Goal: Communication & Community: Answer question/provide support

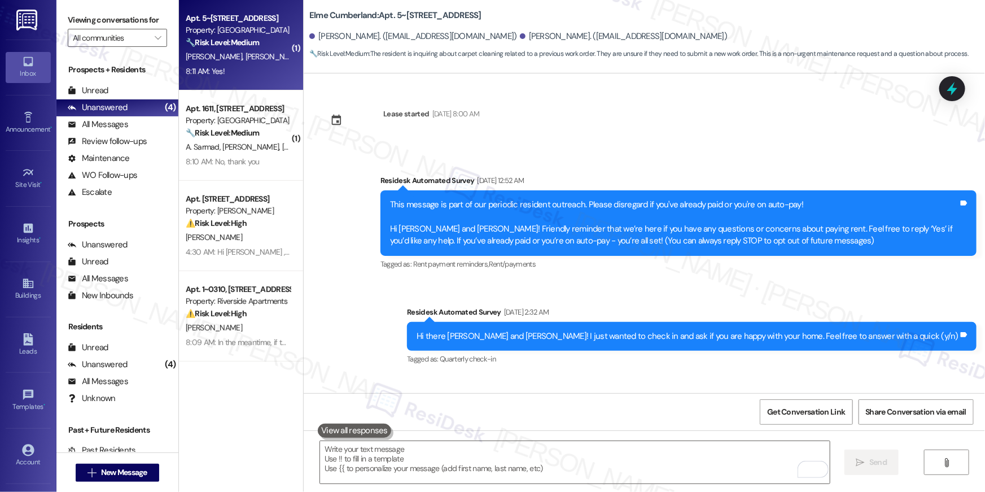
scroll to position [4782, 0]
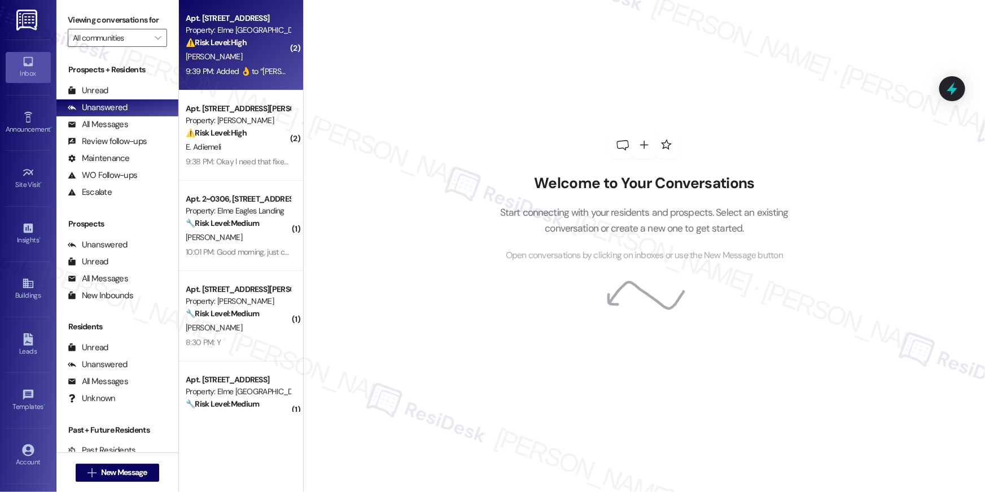
click at [262, 36] on div "Property: Elme [GEOGRAPHIC_DATA]" at bounding box center [238, 30] width 104 height 12
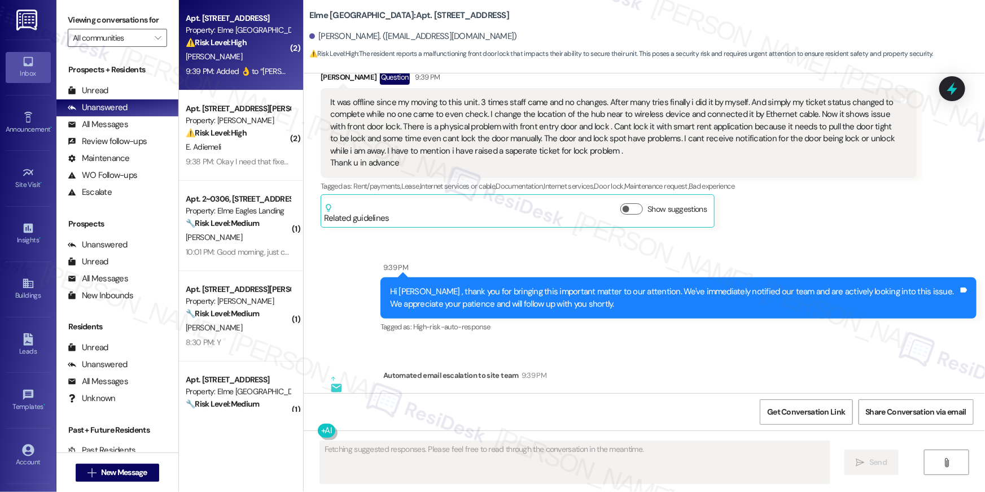
scroll to position [1930, 0]
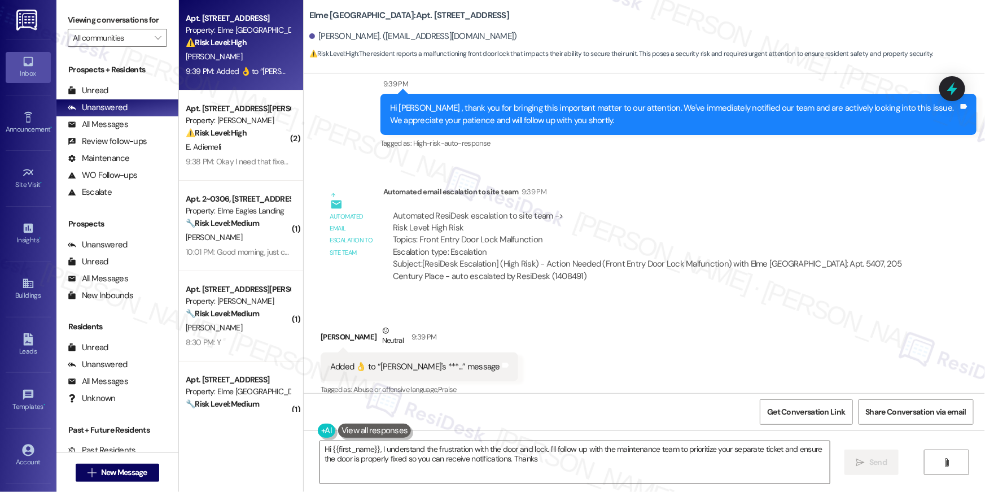
type textarea "Hi {{first_name}}, I understand the frustration with the door and lock. I'll fo…"
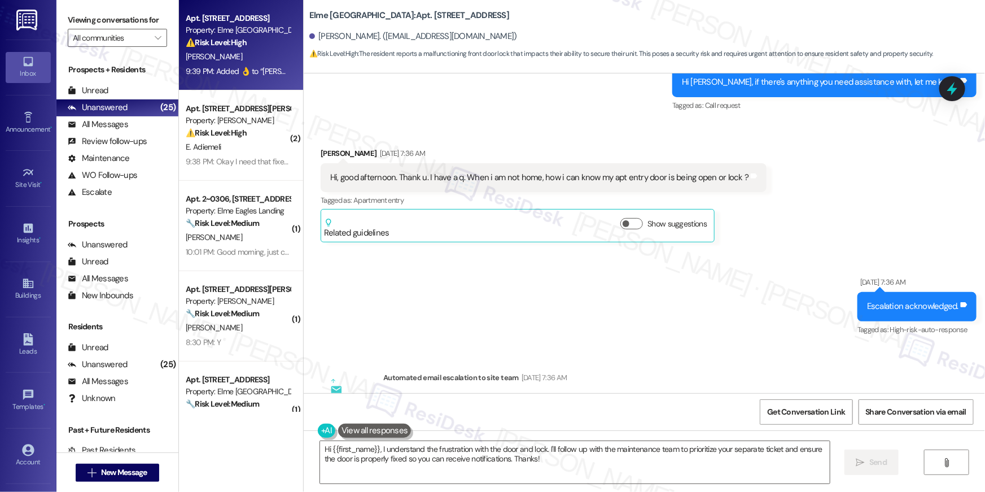
scroll to position [925, 0]
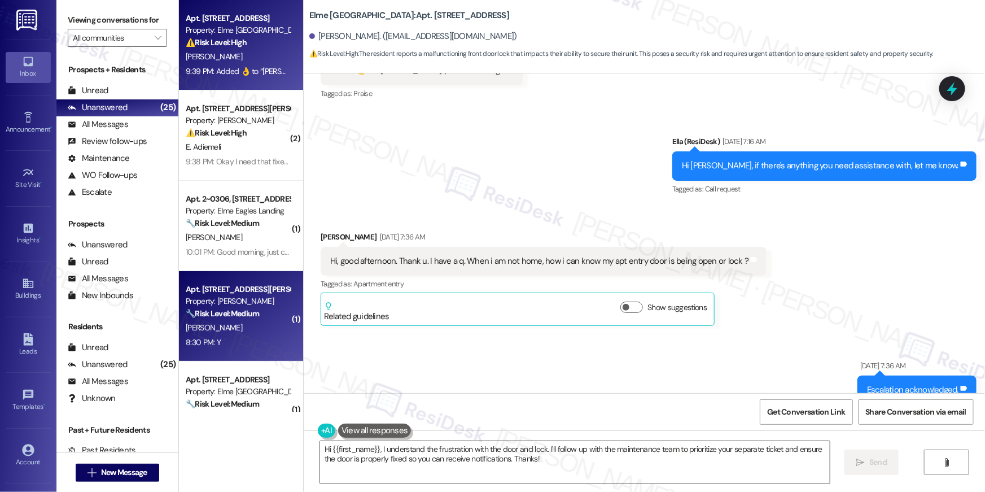
click at [251, 348] on div "8:30 PM: Y 8:30 PM: Y" at bounding box center [238, 342] width 107 height 14
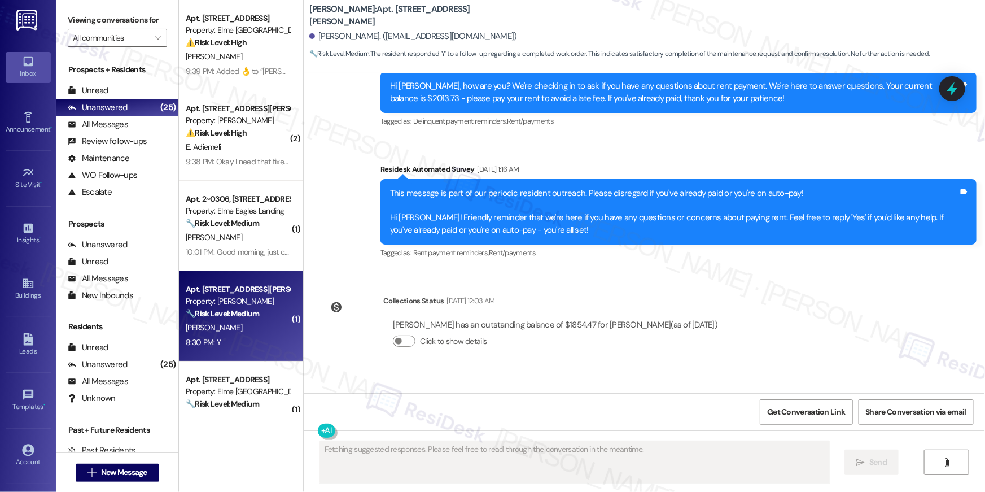
scroll to position [1930, 0]
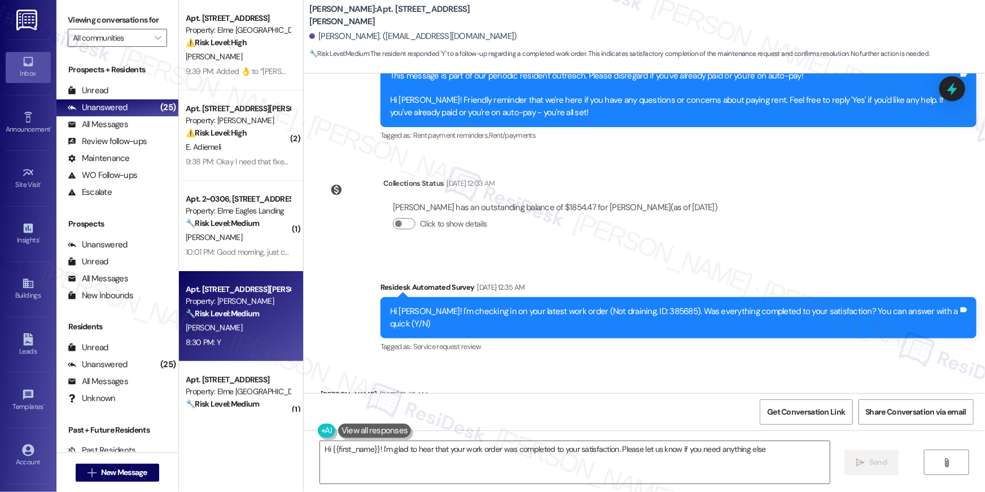
type textarea "Hi {{first_name}}! I'm glad to hear that your work order was completed to your …"
click at [618, 452] on textarea "Hi {{first_name}}! I'm glad to hear that your work order was completed to your …" at bounding box center [575, 462] width 510 height 42
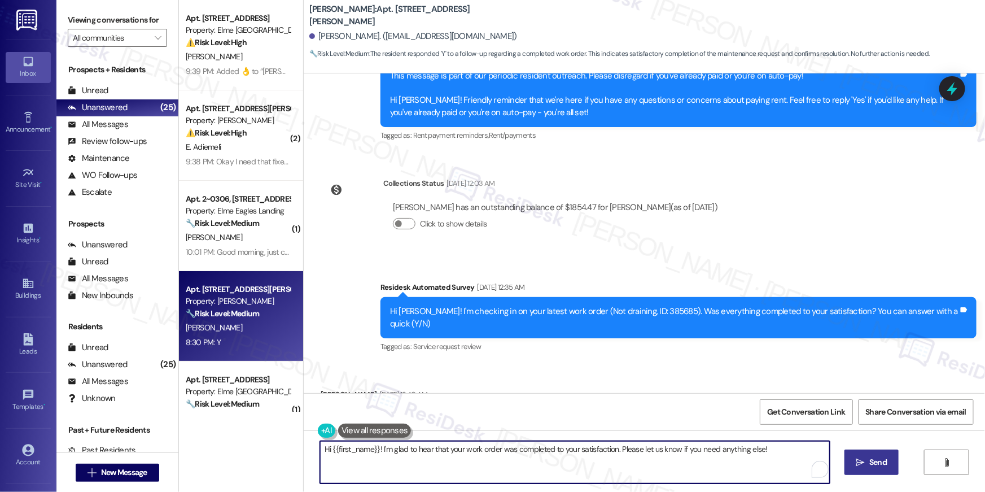
click at [862, 462] on icon "" at bounding box center [860, 462] width 8 height 9
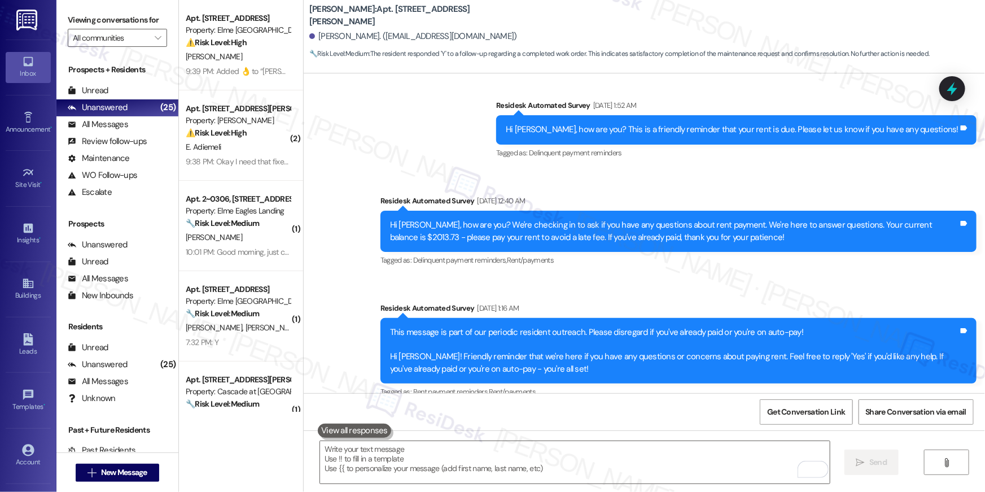
scroll to position [1710, 0]
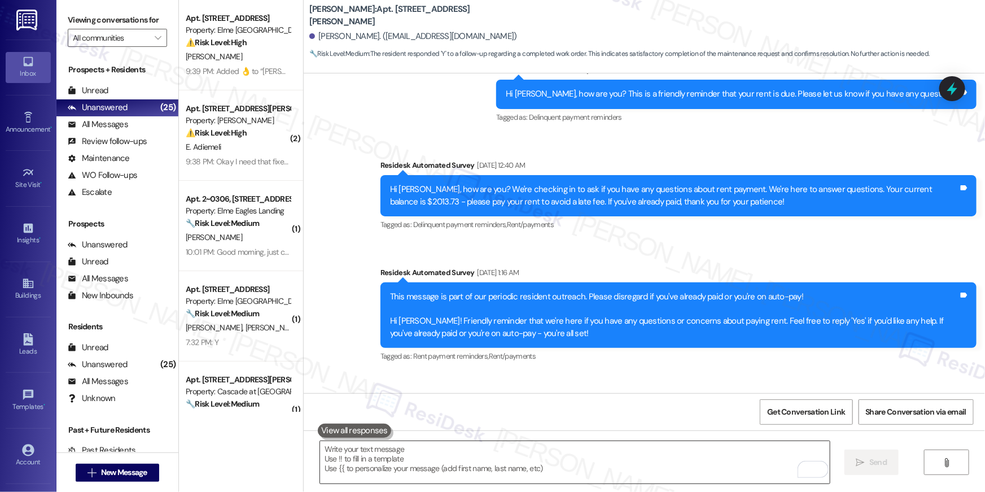
click at [666, 452] on textarea "To enrich screen reader interactions, please activate Accessibility in Grammarl…" at bounding box center [575, 462] width 510 height 42
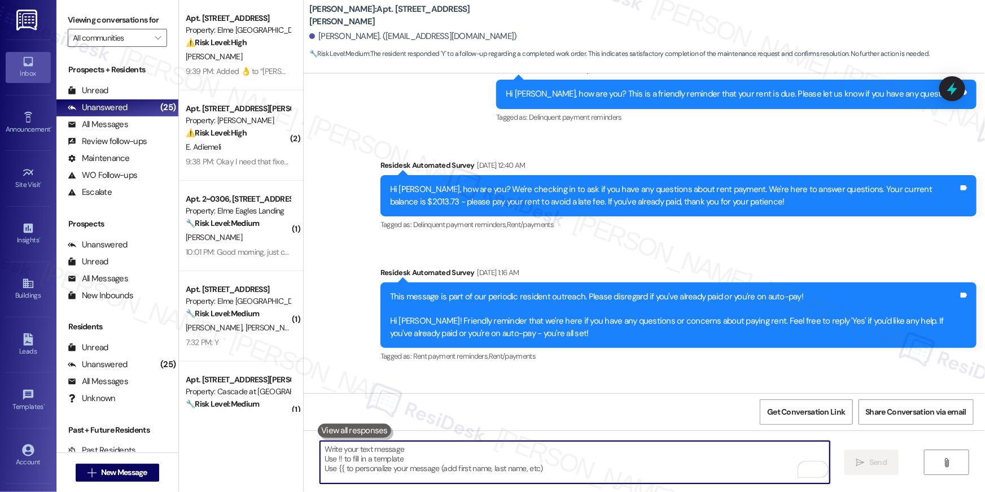
click at [666, 452] on textarea "To enrich screen reader interactions, please activate Accessibility in Grammarl…" at bounding box center [575, 462] width 510 height 42
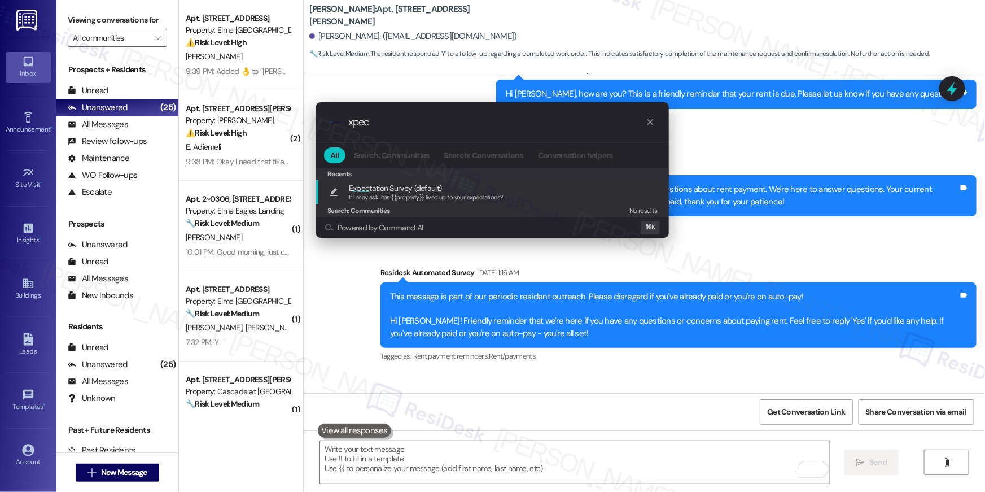
type input "xpec"
click at [481, 182] on span "E xpec tation Survey (default)" at bounding box center [426, 188] width 155 height 12
type textarea "If I may ask...has {{property}} lived up to your expectations?"
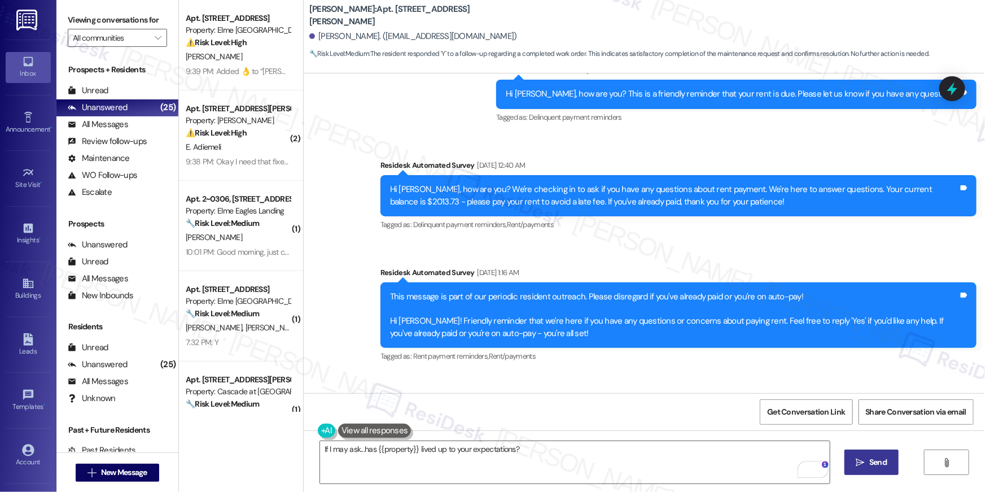
click at [882, 468] on button " Send" at bounding box center [871, 461] width 55 height 25
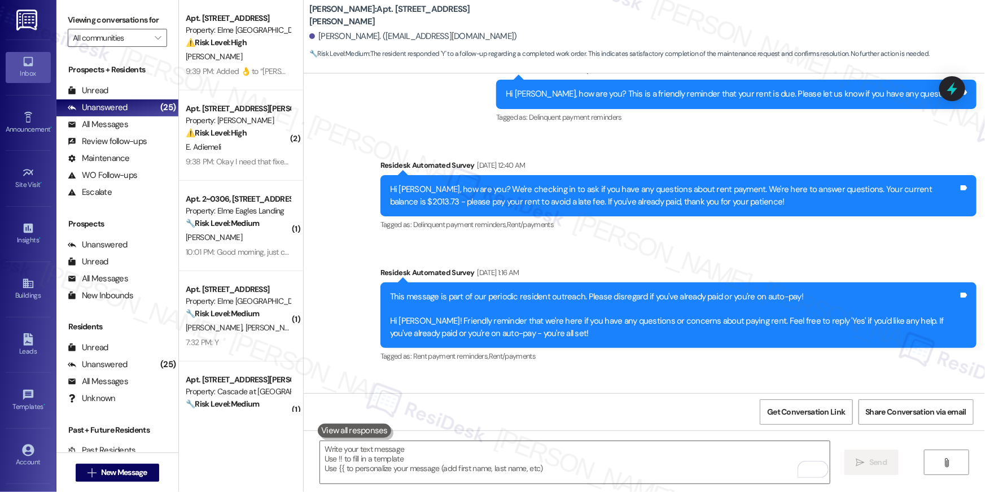
click at [260, 346] on div "7:32 PM: Y 7:32 PM: Y" at bounding box center [238, 342] width 107 height 14
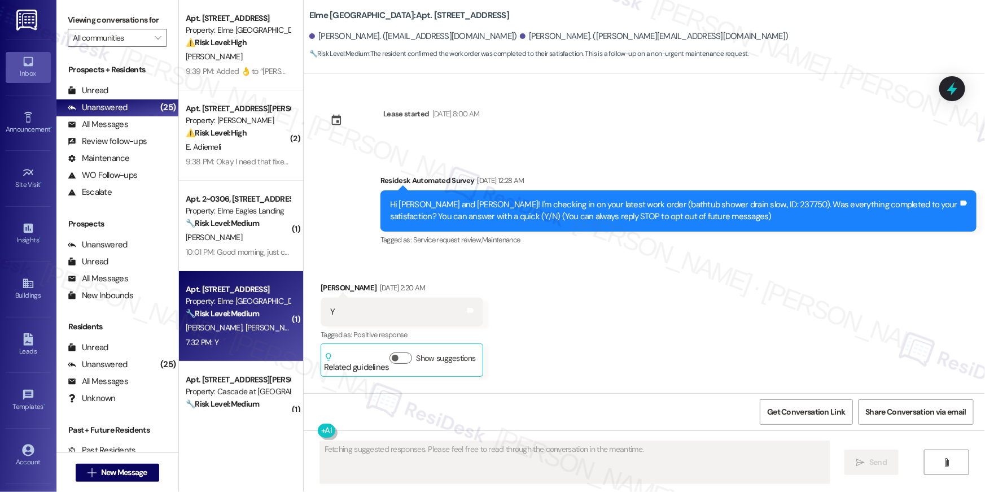
scroll to position [14749, 0]
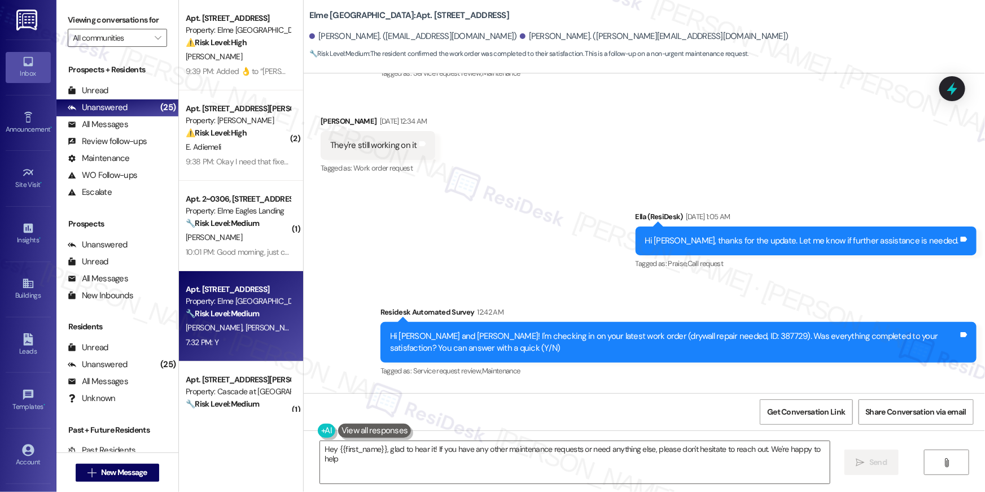
type textarea "Hey {{first_name}}, glad to hear it! If you have any other maintenance requests…"
click at [503, 478] on textarea "Hey {{first_name}}, glad to hear it! If you have any other maintenance requests…" at bounding box center [575, 462] width 510 height 42
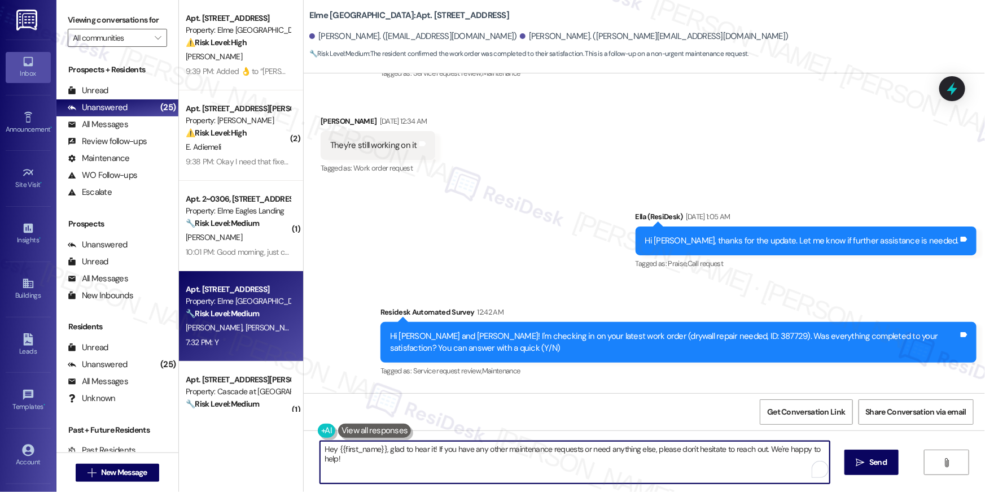
click at [573, 476] on textarea "Hey {{first_name}}, glad to hear it! If you have any other maintenance requests…" at bounding box center [575, 462] width 510 height 42
click at [610, 445] on textarea "Hey {{first_name}}, glad to hear it! If you have any other maintenance requests…" at bounding box center [575, 462] width 510 height 42
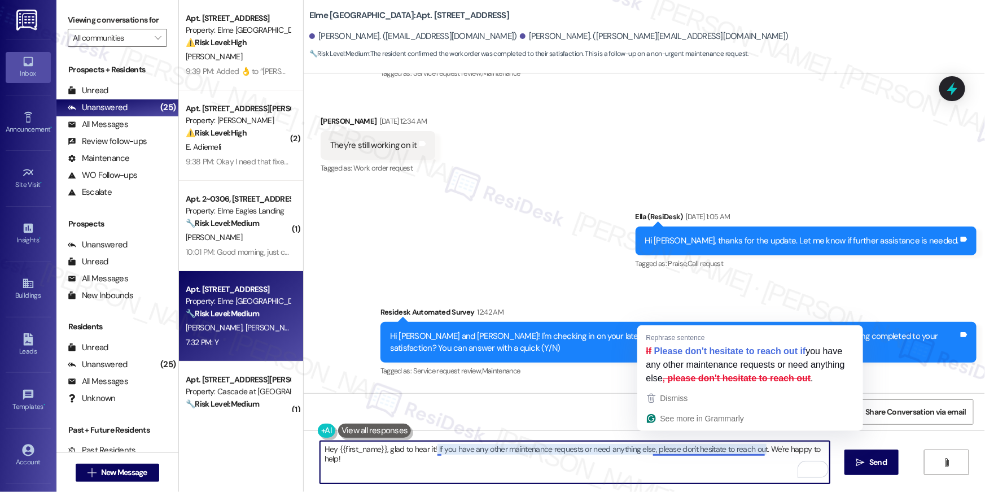
click at [685, 452] on textarea "Hey {{first_name}}, glad to hear it! If you have any other maintenance requests…" at bounding box center [575, 462] width 510 height 42
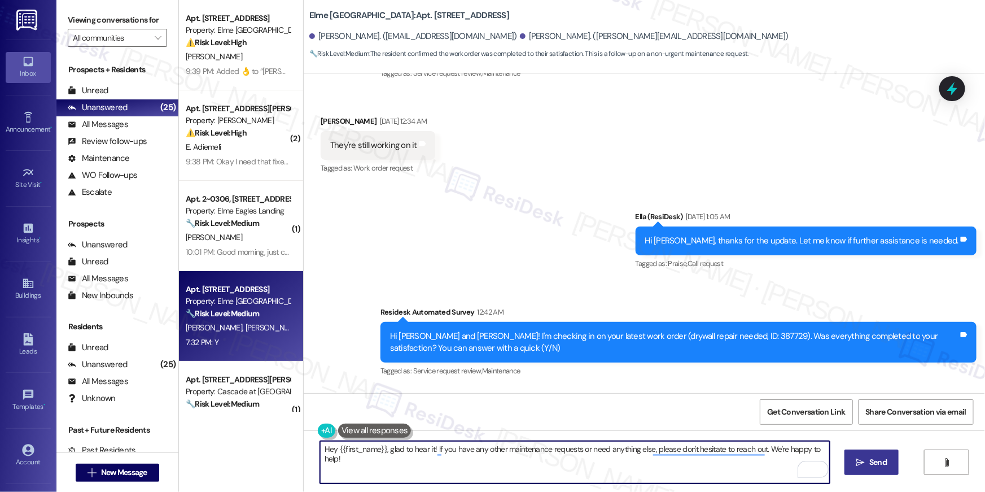
click at [864, 464] on span " Send" at bounding box center [872, 462] width 36 height 12
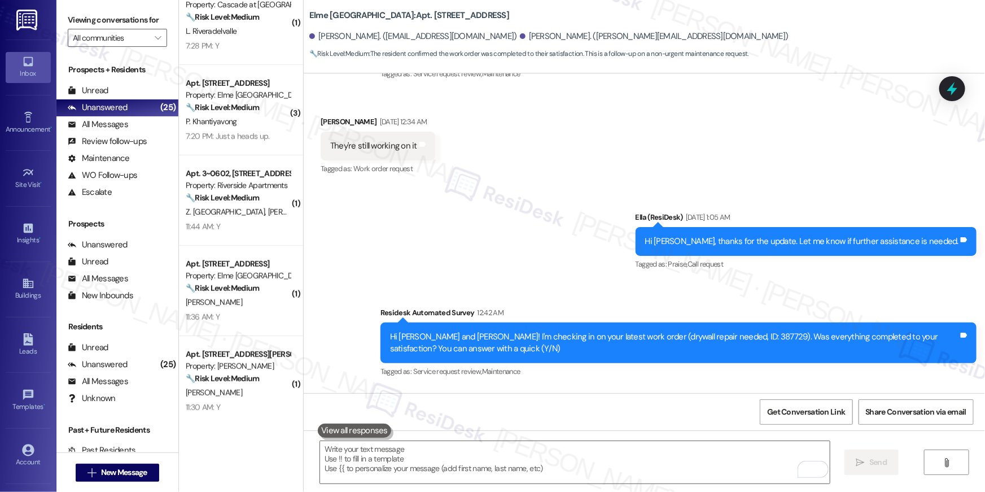
scroll to position [312, 0]
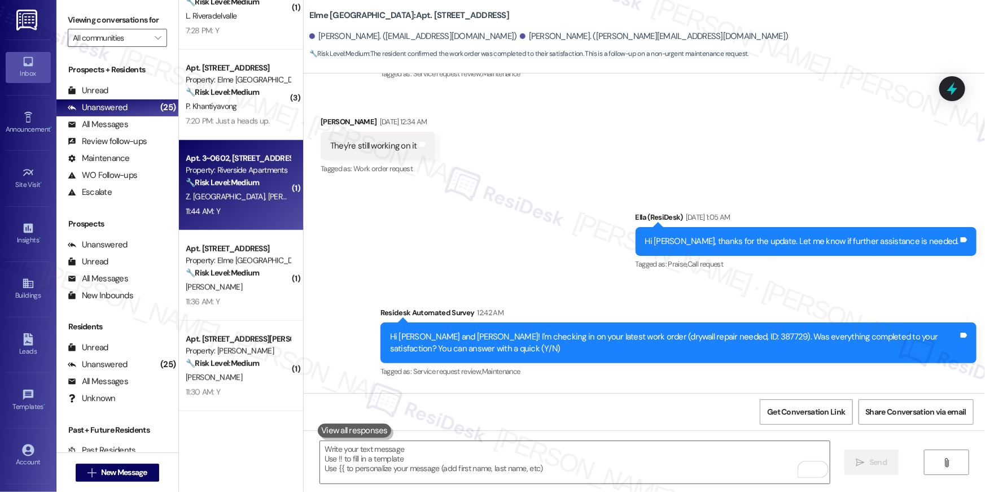
click at [249, 191] on div "Z. Riboua J. Eberwein" at bounding box center [238, 197] width 107 height 14
type textarea "Fetching suggested responses. Please feel free to read through the conversation…"
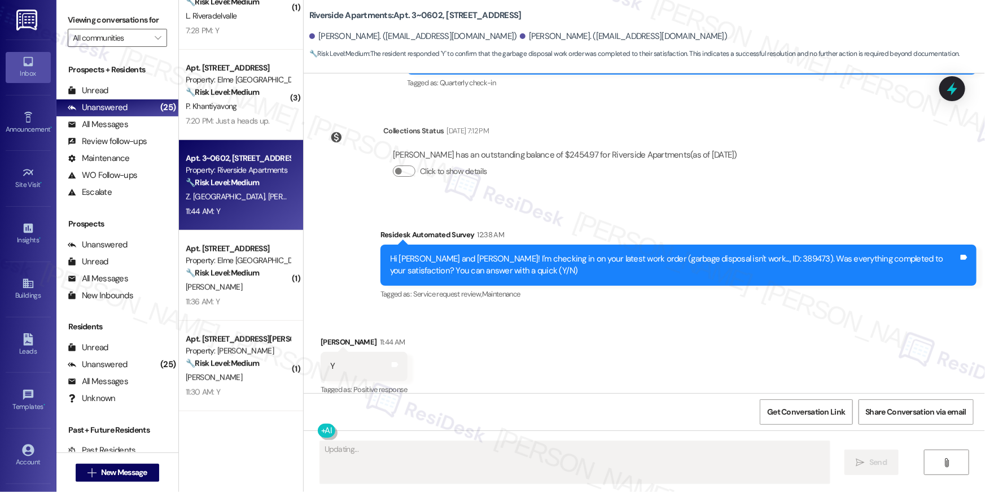
scroll to position [1434, 0]
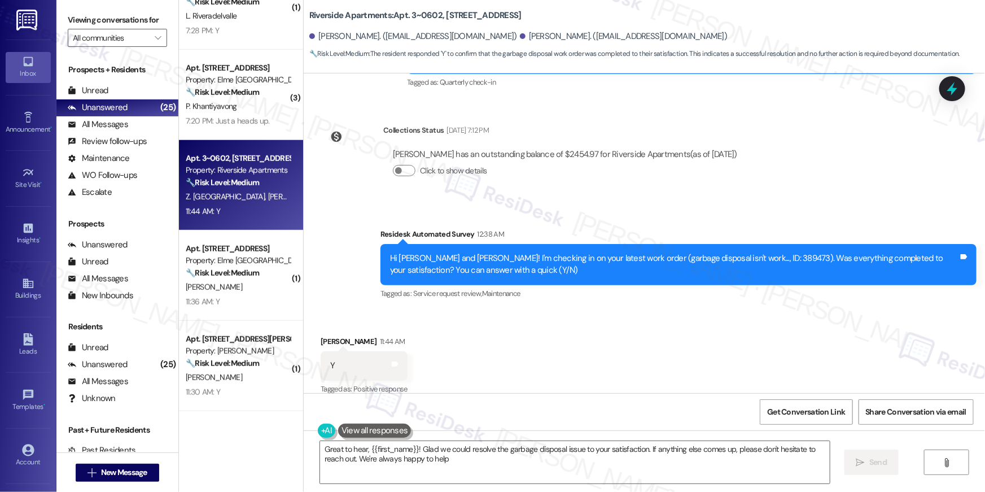
type textarea "Great to hear, {{first_name}}! Glad we could resolve the garbage disposal issue…"
click at [637, 491] on div "Great to hear, {{first_name}}! Glad we could resolve the garbage disposal issue…" at bounding box center [644, 472] width 681 height 85
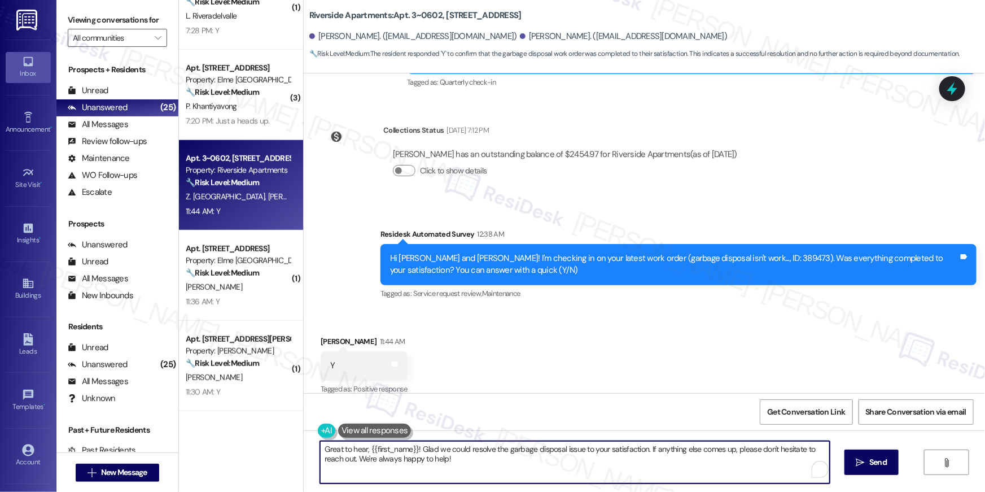
click at [789, 466] on textarea "Great to hear, {{first_name}}! Glad we could resolve the garbage disposal issue…" at bounding box center [575, 462] width 510 height 42
click at [858, 462] on icon "" at bounding box center [860, 462] width 8 height 9
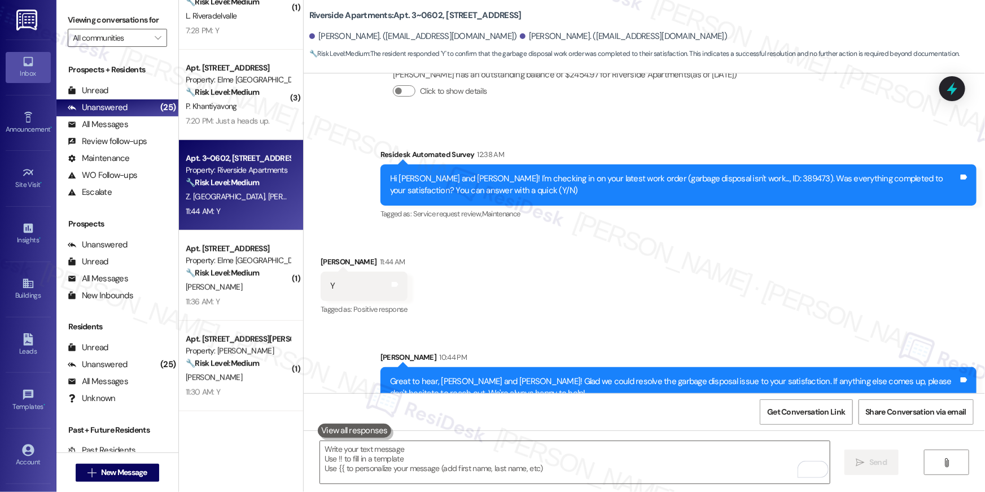
scroll to position [1525, 0]
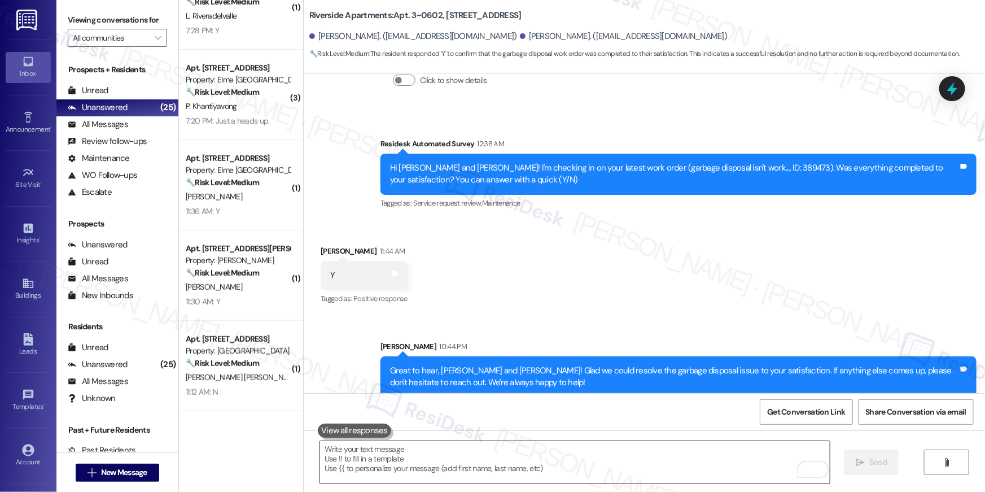
click at [655, 472] on textarea "To enrich screen reader interactions, please activate Accessibility in Grammarl…" at bounding box center [575, 462] width 510 height 42
click at [611, 365] on div "Great to hear, John and Zineb! Glad we could resolve the garbage disposal issue…" at bounding box center [674, 377] width 568 height 24
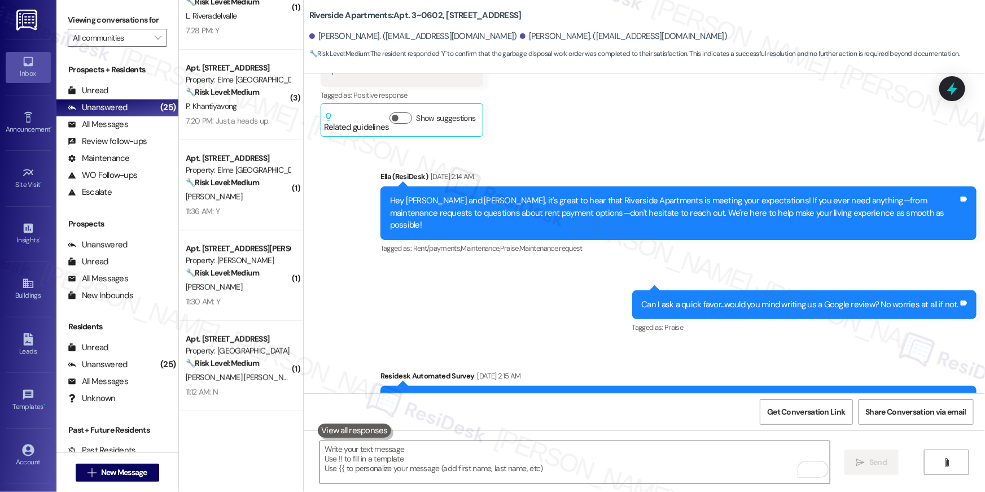
scroll to position [524, 0]
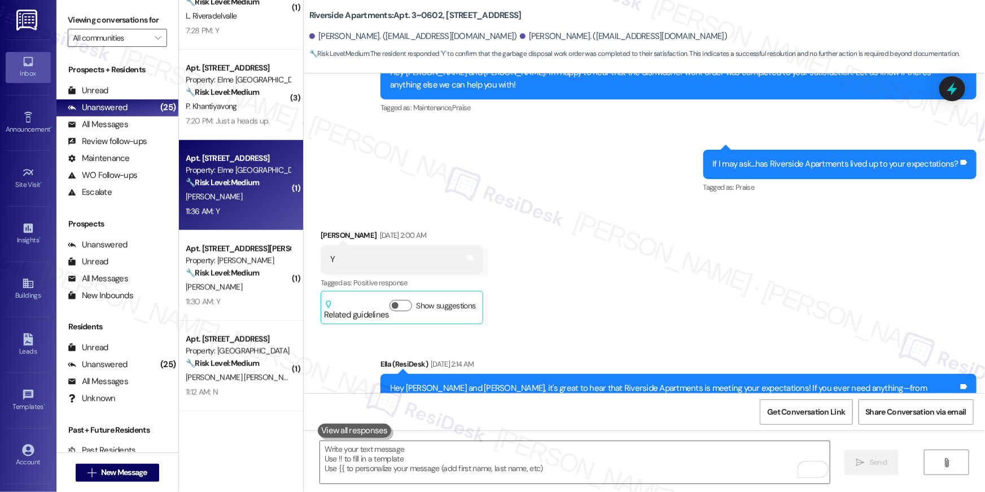
click at [248, 172] on div "Property: Elme [GEOGRAPHIC_DATA]" at bounding box center [238, 170] width 104 height 12
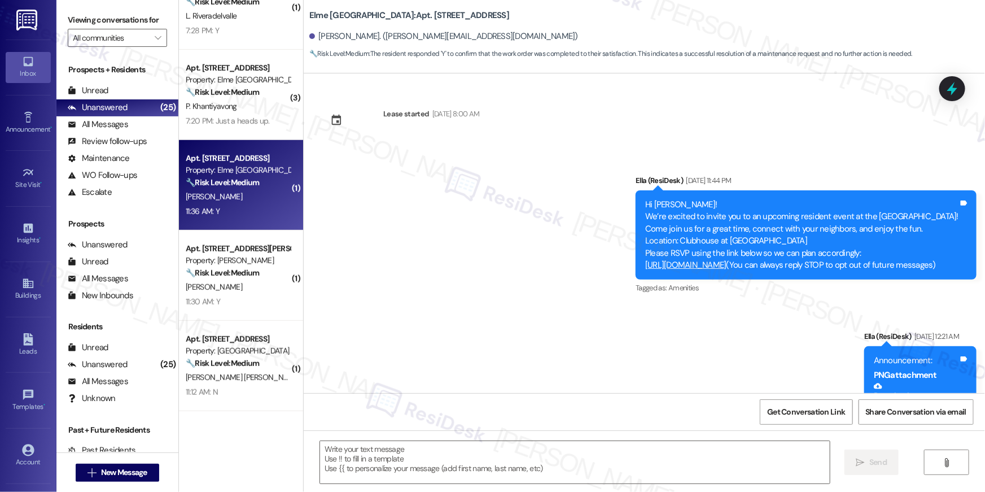
scroll to position [4133, 0]
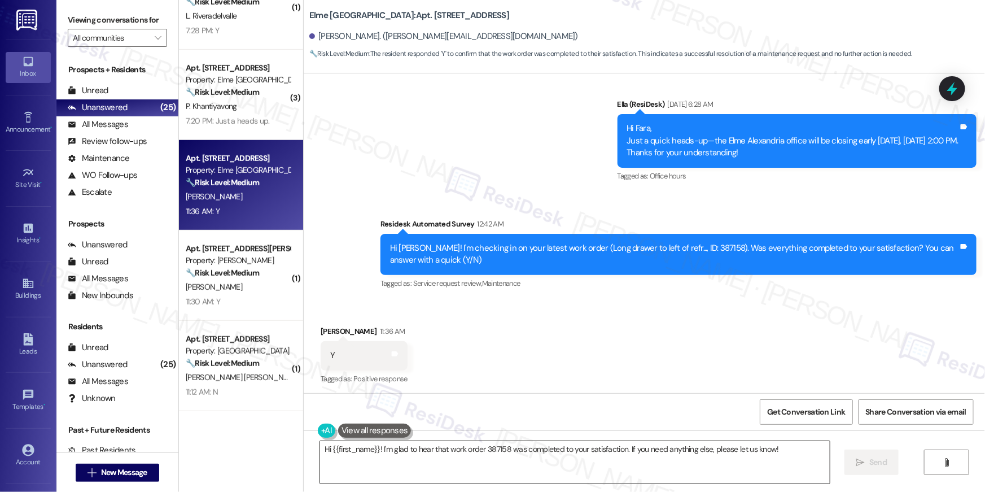
click at [442, 448] on textarea "Hi {{first_name}}! I'm glad to hear that work order 387158 was completed to you…" at bounding box center [575, 462] width 510 height 42
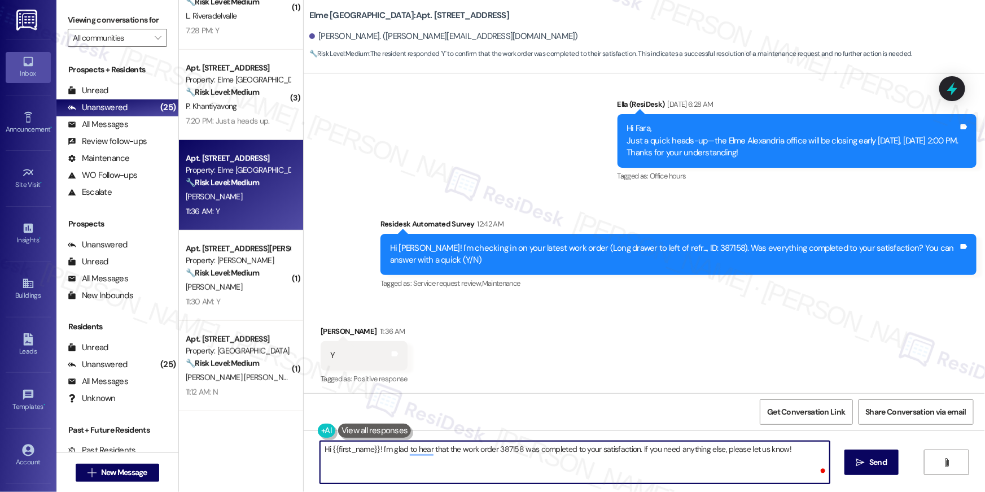
click at [519, 448] on textarea "Hi {{first_name}}! I'm glad to hear that the work order 387158 was completed to…" at bounding box center [575, 462] width 510 height 42
click at [497, 447] on textarea "Hi {{first_name}}! I'm glad to hear that the work order 387158 was completed to…" at bounding box center [575, 462] width 510 height 42
type textarea "Hi {{first_name}}! I'm glad to hear that the work order was completed to your s…"
click at [886, 470] on button " Send" at bounding box center [871, 461] width 55 height 25
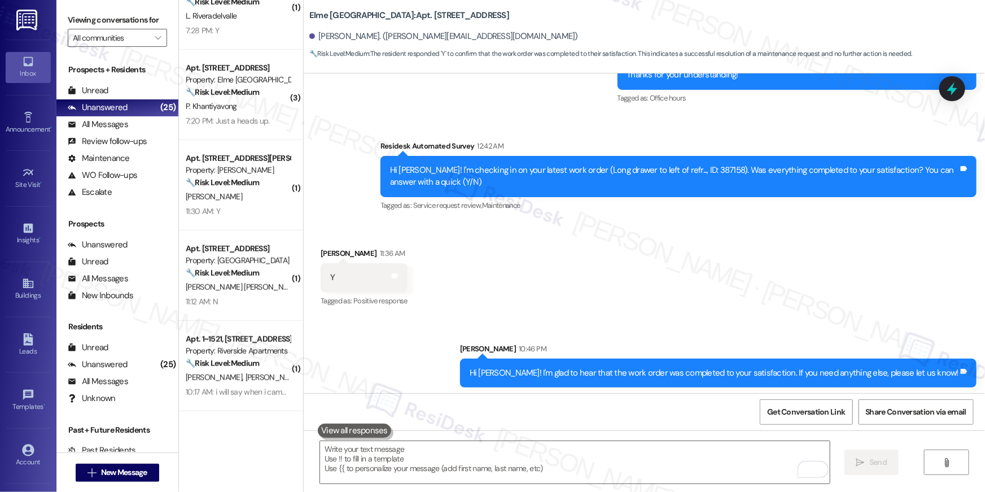
scroll to position [4212, 0]
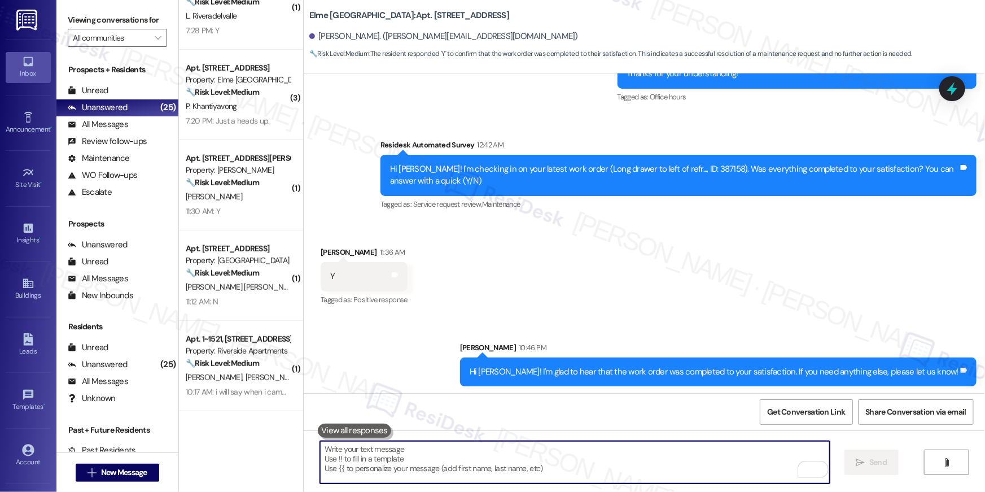
click at [621, 470] on textarea "To enrich screen reader interactions, please activate Accessibility in Grammarl…" at bounding box center [575, 462] width 510 height 42
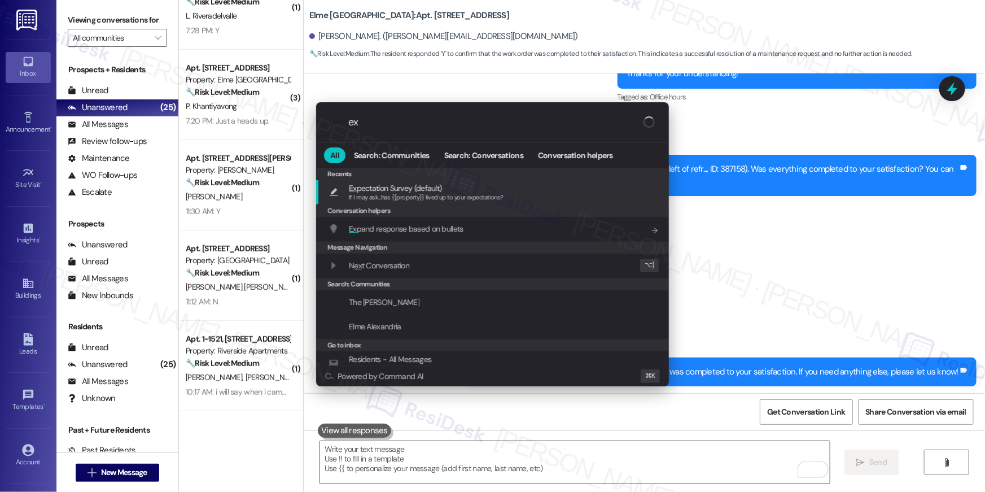
type input "exp"
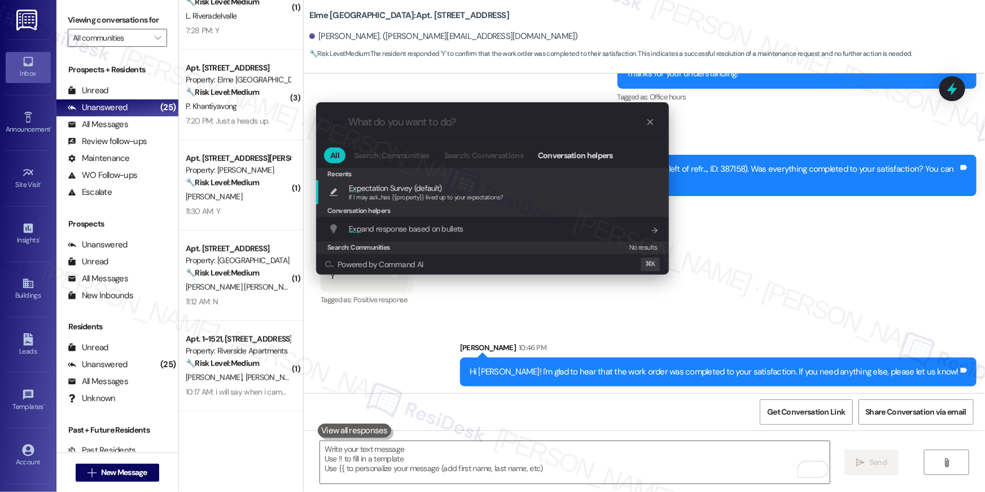
type textarea "If I may ask...has {{property}} lived up to your expectations?"
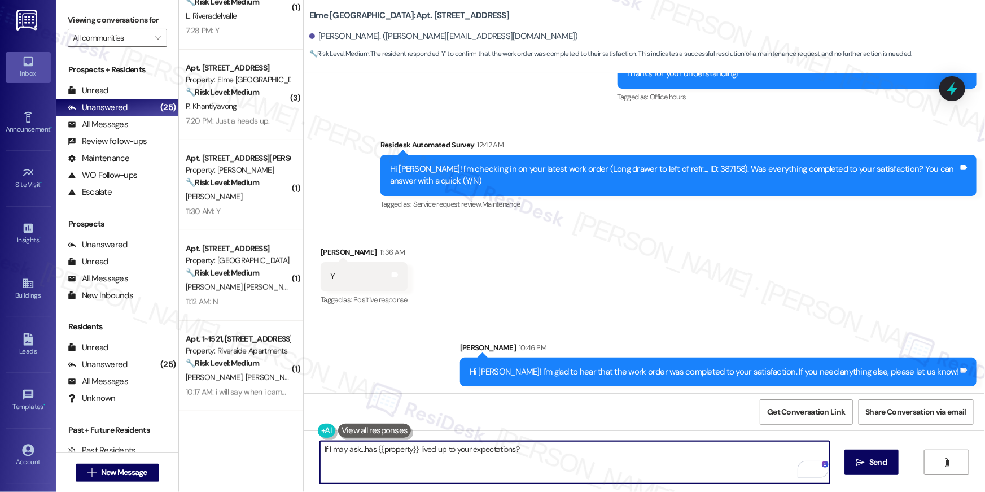
click at [601, 453] on textarea "If I may ask...has {{property}} lived up to your expectations?" at bounding box center [575, 462] width 510 height 42
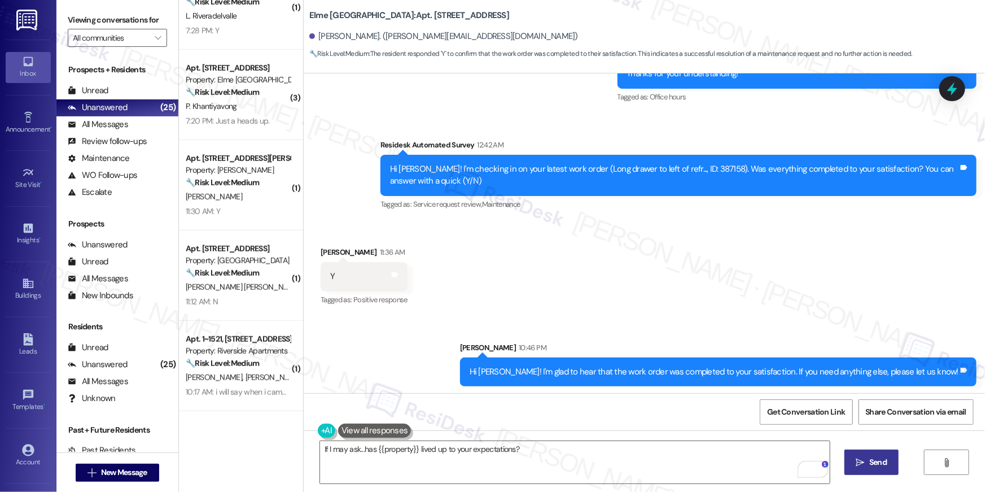
click at [870, 457] on span "Send" at bounding box center [877, 462] width 17 height 12
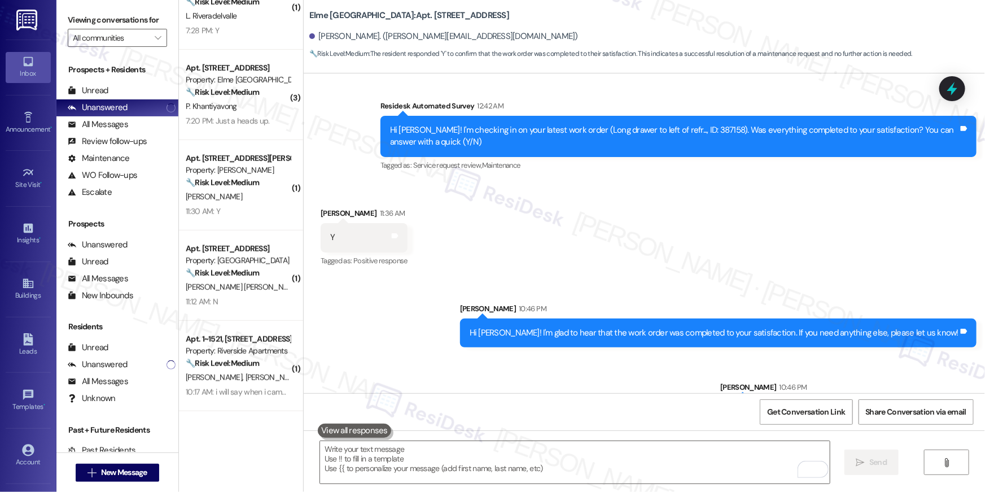
scroll to position [4291, 0]
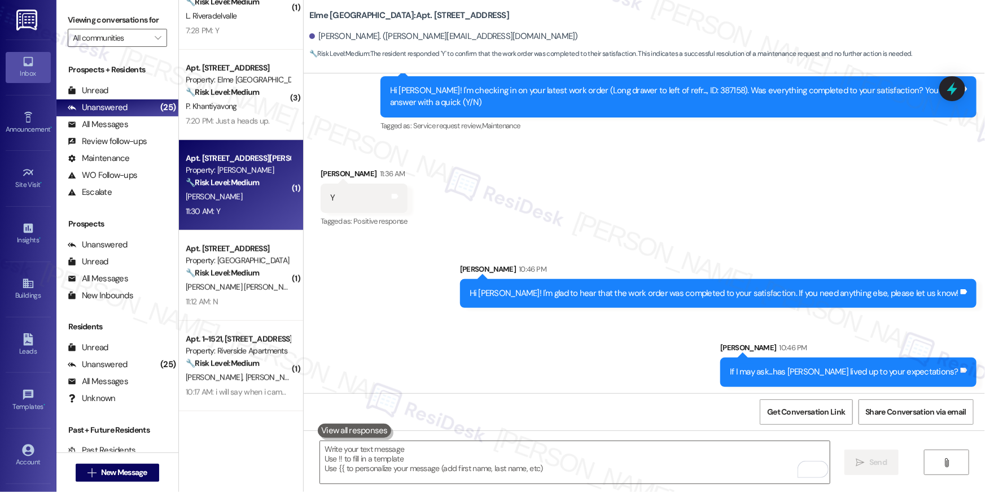
click at [281, 177] on div "Apt. 511, 50 Greenleaf Road Property: Elme Conyers 🔧 Risk Level: Medium The res…" at bounding box center [241, 185] width 124 height 90
type textarea "Fetching suggested responses. Please feel free to read through the conversation…"
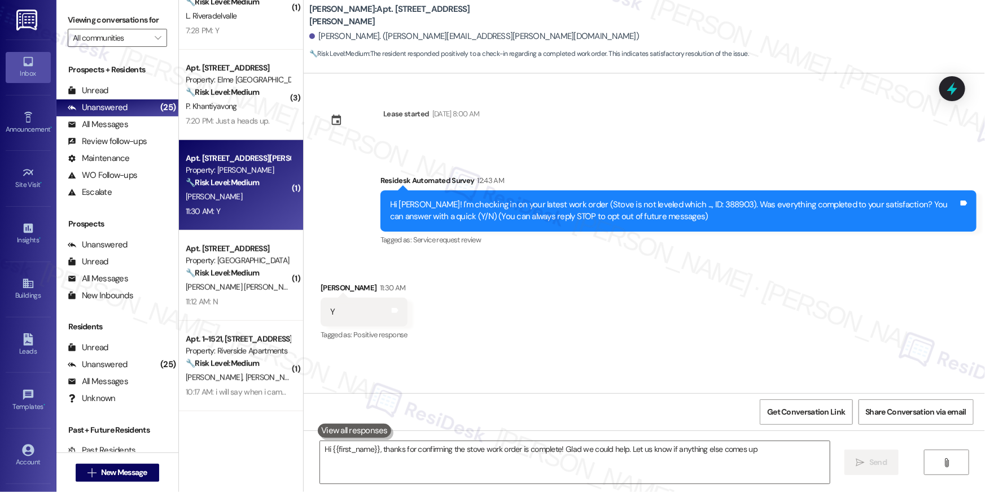
type textarea "Hi {{first_name}}, thanks for confirming the stove work order is complete! Glad…"
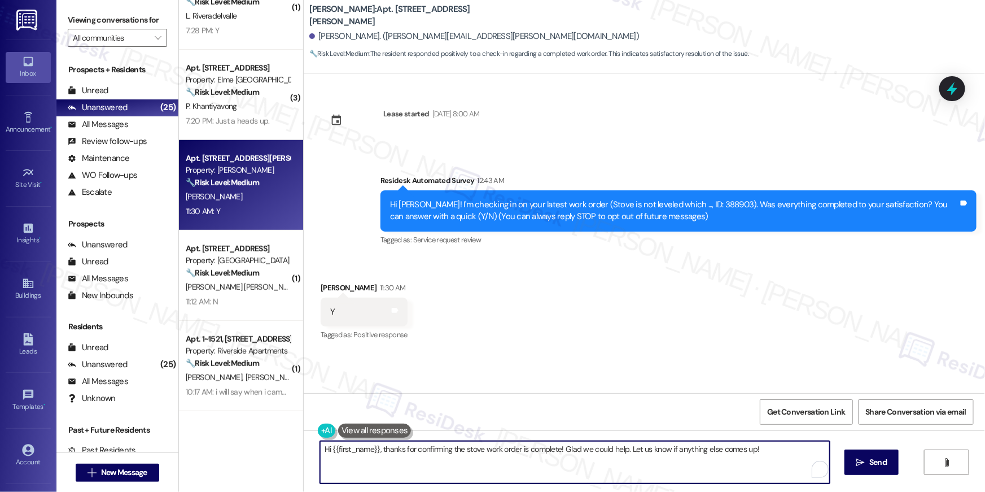
click at [591, 453] on textarea "Hi {{first_name}}, thanks for confirming the stove work order is complete! Glad…" at bounding box center [575, 462] width 510 height 42
click at [616, 465] on textarea "Hi {{first_name}}, thanks for confirming the stove work order is complete! Glad…" at bounding box center [575, 462] width 510 height 42
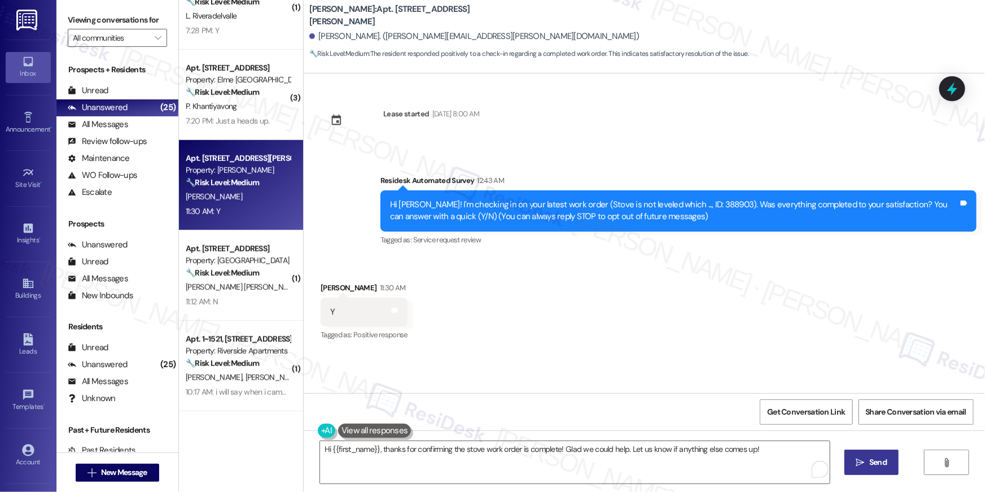
click at [864, 459] on span " Send" at bounding box center [872, 462] width 36 height 12
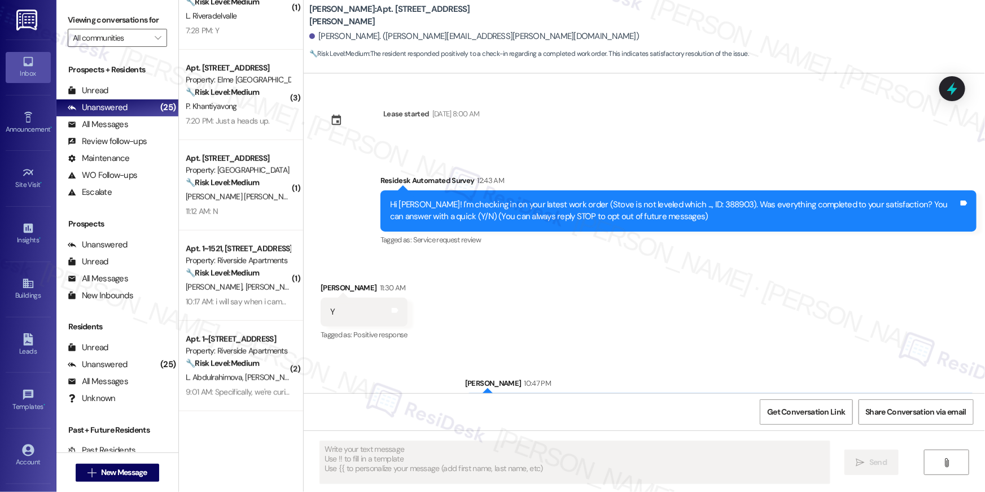
scroll to position [0, 0]
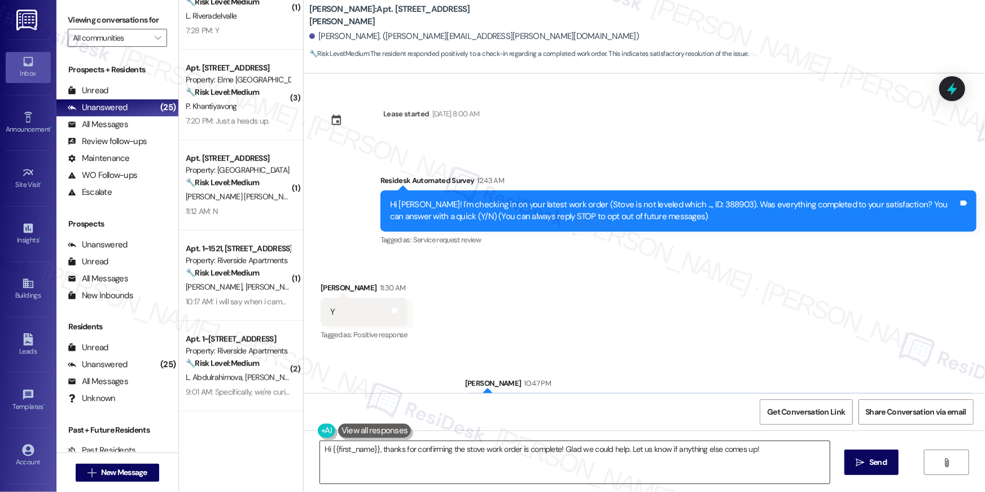
click at [599, 456] on textarea "Hi {{first_name}}, thanks for confirming the stove work order is complete! Glad…" at bounding box center [575, 462] width 510 height 42
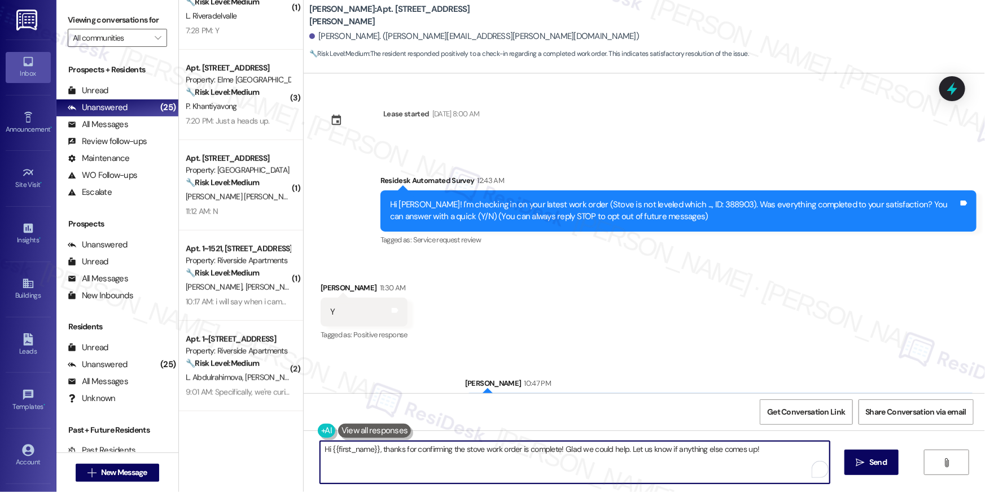
click at [599, 456] on textarea "Hi {{first_name}}, thanks for confirming the stove work order is complete! Glad…" at bounding box center [575, 462] width 510 height 42
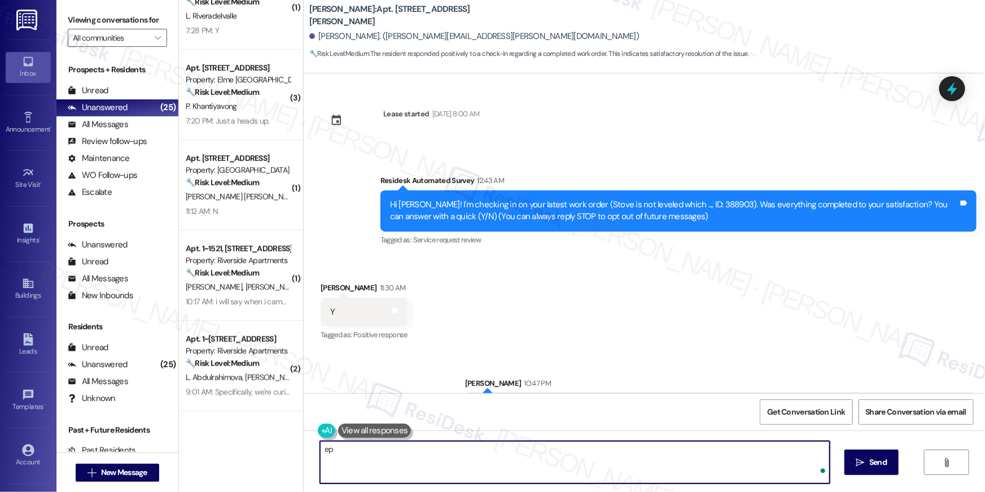
type textarea "e"
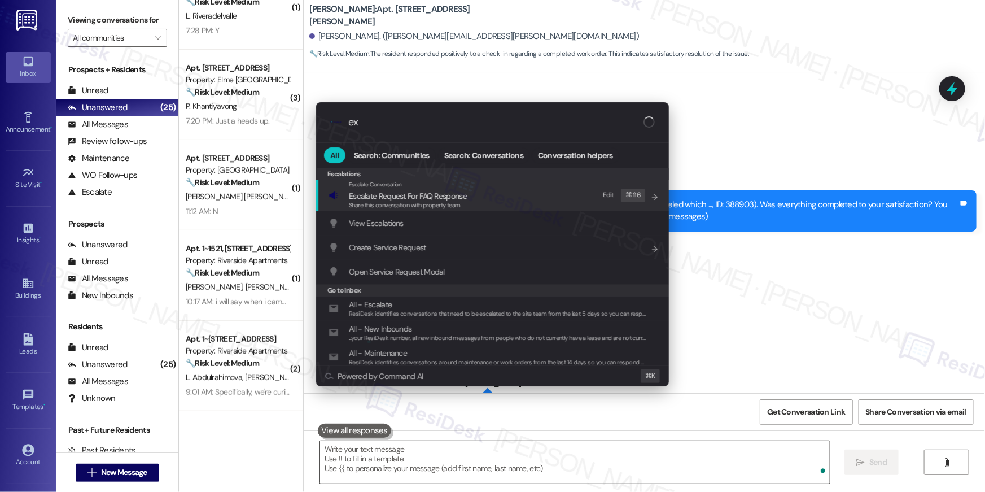
type input "exp"
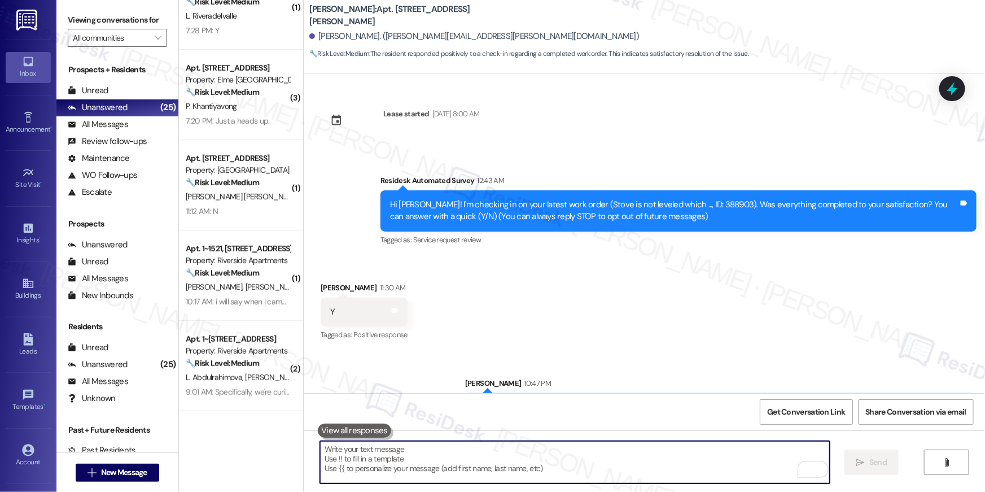
type textarea "If I may ask...has {{property}} lived up to your expectations?"
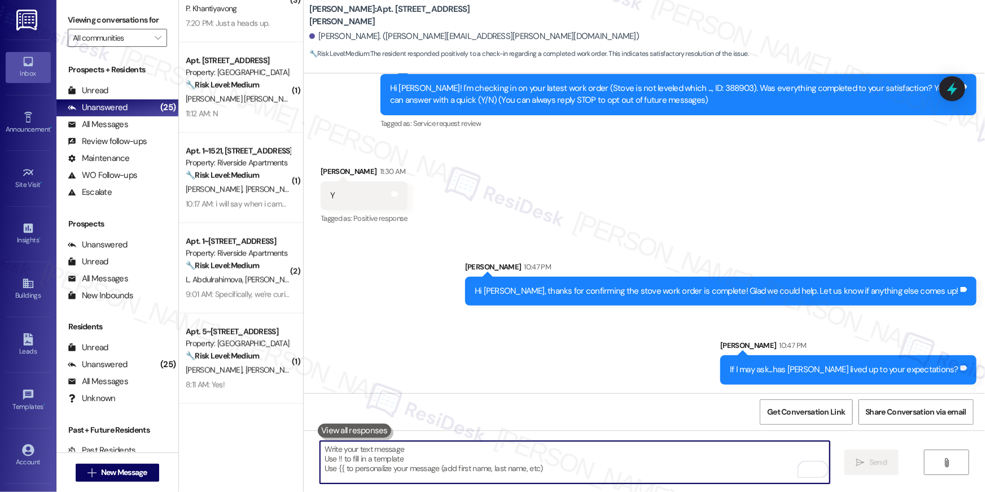
scroll to position [1041, 0]
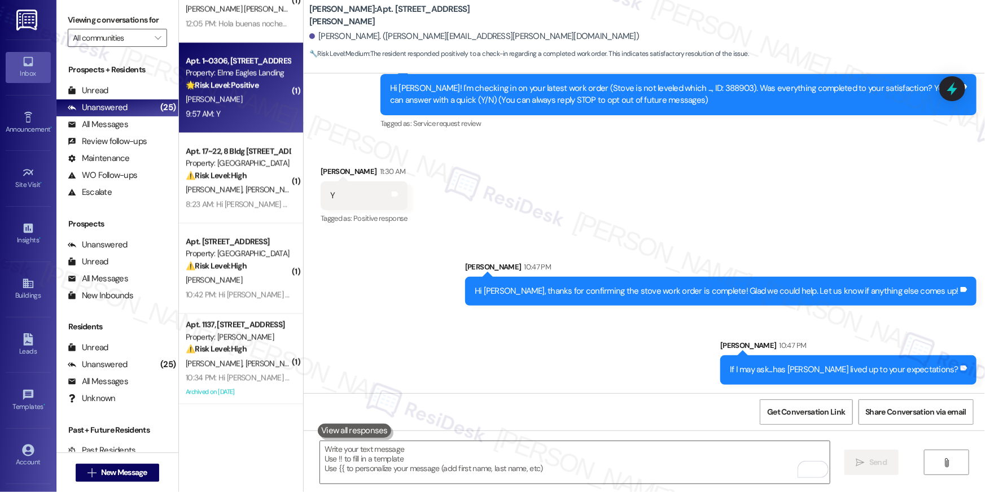
click at [224, 106] on div "S. Kazeem" at bounding box center [238, 100] width 107 height 14
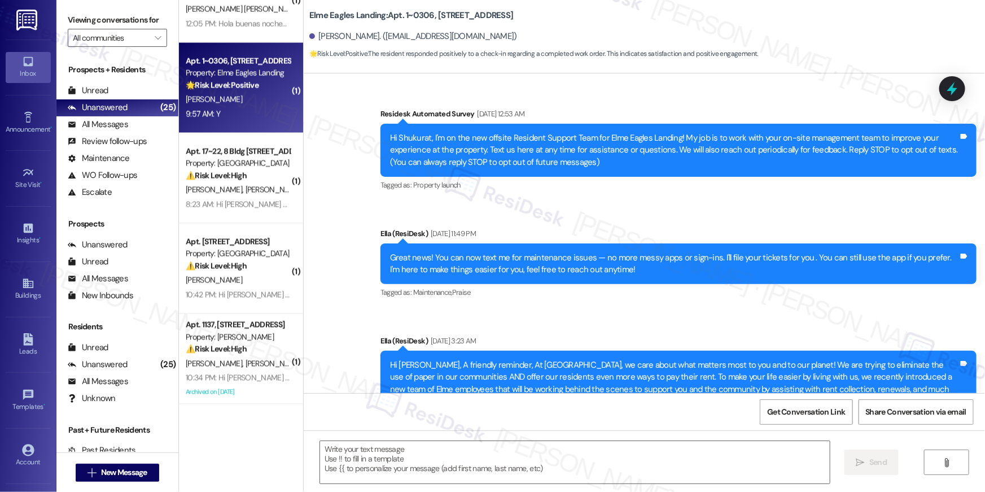
scroll to position [8050, 0]
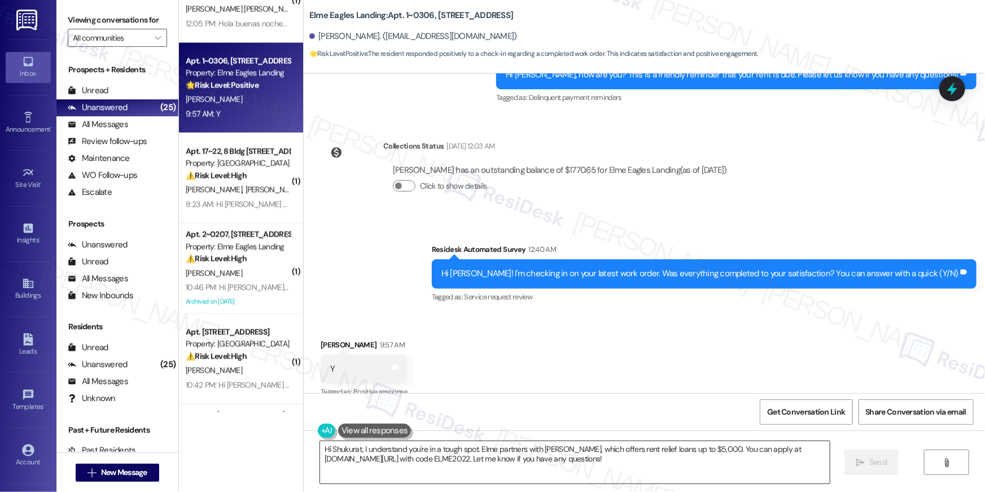
click at [670, 470] on textarea "Hi Shukurat, I understand you're in a tough spot. Elme partners with Esusu, whi…" at bounding box center [575, 462] width 510 height 42
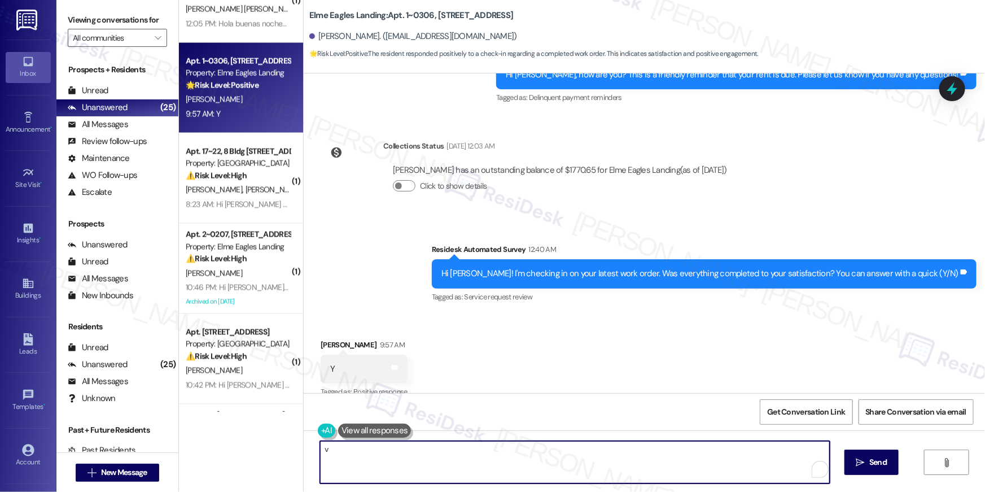
paste textarea "Hi {{first_name}} 😊 I’m so happy to hear your work order has been completed! If…"
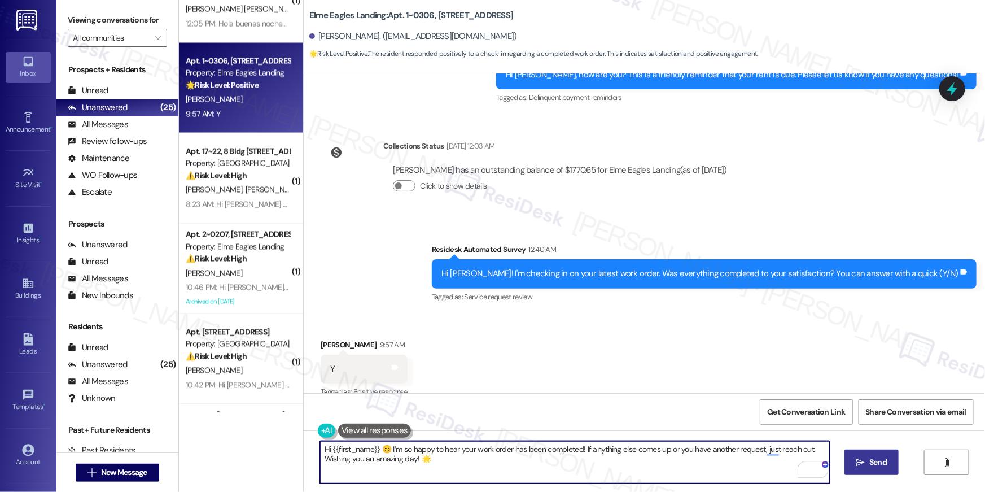
type textarea "Hi {{first_name}} 😊 I’m so happy to hear your work order has been completed! If…"
click at [859, 468] on button " Send" at bounding box center [871, 461] width 55 height 25
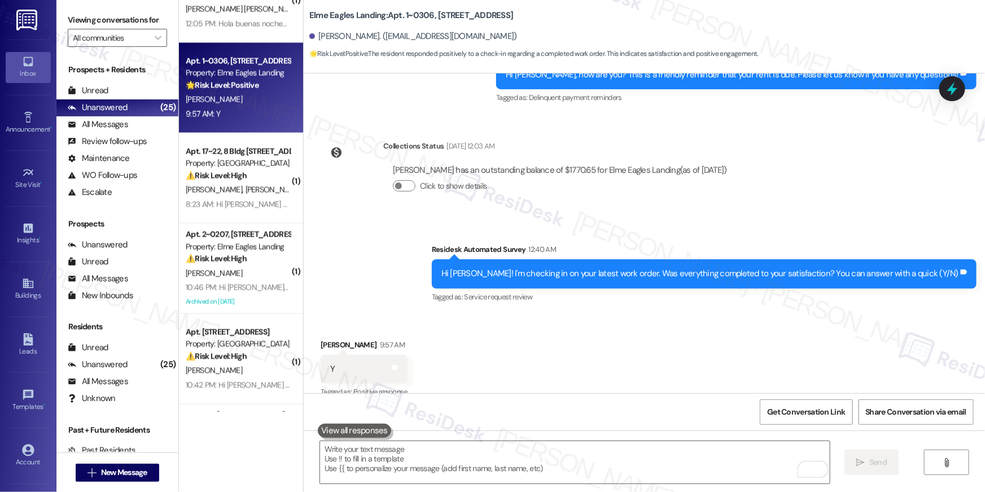
scroll to position [8049, 0]
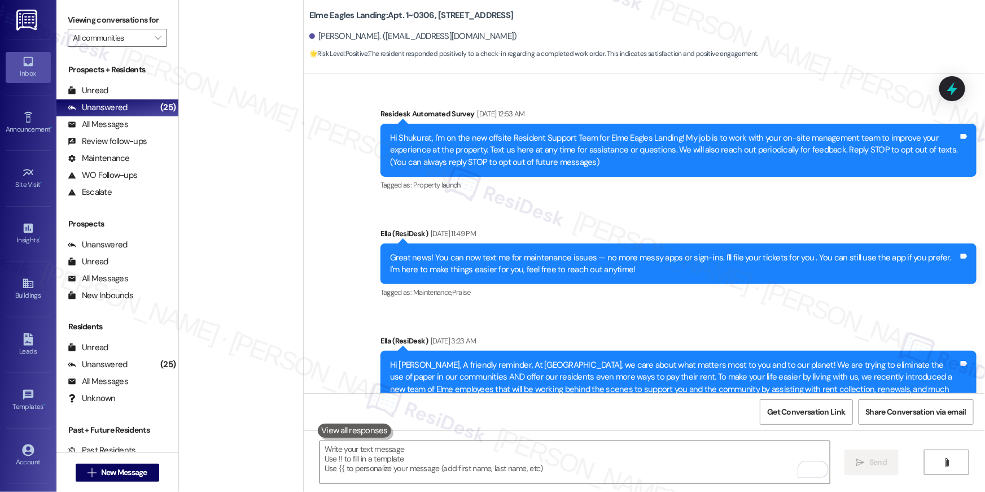
scroll to position [8049, 0]
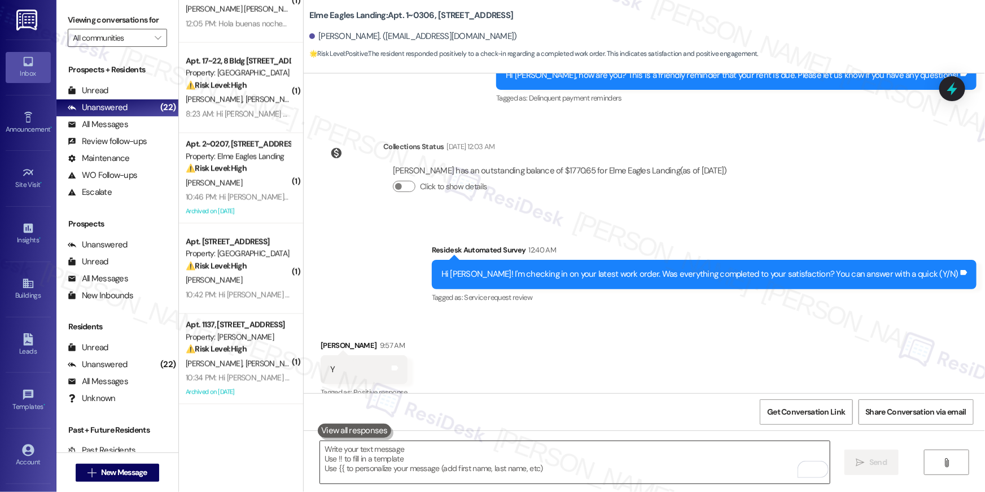
click at [514, 469] on textarea "To enrich screen reader interactions, please activate Accessibility in Grammarl…" at bounding box center [575, 462] width 510 height 42
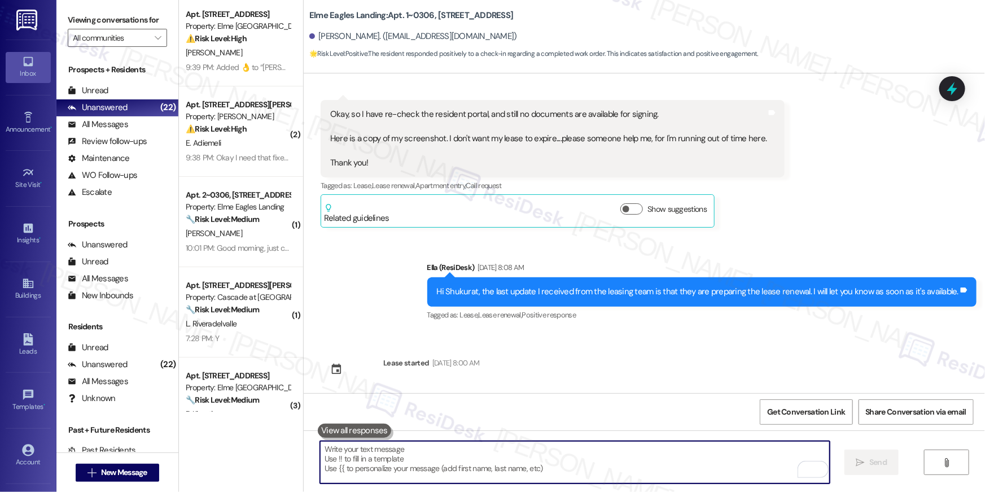
scroll to position [0, 0]
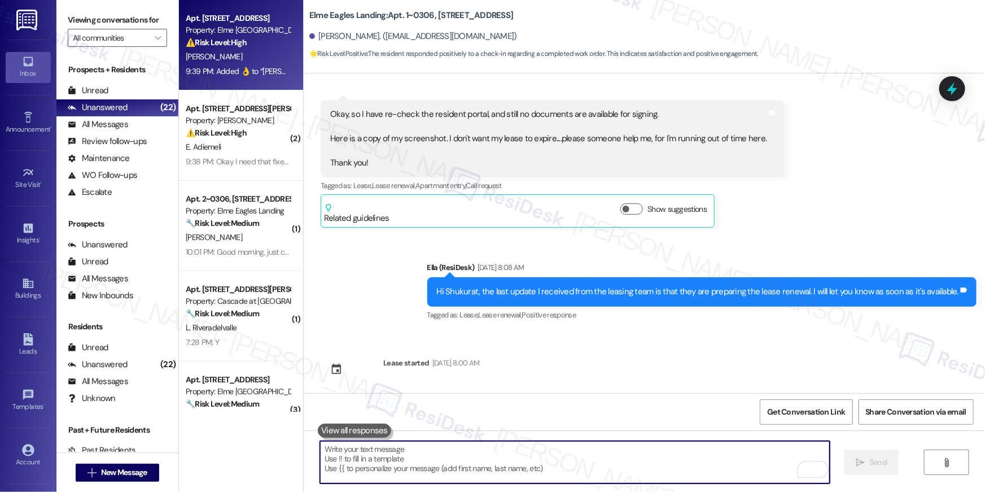
click at [248, 50] on div "[PERSON_NAME]" at bounding box center [238, 57] width 107 height 14
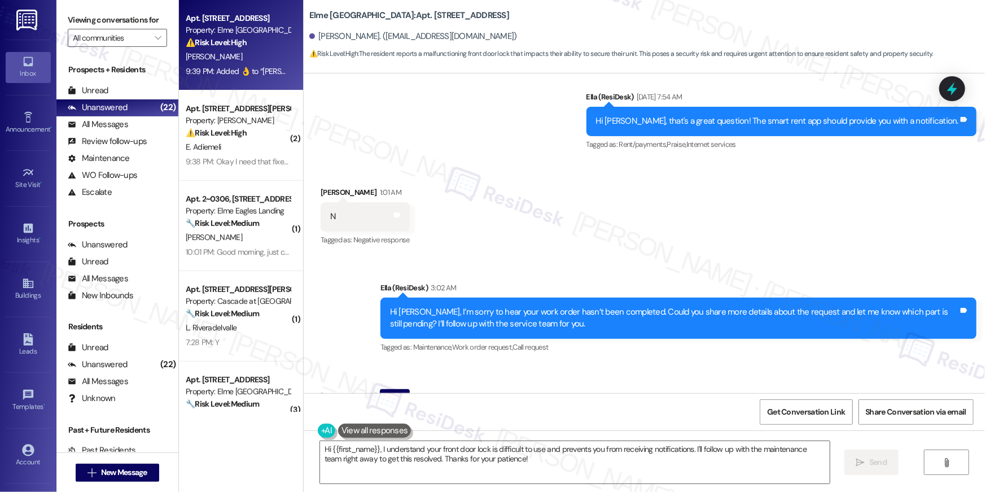
scroll to position [1584, 0]
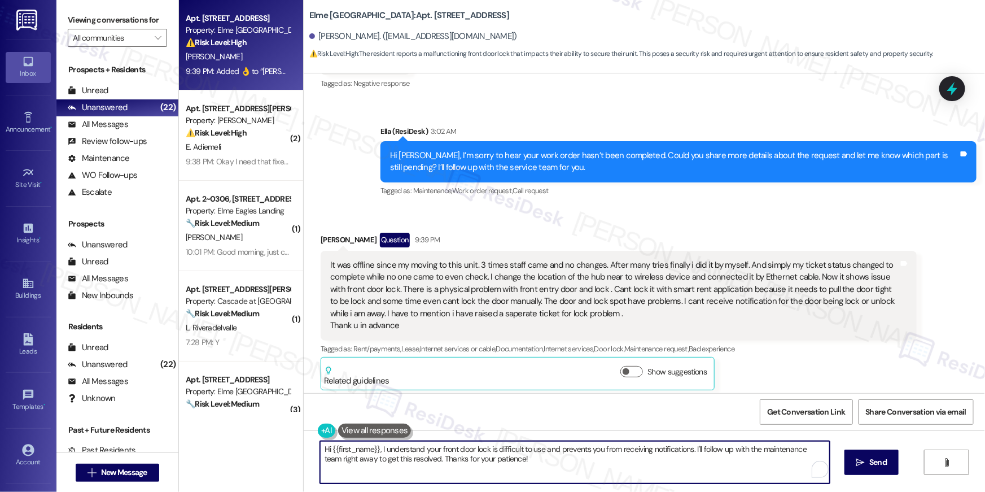
drag, startPoint x: 500, startPoint y: 473, endPoint x: 222, endPoint y: 428, distance: 281.4
click at [222, 428] on div "Apt. 5407, 205 Century Place Property: Elme Alexandria ⚠️ Risk Level: High The …" at bounding box center [582, 246] width 806 height 492
type textarea "Hi Farzana, thanks for your response. May I know what's the outstanding issue a…"
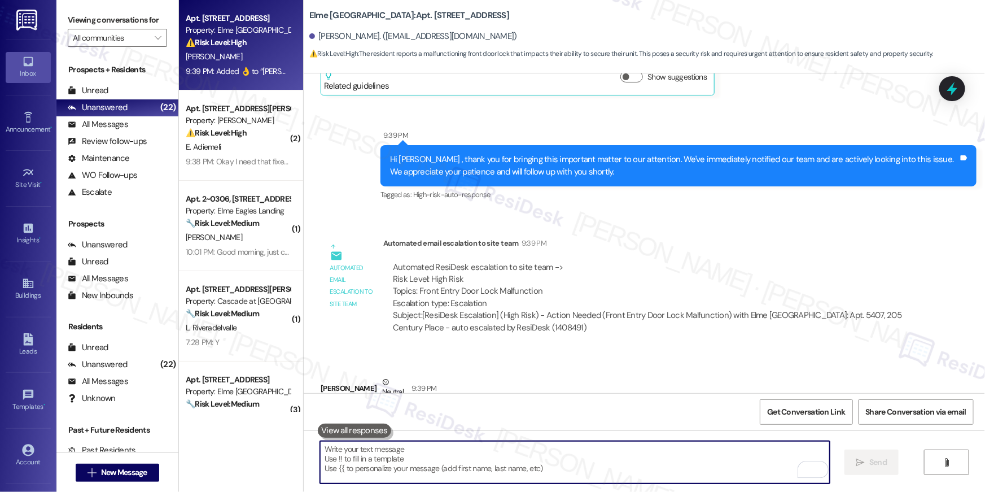
scroll to position [1930, 0]
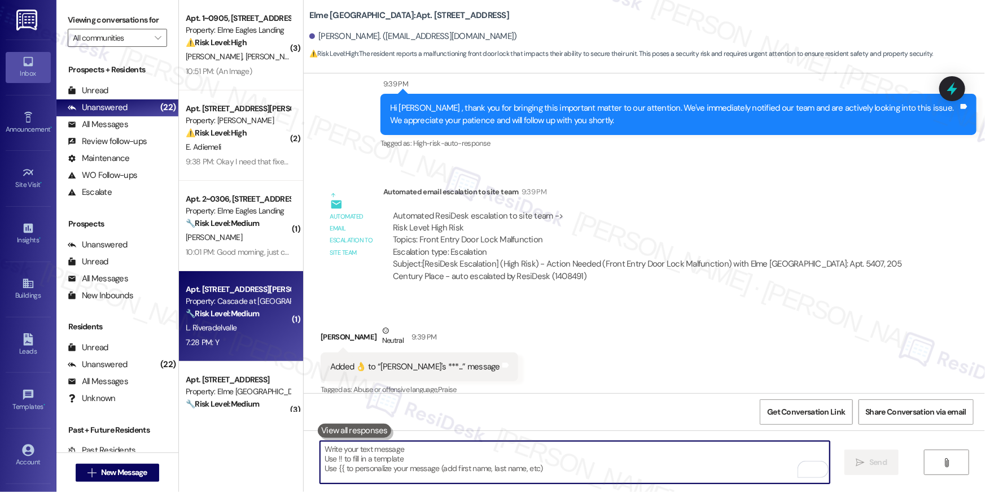
click at [259, 327] on div "L. Riveradelvalle" at bounding box center [238, 328] width 107 height 14
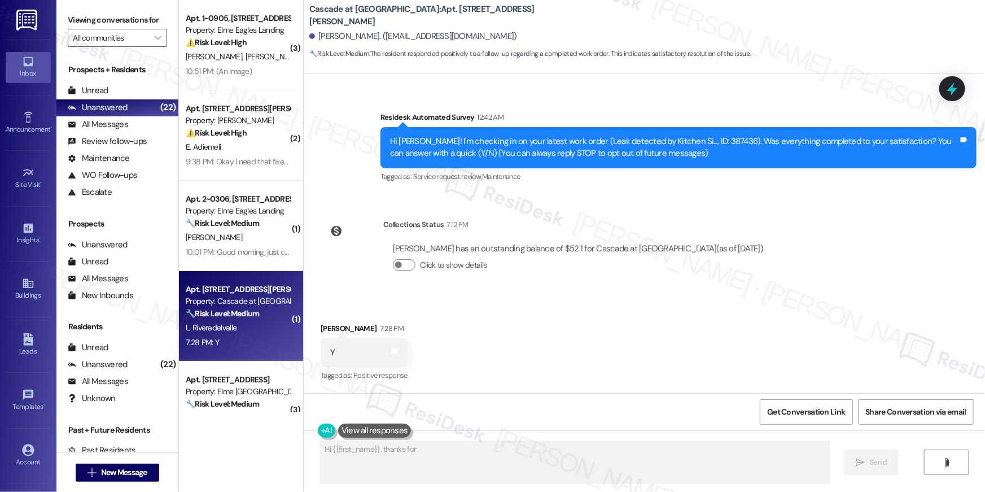
scroll to position [62, 0]
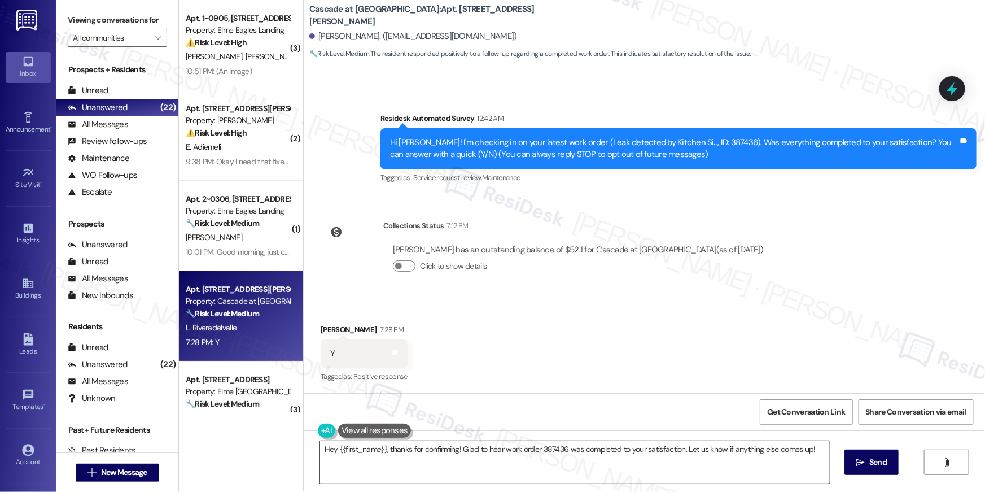
click at [501, 452] on textarea "Hey {{first_name}}, thanks for confirming! Glad to hear work order 387436 was c…" at bounding box center [575, 462] width 510 height 42
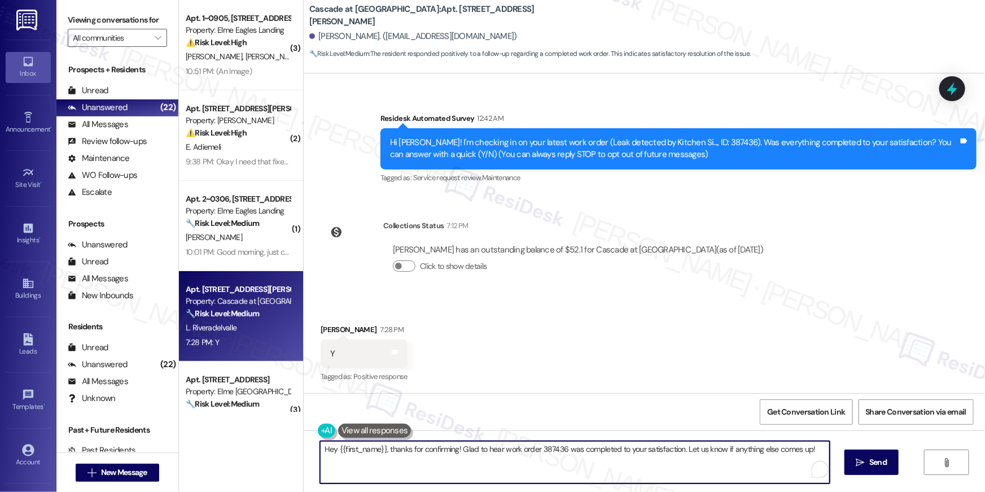
click at [501, 452] on textarea "Hey {{first_name}}, thanks for confirming! Glad to hear work order 387436 was c…" at bounding box center [575, 462] width 510 height 42
click at [502, 452] on textarea "Hey {{first_name}}, thanks for confirming! Glad to hear work order 387436 was c…" at bounding box center [575, 462] width 510 height 42
paste textarea "i {{first_name}} 😊 I’m so happy to hear your work order has been completed! If …"
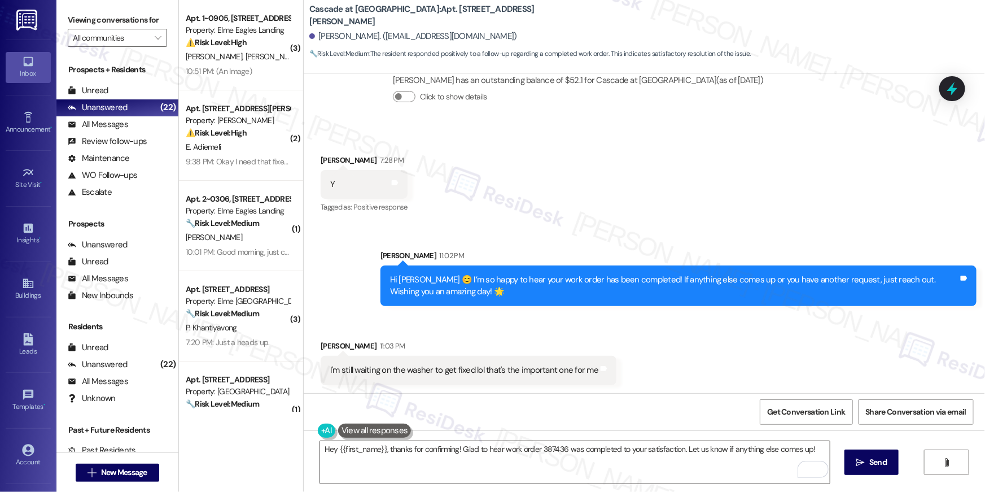
scroll to position [322, 0]
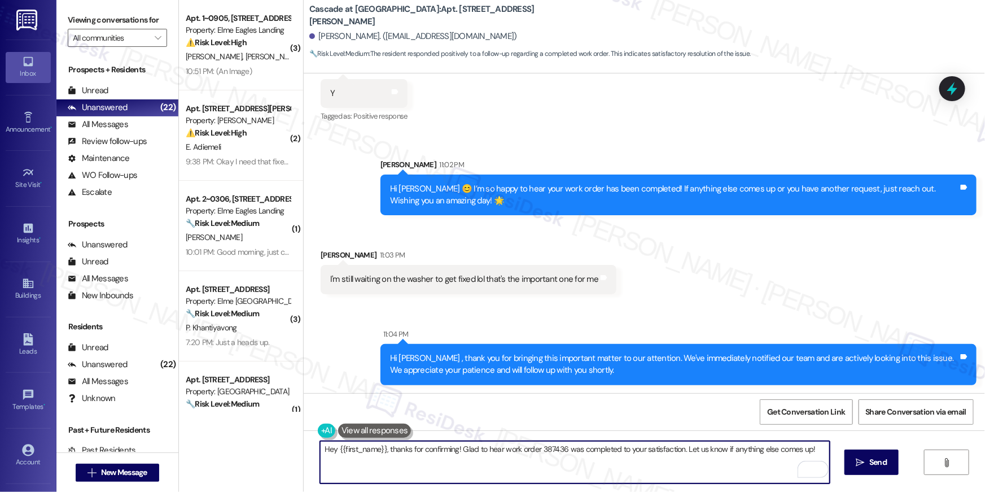
click at [545, 475] on textarea "Hey {{first_name}}, thanks for confirming! Glad to hear work order 387436 was c…" at bounding box center [575, 462] width 510 height 42
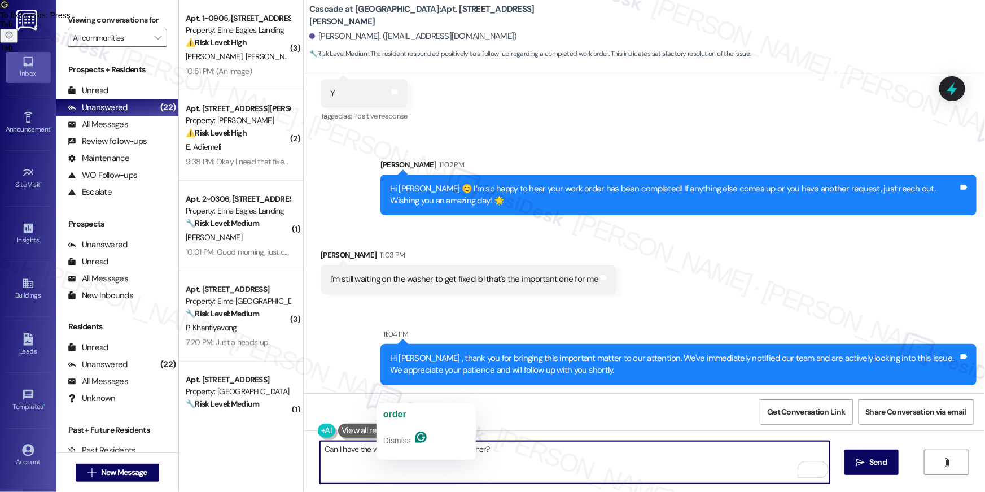
click at [396, 449] on textarea "Can I have the work orde rnumber for the washer?" at bounding box center [575, 462] width 510 height 42
type textarea "Can I have the work order rnumber for the washer?"
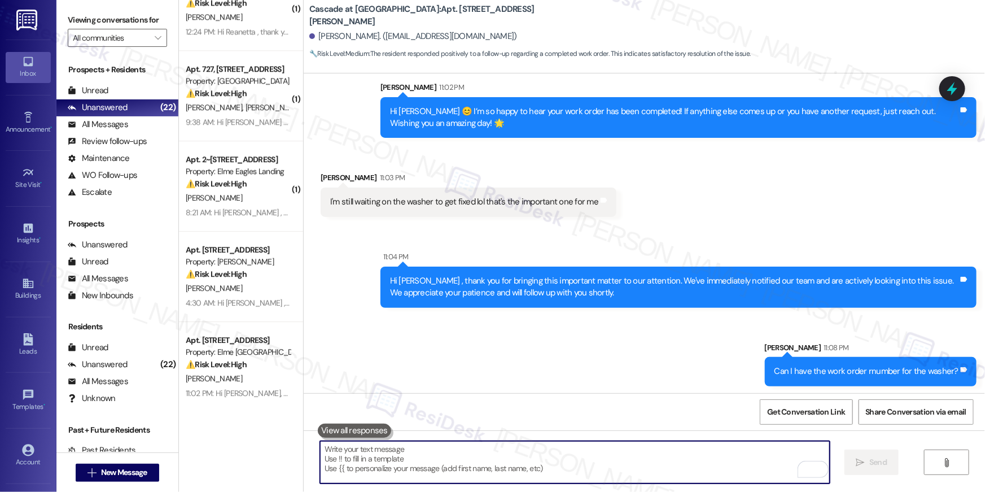
scroll to position [401, 0]
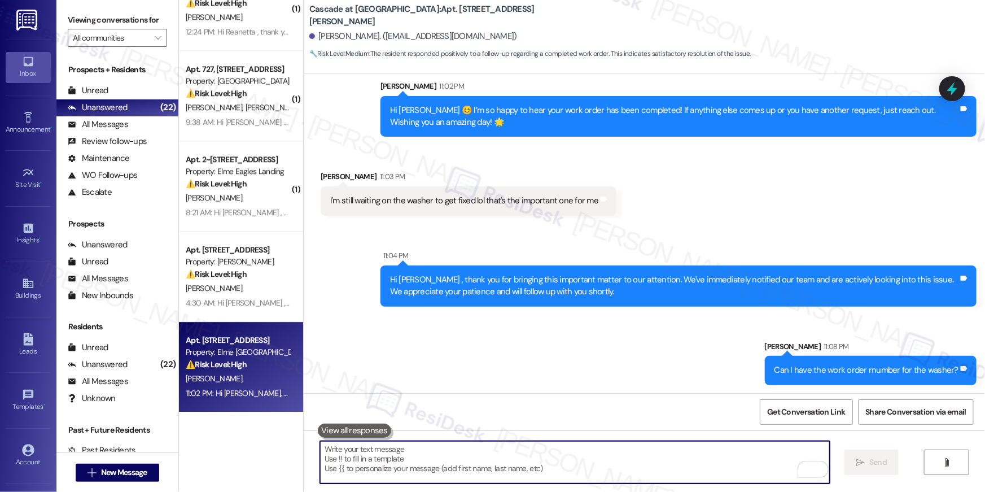
click at [229, 376] on div "[PERSON_NAME]" at bounding box center [238, 378] width 107 height 14
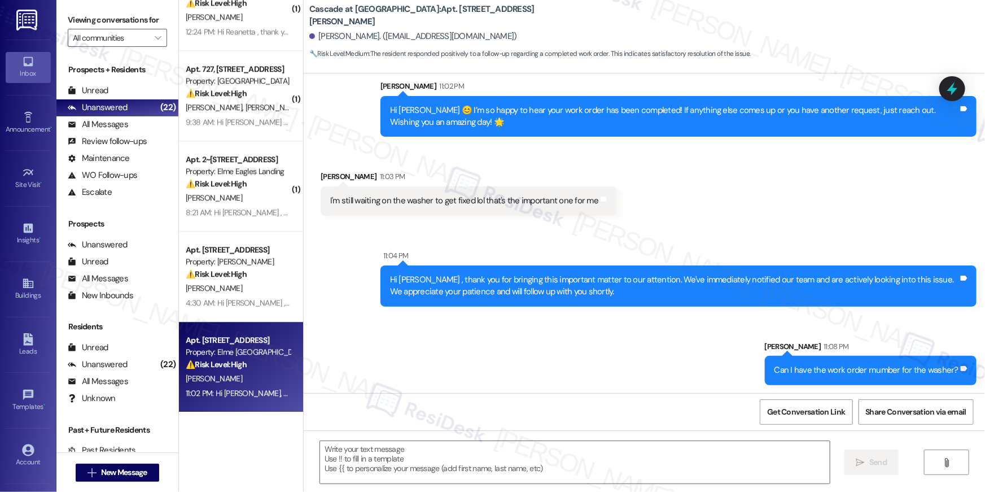
type textarea "Fetching suggested responses. Please feel free to read through the conversation…"
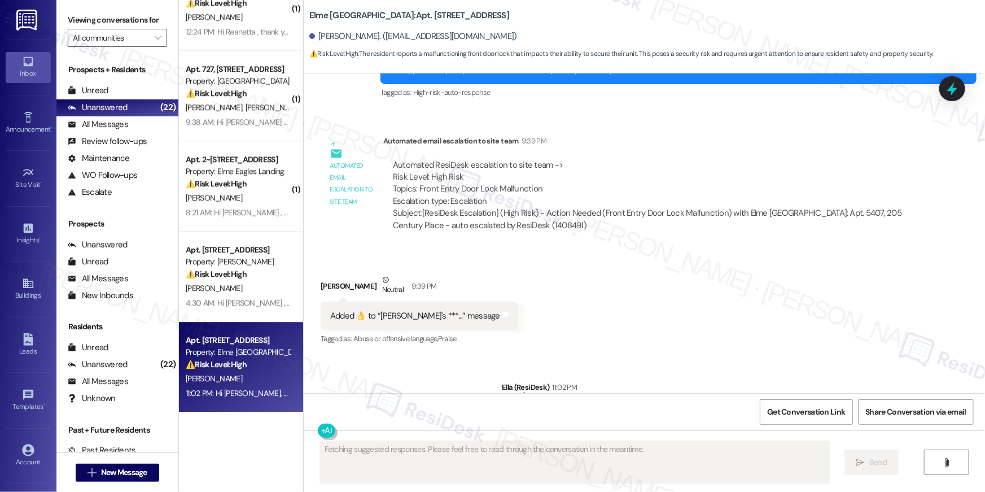
scroll to position [2026, 0]
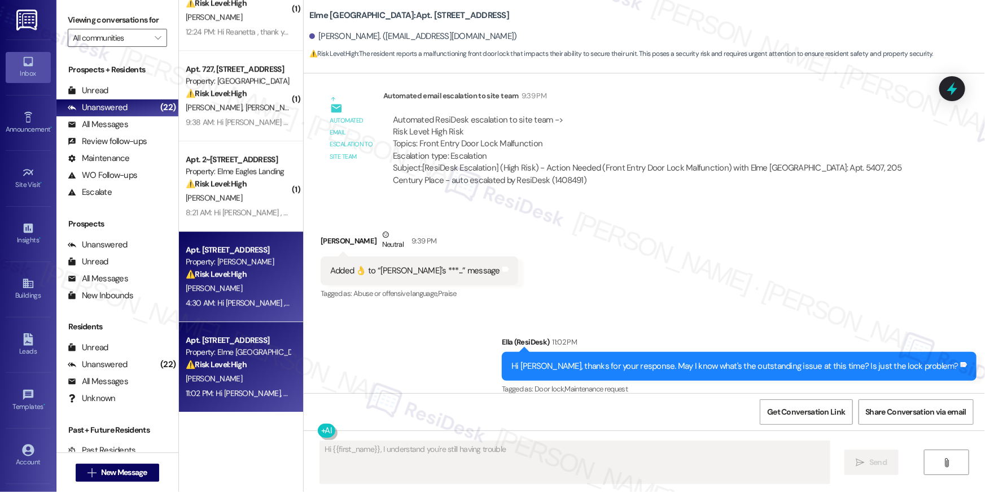
type textarea "Hi {{first_name}}, I understand you're still having trouble"
click at [248, 314] on div "Apt. 4224, 1113 Powers Ferry Place SE Property: Elme Marietta ⚠️ Risk Level: Hi…" at bounding box center [241, 276] width 124 height 90
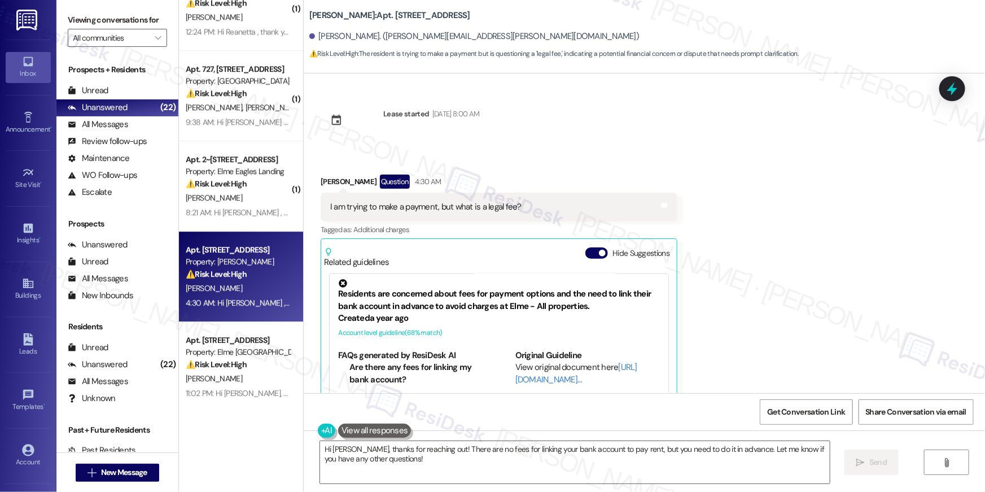
scroll to position [2, 0]
click at [653, 461] on textarea "Hi Ladasia, thanks for reaching out! There are no fees for linking your bank ac…" at bounding box center [575, 462] width 510 height 42
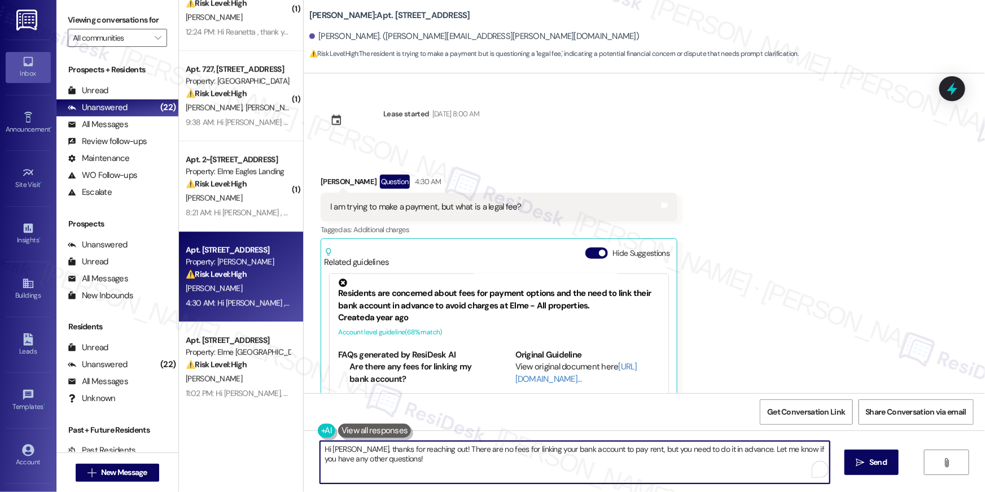
paste textarea "{{first_name}}, the legal fee is for the eviction filing. This fee will need to…"
click at [455, 447] on textarea "Hi {{first_name}}, the legal fee is for the eviction filing. This fee will need…" at bounding box center [575, 462] width 510 height 42
type textarea "Hi {{first_name}}, the legal fee is for the filing. This fee will need to be pa…"
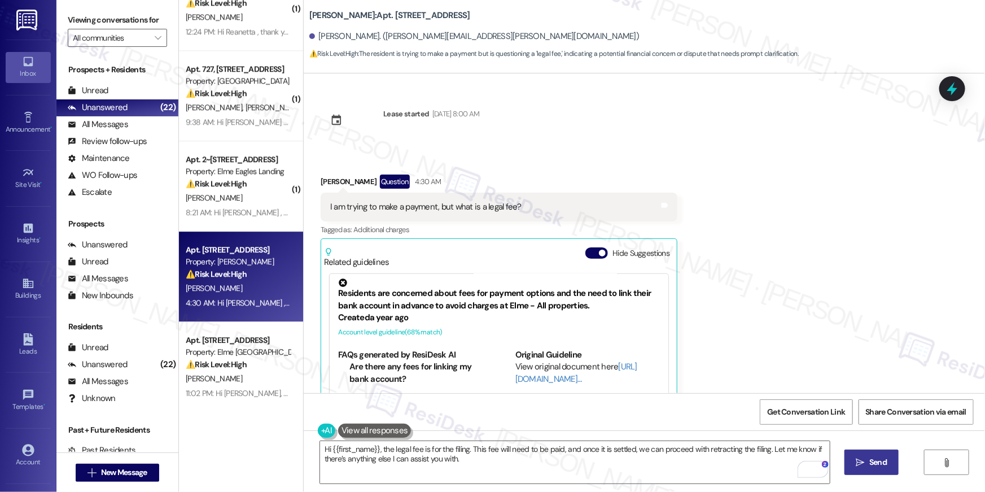
click at [873, 463] on span "Send" at bounding box center [877, 462] width 17 height 12
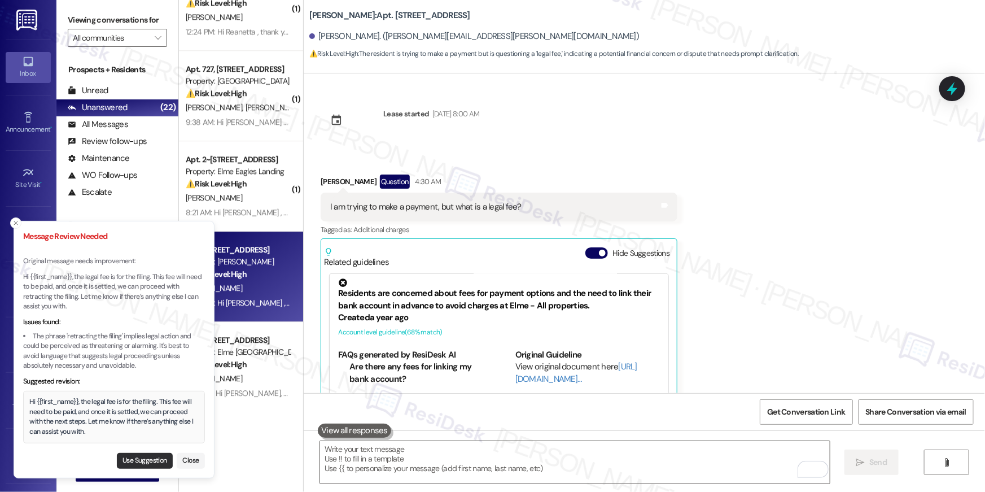
click at [138, 461] on button "Use Suggestion" at bounding box center [145, 461] width 56 height 16
type textarea "Hi {{first_name}}, the legal fee is for the filing. This fee will need to be pa…"
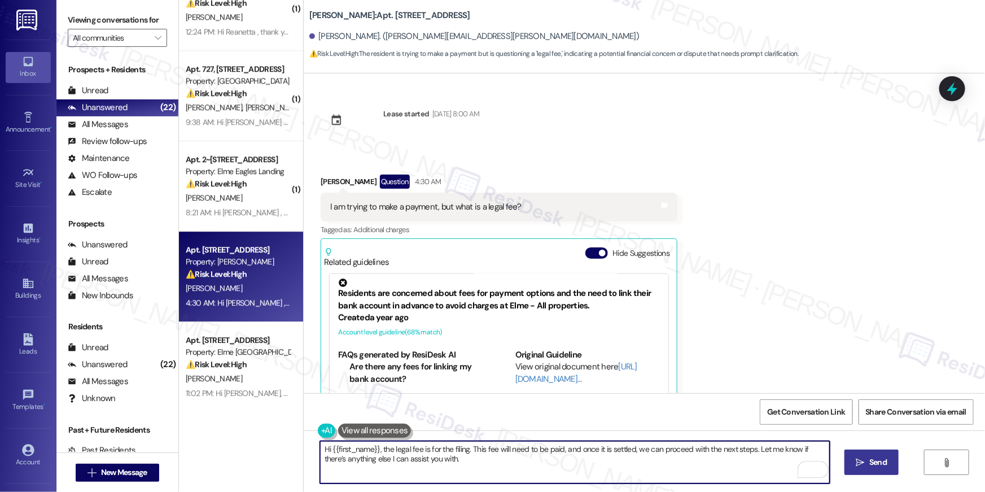
click at [500, 466] on textarea "Hi {{first_name}}, the legal fee is for the filing. This fee will need to be pa…" at bounding box center [575, 462] width 510 height 42
click at [891, 466] on button " Send" at bounding box center [871, 461] width 55 height 25
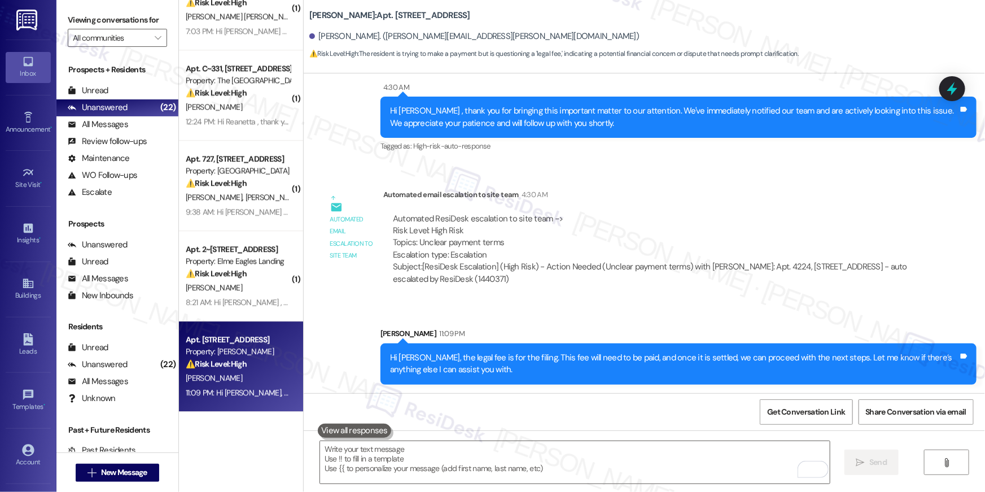
scroll to position [1484, 0]
click at [401, 467] on textarea "To enrich screen reader interactions, please activate Accessibility in Grammarl…" at bounding box center [575, 462] width 510 height 42
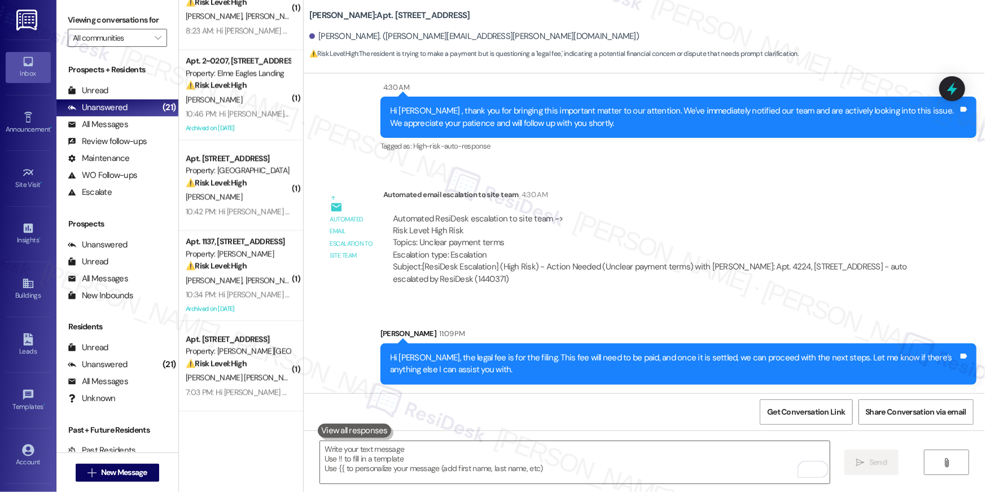
click at [260, 290] on div "( 1 ) Apt. 2415, 501 North River Parkway Property: Elme Sandy Springs 🌟 Risk Le…" at bounding box center [241, 205] width 124 height 411
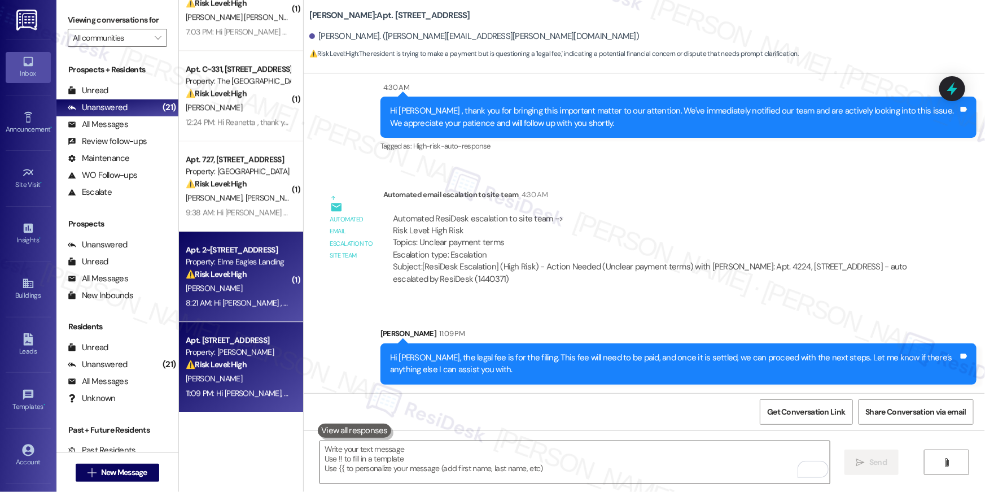
click at [237, 305] on div "8:21 AM: Hi Tiffany , thank you for bringing this important matter to our atten…" at bounding box center [560, 302] width 749 height 10
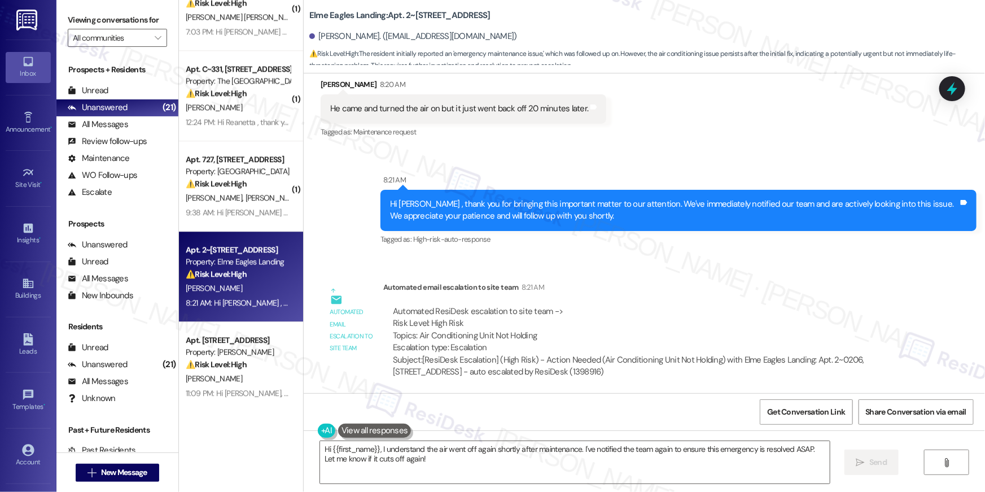
scroll to position [1881, 0]
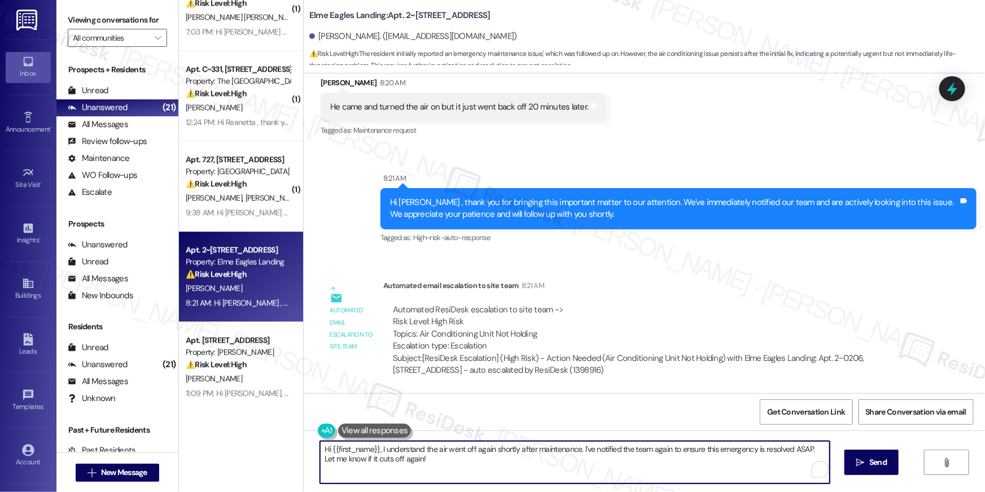
drag, startPoint x: 435, startPoint y: 458, endPoint x: 376, endPoint y: 449, distance: 59.5
click at [376, 449] on textarea "Hi {{first_name}}, I understand the air went off again shortly after maintenanc…" at bounding box center [575, 462] width 510 height 42
click at [428, 450] on textarea "Hi {{first_name}}, just checking in if the issue has been resolved last night? …" at bounding box center [575, 462] width 510 height 42
type textarea "Hi {{first_name}}, just checking if the tech returned to resolve the AC issue l…"
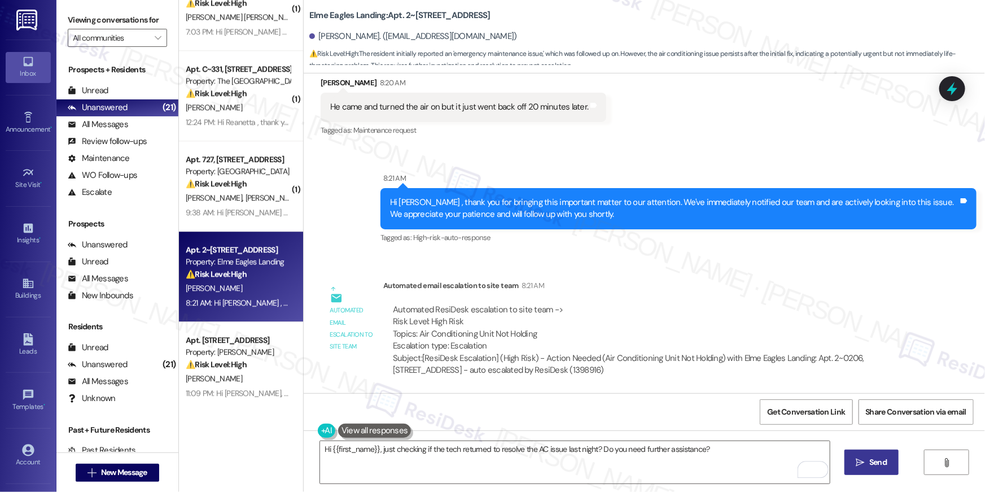
click at [864, 470] on button " Send" at bounding box center [871, 461] width 55 height 25
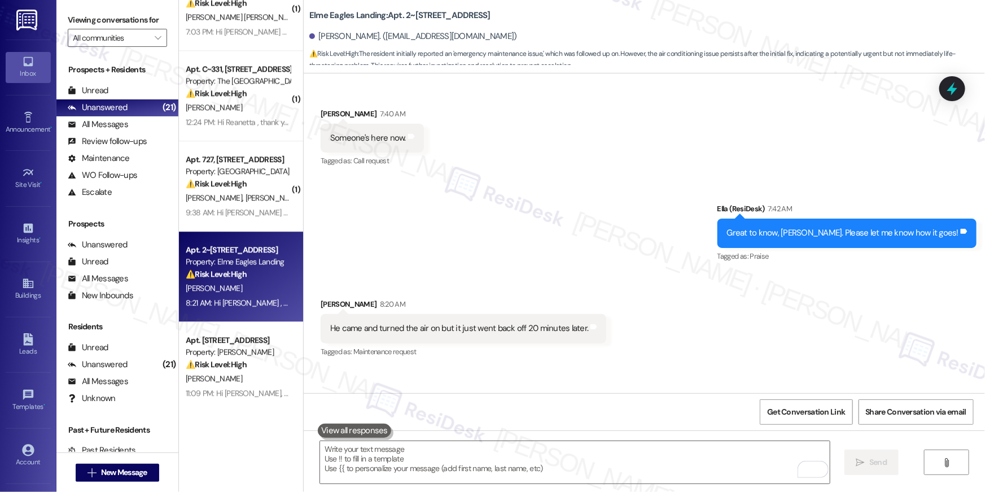
scroll to position [1634, 0]
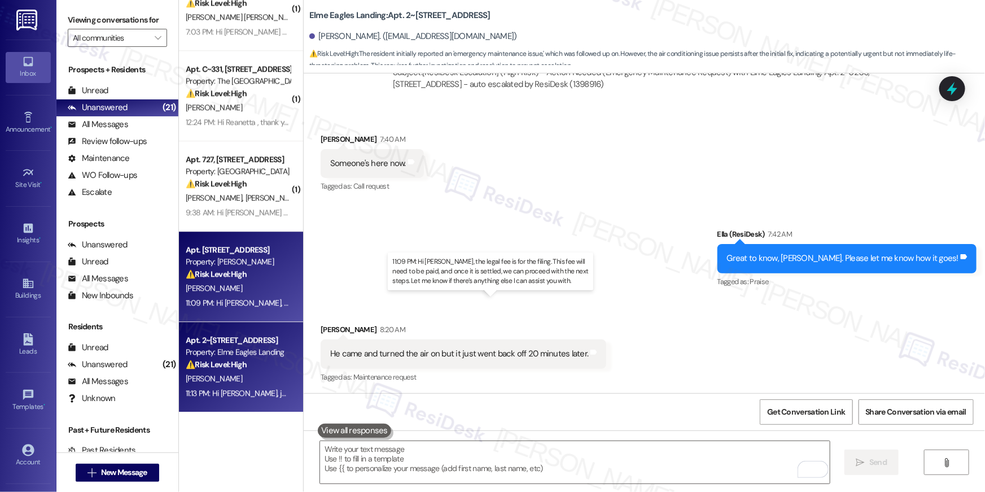
click at [244, 301] on div "11:09 PM: Hi Ladasia, the legal fee is for the filing. This fee will need to be…" at bounding box center [516, 302] width 660 height 10
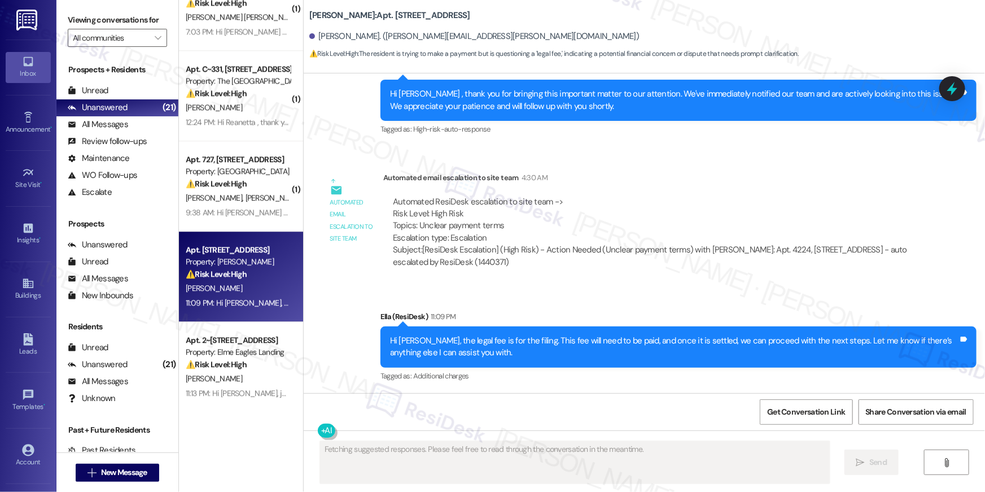
scroll to position [437, 0]
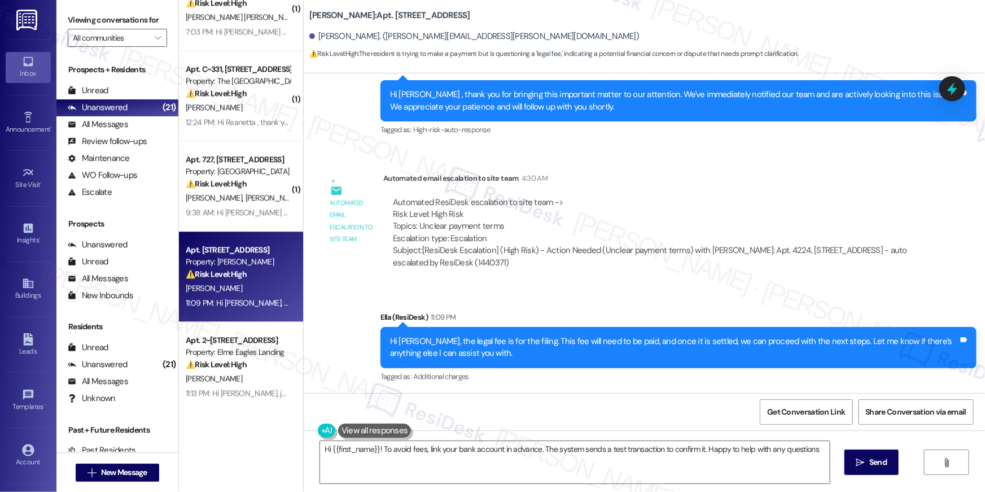
type textarea "Hi {{first_name}}! To avoid fees, link your bank account in advance. The system…"
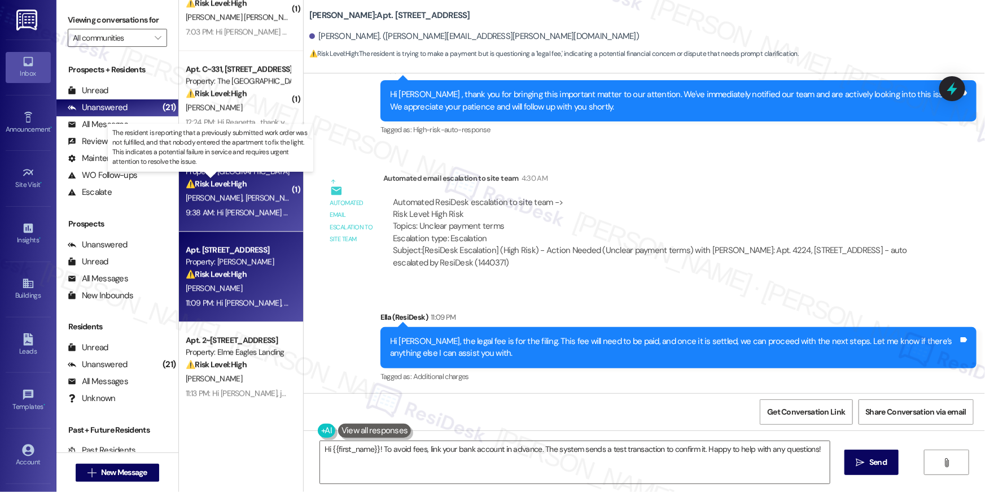
click at [231, 187] on strong "⚠️ Risk Level: High" at bounding box center [216, 183] width 61 height 10
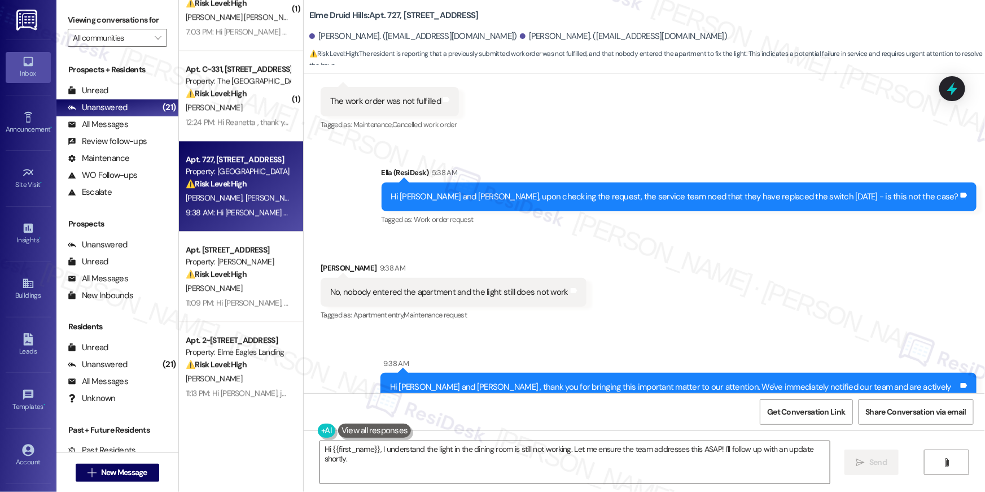
scroll to position [4129, 0]
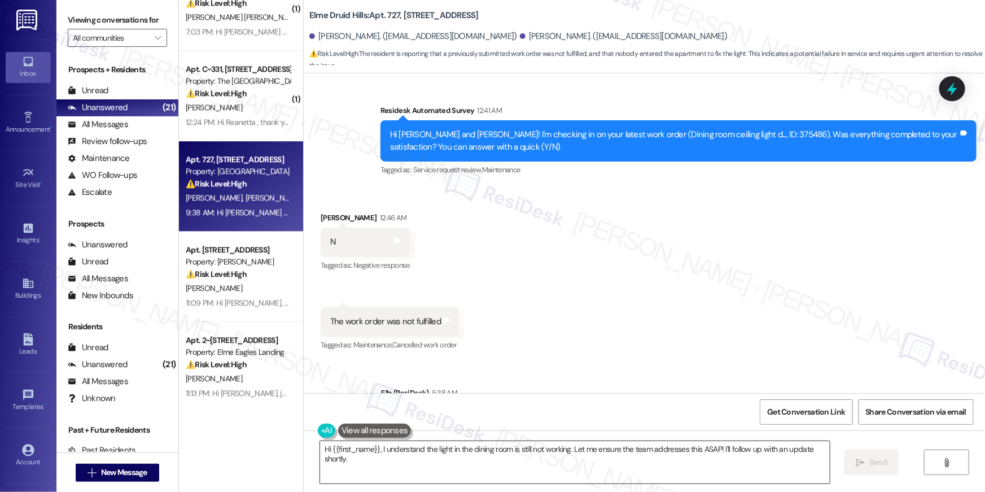
click at [444, 462] on textarea "Hi {{first_name}}, I understand the light in the dining room is still not worki…" at bounding box center [575, 462] width 510 height 42
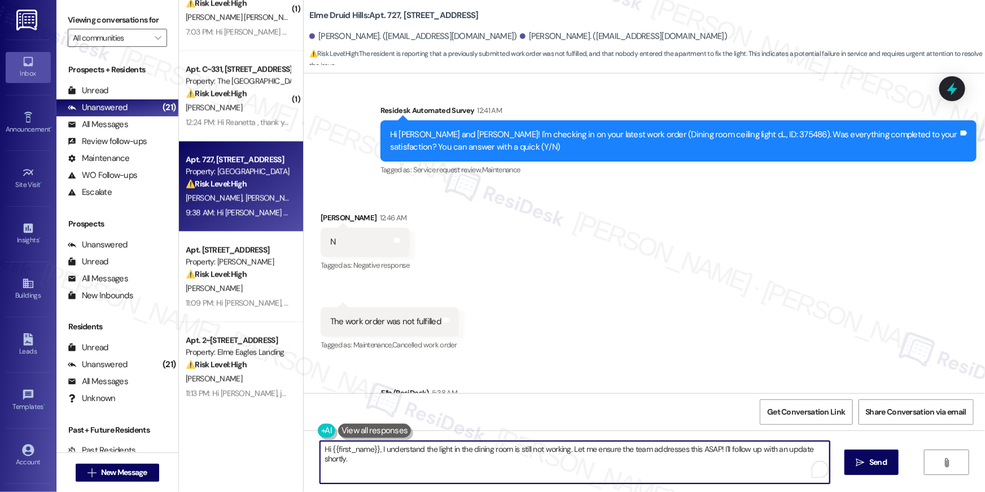
click at [444, 462] on textarea "Hi {{first_name}}, I understand the light in the dining room is still not worki…" at bounding box center [575, 462] width 510 height 42
click at [440, 460] on textarea "Hi {{first_name}}, I understand the light in the dining room is still not worki…" at bounding box center [575, 462] width 510 height 42
click at [405, 454] on textarea "Hi {{first_name}}, I understand the light in the dining room is still not worki…" at bounding box center [575, 462] width 510 height 42
click at [382, 453] on textarea "Hi {{first_name}}, I understand the light in the dining room is still not worki…" at bounding box center [575, 462] width 510 height 42
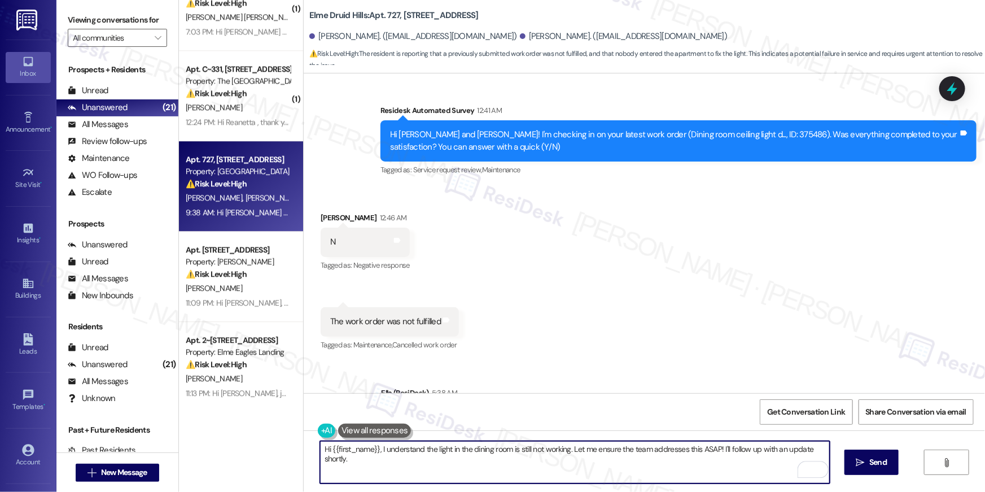
click at [382, 453] on textarea "Hi {{first_name}}, I understand the light in the dining room is still not worki…" at bounding box center [575, 462] width 510 height 42
click at [380, 451] on textarea "Hi {{first_name}}, I understand the light in the dining room is still not worki…" at bounding box center [575, 462] width 510 height 42
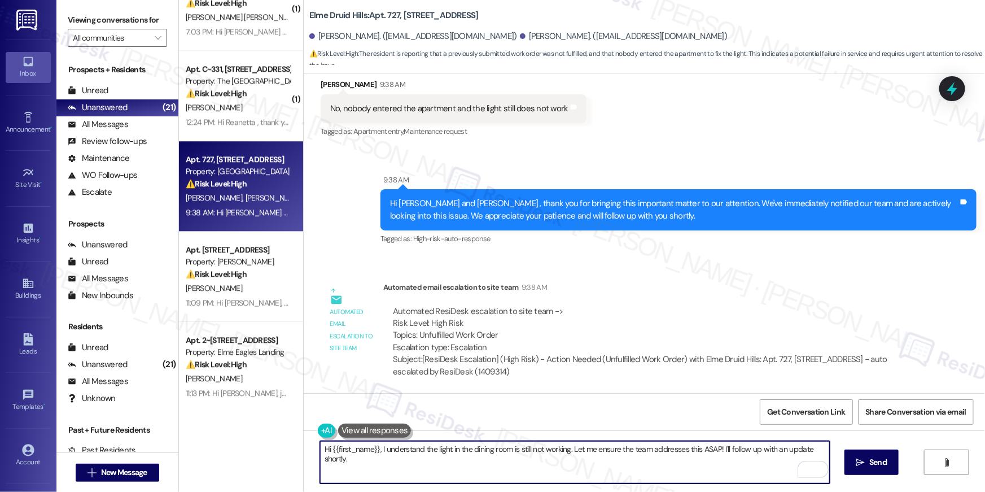
click at [409, 465] on textarea "Hi {{first_name}}, I understand the light in the dining room is still not worki…" at bounding box center [575, 462] width 510 height 42
click at [408, 465] on textarea "Hi {{first_name}}, I understand the light in the dining room is still not worki…" at bounding box center [575, 462] width 510 height 42
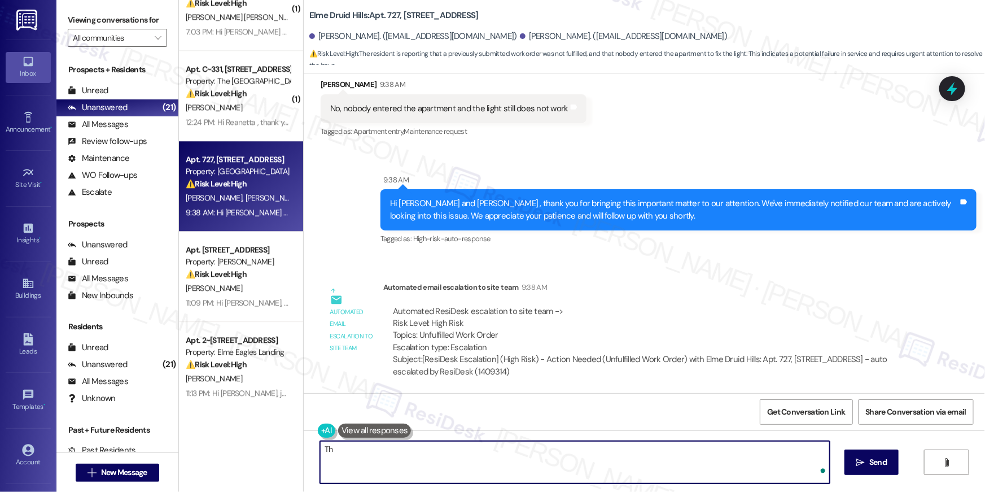
type textarea "T"
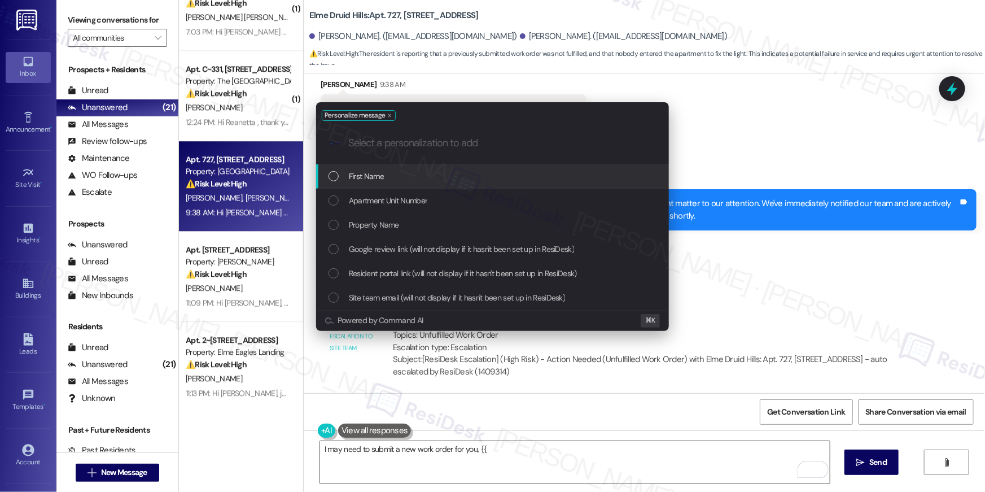
click at [400, 174] on div "First Name" at bounding box center [494, 176] width 330 height 12
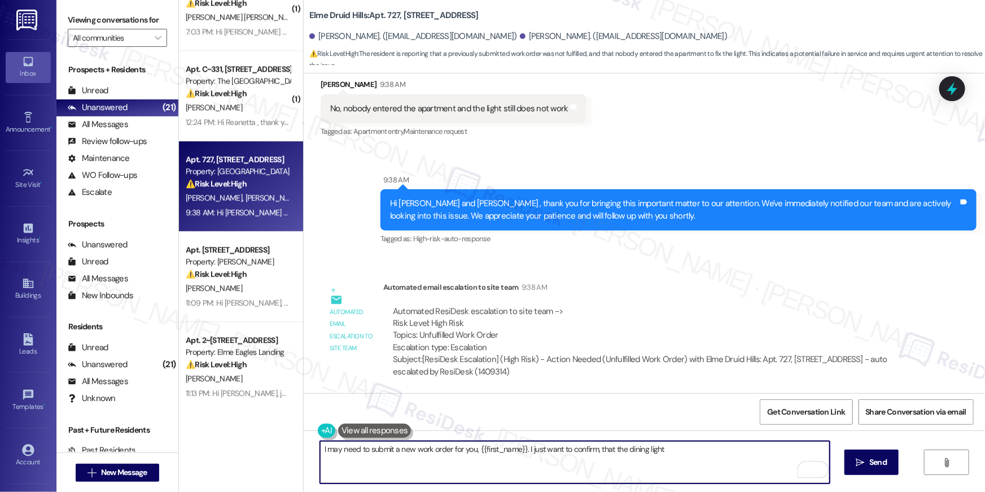
click at [644, 449] on textarea "I may need to submit a new work order for you, {{first_name}}. I just want to c…" at bounding box center [575, 462] width 510 height 42
click at [709, 449] on textarea "I may need to submit a new work order for you, {{first_name}}. I just want to c…" at bounding box center [575, 462] width 510 height 42
type textarea "I may need to submit a new work order for you, {{first_name}}. I just want to c…"
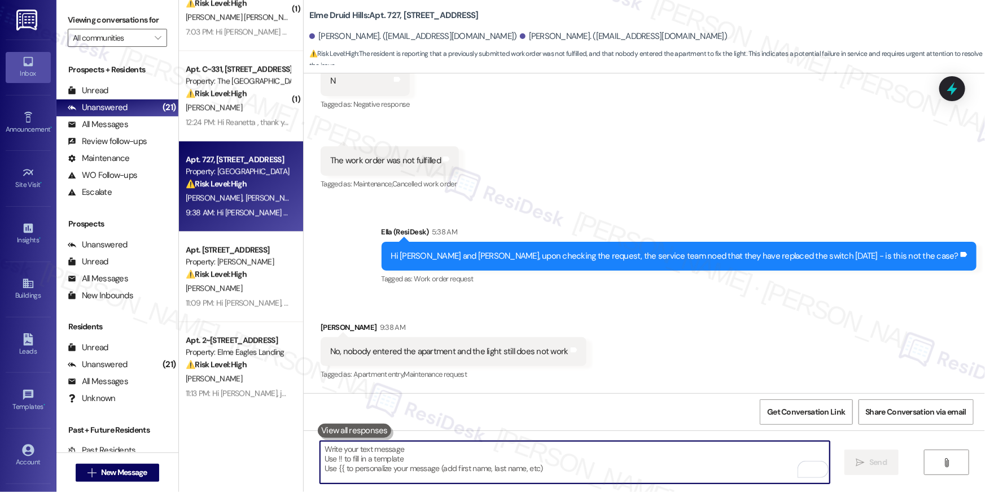
scroll to position [4286, 0]
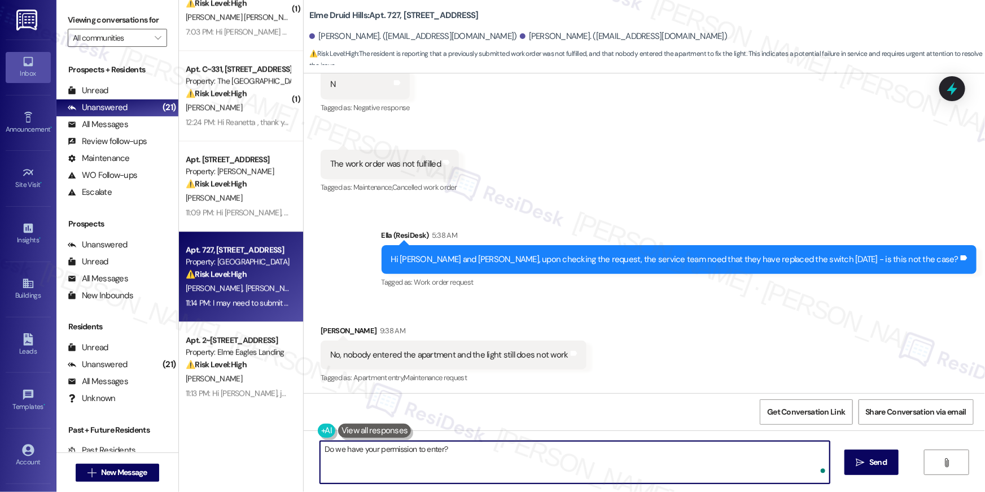
type textarea "Do we have your permission to enter?"
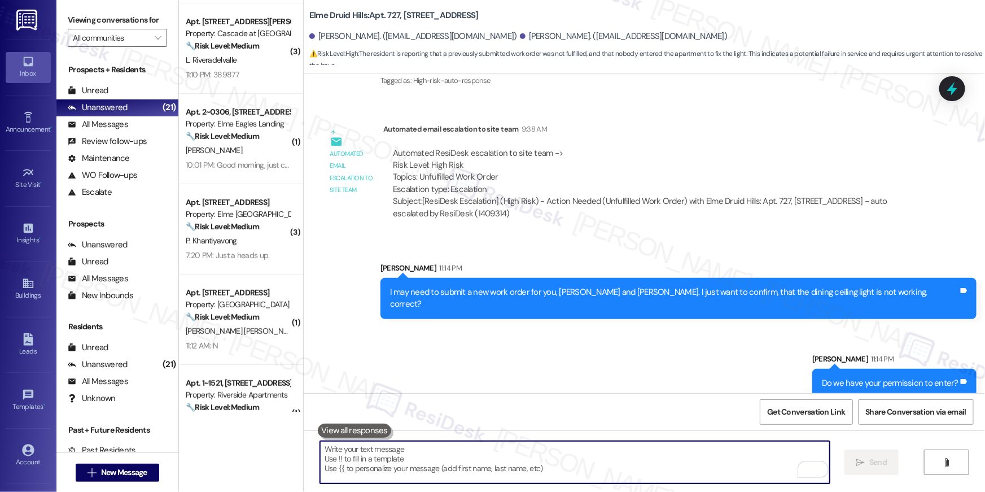
scroll to position [0, 0]
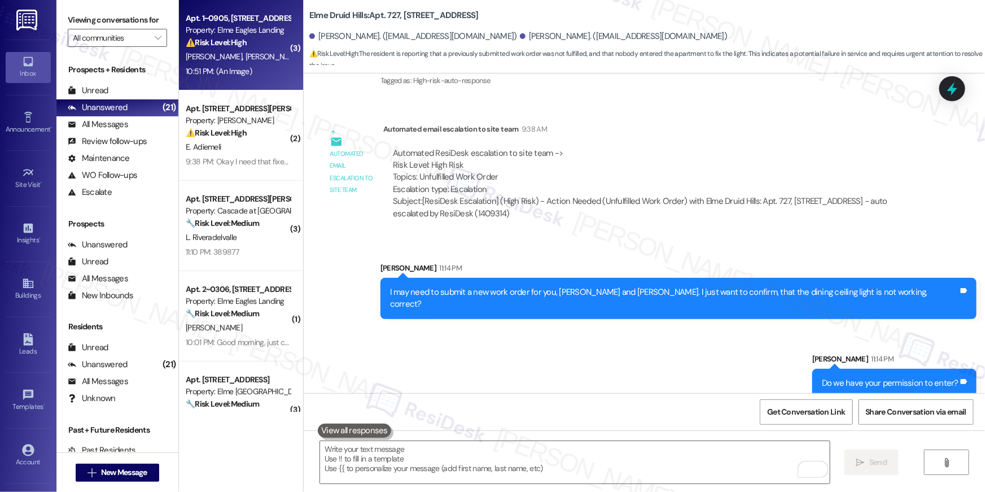
click at [305, 55] on span "K. Ferrand" at bounding box center [333, 56] width 56 height 10
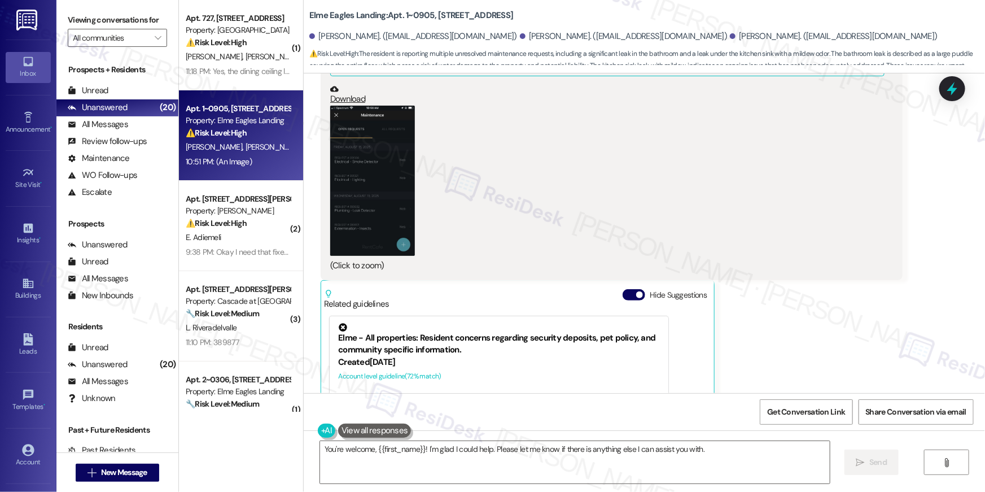
scroll to position [10110, 0]
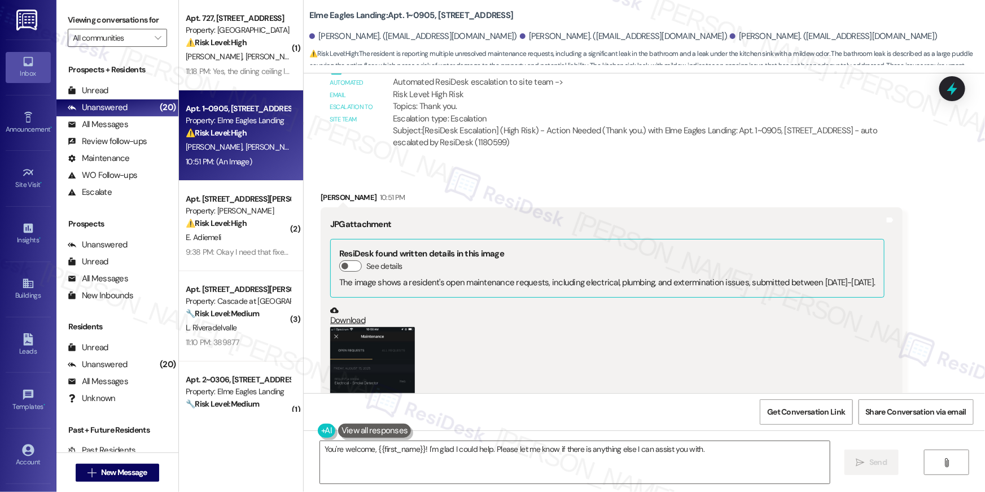
click at [394, 327] on button "Zoom image" at bounding box center [372, 402] width 85 height 151
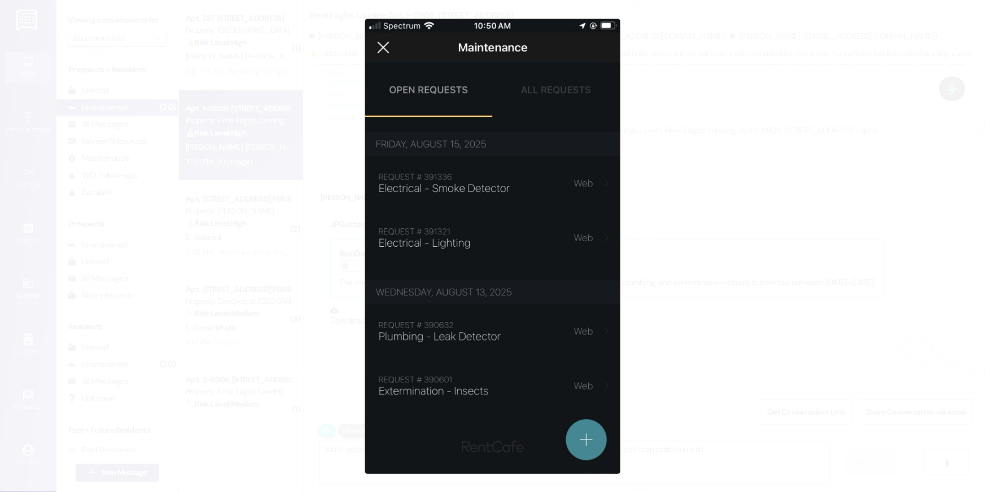
click at [665, 266] on button "Unzoom image" at bounding box center [492, 246] width 985 height 492
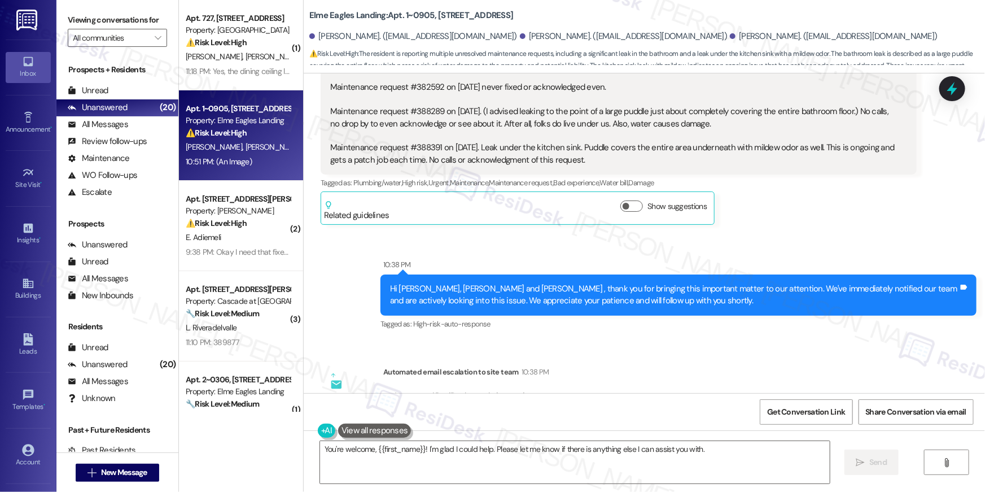
scroll to position [10283, 0]
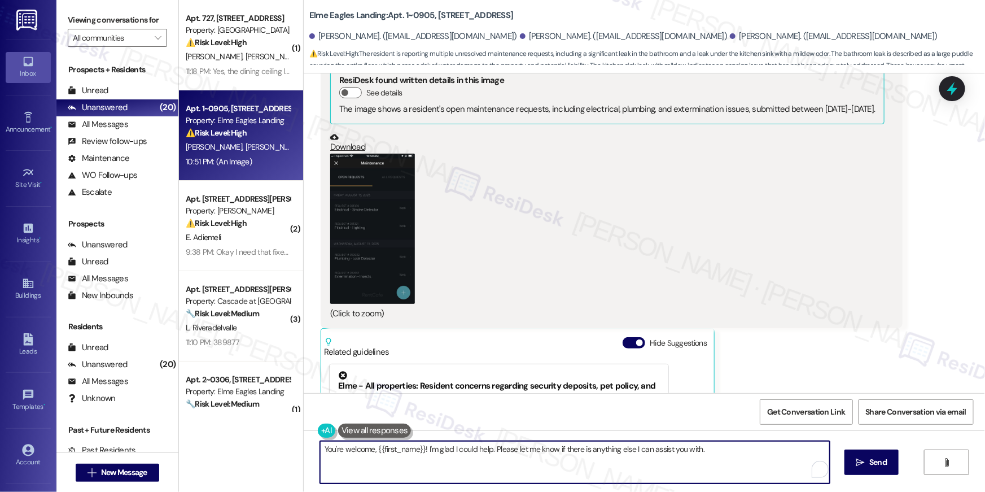
click at [510, 474] on textarea "You're welcome, {{first_name}}! I'm glad I could help. Please let me know if th…" at bounding box center [575, 462] width 510 height 42
click at [431, 449] on textarea "You're welcome, {{first_name}}! I'm glad I could help. Please let me know if th…" at bounding box center [575, 462] width 510 height 42
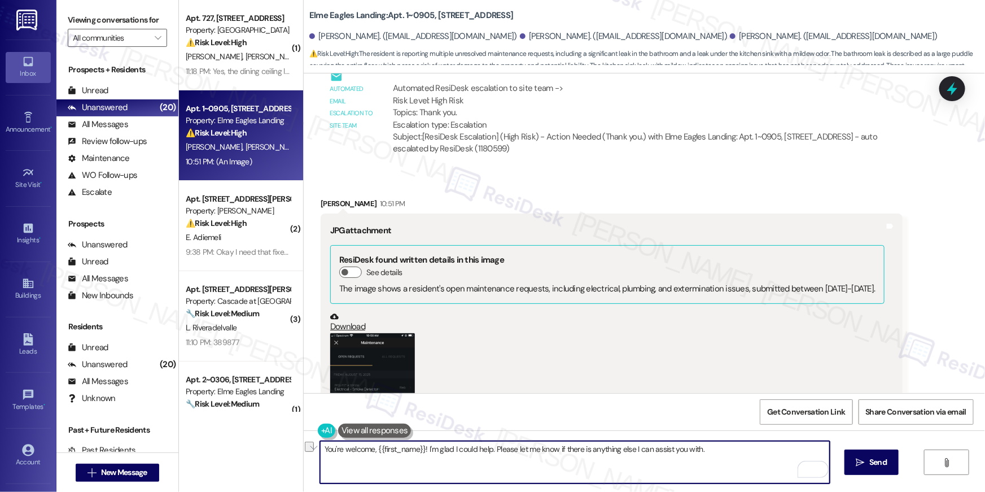
scroll to position [9629, 0]
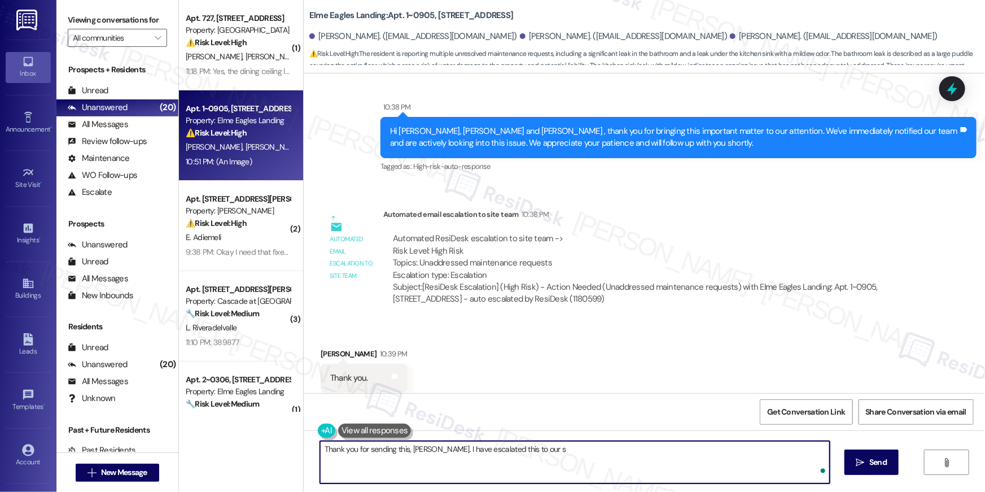
type textarea "Thank you for sending this, Kimberlie. I have escalated this to our si"
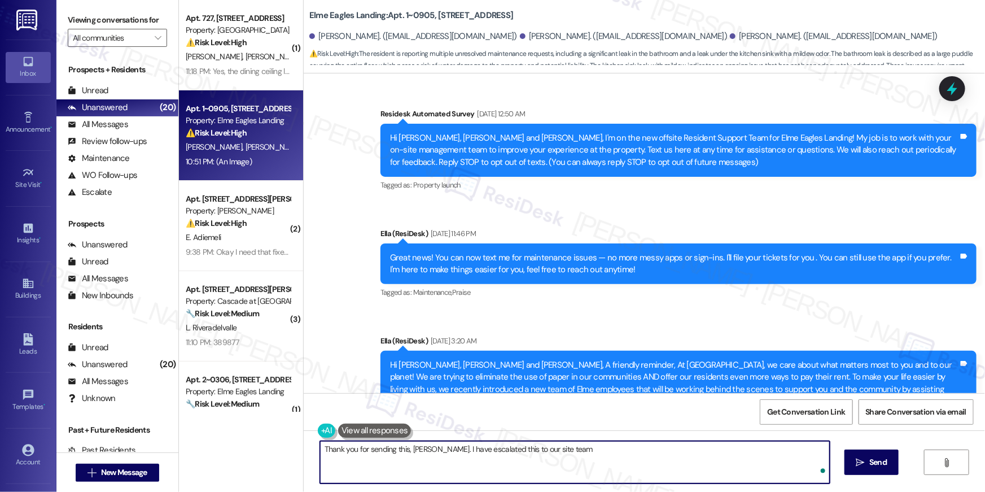
scroll to position [9629, 0]
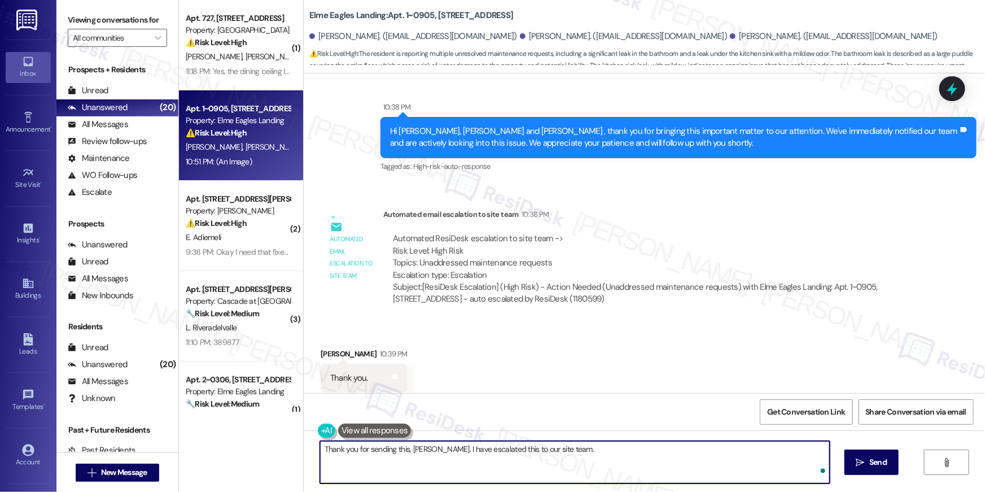
type textarea "Thank you for sending this, Kimberlie. I have escalated this to our site team."
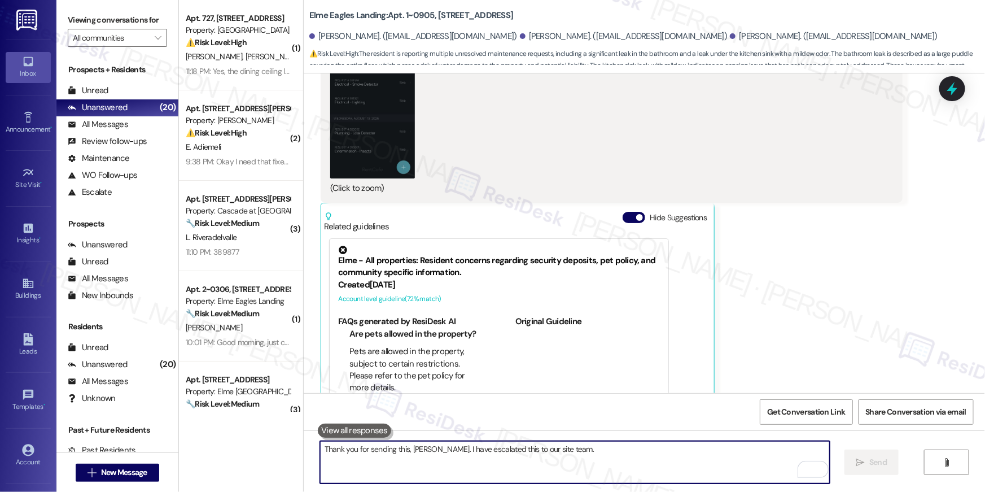
scroll to position [10410, 0]
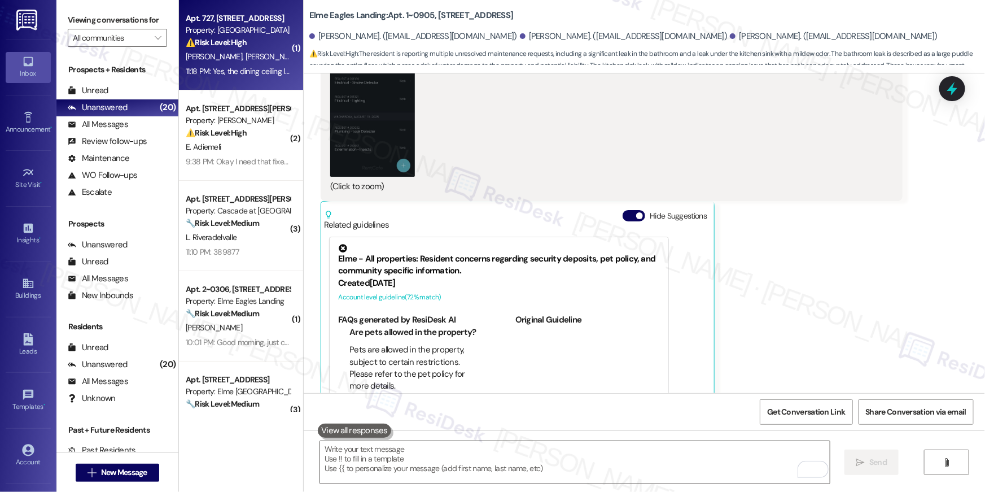
click at [229, 75] on div "11:18 PM: Yes, the dining ceiling light is not working and yes, you have permis…" at bounding box center [327, 71] width 283 height 10
click at [231, 71] on div "11:18 PM: Yes, the dining ceiling light is not working and yes, you have permis…" at bounding box center [327, 71] width 283 height 10
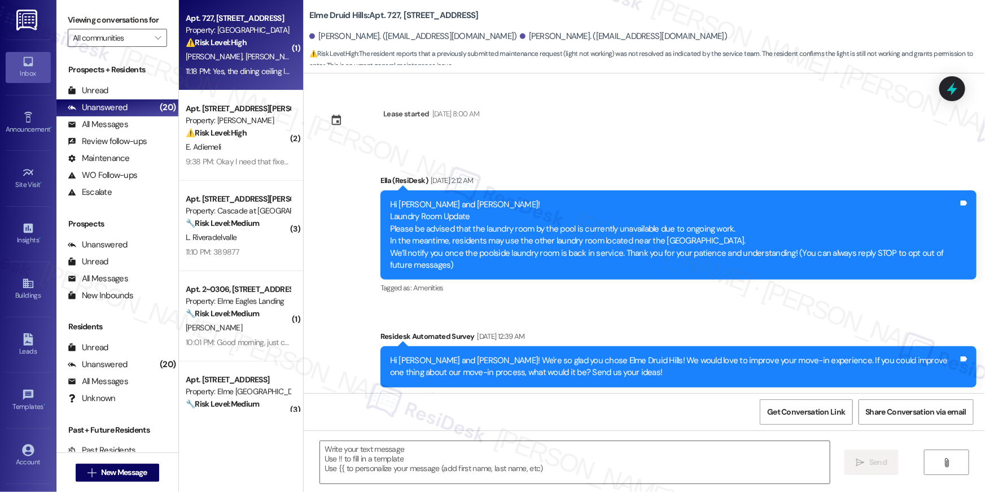
scroll to position [4803, 0]
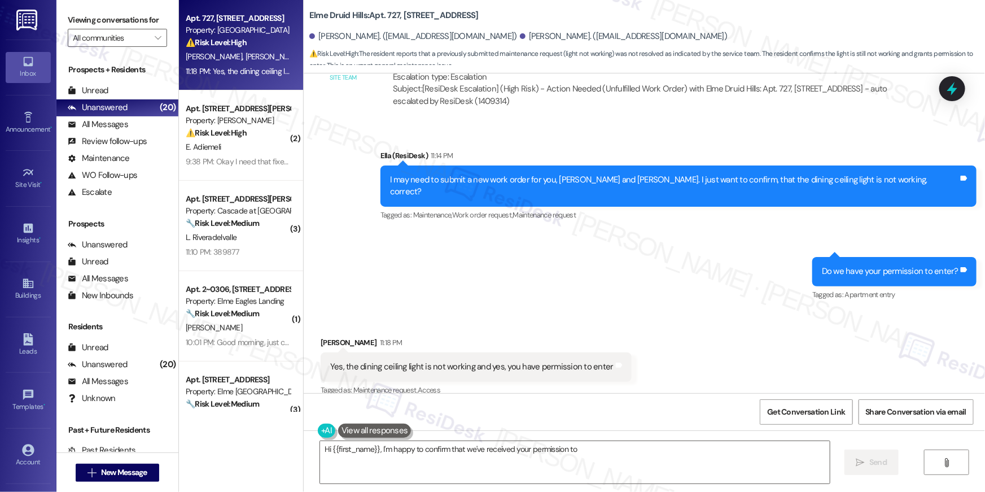
click at [493, 361] on div "Yes, the dining ceiling light is not working and yes, you have permission to en…" at bounding box center [471, 367] width 283 height 12
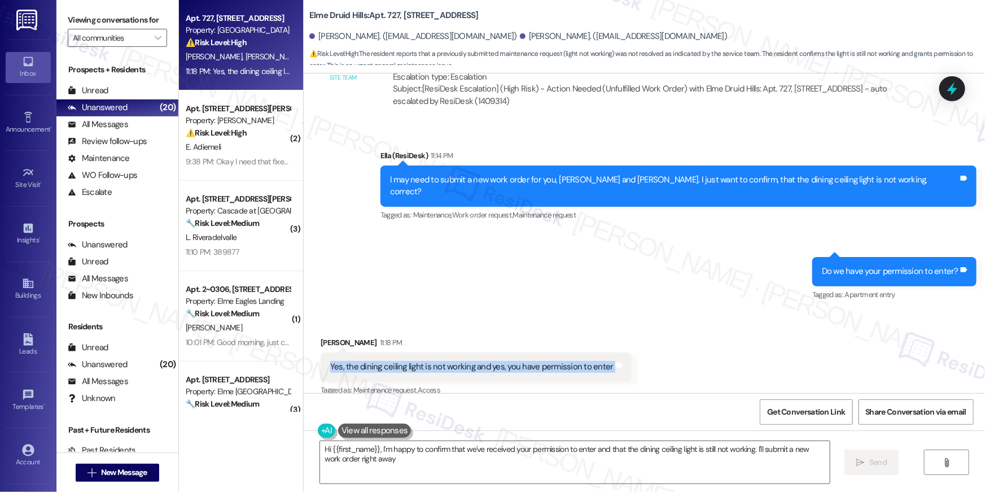
type textarea "Hi {{first_name}}, I'm happy to confirm that we've received your permission to …"
click at [493, 361] on div "Yes, the dining ceiling light is not working and yes, you have permission to en…" at bounding box center [471, 367] width 283 height 12
copy div "Yes, the dining ceiling light is not working and yes, you have permission to en…"
click at [708, 457] on textarea "Hi {{first_name}}, I'm happy to confirm that we've received your permission to …" at bounding box center [575, 462] width 510 height 42
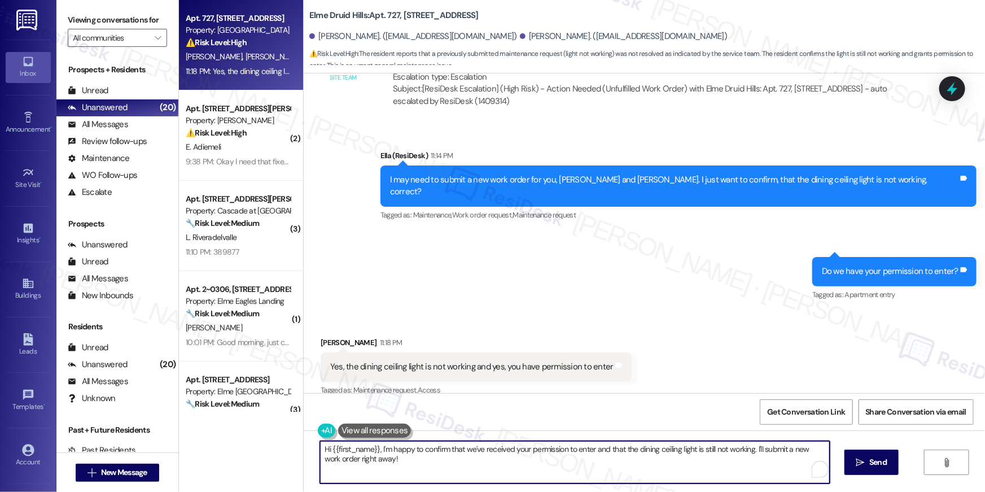
click at [686, 463] on textarea "Hi {{first_name}}, I'm happy to confirm that we've received your permission to …" at bounding box center [575, 462] width 510 height 42
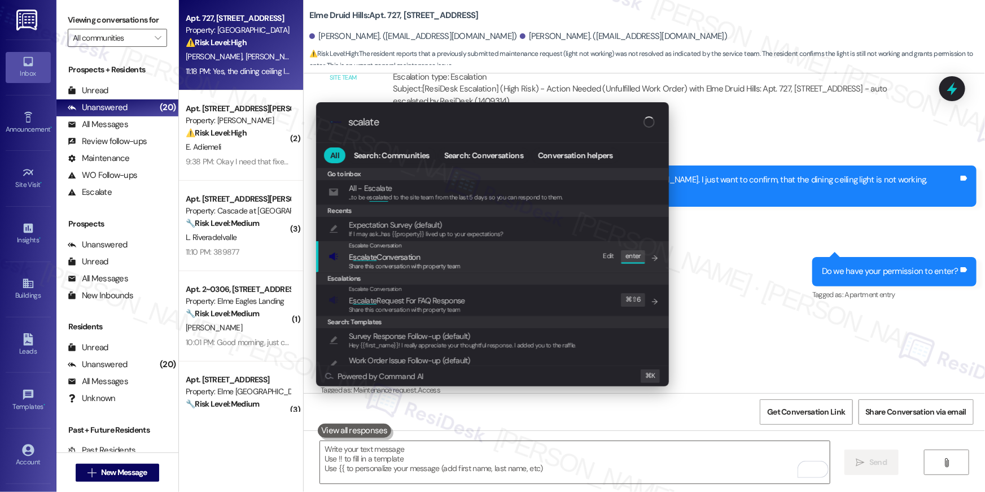
type input "scalate"
click at [458, 260] on span "E scalate Conversation" at bounding box center [405, 257] width 112 height 12
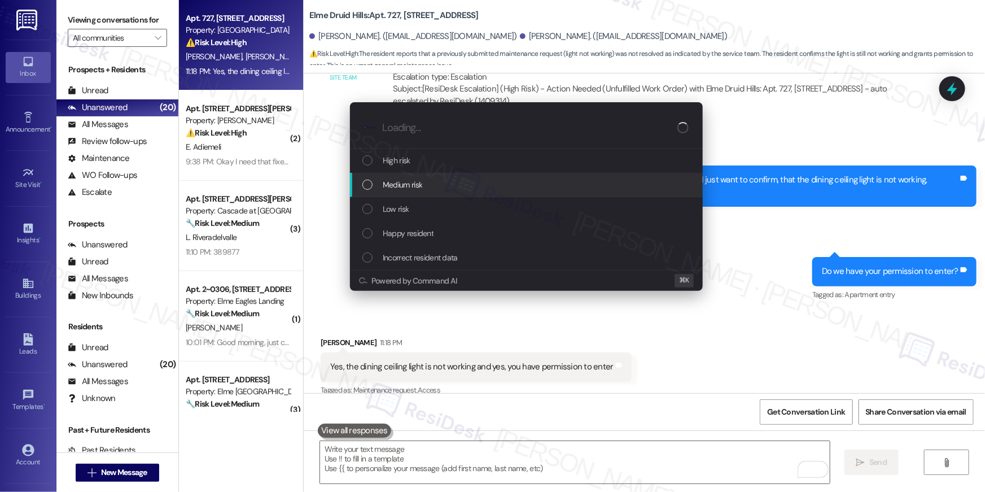
click at [425, 193] on div "Medium risk" at bounding box center [526, 185] width 353 height 24
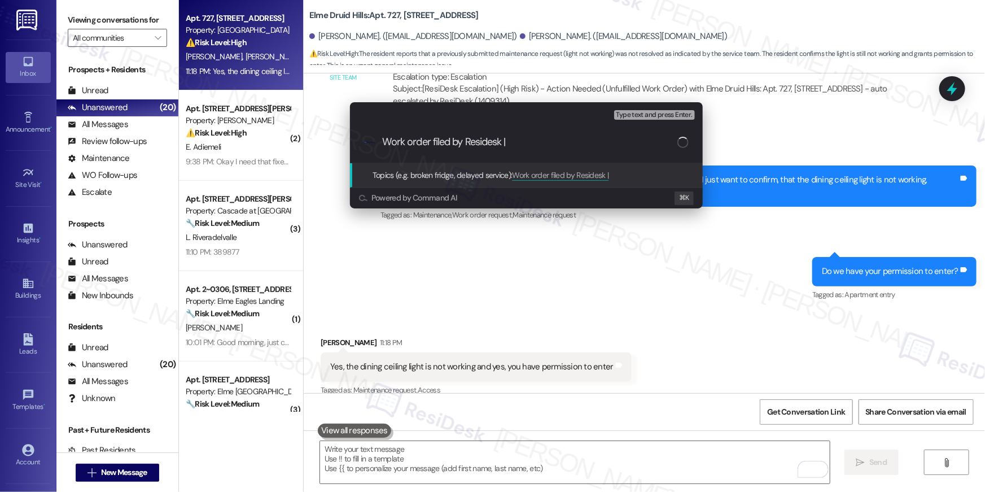
paste input "Work Order # 391361 Ceiling light"
type input "Work order filed by Residesk | Work Order # 391361 Ceiling light"
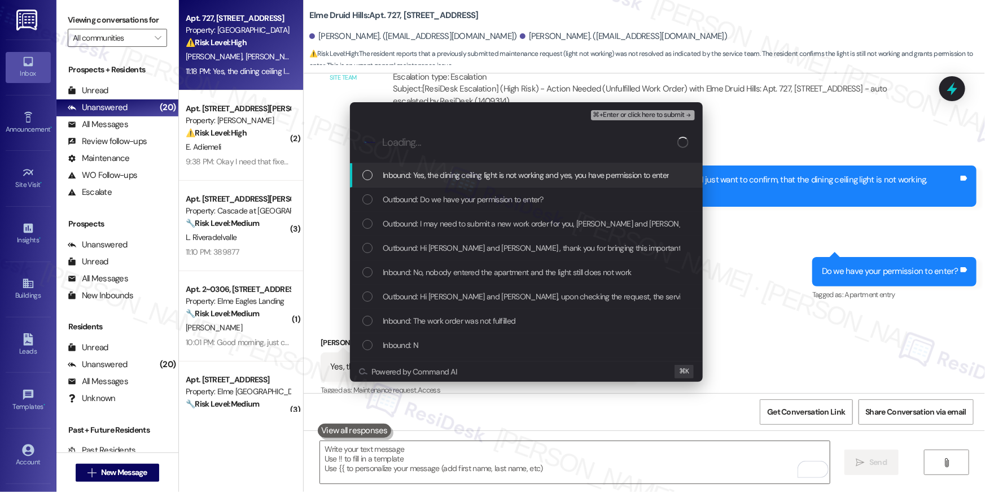
click at [467, 177] on span "Inbound: Yes, the dining ceiling light is not working and yes, you have permiss…" at bounding box center [526, 175] width 286 height 12
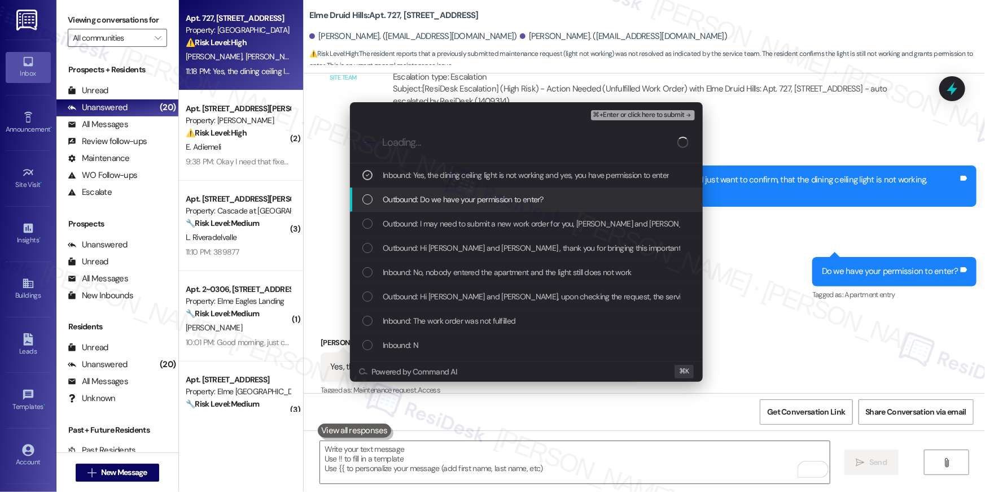
click at [466, 194] on span "Outbound: Do we have your permission to enter?" at bounding box center [463, 199] width 161 height 12
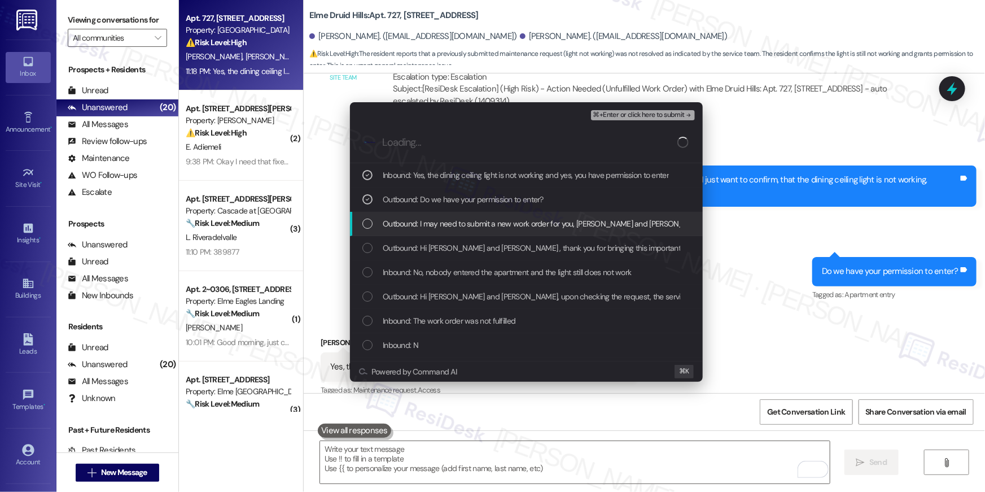
click at [470, 226] on span "Outbound: I may need to submit a new work order for you, Emily and Jacob. I jus…" at bounding box center [662, 223] width 559 height 12
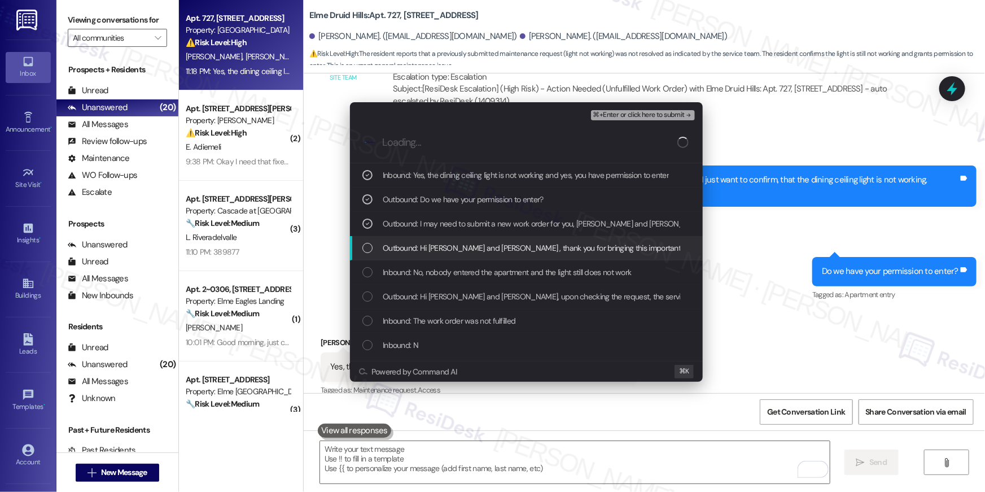
click at [472, 246] on span "Outbound: Hi Emily and Jacob , thank you for bringing this important matter to …" at bounding box center [798, 248] width 831 height 12
click at [468, 262] on div "Inbound: No, nobody entered the apartment and the light still does not work" at bounding box center [526, 272] width 353 height 24
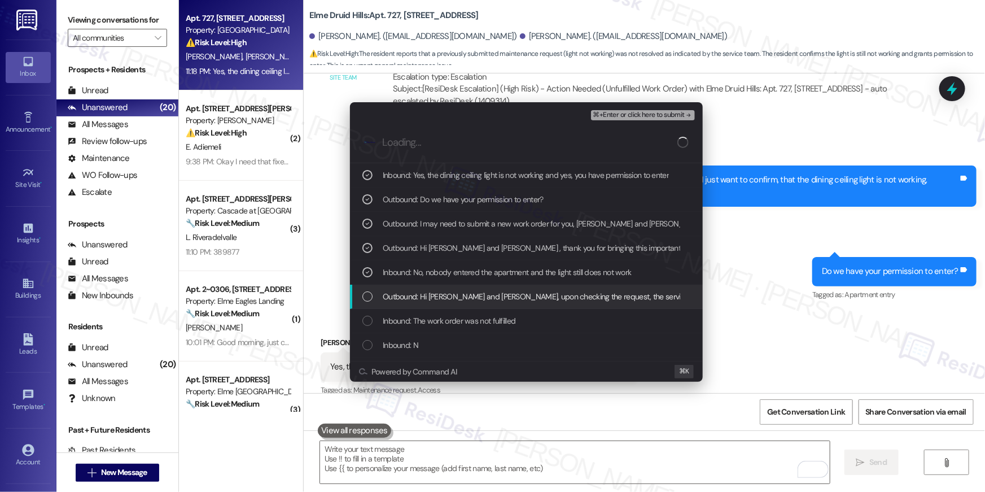
drag, startPoint x: 470, startPoint y: 292, endPoint x: 463, endPoint y: 316, distance: 24.7
click at [468, 301] on span "Outbound: Hi Emily and Jacob, upon checking the request, the service team noed …" at bounding box center [660, 296] width 555 height 12
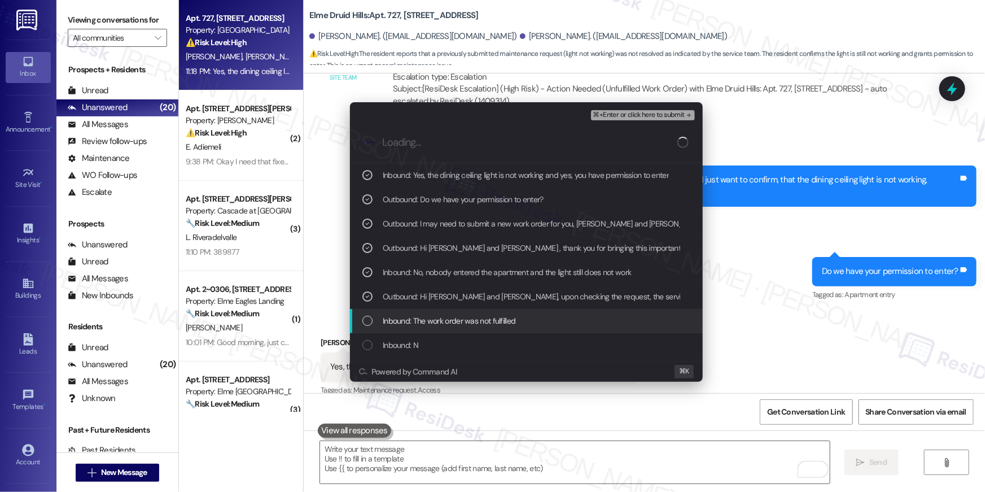
click at [463, 316] on span "Inbound: The work order was not fulfilled" at bounding box center [449, 320] width 133 height 12
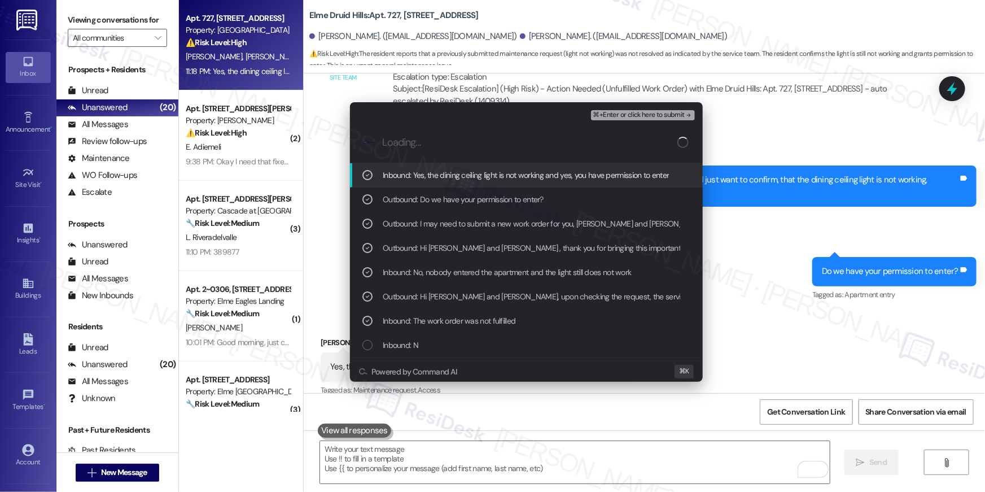
click at [634, 112] on span "⌘+Enter or click here to submit" at bounding box center [638, 115] width 91 height 8
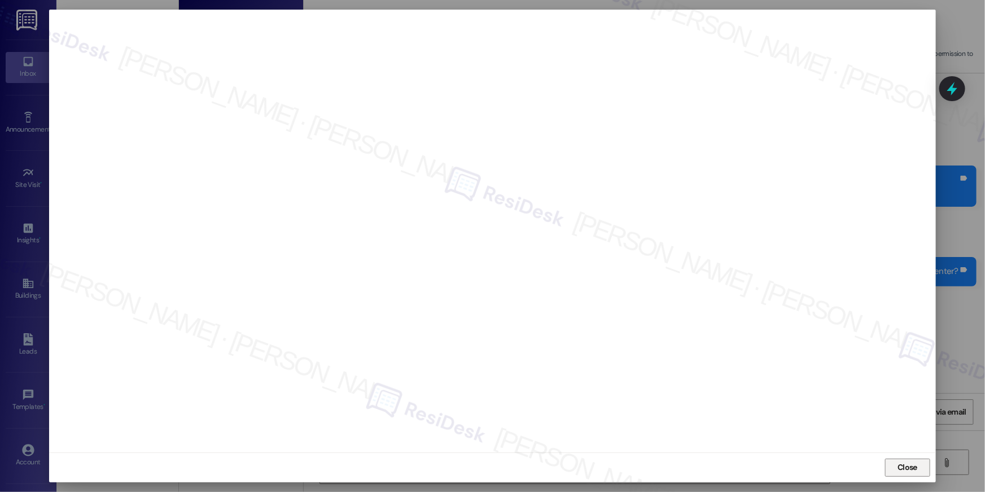
click at [896, 467] on span "Close" at bounding box center [907, 467] width 24 height 12
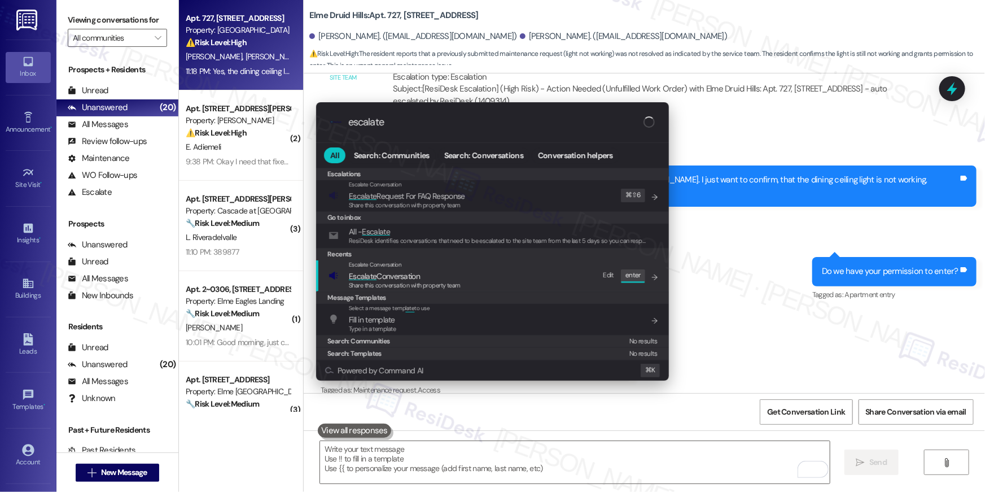
type input "escalate"
click at [398, 279] on span "Escalate Conversation" at bounding box center [384, 276] width 71 height 10
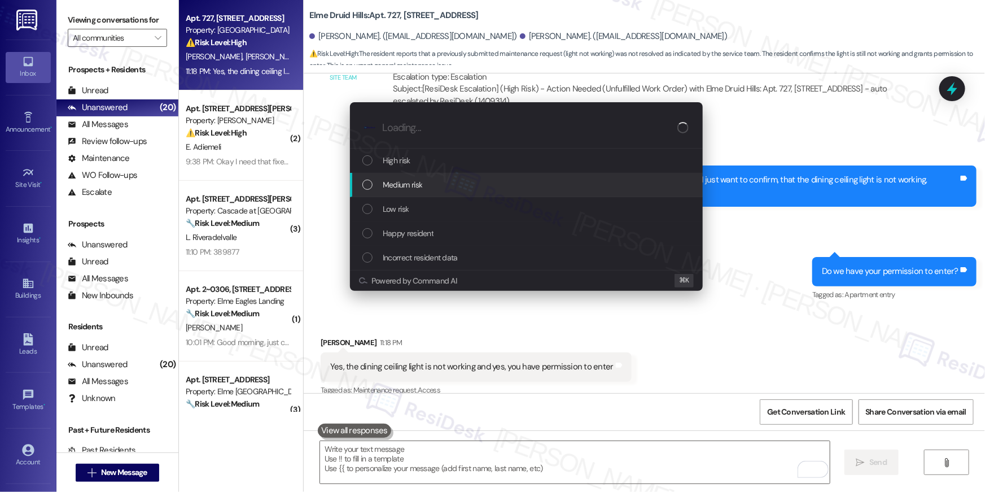
click at [407, 189] on span "Medium risk" at bounding box center [403, 184] width 40 height 12
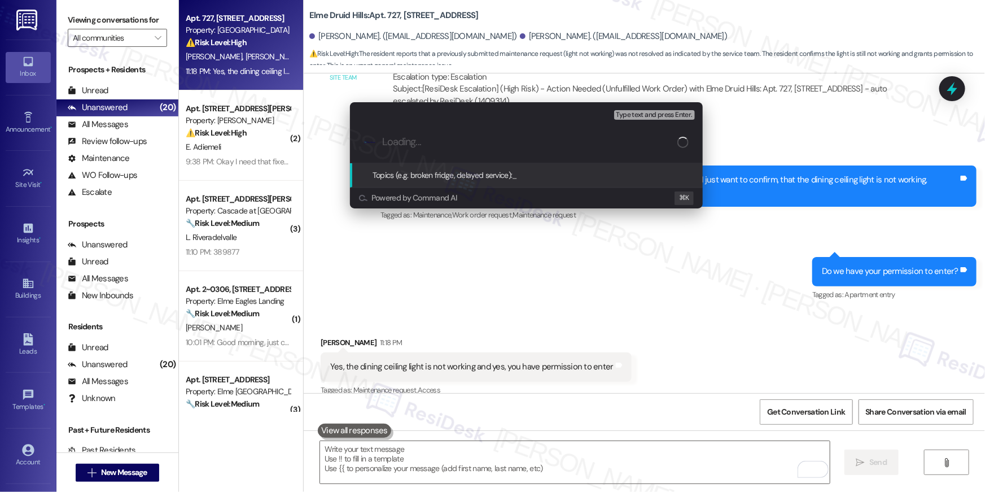
paste input "Work order filed by Residesk | Work Order # 391361 Ceiling light"
type input "Work order filed by Residesk | Work Order # 391361 Ceiling light"
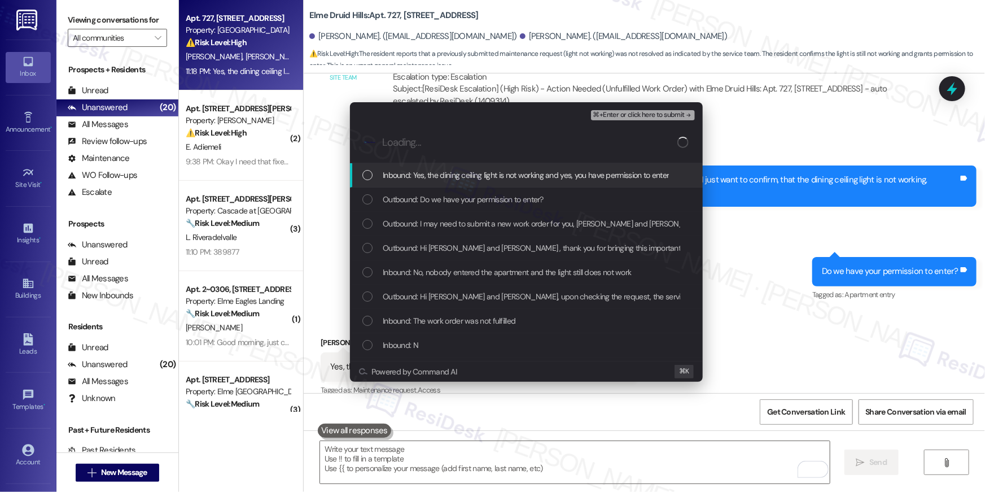
click at [448, 181] on div "Inbound: Yes, the dining ceiling light is not working and yes, you have permiss…" at bounding box center [526, 175] width 353 height 24
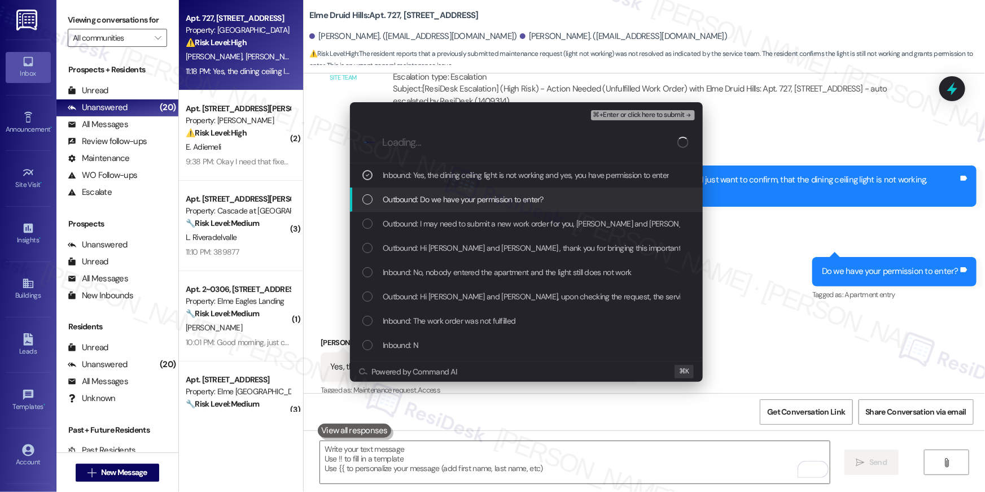
click at [444, 199] on span "Outbound: Do we have your permission to enter?" at bounding box center [463, 199] width 161 height 12
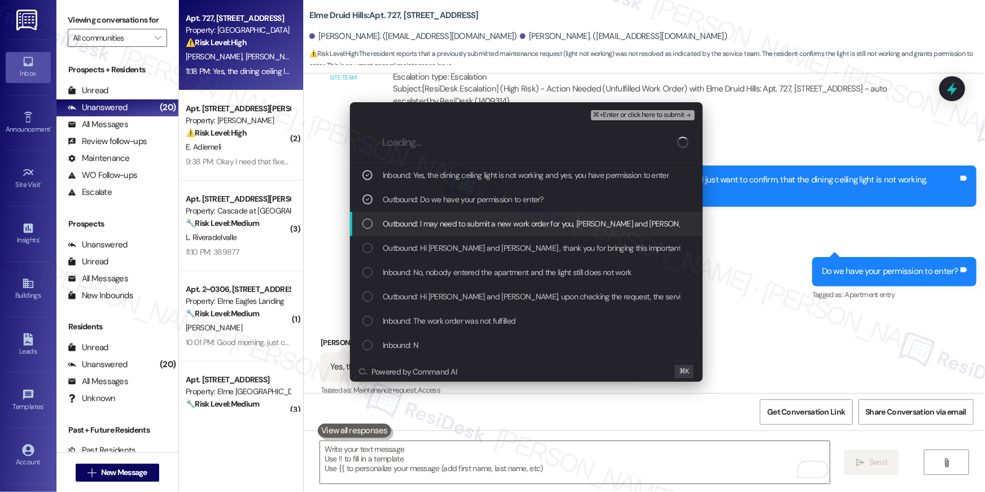
click at [446, 220] on span "Outbound: I may need to submit a new work order for you, Emily and Jacob. I jus…" at bounding box center [662, 223] width 559 height 12
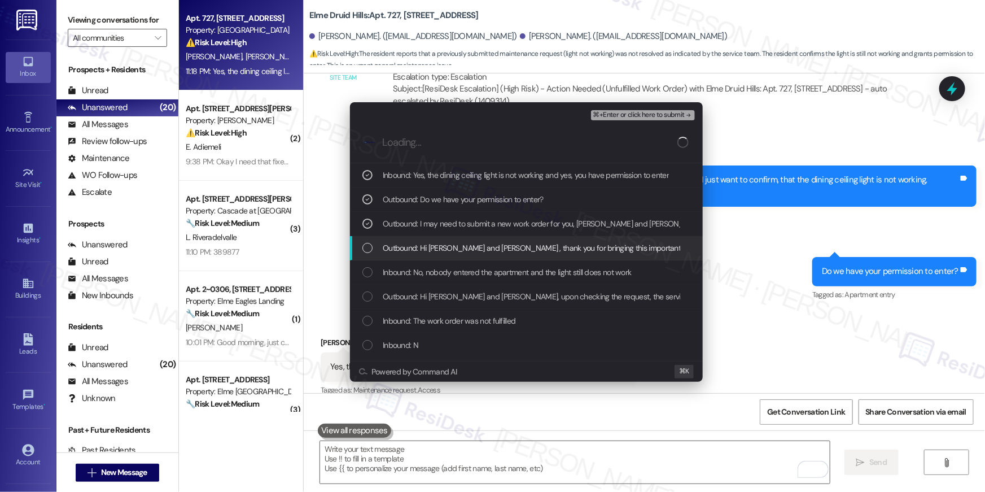
click at [450, 246] on span "Outbound: Hi Emily and Jacob , thank you for bringing this important matter to …" at bounding box center [798, 248] width 831 height 12
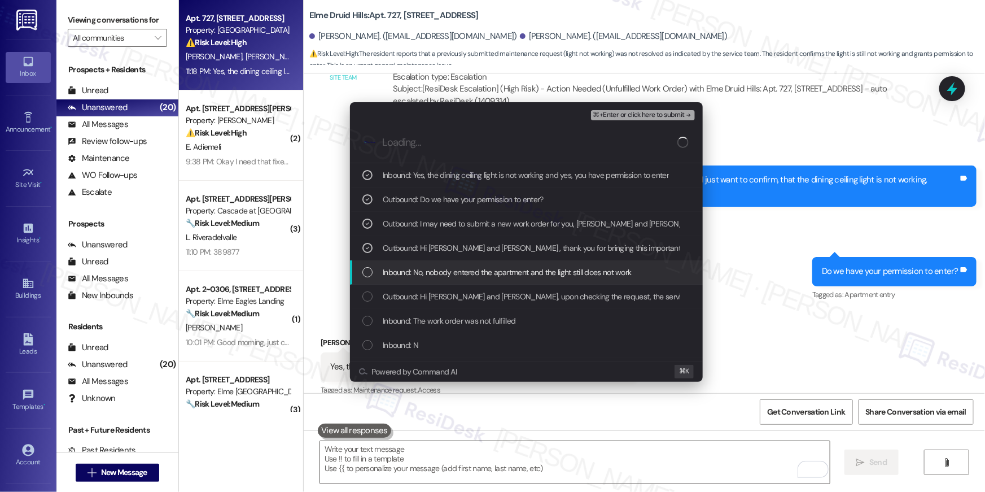
drag, startPoint x: 490, startPoint y: 276, endPoint x: 492, endPoint y: 299, distance: 23.3
click at [489, 277] on span "Inbound: No, nobody entered the apartment and the light still does not work" at bounding box center [507, 272] width 249 height 12
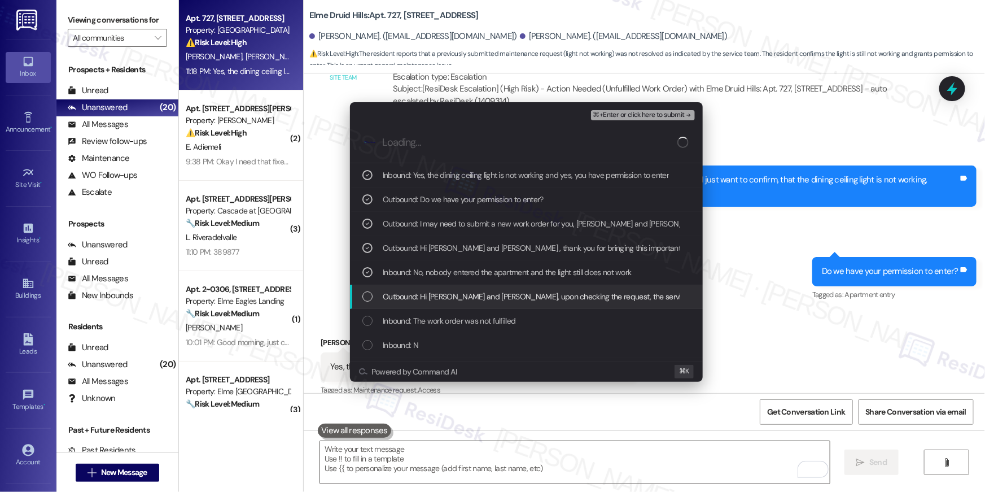
click at [492, 301] on span "Outbound: Hi Emily and Jacob, upon checking the request, the service team noed …" at bounding box center [660, 296] width 555 height 12
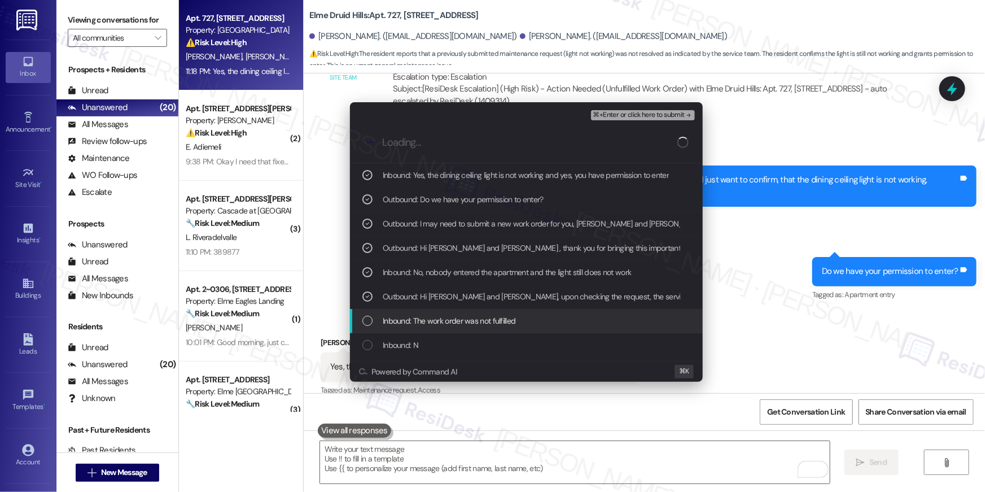
drag, startPoint x: 488, startPoint y: 330, endPoint x: 504, endPoint y: 325, distance: 16.4
click at [488, 330] on div "Inbound: The work order was not fulfilled" at bounding box center [526, 321] width 353 height 24
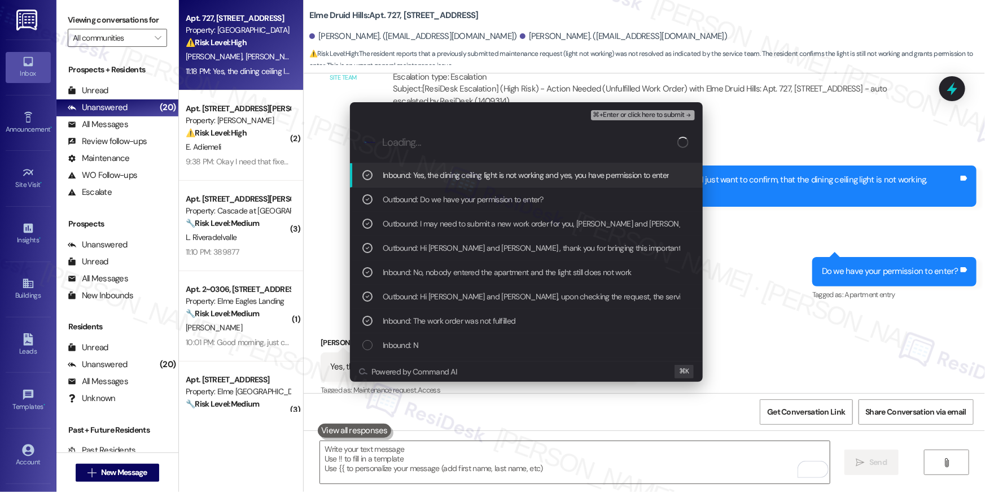
drag, startPoint x: 642, startPoint y: 109, endPoint x: 641, endPoint y: 115, distance: 5.9
click at [642, 111] on div "⌘+Enter or click here to submit" at bounding box center [644, 115] width 106 height 15
click at [640, 115] on span "⌘+Enter or click here to submit" at bounding box center [638, 115] width 91 height 8
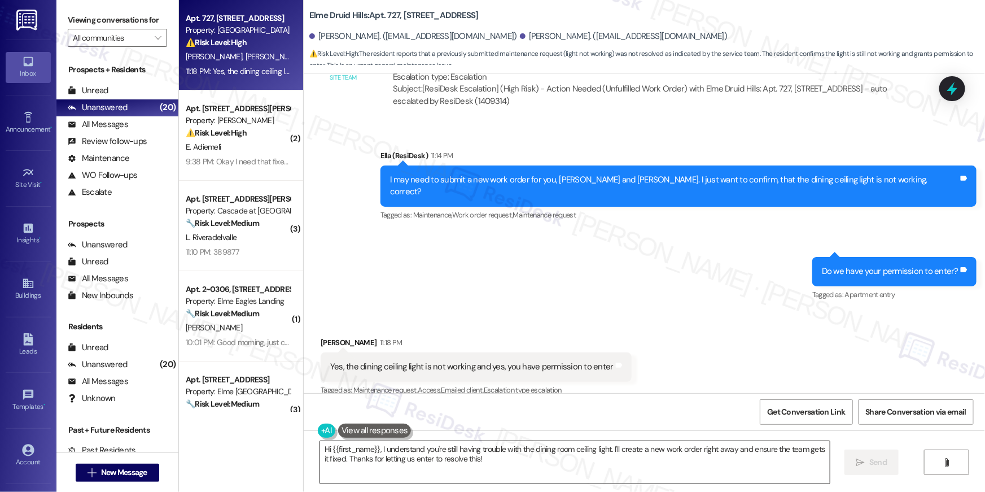
click at [588, 465] on textarea "Hi {{first_name}}, I understand you're still having trouble with the dining roo…" at bounding box center [575, 462] width 510 height 42
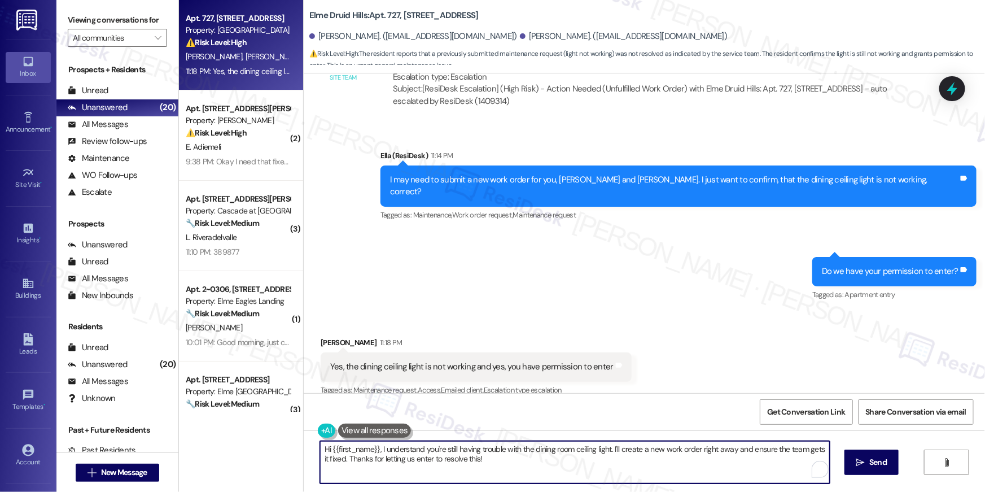
paste textarea "Thank you, {{first_name}}! I’ve submitted your request, and our maintenance tea…"
type textarea "Thank you, {{first_name}}! I’ve submitted your request, and our maintenance tea…"
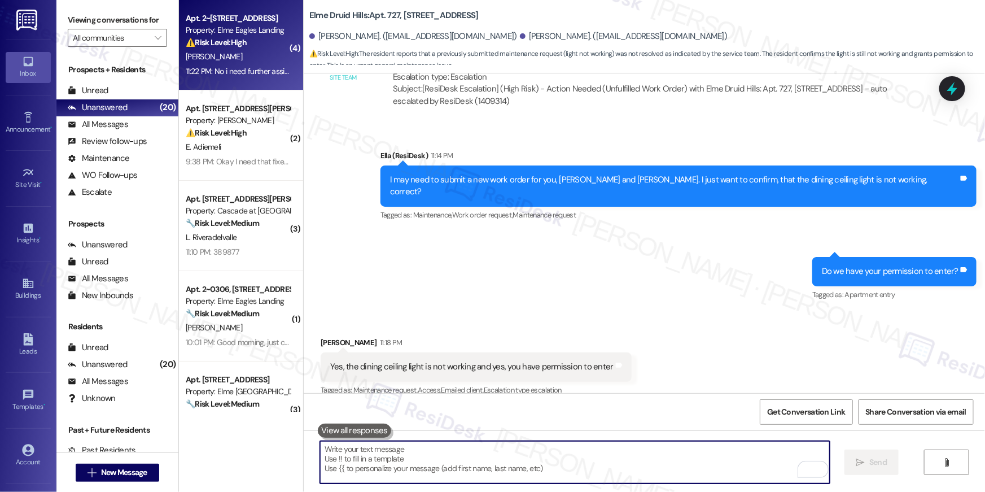
click at [257, 52] on div "T. Mckelton" at bounding box center [238, 57] width 107 height 14
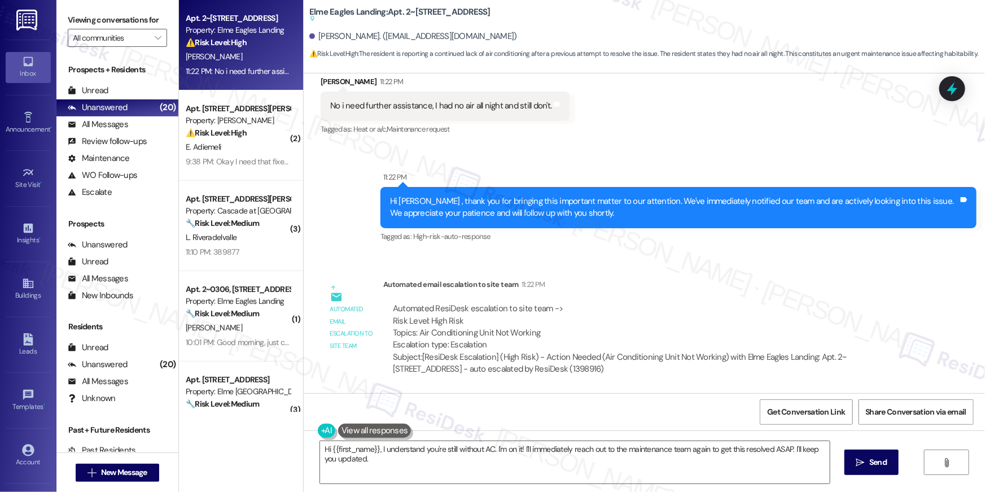
scroll to position [2293, 0]
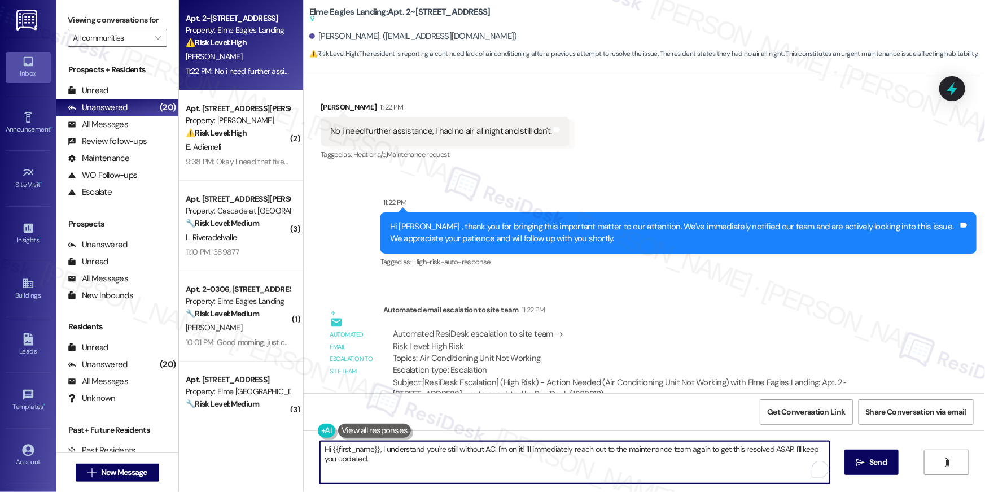
click at [496, 450] on textarea "Hi {{first_name}}, I understand you're still without AC. I'm on it! I'll immedi…" at bounding box center [575, 462] width 510 height 42
drag, startPoint x: 523, startPoint y: 448, endPoint x: 530, endPoint y: 469, distance: 22.1
click at [530, 469] on textarea "Hi {{first_name}}, I understand you're still without AC. I'm on it! I'll immedi…" at bounding box center [575, 462] width 510 height 42
drag, startPoint x: 530, startPoint y: 451, endPoint x: 535, endPoint y: 474, distance: 23.1
click at [535, 474] on textarea "Hi {{first_name}}, I understand you're still without AC. I'm on it! I'll immedi…" at bounding box center [575, 462] width 510 height 42
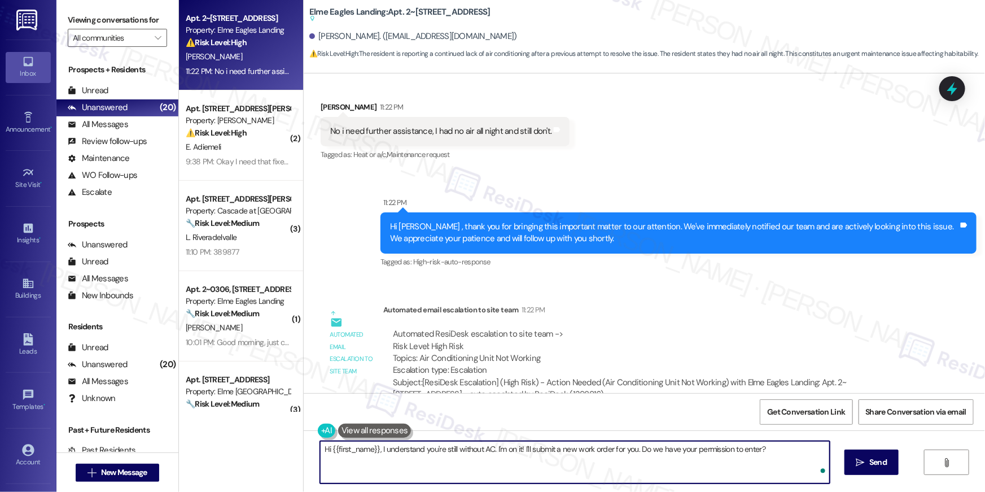
type textarea "Hi {{first_name}}, I understand you're still without AC. I'm on it! I'll submit…"
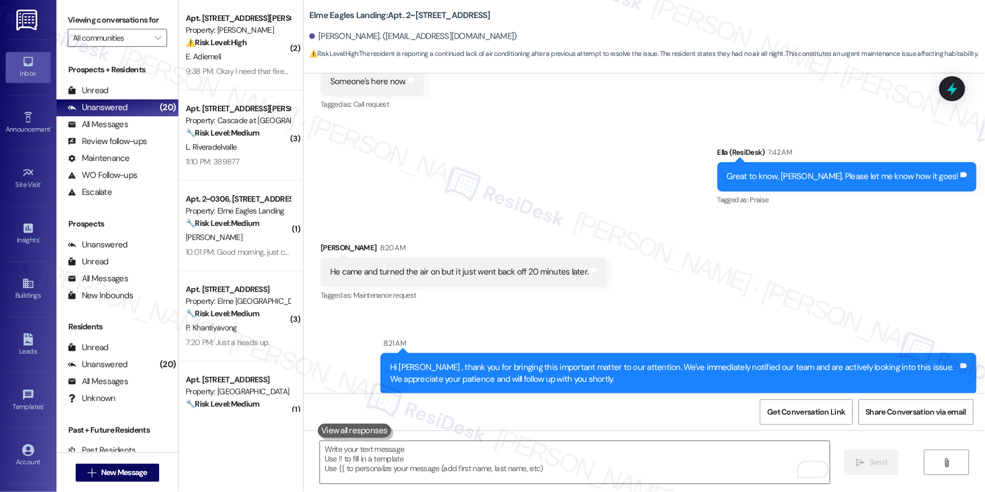
scroll to position [1735, 0]
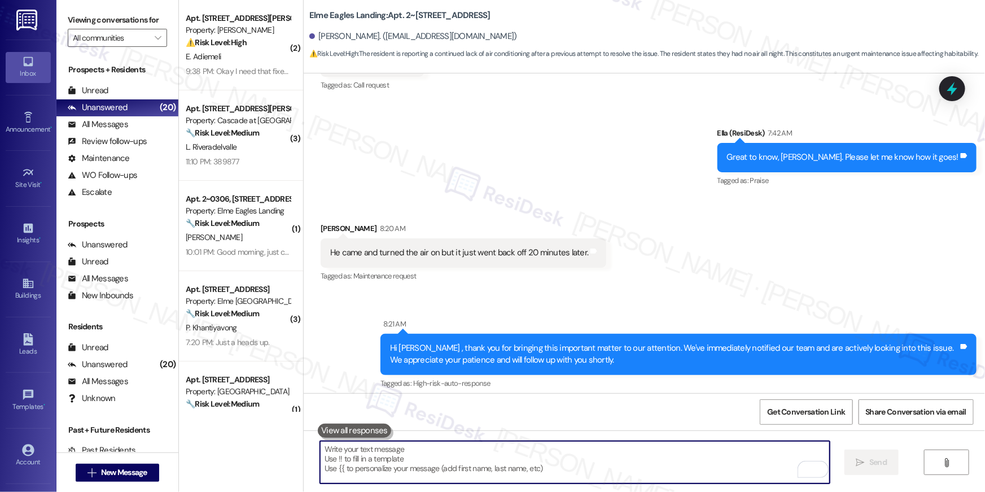
click at [733, 460] on textarea "To enrich screen reader interactions, please activate Accessibility in Grammarl…" at bounding box center [575, 462] width 510 height 42
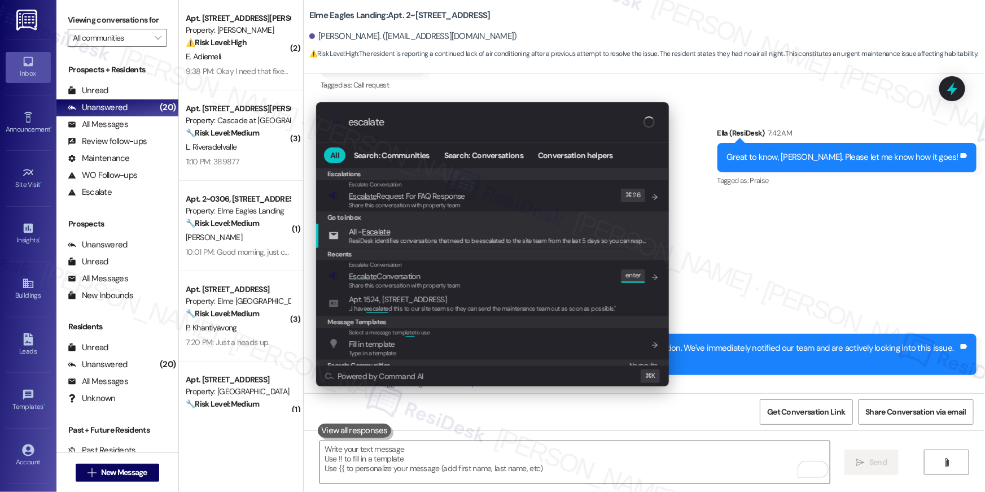
type input "escalate"
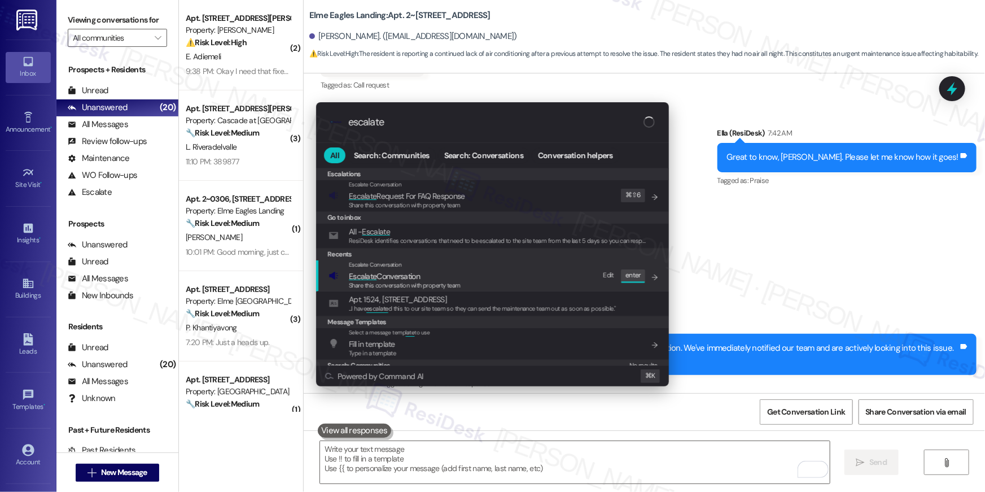
click at [498, 275] on div "Escalate Conversation Escalate Conversation Share this conversation with proper…" at bounding box center [494, 275] width 330 height 30
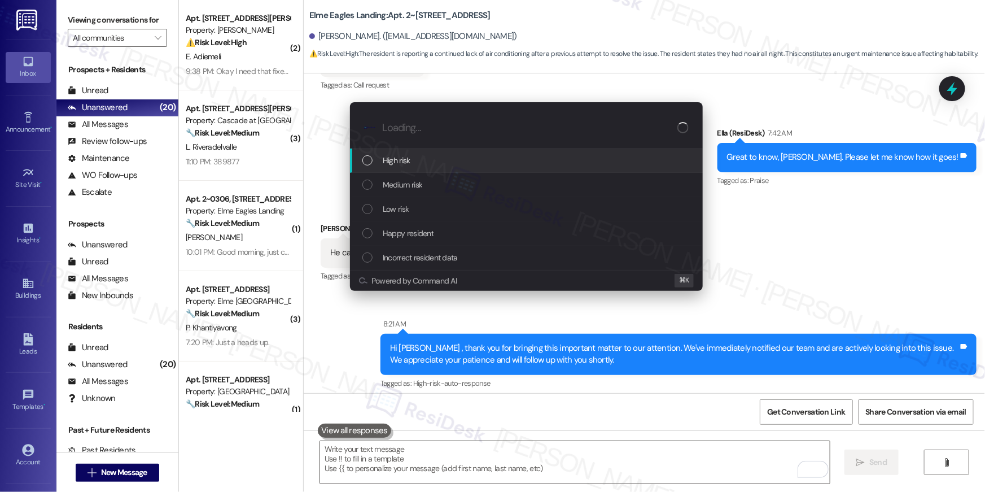
click at [464, 165] on div "High risk" at bounding box center [527, 160] width 330 height 12
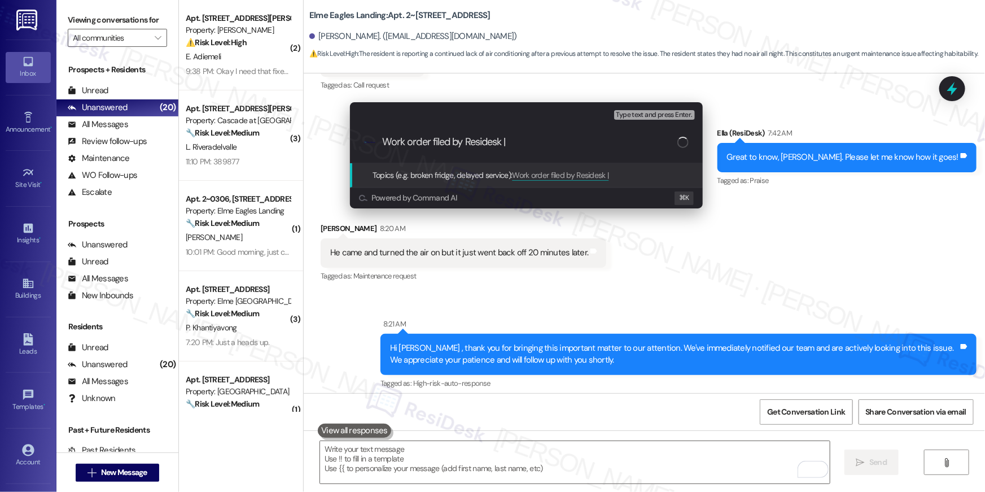
paste input "Work Order # 391365 AC stopped working again"
type input "Work order filed by Residesk | Work Order # 391365 AC stopped working again"
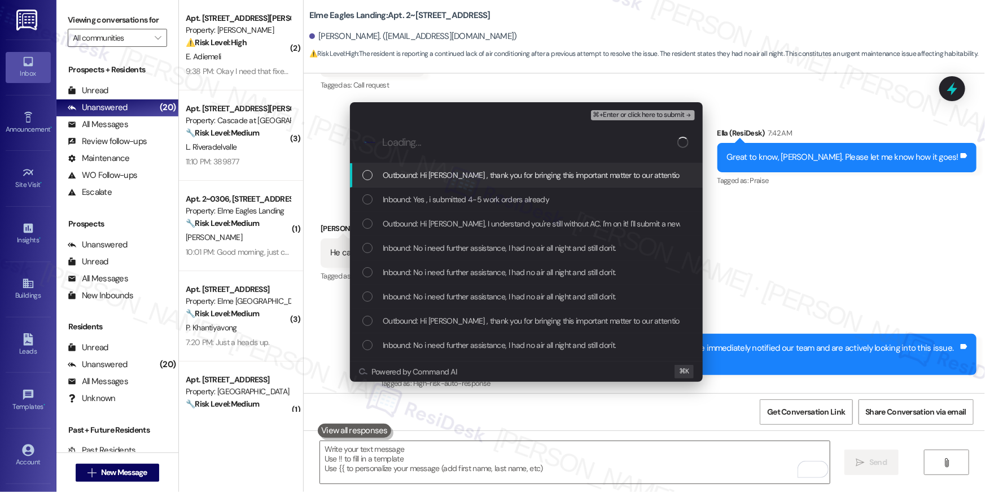
scroll to position [0, 0]
click at [494, 175] on span "Outbound: Hi Tiffany , thank you for bringing this important matter to our atte…" at bounding box center [762, 175] width 758 height 12
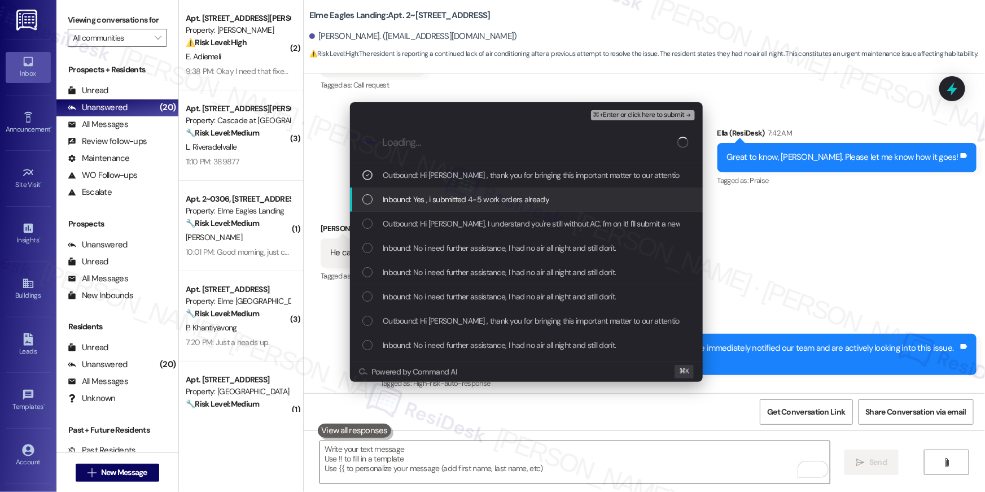
click at [499, 194] on span "Inbound: Yes , i submitted 4-5 work orders already" at bounding box center [466, 199] width 167 height 12
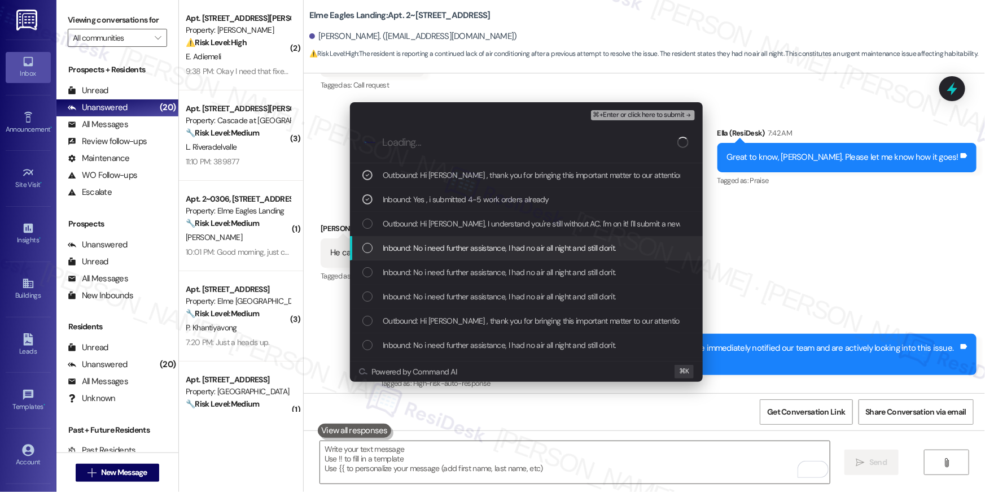
click at [836, 254] on div "Escalate Conversation High risk Work order filed by Residesk | Work Order # 391…" at bounding box center [492, 246] width 985 height 492
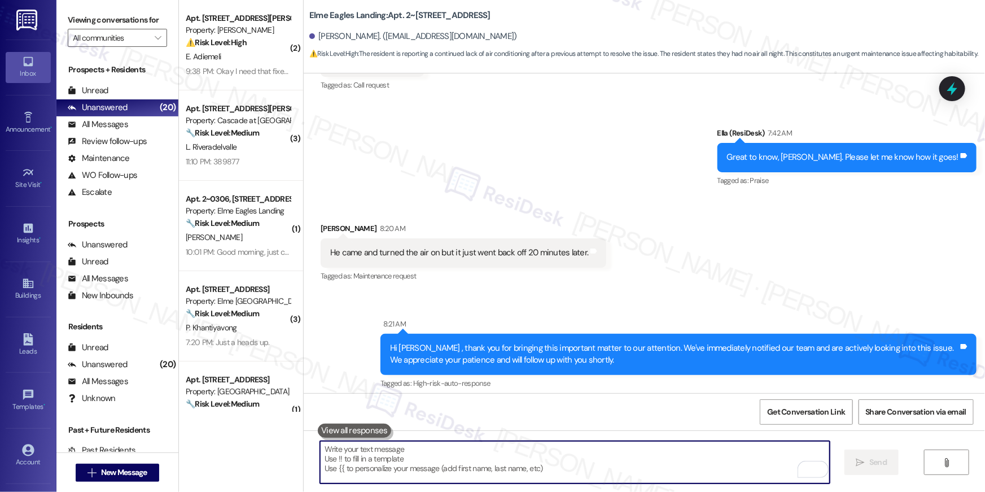
click at [620, 452] on textarea "To enrich screen reader interactions, please activate Accessibility in Grammarl…" at bounding box center [575, 462] width 510 height 42
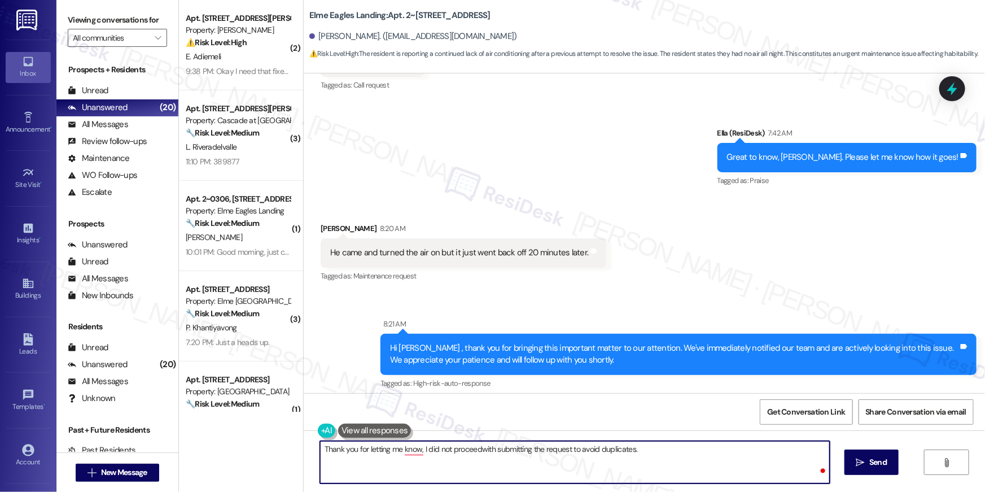
type textarea "Thank you for letting me know, I did not proceedwith submitting the request to …"
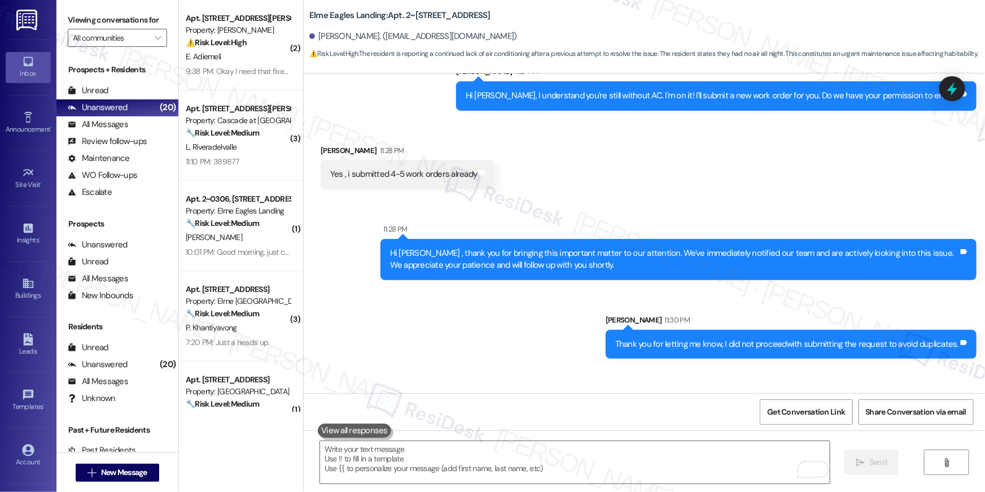
scroll to position [2977, 0]
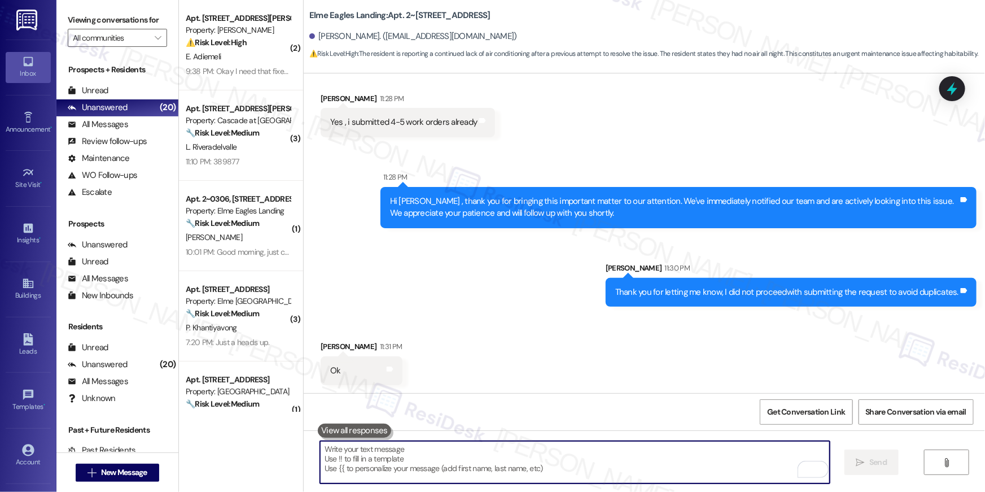
click at [722, 465] on textarea "To enrich screen reader interactions, please activate Accessibility in Grammarl…" at bounding box center [575, 462] width 510 height 42
drag, startPoint x: 721, startPoint y: 465, endPoint x: 732, endPoint y: 458, distance: 12.7
click at [724, 465] on textarea "To enrich screen reader interactions, please activate Accessibility in Grammarl…" at bounding box center [575, 462] width 510 height 42
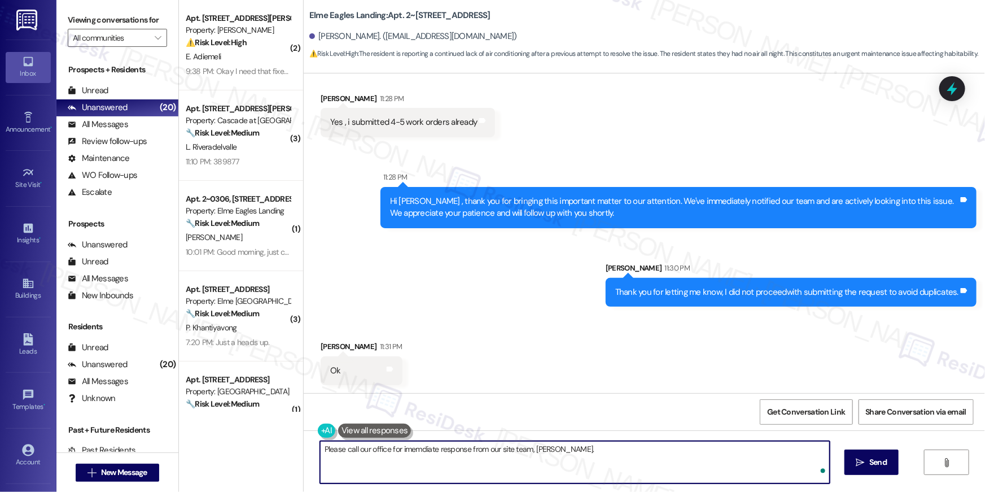
type textarea "Please call our office for imemdiate response from our site team, Tiffany."
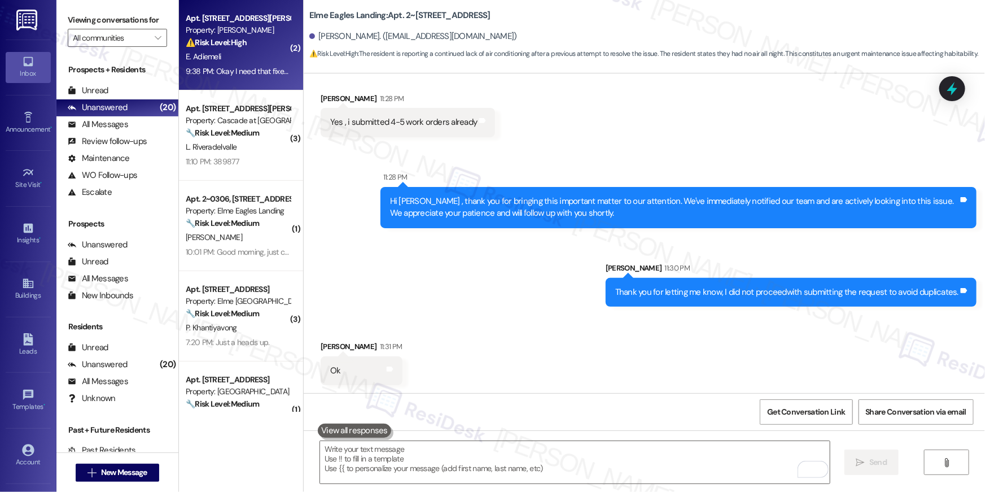
click at [258, 72] on div "9:38 PM: Okay I need that fixed today thank you 9:38 PM: Okay I need that fixed…" at bounding box center [265, 71] width 159 height 10
type textarea "Fetching suggested responses. Please feel free to read through the conversation…"
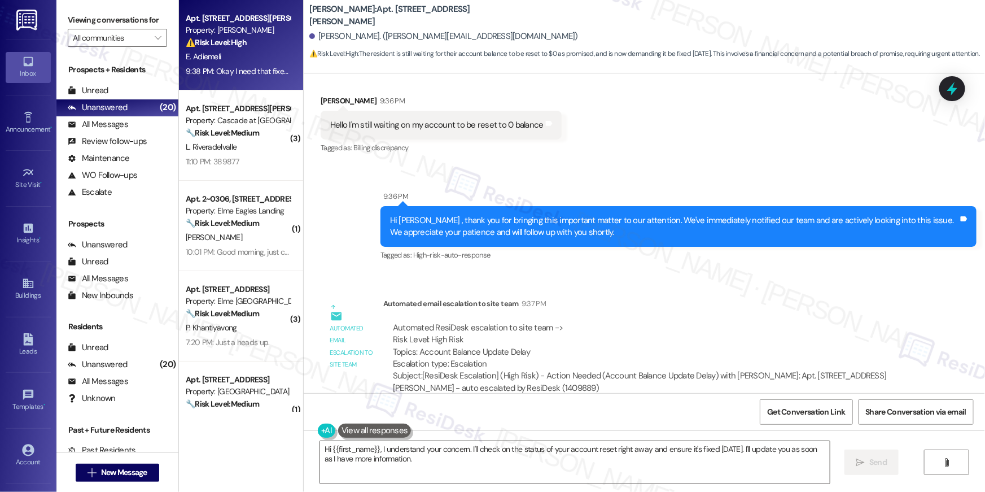
scroll to position [20491, 0]
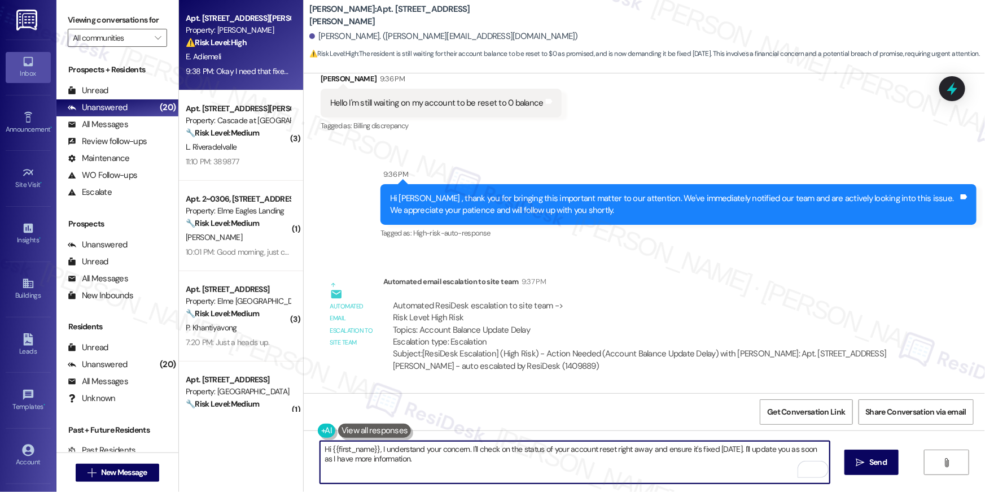
drag, startPoint x: 431, startPoint y: 476, endPoint x: 249, endPoint y: 432, distance: 186.6
click at [249, 432] on div "Apt. 110, 50 Greenleaf Road Property: Elme Conyers ⚠️ Risk Level: High The resi…" at bounding box center [582, 246] width 806 height 492
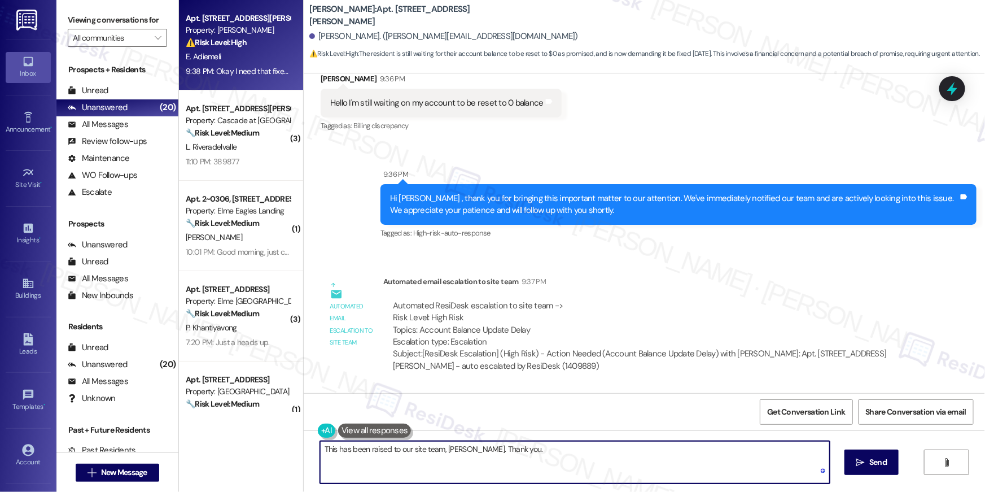
type textarea "This has been raised to our site team, Emeka. Thank you."
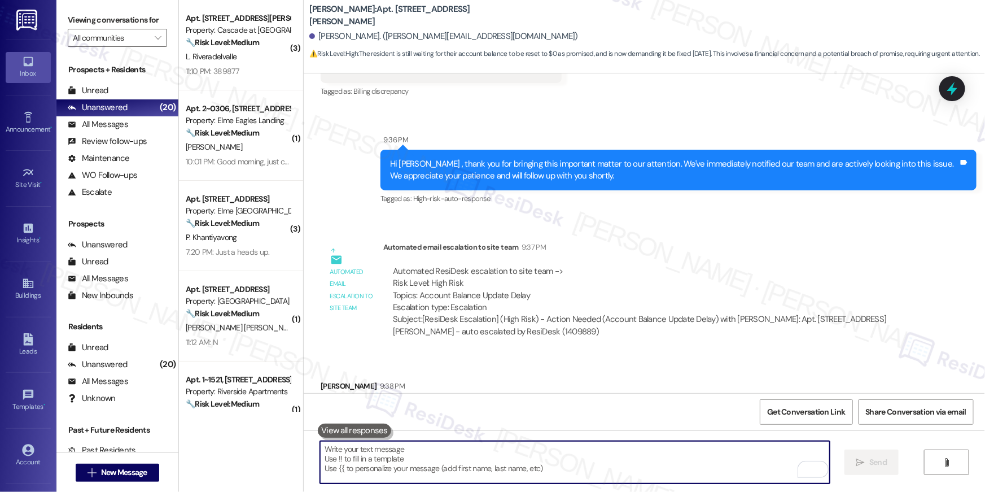
scroll to position [20570, 0]
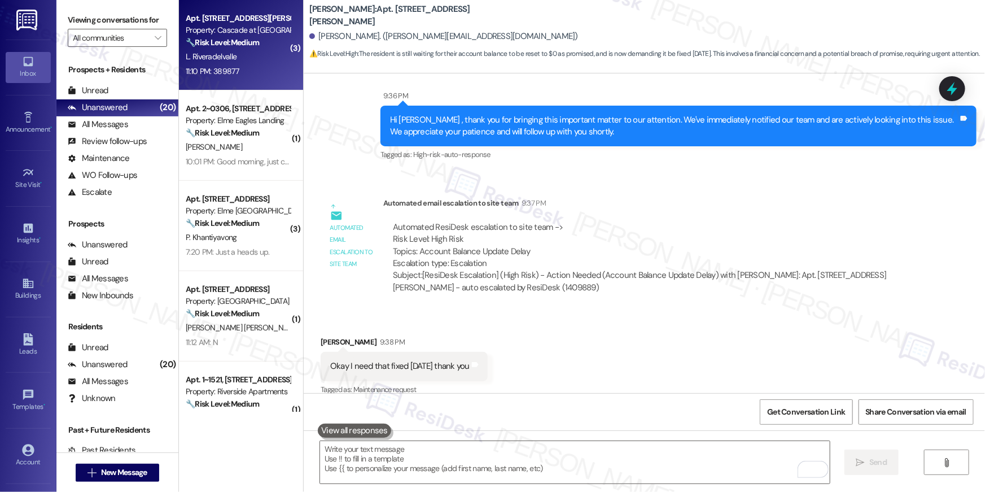
click at [273, 72] on div "11:10 PM: 389877 11:10 PM: 389877" at bounding box center [238, 71] width 107 height 14
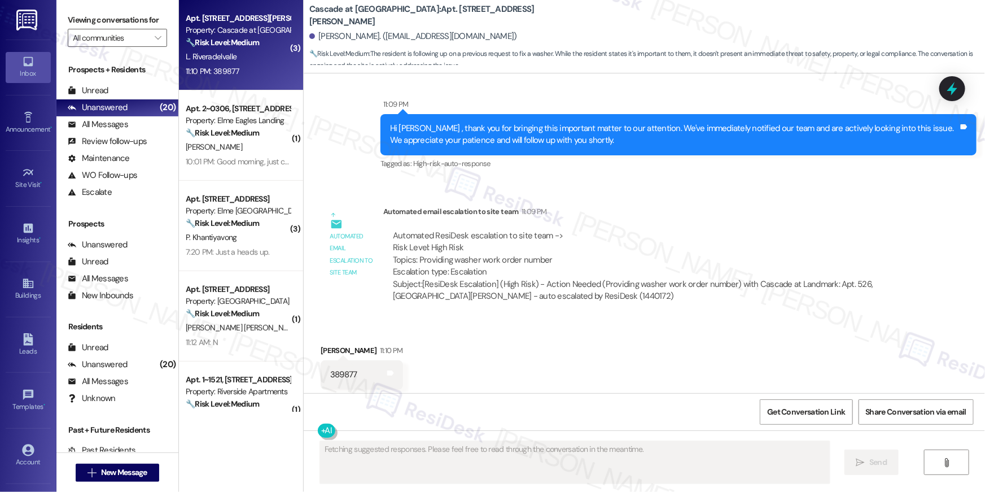
scroll to position [1029, 0]
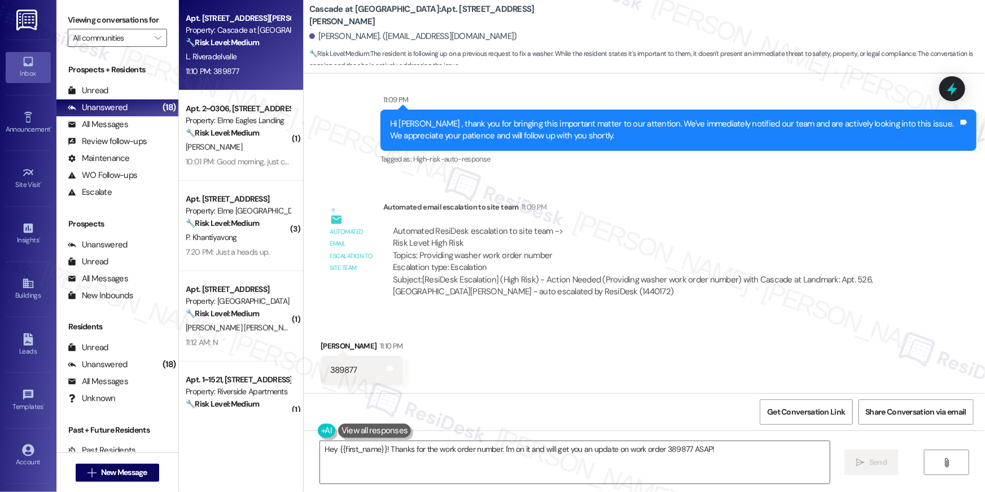
click at [676, 371] on div "Received via SMS Luis Riveradelvalle 11:10 PM 389877 Tags and notes" at bounding box center [644, 353] width 681 height 78
click at [557, 461] on textarea "Hey {{first_name}}! Thanks for the work order number. I'm on it and will get yo…" at bounding box center [575, 462] width 510 height 42
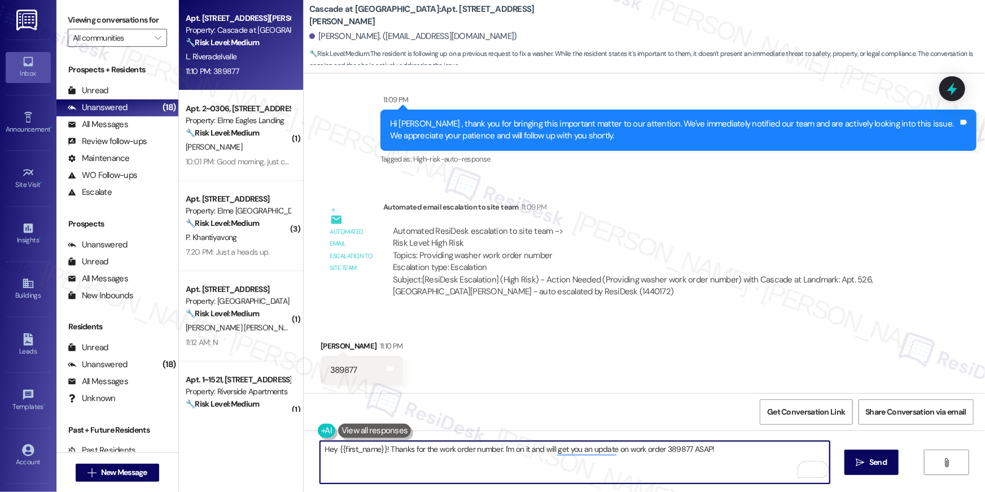
drag, startPoint x: 509, startPoint y: 450, endPoint x: 745, endPoint y: 451, distance: 236.5
click at [745, 451] on textarea "Hey {{first_name}}! Thanks for the work order number. I'm on it and will get yo…" at bounding box center [575, 462] width 510 height 42
click at [308, 450] on div "Hey {{first_name}}! Thanks for the work order number. I will follow up with the…" at bounding box center [644, 472] width 681 height 85
drag, startPoint x: 429, startPoint y: 449, endPoint x: 477, endPoint y: 462, distance: 49.9
click at [432, 449] on textarea "Thanks for the work order number. I will follow up with the site team on this." at bounding box center [575, 462] width 510 height 42
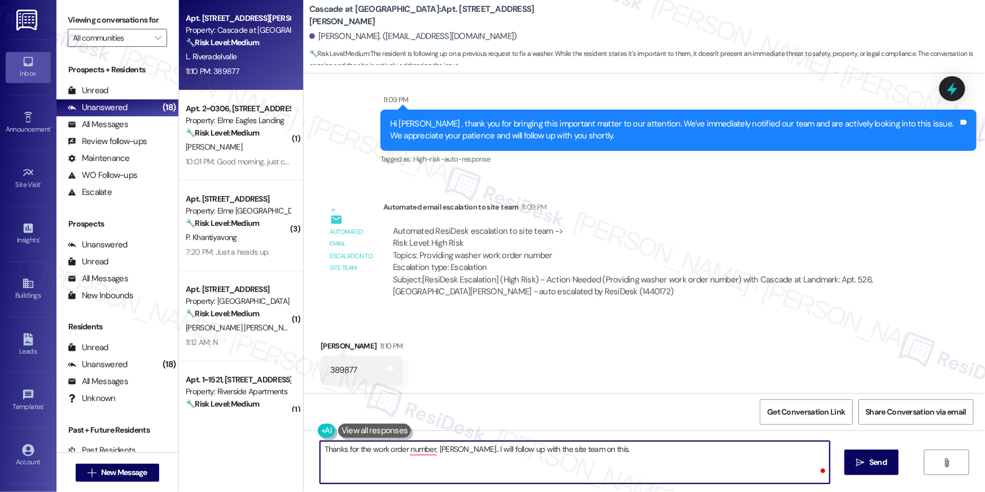
type textarea "Thanks for the work order number, Luis. I will follow up with the site team on …"
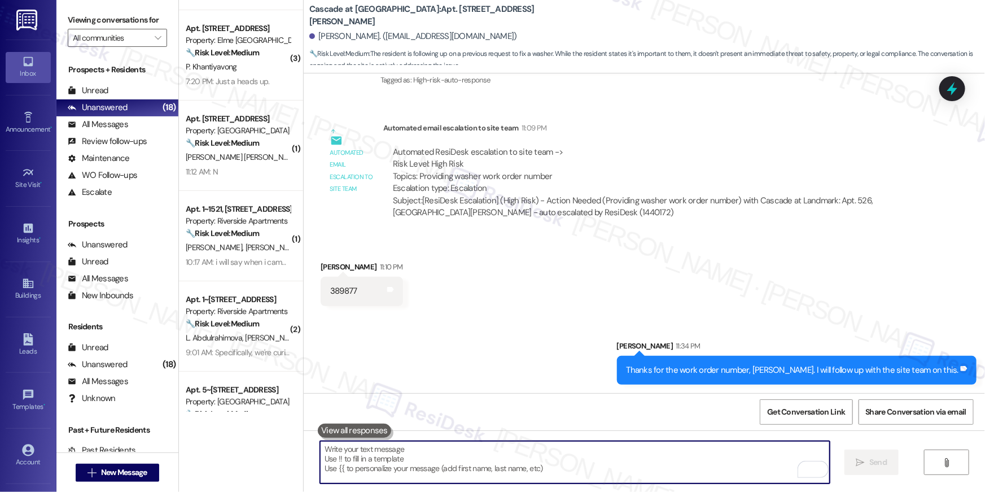
scroll to position [0, 0]
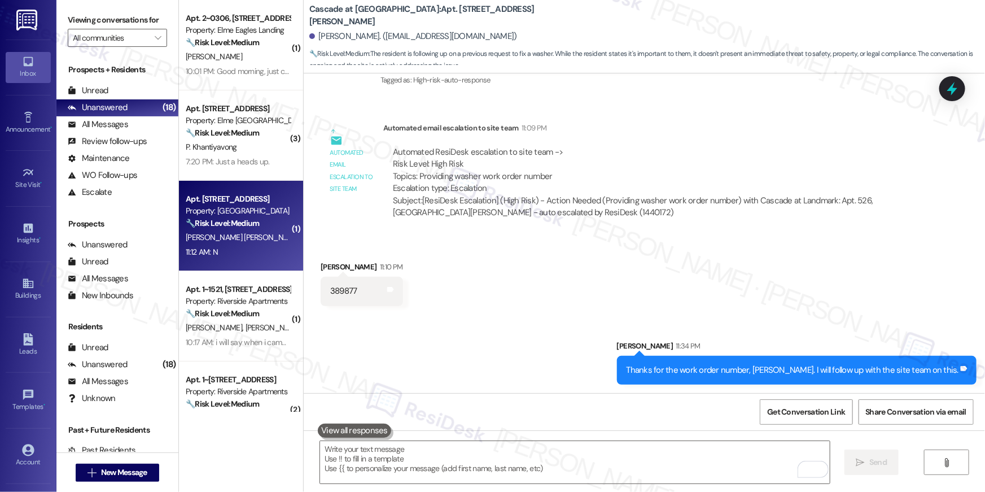
click at [304, 237] on span "E. Fuentes Jerry" at bounding box center [336, 237] width 64 height 10
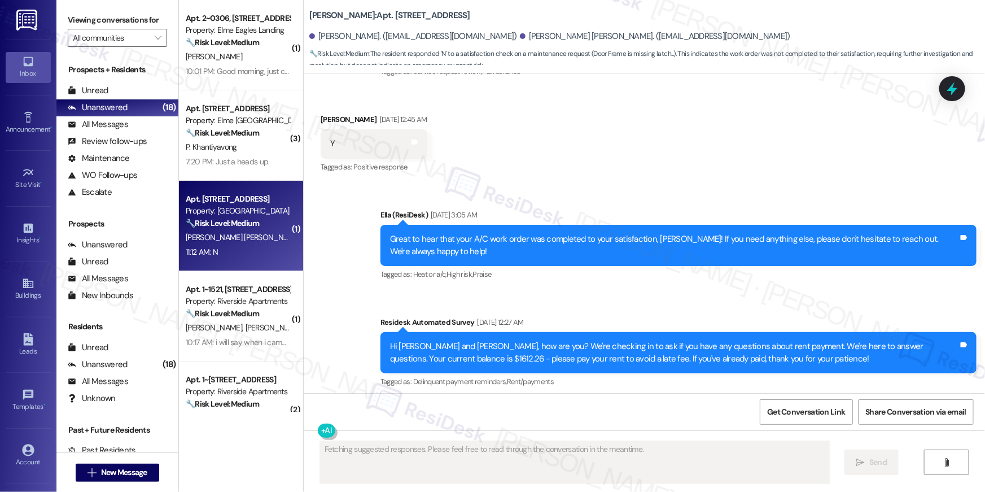
scroll to position [1359, 0]
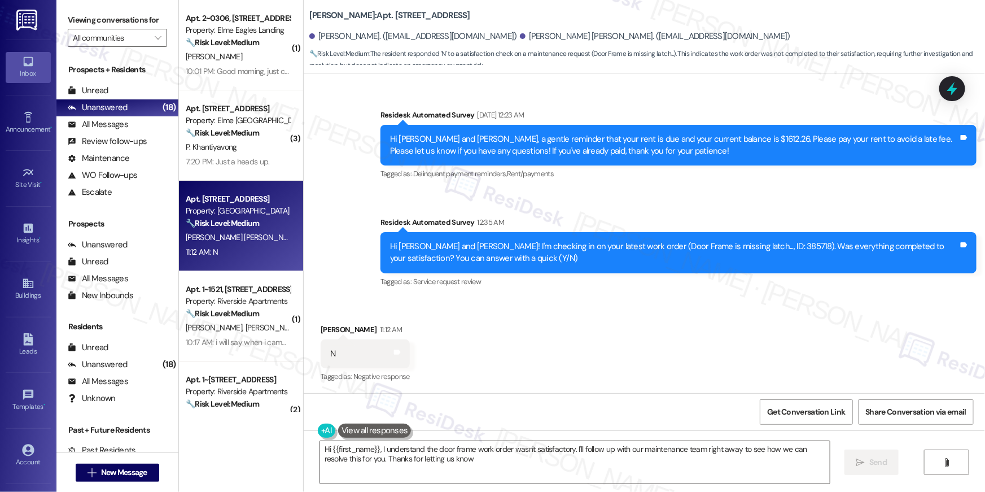
type textarea "Hi {{first_name}}, I understand the door frame work order wasn't satisfactory. …"
click at [571, 291] on div "Survey, sent via SMS Residesk Automated Survey 12:35 AM Hi Joseph and Evelyn! I…" at bounding box center [678, 253] width 613 height 90
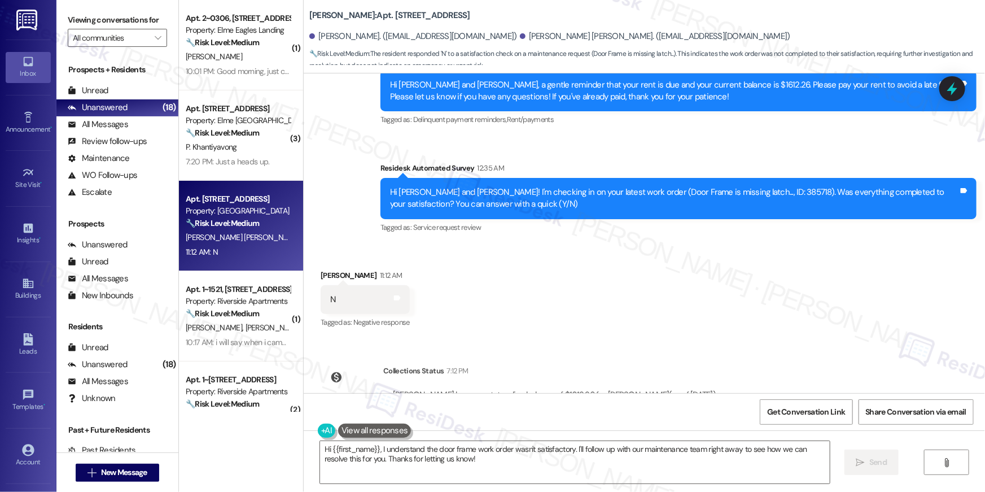
scroll to position [1463, 0]
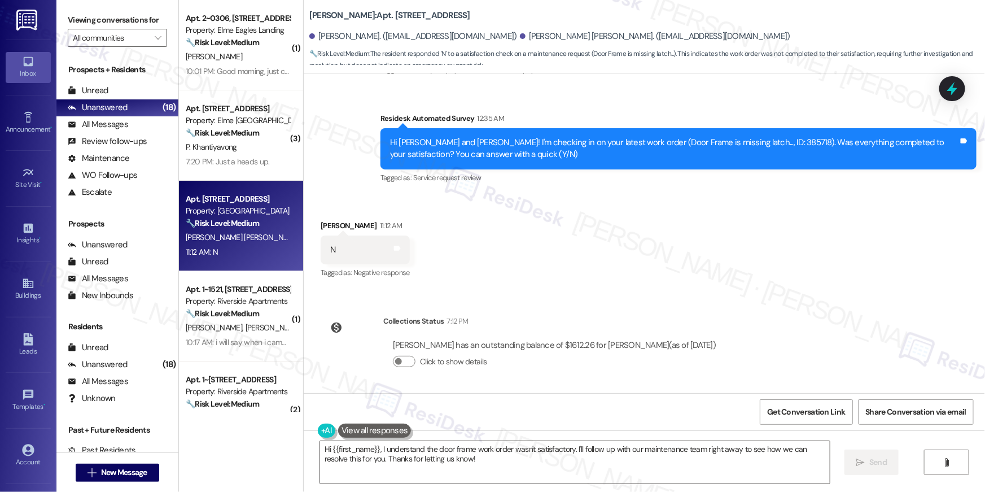
click at [742, 139] on div "Hi Joseph and Evelyn! I'm checking in on your latest work order (Door Frame is …" at bounding box center [674, 149] width 568 height 24
copy div ")"
click at [719, 143] on div "Hi Joseph and Evelyn! I'm checking in on your latest work order (Door Frame is …" at bounding box center [674, 149] width 568 height 24
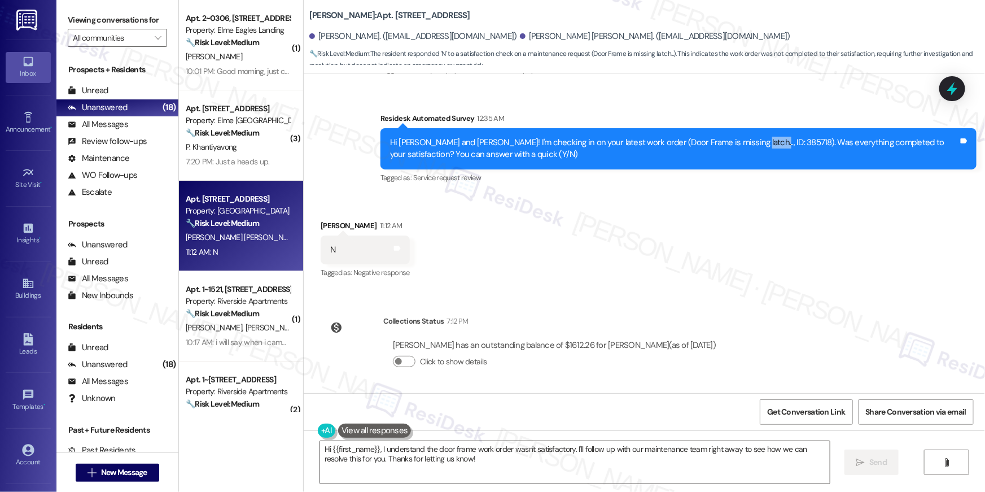
copy div "385718"
click at [577, 468] on textarea "Hi {{first_name}}, I understand the door frame work order wasn't satisfactory. …" at bounding box center [575, 462] width 510 height 42
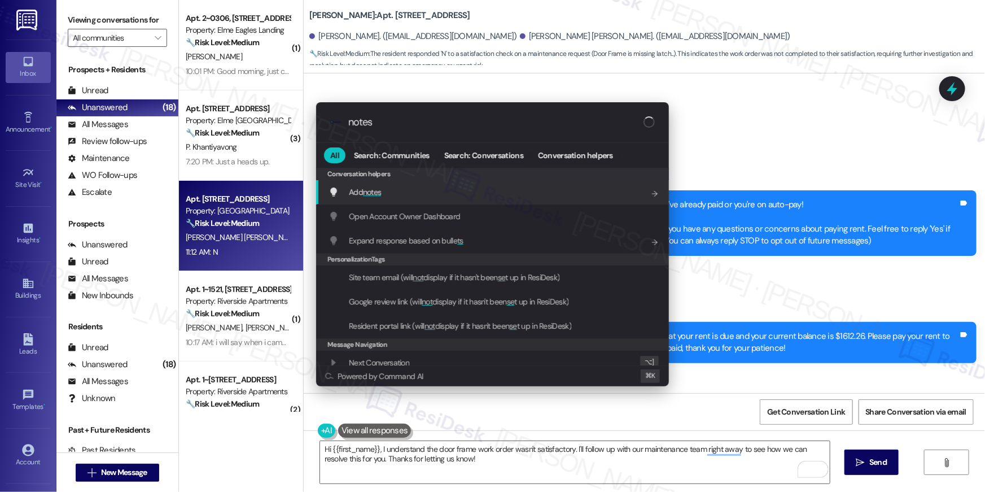
scroll to position [1463, 0]
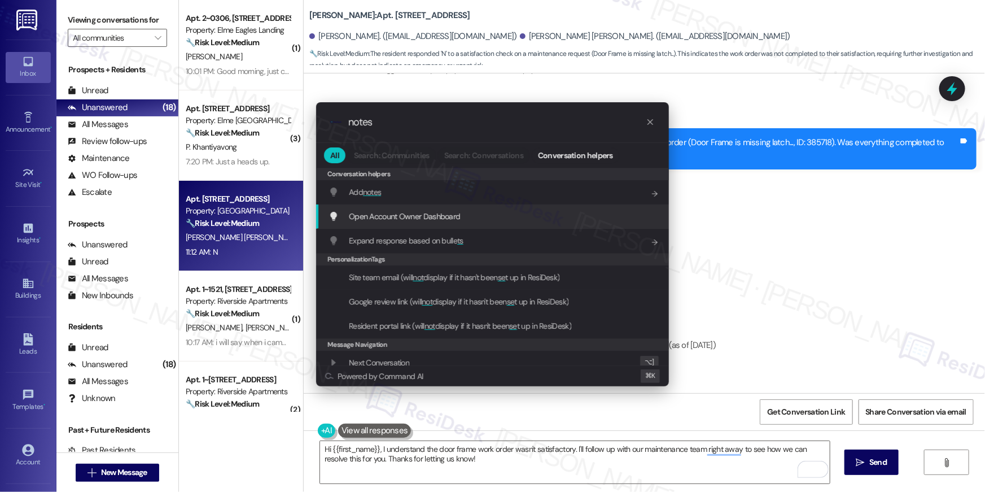
type input "notes"
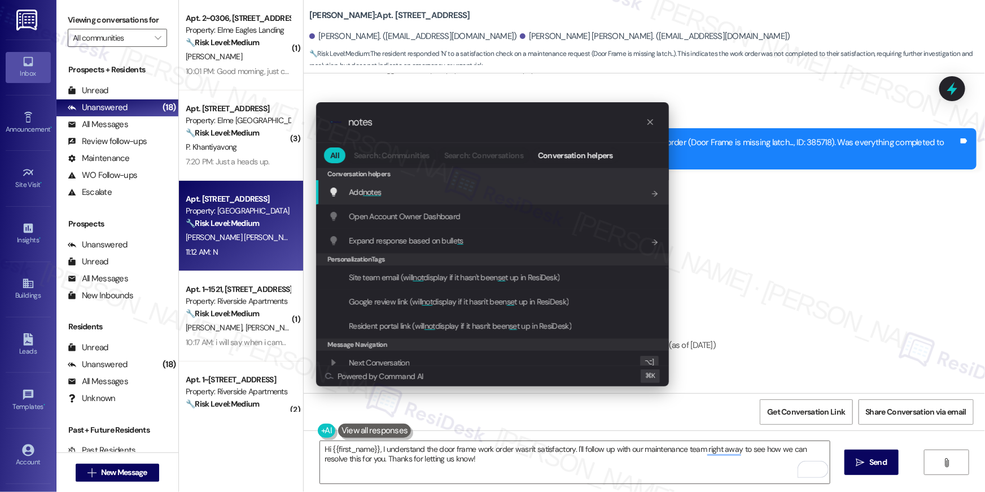
click at [468, 183] on div "Add notes Add shortcut" at bounding box center [492, 192] width 353 height 24
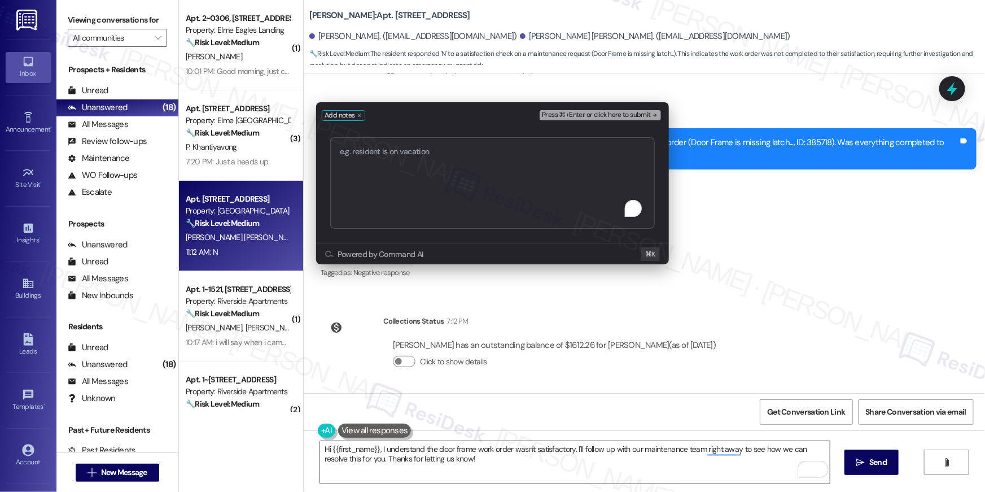
click at [468, 183] on textarea "To enrich screen reader interactions, please activate Accessibility in Grammarl…" at bounding box center [492, 182] width 325 height 91
type textarea "[Chernoh Kurabu 8/12/2025 11:09 AM] Maintenance completed. Installed front door…"
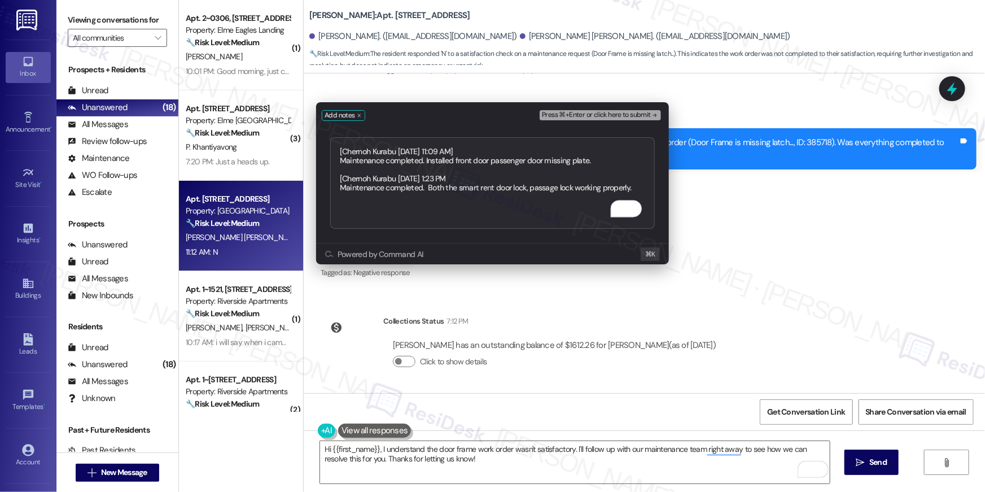
click at [575, 117] on span "Press ⌘+Enter or click here to submit" at bounding box center [596, 115] width 109 height 8
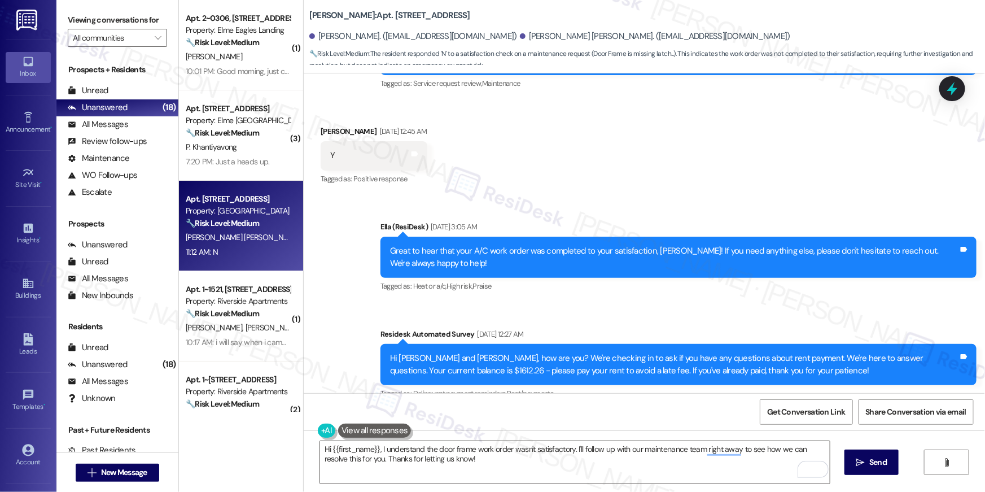
scroll to position [830, 0]
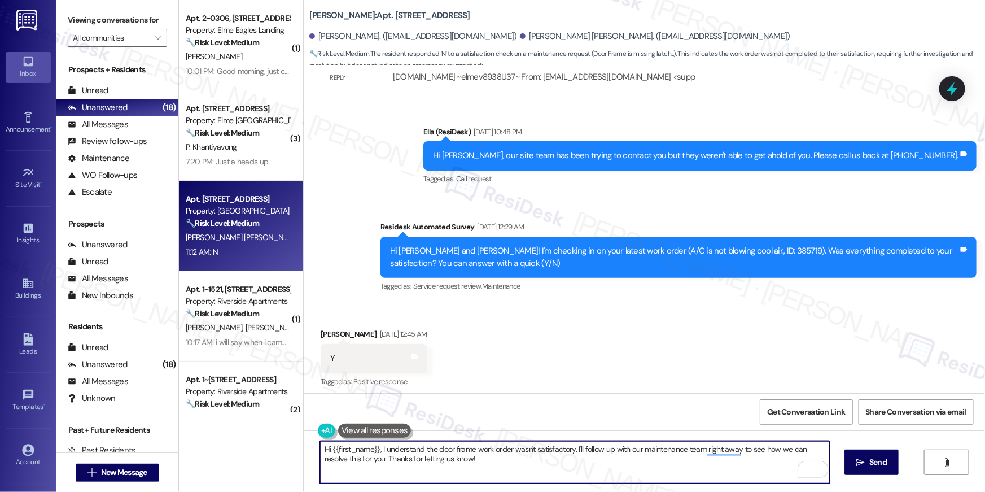
click at [713, 466] on textarea "Hi {{first_name}}, I understand the door frame work order wasn't satisfactory. …" at bounding box center [575, 462] width 510 height 42
paste textarea "’m sorry to hear your work order hasn’t been completed. Could you share more de…"
type textarea "Hi {{first_name}}, I’m sorry to hear your work order hasn’t been completed. Cou…"
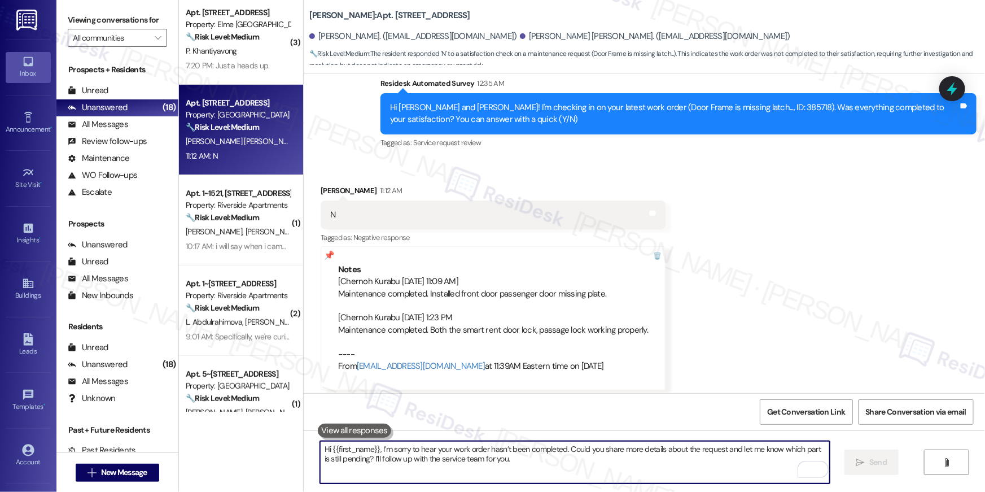
scroll to position [1503, 0]
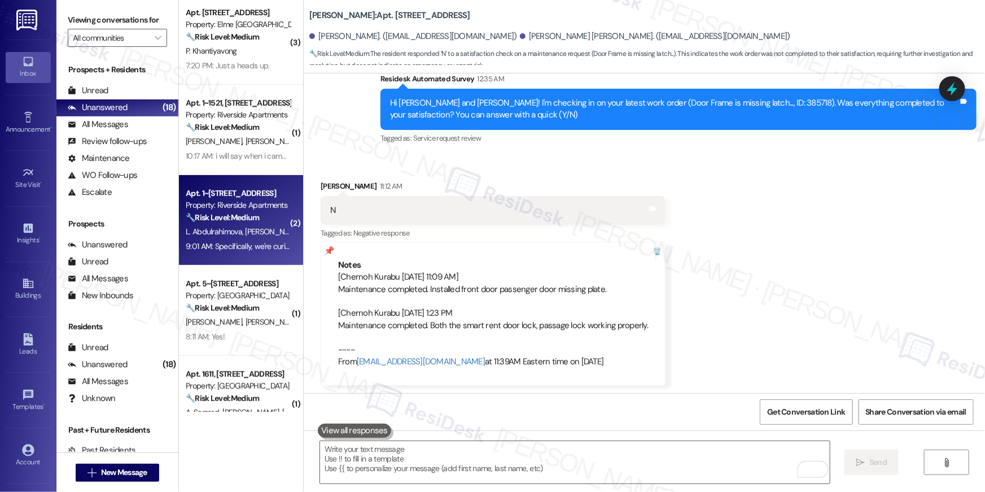
click at [203, 239] on div "9:01 AM: Specifically, we're curious about the total cost. It was unclear if th…" at bounding box center [238, 246] width 107 height 14
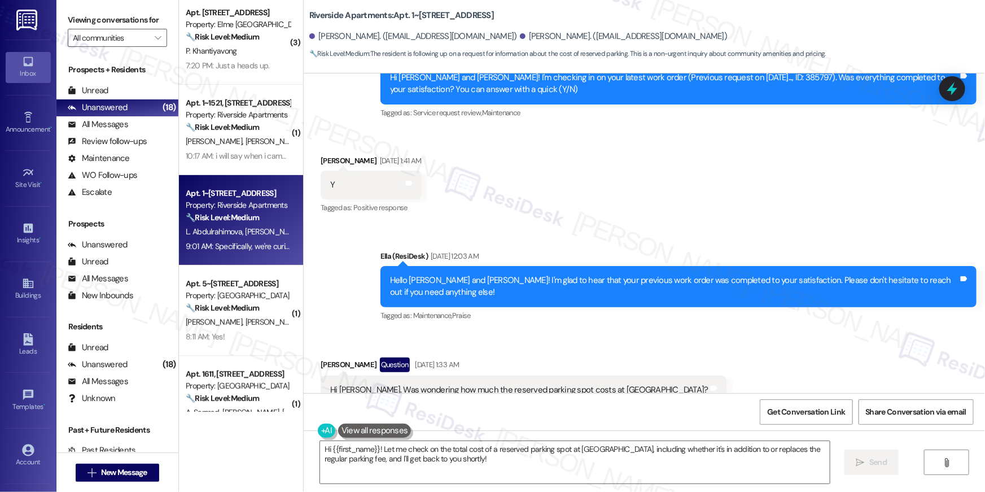
scroll to position [9545, 0]
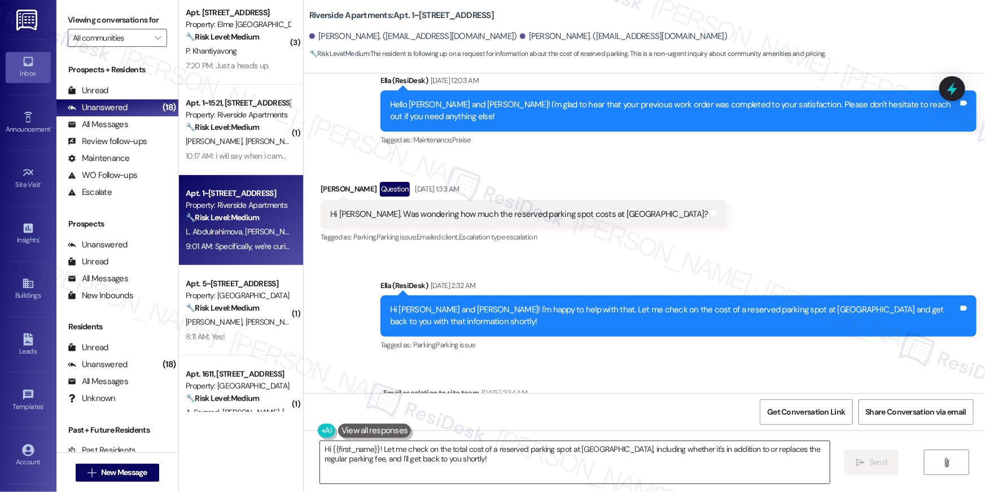
click at [447, 461] on textarea "Hi {{first_name}}! Let me check on the total cost of a reserved parking spot at…" at bounding box center [575, 462] width 510 height 42
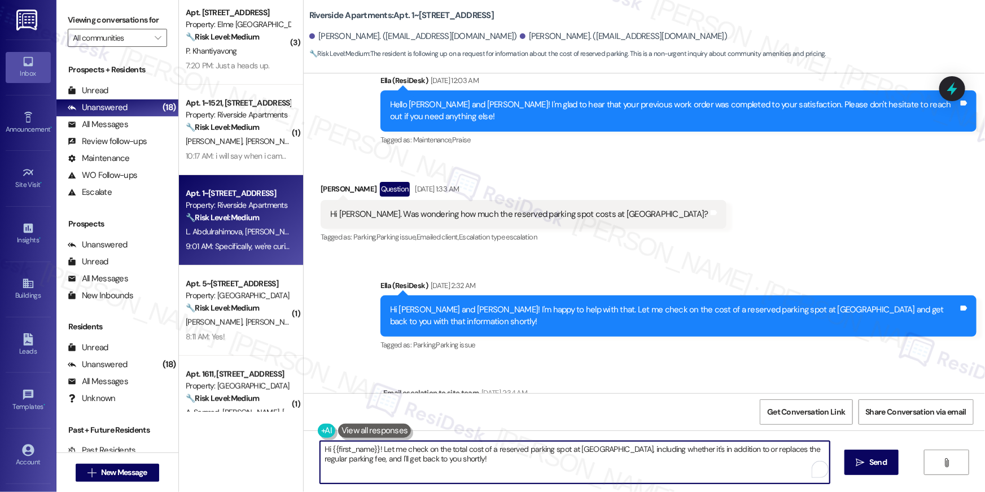
drag, startPoint x: 447, startPoint y: 461, endPoint x: 257, endPoint y: 430, distance: 192.2
click at [257, 430] on div "( 1 ) Apt. 2~0306, 860 Rock Quarry Road Property: Elme Eagles Landing 🔧 Risk Le…" at bounding box center [582, 246] width 806 height 492
click at [374, 461] on textarea "Hi {{first_name}}! Let me check on the total cost of a reserved parking spot at…" at bounding box center [575, 462] width 510 height 42
click at [395, 470] on textarea "Hi {{first_name}}! Let me check on the total cost of a reserved parking spot at…" at bounding box center [575, 462] width 510 height 42
click at [378, 450] on textarea "Hi {{first_name}}! Let me check on the total cost of a reserved parking spot at…" at bounding box center [575, 462] width 510 height 42
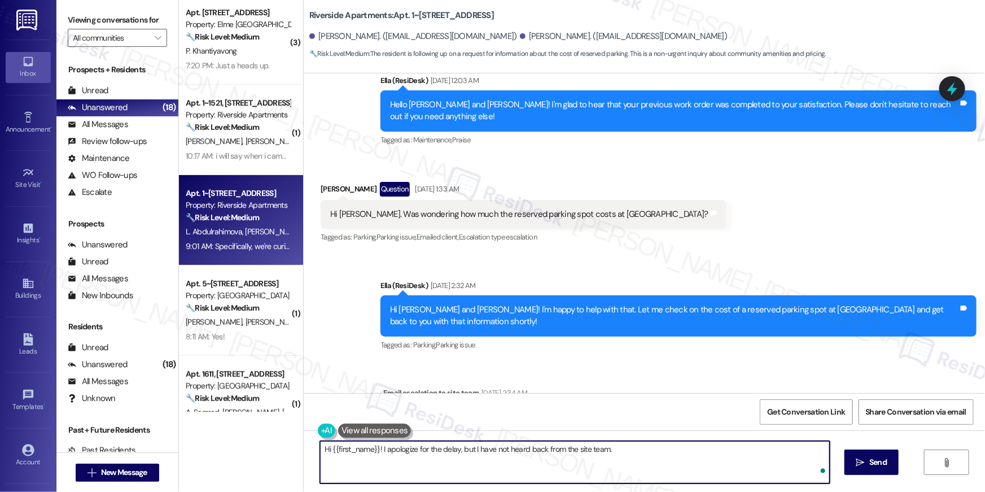
type textarea "Hi {{first_name}}! I apologize for the delay, but I have not heard back from th…"
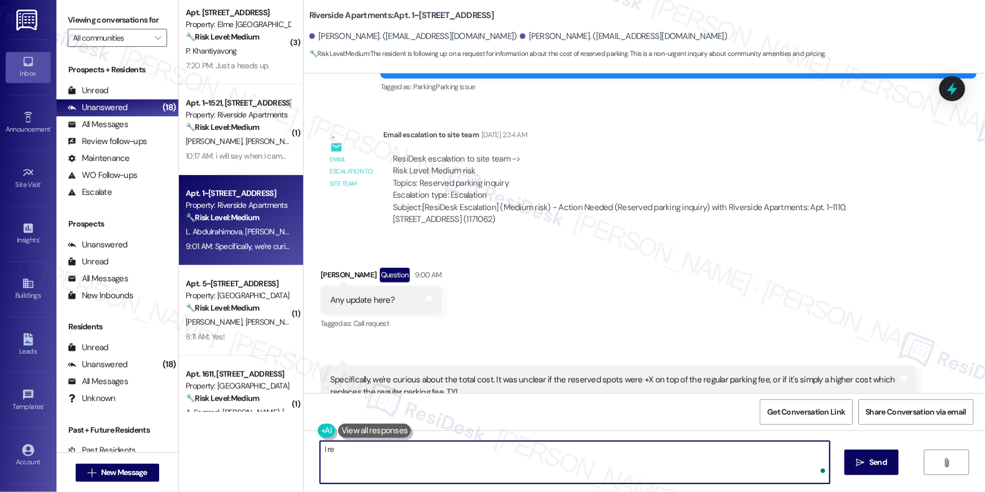
scroll to position [9810, 0]
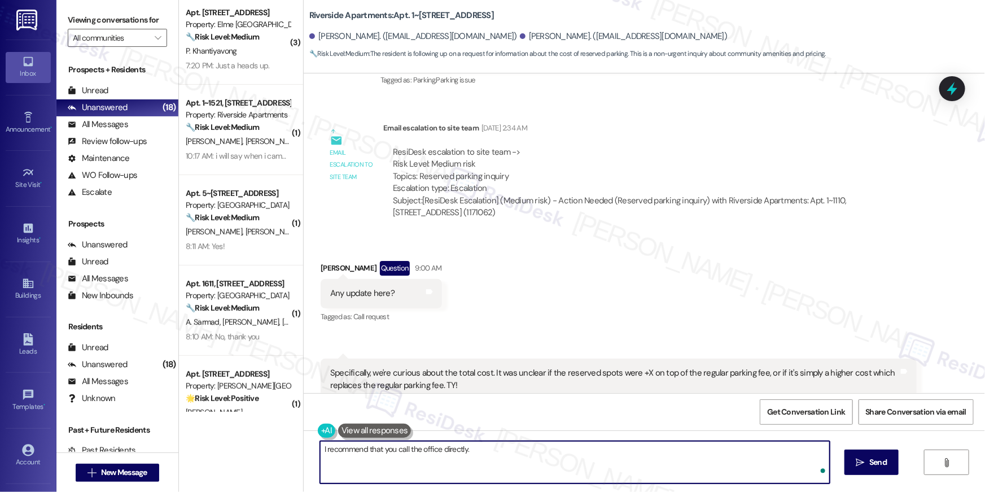
type textarea "I recommend that you call the office directly."
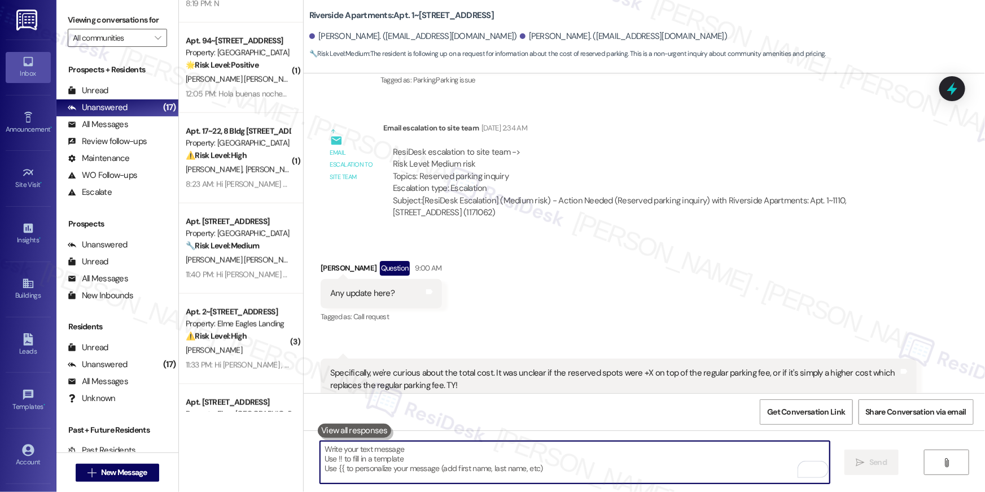
scroll to position [0, 0]
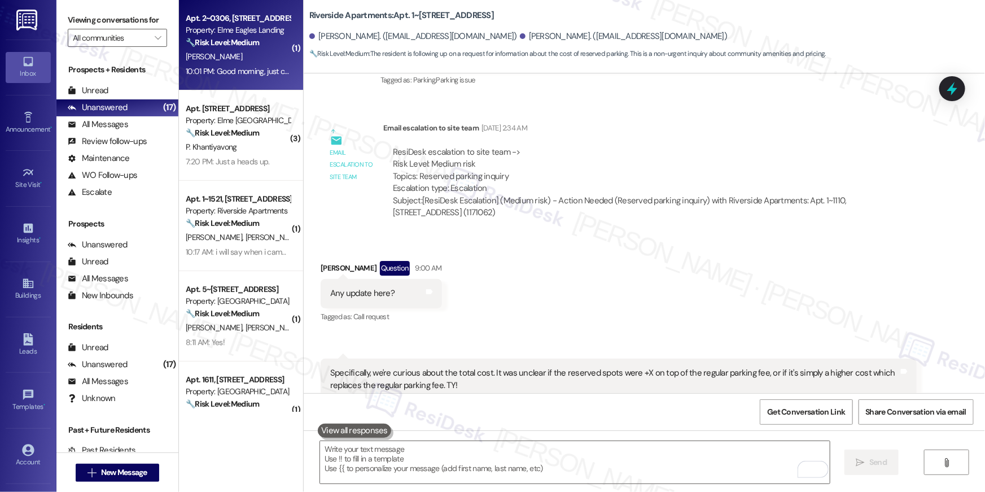
click at [229, 85] on div "Apt. 2~0306, 860 Rock Quarry Road Property: Elme Eagles Landing 🔧 Risk Level: M…" at bounding box center [241, 45] width 124 height 90
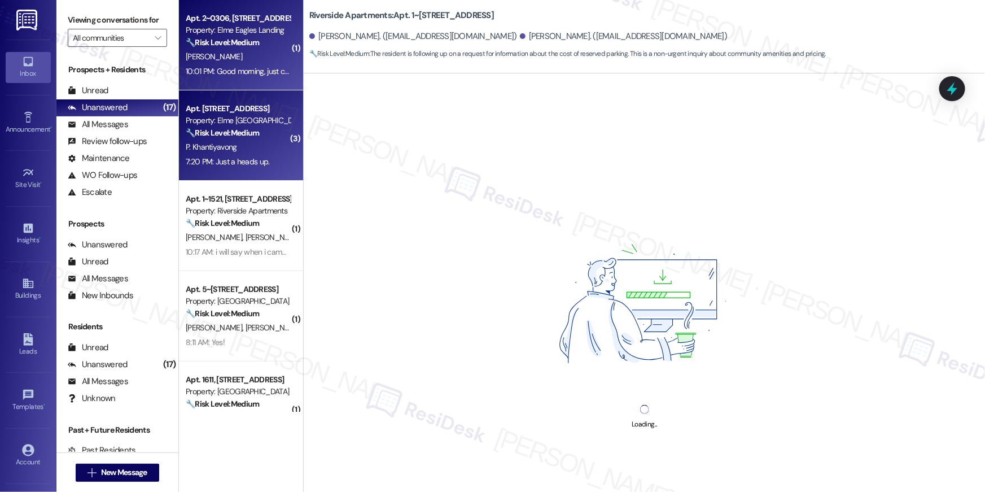
click at [226, 174] on div "Apt. 1214, 205 Century Place Property: Elme Alexandria 🔧 Risk Level: Medium The…" at bounding box center [241, 135] width 124 height 90
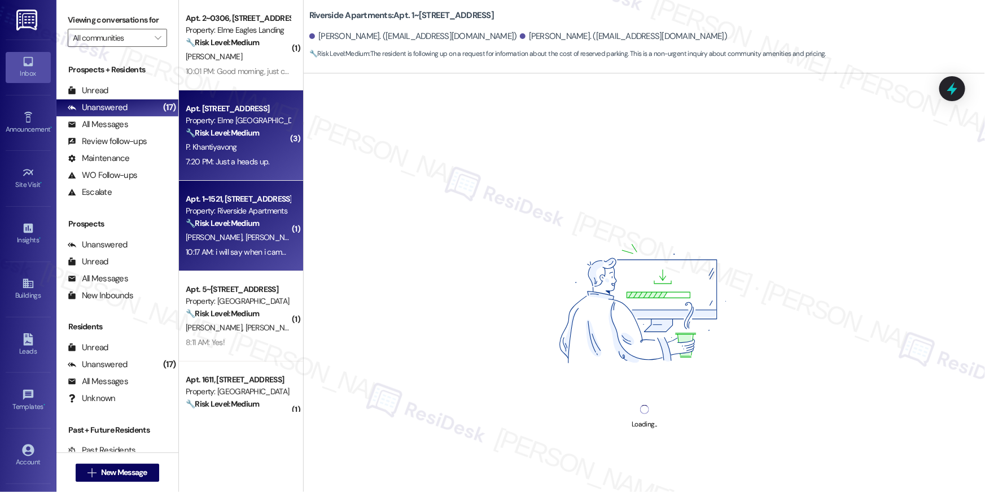
click at [238, 225] on strong "🔧 Risk Level: Medium" at bounding box center [222, 223] width 73 height 10
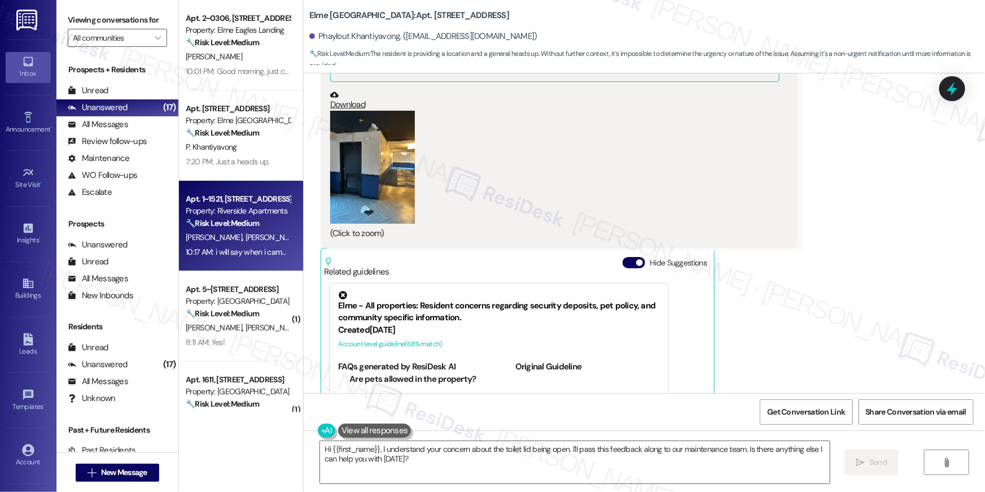
scroll to position [16786, 0]
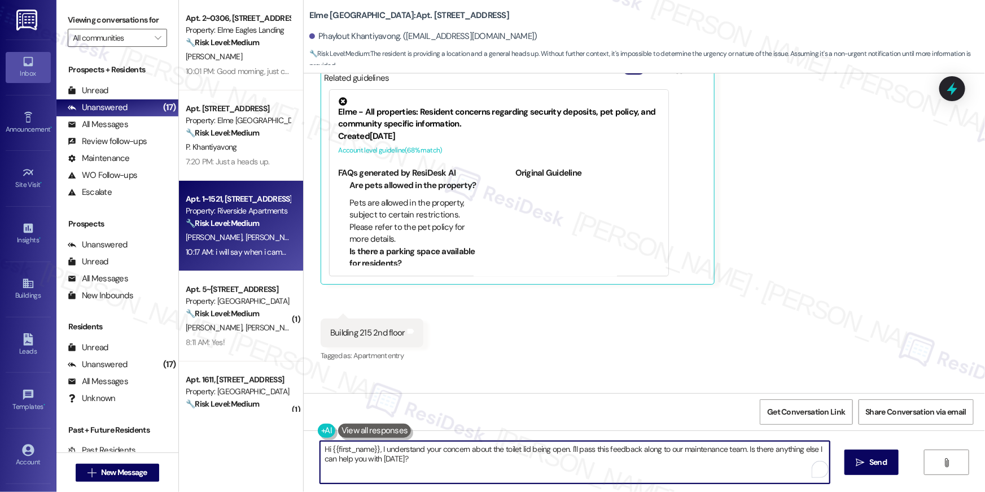
click at [446, 474] on textarea "Hi {{first_name}}, I understand your concern about the toilet lid being open. I…" at bounding box center [575, 462] width 510 height 42
click at [511, 463] on textarea "Hi {{first_name}}, I understand your concern about the toilet lid being open. I…" at bounding box center [575, 462] width 510 height 42
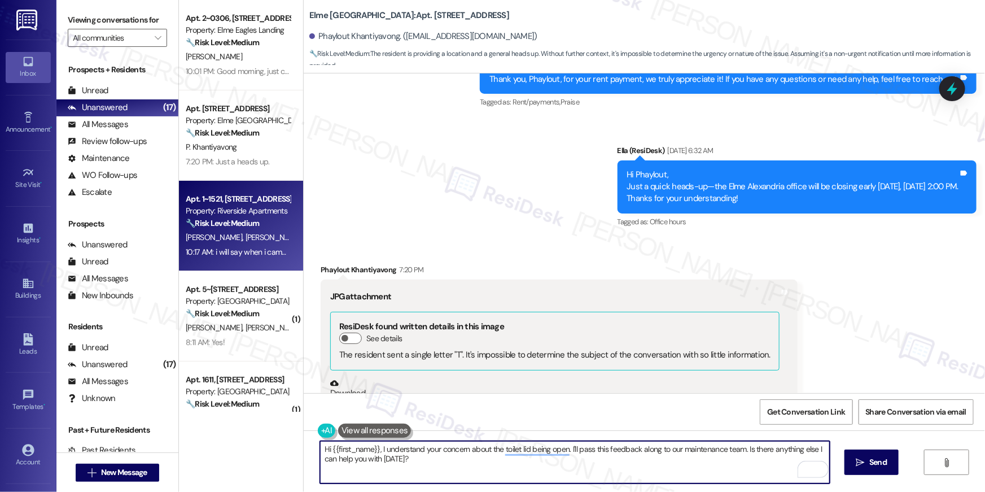
scroll to position [16435, 0]
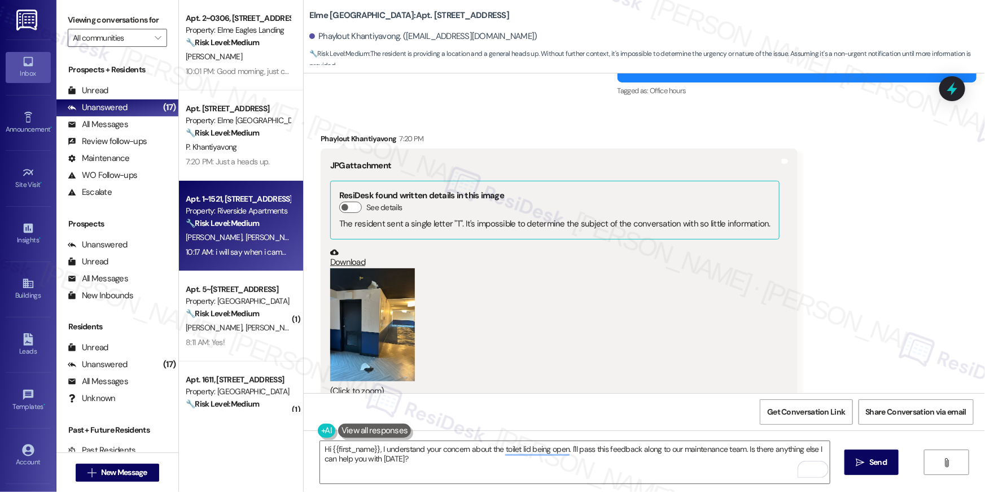
click at [380, 275] on button "Zoom image" at bounding box center [372, 324] width 85 height 113
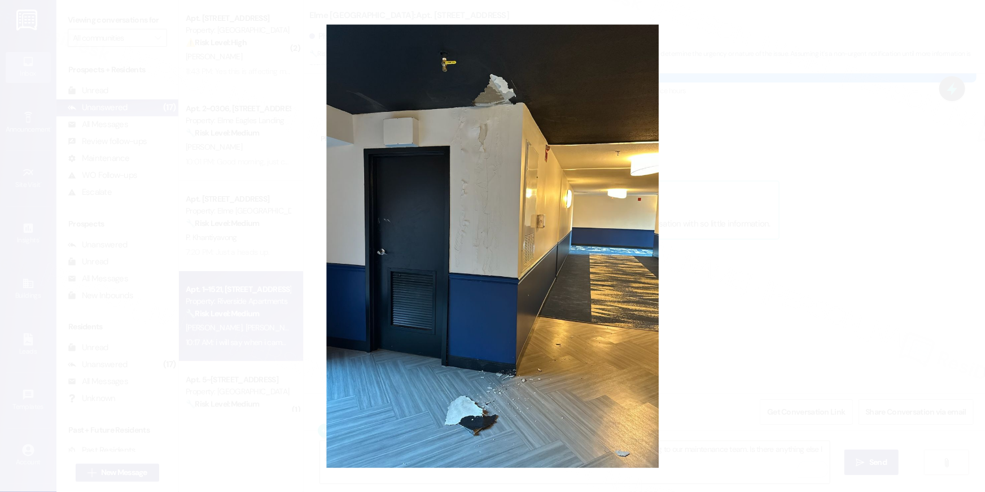
click at [380, 275] on button "Unzoom image" at bounding box center [492, 246] width 985 height 492
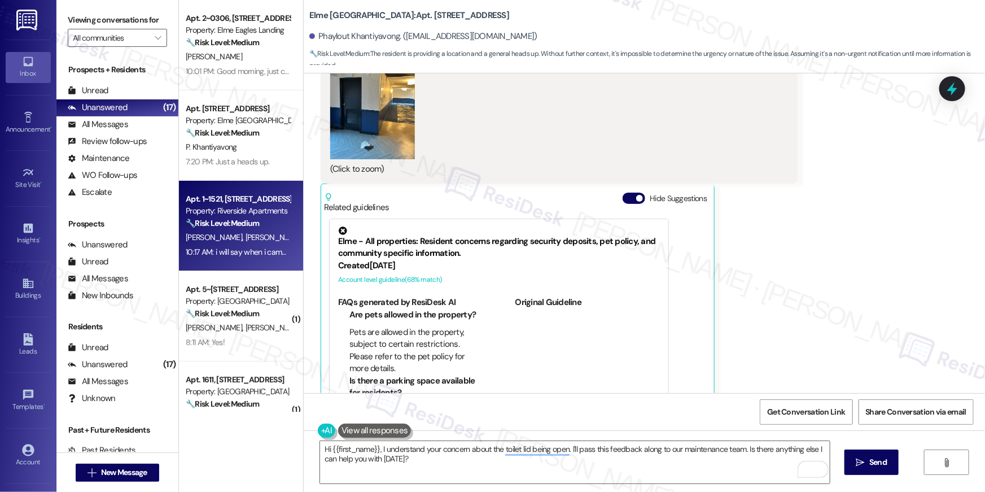
scroll to position [16786, 0]
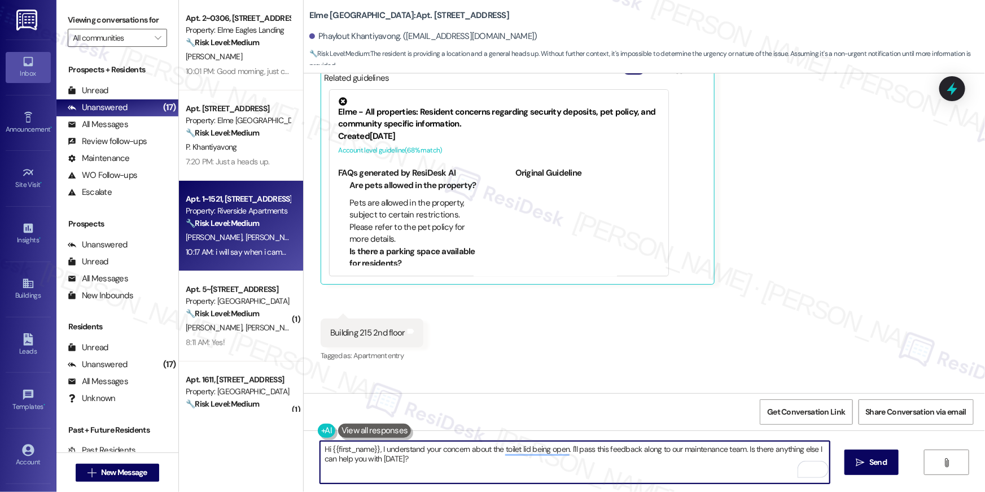
click at [448, 460] on textarea "Hi {{first_name}}, I understand your concern about the toilet lid being open. I…" at bounding box center [575, 462] width 510 height 42
drag, startPoint x: 432, startPoint y: 462, endPoint x: 316, endPoint y: 422, distance: 123.0
click at [316, 440] on div "Hi {{first_name}}, I understand your concern about the toilet lid being open. I…" at bounding box center [569, 461] width 511 height 43
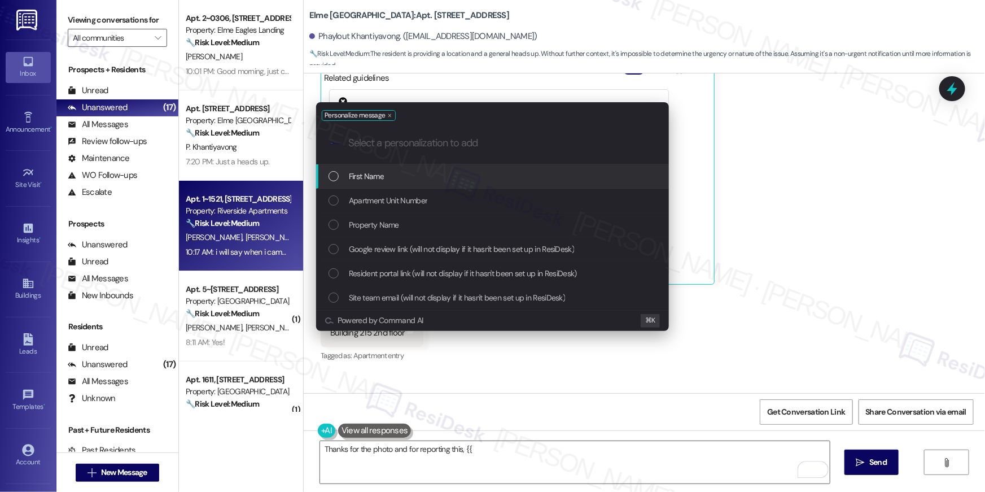
click at [489, 170] on div "First Name" at bounding box center [494, 176] width 330 height 12
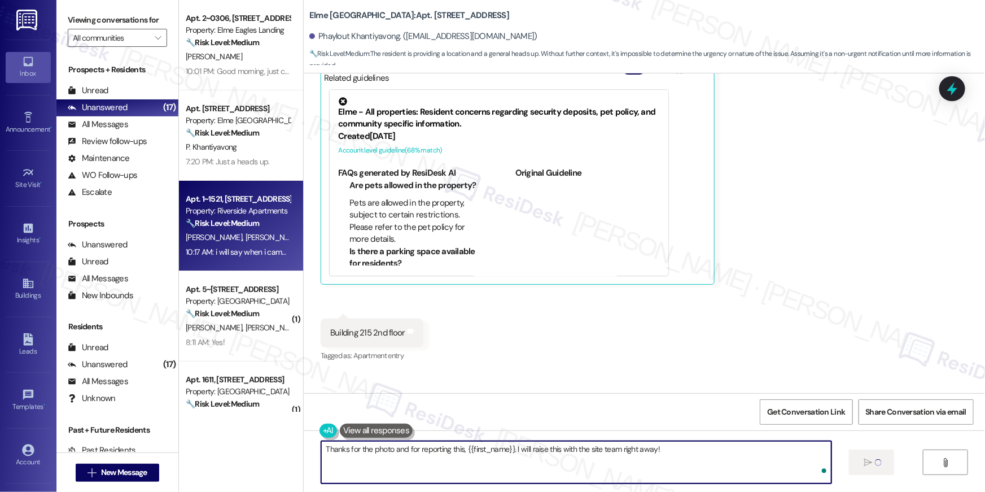
type textarea "Thanks for the photo and for reporting this, {{first_name}}. I will raise this …"
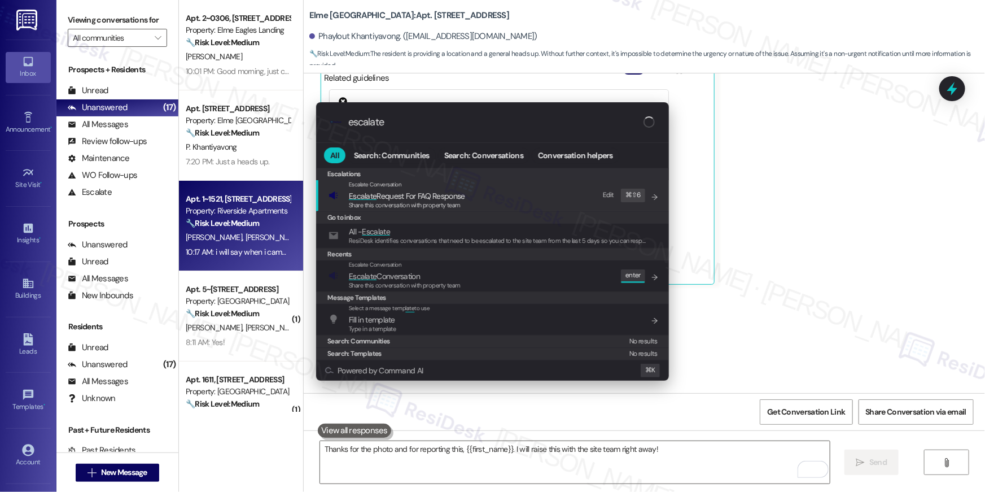
type input "escalate"
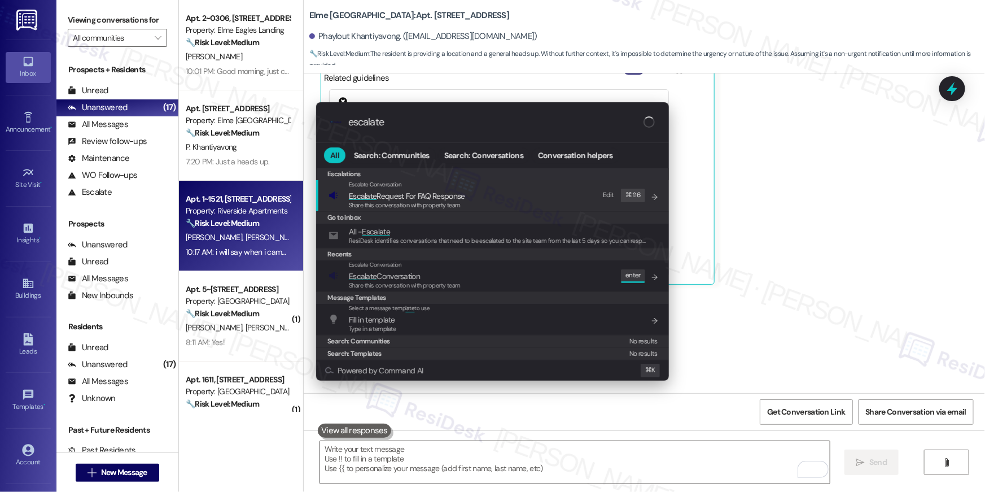
click at [472, 284] on div "Escalate Conversation Escalate Conversation Share this conversation with proper…" at bounding box center [494, 275] width 330 height 30
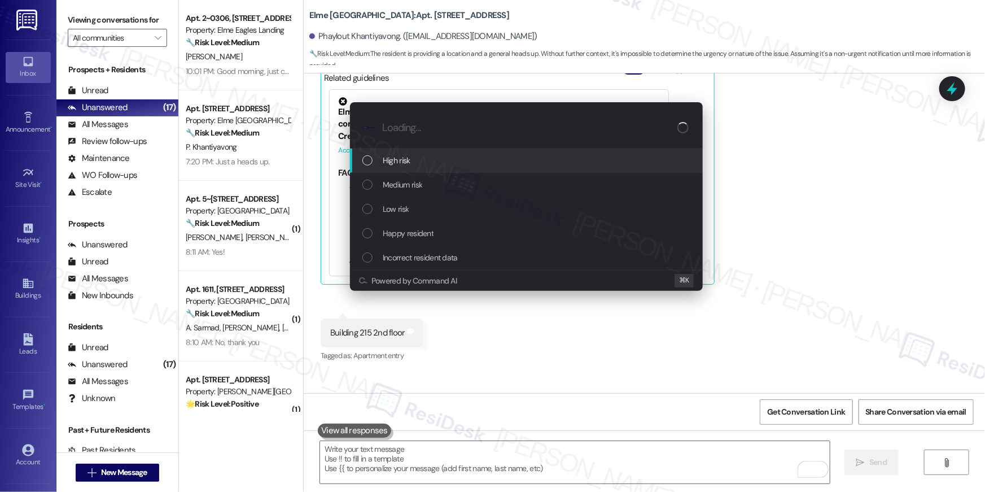
click at [432, 163] on div "High risk" at bounding box center [527, 160] width 330 height 12
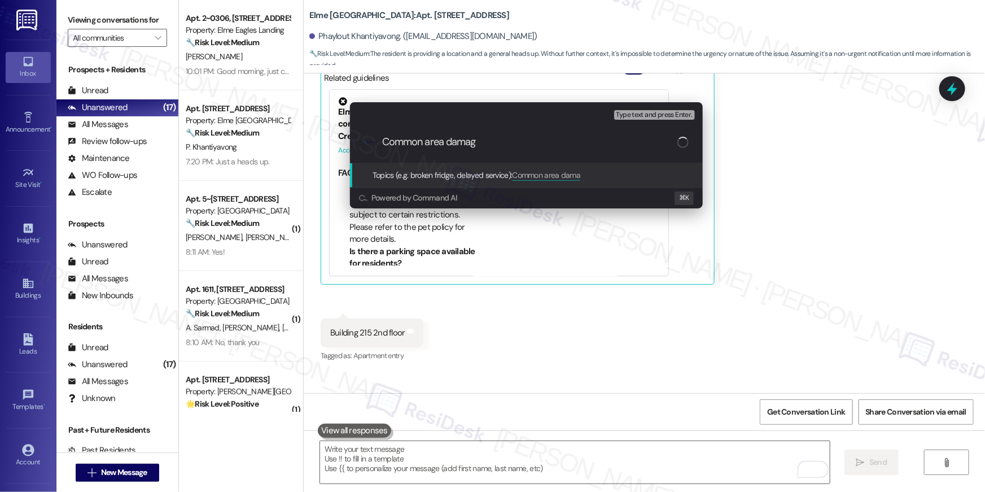
type input "Common area damage"
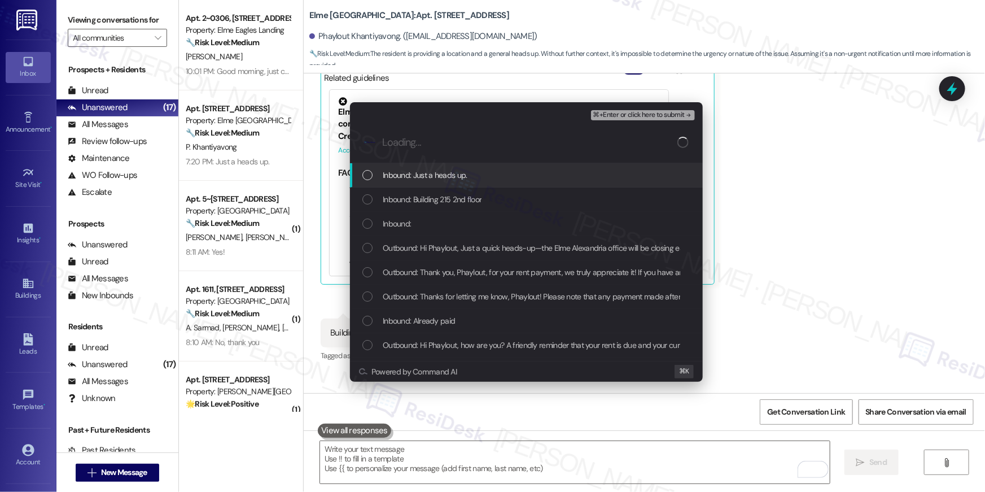
drag, startPoint x: 447, startPoint y: 170, endPoint x: 440, endPoint y: 208, distance: 38.4
click at [447, 170] on span "Inbound: Just a heads up." at bounding box center [425, 175] width 85 height 12
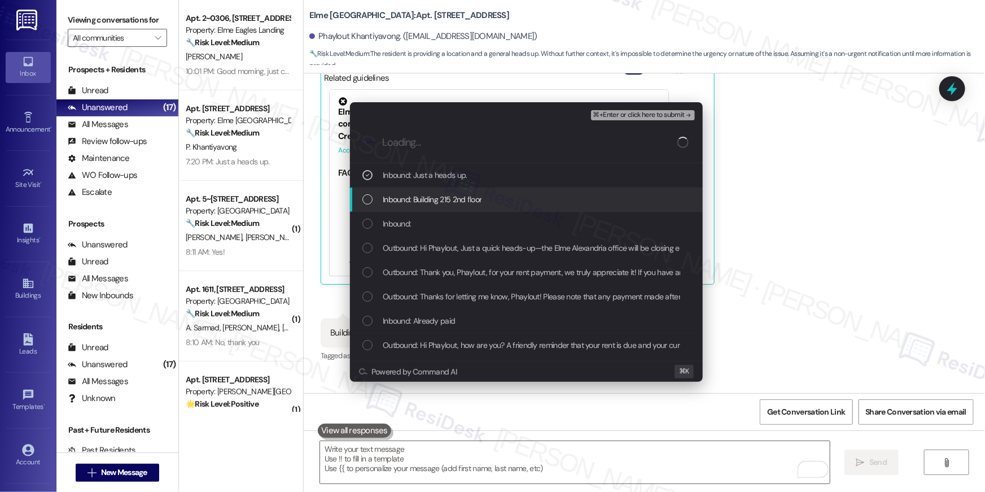
click at [440, 208] on div "Inbound: Building 215 2nd floor" at bounding box center [526, 199] width 353 height 24
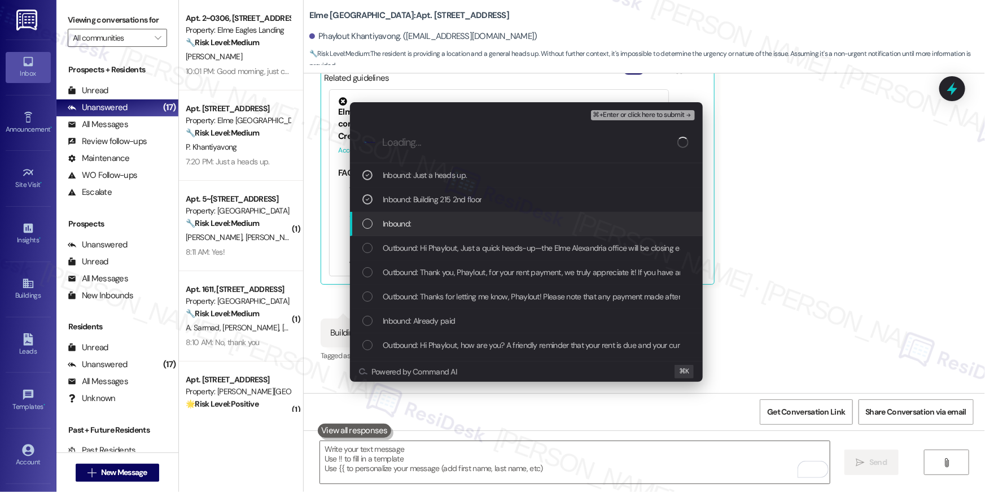
drag, startPoint x: 441, startPoint y: 230, endPoint x: 474, endPoint y: 238, distance: 33.7
click at [442, 230] on div "Inbound:" at bounding box center [526, 224] width 353 height 24
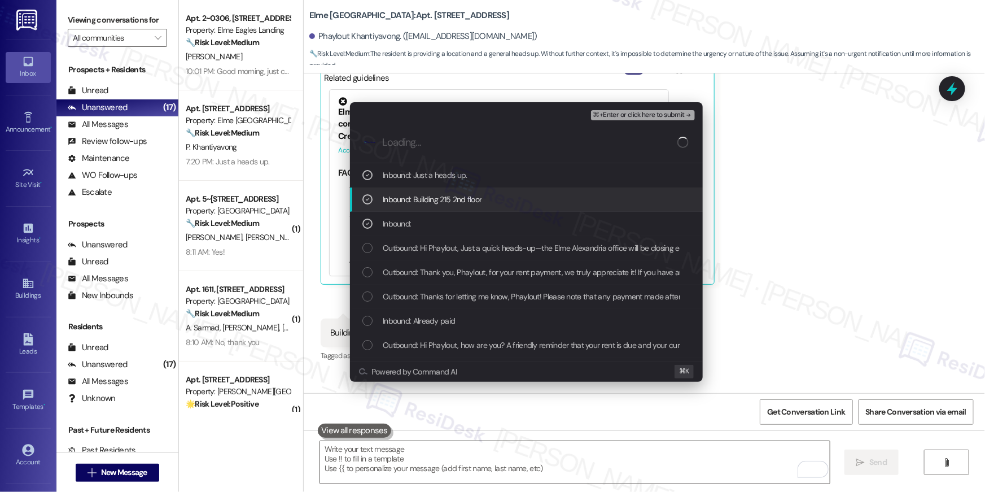
click at [670, 122] on div ".cls-1{fill:#0a055f;}.cls-2{fill:#0cc4c4;} resideskLogoBlueOrange" at bounding box center [526, 142] width 353 height 40
click at [662, 118] on span "⌘+Enter or click here to submit" at bounding box center [638, 115] width 91 height 8
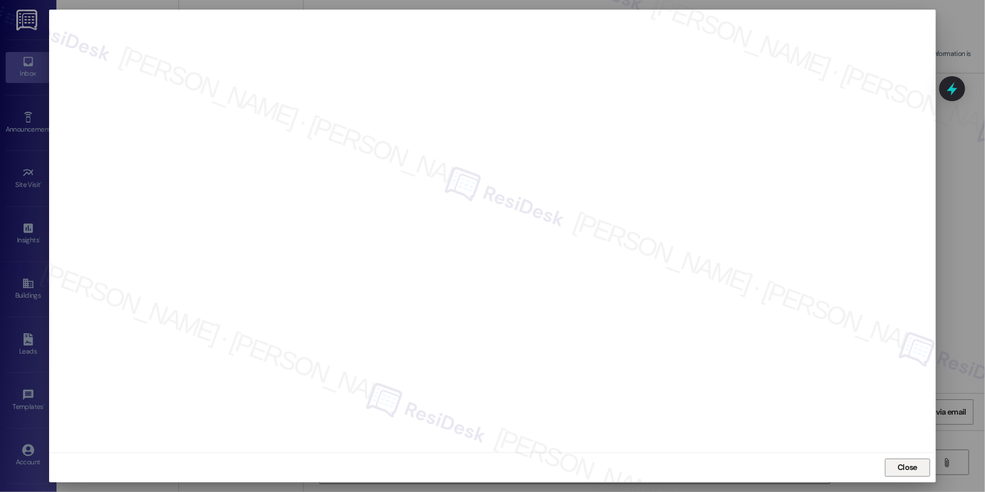
click at [906, 470] on span "Close" at bounding box center [907, 467] width 20 height 12
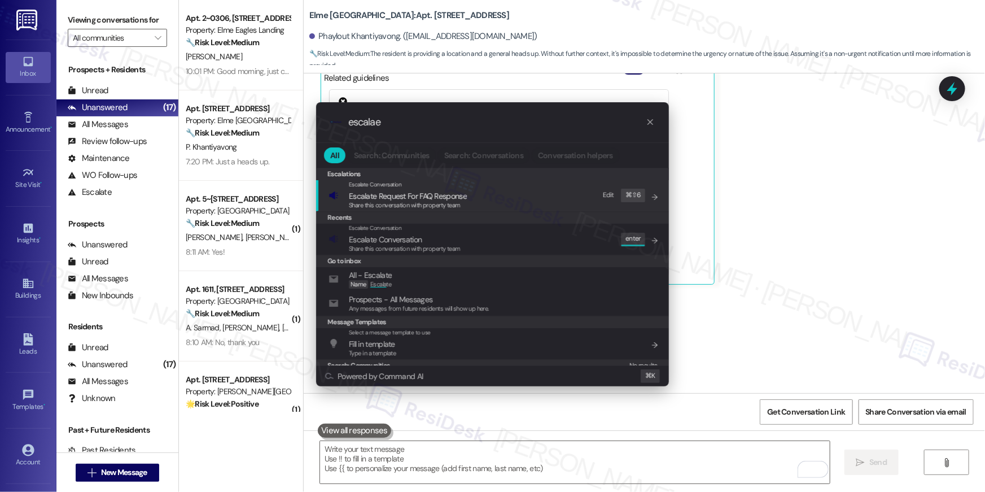
type input "escalae"
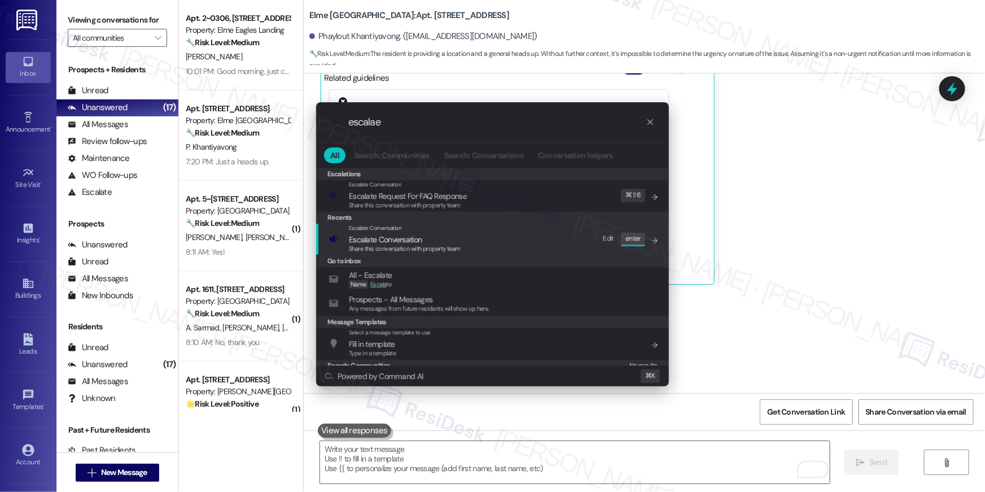
click at [458, 244] on span "Share this conversation with property team" at bounding box center [405, 248] width 112 height 8
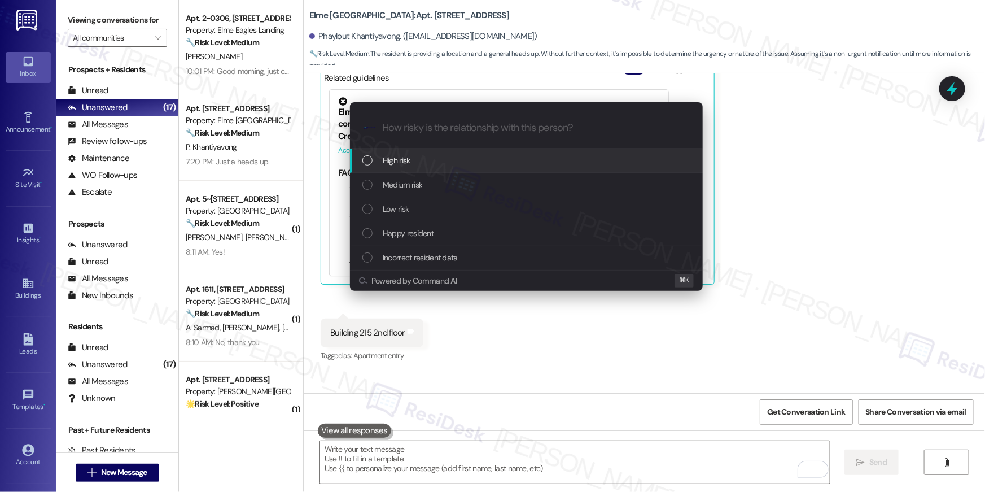
click at [430, 163] on div "High risk" at bounding box center [527, 160] width 330 height 12
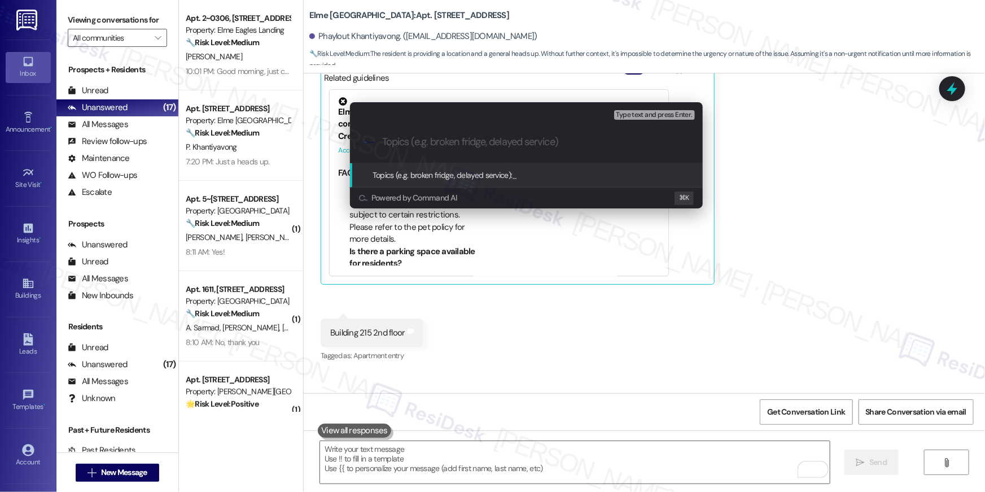
paste input "Common area damage"
type input "Common area damage"
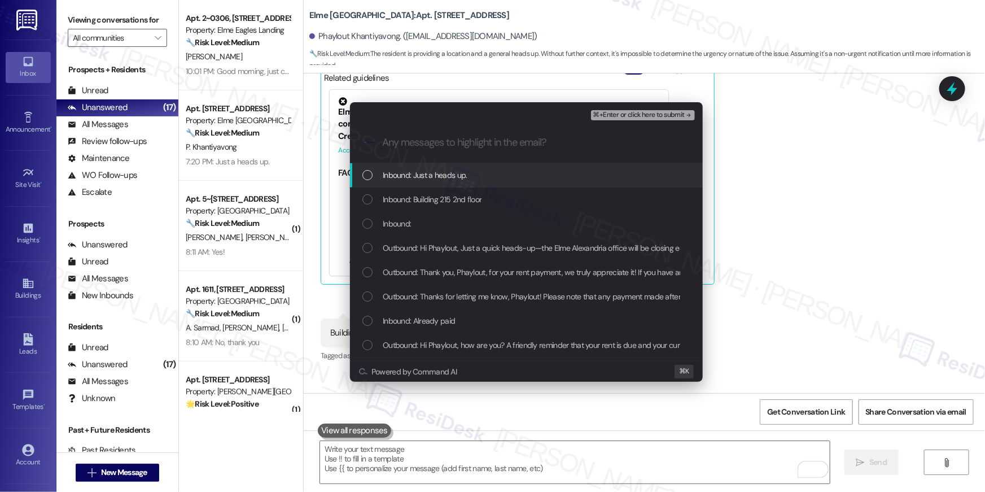
click at [451, 174] on span "Inbound: Just a heads up." at bounding box center [425, 175] width 85 height 12
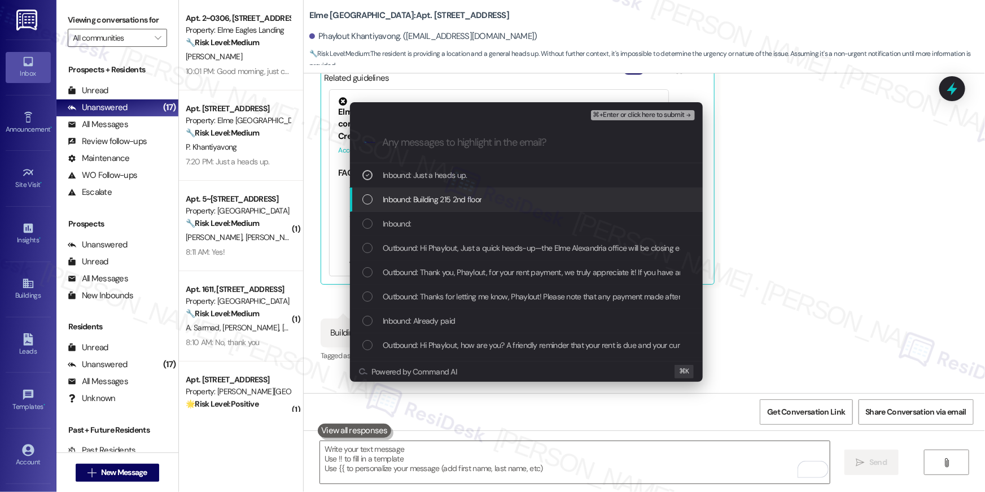
drag, startPoint x: 440, startPoint y: 196, endPoint x: 436, endPoint y: 218, distance: 21.7
click at [439, 203] on span "Inbound: Building 215 2nd floor" at bounding box center [432, 199] width 99 height 12
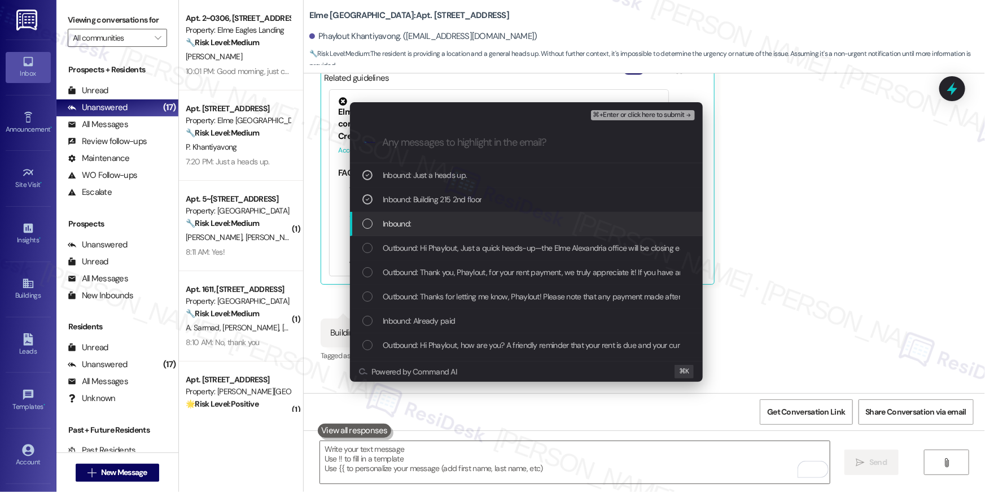
drag, startPoint x: 432, startPoint y: 227, endPoint x: 436, endPoint y: 242, distance: 15.7
click at [432, 227] on div "Inbound:" at bounding box center [527, 223] width 330 height 12
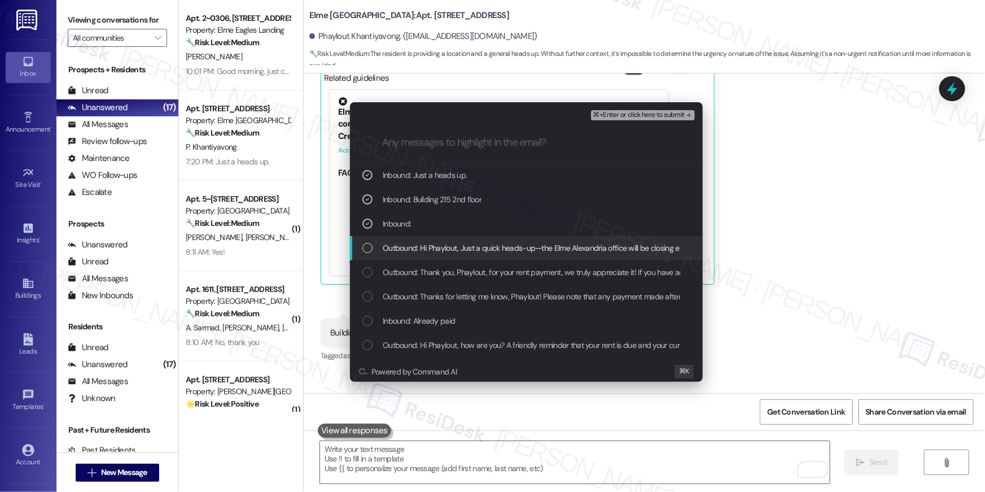
click at [437, 243] on span "Outbound: Hi Phaylout, Just a quick heads-up—the Elme Alexandria office will be…" at bounding box center [628, 248] width 490 height 12
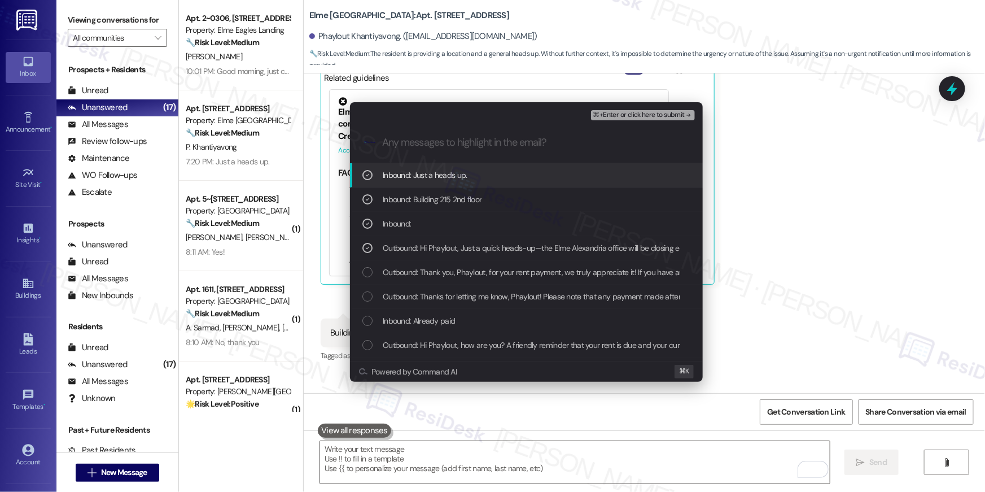
click at [668, 113] on span "⌘+Enter or click here to submit" at bounding box center [638, 115] width 91 height 8
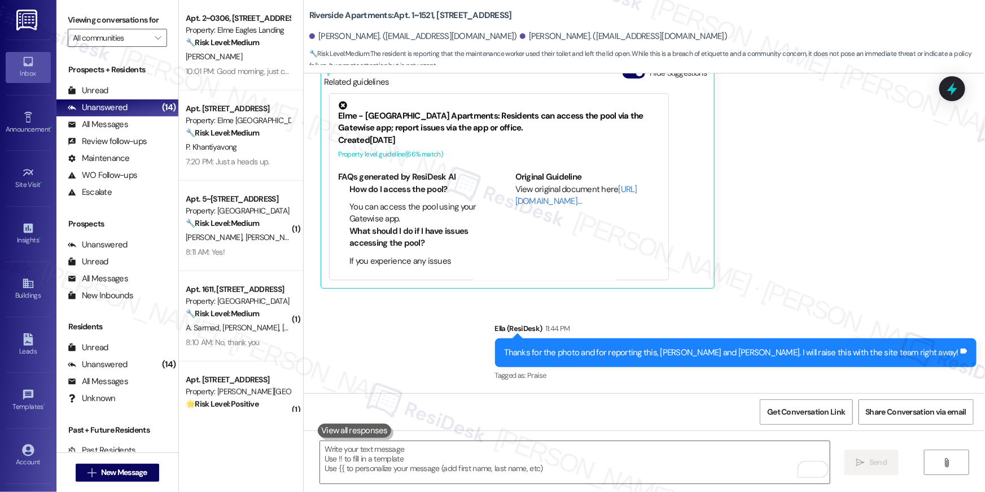
scroll to position [1255, 0]
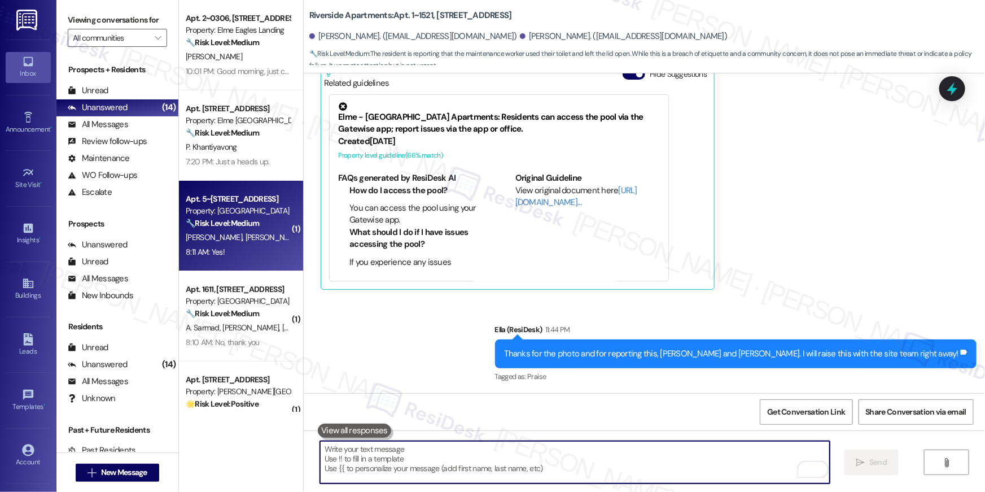
click at [228, 214] on div "Property: [GEOGRAPHIC_DATA]" at bounding box center [238, 211] width 104 height 12
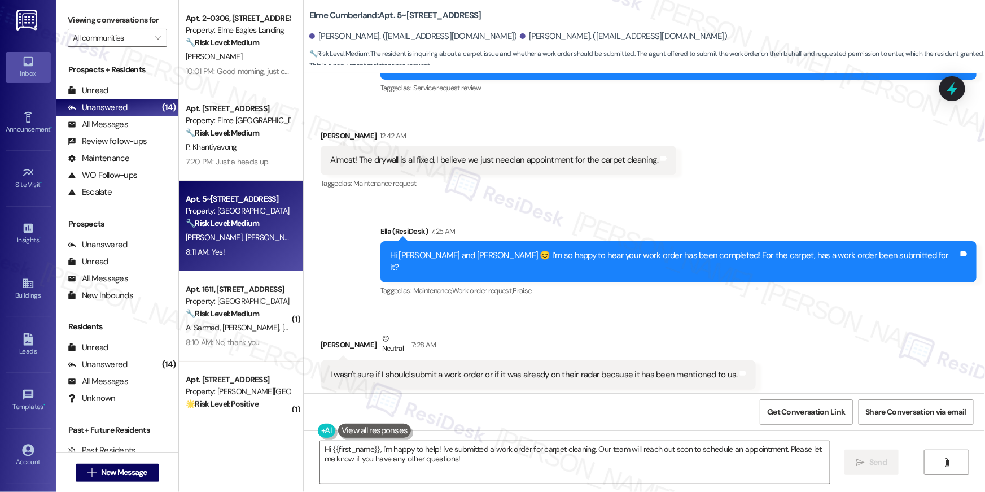
scroll to position [4224, 0]
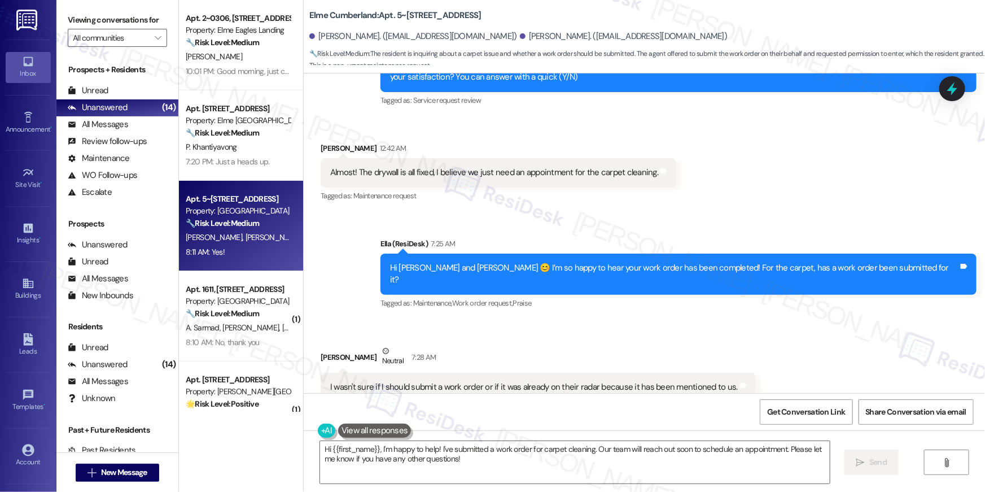
click at [796, 337] on div "Received via SMS Hannah Beausoleil Neutral 7:28 AM I wasn't sure if I should su…" at bounding box center [644, 429] width 681 height 220
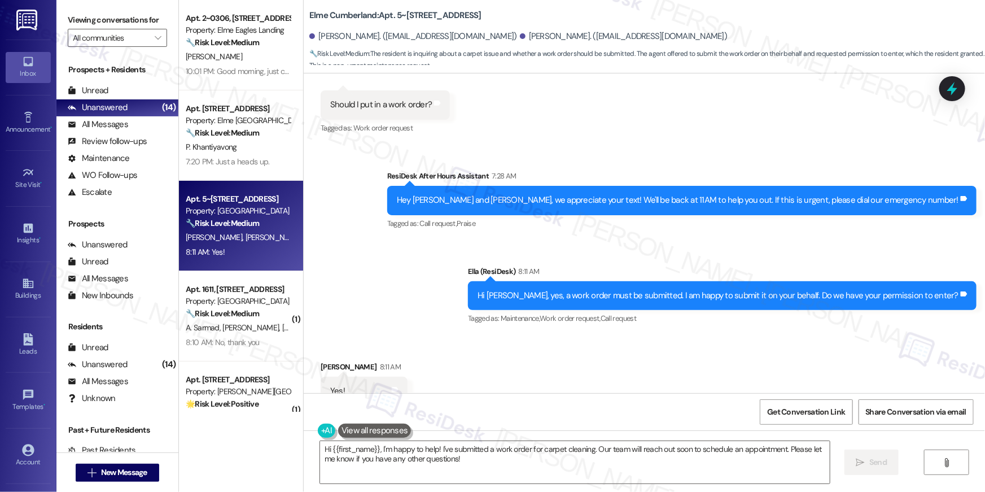
click at [564, 486] on div "Hi {{first_name}}, I'm happy to help! I've submitted a work order for carpet cl…" at bounding box center [644, 472] width 681 height 85
click at [571, 476] on textarea "Hi {{first_name}}, I'm happy to help! I've submitted a work order for carpet cl…" at bounding box center [575, 462] width 510 height 42
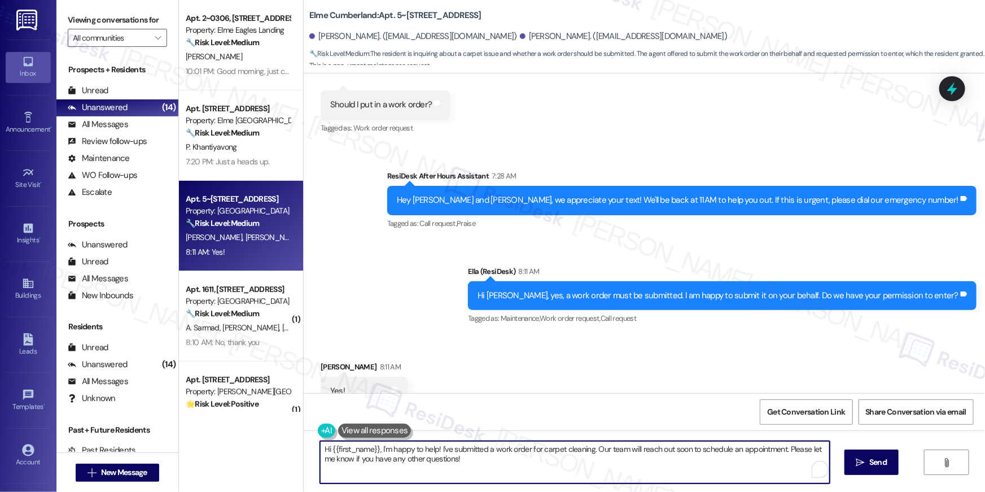
click at [571, 476] on textarea "Hi {{first_name}}, I'm happy to help! I've submitted a work order for carpet cl…" at bounding box center [575, 462] width 510 height 42
type textarea "e"
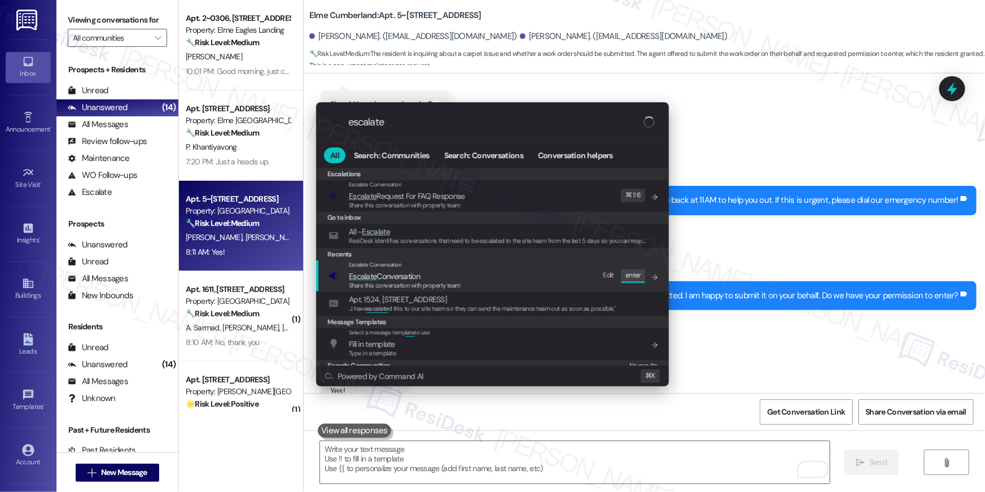
type input "escalate"
click at [505, 272] on div "Escalate Conversation Escalate Conversation Share this conversation with proper…" at bounding box center [494, 275] width 330 height 30
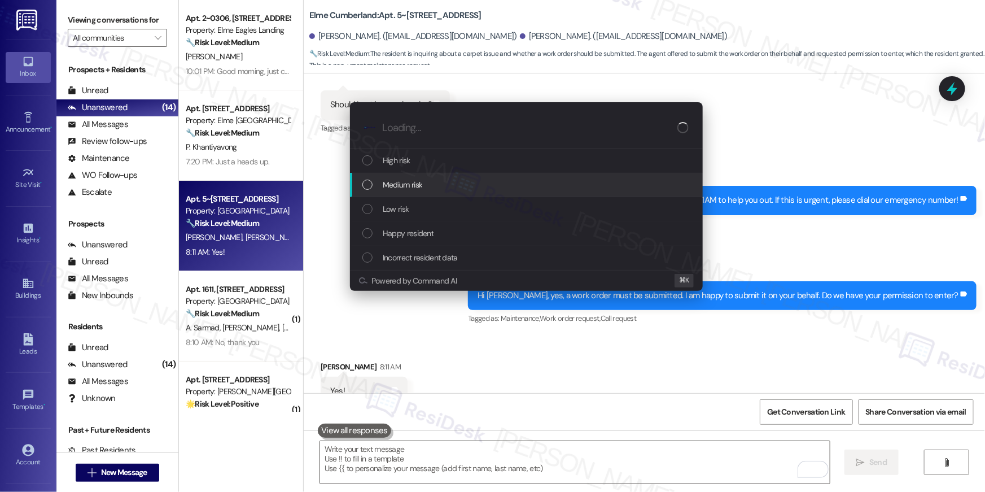
click at [457, 194] on div "Medium risk" at bounding box center [526, 185] width 353 height 24
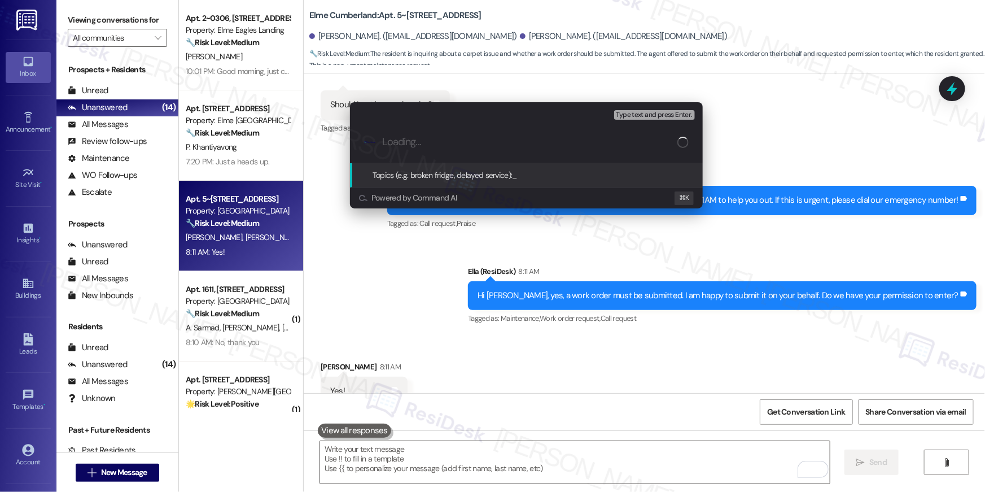
paste input "Work Order # 391376 Carpet cleaning"
type input "Work Order # 391376 Carpet cleaning"
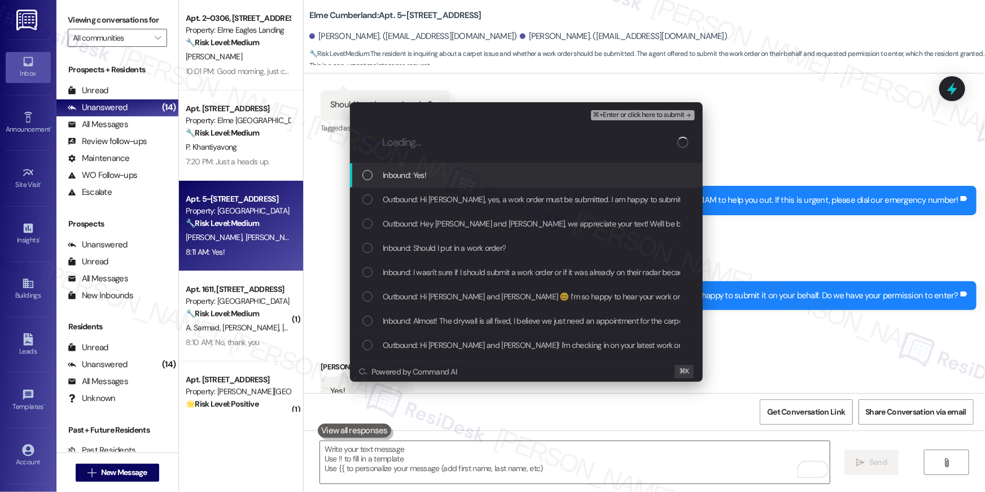
click at [453, 182] on div "Inbound: Yes!" at bounding box center [526, 175] width 353 height 24
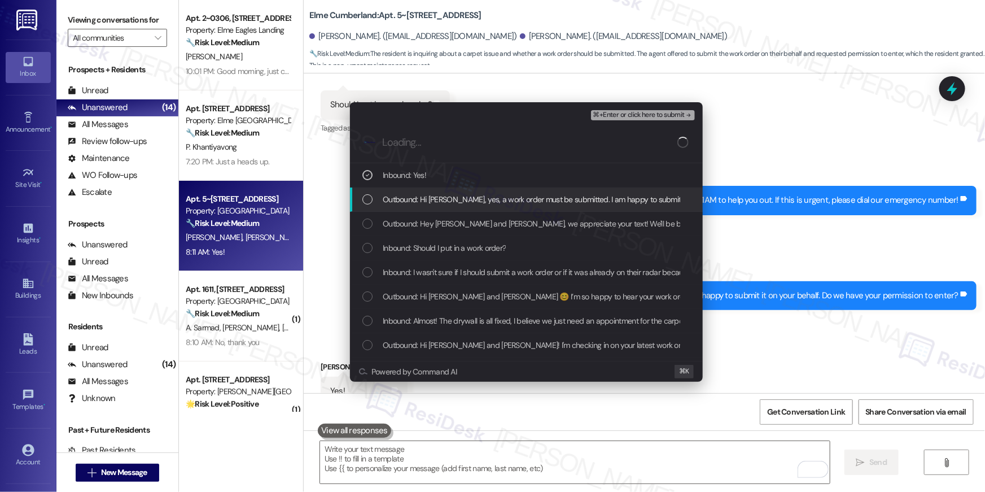
click at [451, 194] on span "Outbound: Hi Hannah, yes, a work order must be submitted. I am happy to submit …" at bounding box center [622, 199] width 479 height 12
click at [453, 210] on div "Outbound: Hi Hannah, yes, a work order must be submitted. I am happy to submit …" at bounding box center [526, 199] width 353 height 24
click at [455, 198] on span "Outbound: Hi Hannah, yes, a work order must be submitted. I am happy to submit …" at bounding box center [622, 199] width 479 height 12
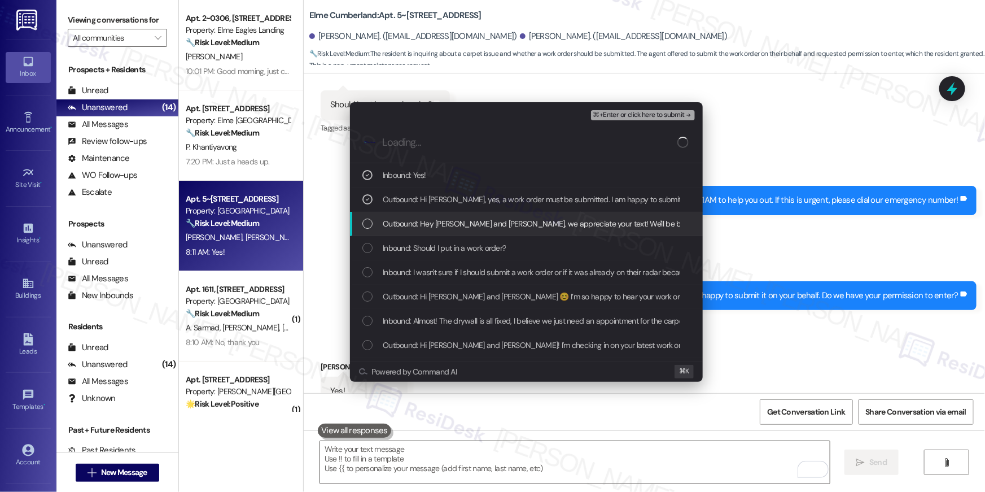
drag, startPoint x: 451, startPoint y: 218, endPoint x: 450, endPoint y: 229, distance: 10.2
click at [450, 218] on span "Outbound: Hey Hannah and Tristan, we appreciate your text! We'll be back at 11A…" at bounding box center [661, 223] width 557 height 12
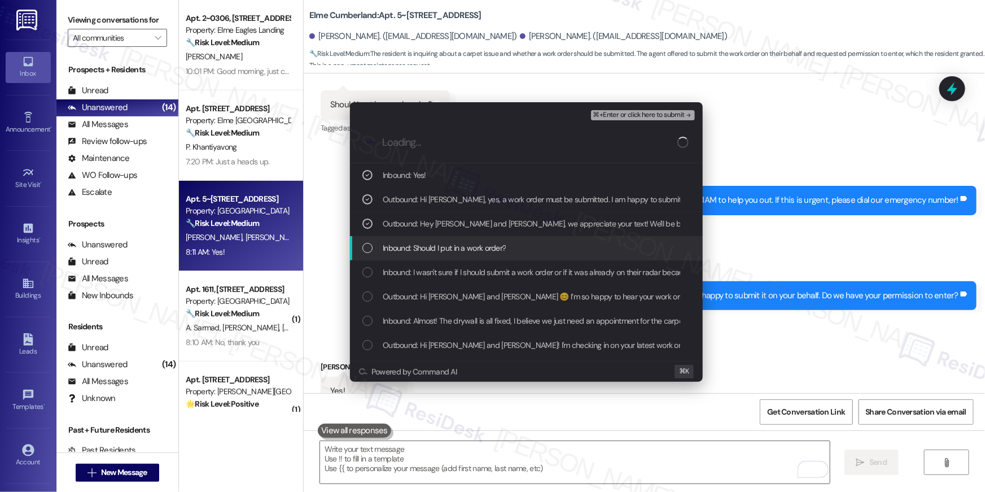
drag, startPoint x: 449, startPoint y: 247, endPoint x: 459, endPoint y: 268, distance: 23.2
click at [449, 247] on span "Inbound: Should I put in a work order?" at bounding box center [444, 248] width 123 height 12
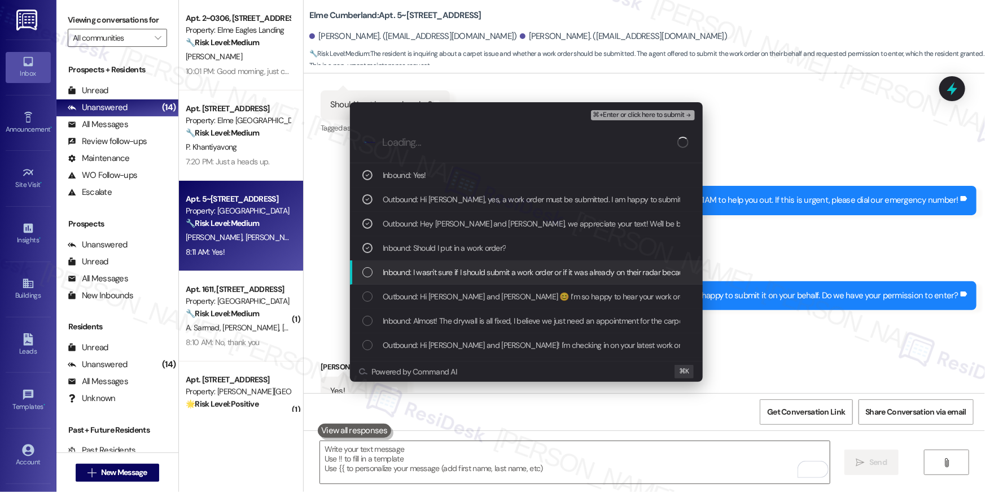
click at [460, 272] on span "Inbound: I wasn't sure if I should submit a work order or if it was already on …" at bounding box center [584, 272] width 403 height 12
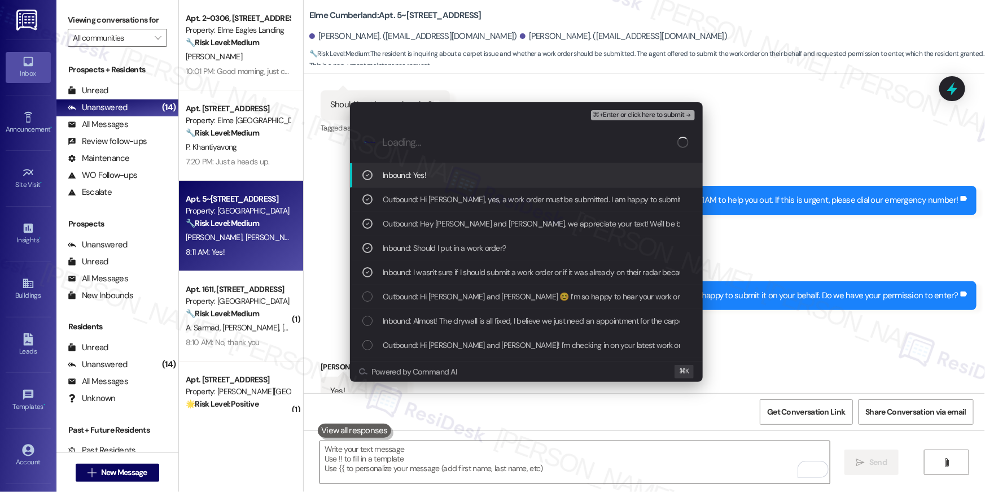
click at [624, 115] on span "⌘+Enter or click here to submit" at bounding box center [638, 115] width 91 height 8
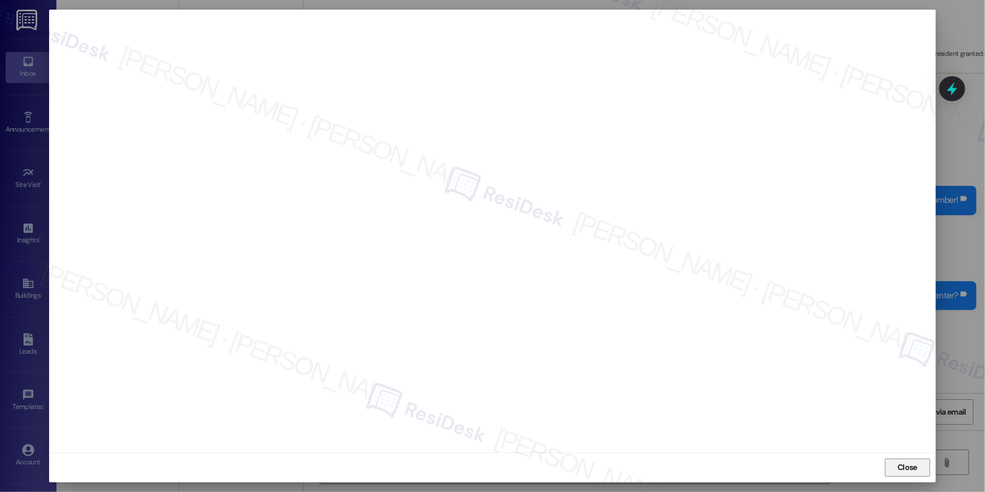
click at [923, 471] on button "Close" at bounding box center [907, 467] width 45 height 18
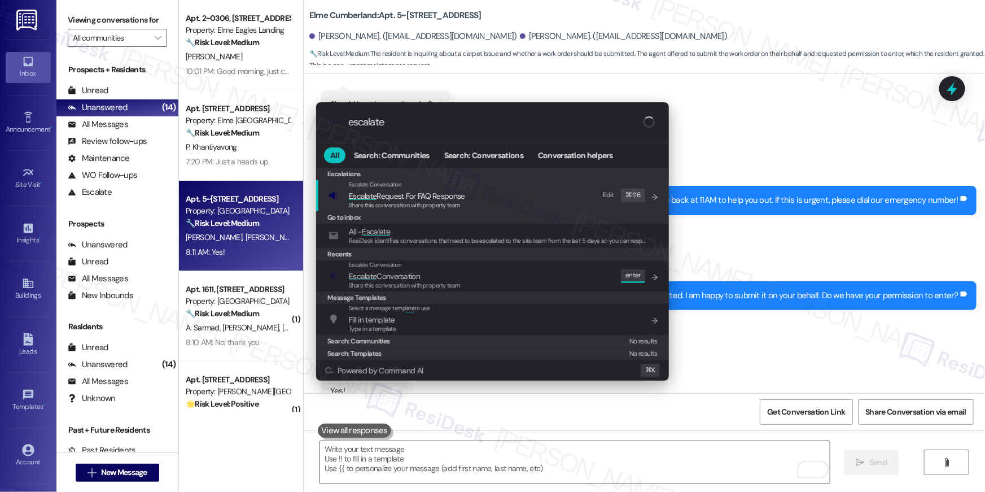
type input "escalate"
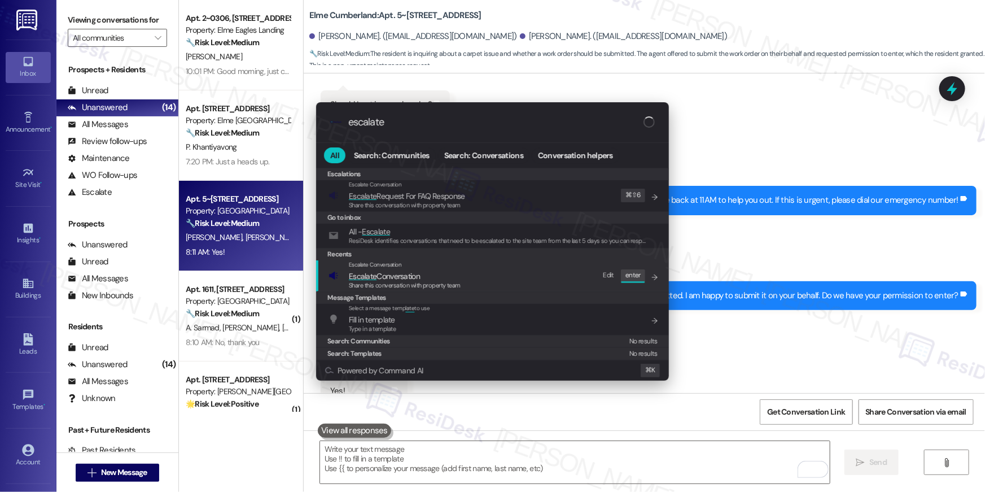
click at [535, 287] on div "Escalate Conversation Escalate Conversation Share this conversation with proper…" at bounding box center [494, 275] width 330 height 30
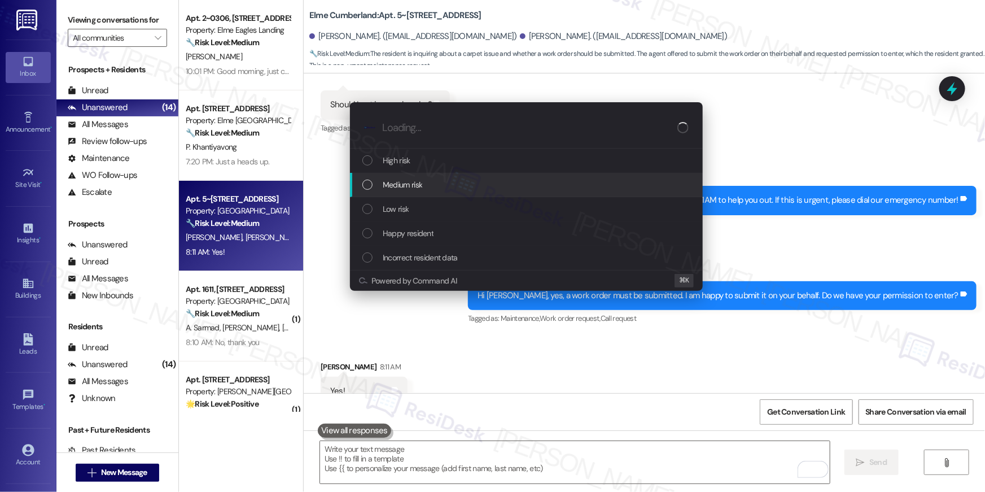
click at [494, 182] on div "Medium risk" at bounding box center [527, 184] width 330 height 12
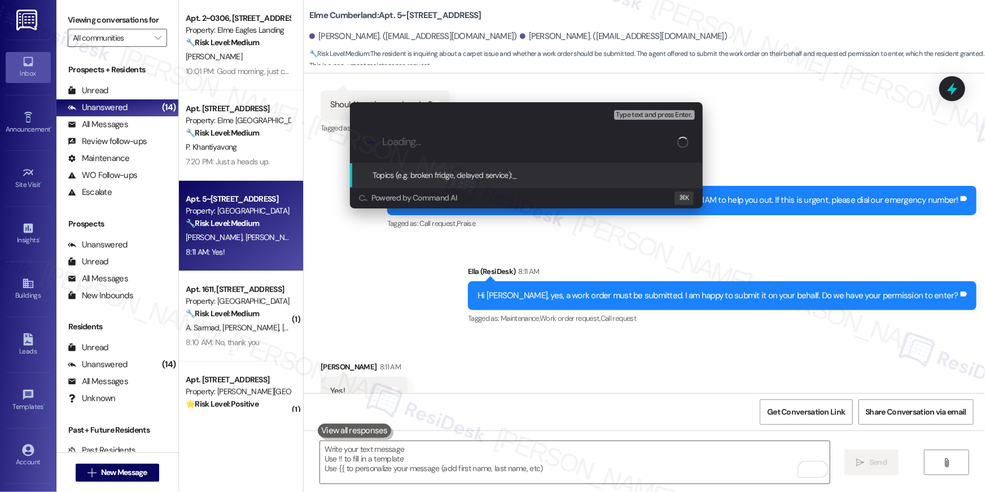
paste input "Work Order # 391376 Carpet cleaning"
type input "Work Order # 391376 Carpet cleaning"
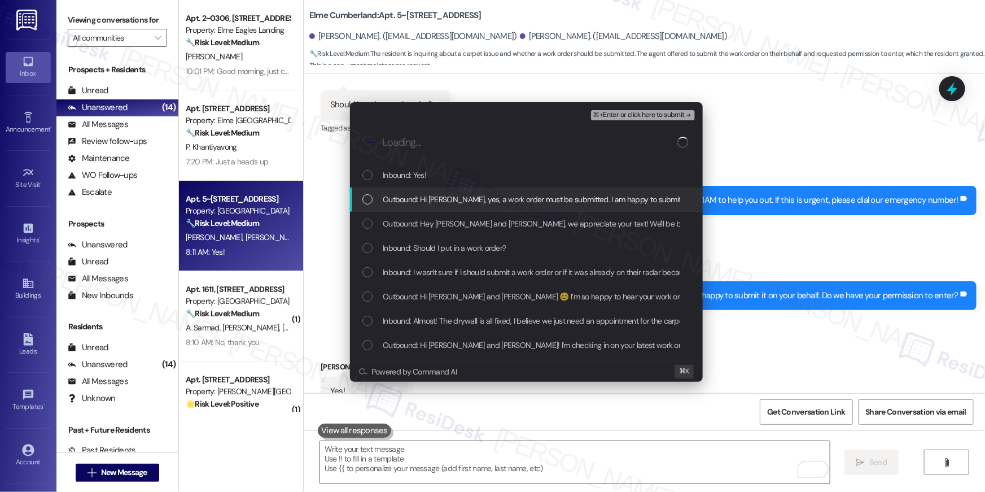
click at [485, 187] on div "Outbound: Hi Hannah, yes, a work order must be submitted. I am happy to submit …" at bounding box center [526, 199] width 353 height 24
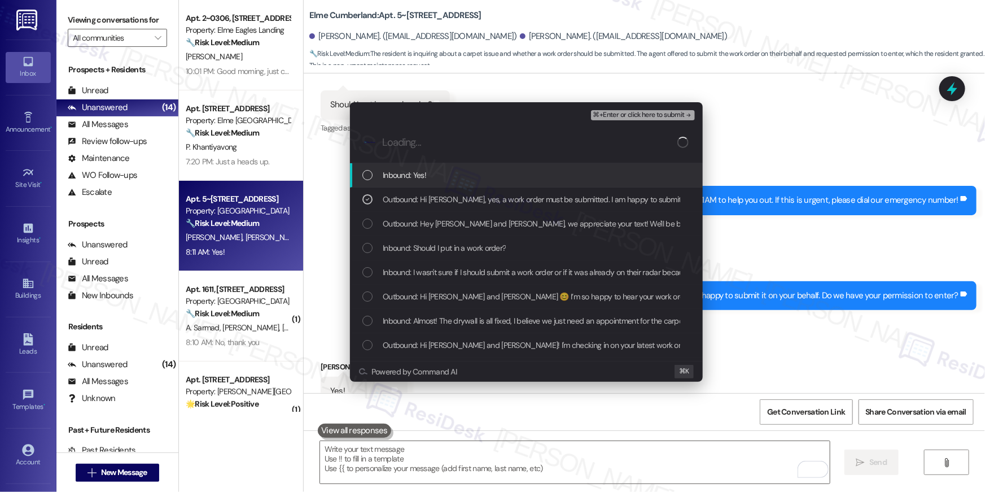
click at [469, 181] on div "Inbound: Yes!" at bounding box center [526, 175] width 353 height 24
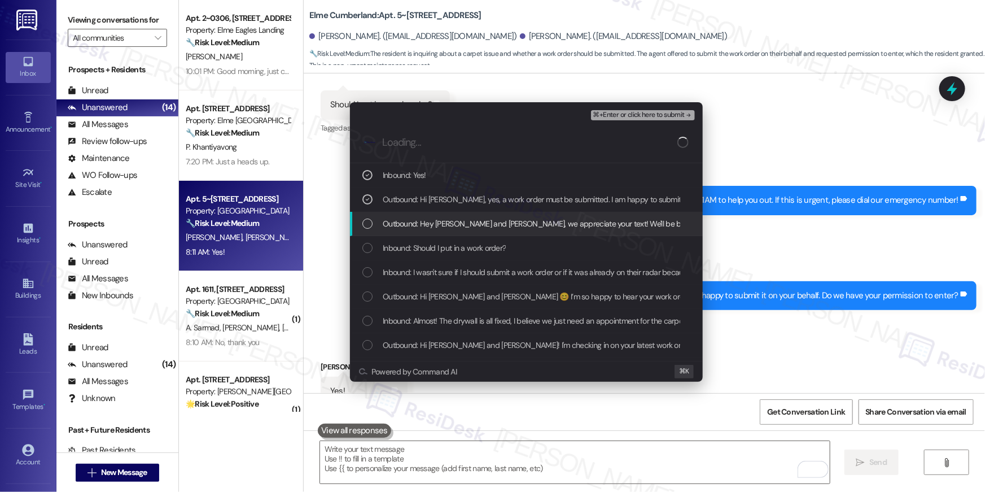
click at [466, 224] on span "Outbound: Hey Hannah and Tristan, we appreciate your text! We'll be back at 11A…" at bounding box center [661, 223] width 557 height 12
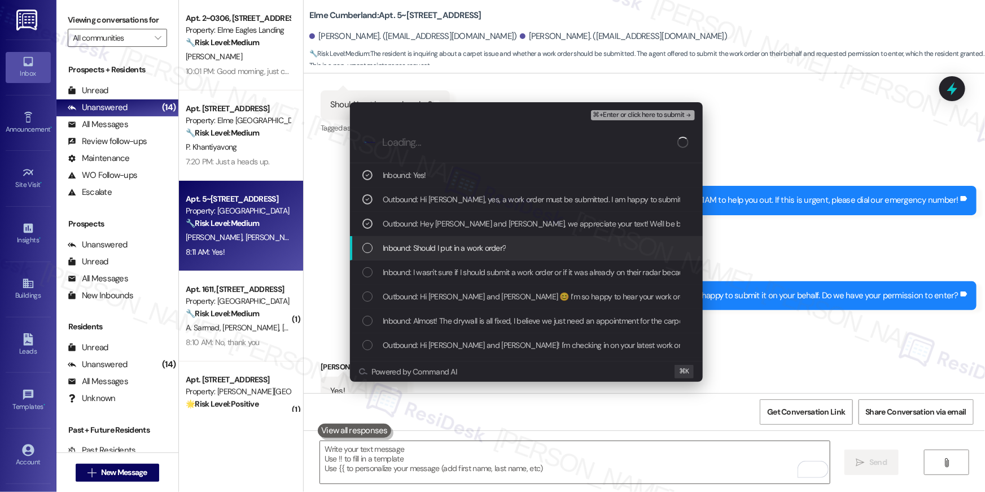
click at [463, 244] on span "Inbound: Should I put in a work order?" at bounding box center [444, 248] width 123 height 12
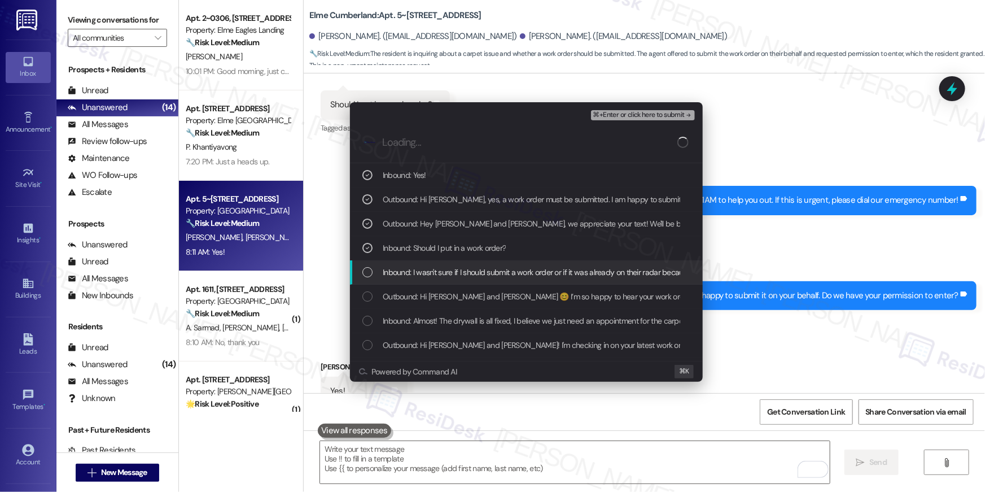
click at [540, 274] on span "Inbound: I wasn't sure if I should submit a work order or if it was already on …" at bounding box center [584, 272] width 403 height 12
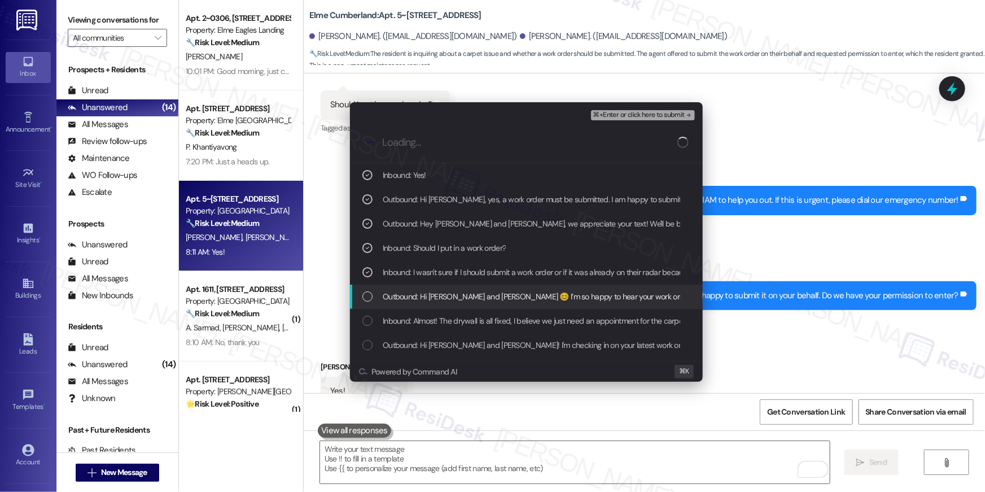
click at [533, 305] on div "Outbound: Hi Hannah and Tristan 😊 I’m so happy to hear your work order has been…" at bounding box center [526, 296] width 353 height 24
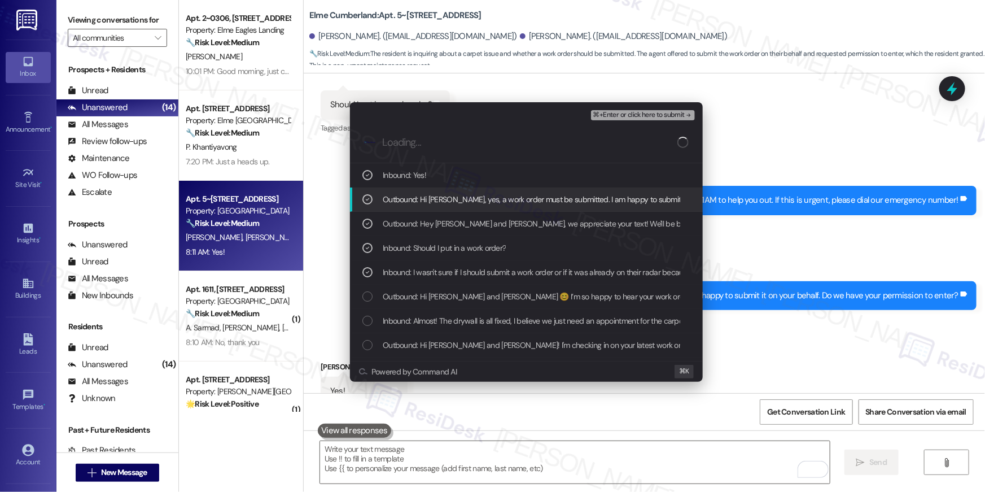
click at [655, 121] on div "⌘+Enter or click here to submit" at bounding box center [644, 115] width 106 height 15
click at [655, 119] on button "⌘+Enter or click here to submit" at bounding box center [643, 115] width 104 height 10
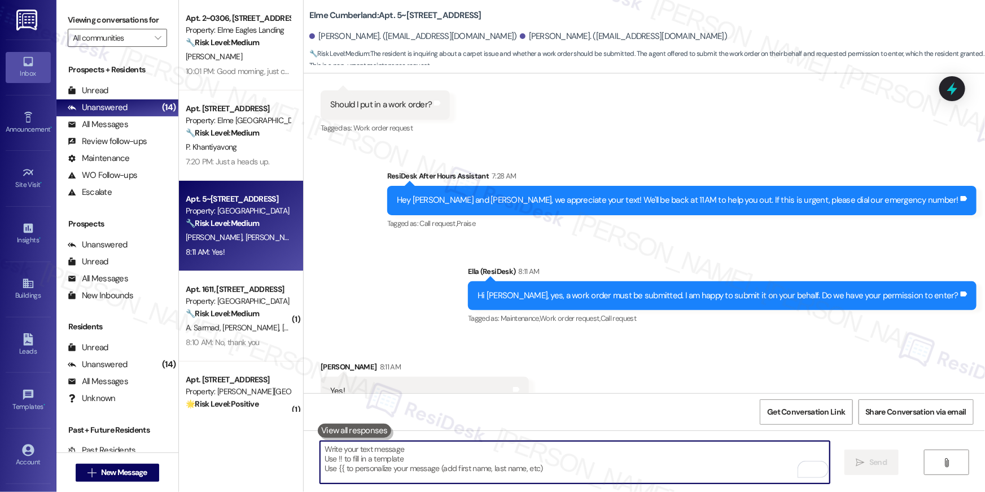
click at [475, 446] on textarea "To enrich screen reader interactions, please activate Accessibility in Grammarl…" at bounding box center [575, 462] width 510 height 42
click at [470, 467] on textarea "To enrich screen reader interactions, please activate Accessibility in Grammarl…" at bounding box center [575, 462] width 510 height 42
paste textarea "Thank you, {{first_name}}! I’ve submitted your request, and our maintenance tea…"
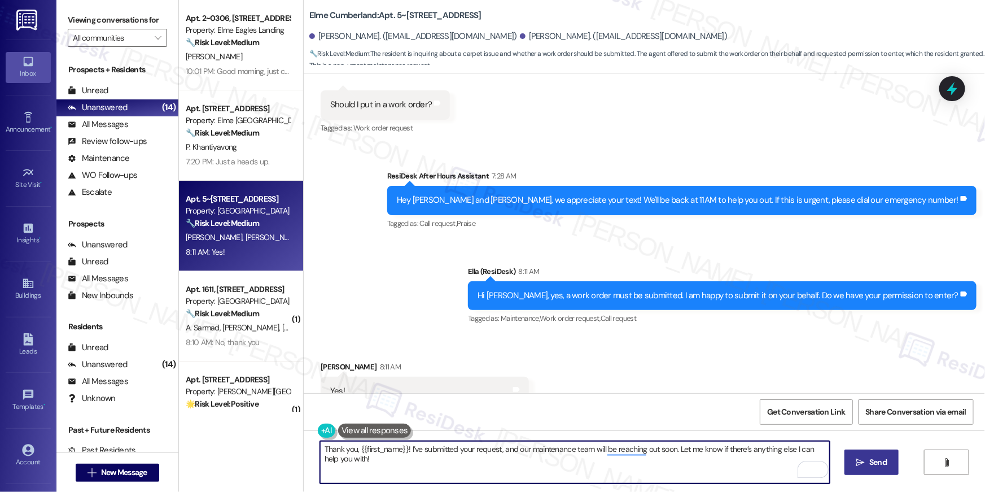
type textarea "Thank you, {{first_name}}! I’ve submitted your request, and our maintenance tea…"
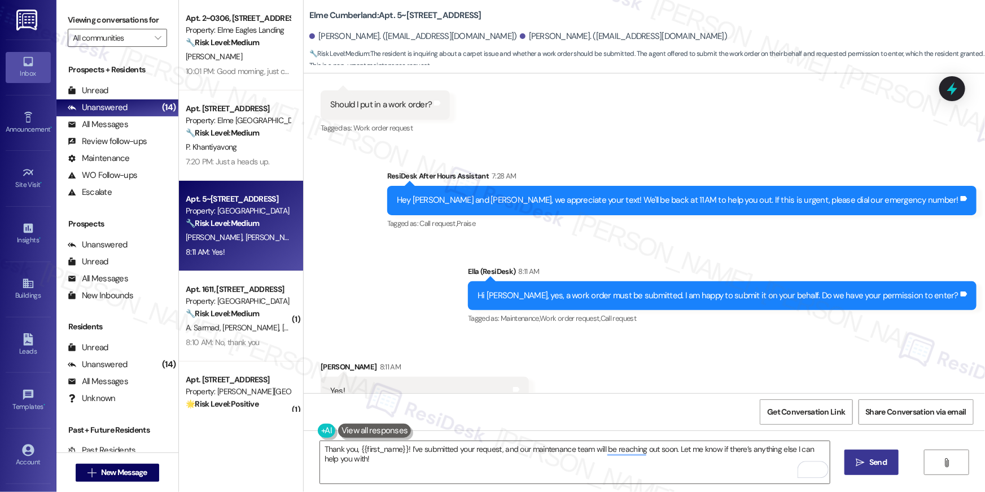
click at [868, 461] on span "Send" at bounding box center [878, 462] width 22 height 12
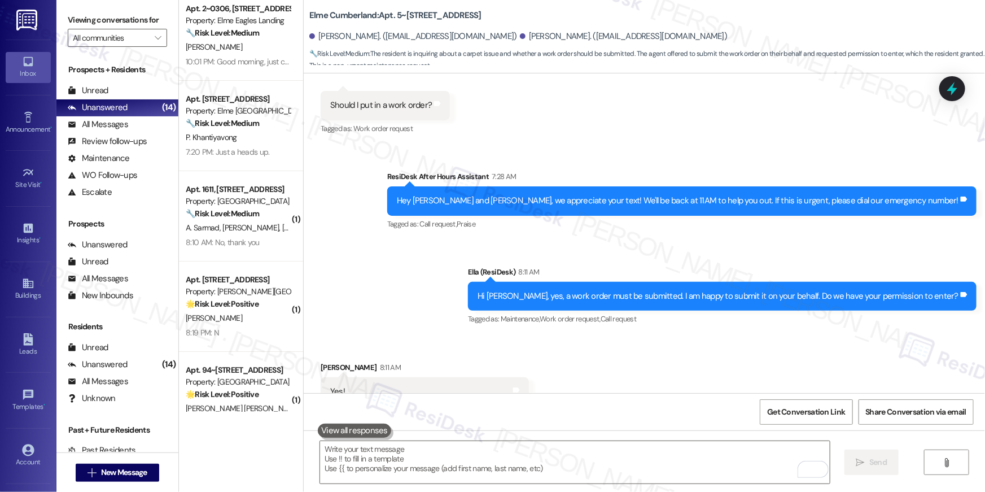
scroll to position [10, 0]
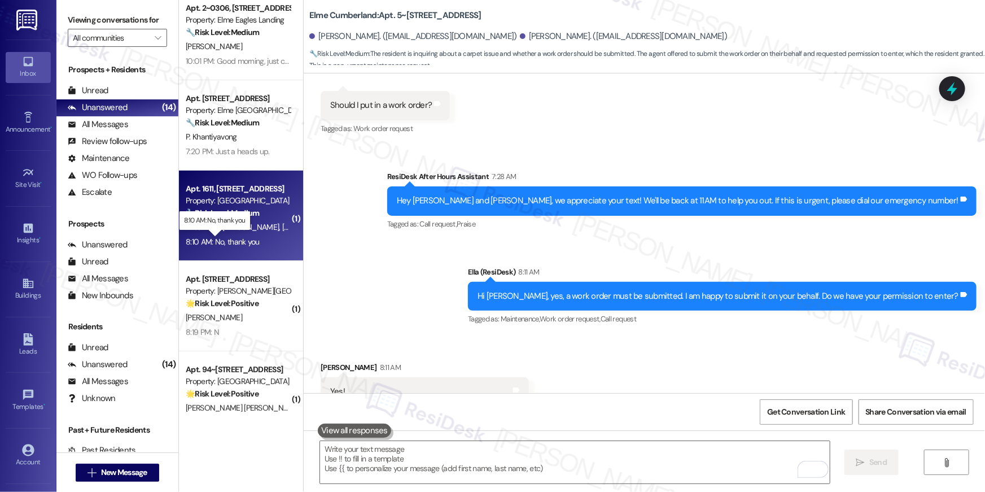
click at [240, 239] on div "8:10 AM: No, thank you 8:10 AM: No, thank you" at bounding box center [223, 241] width 74 height 10
type textarea "Fetching suggested responses. Please feel free to read through the conversation…"
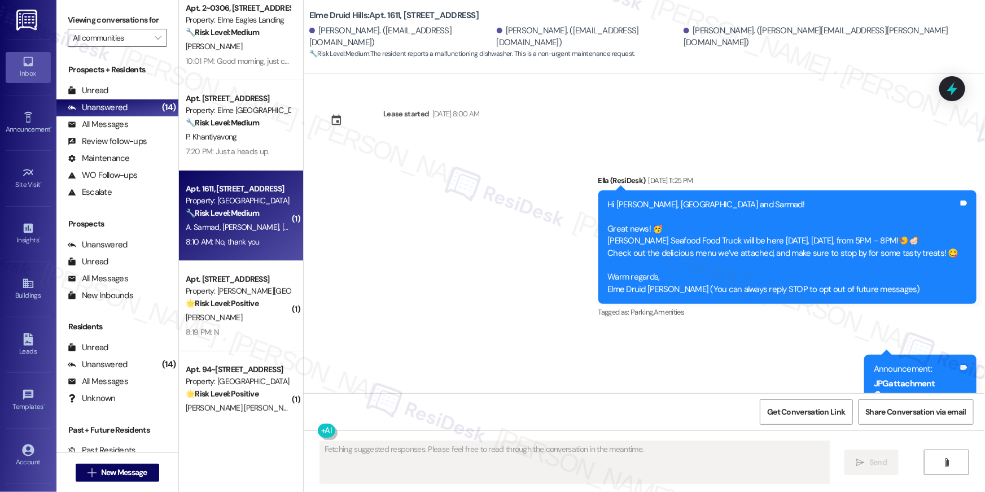
scroll to position [20754, 0]
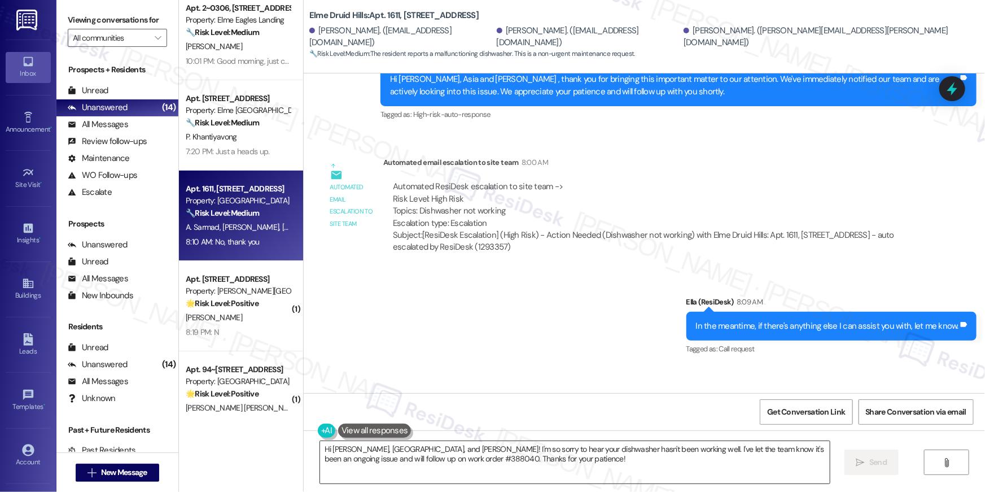
click at [456, 457] on textarea "Hi Phillip, Asia, and Sarmad! I'm so sorry to hear your dishwasher hasn't been …" at bounding box center [575, 462] width 510 height 42
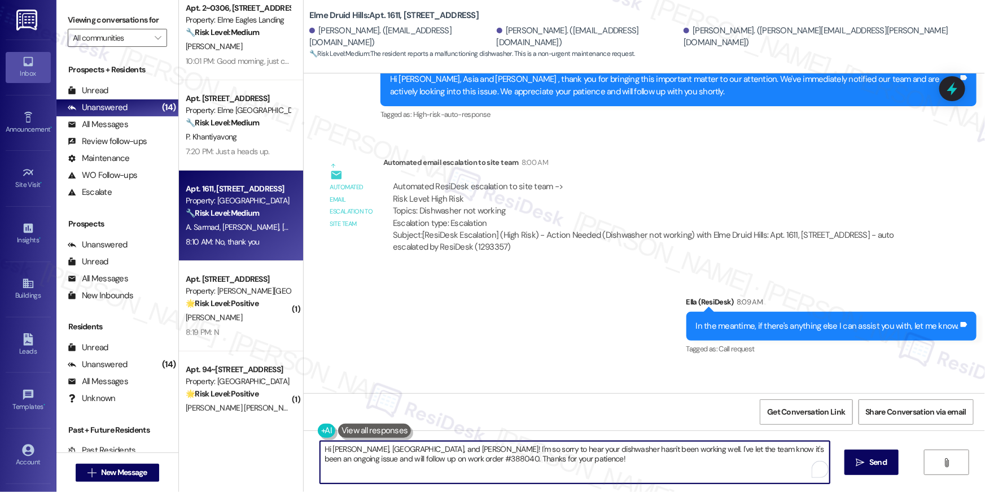
click at [456, 457] on textarea "Hi Phillip, Asia, and Sarmad! I'm so sorry to hear your dishwasher hasn't been …" at bounding box center [575, 462] width 510 height 42
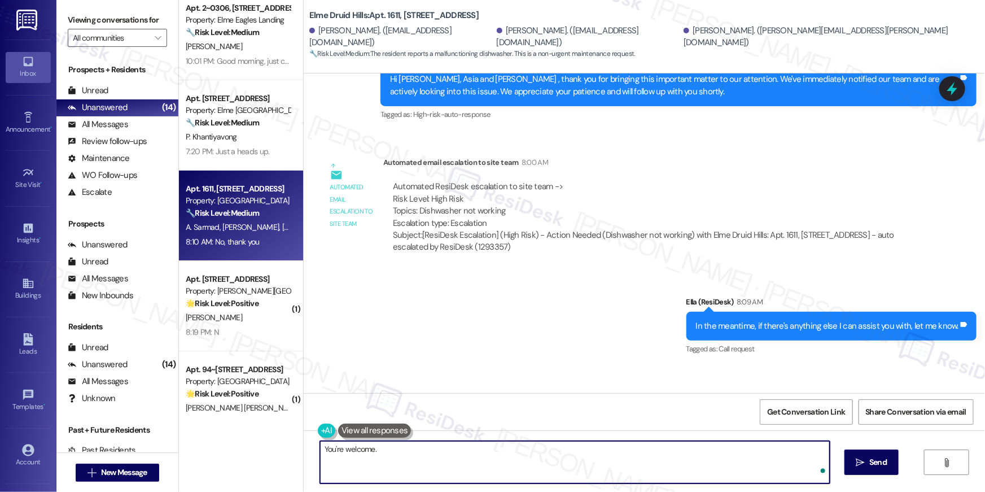
type textarea "You're welcome."
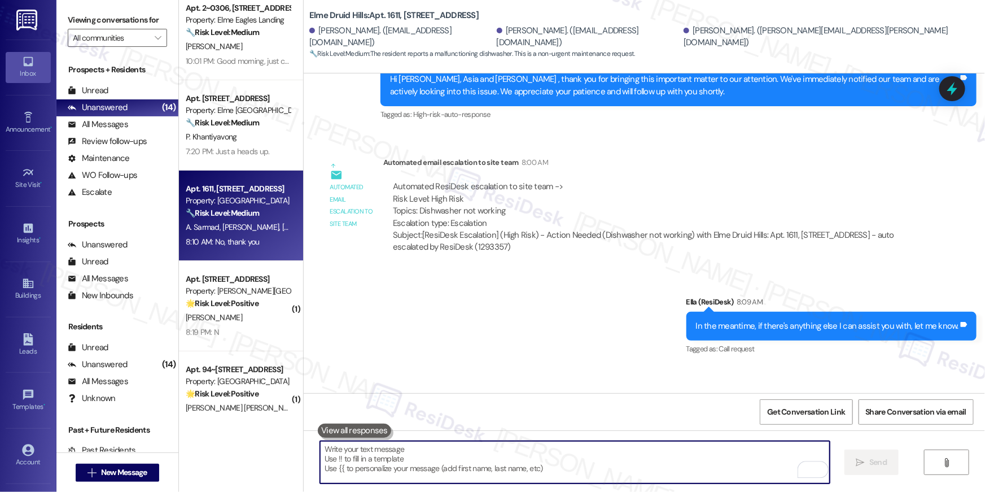
scroll to position [20753, 0]
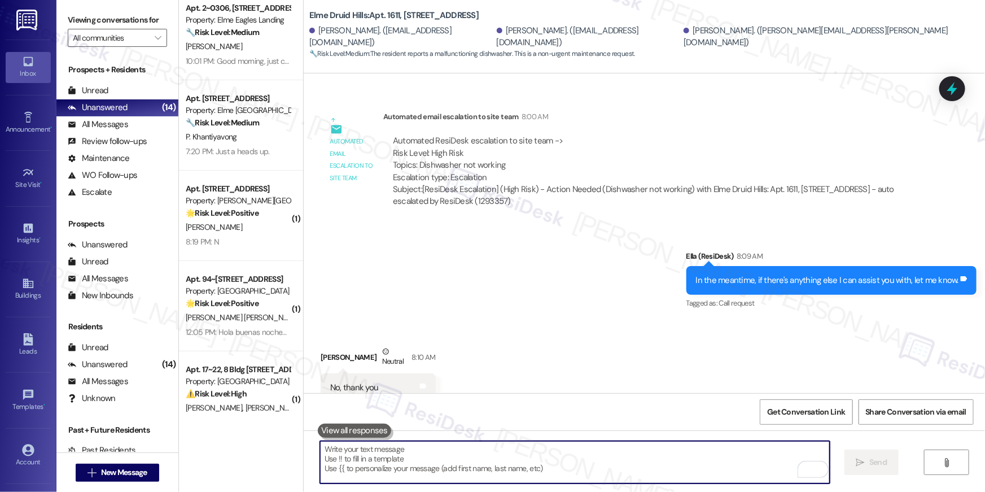
scroll to position [20832, 0]
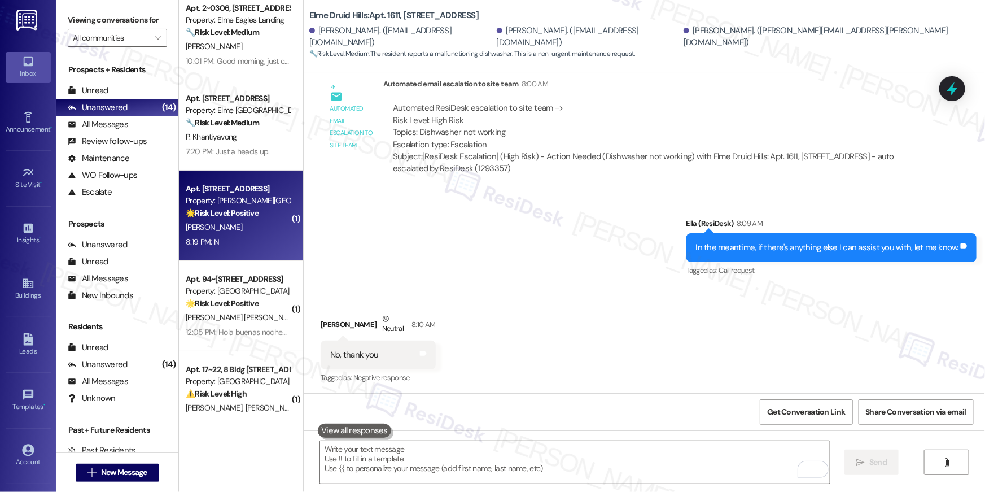
click at [248, 220] on div "[PERSON_NAME]" at bounding box center [238, 227] width 107 height 14
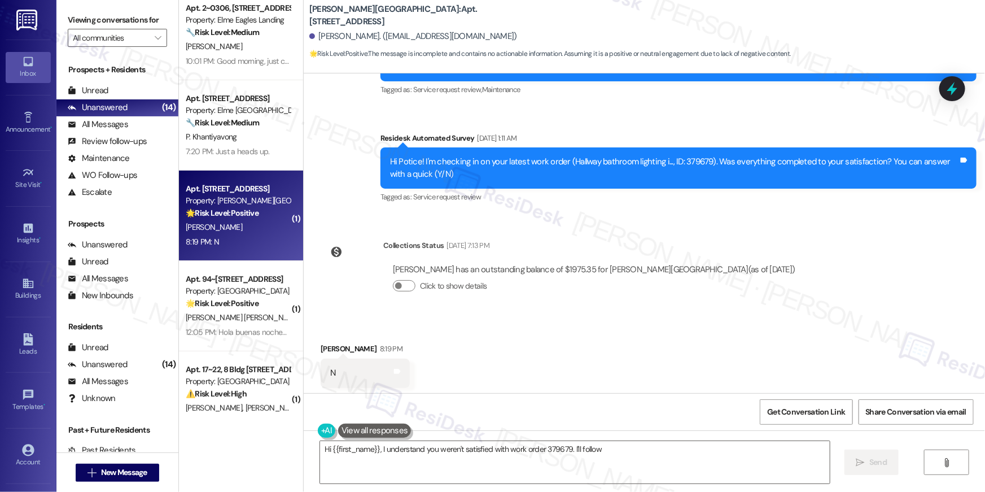
scroll to position [192, 0]
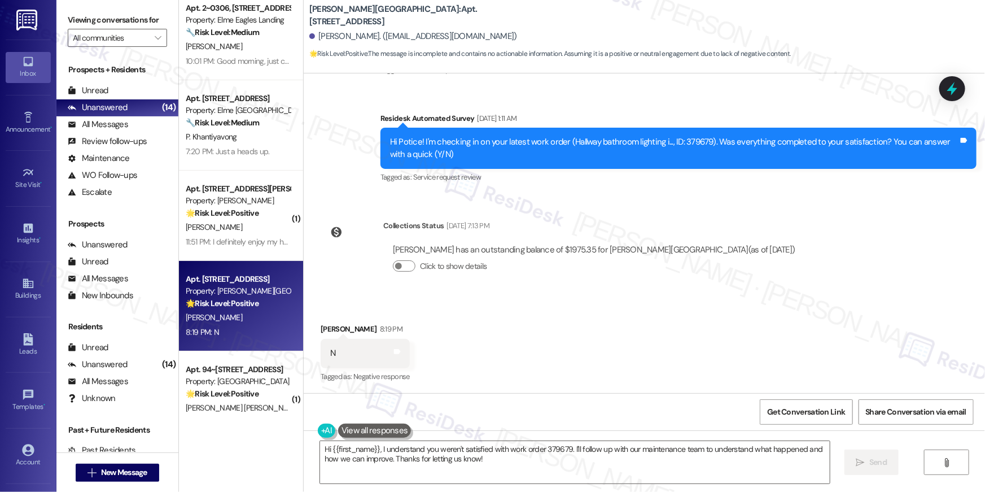
click at [687, 141] on div "Hi Potice! I'm checking in on your latest work order (Hallway bathroom lighting…" at bounding box center [674, 148] width 568 height 24
click at [778, 459] on textarea "Hi {{first_name}}, I understand you weren't satisfied with work order 379679. I…" at bounding box center [575, 462] width 510 height 42
click at [778, 460] on textarea "Hi {{first_name}}, I understand you weren't satisfied with work order 379679. I…" at bounding box center [575, 462] width 510 height 42
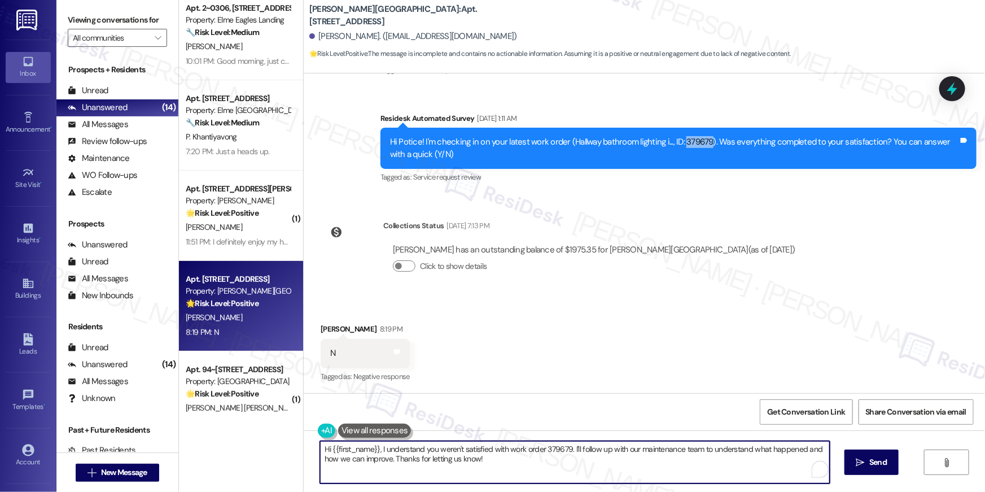
click at [778, 460] on textarea "Hi {{first_name}}, I understand you weren't satisfied with work order 379679. I…" at bounding box center [575, 462] width 510 height 42
paste textarea "’m sorry to hear your work order hasn’t been completed. Could you share more de…"
type textarea "Hi {{first_name}}, I’m sorry to hear your work order hasn’t been completed. Cou…"
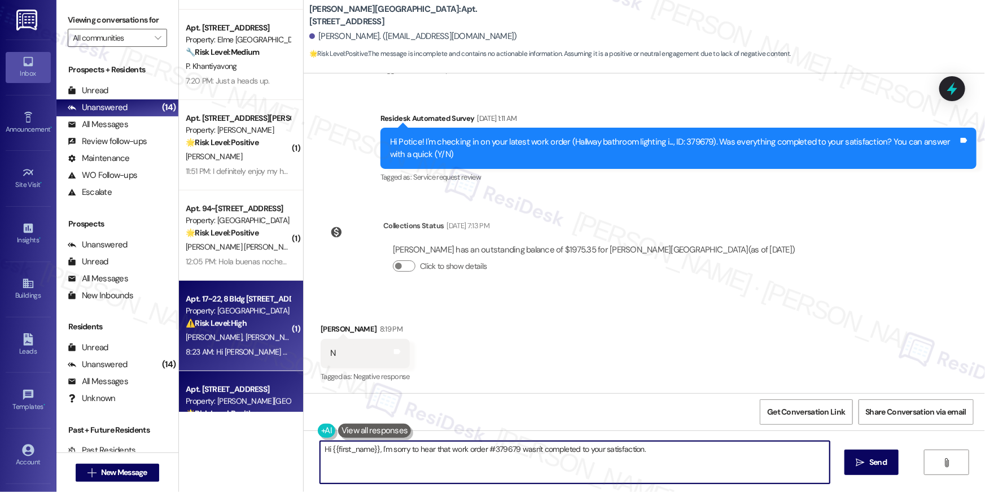
scroll to position [82, 0]
type textarea "Hi {{first_name}}, I'm sorry to hear that work order #379679 wasn't completed t…"
click at [237, 330] on div "[PERSON_NAME] [PERSON_NAME]" at bounding box center [238, 336] width 107 height 14
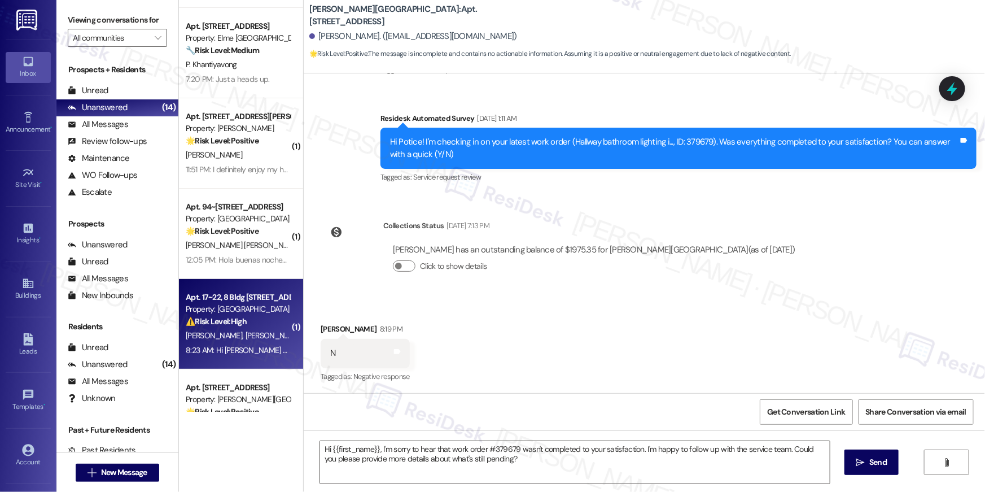
type textarea "Fetching suggested responses. Please feel free to read through the conversation…"
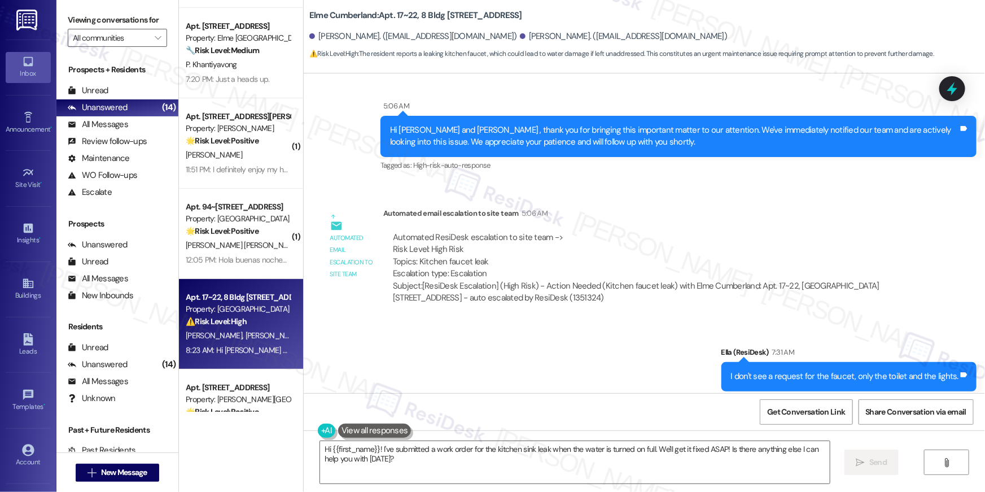
scroll to position [5117, 0]
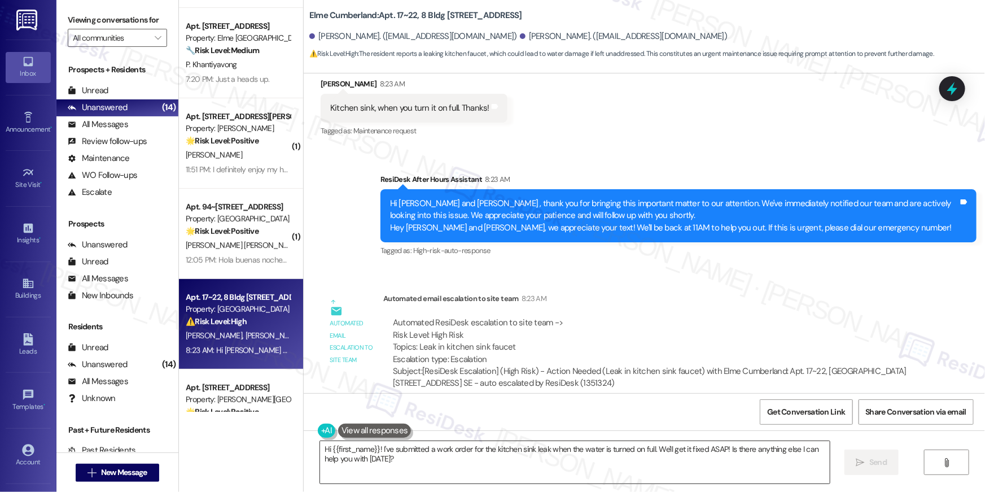
click at [471, 465] on textarea "Hi {{first_name}}! I've submitted a work order for the kitchen sink leak when t…" at bounding box center [575, 462] width 510 height 42
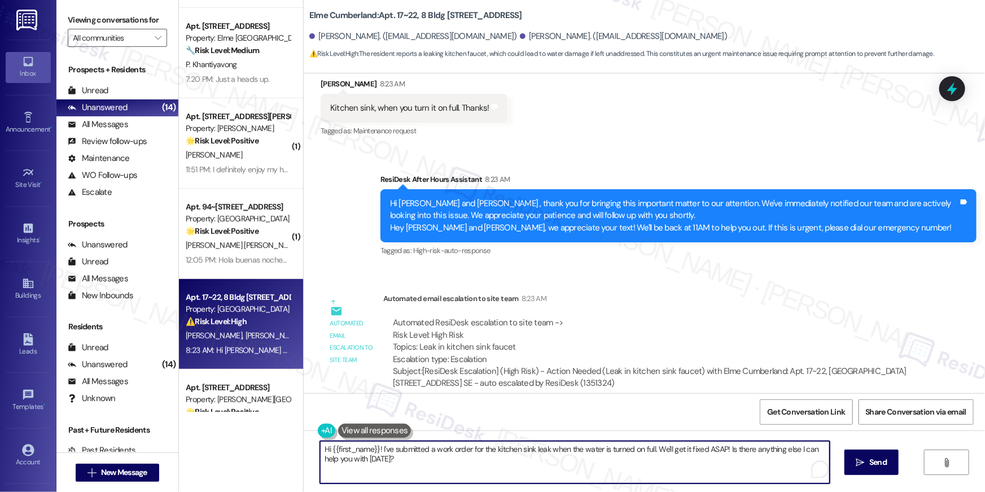
click at [471, 465] on textarea "Hi {{first_name}}! I've submitted a work order for the kitchen sink leak when t…" at bounding box center [575, 462] width 510 height 42
type textarea "Hi [PERSON_NAME], may I know where the sink leaks? Is it at the bottom, or is i…"
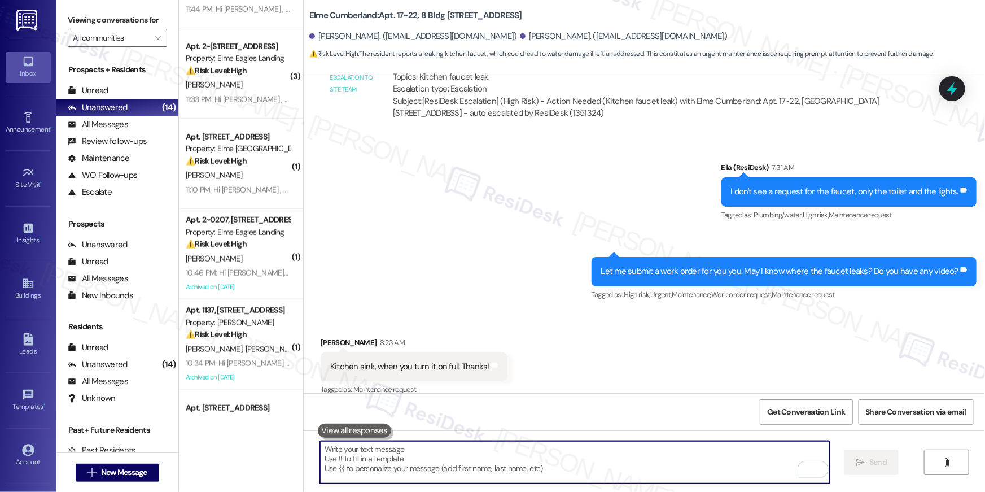
scroll to position [852, 0]
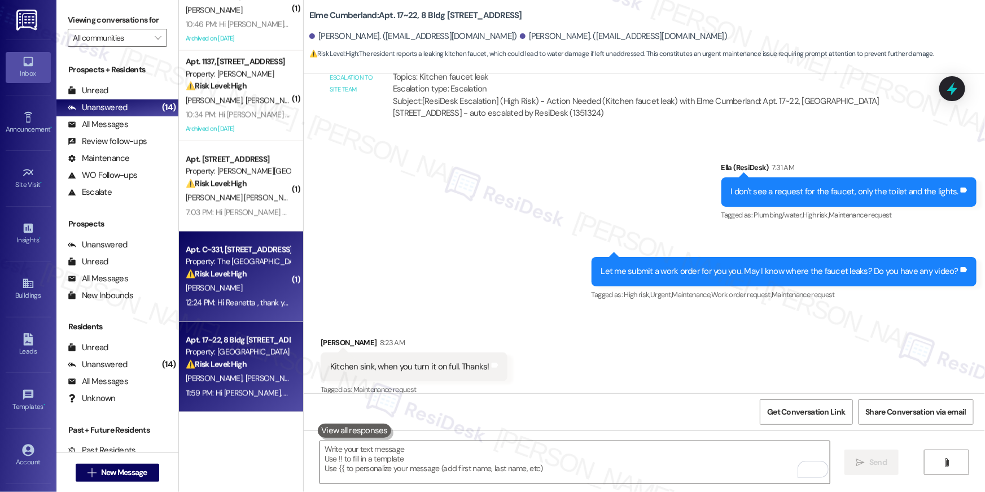
click at [266, 279] on div "⚠️ Risk Level: High The resident reports a recurring ceiling leak that has now …" at bounding box center [238, 274] width 104 height 12
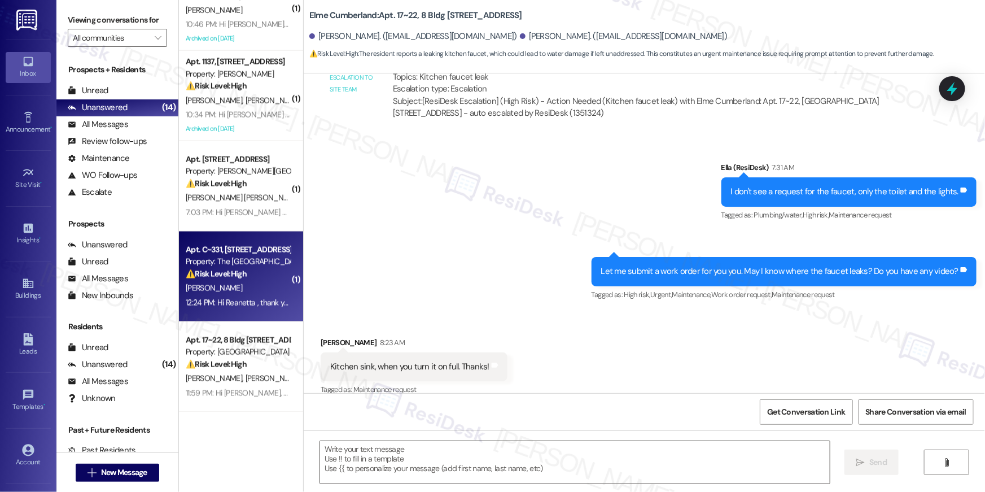
type textarea "Fetching suggested responses. Please feel free to read through the conversation…"
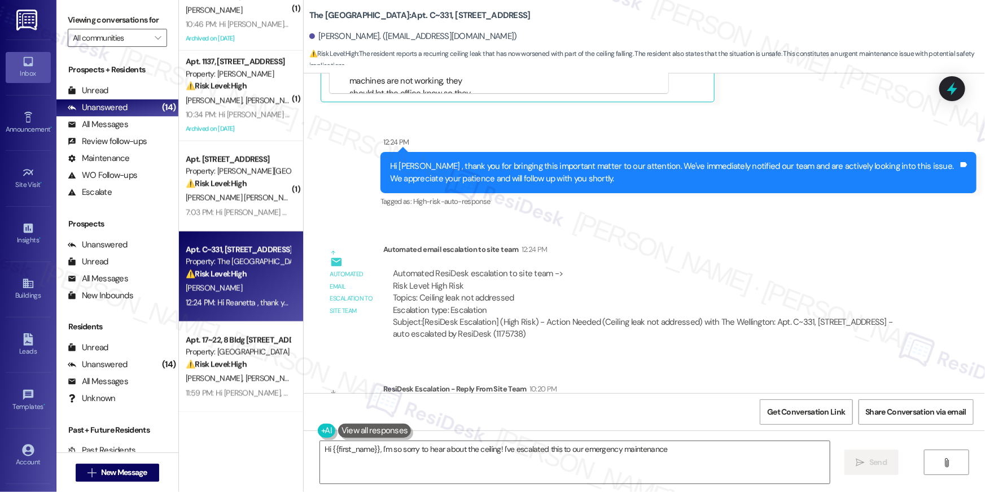
scroll to position [15749, 0]
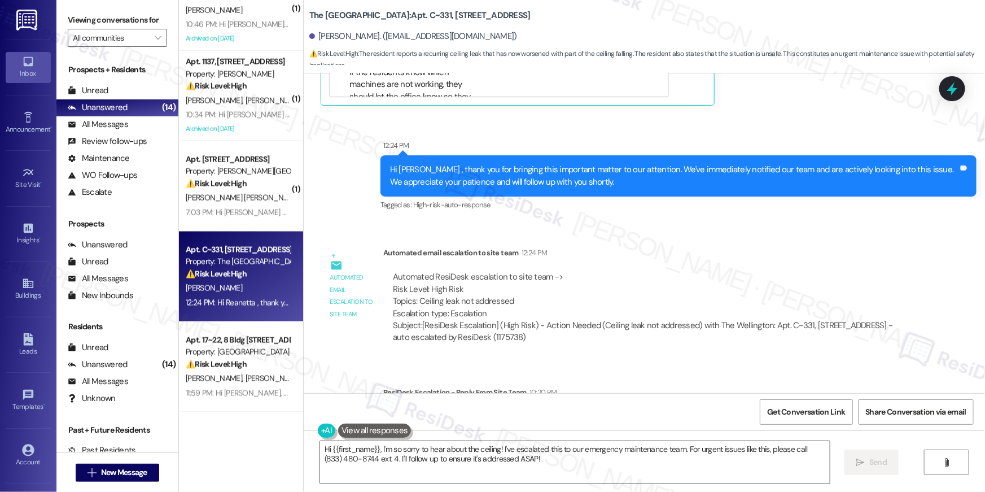
click at [533, 410] on div "ResiDesk escalation reply -> We have responded to them! Pernesia Petite Leasing…" at bounding box center [650, 428] width 516 height 36
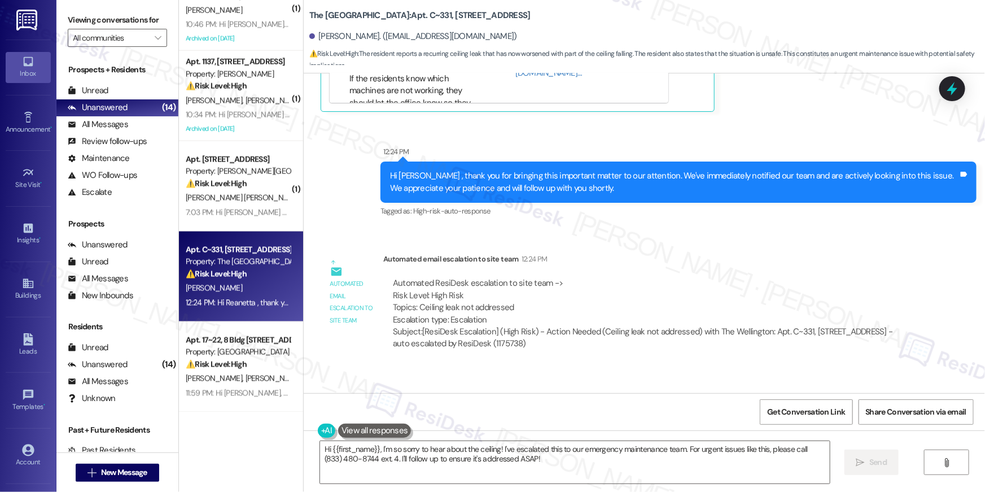
scroll to position [15729, 0]
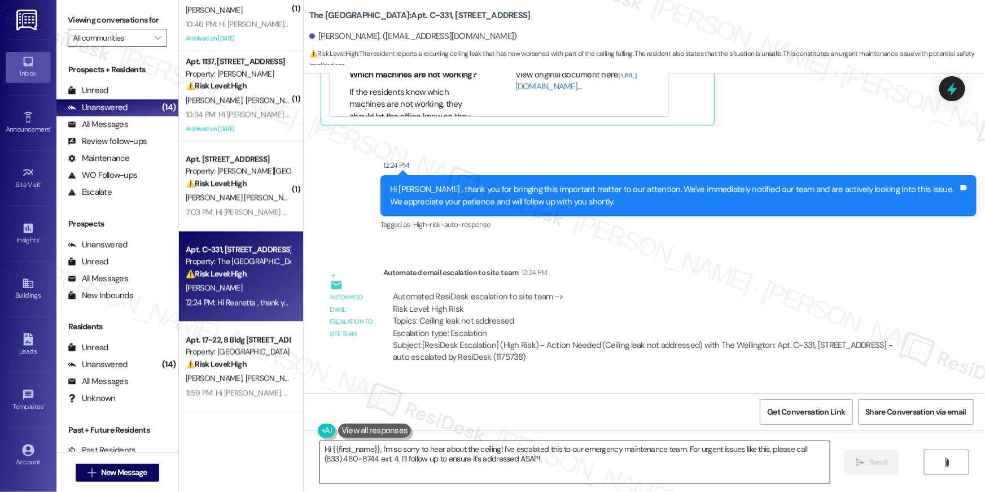
click at [505, 457] on textarea "Hi {{first_name}}, I'm so sorry to hear about the ceiling! I've escalated this …" at bounding box center [575, 462] width 510 height 42
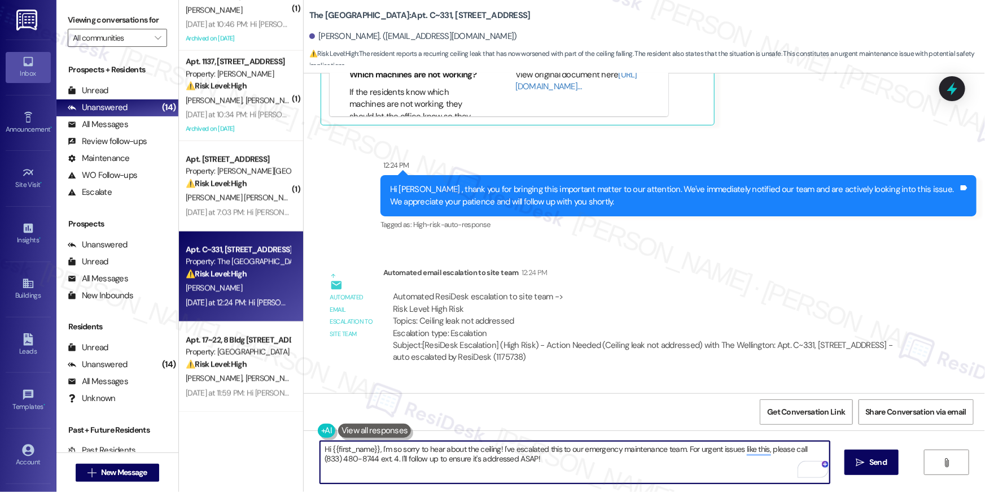
click at [672, 461] on textarea "Hi {{first_name}}, I'm so sorry to hear about the ceiling! I've escalated this …" at bounding box center [575, 462] width 510 height 42
paste textarea "In the meantime, if there's anything else I can assist you with, let me know."
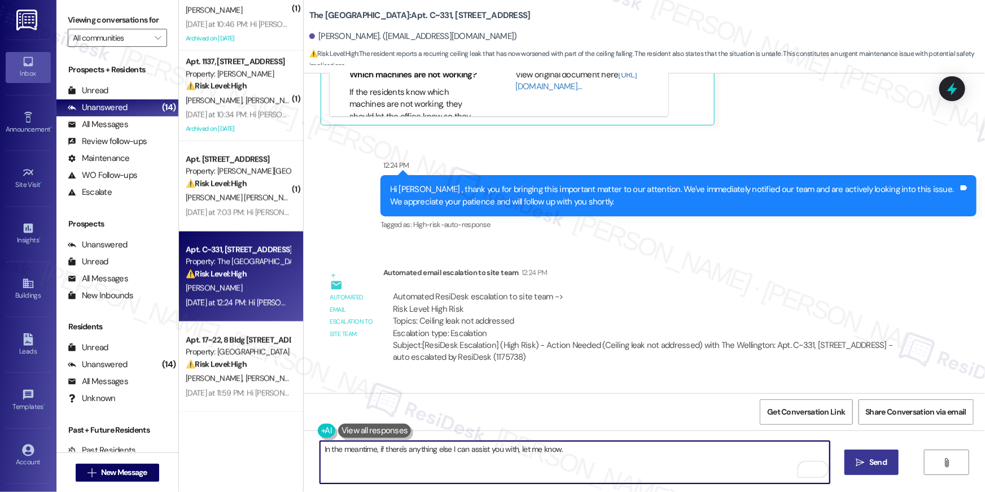
type textarea "In the meantime, if there's anything else I can assist you with, let me know."
click at [882, 459] on span "Send" at bounding box center [877, 462] width 17 height 12
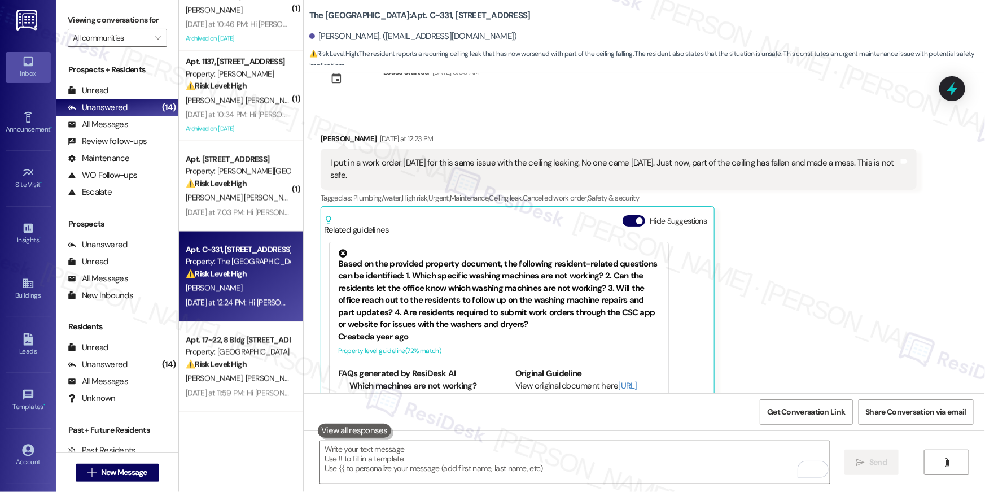
scroll to position [15415, 0]
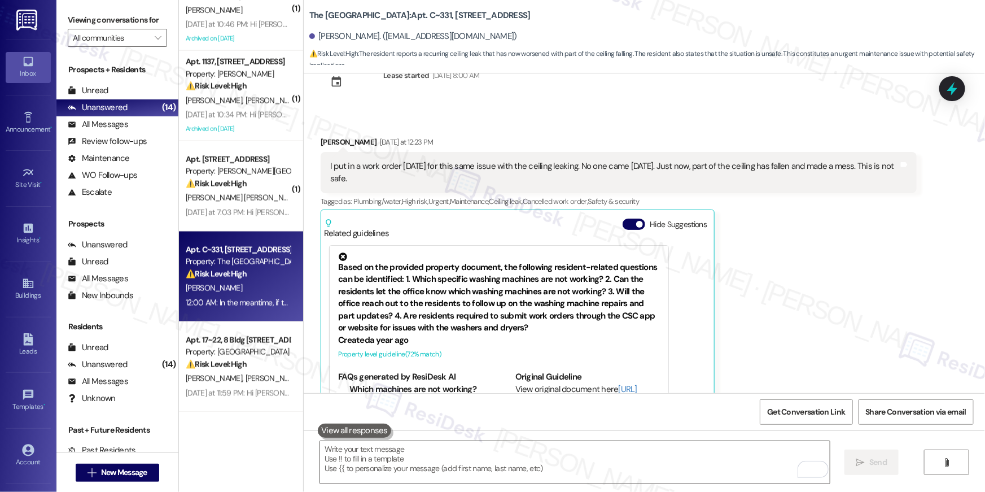
click at [830, 224] on div "Reanetta Perkins Yesterday at 12:23 PM I put in a work order on Wednesday for t…" at bounding box center [619, 288] width 596 height 304
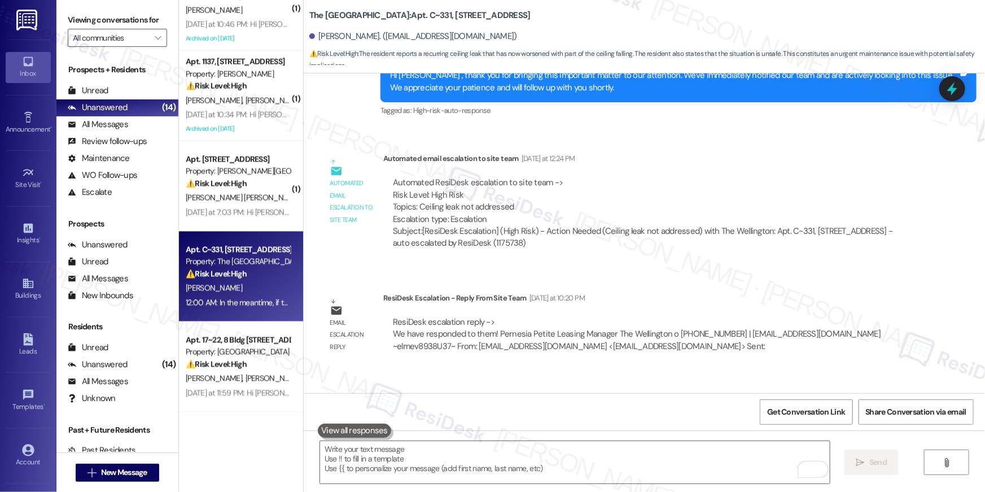
scroll to position [15844, 0]
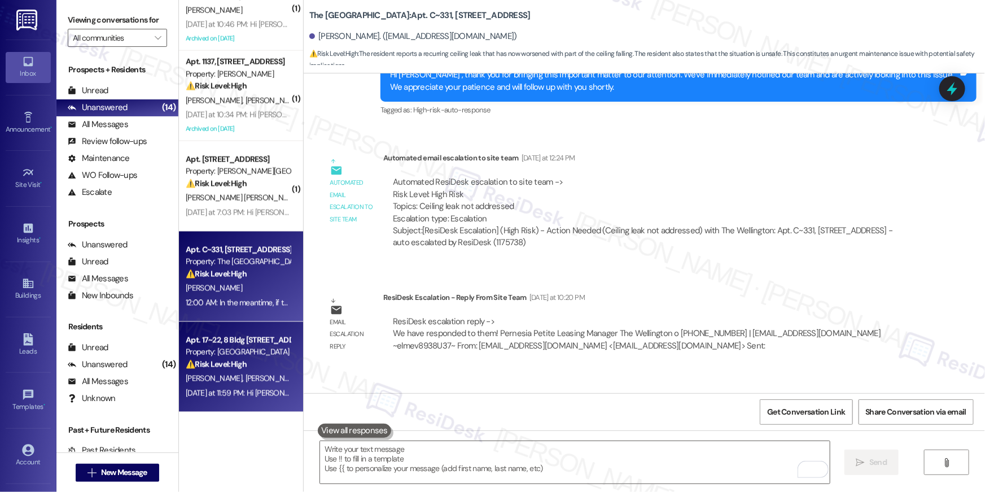
click at [244, 388] on div "Yesterday at 11:59 PM: Hi Pamela, may I know where the sink leaks? Is it at the…" at bounding box center [365, 393] width 358 height 10
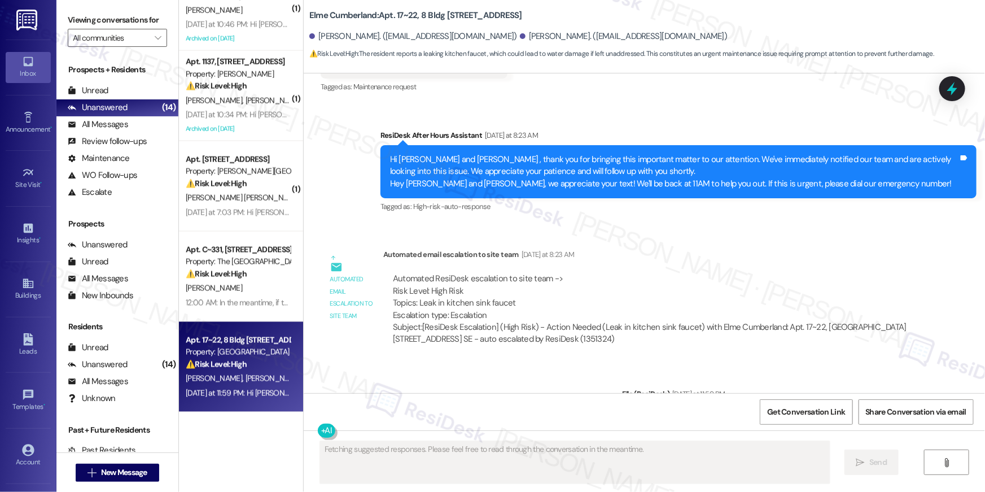
scroll to position [5212, 0]
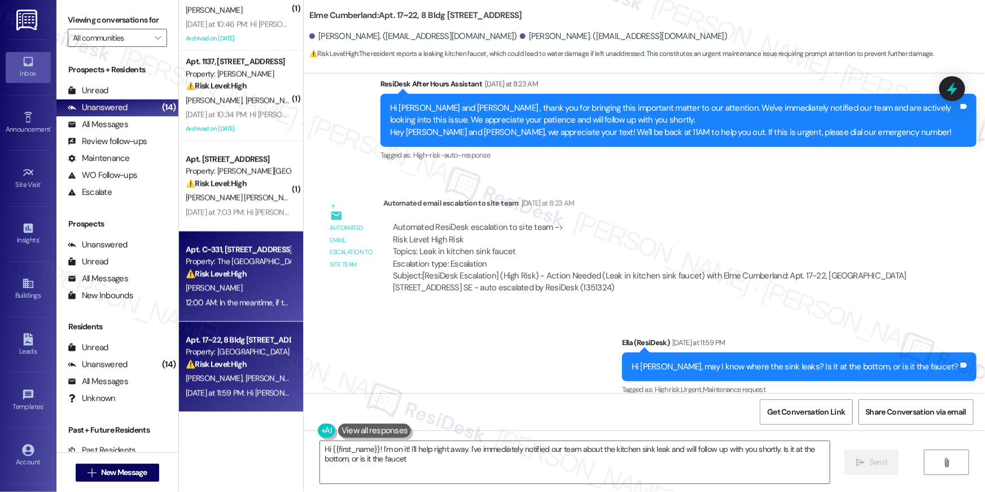
type textarea "Hi {{first_name}}! I'm on it! I'll help right away. I've immediately notified o…"
click at [243, 281] on div "R. Perkins" at bounding box center [238, 288] width 107 height 14
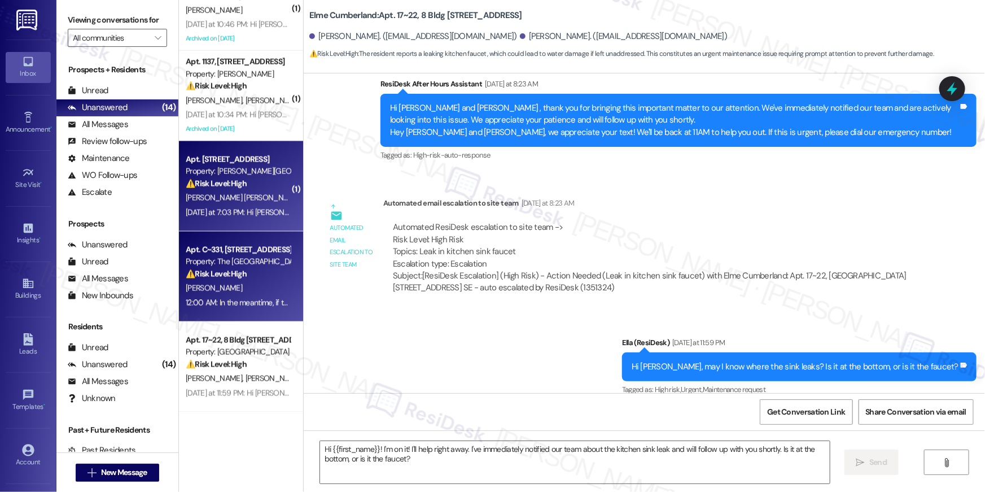
type textarea "Fetching suggested responses. Please feel free to read through the conversation…"
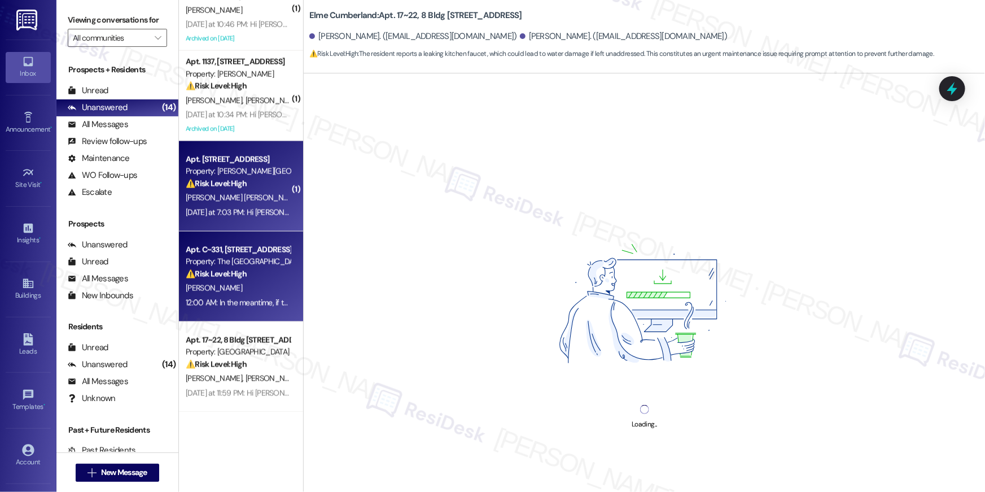
click at [266, 203] on div "M. Vaz De Lima V. Dos Santos" at bounding box center [238, 198] width 107 height 14
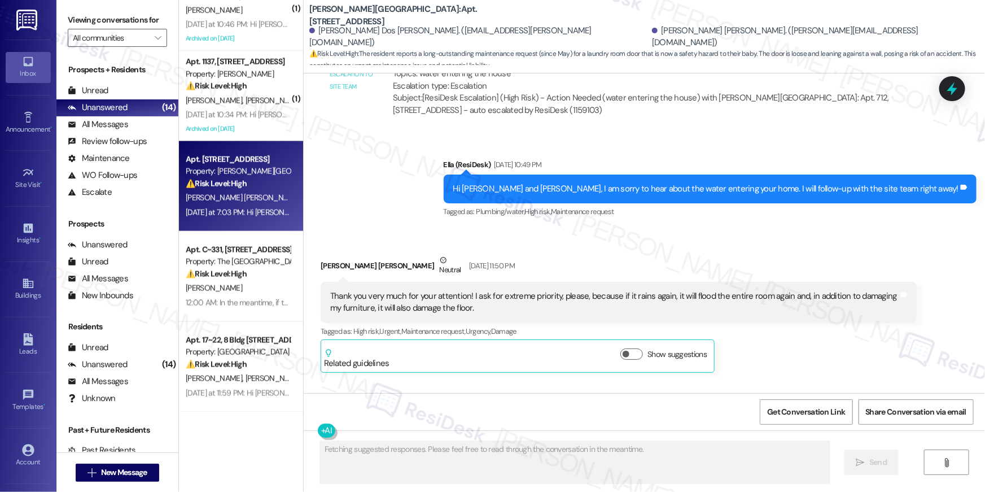
scroll to position [19010, 0]
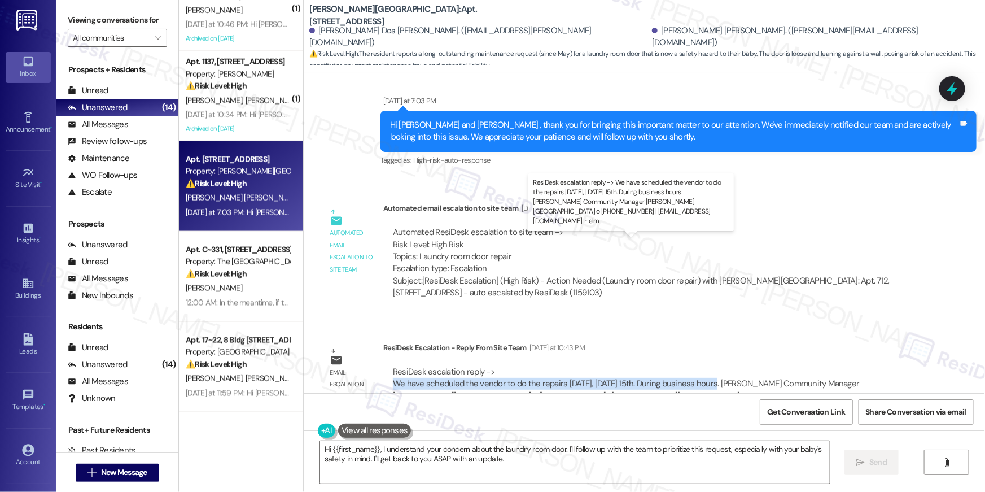
drag, startPoint x: 391, startPoint y: 255, endPoint x: 700, endPoint y: 257, distance: 309.9
click at [700, 366] on div "ResiDesk escalation reply -> We have scheduled the vendor to do the repairs tod…" at bounding box center [626, 384] width 467 height 36
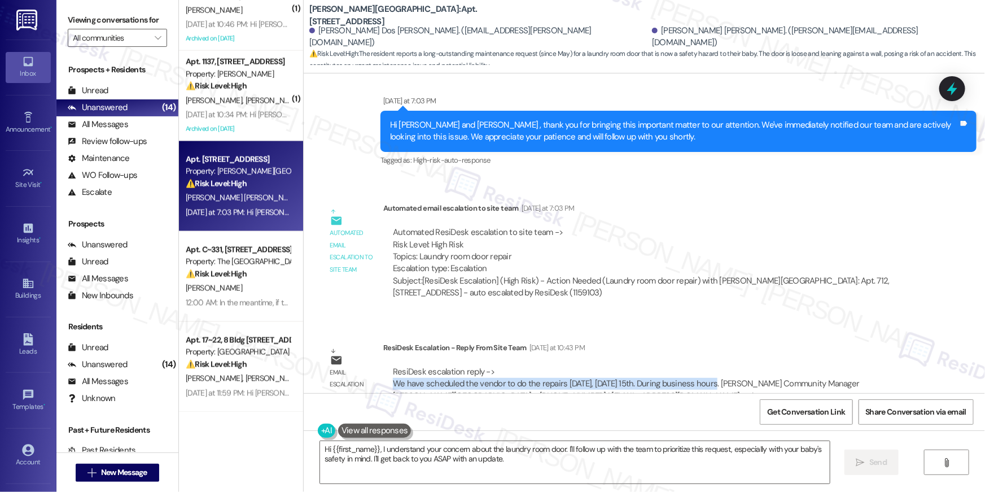
copy div "We have scheduled the vendor to do the repairs today, Friday 15th. During busin…"
click at [518, 461] on textarea "Hi {{first_name}}, I understand your concern about the laundry room door. I'll …" at bounding box center [575, 462] width 510 height 42
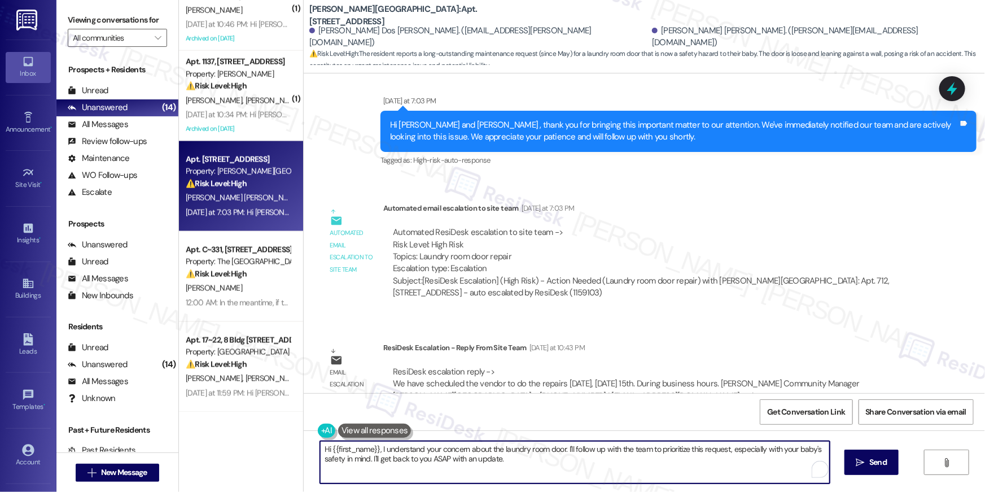
click at [376, 448] on textarea "Hi {{first_name}}, I understand your concern about the laundry room door. I'll …" at bounding box center [575, 462] width 510 height 42
paste textarea "The site team sent an update: the vendor is scheduled to complete the repairs t…"
type textarea "Hi {{first_name}}, The site team sent an update: the vendor is scheduled to com…"
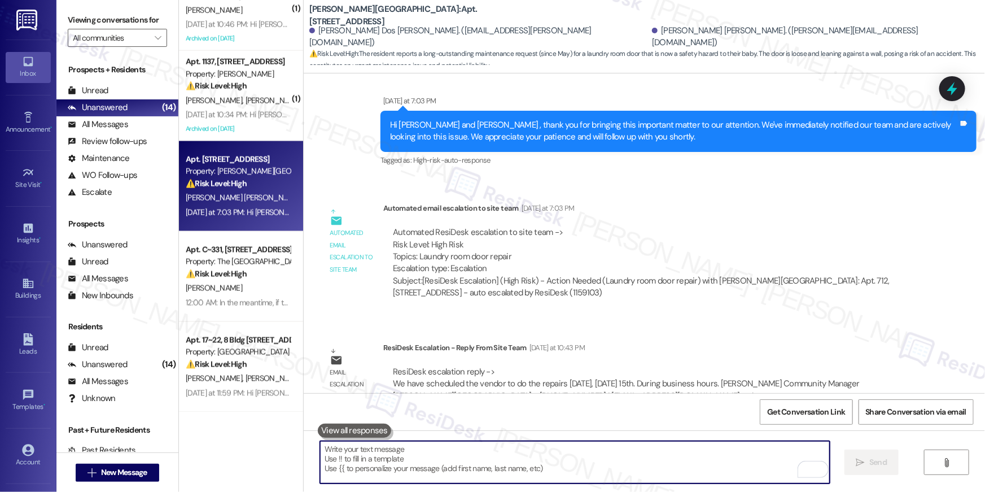
scroll to position [18558, 0]
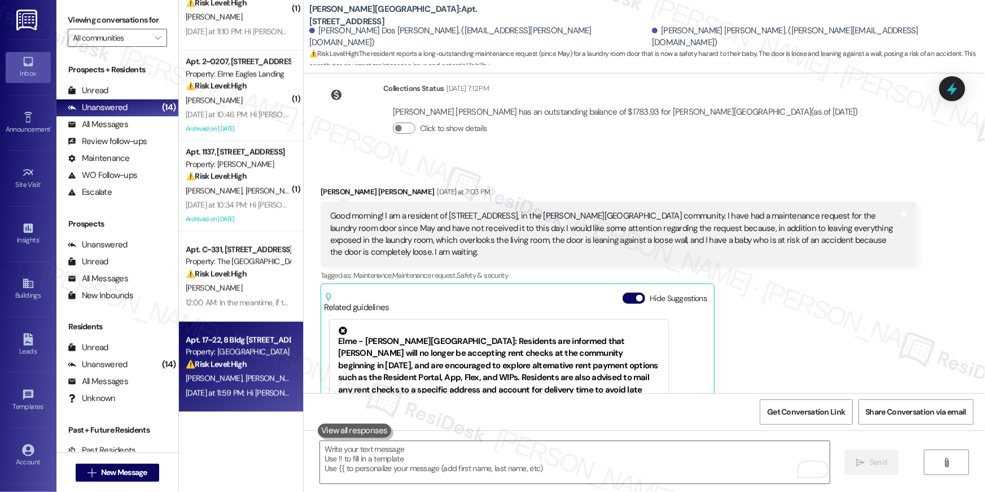
click at [262, 361] on div "⚠️ Risk Level: High The resident reports a leaking kitchen faucet, which could …" at bounding box center [238, 364] width 104 height 12
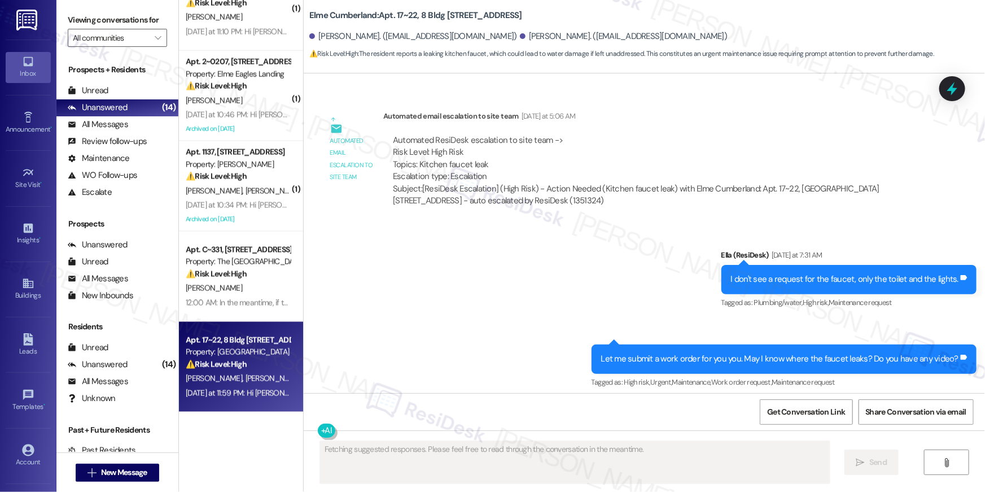
scroll to position [4858, 0]
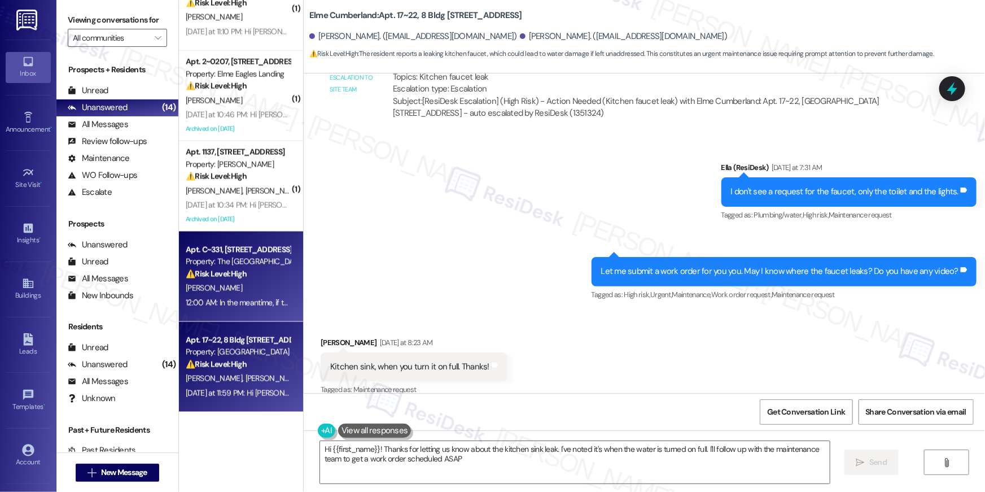
type textarea "Hi {{first_name}}! Thanks for letting us know about the kitchen sink leak. I've…"
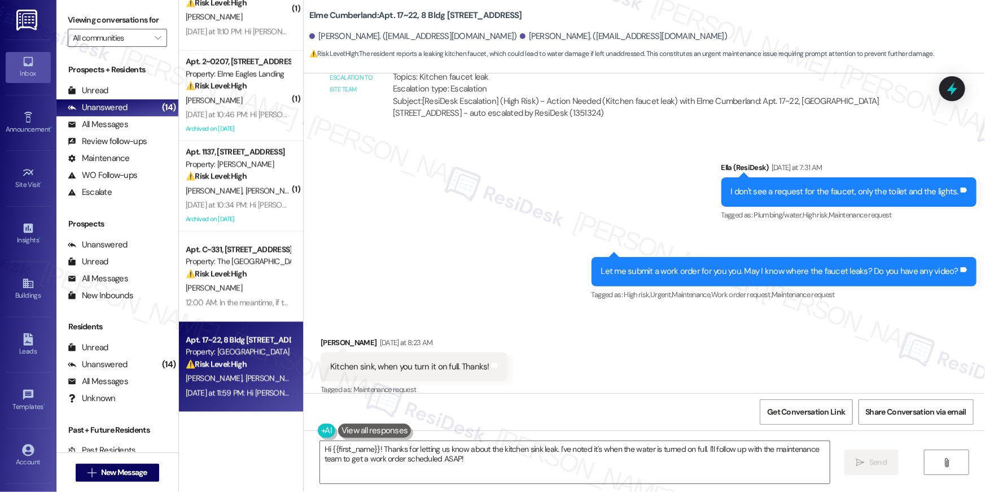
click at [473, 279] on div "Sent via SMS Ella (ResiDesk) Yesterday at 7:31 AM I don't see a request for the…" at bounding box center [644, 223] width 681 height 175
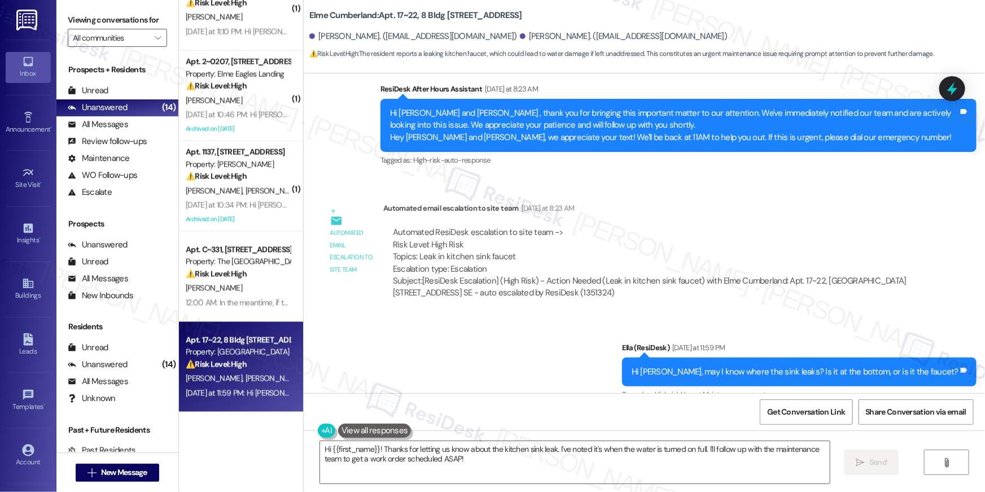
scroll to position [5212, 0]
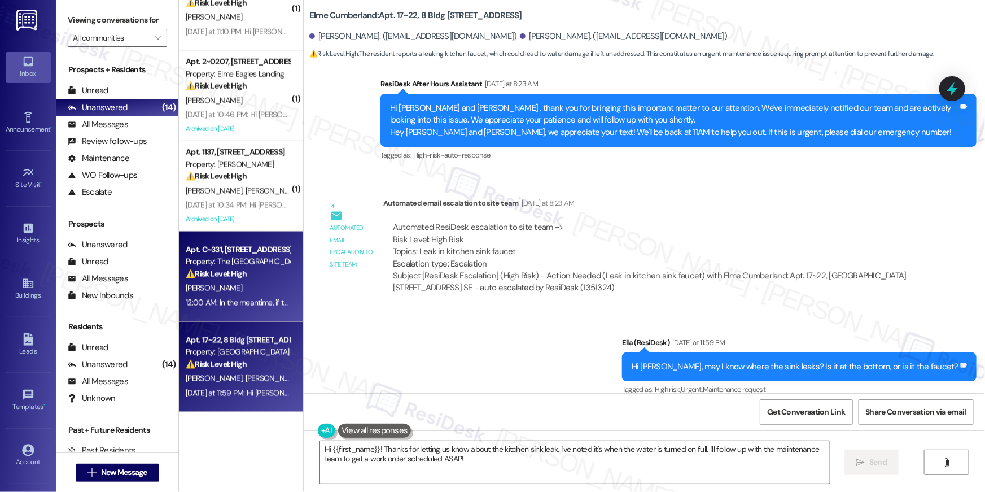
click at [255, 288] on div "R. Perkins" at bounding box center [238, 288] width 107 height 14
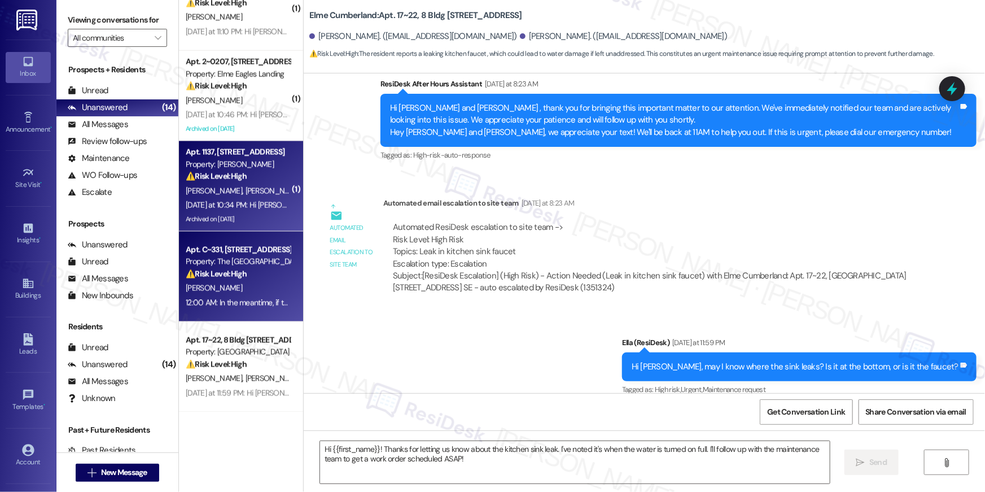
click at [249, 225] on div "Archived on 02/25/2025" at bounding box center [238, 219] width 107 height 14
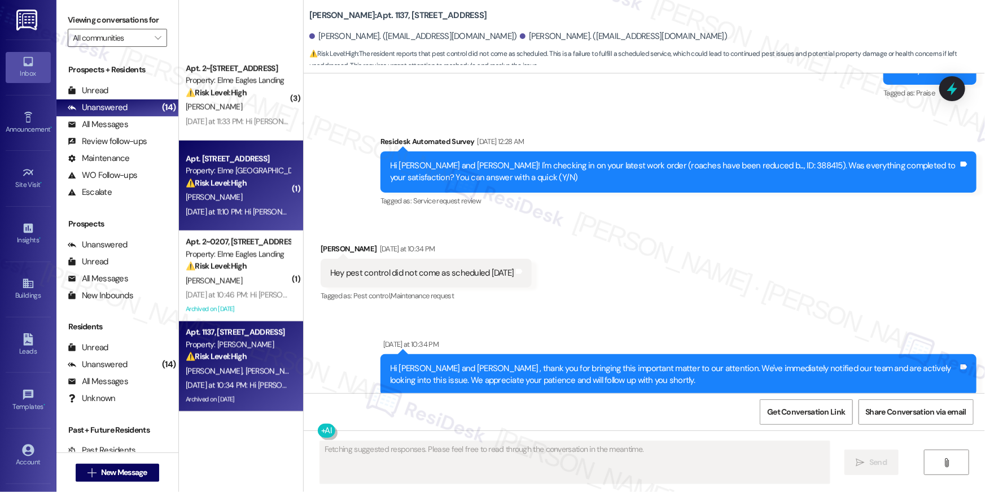
scroll to position [581, 0]
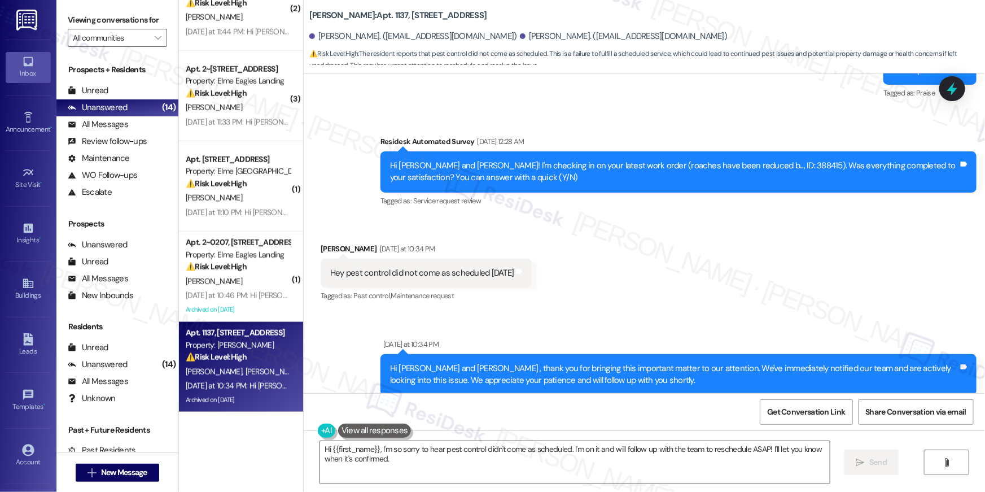
click at [624, 470] on div "Automated ResiDesk escalation to site team -> Risk Level: High Risk Topics: Pes…" at bounding box center [650, 494] width 514 height 49
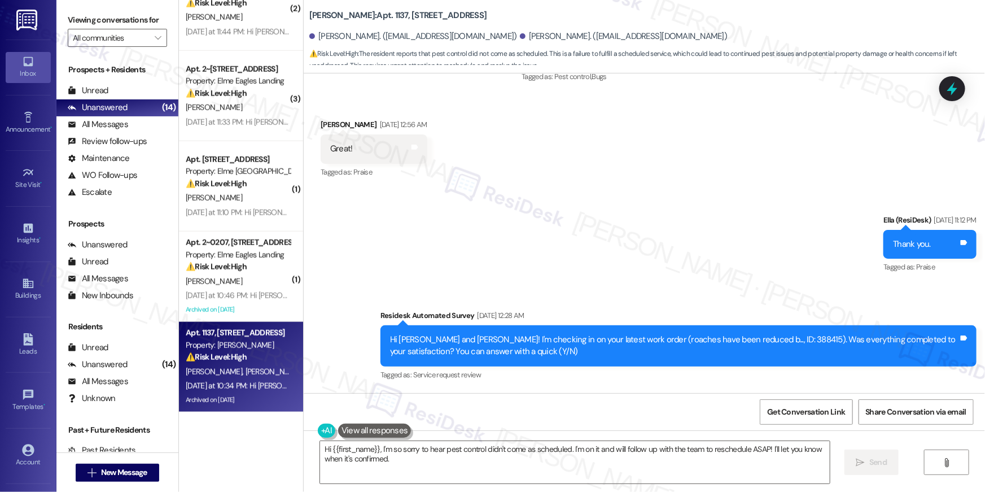
scroll to position [19786, 0]
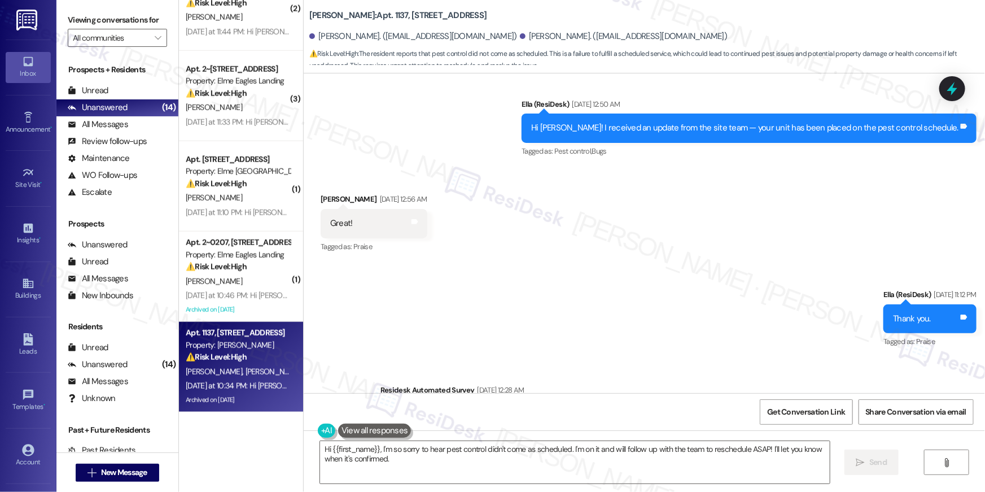
click at [745, 408] on div "Hi Martha and Jaime! I'm checking in on your latest work order (roaches have be…" at bounding box center [674, 420] width 568 height 24
copy div "388415"
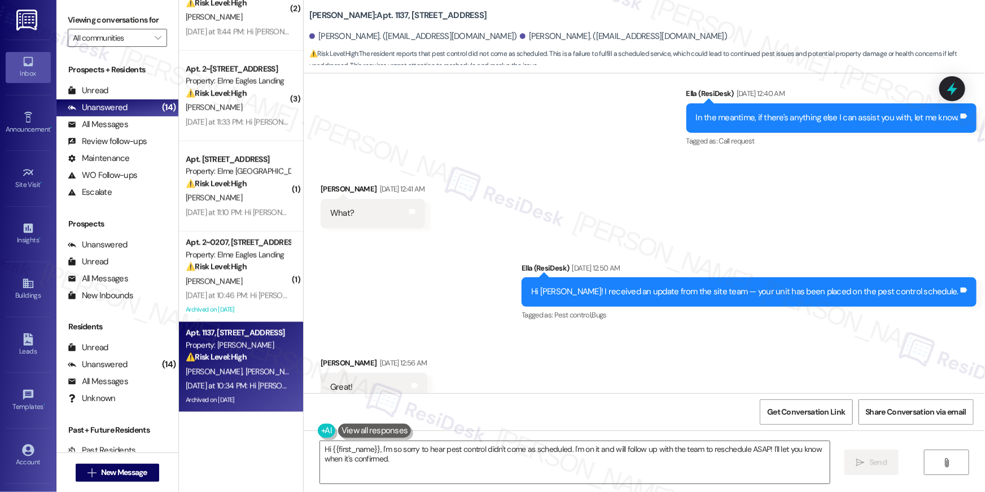
scroll to position [19620, 0]
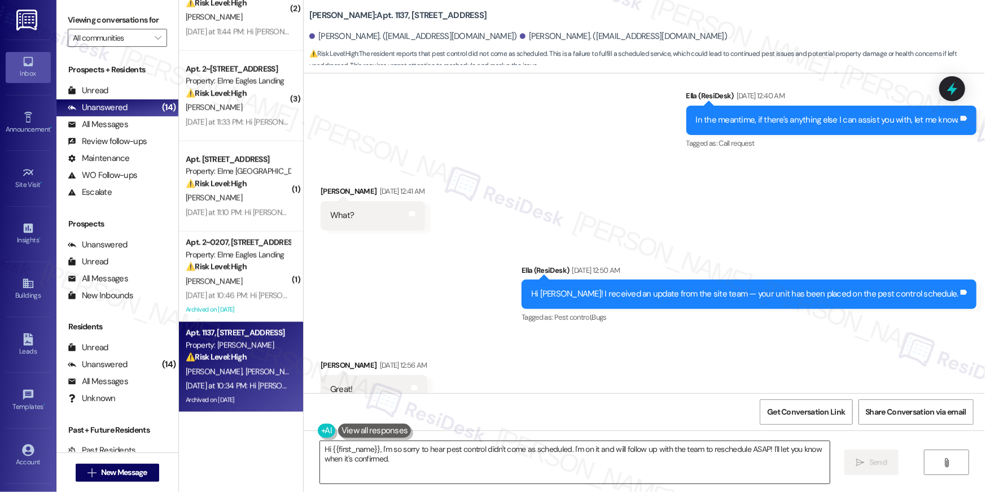
click at [568, 459] on textarea "Hi {{first_name}}, I'm so sorry to hear pest control didn't come as scheduled. …" at bounding box center [575, 462] width 510 height 42
click at [687, 464] on textarea "Hi {{first_name}}, I'm so sorry to hear pest control didn't come as scheduled. …" at bounding box center [575, 462] width 510 height 42
click at [749, 462] on textarea "Hi {{first_name}}, I'm so sorry to hear pest control didn't come as scheduled. …" at bounding box center [575, 462] width 510 height 42
click at [753, 441] on textarea "Hi {{first_name}}, I'm so sorry to hear pest control didn't come as scheduled. …" at bounding box center [575, 462] width 510 height 42
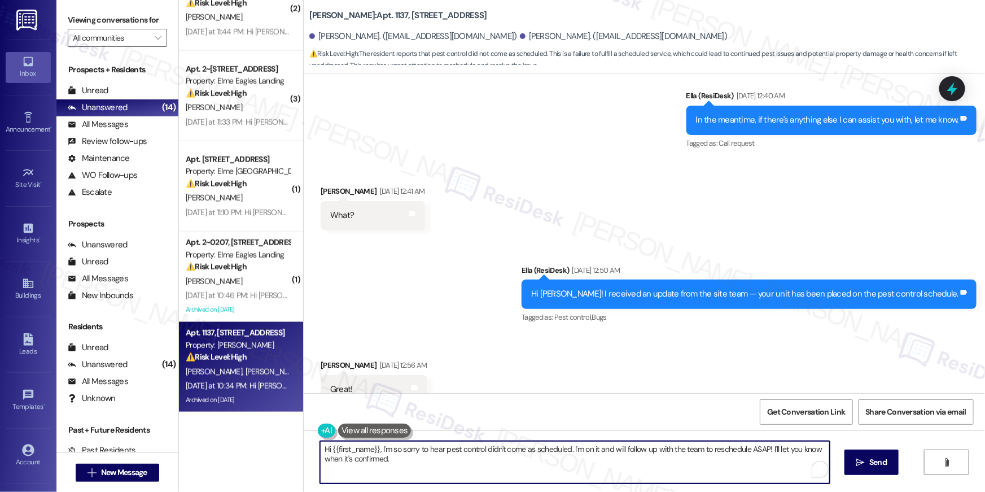
click at [755, 448] on textarea "Hi {{first_name}}, I'm so sorry to hear pest control didn't come as scheduled. …" at bounding box center [575, 462] width 510 height 42
type textarea "Hi {{first_name}}, I'm so sorry to hear pest control didn't come as scheduled. …"
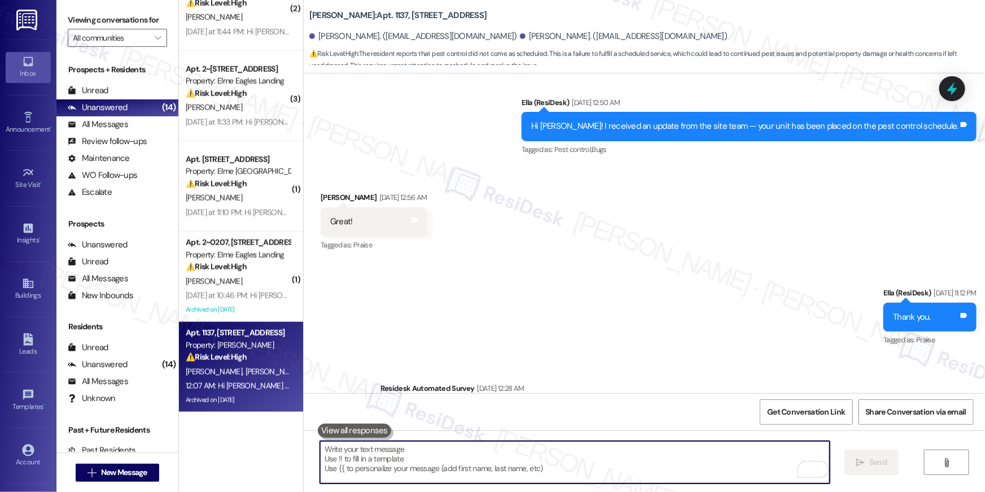
scroll to position [20126, 0]
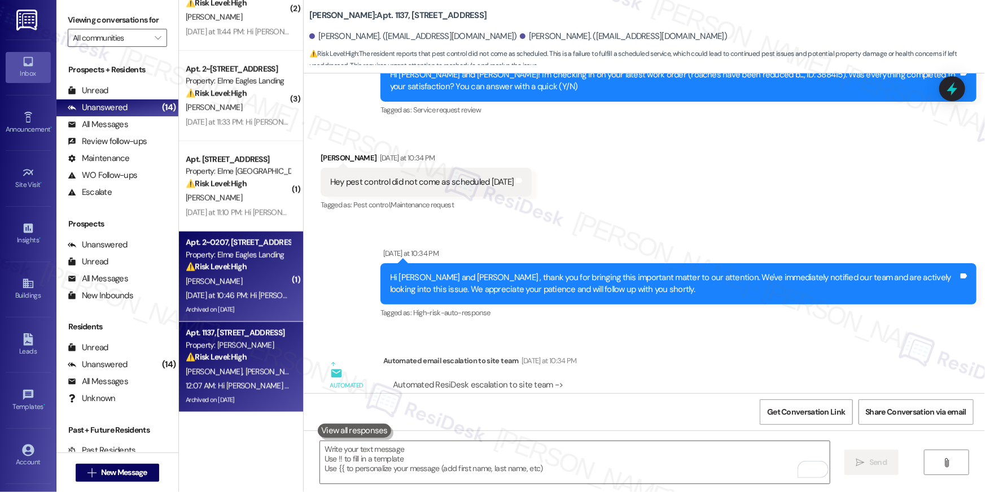
click at [221, 305] on div "Archived on 03/04/2025" at bounding box center [238, 310] width 107 height 14
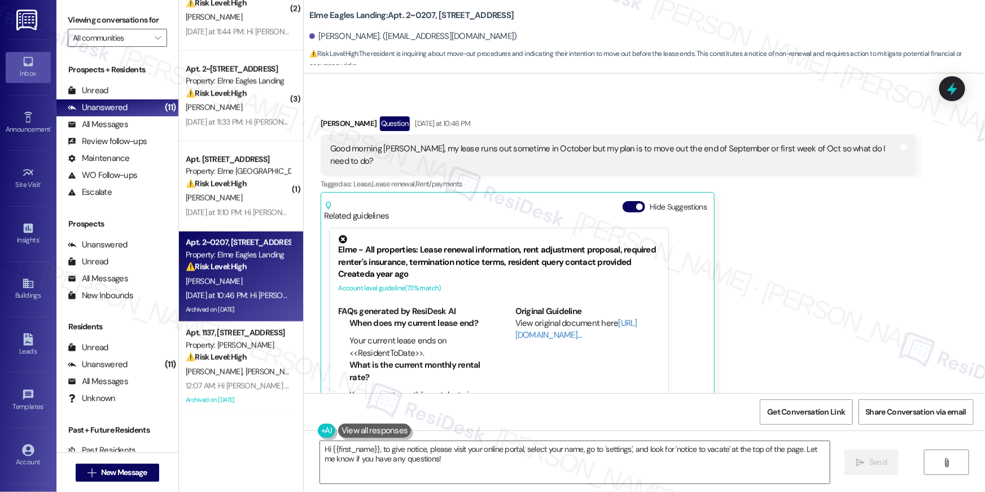
scroll to position [17437, 0]
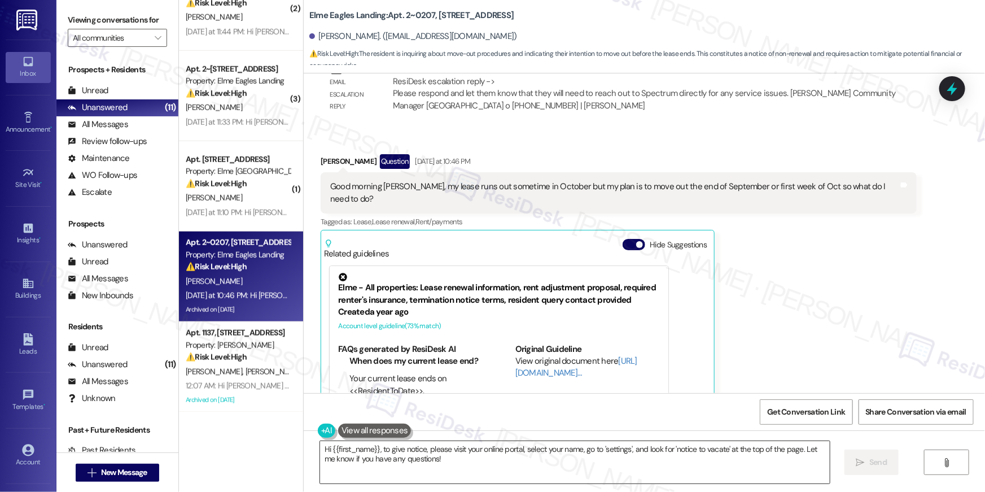
click at [746, 478] on textarea "Hi {{first_name}}, to give notice, please visit your online portal, select your…" at bounding box center [575, 462] width 510 height 42
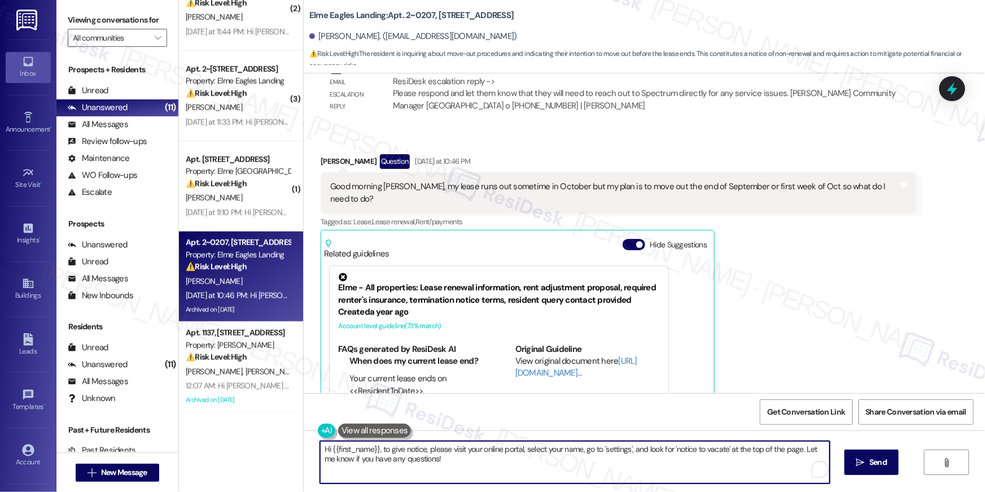
click at [746, 478] on textarea "Hi {{first_name}}, to give notice, please visit your online portal, select your…" at bounding box center [575, 462] width 510 height 42
paste textarea "we’re sorry to see you go and appreciate your residency. To submit your Notice …"
type textarea "Hi {{first_name}}, we’re sorry to see you go and appreciate your residency. To …"
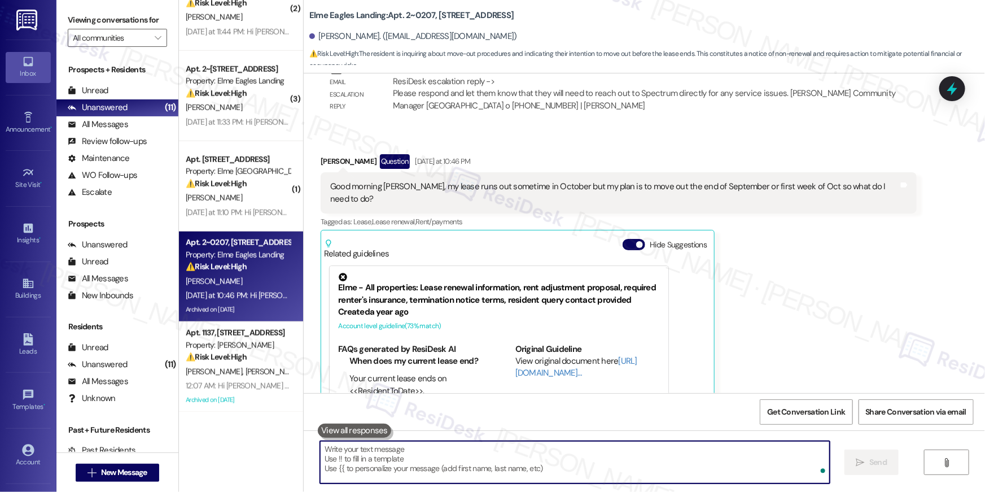
scroll to position [17430, 0]
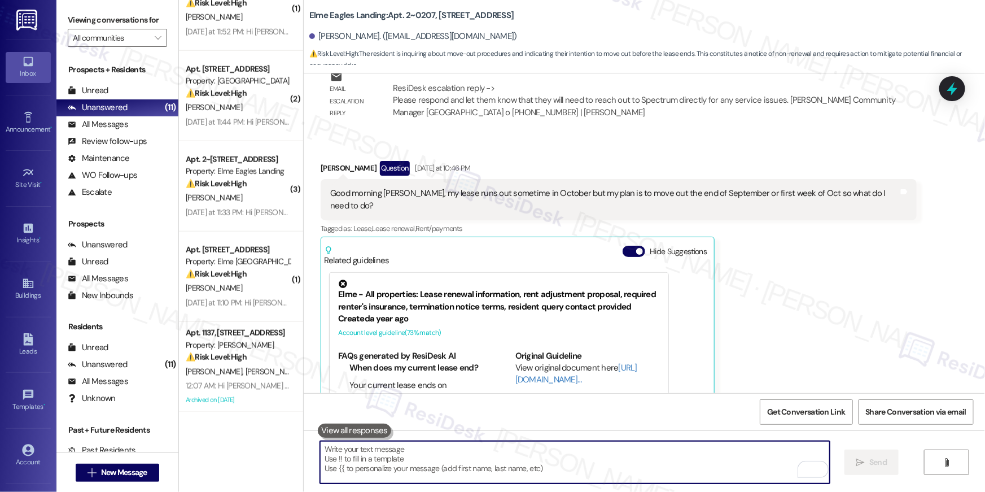
click at [645, 454] on textarea "To enrich screen reader interactions, please activate Accessibility in Grammarl…" at bounding box center [575, 462] width 510 height 42
paste textarea "We now have a new way for residents to submit a Notice to Vacate—it's all onlin…"
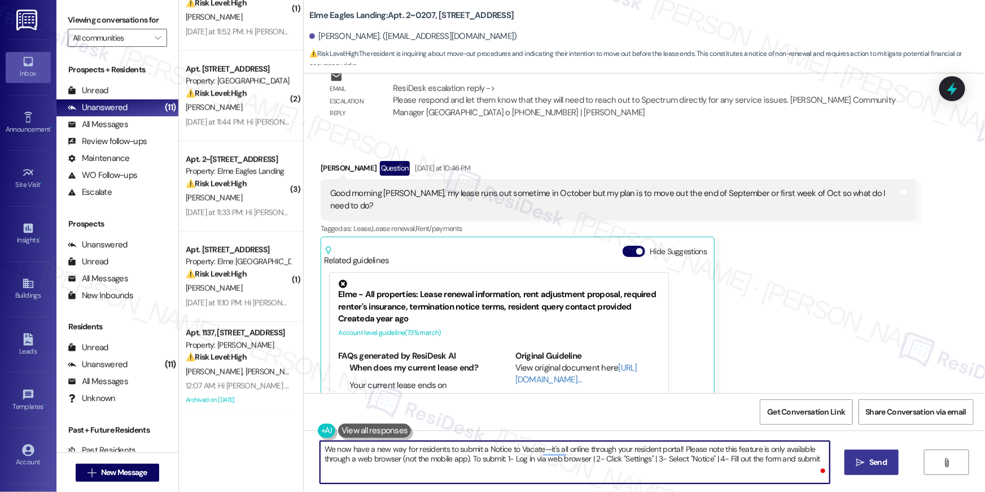
type textarea "We now have a new way for residents to submit a Notice to Vacate—it's all onlin…"
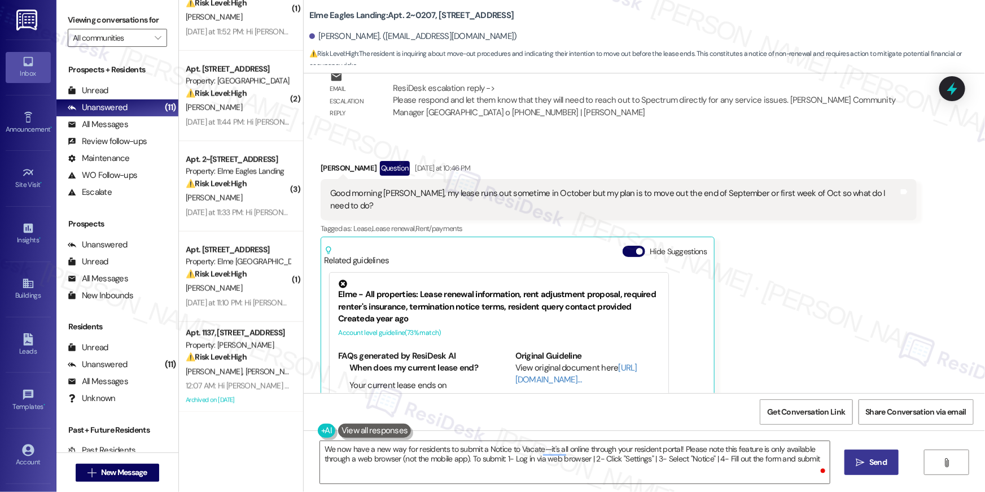
click at [888, 462] on span "Send" at bounding box center [878, 462] width 22 height 12
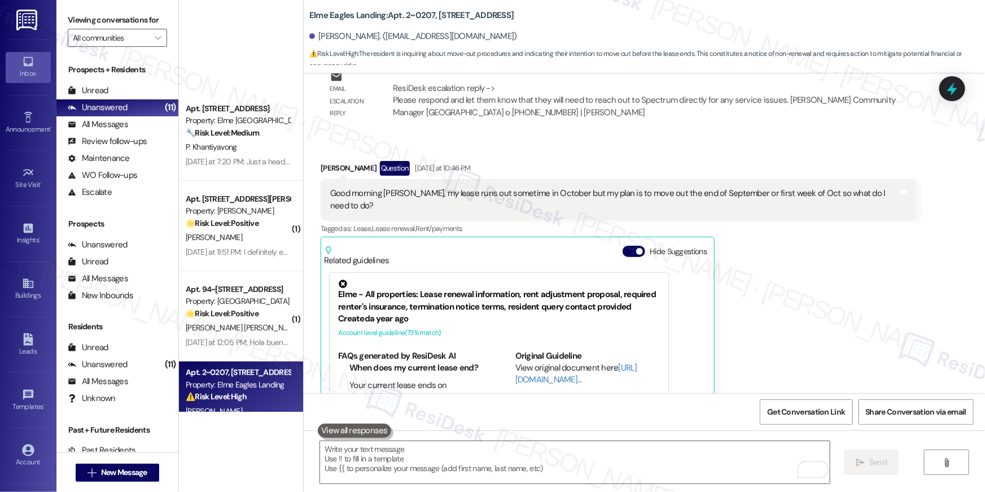
scroll to position [581, 0]
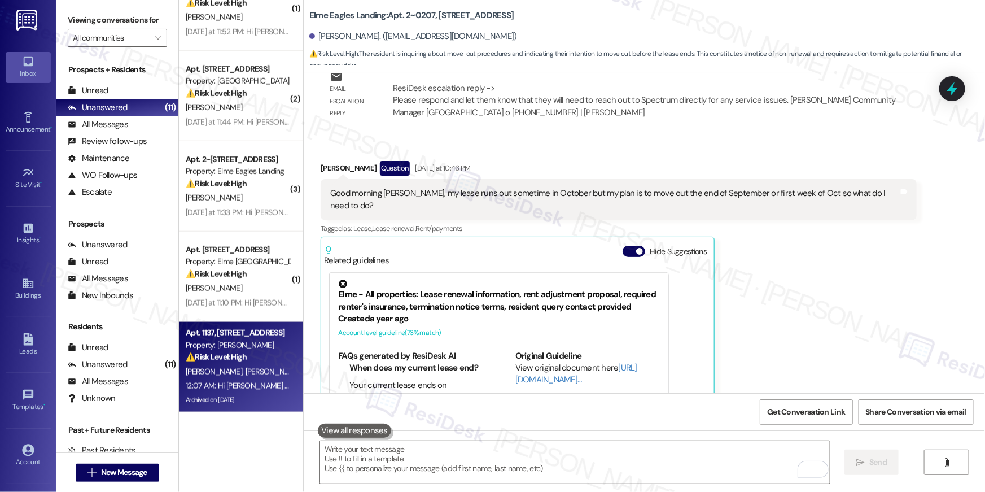
click at [256, 355] on div "⚠️ Risk Level: High The resident reports that pest control did not come as sche…" at bounding box center [238, 357] width 104 height 12
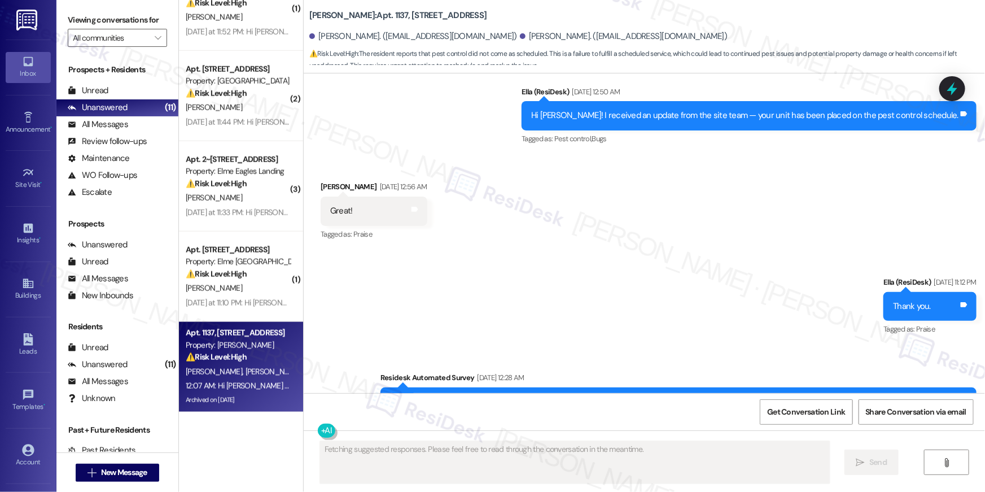
scroll to position [19788, 0]
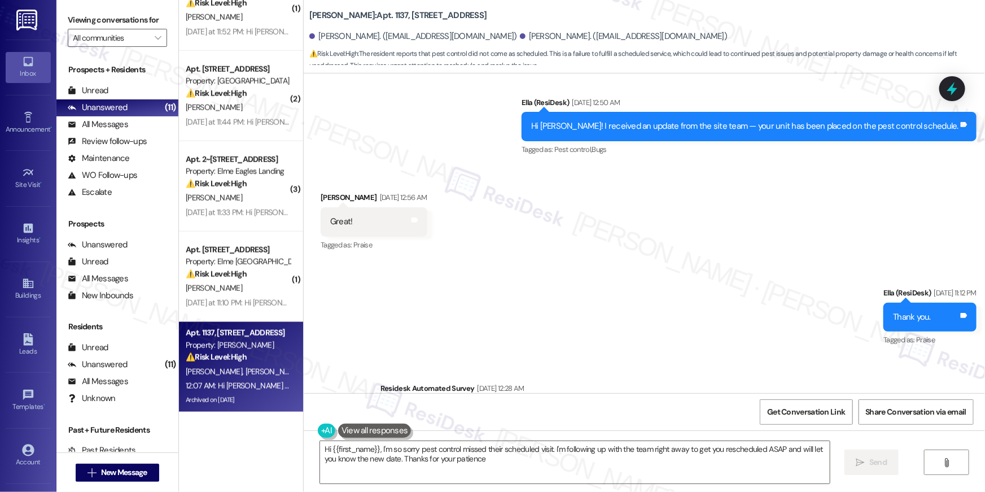
type textarea "Hi {{first_name}}, I'm so sorry pest control missed their scheduled visit. I'm …"
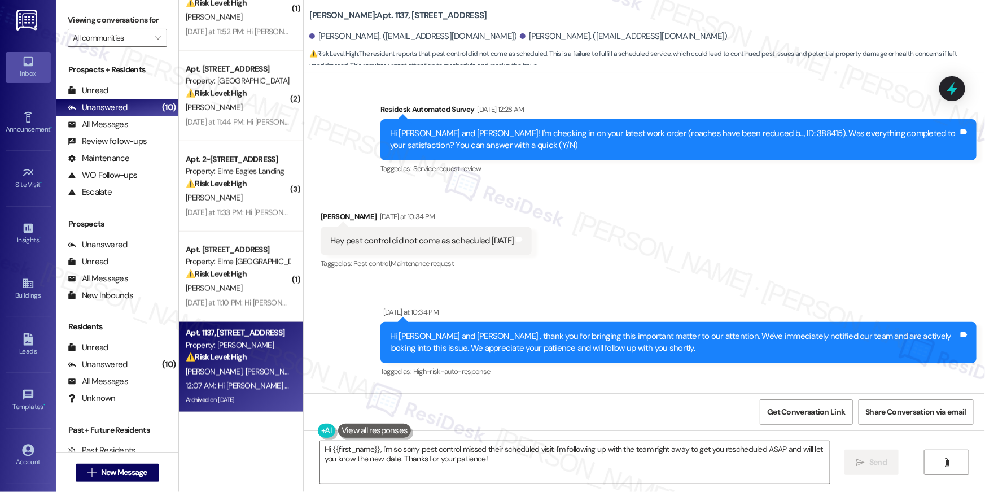
scroll to position [20142, 0]
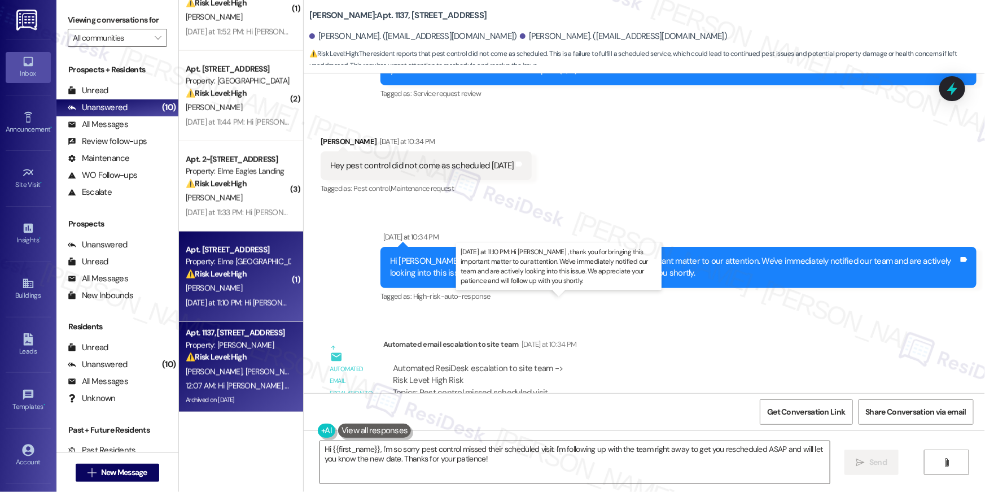
click at [262, 300] on div "[DATE] at 11:10 PM: Hi [PERSON_NAME] , thank you for bringing this important ma…" at bounding box center [575, 302] width 779 height 10
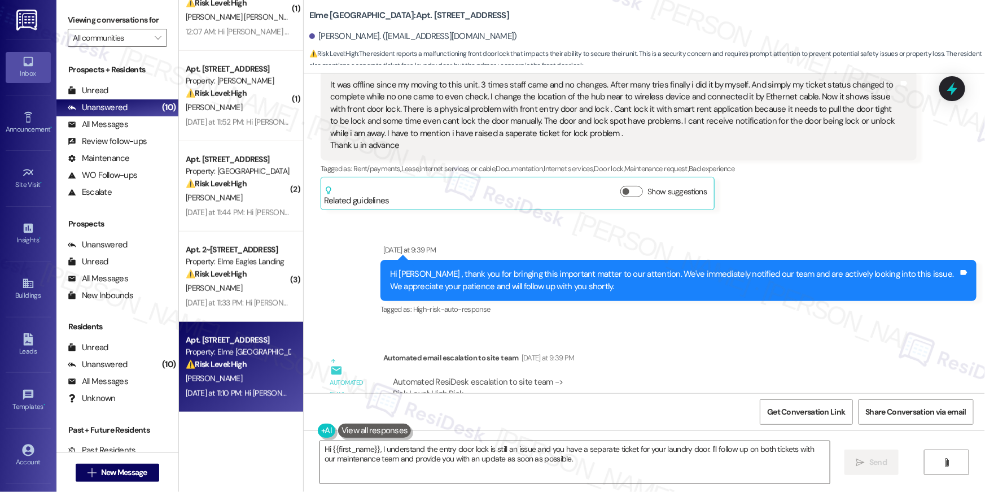
scroll to position [1911, 0]
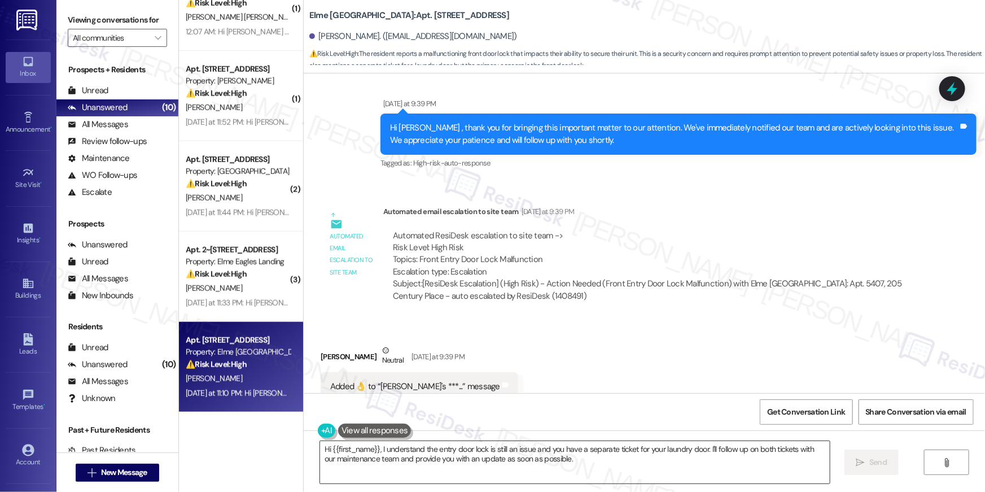
click at [493, 453] on textarea "Hi {{first_name}}, I understand the entry door lock is still an issue and you h…" at bounding box center [575, 462] width 510 height 42
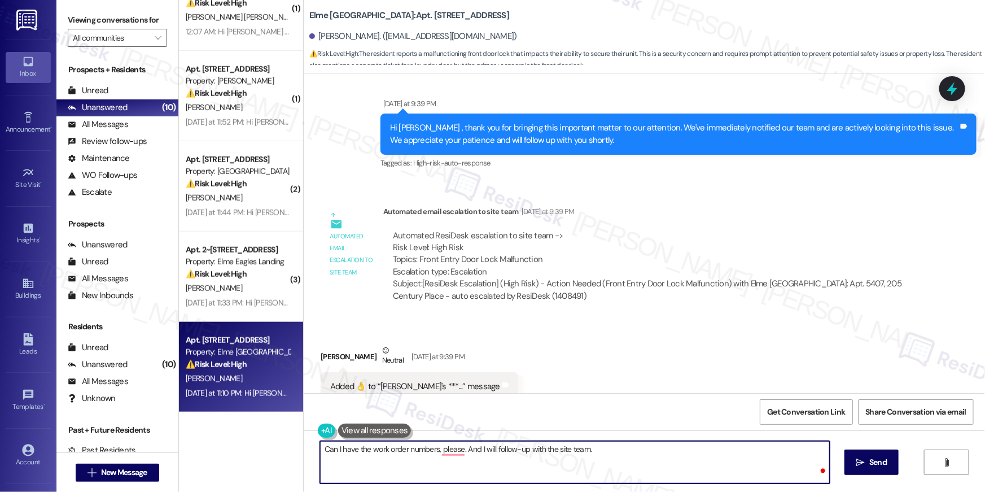
type textarea "Can I have the work order numbers, please. And I will follow-up with the site t…"
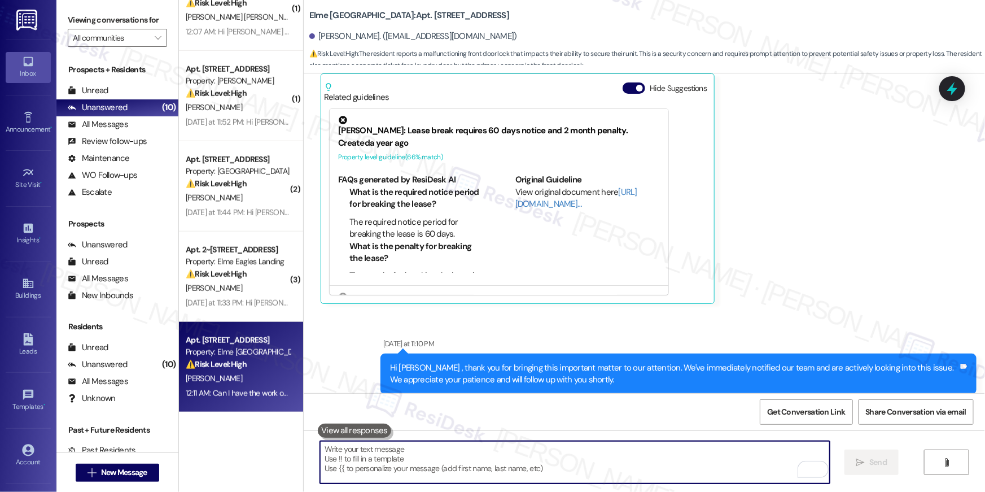
scroll to position [2679, 0]
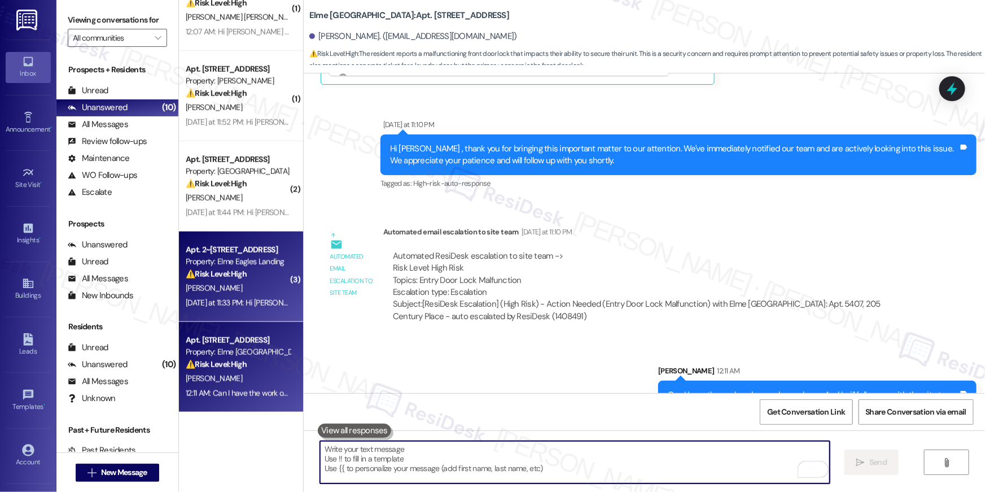
click at [214, 259] on div "Property: Elme Eagles Landing" at bounding box center [238, 262] width 104 height 12
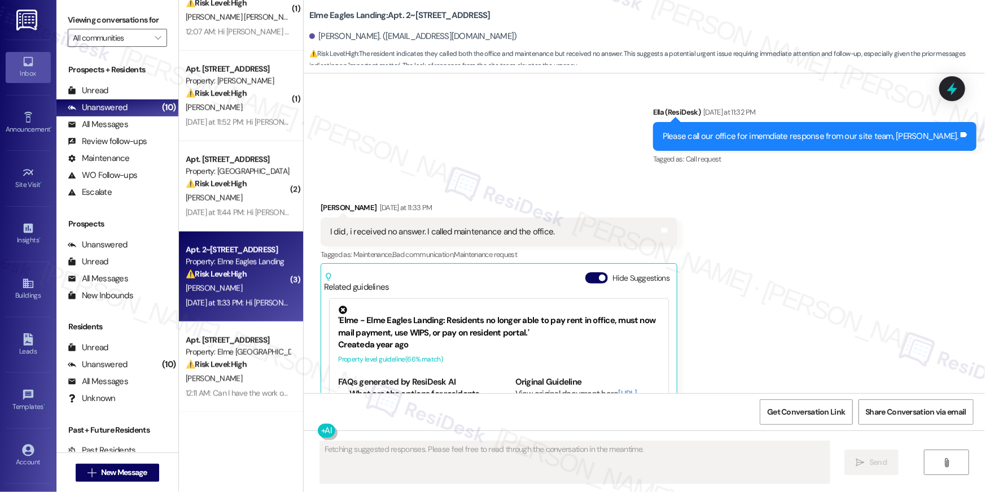
scroll to position [3849, 0]
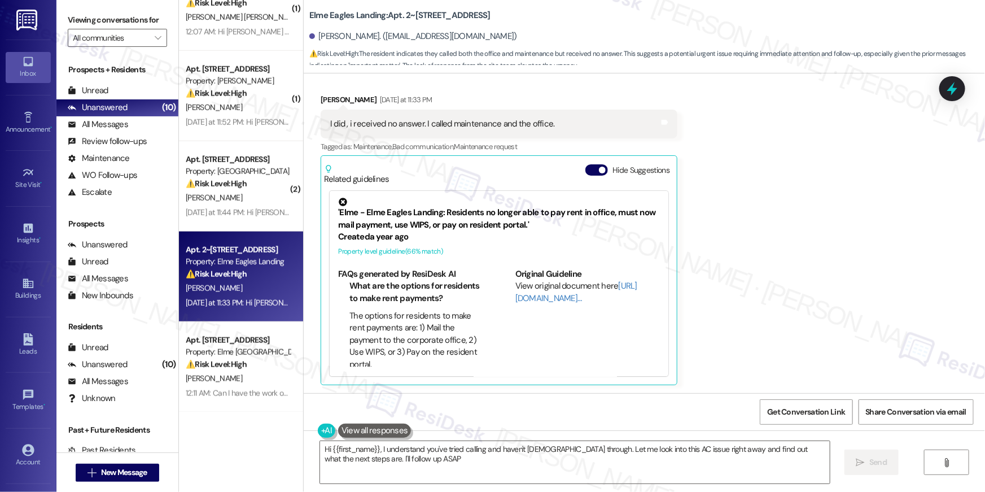
type textarea "Hi {{first_name}}, I understand you've tried calling and haven't [DEMOGRAPHIC_D…"
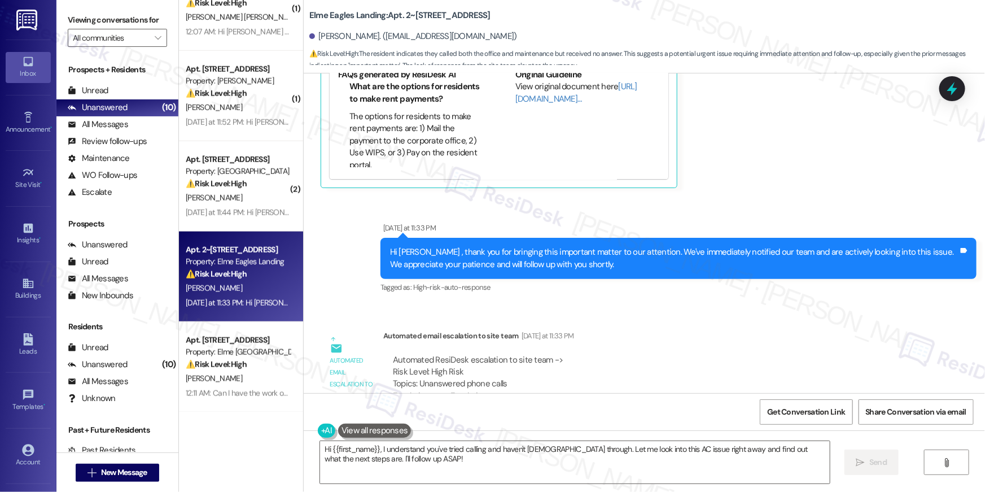
scroll to position [4096, 0]
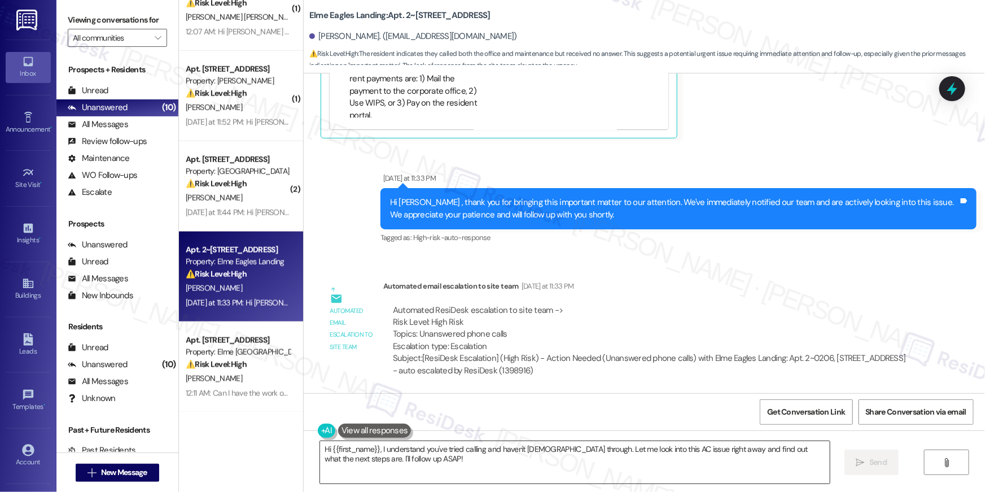
click at [410, 469] on textarea "Hi {{first_name}}, I understand you've tried calling and haven't [DEMOGRAPHIC_D…" at bounding box center [575, 462] width 510 height 42
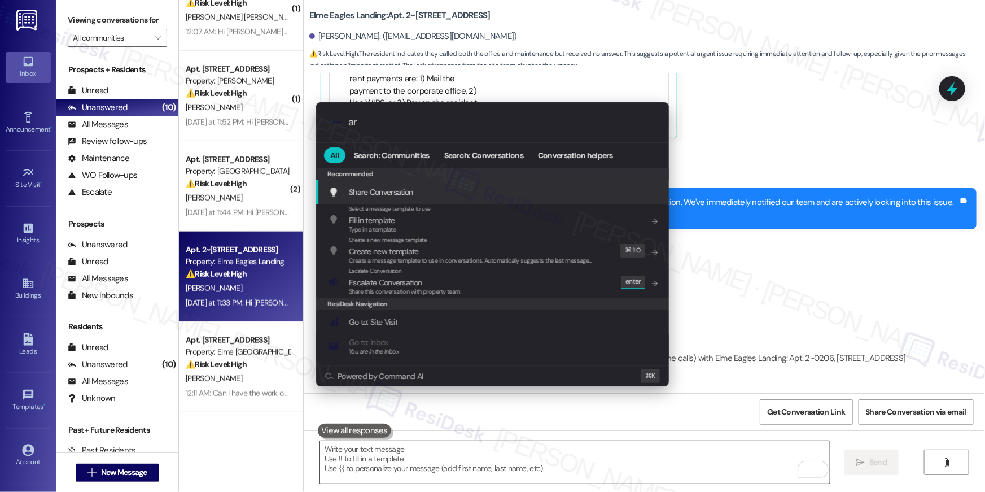
type input "arc"
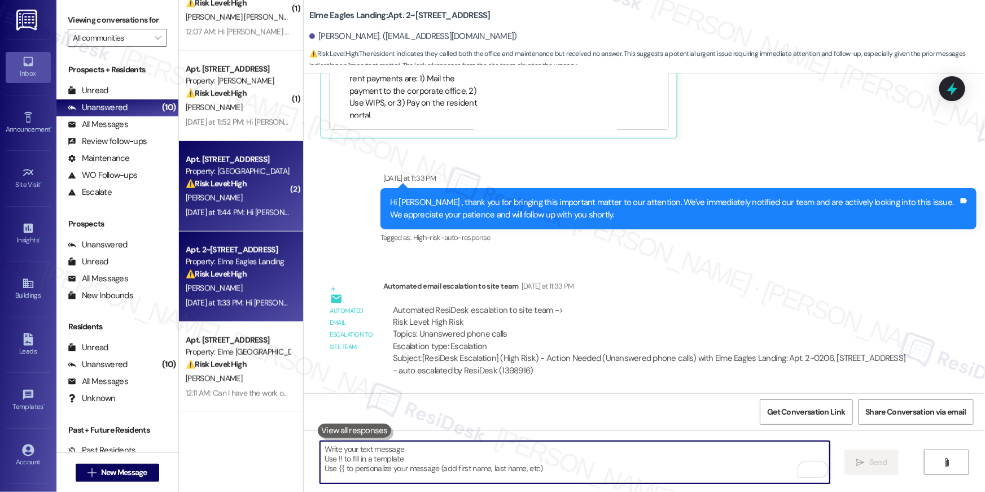
click at [247, 204] on div "[PERSON_NAME]" at bounding box center [238, 198] width 107 height 14
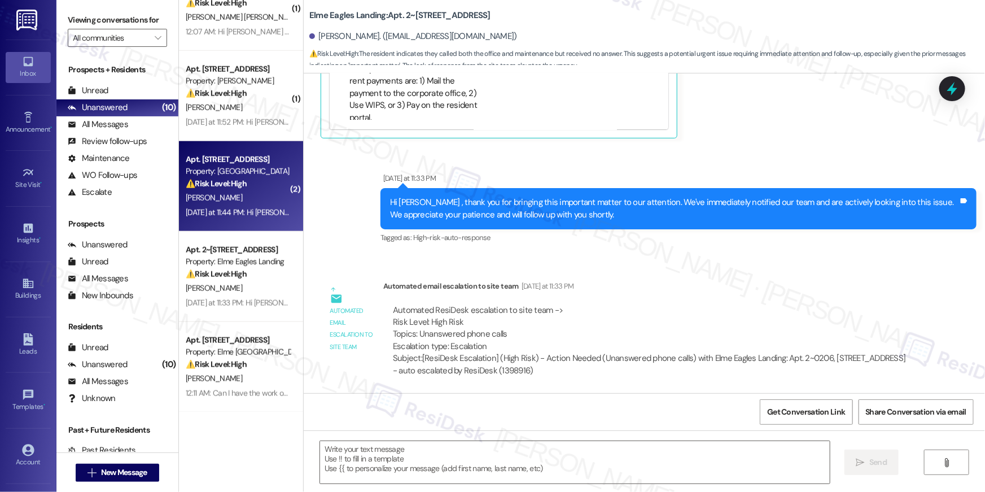
type textarea "Fetching suggested responses. Please feel free to read through the conversation…"
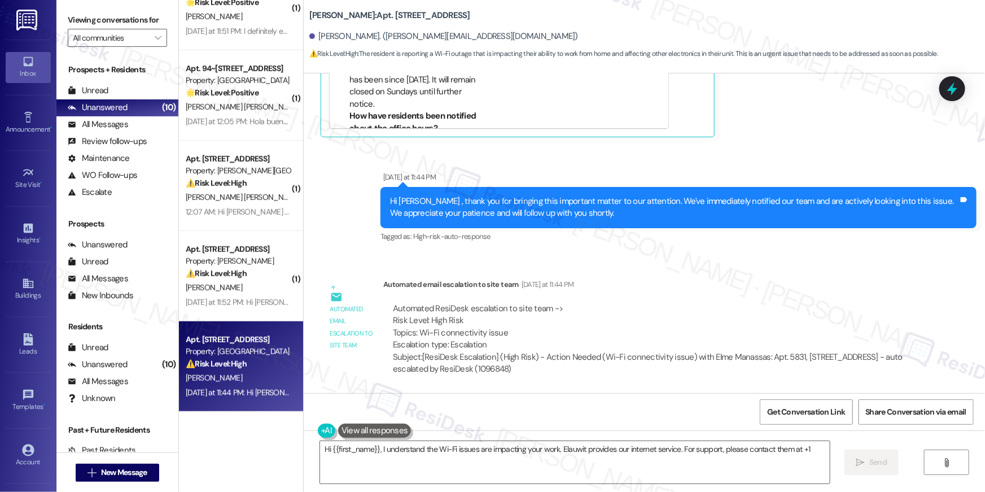
scroll to position [310, 0]
type textarea "Hi {{first_name}}, I understand the Wi-Fi issues are impacting your work. Elauw…"
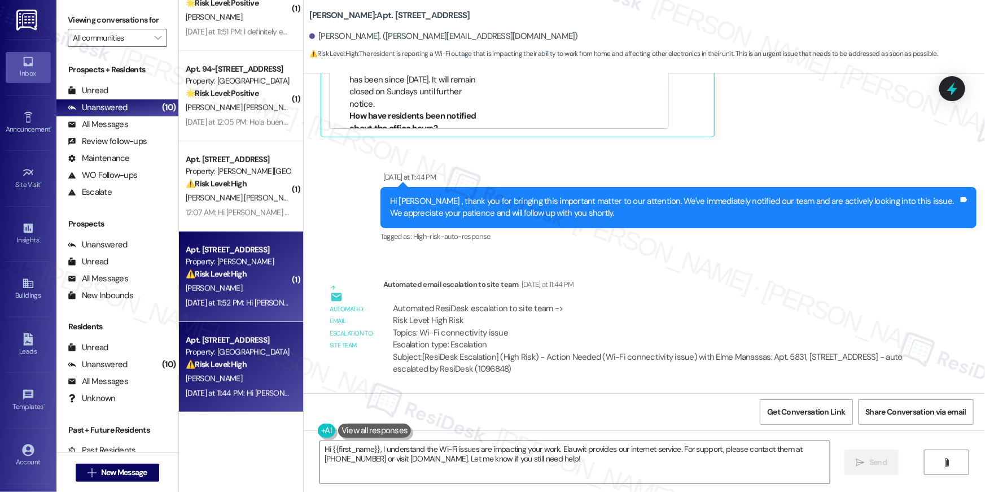
scroll to position [0, 0]
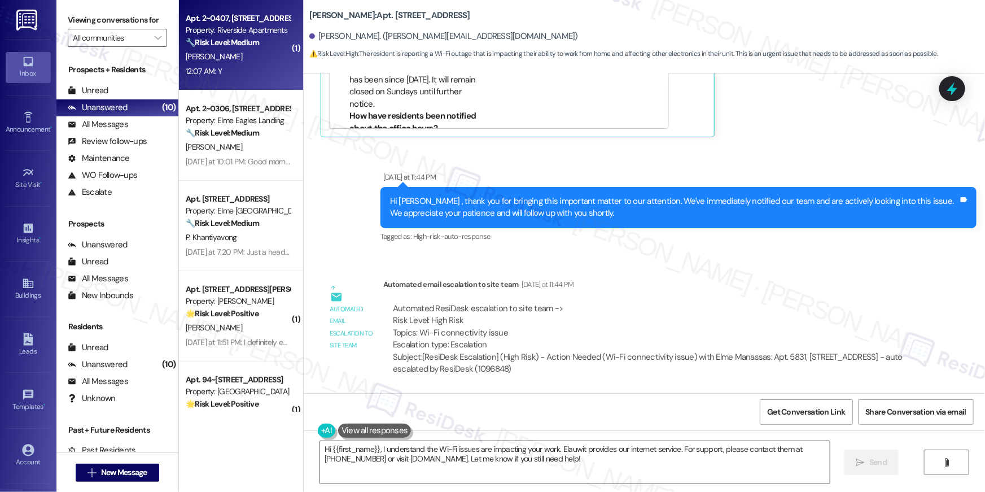
click at [263, 36] on div "Property: Riverside Apartments" at bounding box center [238, 30] width 104 height 12
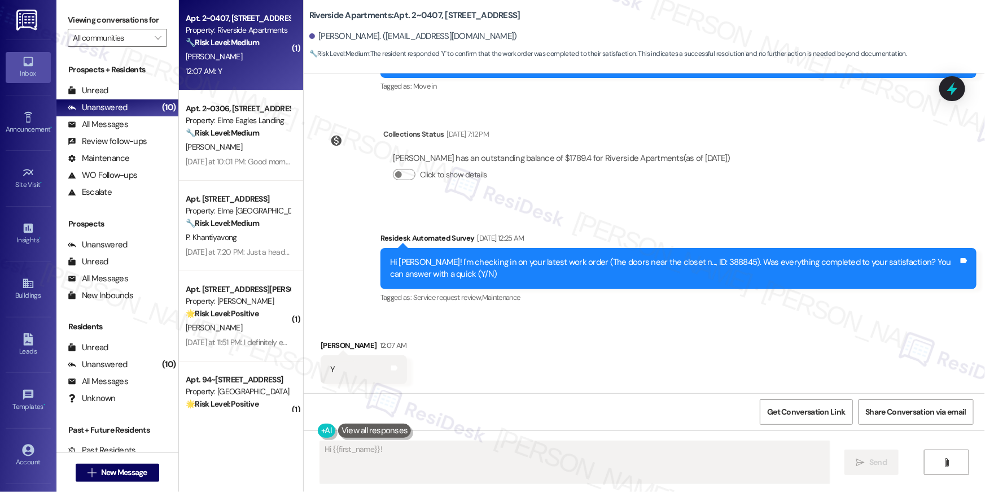
scroll to position [153, 0]
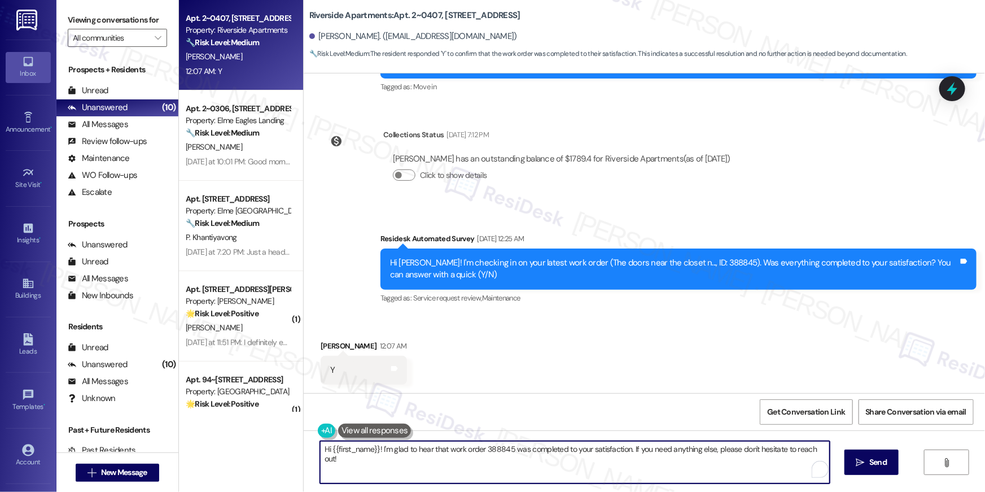
drag, startPoint x: 445, startPoint y: 449, endPoint x: 666, endPoint y: 424, distance: 222.1
click at [445, 449] on textarea "Hi {{first_name}}! I'm glad to hear that work order 388845 was completed to you…" at bounding box center [575, 462] width 510 height 42
click at [506, 449] on textarea "Hi {{first_name}}! I'm glad to hear that the work order 388845 was completed to…" at bounding box center [575, 462] width 510 height 42
type textarea "Hi {{first_name}}! I'm glad to hear that the work order was completed to your s…"
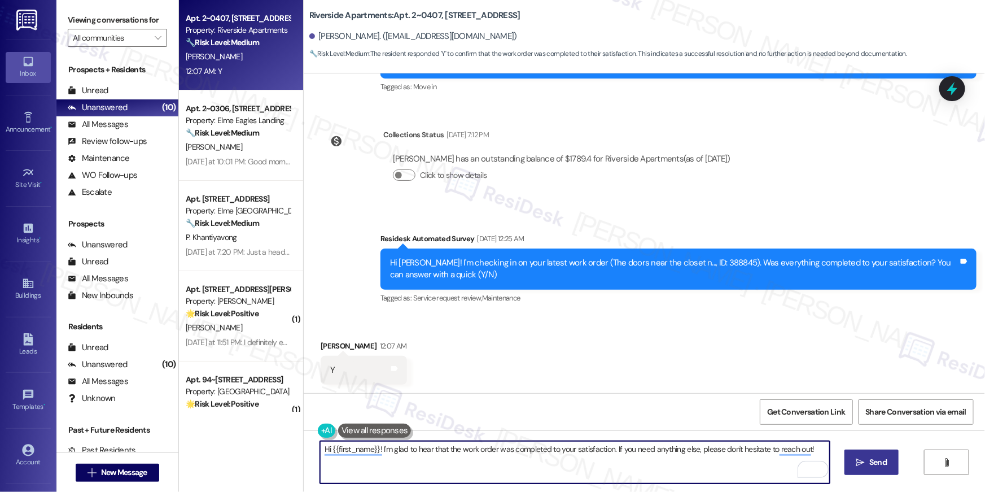
click at [865, 464] on span " Send" at bounding box center [872, 462] width 36 height 12
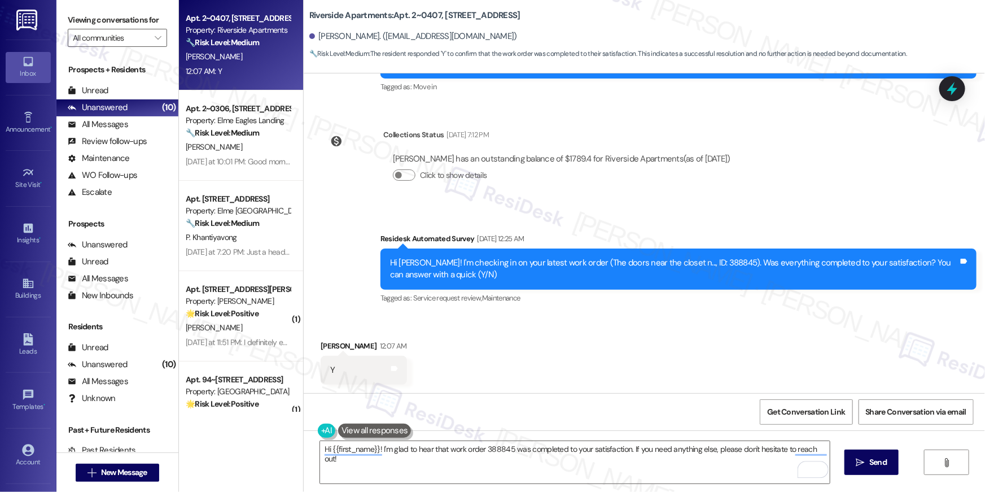
scroll to position [231, 0]
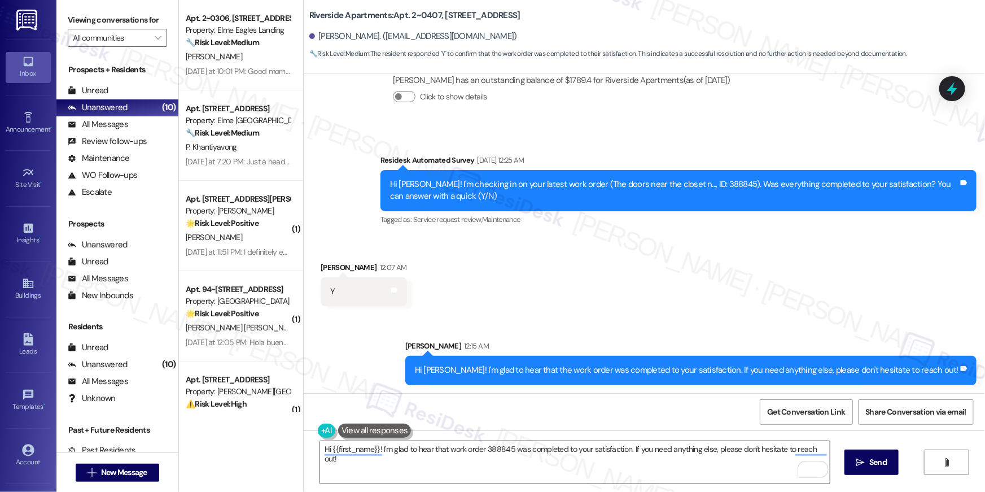
click at [504, 267] on div "Received via SMS [PERSON_NAME] 12:07 AM Y Tags and notes" at bounding box center [644, 275] width 681 height 78
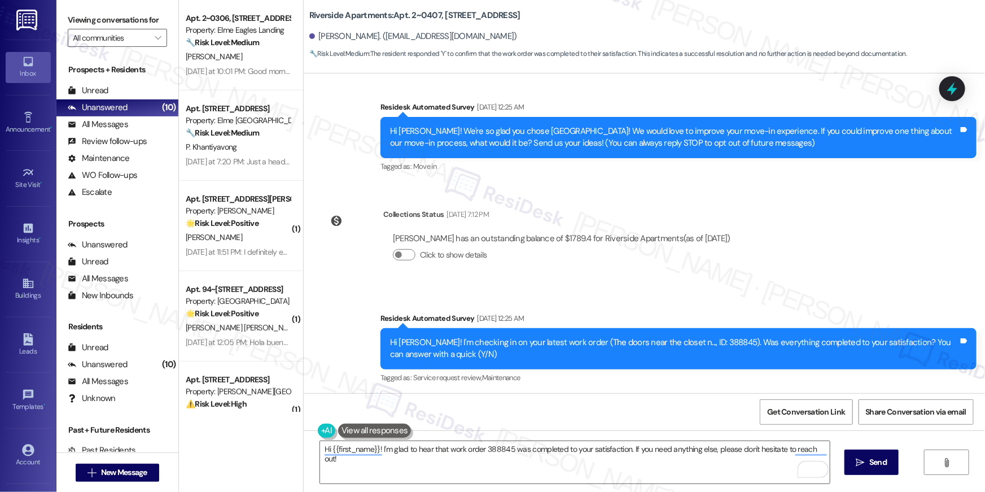
scroll to position [0, 0]
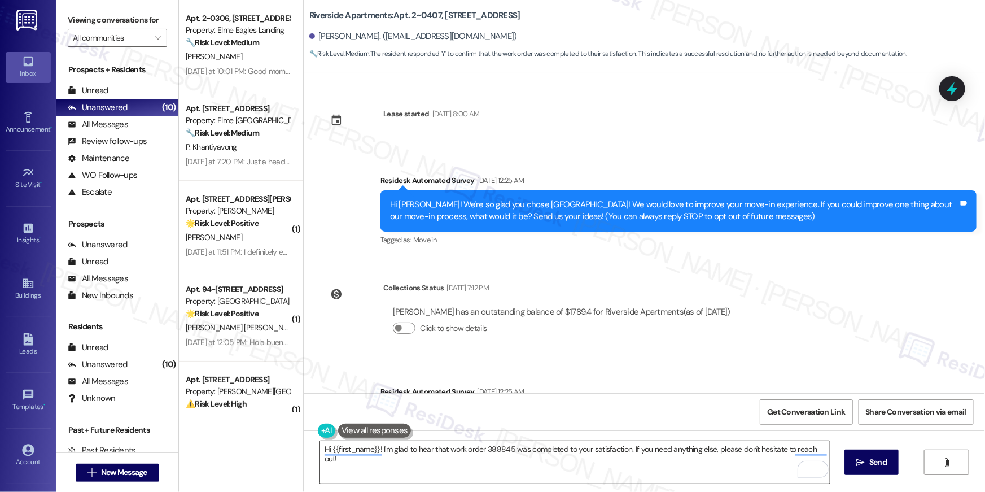
click at [714, 461] on textarea "Hi {{first_name}}! I'm glad to hear that work order 388845 was completed to you…" at bounding box center [575, 462] width 510 height 42
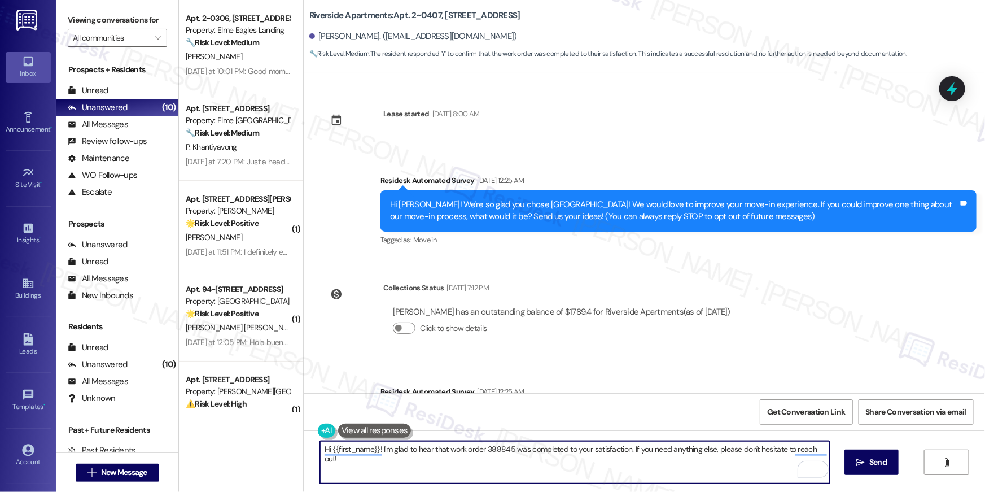
click at [714, 461] on textarea "Hi {{first_name}}! I'm glad to hear that work order 388845 was completed to you…" at bounding box center [575, 462] width 510 height 42
click at [714, 462] on textarea "Hi {{first_name}}! I'm glad to hear that work order 388845 was completed to you…" at bounding box center [575, 462] width 510 height 42
click at [715, 462] on textarea "Hi {{first_name}}! I'm glad to hear that work order 388845 was completed to you…" at bounding box center [575, 462] width 510 height 42
type textarea "Hi {{first_name}}! I'm glad to hear that work order 388845 was completed to you…"
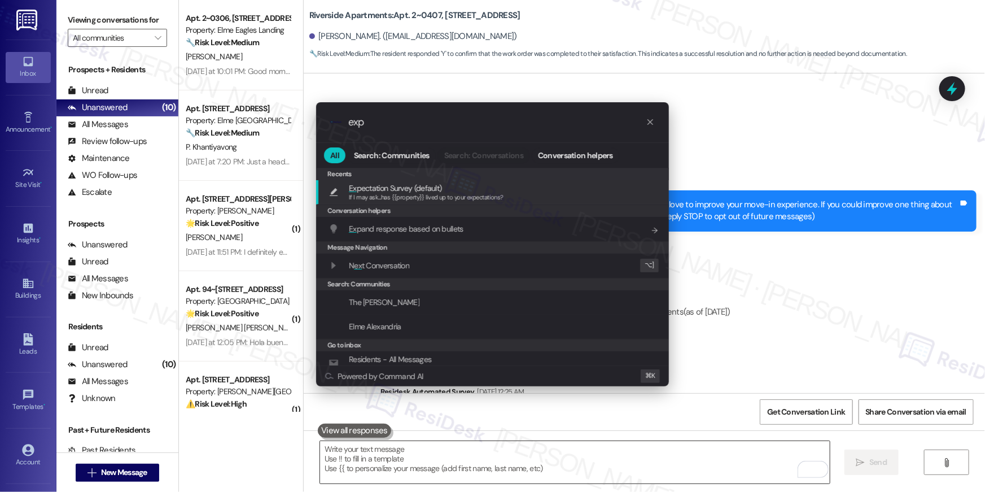
type input "expe"
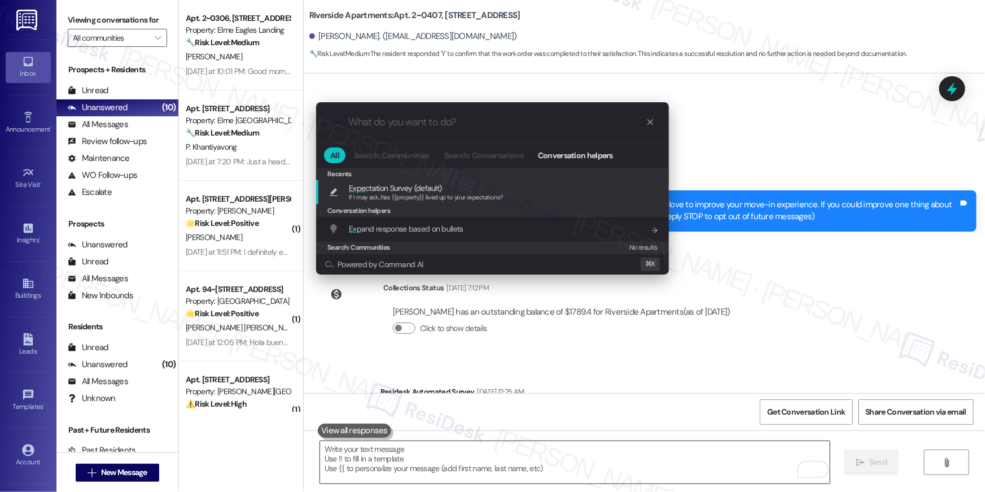
type textarea "If I may ask...has {{property}} lived up to your expectations?"
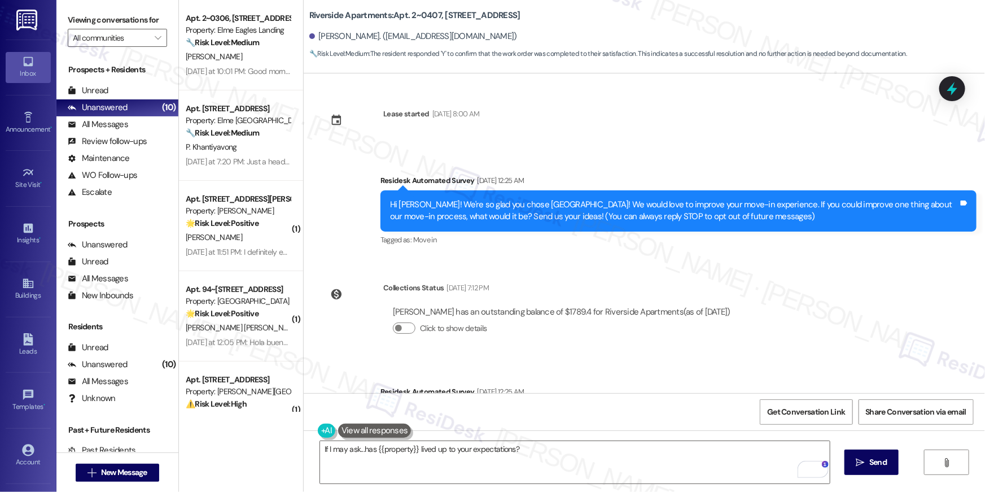
click at [579, 436] on div "If I may ask...has {{property}} lived up to your expectations?  Send " at bounding box center [644, 472] width 681 height 85
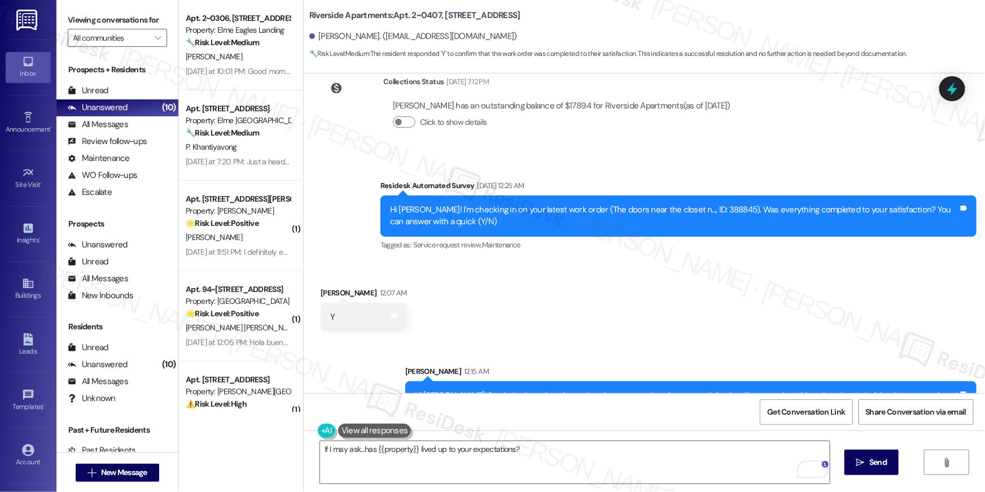
scroll to position [231, 0]
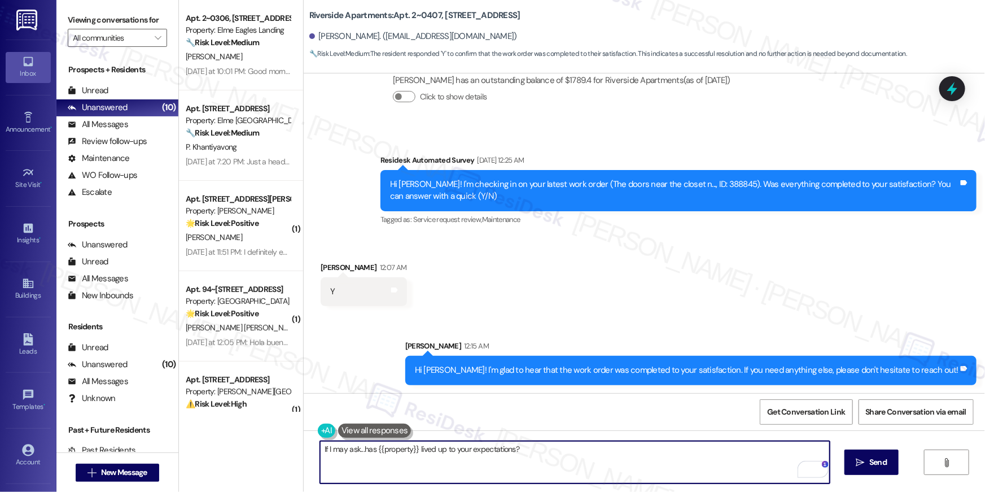
click at [711, 448] on textarea "If I may ask...has {{property}} lived up to your expectations?" at bounding box center [575, 462] width 510 height 42
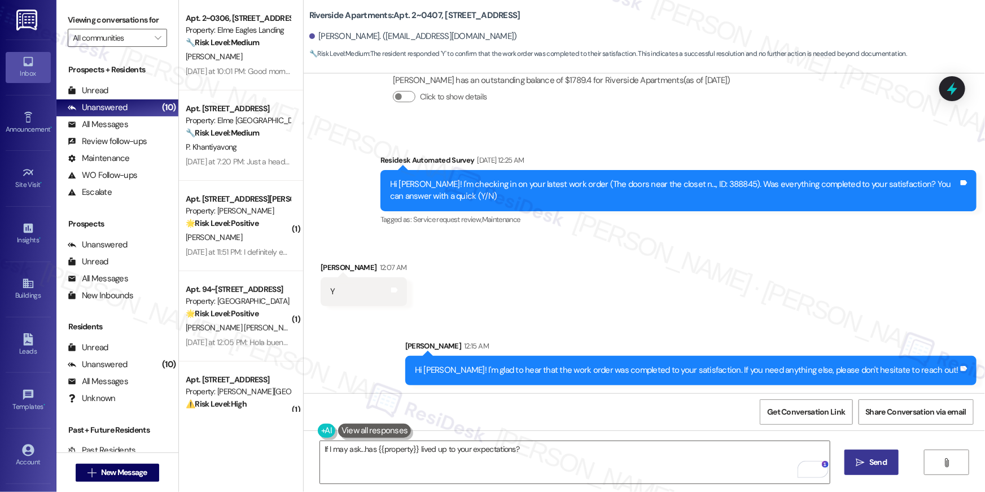
click at [869, 466] on span "Send" at bounding box center [877, 462] width 17 height 12
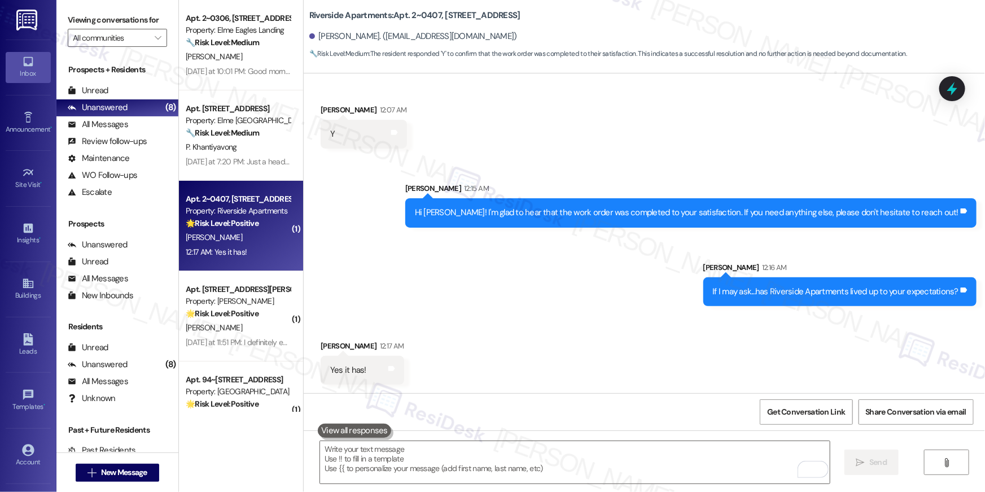
scroll to position [389, 0]
click at [612, 449] on textarea "To enrich screen reader interactions, please activate Accessibility in Grammarl…" at bounding box center [575, 462] width 510 height 42
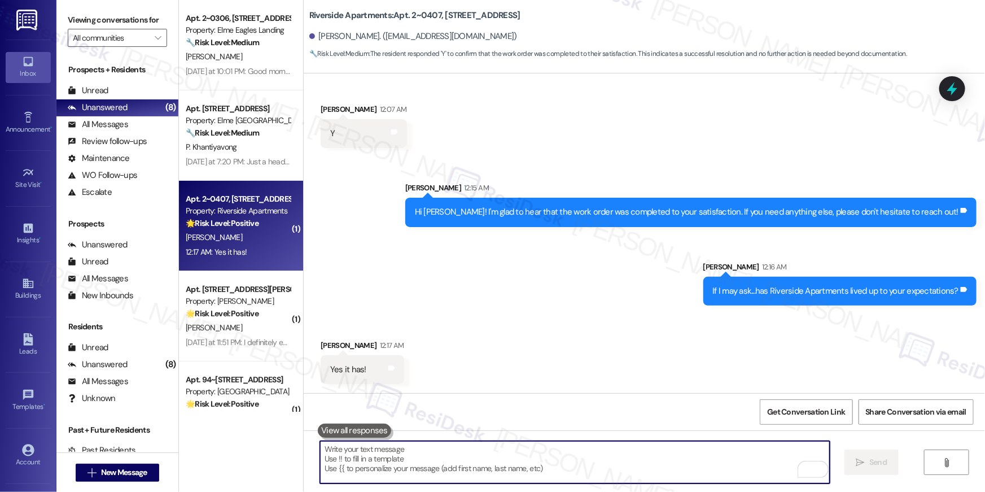
paste textarea "Thank you for sharing that the property has lived up to your expectations, {{fi…"
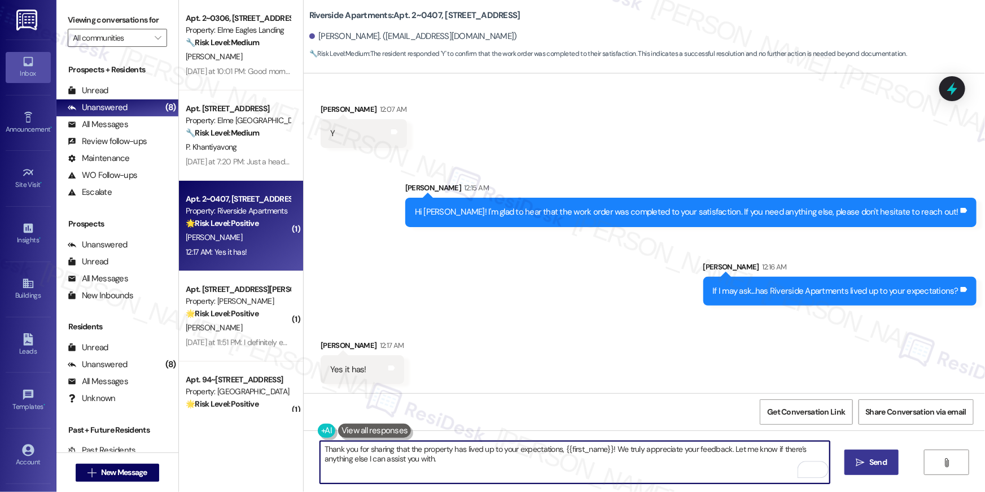
type textarea "Thank you for sharing that the property has lived up to your expectations, {{fi…"
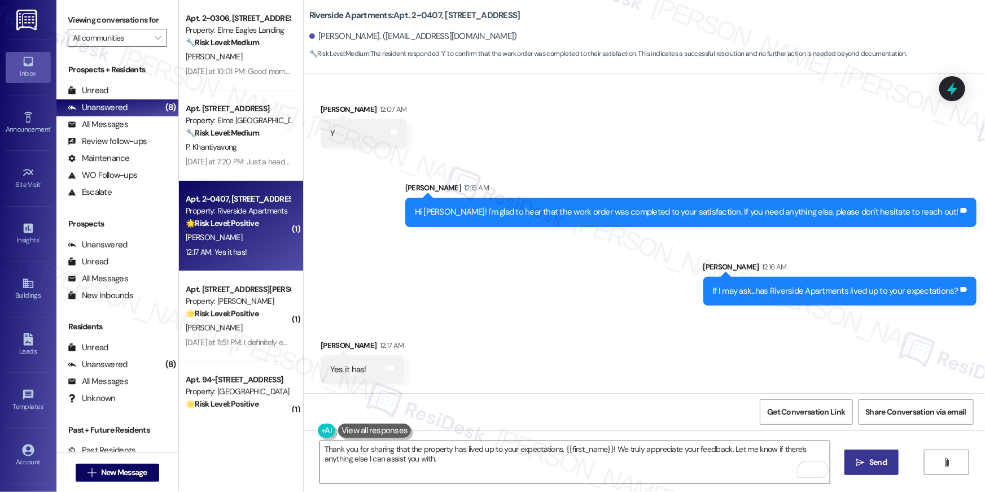
click at [869, 458] on span "Send" at bounding box center [877, 462] width 17 height 12
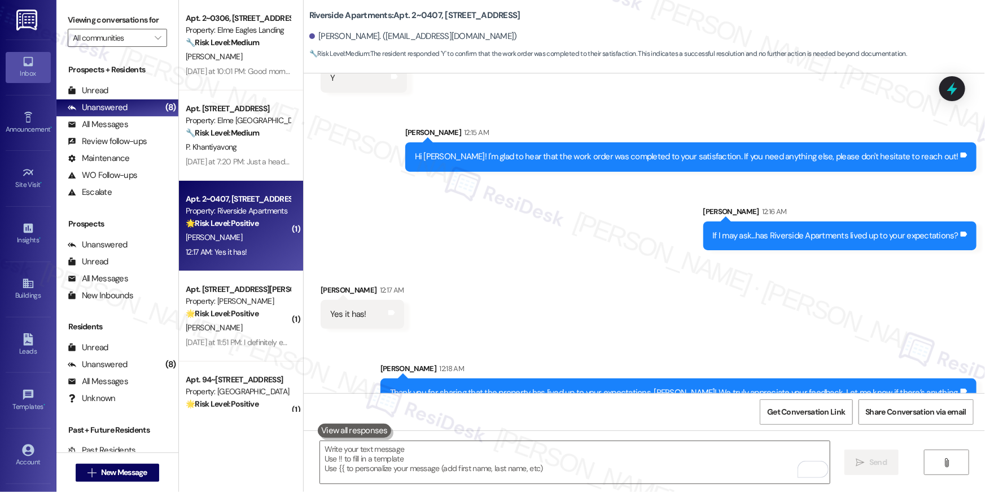
scroll to position [480, 0]
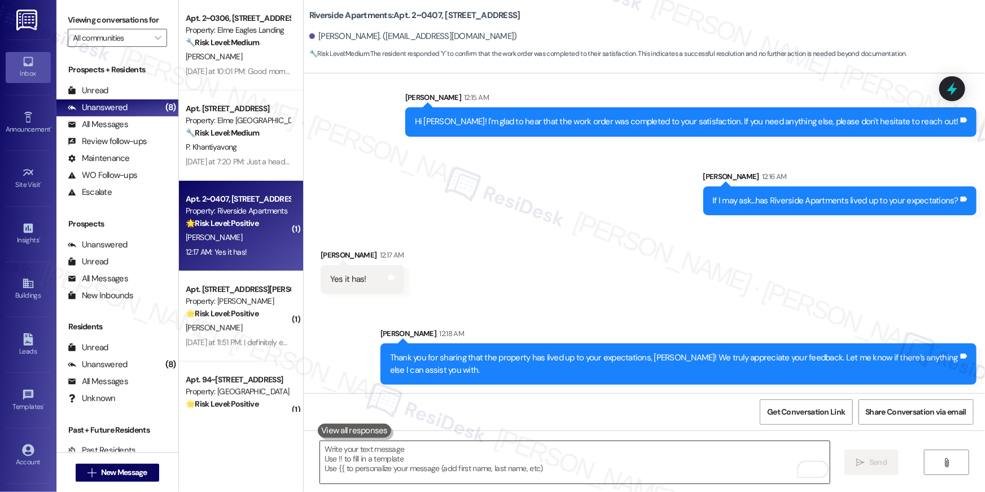
click at [603, 462] on textarea "To enrich screen reader interactions, please activate Accessibility in Grammarl…" at bounding box center [575, 462] width 510 height 42
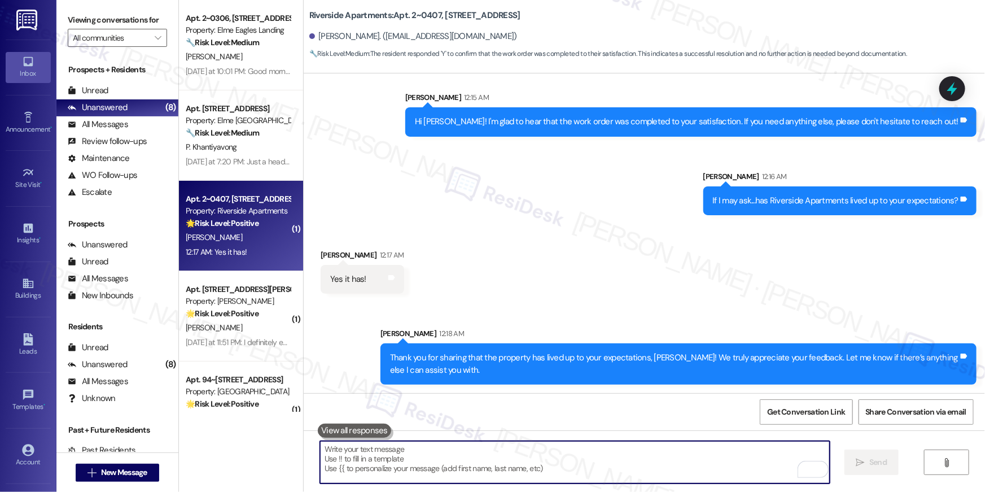
click at [603, 461] on textarea "To enrich screen reader interactions, please activate Accessibility in Grammarl…" at bounding box center [575, 462] width 510 height 42
paste textarea "I hope you don’t mind me asking a quick favor—would you be willing to leave us …"
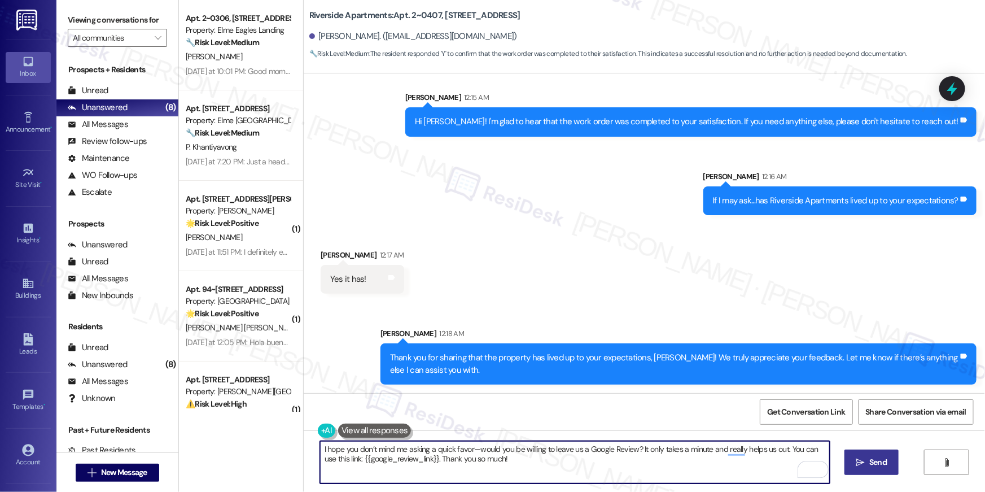
type textarea "I hope you don’t mind me asking a quick favor—would you be willing to leave us …"
click at [870, 460] on span "Send" at bounding box center [877, 462] width 17 height 12
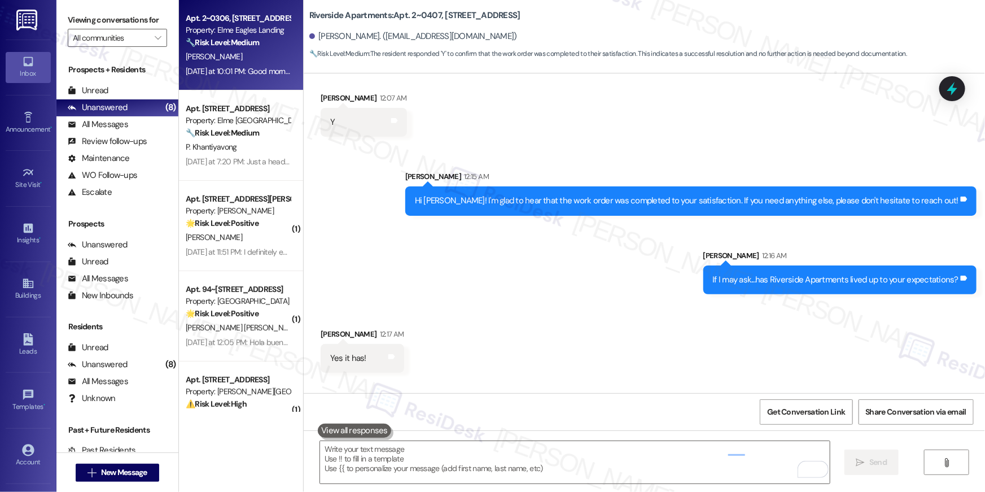
scroll to position [389, 0]
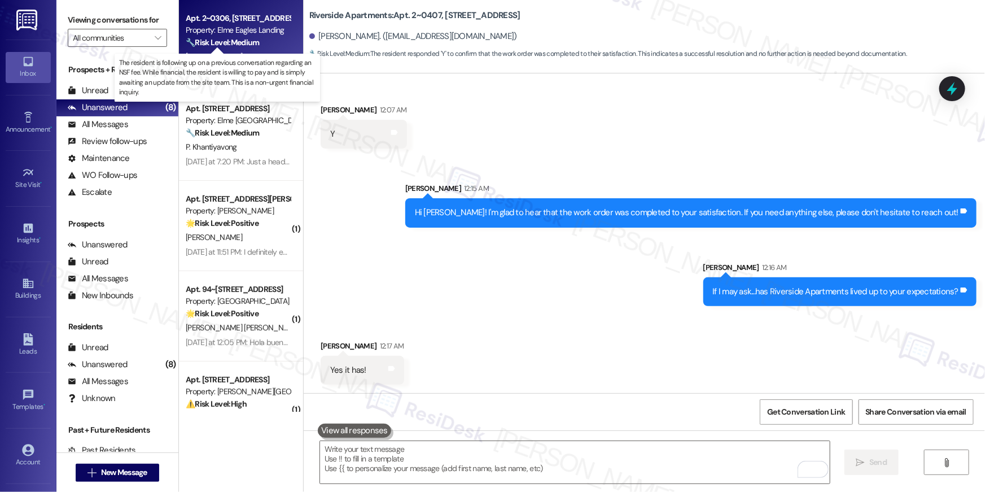
click at [221, 41] on strong "🔧 Risk Level: Medium" at bounding box center [222, 42] width 73 height 10
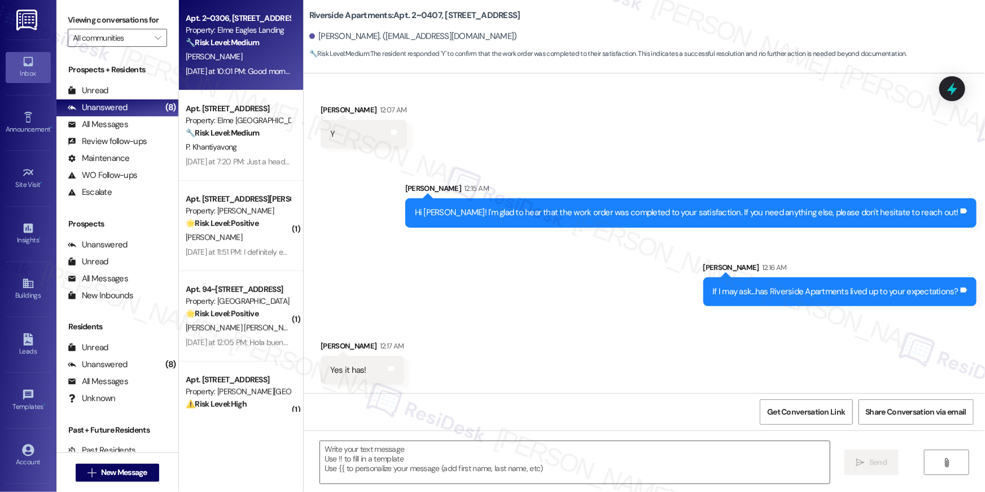
type textarea "Fetching suggested responses. Please feel free to read through the conversation…"
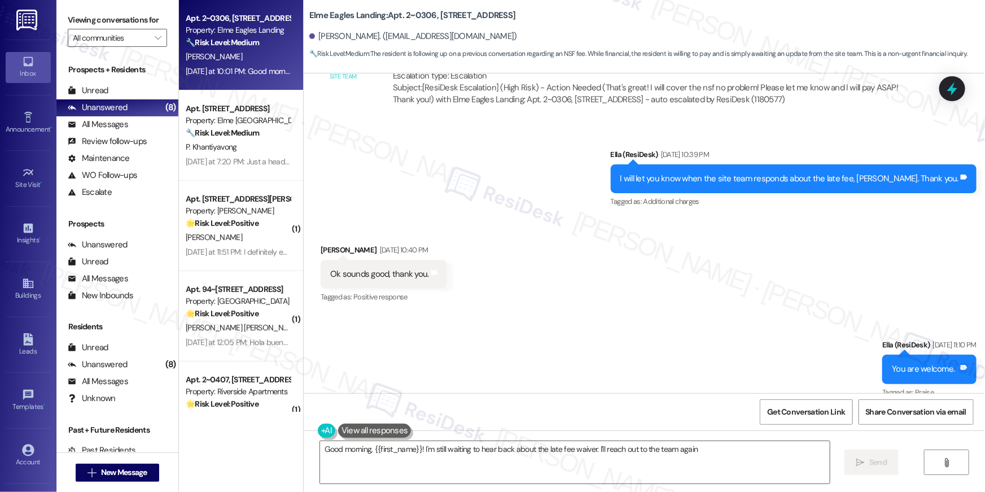
scroll to position [12423, 0]
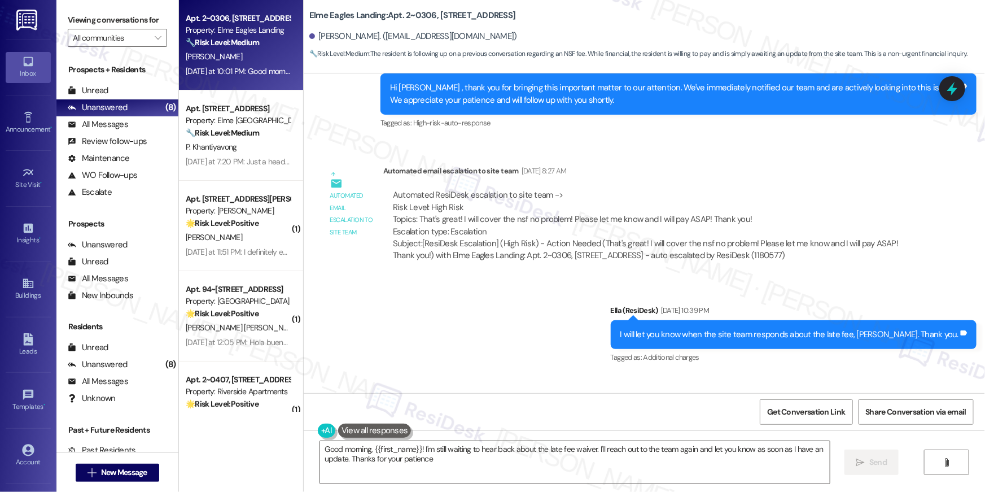
type textarea "Good morning, {{first_name}}! I'm still waiting to hear back about the late fee…"
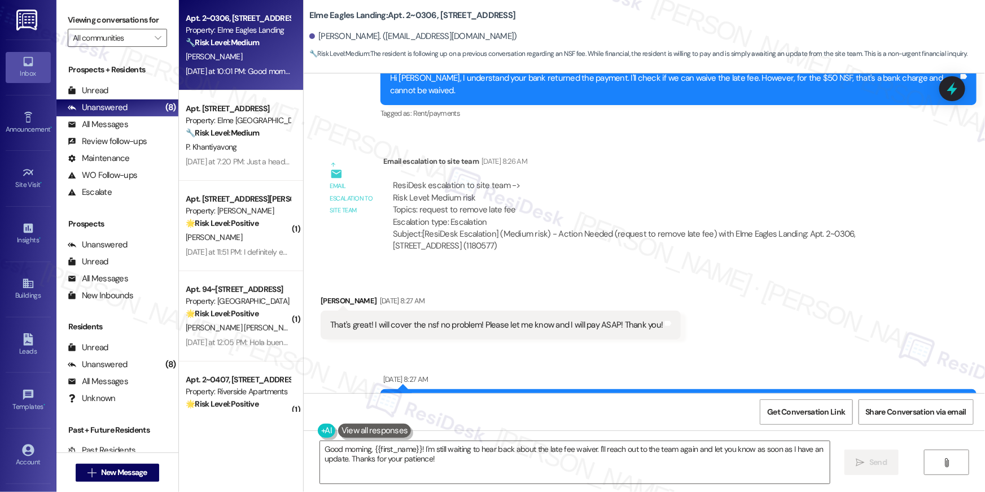
scroll to position [12309, 0]
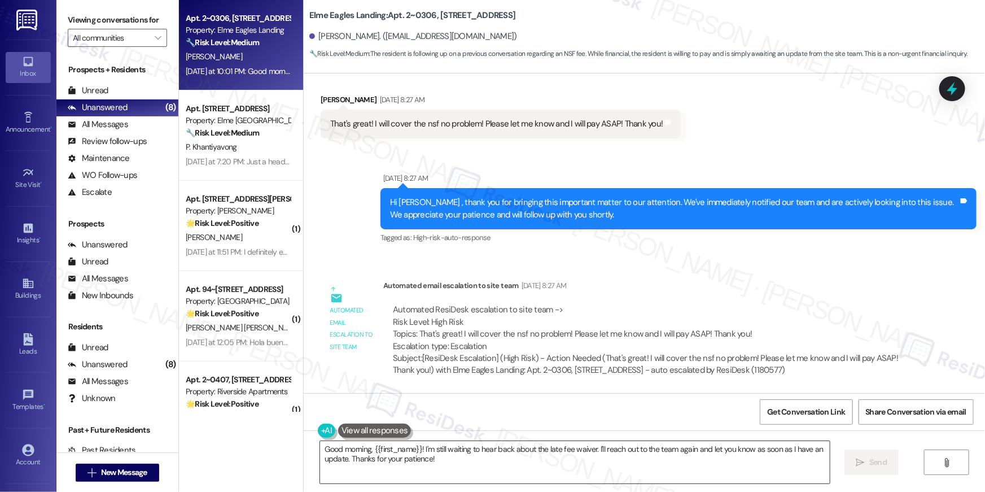
click at [537, 478] on textarea "Good morning, {{first_name}}! I'm still waiting to hear back about the late fee…" at bounding box center [575, 462] width 510 height 42
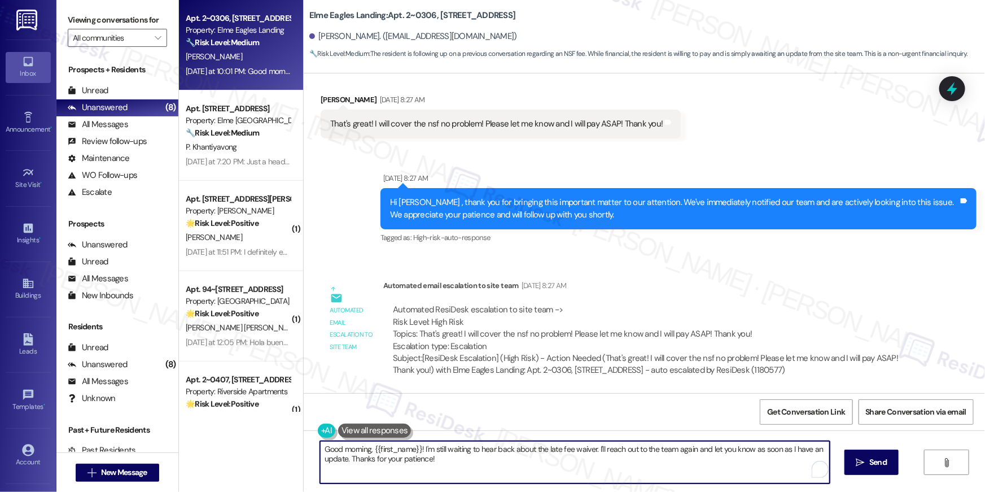
click at [598, 471] on textarea "Good morning, {{first_name}}! I'm still waiting to hear back about the late fee…" at bounding box center [575, 462] width 510 height 42
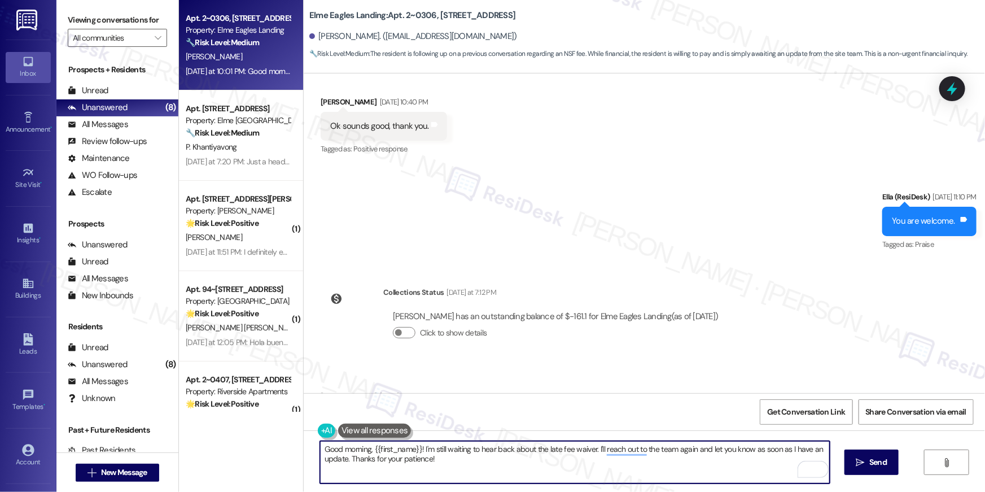
scroll to position [12740, 0]
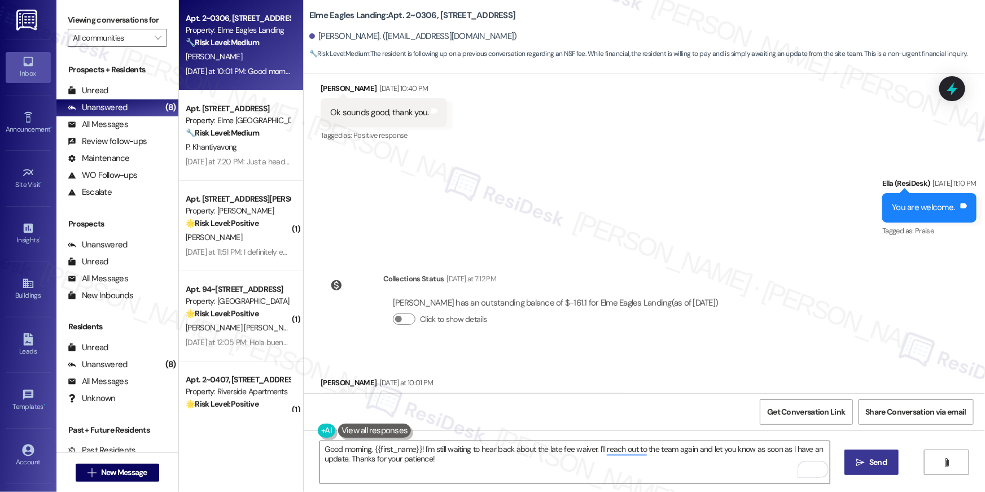
click at [883, 457] on span "Send" at bounding box center [877, 462] width 17 height 12
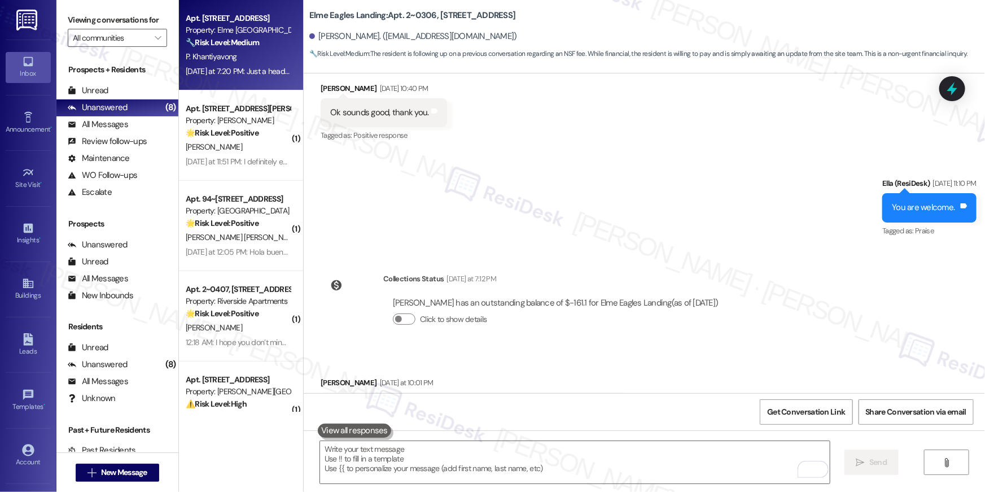
click at [244, 61] on div "P. Khantiyavong" at bounding box center [238, 57] width 107 height 14
type textarea "Fetching suggested responses. Please feel free to read through the conversation…"
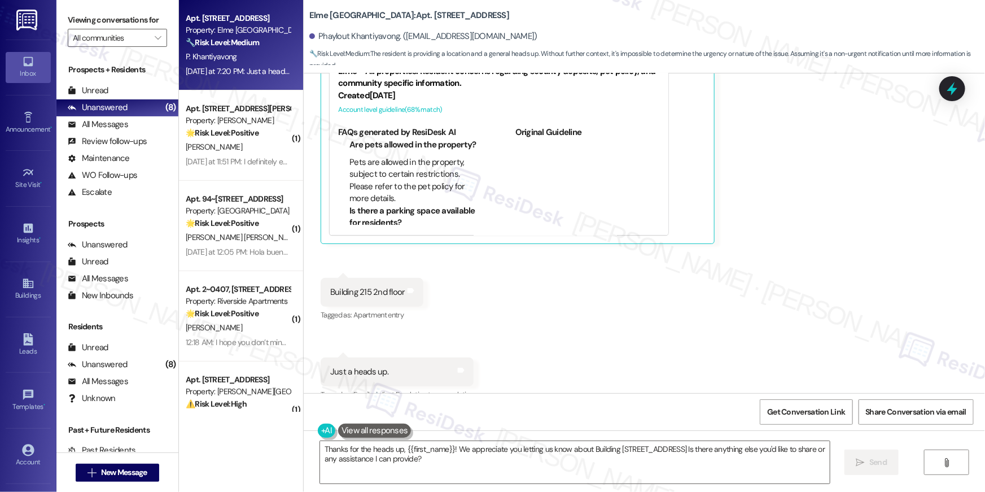
scroll to position [16929, 0]
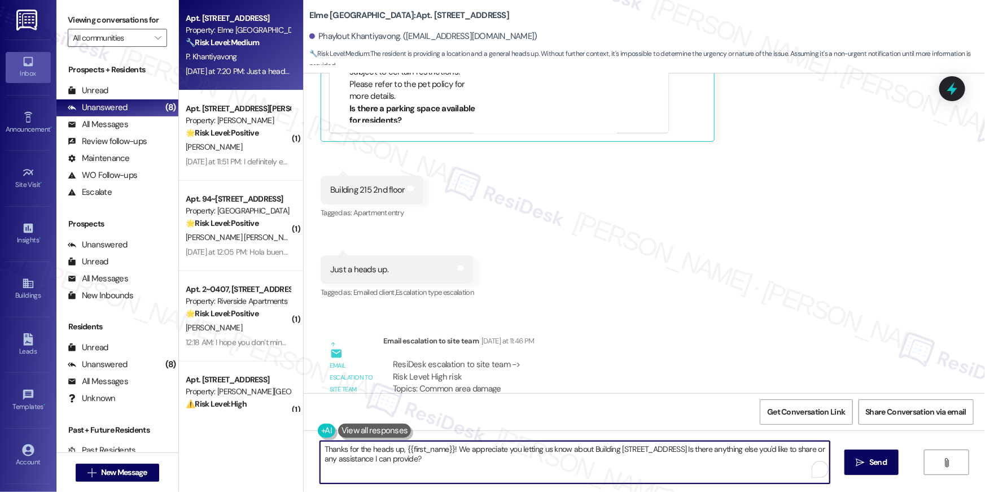
click at [473, 465] on textarea "Thanks for the heads up, {{first_name}}! We appreciate you letting us know abou…" at bounding box center [575, 462] width 510 height 42
click at [423, 458] on textarea "Thanks for the heads up, {{first_name}}! We appreciate you letting us know abou…" at bounding box center [575, 462] width 510 height 42
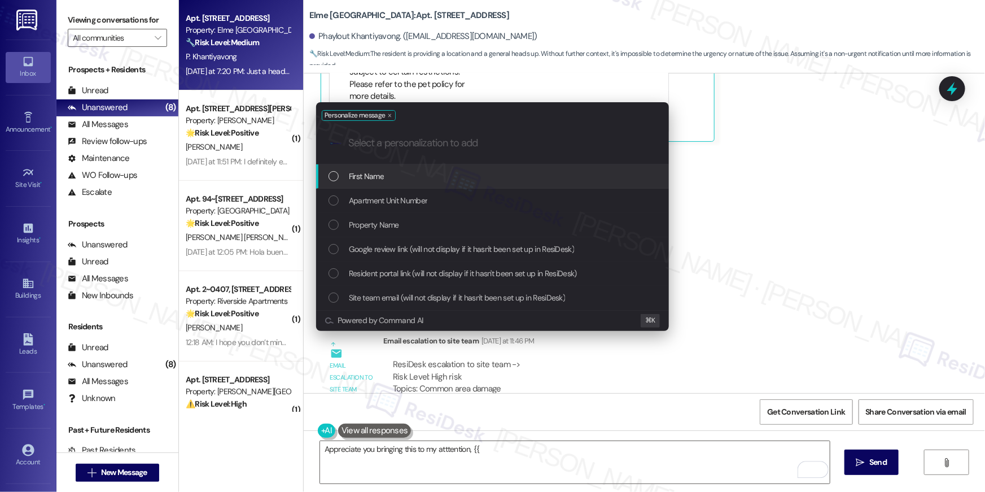
click at [402, 181] on div "First Name" at bounding box center [494, 176] width 330 height 12
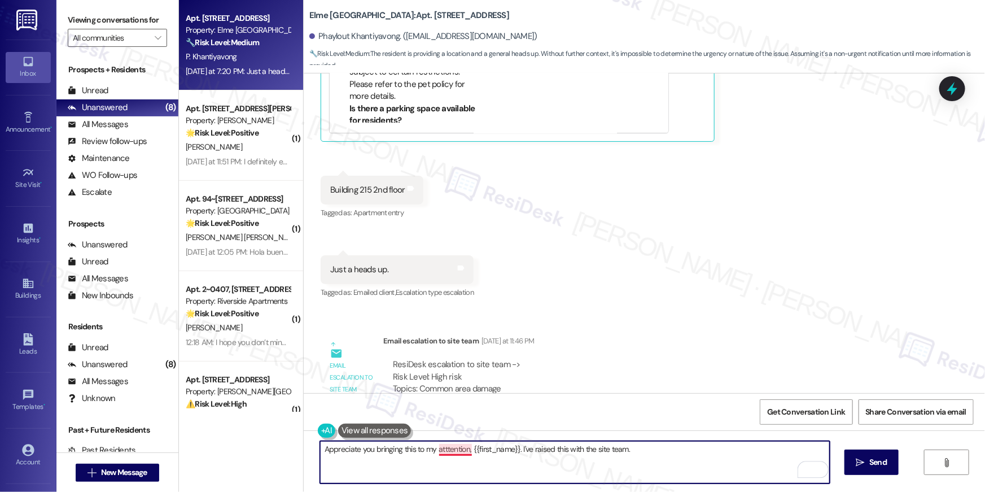
click at [445, 452] on textarea "Appreciate you bringing this to my atttention, {{first_name}}. I've raised this…" at bounding box center [575, 462] width 510 height 42
click at [642, 452] on textarea "Appreciate you bringing this to my attention, {{first_name}}. I've raised this …" at bounding box center [575, 462] width 510 height 42
type textarea "Appreciate you bringing this to my attention, {{first_name}}. I've raised this …"
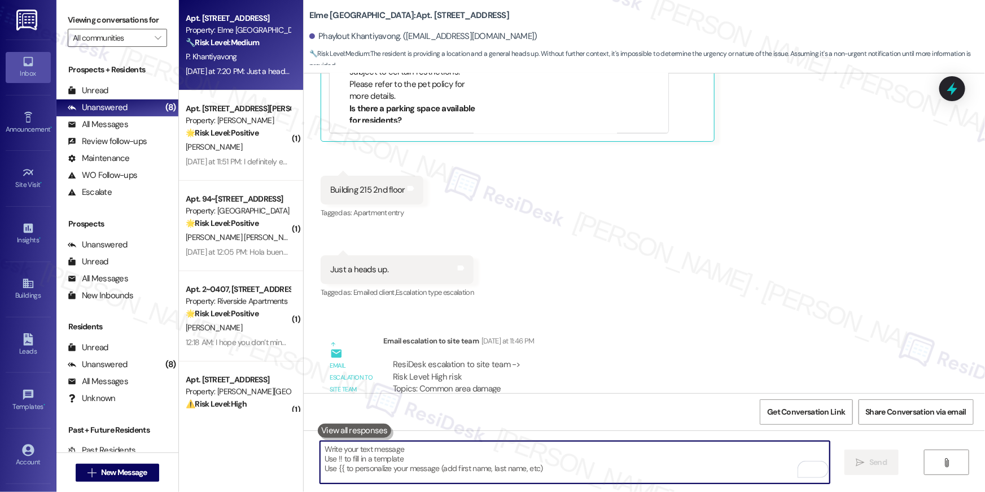
scroll to position [16802, 0]
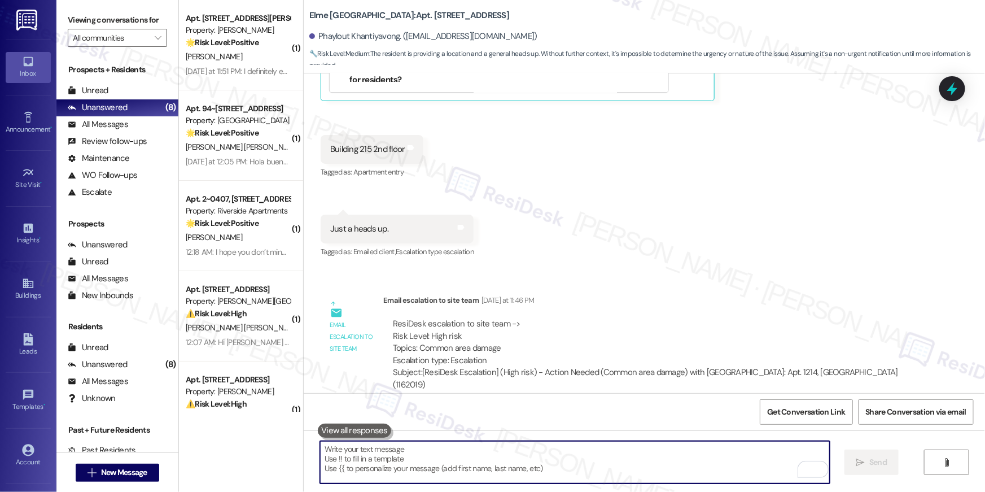
scroll to position [17008, 0]
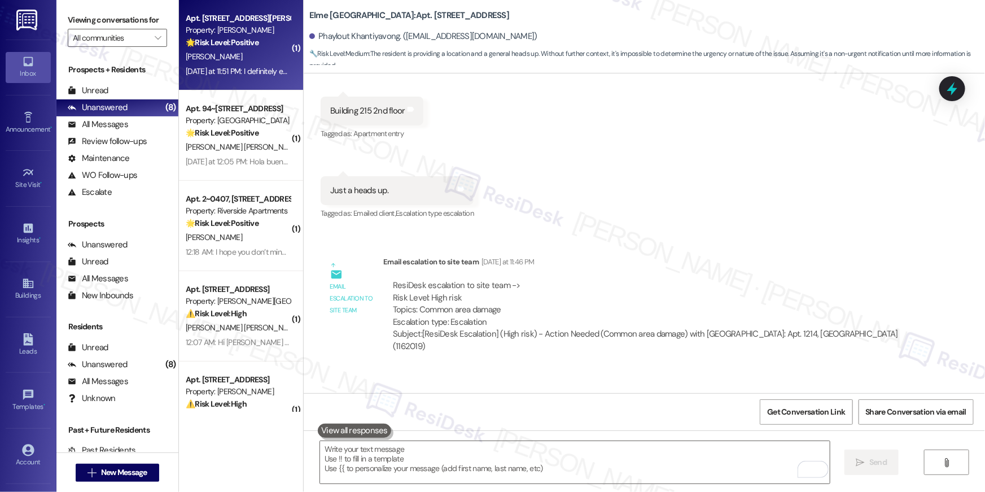
click at [209, 82] on div "Apt. [STREET_ADDRESS][PERSON_NAME] Property: [PERSON_NAME] 🌟 Risk Level: Positi…" at bounding box center [241, 45] width 124 height 90
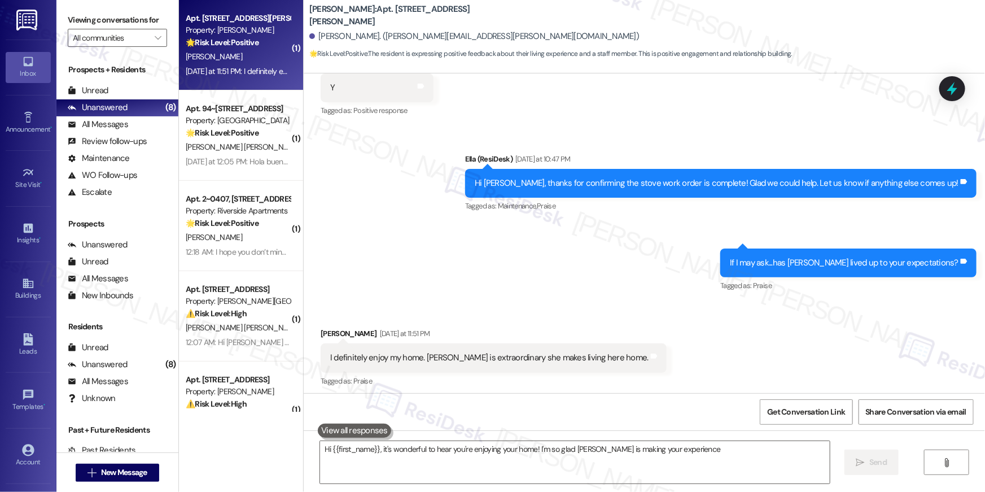
scroll to position [229, 0]
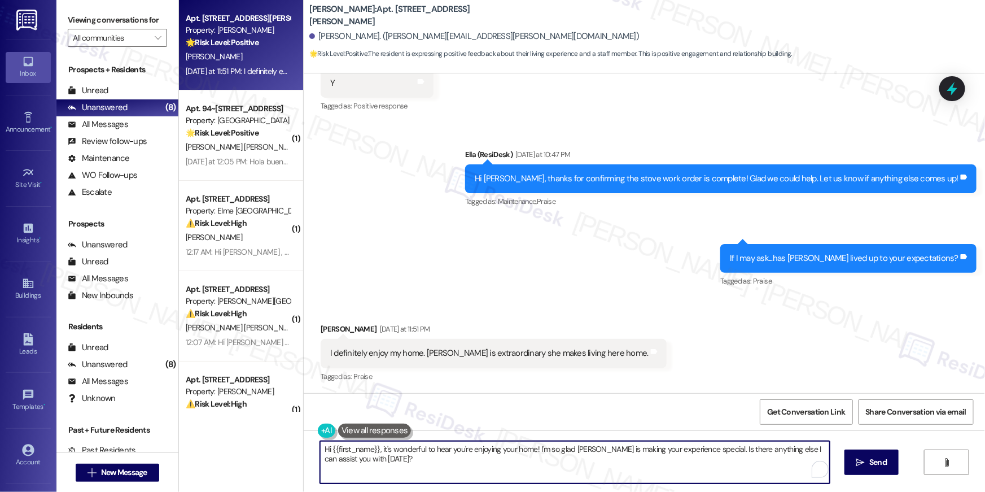
click at [684, 475] on textarea "Hi {{first_name}}, it's wonderful to hear you're enjoying your home! I'm so gla…" at bounding box center [575, 462] width 510 height 42
click at [614, 470] on textarea "Hi {{first_name}}, it's wonderful to hear you're enjoying your home! I'm so gla…" at bounding box center [575, 462] width 510 height 42
paste textarea "Thank you for sharing that the property has lived up to your expectations, {{fi…"
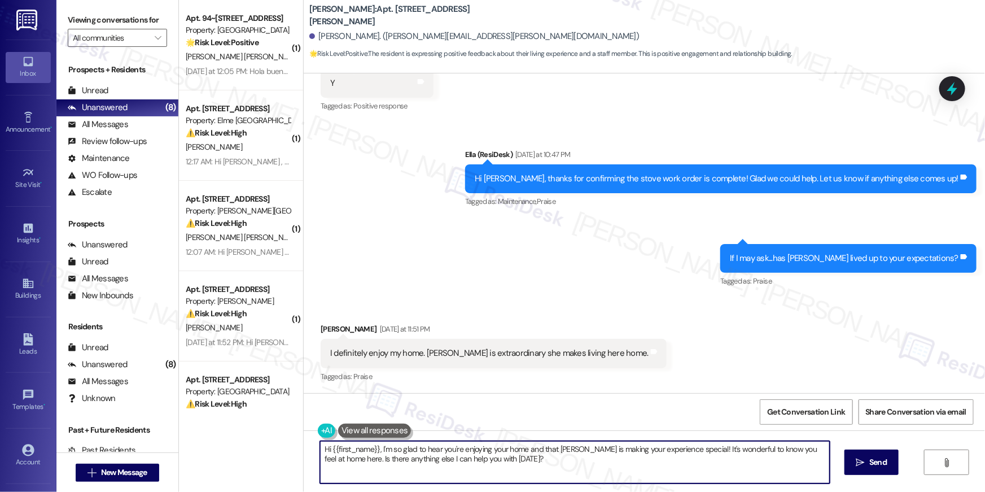
click at [761, 453] on textarea "Hi {{first_name}}, I'm so glad to hear you're enjoying your home and that Ms. K…" at bounding box center [575, 462] width 510 height 42
paste textarea "I hope you don’t mind me asking a quick favor—would you be willing to leave us …"
type textarea "I hope you don’t mind me asking a quick favor—would you be willing to leave us …"
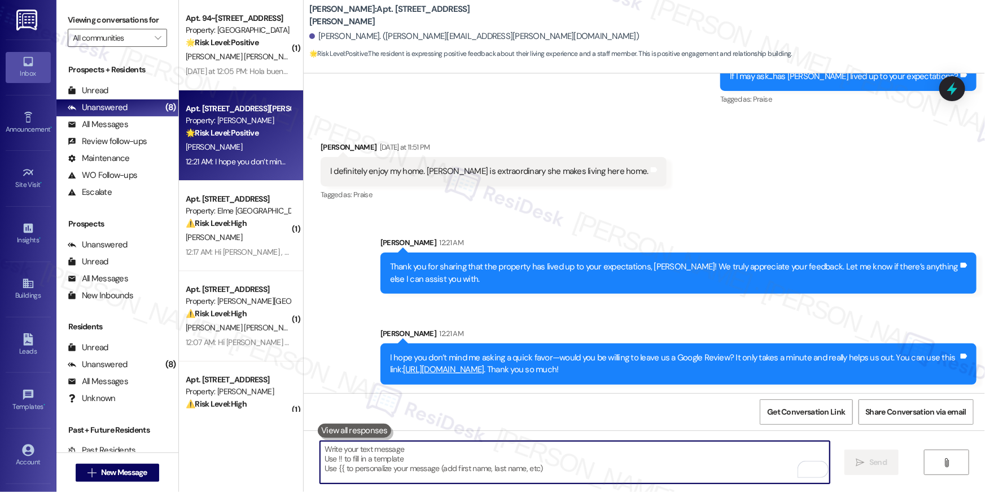
scroll to position [220, 0]
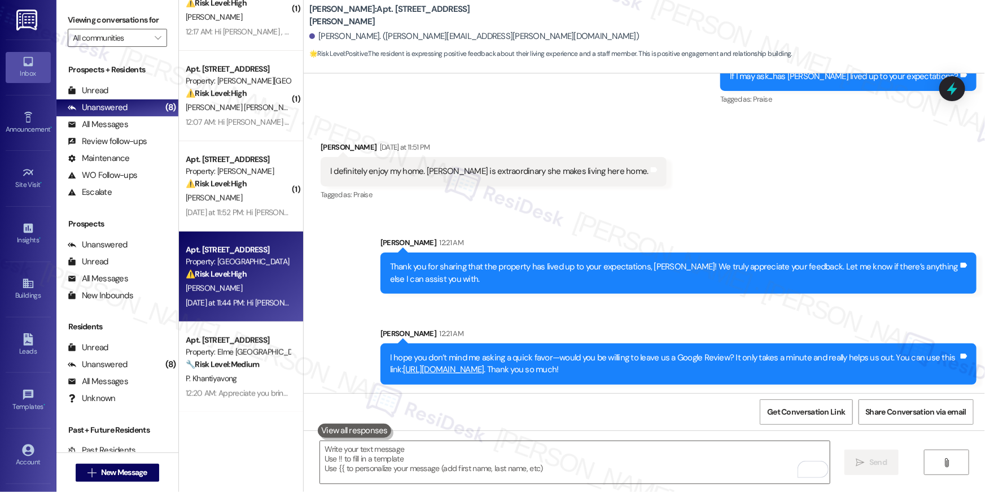
click at [212, 269] on strong "⚠️ Risk Level: High" at bounding box center [216, 274] width 61 height 10
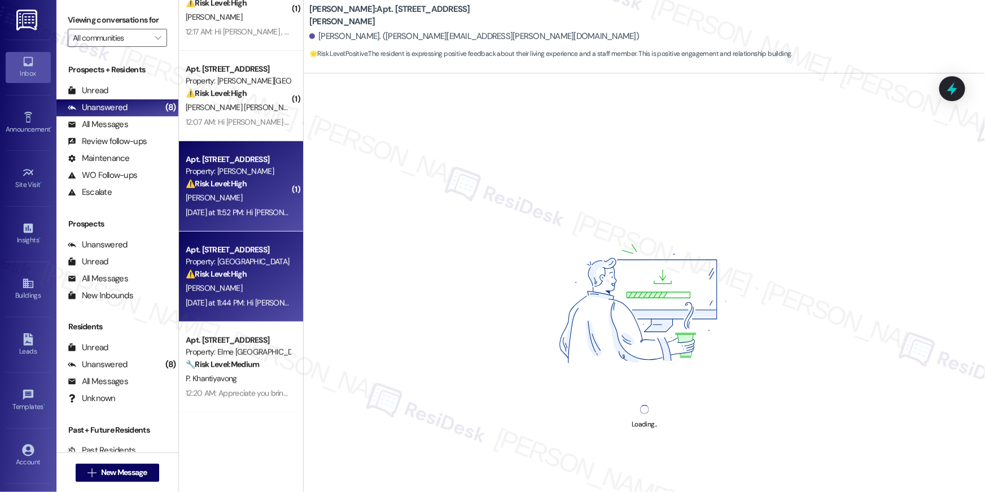
click at [230, 216] on div "Yesterday at 11:52 PM: Hi Ladasia , thank you for bringing this important matte…" at bounding box center [576, 212] width 781 height 10
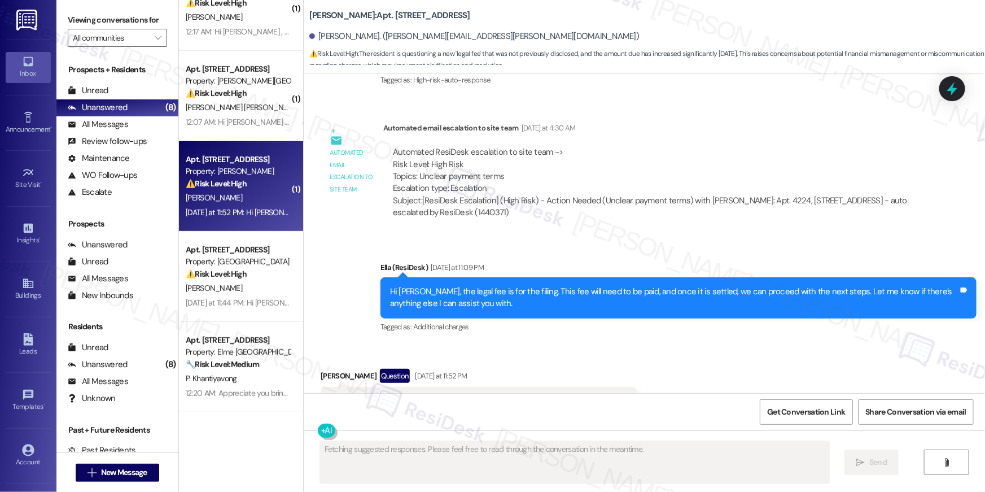
scroll to position [338, 0]
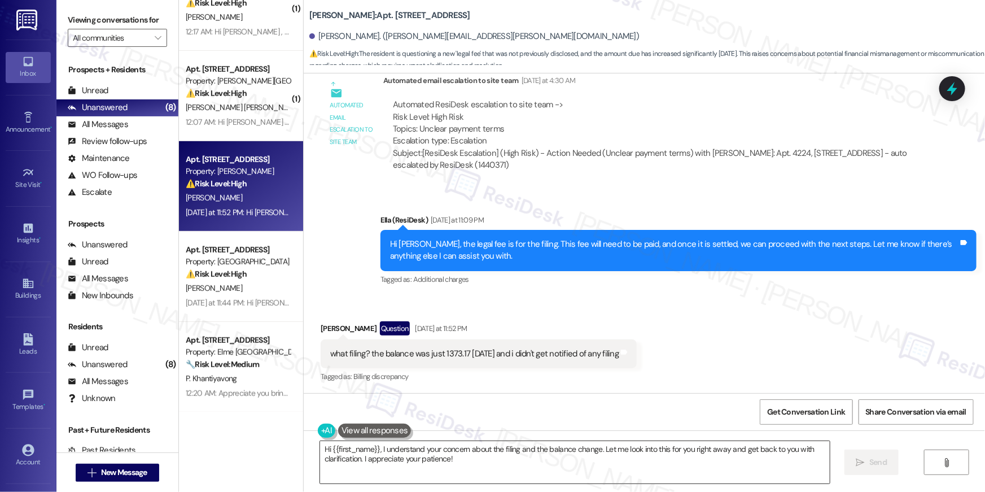
click at [466, 480] on textarea "Hi {{first_name}}, I understand your concern about the filing and the balance c…" at bounding box center [575, 462] width 510 height 42
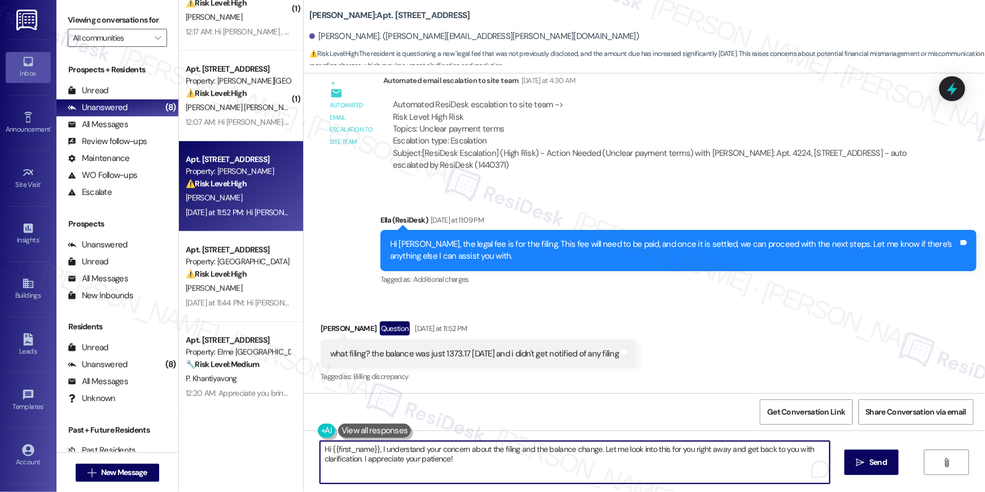
click at [466, 480] on textarea "Hi {{first_name}}, I understand your concern about the filing and the balance c…" at bounding box center [575, 462] width 510 height 42
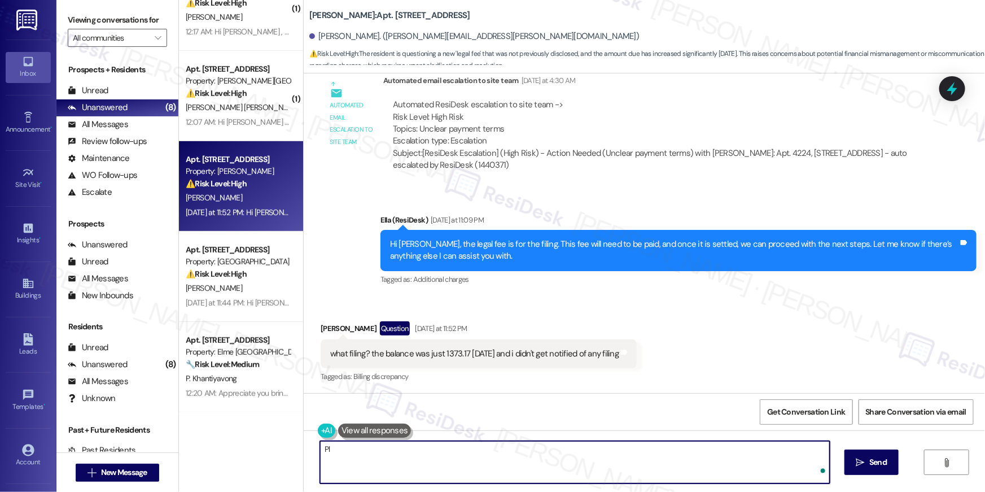
type textarea "P"
type textarea "That's what the legal fee is for, Ladasia. You may reach out directly to the of…"
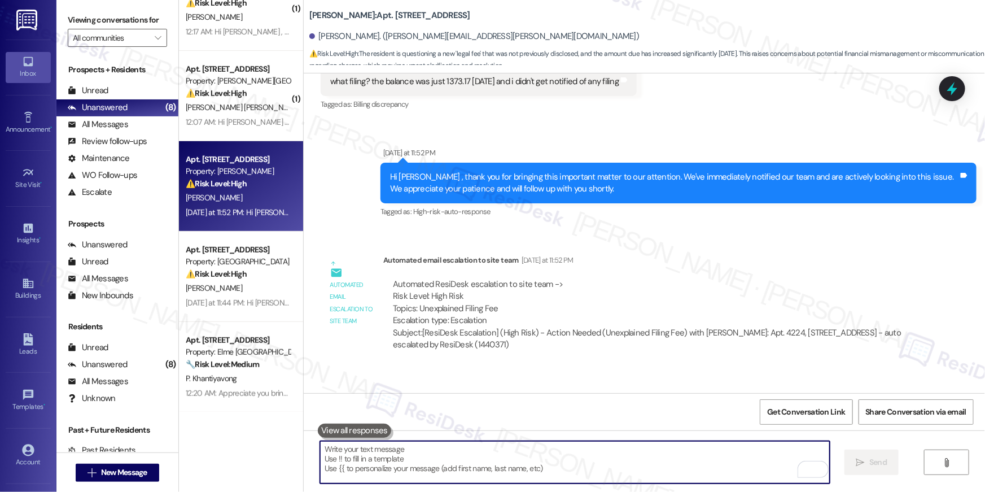
scroll to position [663, 0]
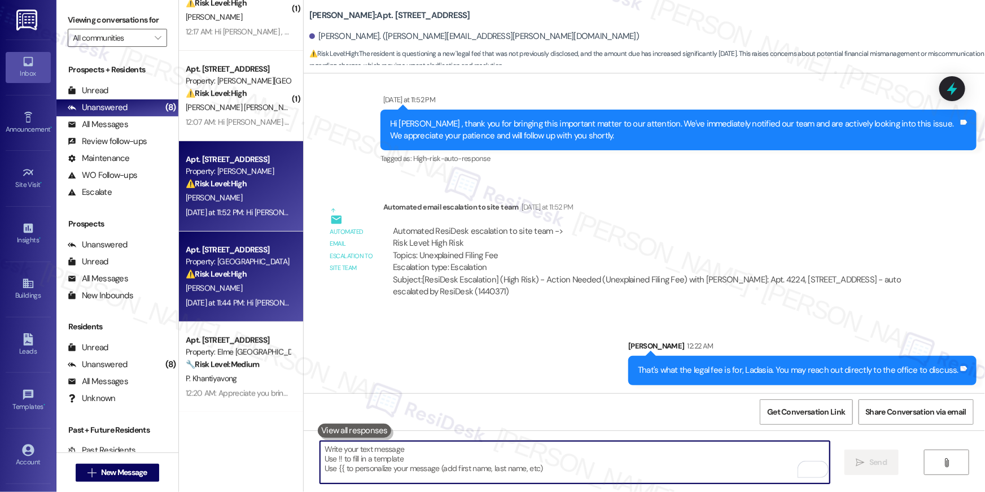
click at [254, 297] on div "Yesterday at 11:44 PM: Hi Teyiera , thank you for bringing this important matte…" at bounding box center [577, 302] width 782 height 10
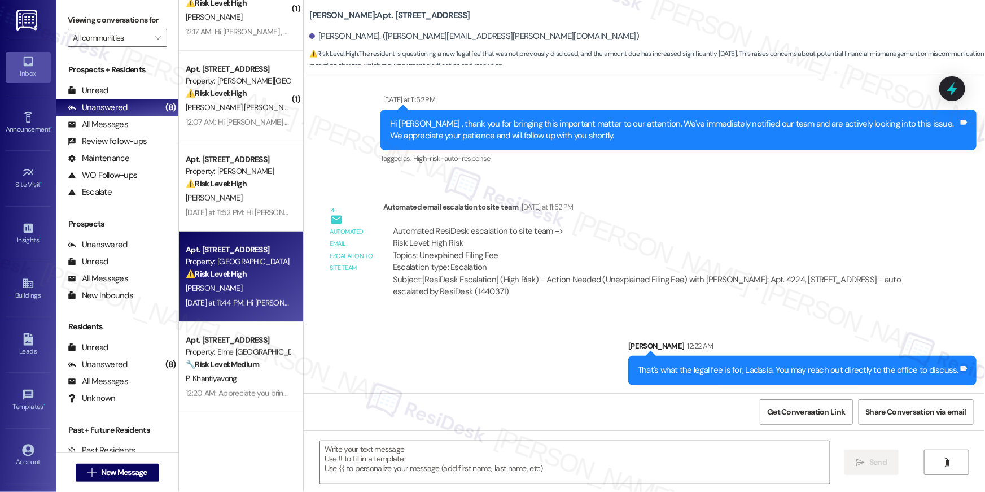
type textarea "Fetching suggested responses. Please feel free to read through the conversation…"
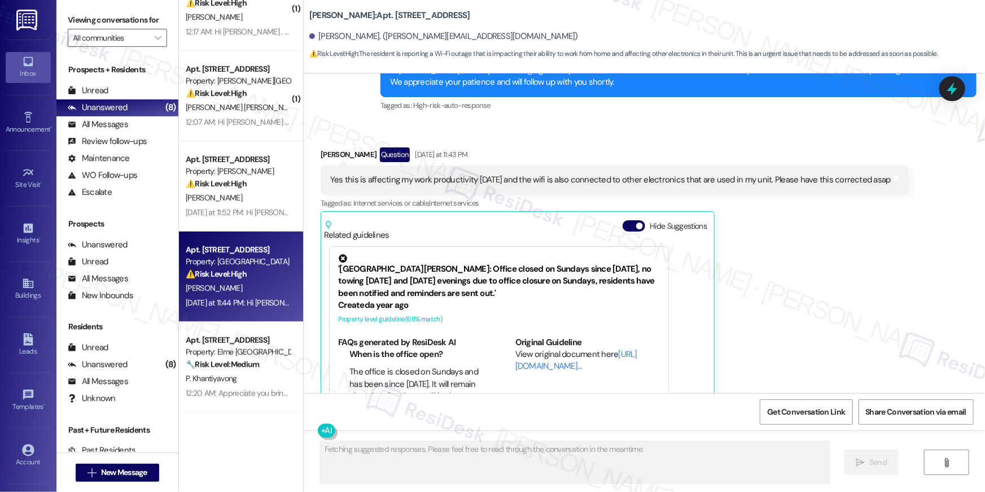
scroll to position [4510, 0]
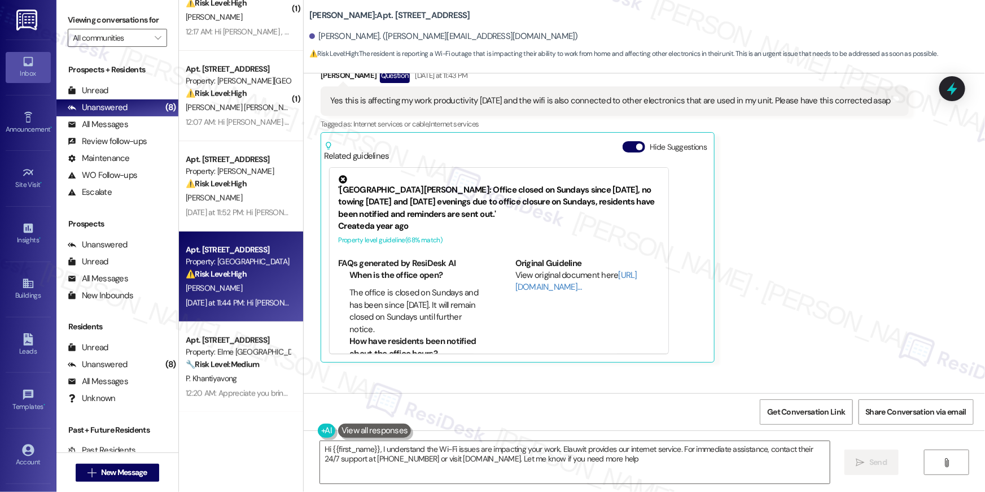
type textarea "Hi {{first_name}}, I understand the Wi-Fi issues are impacting your work. Elauw…"
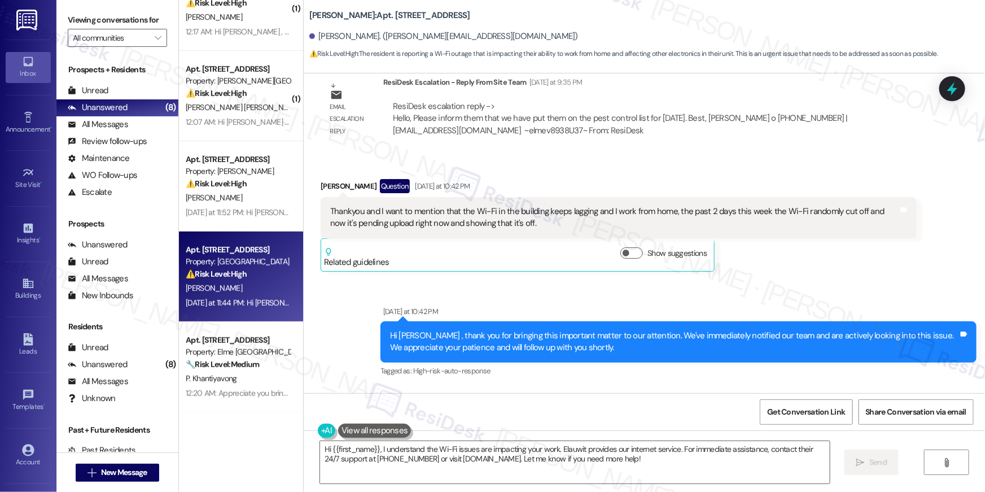
scroll to position [4210, 0]
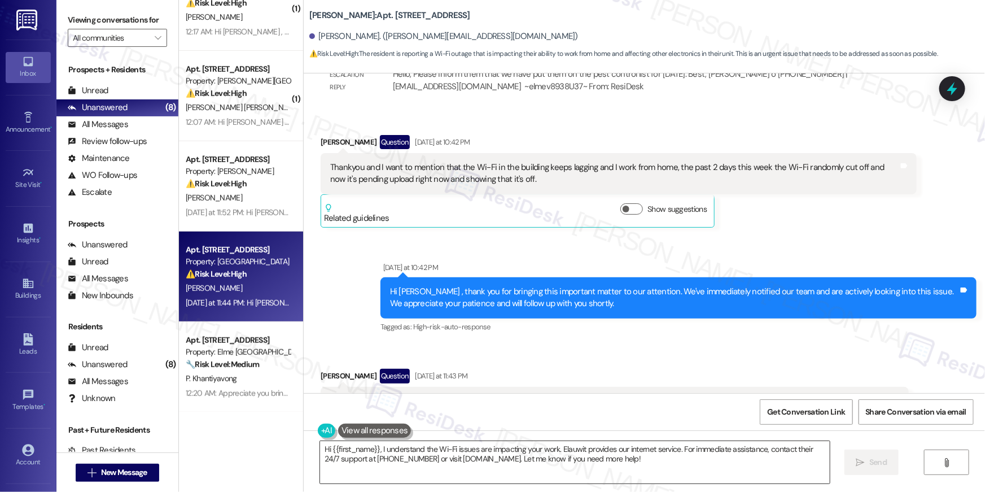
click at [529, 480] on textarea "Hi {{first_name}}, I understand the Wi-Fi issues are impacting your work. Elauw…" at bounding box center [575, 462] width 510 height 42
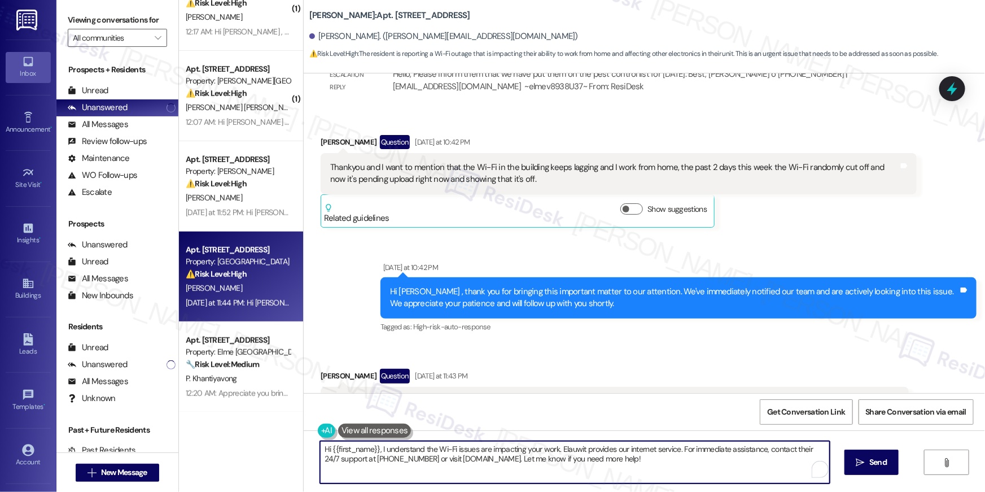
click at [607, 466] on textarea "Hi {{first_name}}, I understand the Wi-Fi issues are impacting your work. Elauw…" at bounding box center [575, 462] width 510 height 42
click at [665, 465] on textarea "Hi {{first_name}}, I understand the Wi-Fi issues are impacting your work. Elauw…" at bounding box center [575, 462] width 510 height 42
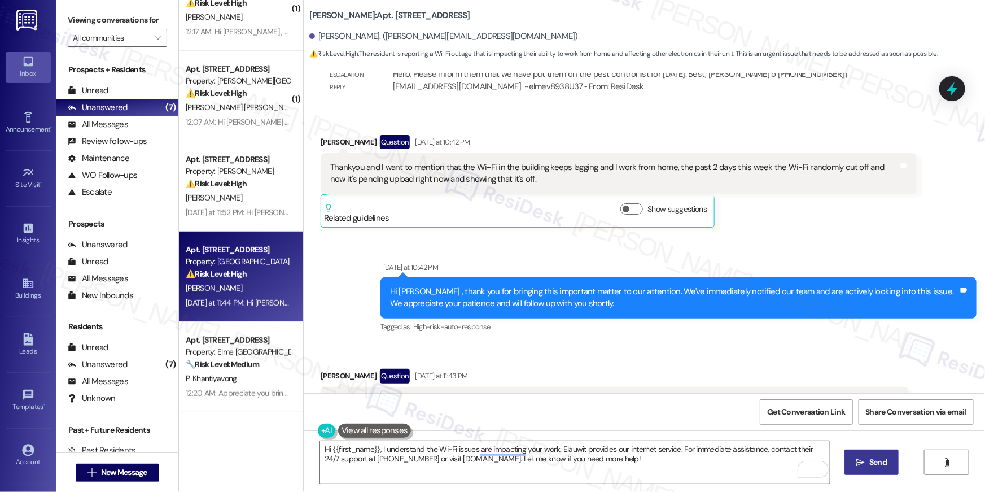
click at [865, 460] on span " Send" at bounding box center [872, 462] width 36 height 12
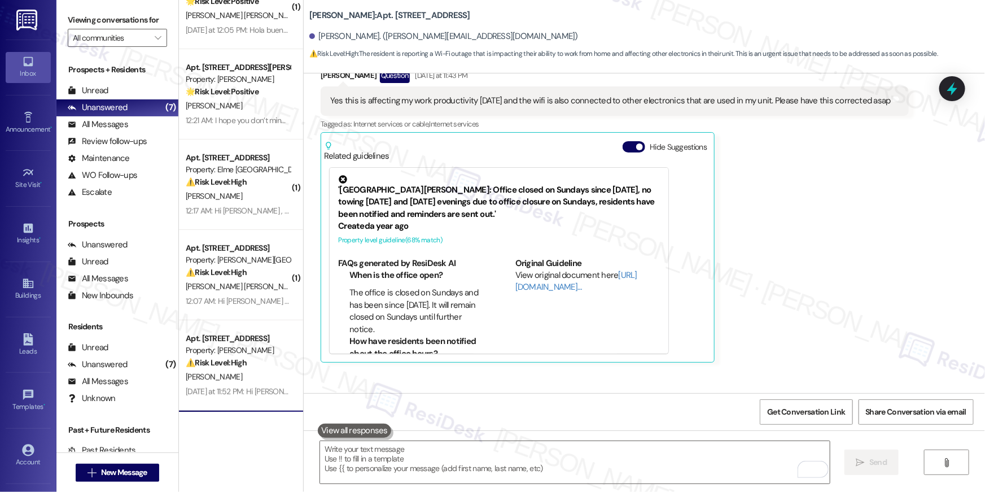
scroll to position [0, 0]
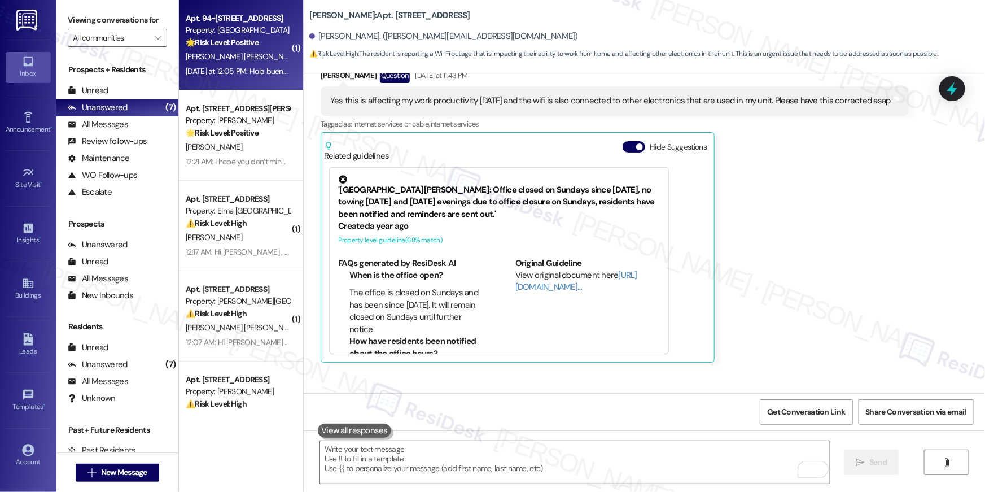
click at [241, 54] on span "L. Hernandez Martinez" at bounding box center [243, 56] width 115 height 10
type textarea "Fetching suggested responses. Please feel free to read through the conversation…"
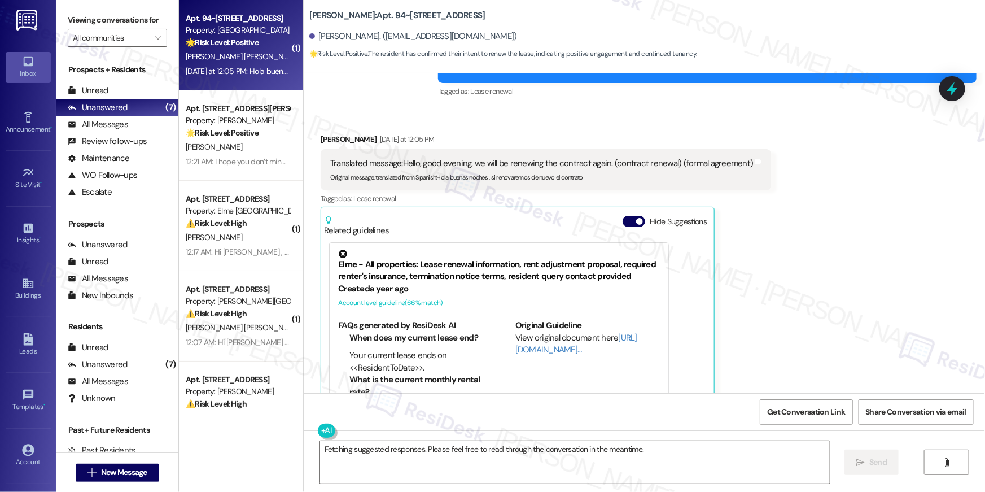
scroll to position [870, 0]
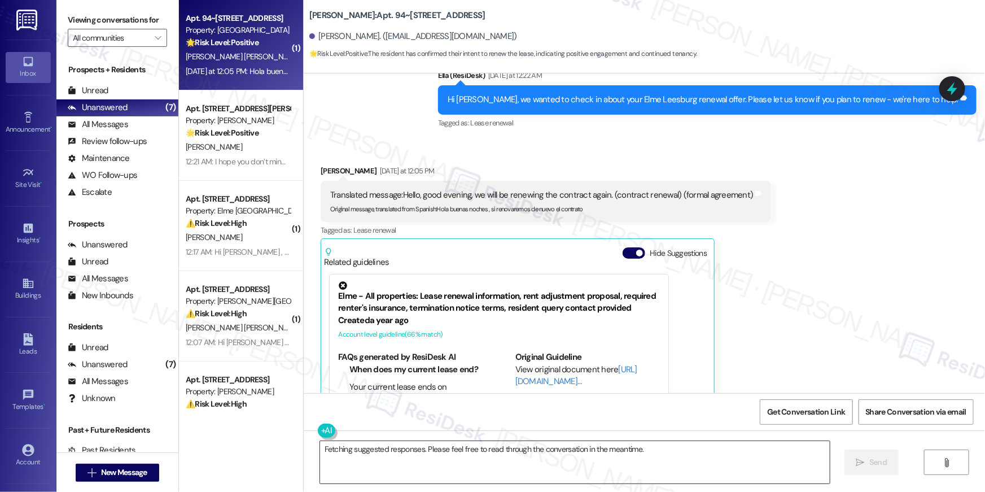
click at [690, 461] on textarea "Fetching suggested responses. Please feel free to read through the conversation…" at bounding box center [575, 462] width 510 height 42
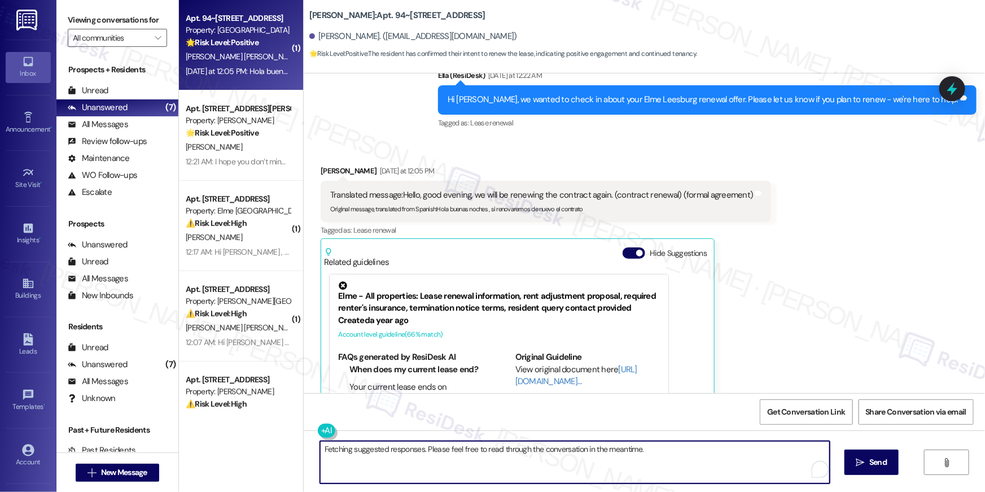
click at [690, 461] on textarea "Fetching suggested responses. Please feel free to read through the conversation…" at bounding box center [575, 462] width 510 height 42
click at [689, 459] on textarea "Fetching suggested responses. Please feel free to read through the conversation…" at bounding box center [575, 462] width 510 height 42
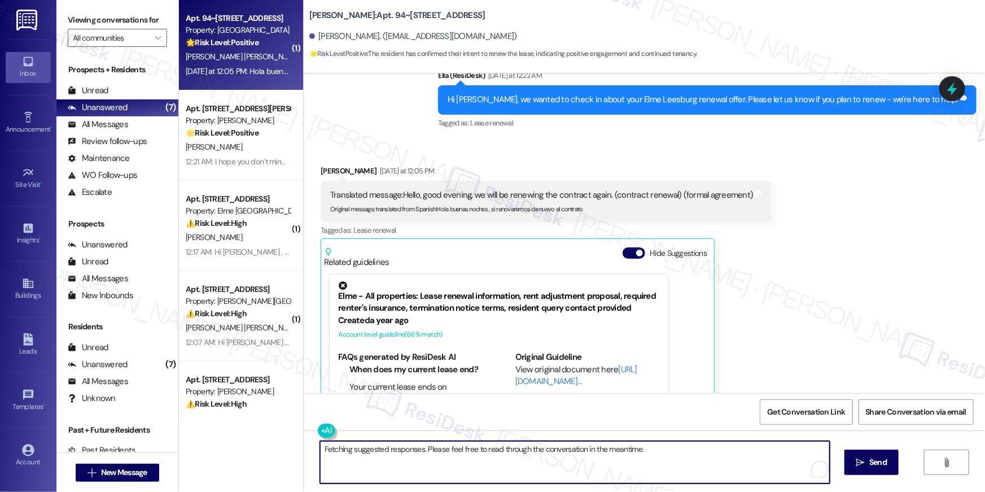
click at [689, 458] on textarea "Fetching suggested responses. Please feel free to read through the conversation…" at bounding box center [575, 462] width 510 height 42
paste textarea "Hola {{first_name}}, ¡gracias por renovar su contrato de arrendamiento! Por fav…"
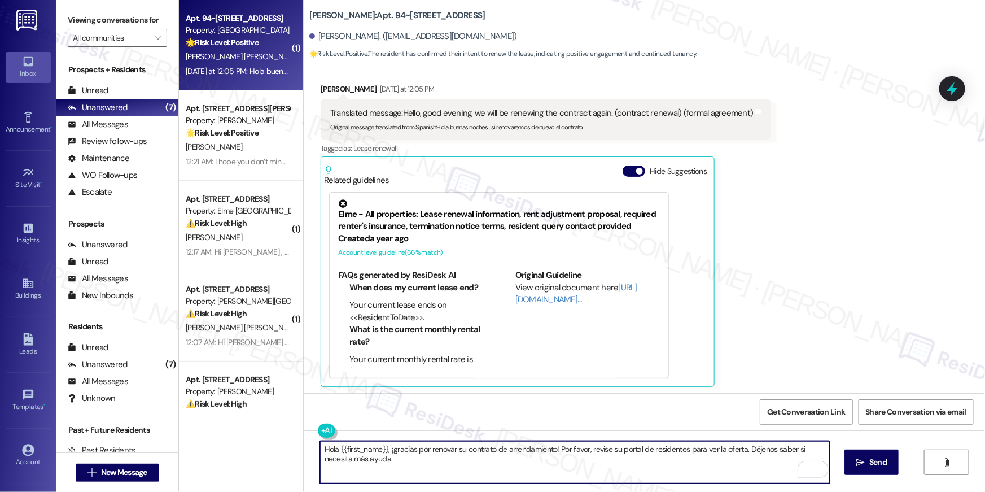
scroll to position [953, 0]
click at [619, 474] on textarea "Hola {{first_name}}, ¡gracias por renovar su contrato de arrendamiento! Por fav…" at bounding box center [575, 462] width 510 height 42
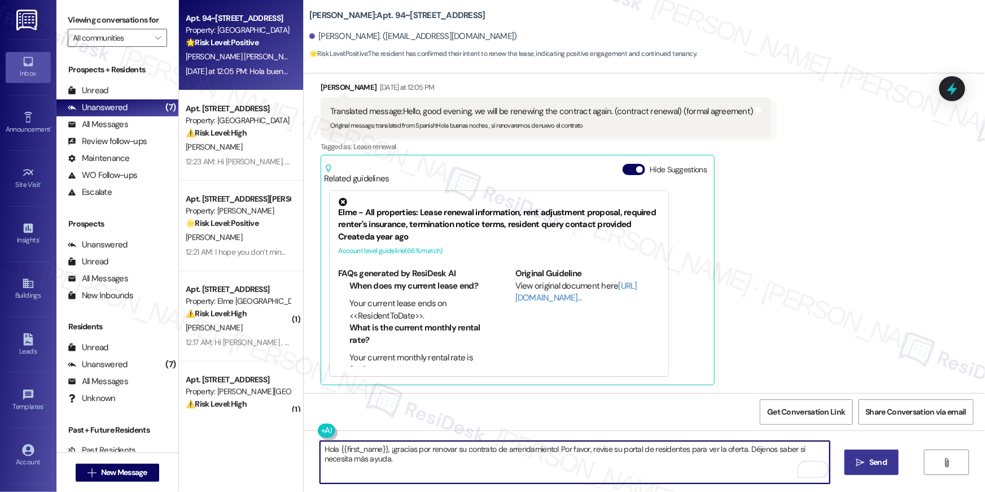
type textarea "Hola {{first_name}}, ¡gracias por renovar su contrato de arrendamiento! Por fav…"
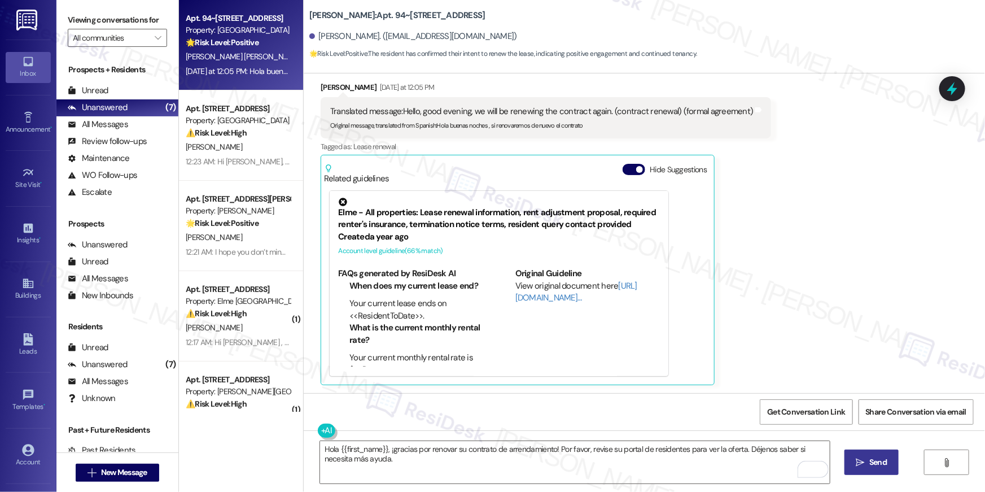
click at [857, 455] on button " Send" at bounding box center [871, 461] width 55 height 25
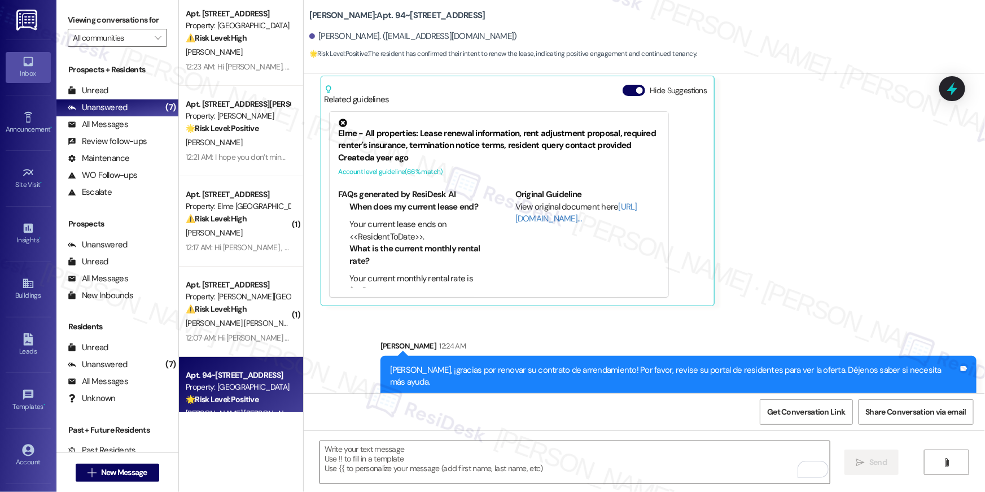
scroll to position [0, 0]
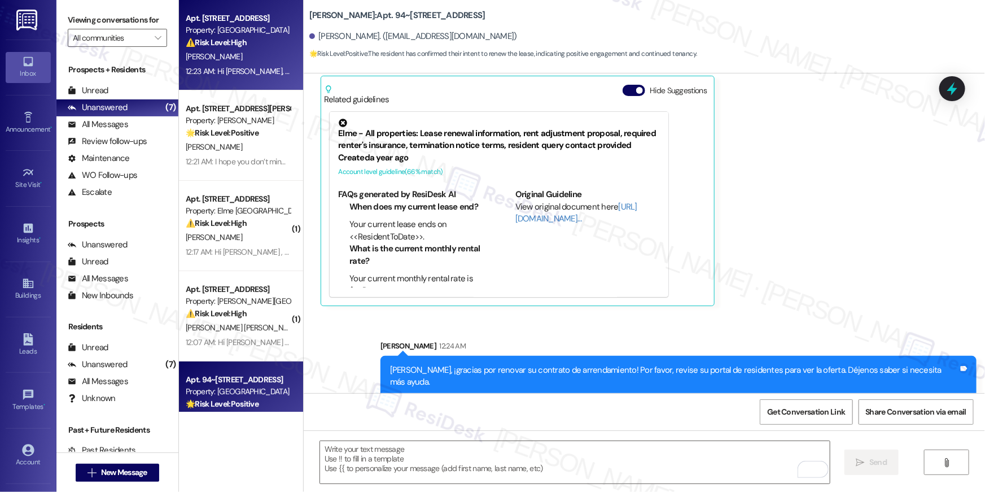
click at [214, 33] on div "Property: Elme Manassas" at bounding box center [238, 30] width 104 height 12
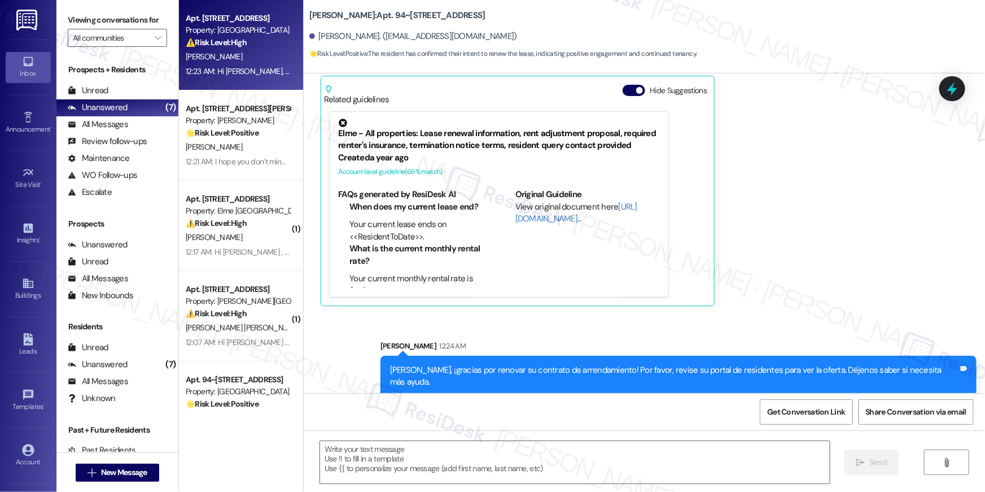
type textarea "Fetching suggested responses. Please feel free to read through the conversation…"
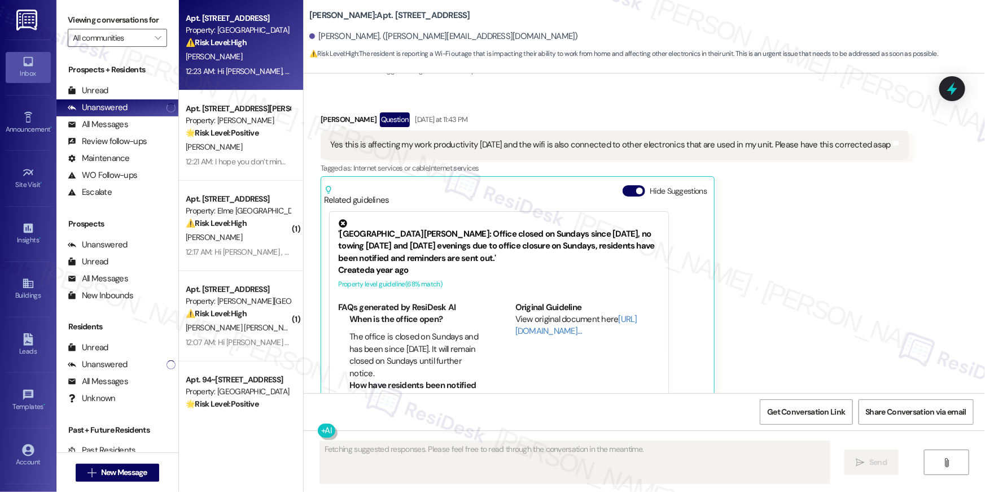
scroll to position [4510, 0]
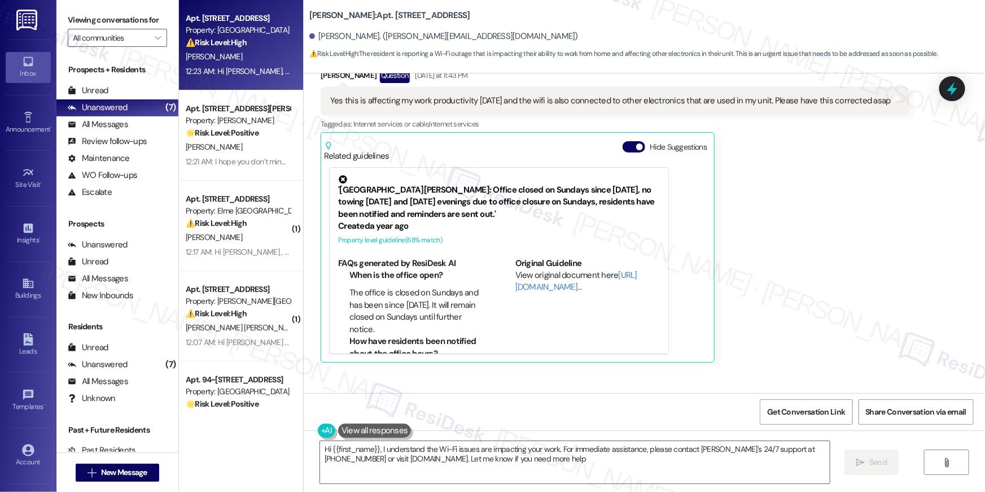
type textarea "Hi {{first_name}}, I understand the Wi-Fi issues are impacting your work. For i…"
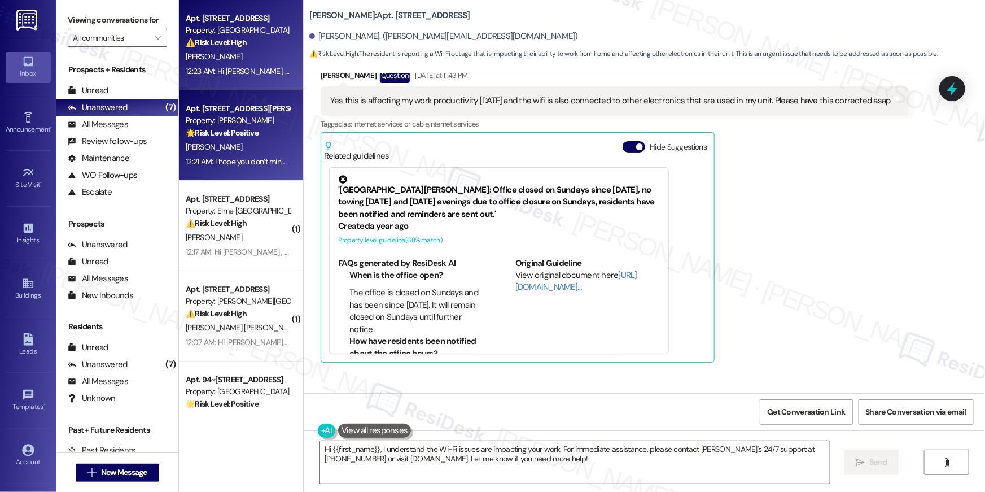
click at [249, 150] on div "N. Burnett" at bounding box center [238, 147] width 107 height 14
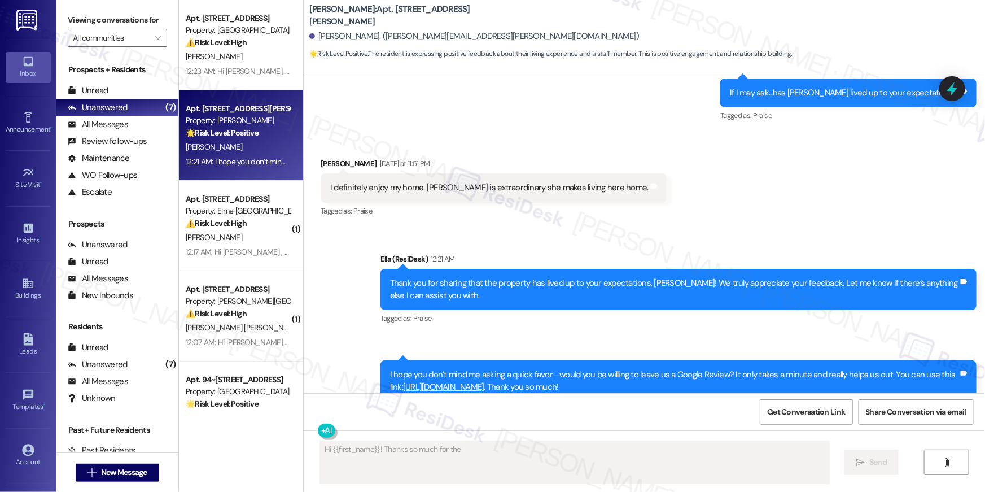
scroll to position [452, 0]
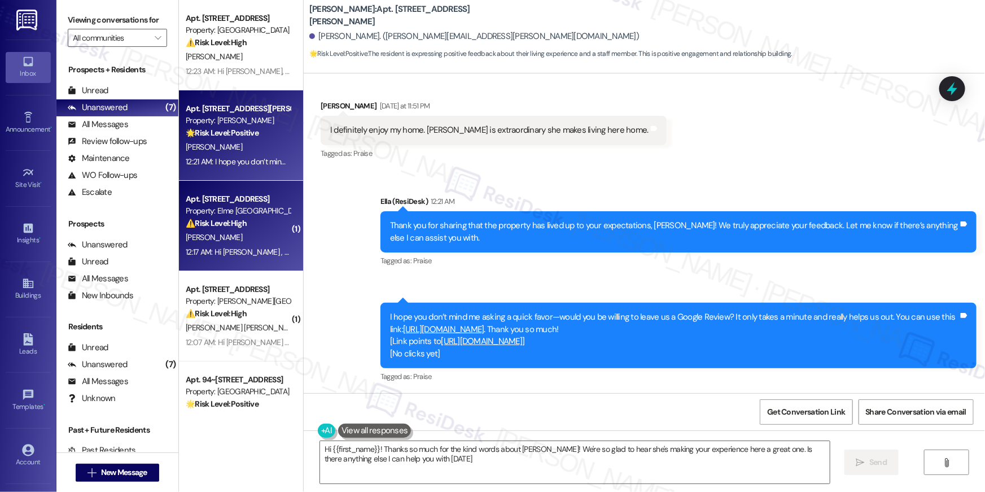
type textarea "Hi {{first_name}}! Thanks so much for the kind words about Ms. King! We're so g…"
click at [218, 205] on div "Property: Elme [GEOGRAPHIC_DATA]" at bounding box center [238, 211] width 104 height 12
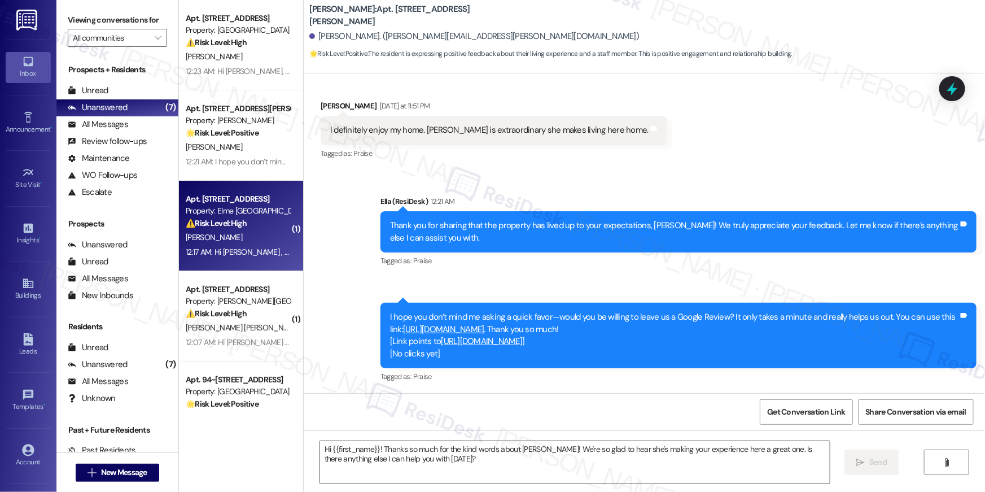
type textarea "Fetching suggested responses. Please feel free to read through the conversation…"
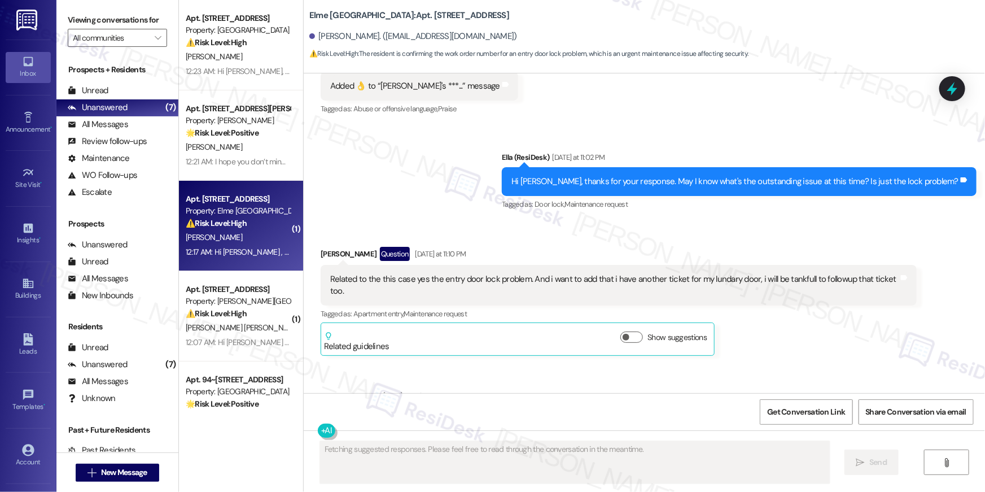
scroll to position [2577, 0]
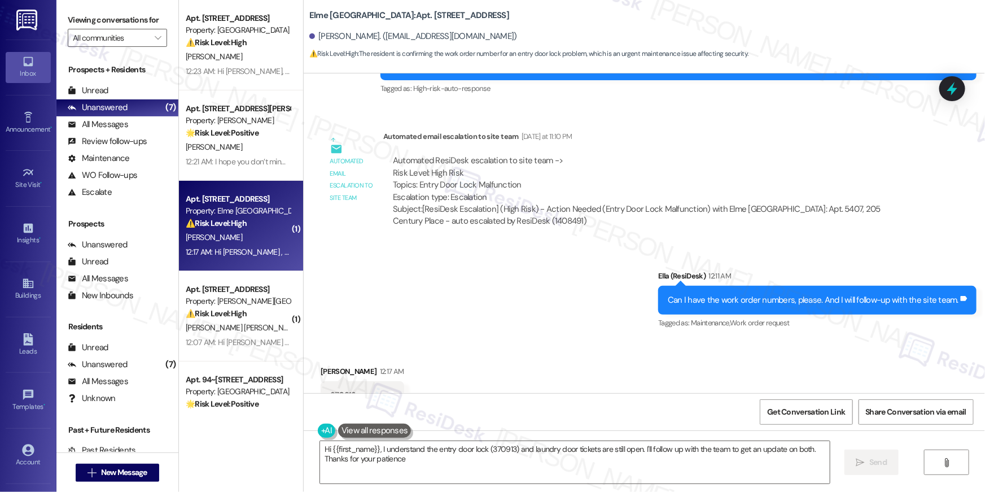
type textarea "Hi {{first_name}}, I understand the entry door lock (370913) and laundry door t…"
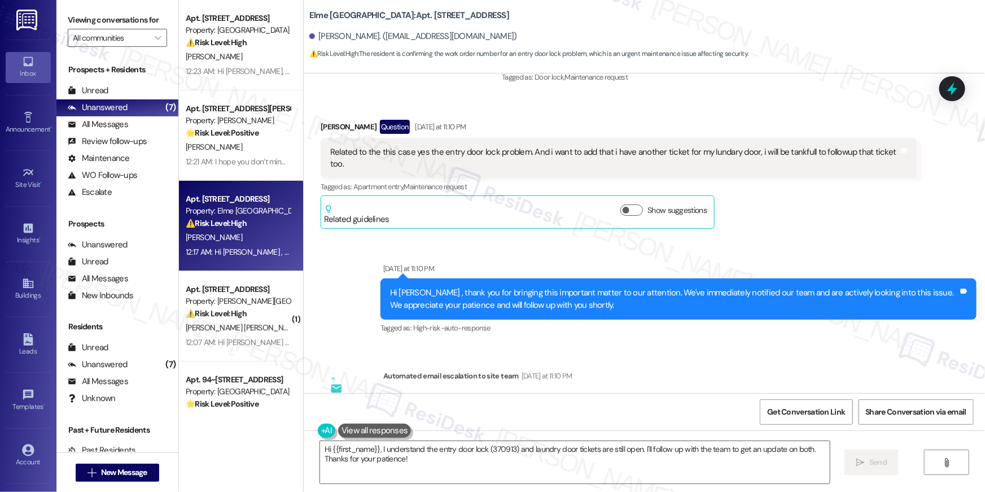
scroll to position [2196, 0]
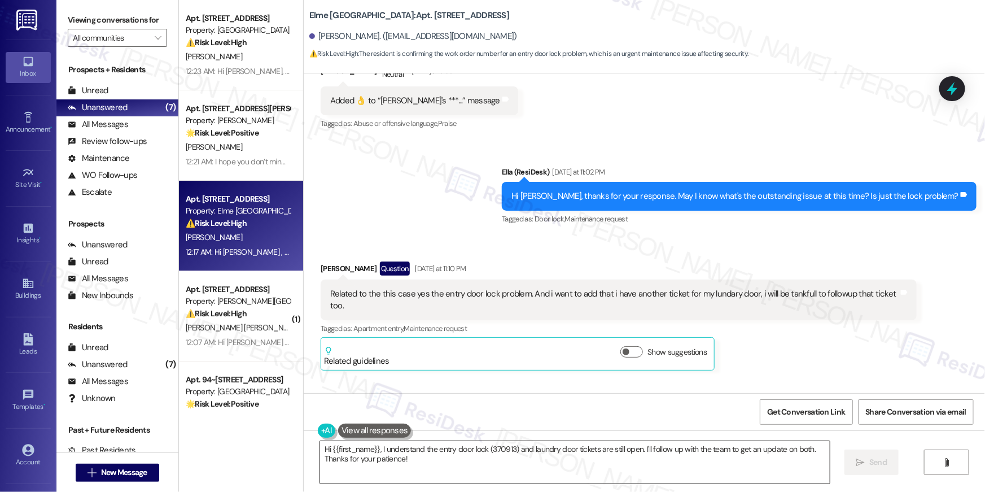
click at [585, 478] on textarea "Hi {{first_name}}, I understand the entry door lock (370913) and laundry door t…" at bounding box center [575, 462] width 510 height 42
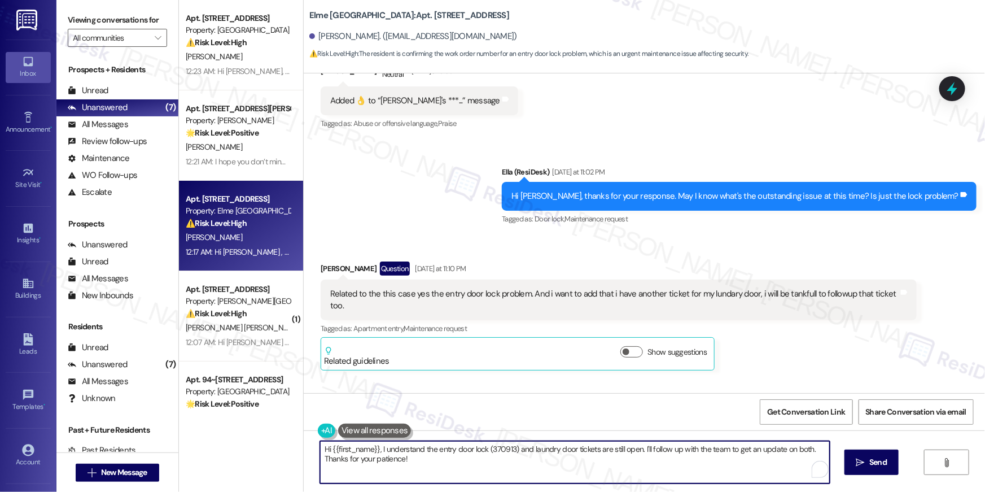
click at [585, 475] on textarea "Hi {{first_name}}, I understand the entry door lock (370913) and laundry door t…" at bounding box center [575, 462] width 510 height 42
click at [586, 474] on textarea "Hi {{first_name}}, I understand the entry door lock (370913) and laundry door t…" at bounding box center [575, 462] width 510 height 42
click at [586, 467] on textarea "Hi {{first_name}}, I understand the entry door lock (370913) and laundry door t…" at bounding box center [575, 462] width 510 height 42
click at [585, 467] on textarea "Hi {{first_name}}, I understand the entry door lock (370913) and laundry door t…" at bounding box center [575, 462] width 510 height 42
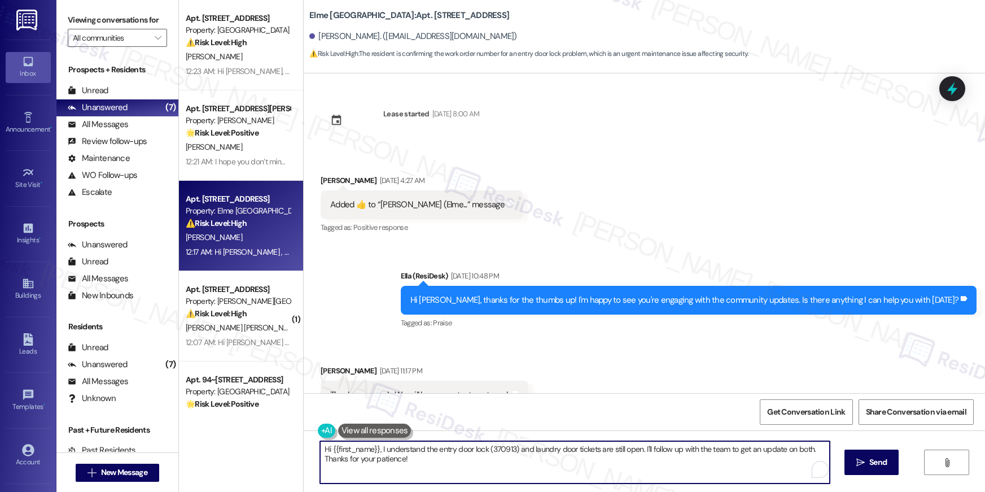
click at [589, 463] on textarea "Hi {{first_name}}, I understand the entry door lock (370913) and laundry door t…" at bounding box center [575, 462] width 510 height 42
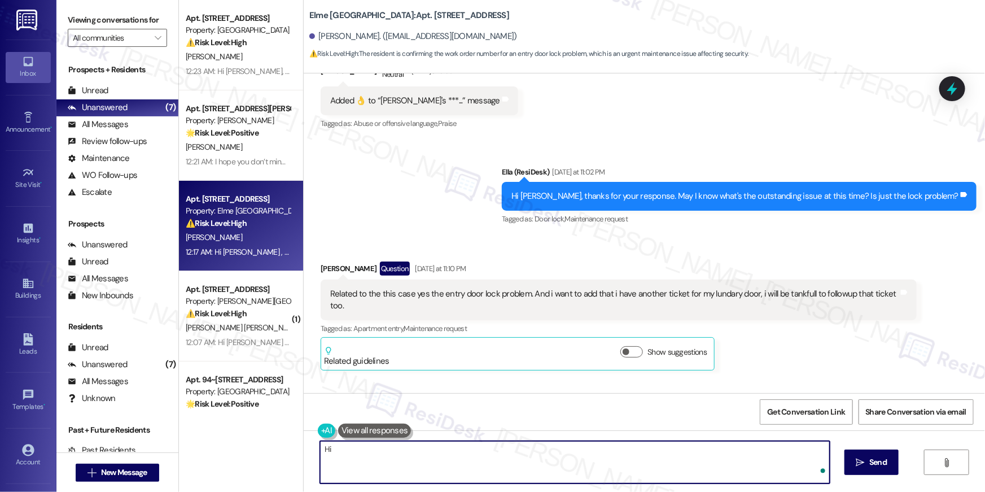
type textarea "H"
type textarea "Thank"
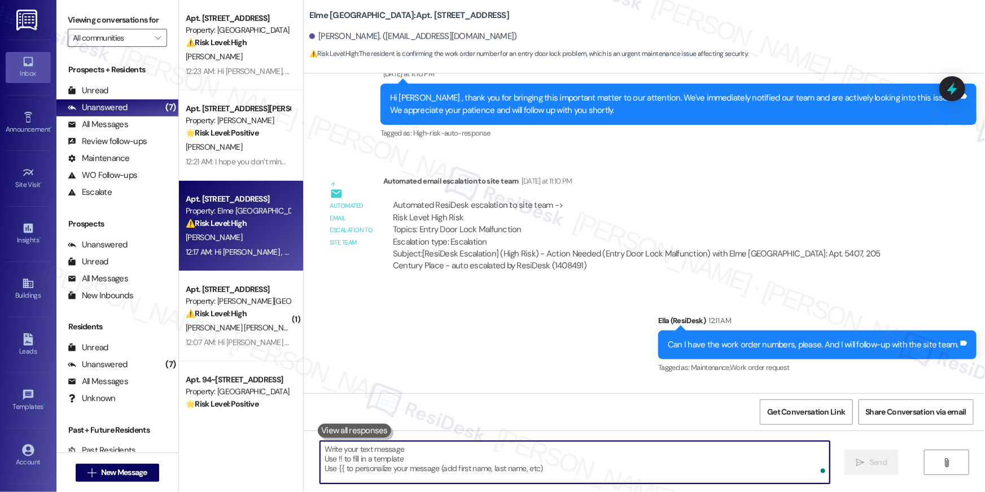
scroll to position [2824, 0]
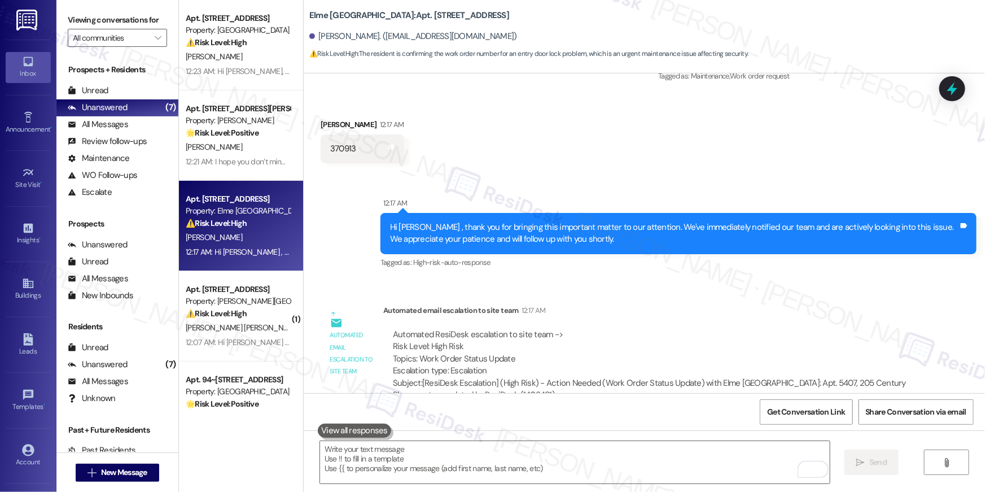
click at [339, 143] on div "370913" at bounding box center [343, 149] width 26 height 12
copy div "370913"
click at [500, 474] on textarea "To enrich screen reader interactions, please activate Accessibility in Grammarl…" at bounding box center [575, 462] width 510 height 42
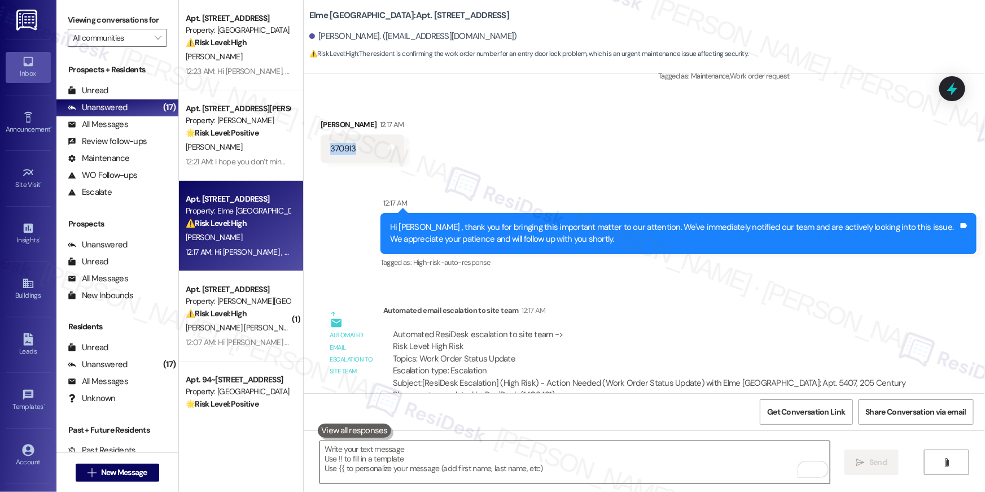
click at [504, 470] on textarea "To enrich screen reader interactions, please activate Accessibility in Grammarl…" at bounding box center [575, 462] width 510 height 42
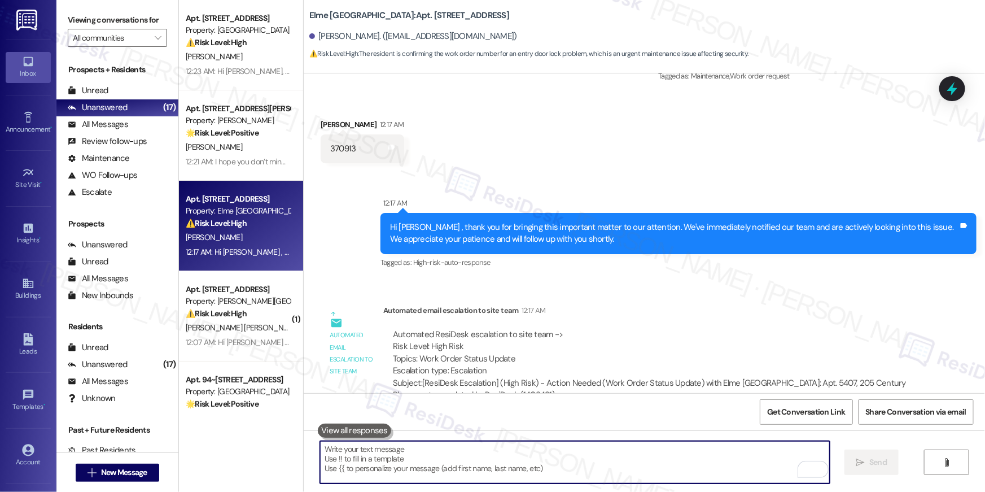
click at [504, 470] on textarea "To enrich screen reader interactions, please activate Accessibility in Grammarl…" at bounding box center [575, 462] width 510 height 42
click at [503, 469] on textarea "To enrich screen reader interactions, please activate Accessibility in Grammarl…" at bounding box center [575, 462] width 510 height 42
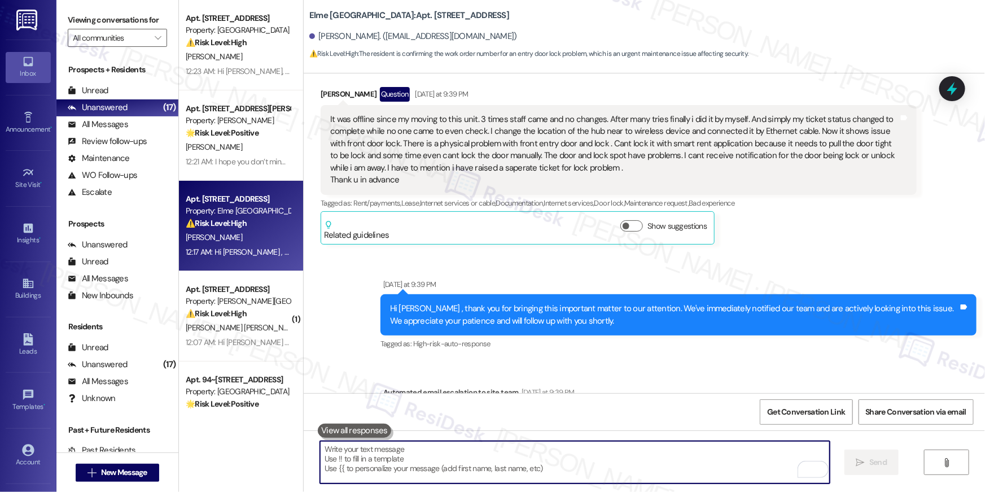
scroll to position [1626, 0]
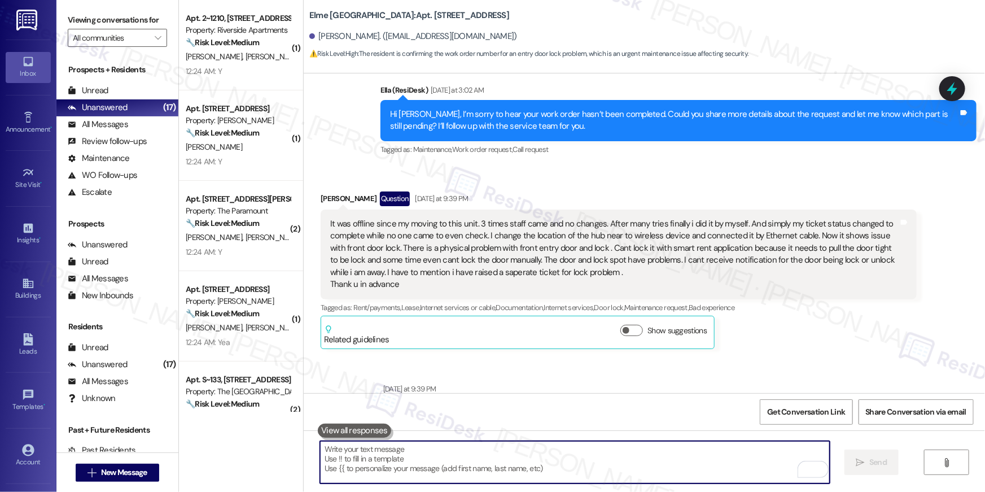
click at [524, 457] on textarea "To enrich screen reader interactions, please activate Accessibility in Grammarl…" at bounding box center [575, 462] width 510 height 42
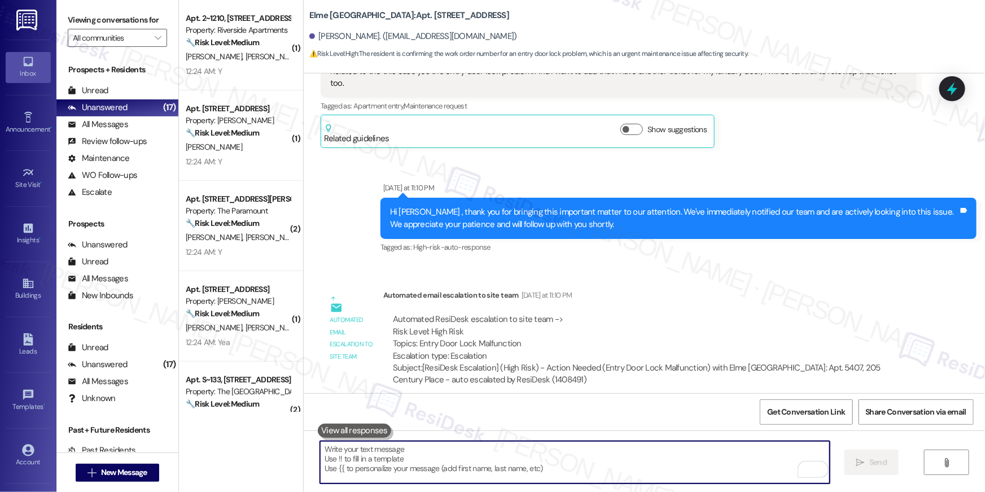
scroll to position [2824, 0]
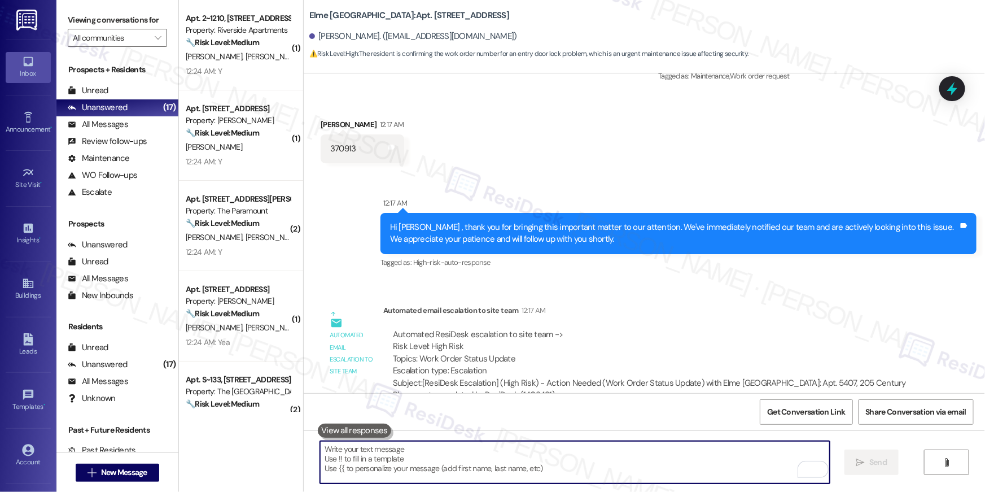
click at [547, 457] on textarea "To enrich screen reader interactions, please activate Accessibility in Grammarl…" at bounding box center [575, 462] width 510 height 42
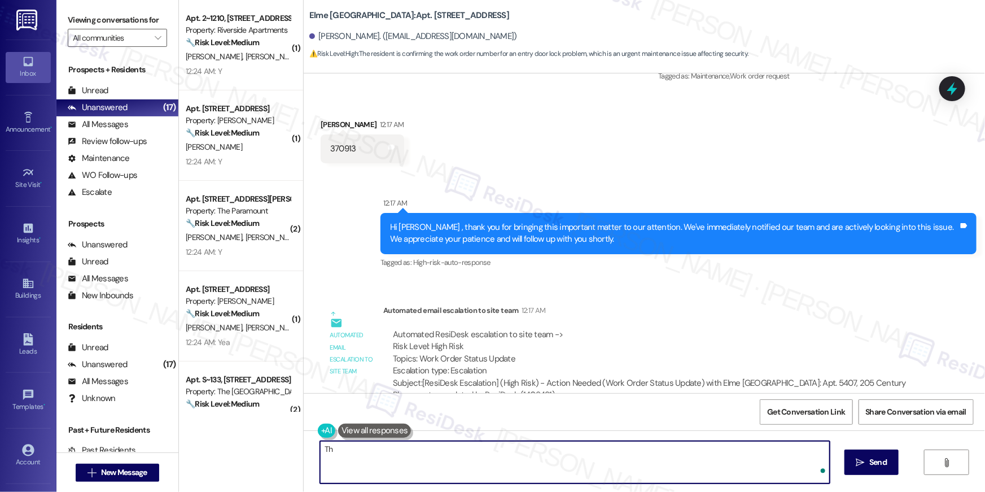
type textarea "T"
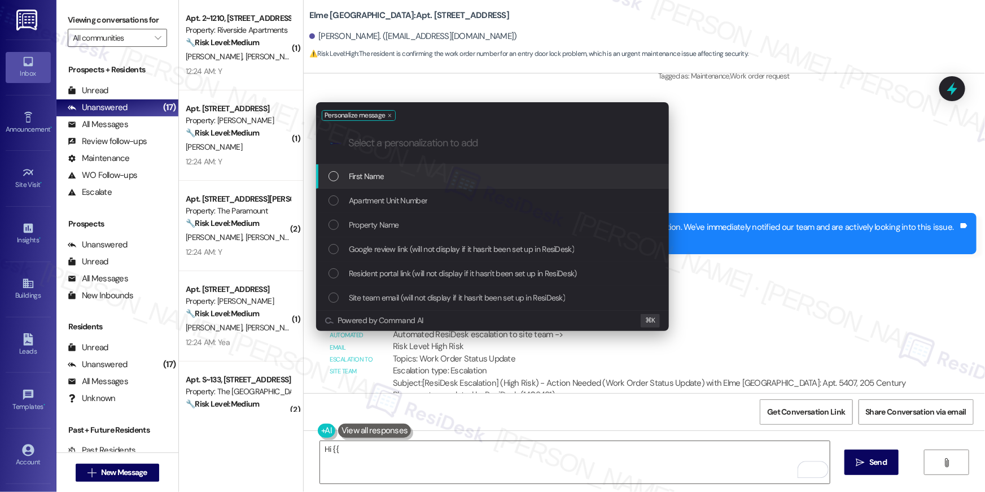
click at [479, 182] on div "First Name" at bounding box center [492, 176] width 353 height 24
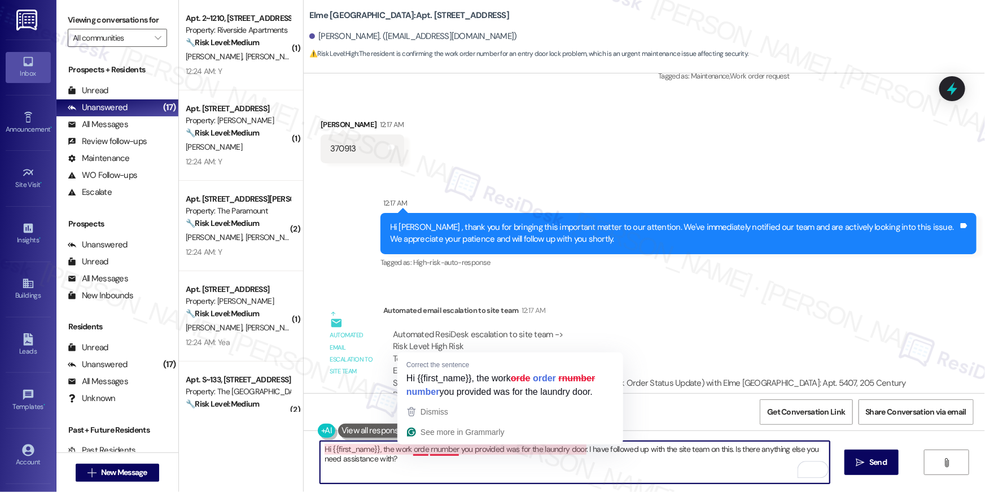
click at [425, 447] on textarea "Hi {{first_name}}, the work orde rnumber you provided was for the laundry door.…" at bounding box center [575, 462] width 510 height 42
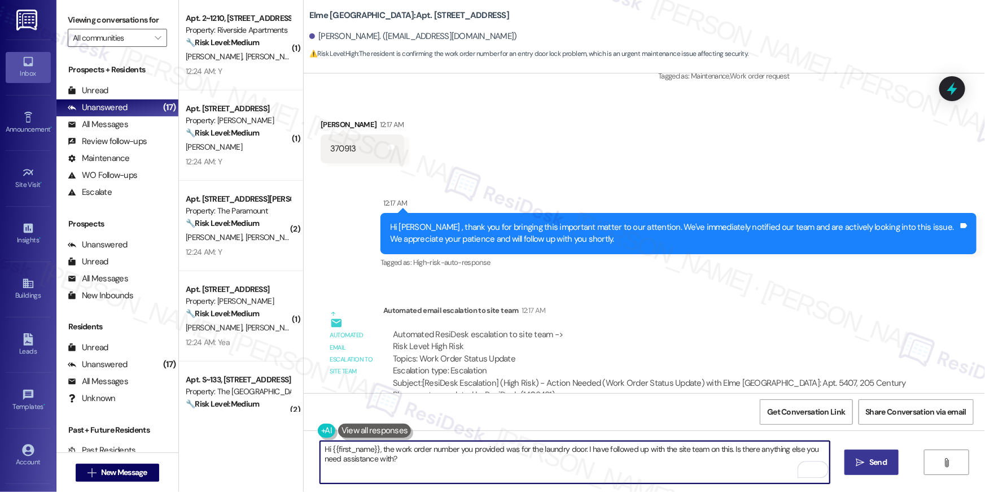
type textarea "Hi {{first_name}}, the work order number you provided was for the laundry door.…"
click at [859, 454] on button " Send" at bounding box center [871, 461] width 55 height 25
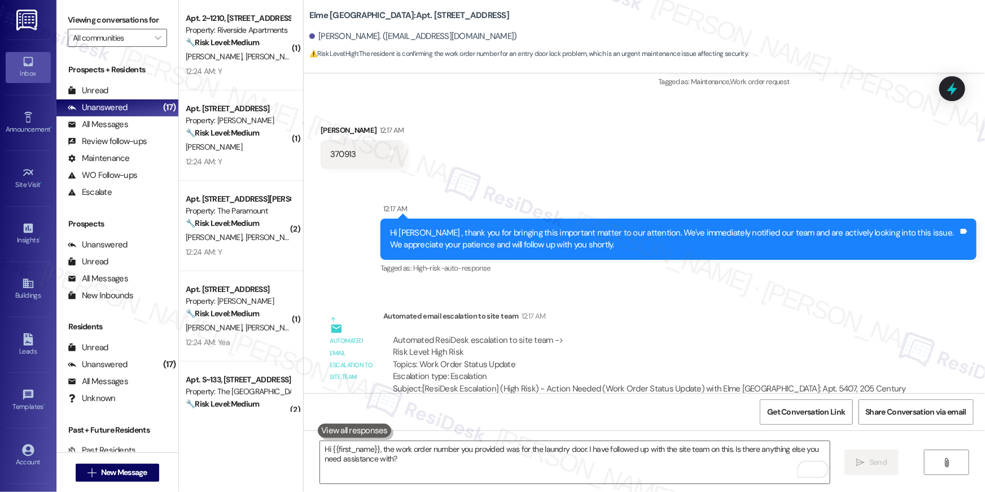
scroll to position [2915, 0]
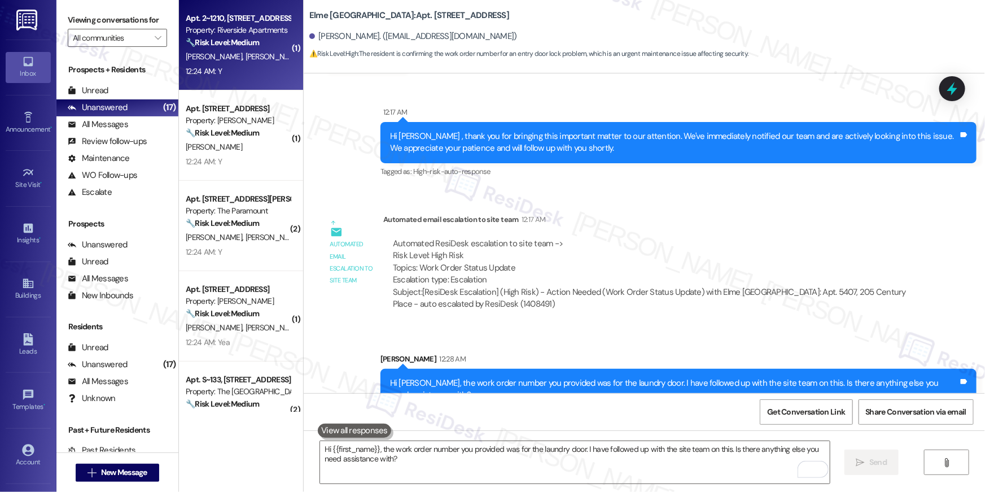
click at [246, 52] on span "[PERSON_NAME]" at bounding box center [274, 56] width 56 height 10
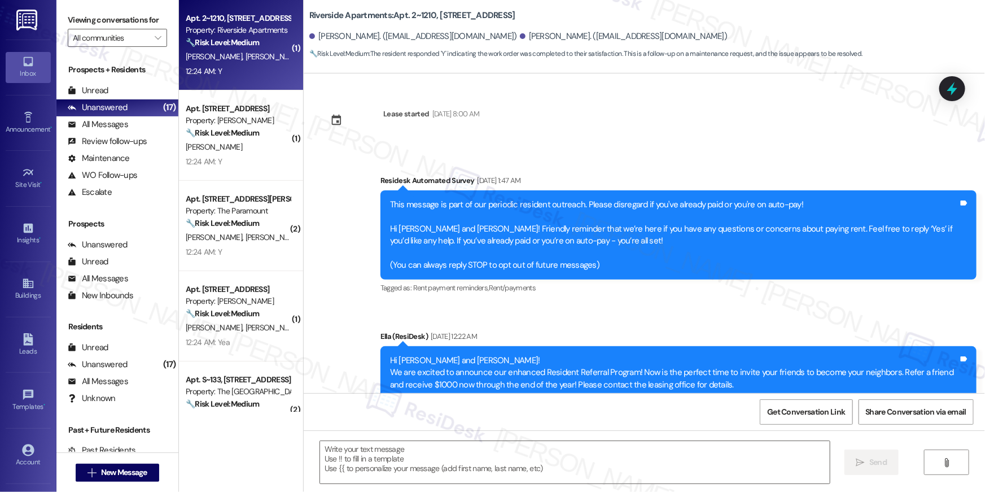
scroll to position [10383, 0]
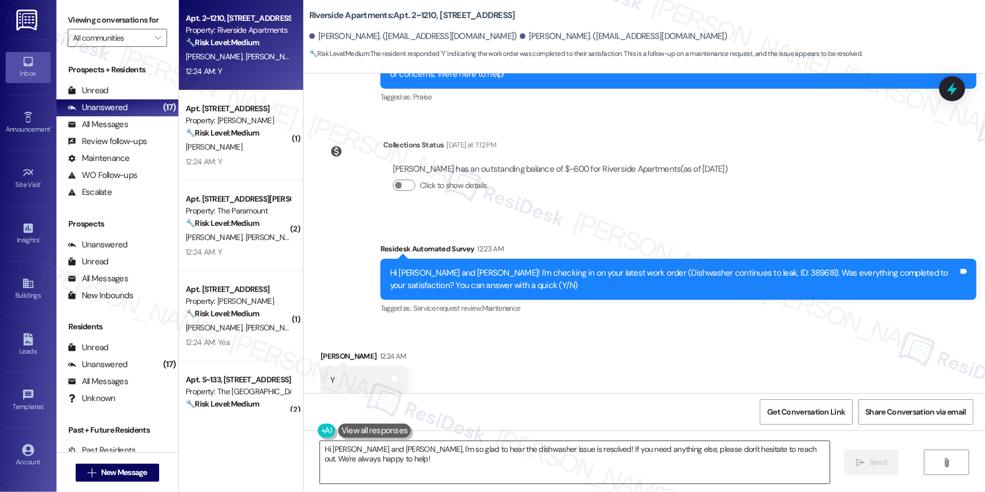
click at [721, 461] on textarea "Hi [PERSON_NAME] and [PERSON_NAME], I'm so glad to hear the dishwasher issue is…" at bounding box center [575, 462] width 510 height 42
click at [722, 461] on textarea "Hi [PERSON_NAME] and [PERSON_NAME], I'm so glad to hear the dishwasher issue is…" at bounding box center [575, 462] width 510 height 42
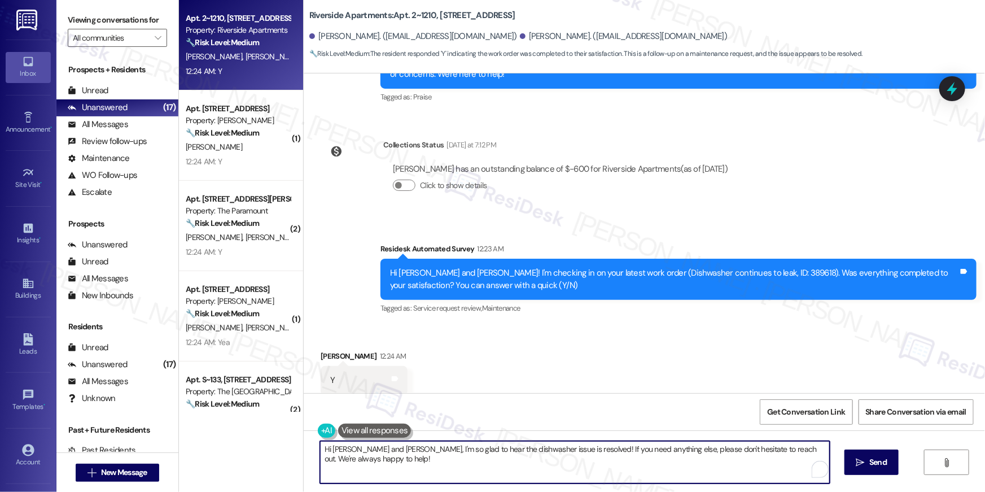
paste textarea "{{first_name}}, I’m so happy to hear your work order is all taken care of! If y…"
type textarea "Hi {{first_name}}, I’m so happy to hear your work order is all taken care of! I…"
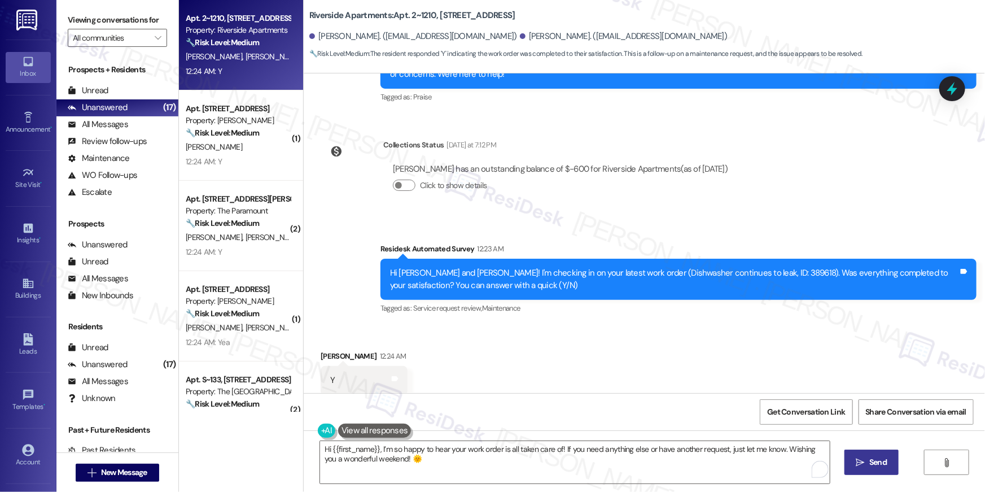
click at [868, 454] on button " Send" at bounding box center [871, 461] width 55 height 25
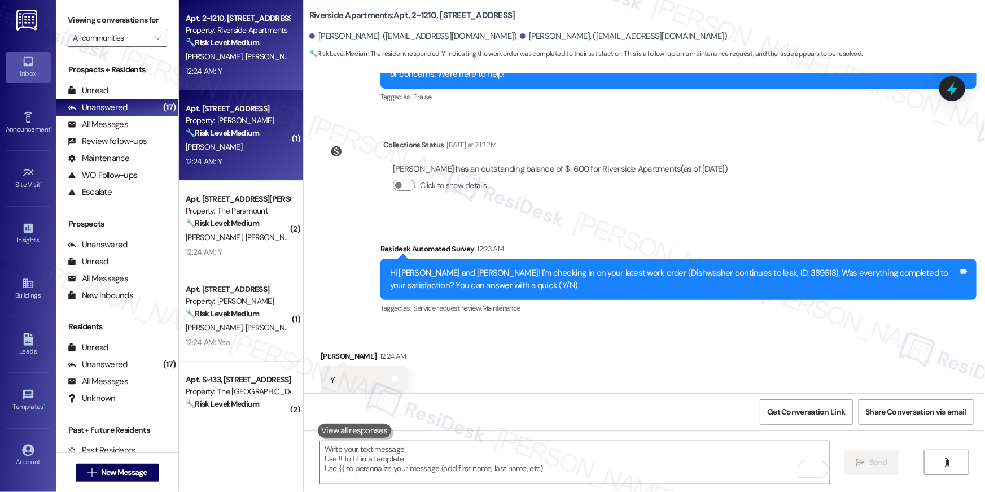
click at [231, 129] on strong "🔧 Risk Level: Medium" at bounding box center [222, 133] width 73 height 10
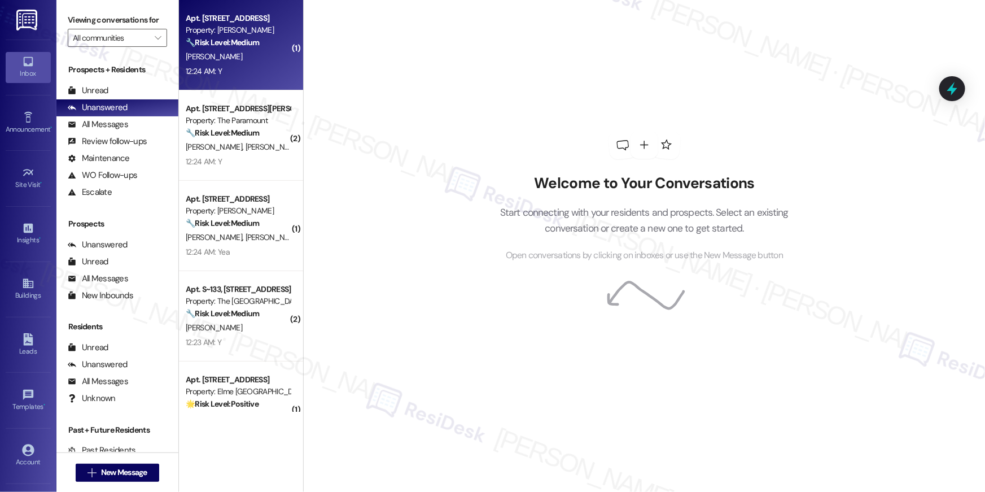
click at [221, 45] on strong "🔧 Risk Level: Medium" at bounding box center [222, 42] width 73 height 10
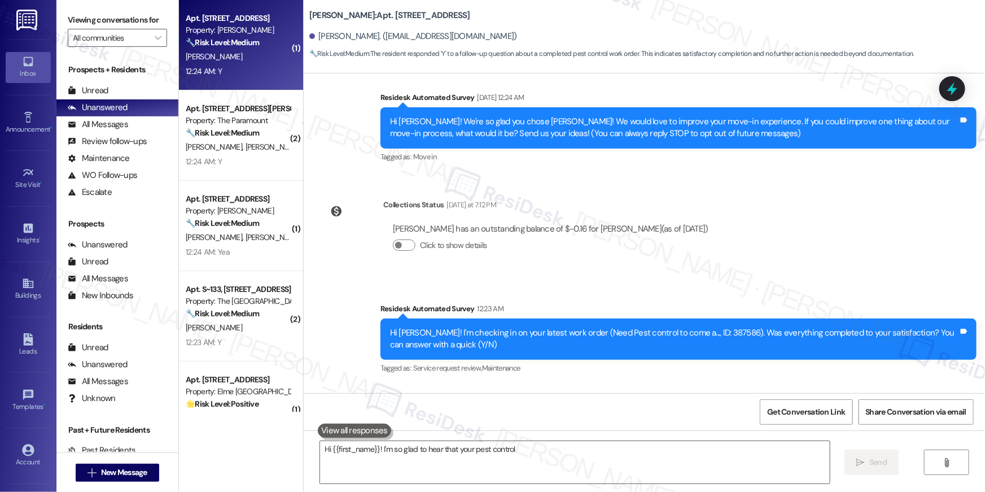
scroll to position [169, 0]
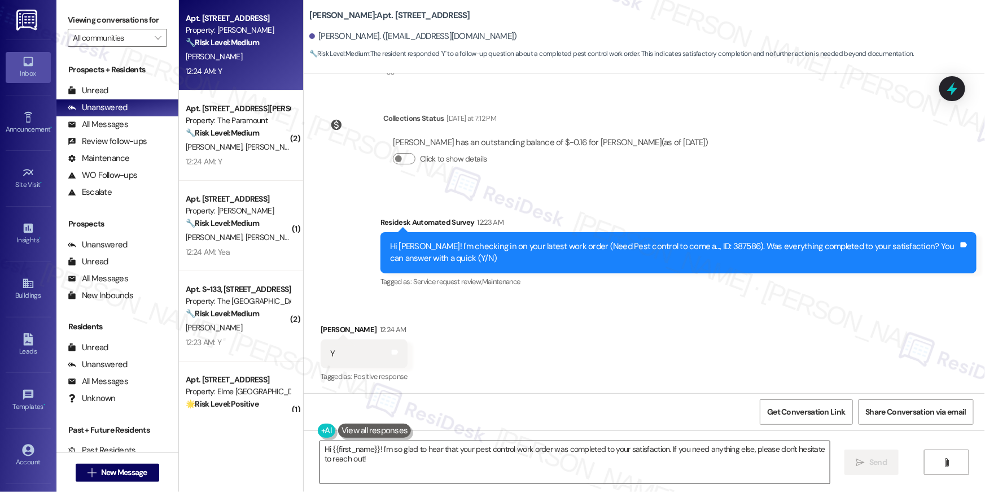
click at [654, 461] on textarea "Hi {{first_name}}! I'm so glad to hear that your pest control work order was co…" at bounding box center [575, 462] width 510 height 42
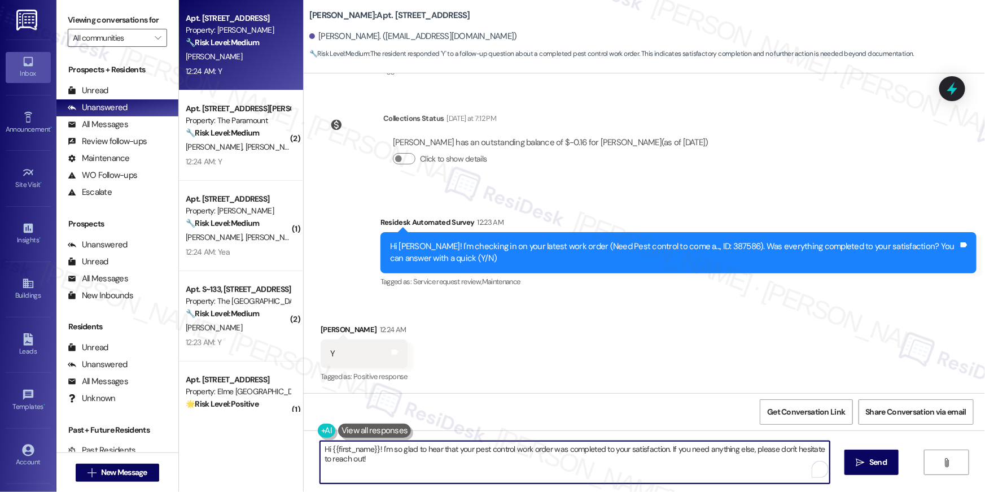
paste textarea ", I’m so happy to hear your work order is all taken care of! If you need anythi…"
type textarea "Hi {{first_name}}, I’m so happy to hear your work order is all taken care of! I…"
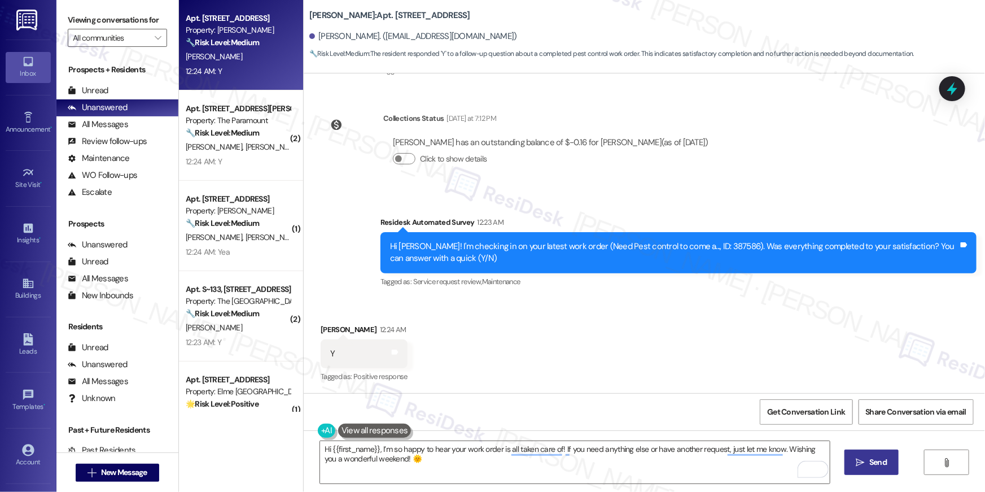
click at [861, 464] on icon "" at bounding box center [860, 462] width 8 height 9
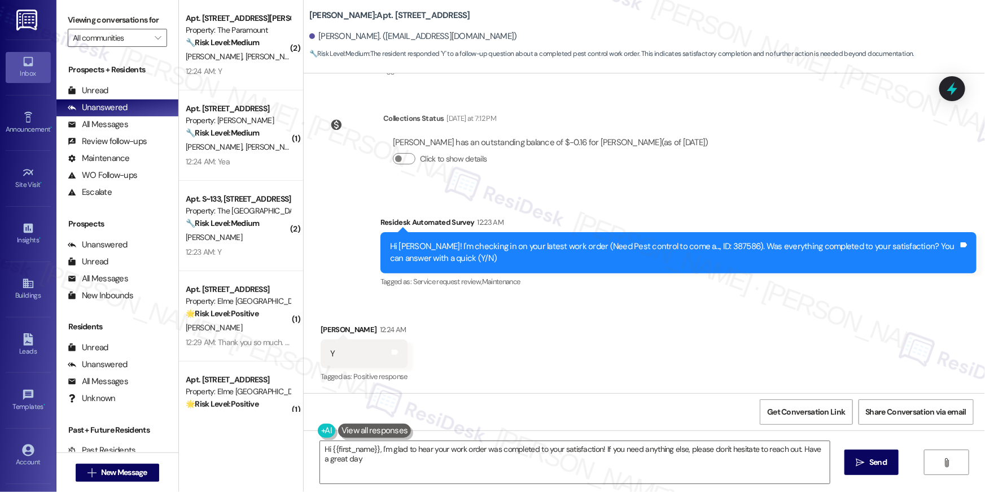
type textarea "Hi {{first_name}}, I'm glad to hear your work order was completed to your satis…"
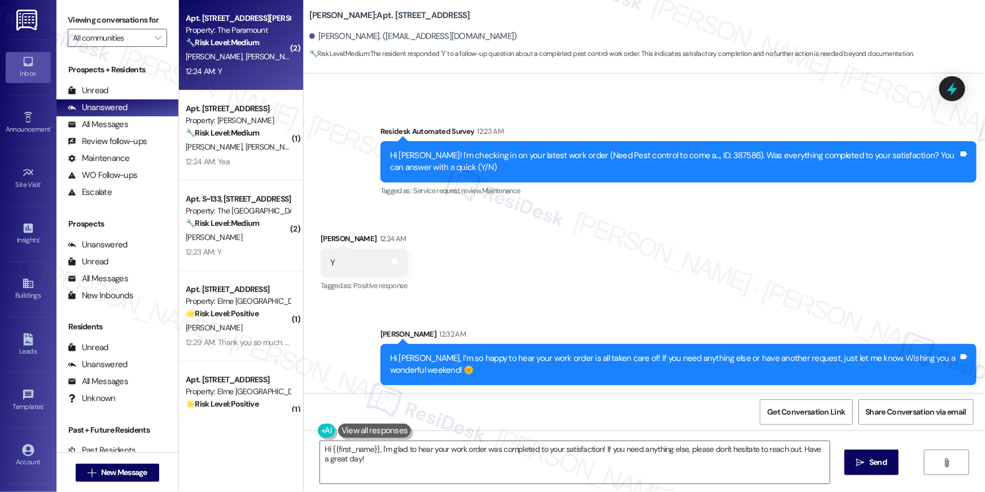
click at [249, 82] on div "Apt. [STREET_ADDRESS][PERSON_NAME] Property: The Paramount 🔧 Risk Level: Medium…" at bounding box center [241, 45] width 124 height 90
type textarea "Fetching suggested responses. Please feel free to read through the conversation…"
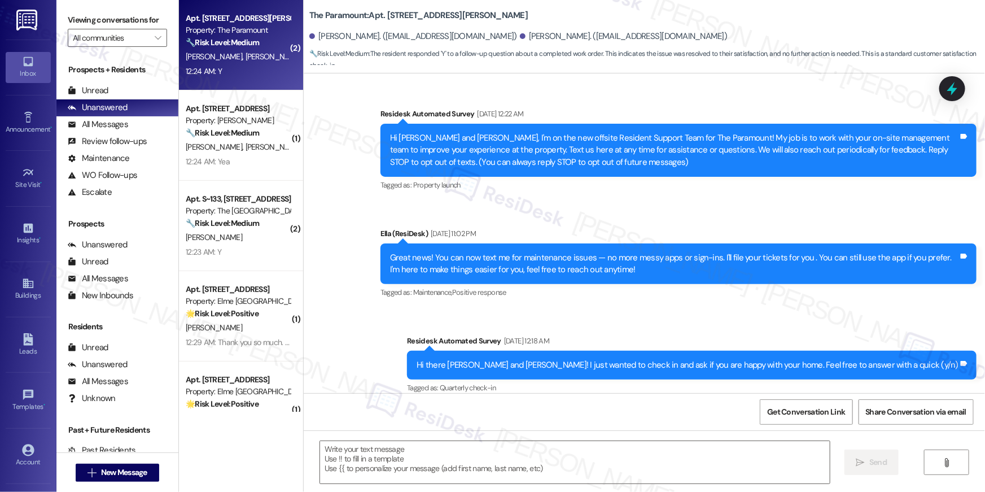
scroll to position [5612, 0]
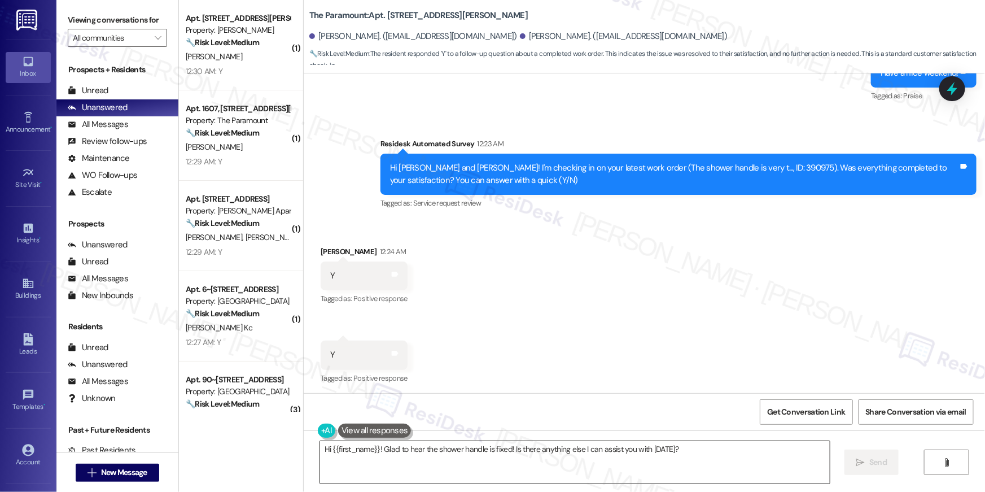
click at [565, 468] on textarea "Hi {{first_name}}! Glad to hear the shower handle is fixed! Is there anything e…" at bounding box center [575, 462] width 510 height 42
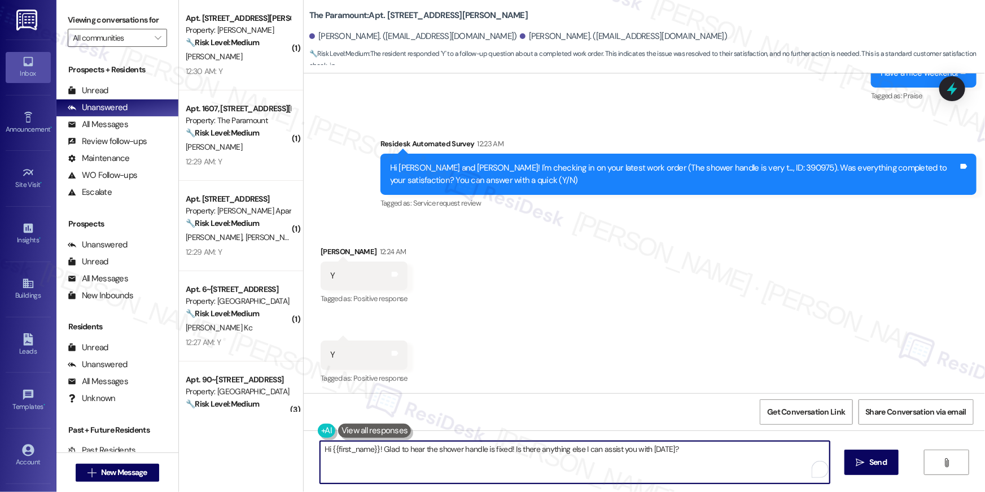
paste textarea ", I’m so happy to hear your work order is all taken care of! If you need anythi…"
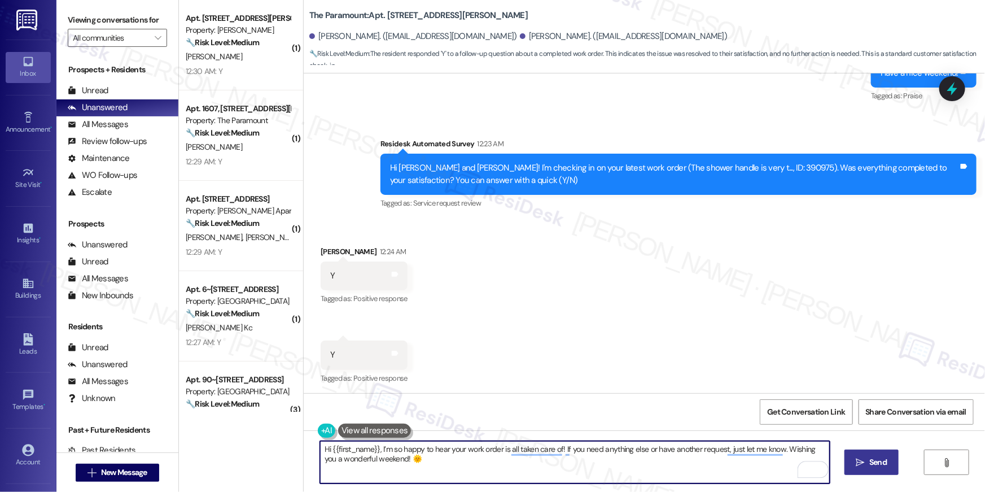
type textarea "Hi {{first_name}}, I’m so happy to hear your work order is all taken care of! I…"
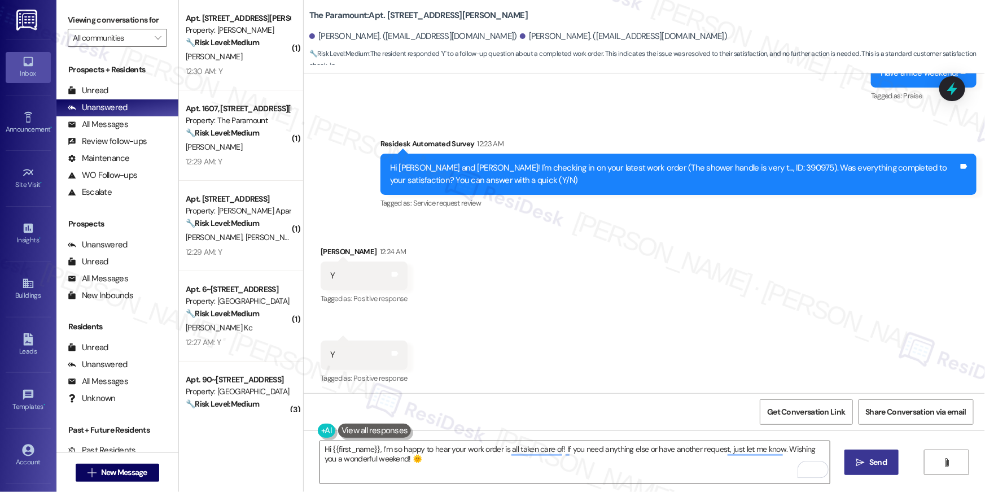
click at [872, 462] on span "Send" at bounding box center [877, 462] width 17 height 12
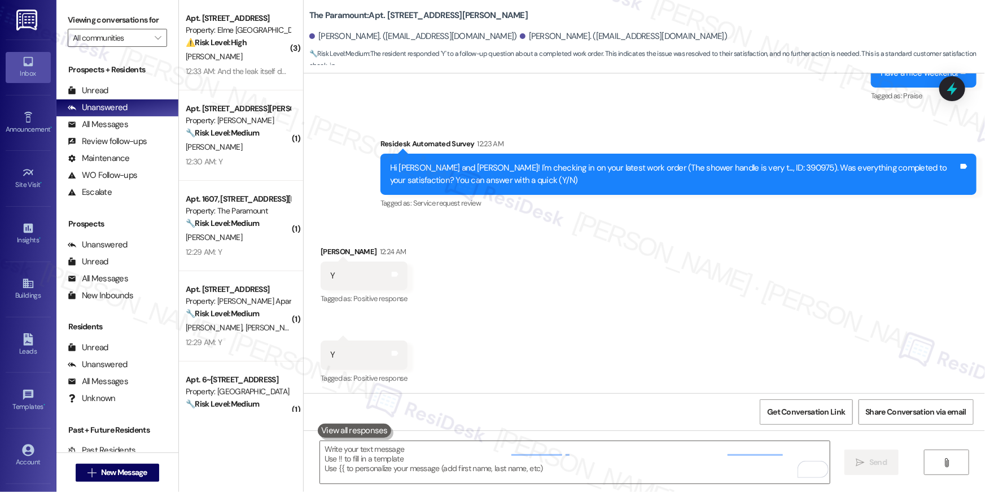
scroll to position [5612, 0]
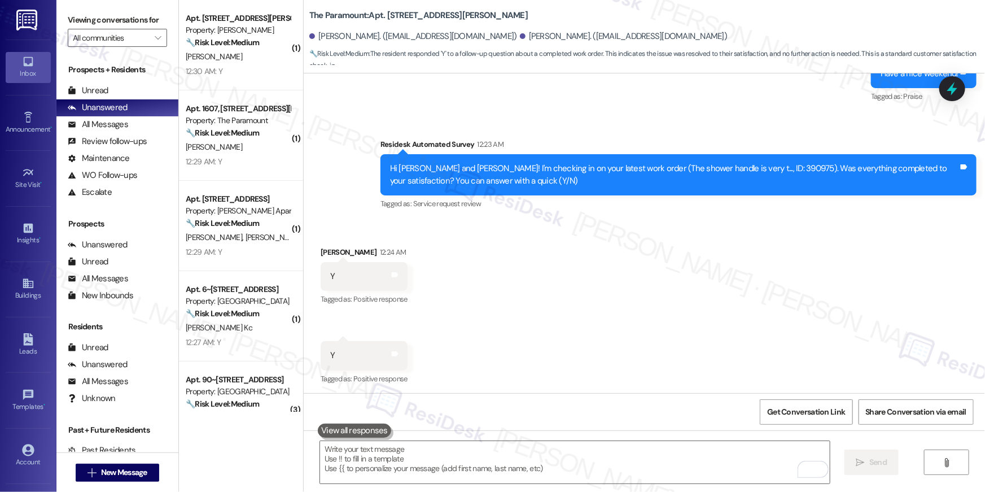
click at [602, 263] on div "Received via SMS [PERSON_NAME] 12:24 AM Y Tags and notes Tagged as: Positive re…" at bounding box center [644, 308] width 681 height 175
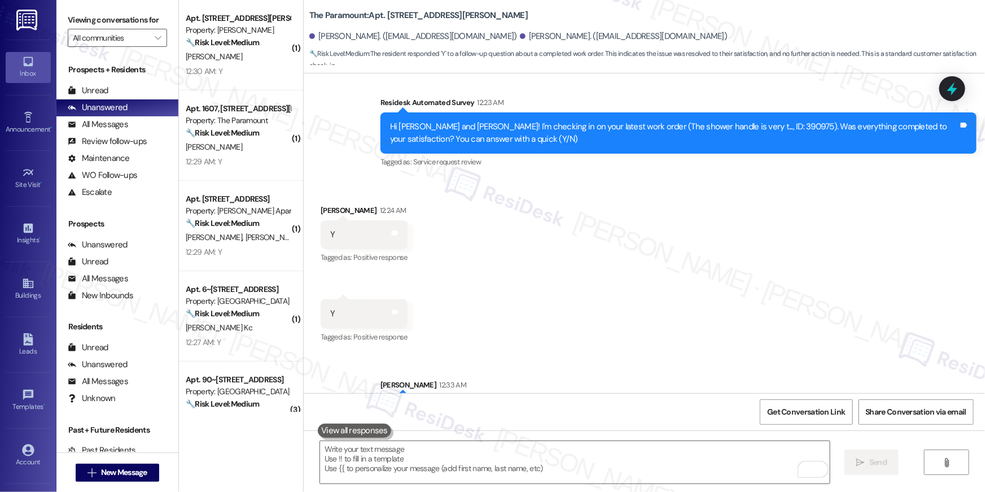
scroll to position [5703, 0]
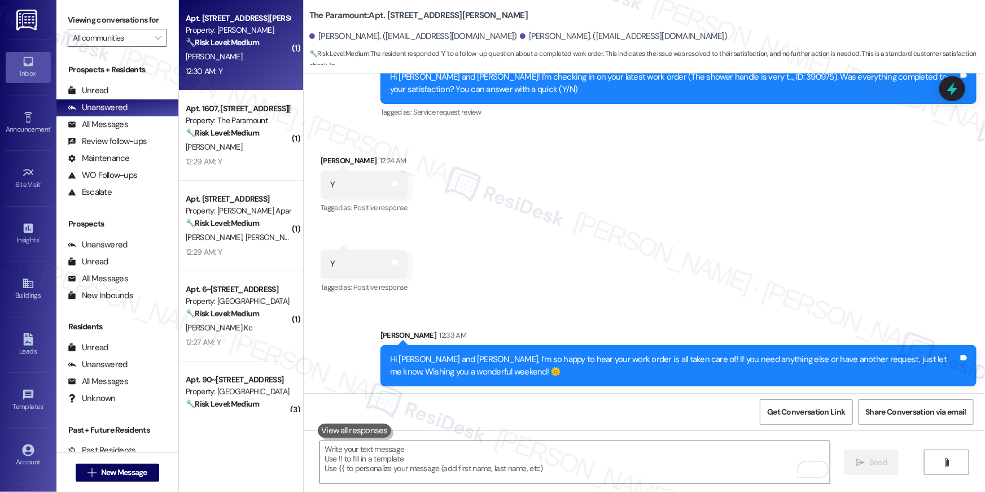
click at [244, 65] on div "12:30 AM: Y 12:30 AM: Y" at bounding box center [238, 71] width 107 height 14
type textarea "Fetching suggested responses. Please feel free to read through the conversation…"
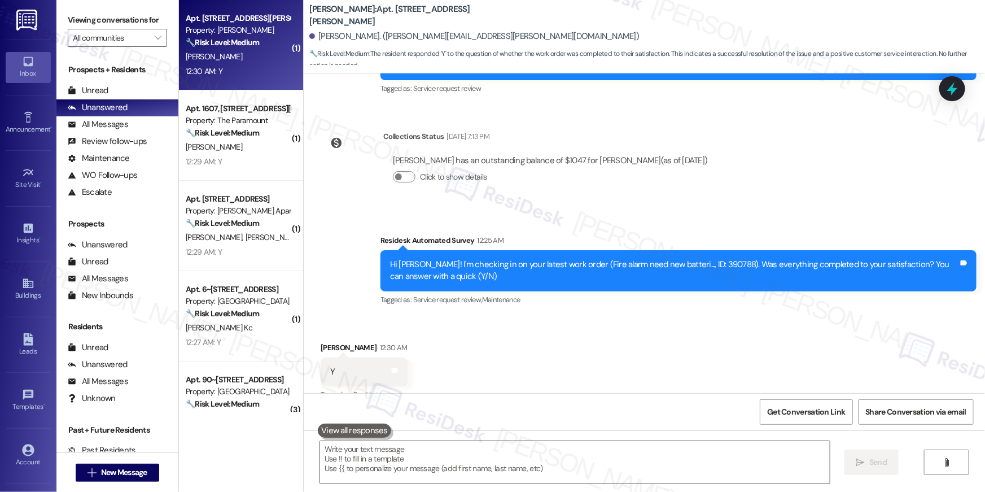
scroll to position [169, 0]
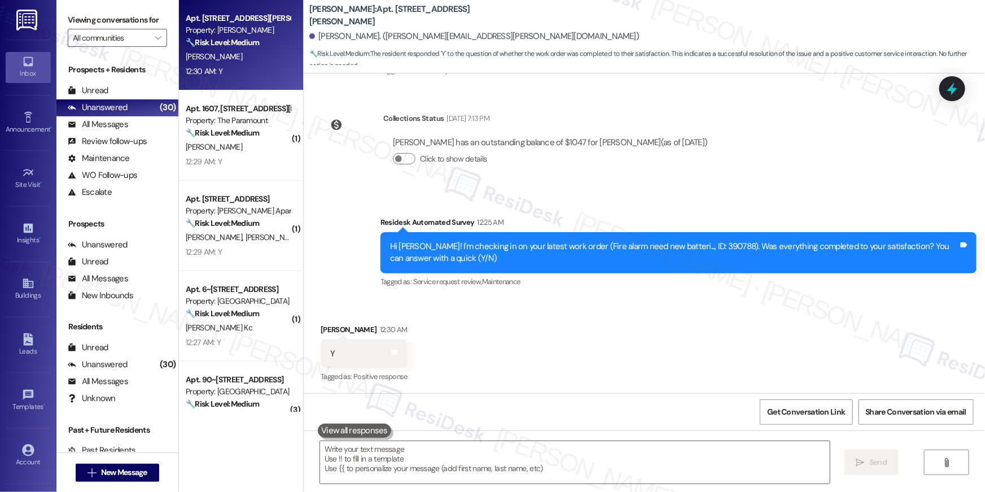
click at [490, 344] on div "Received via SMS [PERSON_NAME] 12:30 AM Y Tags and notes Tagged as: Positive re…" at bounding box center [644, 345] width 681 height 95
click at [507, 455] on textarea at bounding box center [575, 462] width 510 height 42
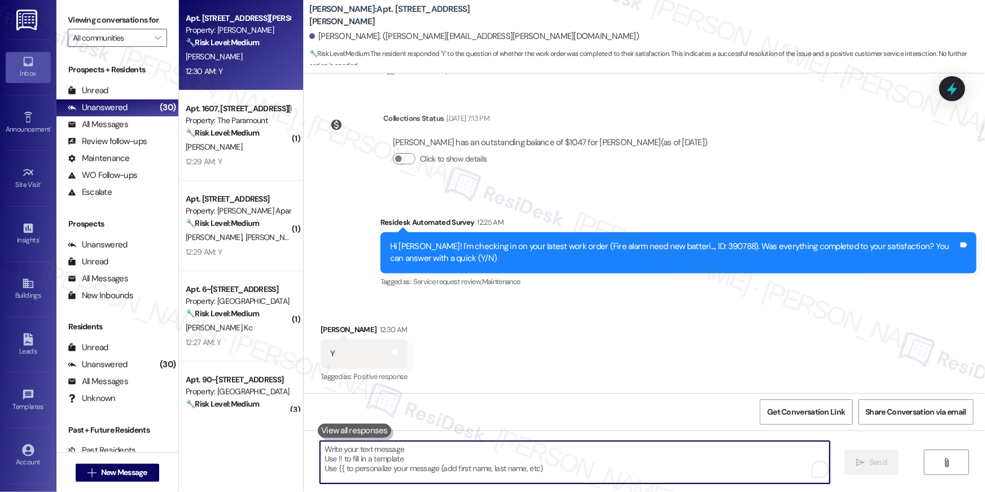
click at [508, 455] on textarea "To enrich screen reader interactions, please activate Accessibility in Grammarl…" at bounding box center [575, 462] width 510 height 42
paste textarea "Hi {{first_name}}, I’m so happy to hear your work order is all taken care of! I…"
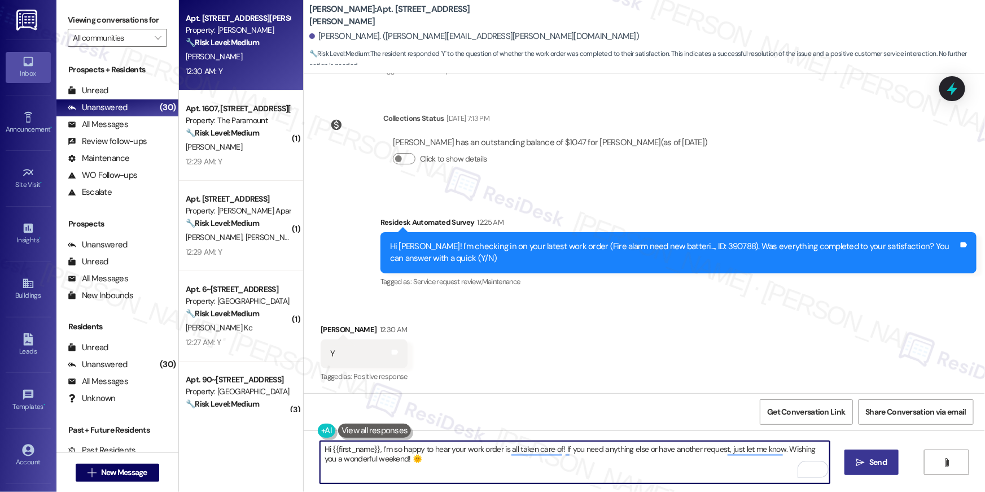
type textarea "Hi {{first_name}}, I’m so happy to hear your work order is all taken care of! I…"
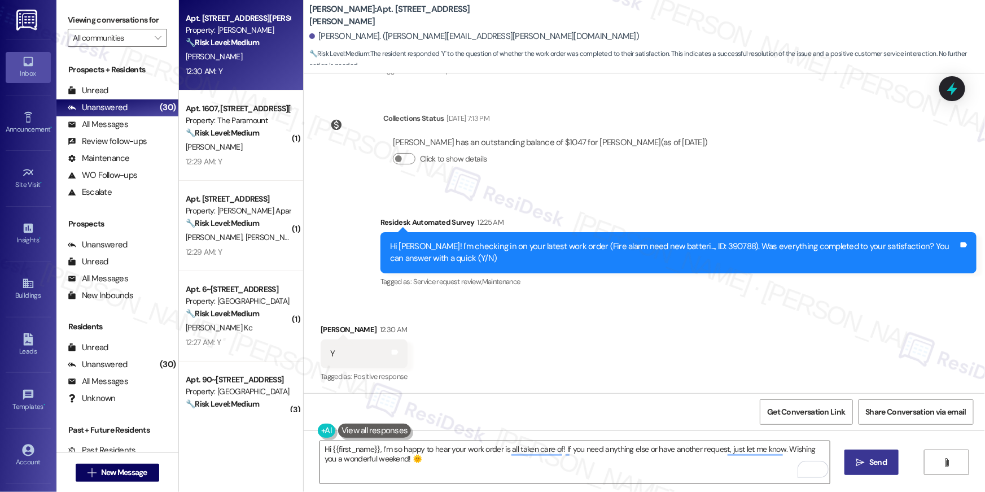
click at [868, 462] on span "Send" at bounding box center [878, 462] width 22 height 12
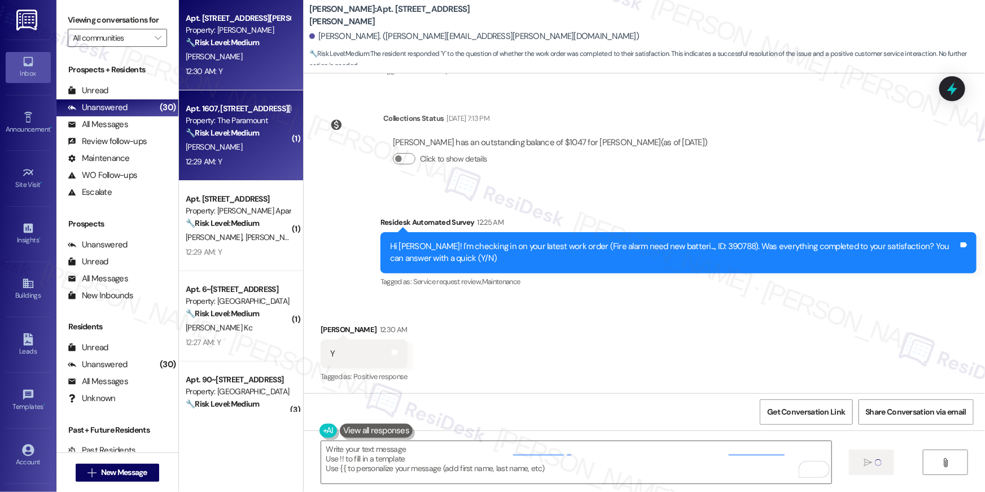
type textarea "Fetching suggested responses. Please feel free to read through the conversation…"
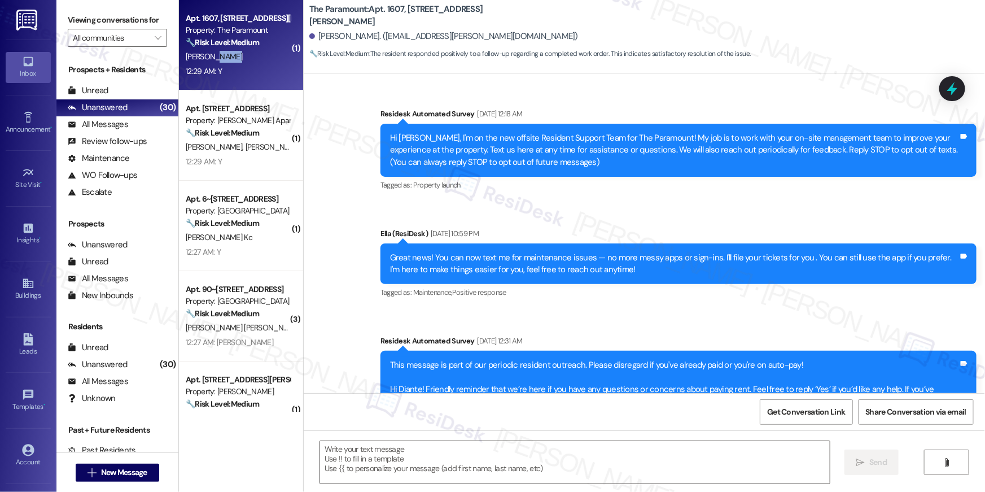
scroll to position [3319, 0]
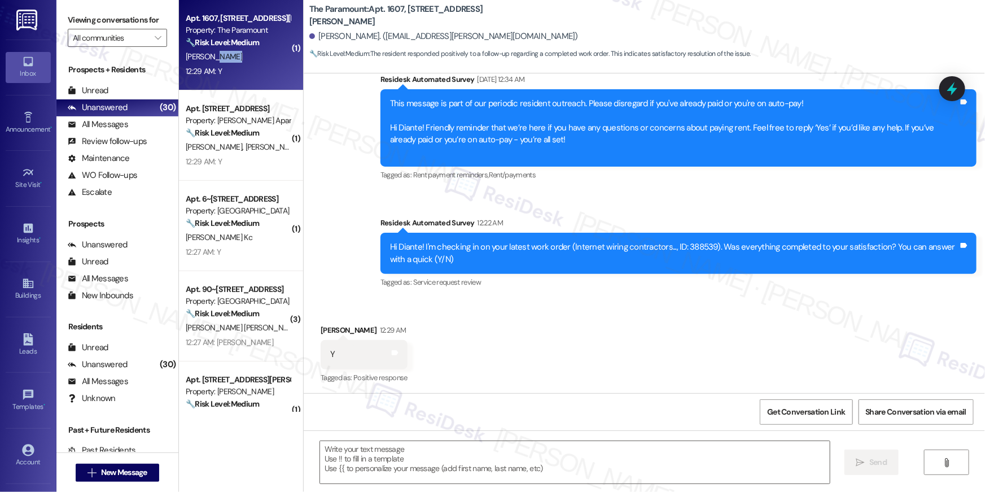
type textarea "Fetching suggested responses. Please feel free to read through the conversation…"
click at [746, 353] on div "Received via SMS [PERSON_NAME] 12:29 AM Y Tags and notes Tagged as: Positive re…" at bounding box center [644, 346] width 681 height 95
click at [707, 450] on textarea at bounding box center [575, 462] width 510 height 42
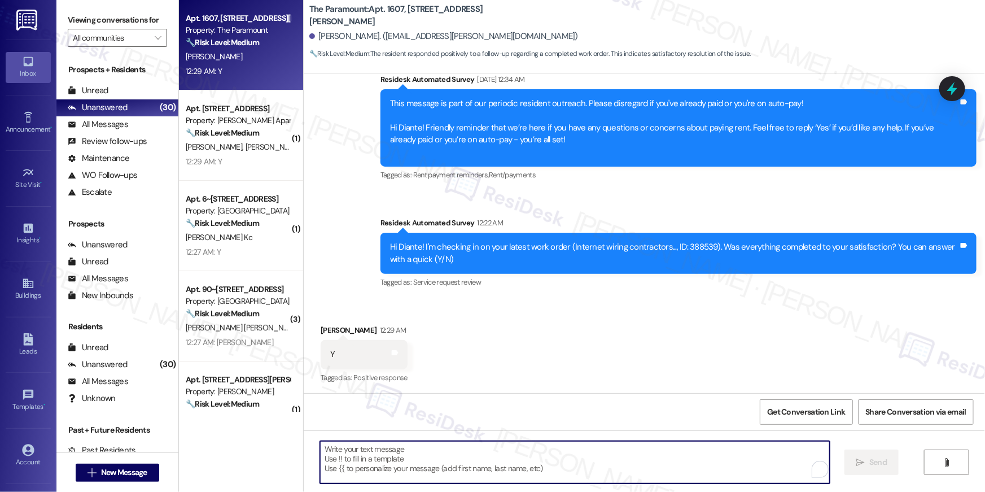
paste textarea "Hi {{first_name}}, I’m so happy to hear your work order is all taken care of! I…"
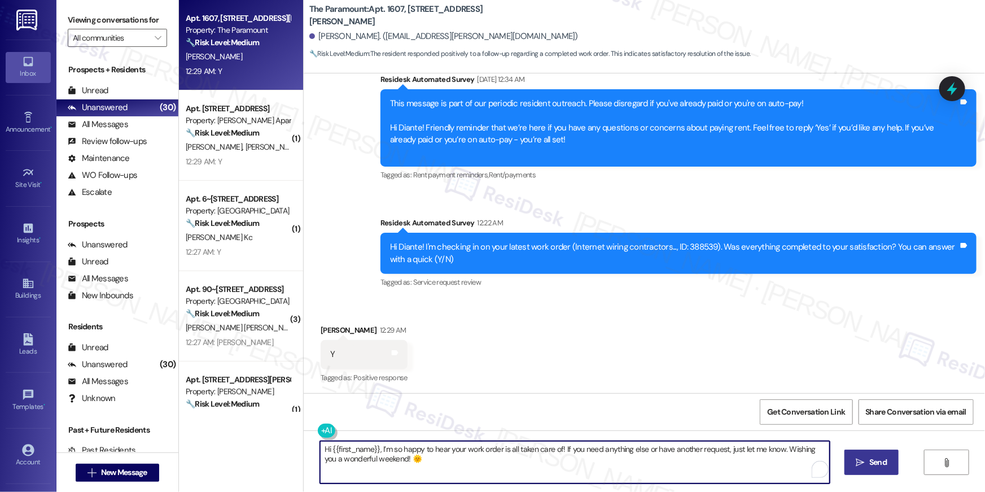
type textarea "Hi {{first_name}}, I’m so happy to hear your work order is all taken care of! I…"
click at [883, 465] on span "Send" at bounding box center [877, 462] width 17 height 12
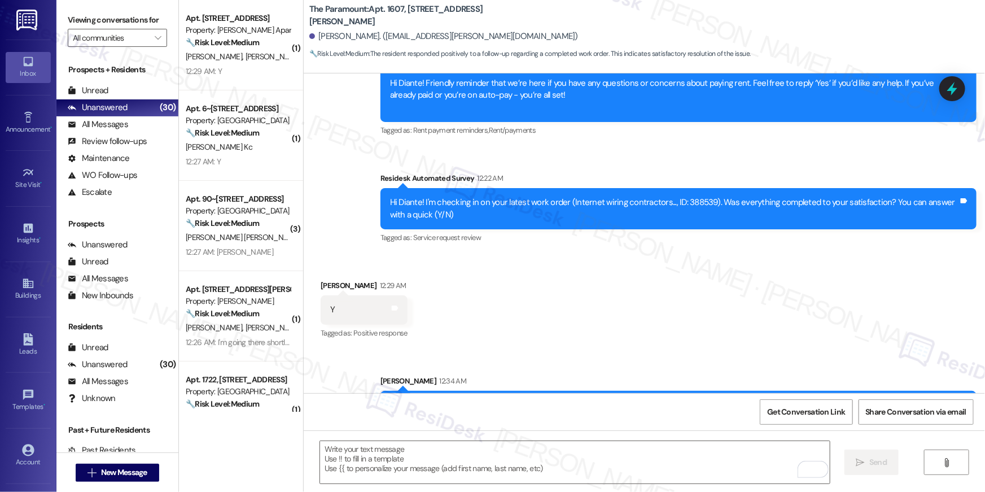
scroll to position [3410, 0]
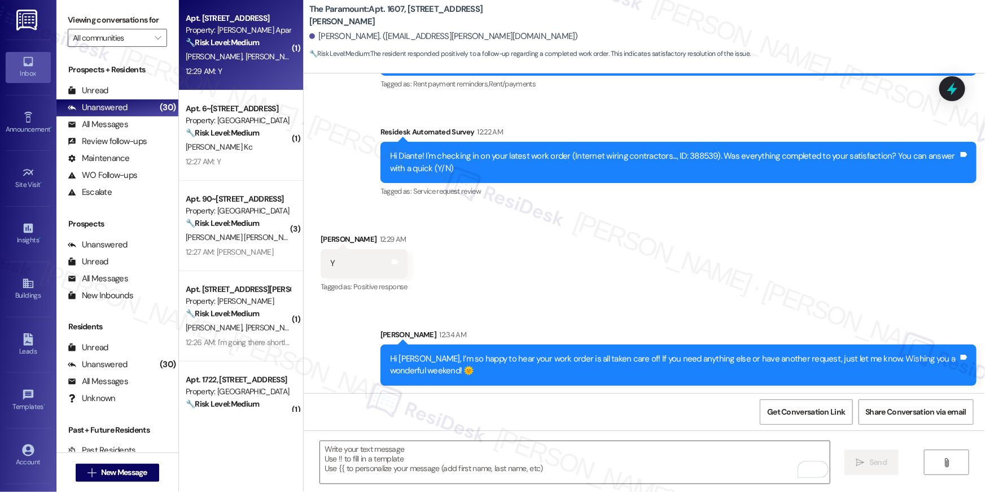
click at [230, 31] on div "Property: [PERSON_NAME] Apartments" at bounding box center [238, 30] width 104 height 12
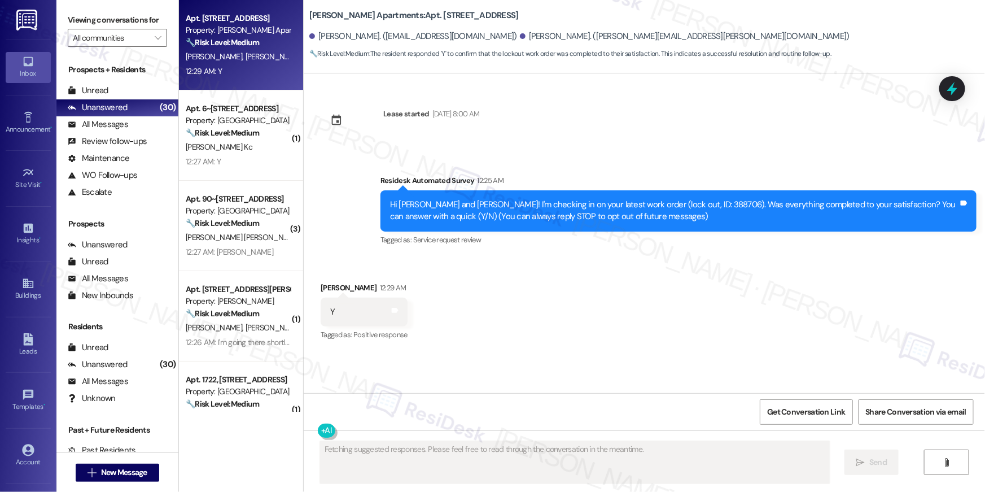
click at [643, 329] on div "Received via SMS [PERSON_NAME] 12:29 AM Y Tags and notes Tagged as: Positive re…" at bounding box center [644, 303] width 681 height 95
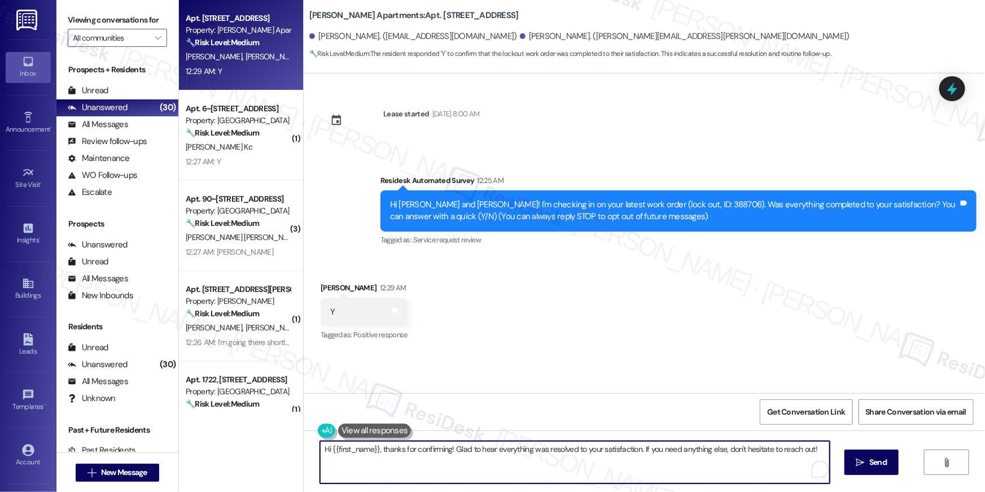
click at [652, 450] on textarea "Hi {{first_name}}, thanks for confirming! Glad to hear everything was resolved …" at bounding box center [575, 462] width 510 height 42
click at [650, 459] on textarea "Hi {{first_name}}, thanks for confirming! Glad to hear everything was resolved …" at bounding box center [575, 462] width 510 height 42
paste textarea "I’m so happy to hear your work order is all taken care of! If you need anything…"
type textarea "Hi {{first_name}}, I’m so happy to hear your work order is all taken care of! I…"
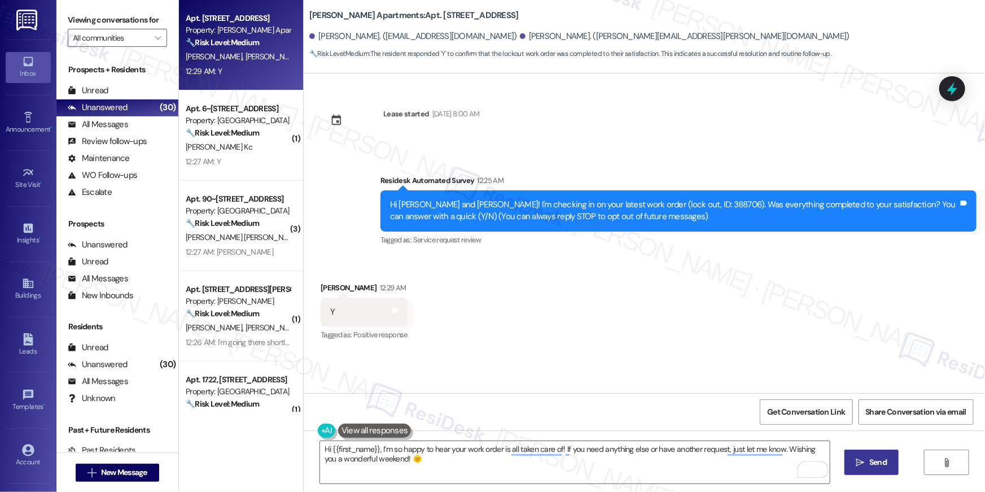
click at [885, 462] on span "Send" at bounding box center [877, 462] width 17 height 12
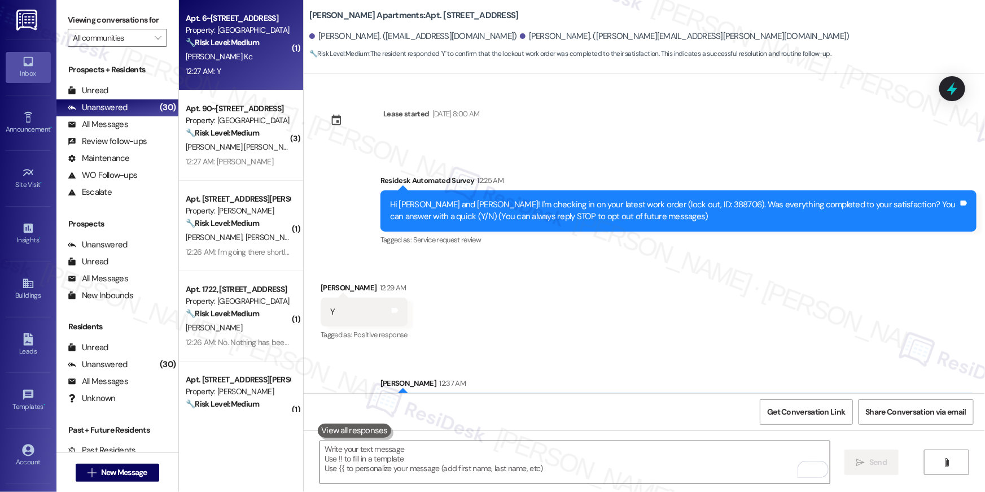
click at [259, 45] on div "🔧 Risk Level: Medium The resident responded 'Y' to a follow-up question about a…" at bounding box center [238, 43] width 104 height 12
type textarea "Fetching suggested responses. Please feel free to read through the conversation…"
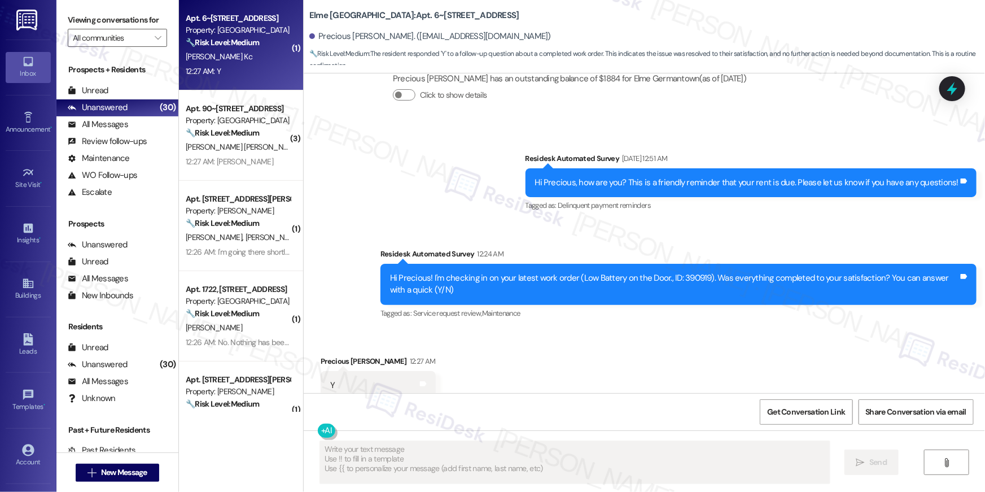
scroll to position [575, 0]
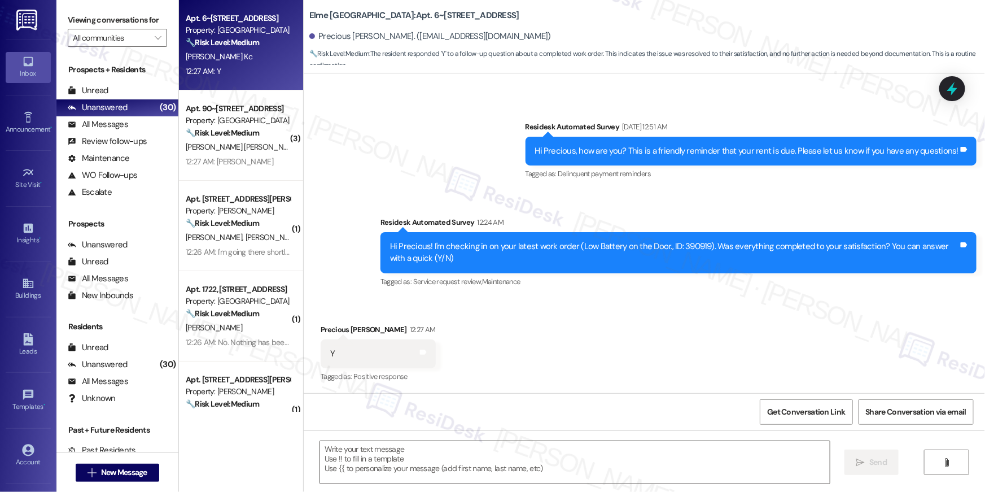
click at [545, 312] on div "Received via SMS Precious Khatri Kc 12:27 AM Y Tags and notes Tagged as: Positi…" at bounding box center [644, 345] width 681 height 95
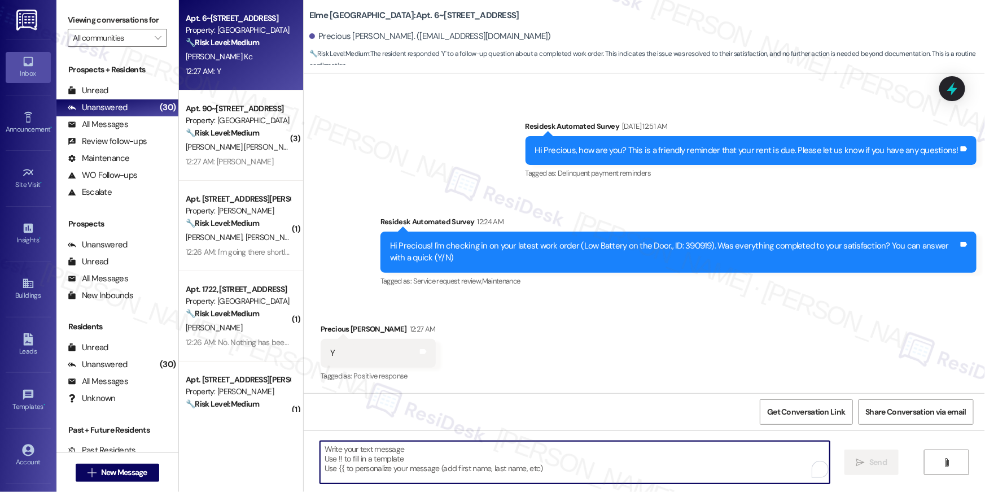
click at [632, 453] on textarea "To enrich screen reader interactions, please activate Accessibility in Grammarl…" at bounding box center [575, 462] width 510 height 42
paste textarea "Hi {{first_name}}, I’m so happy to hear your work order is all taken care of! I…"
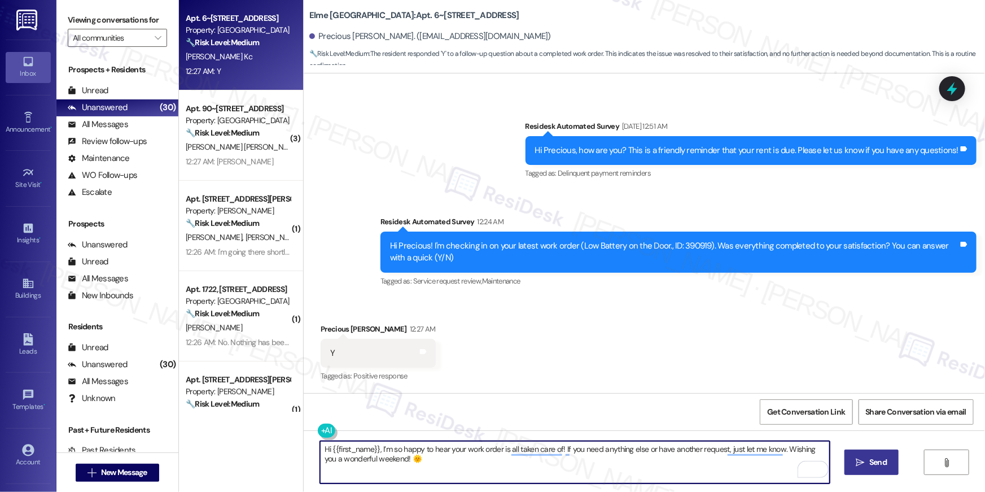
type textarea "Hi {{first_name}}, I’m so happy to hear your work order is all taken care of! I…"
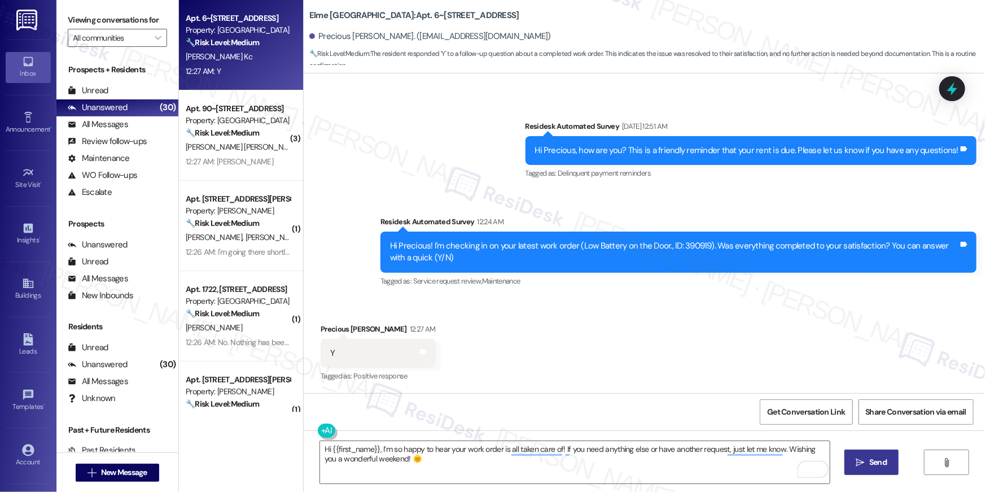
click at [864, 461] on icon "" at bounding box center [860, 462] width 8 height 9
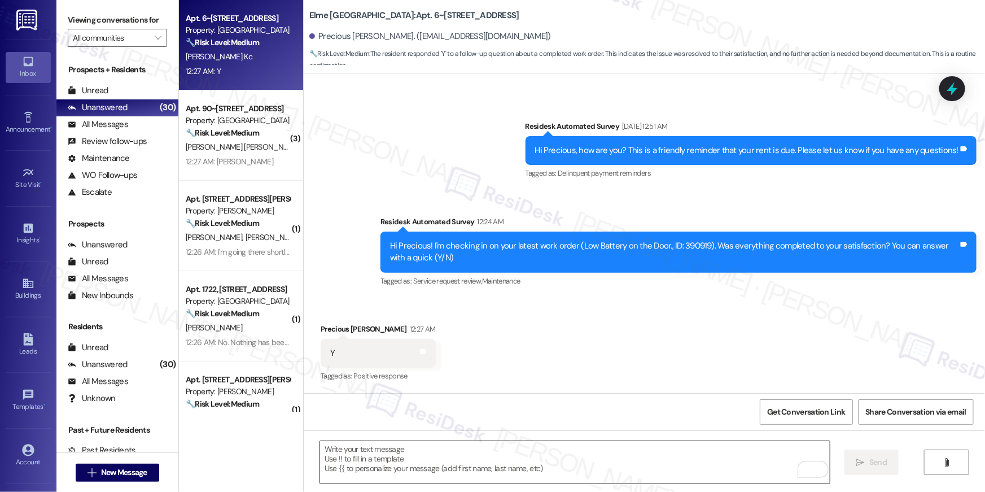
scroll to position [575, 0]
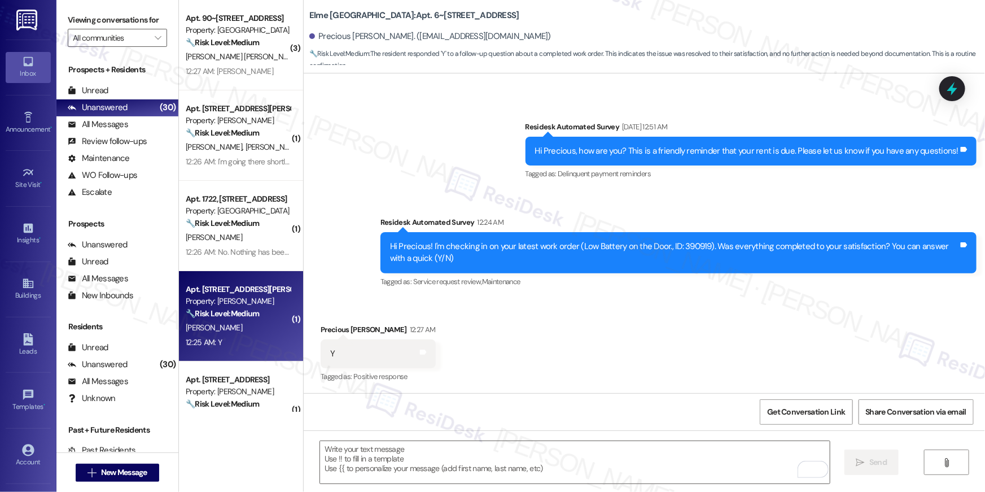
click at [269, 297] on div "Property: [PERSON_NAME]" at bounding box center [238, 301] width 104 height 12
type textarea "Fetching suggested responses. Please feel free to read through the conversation…"
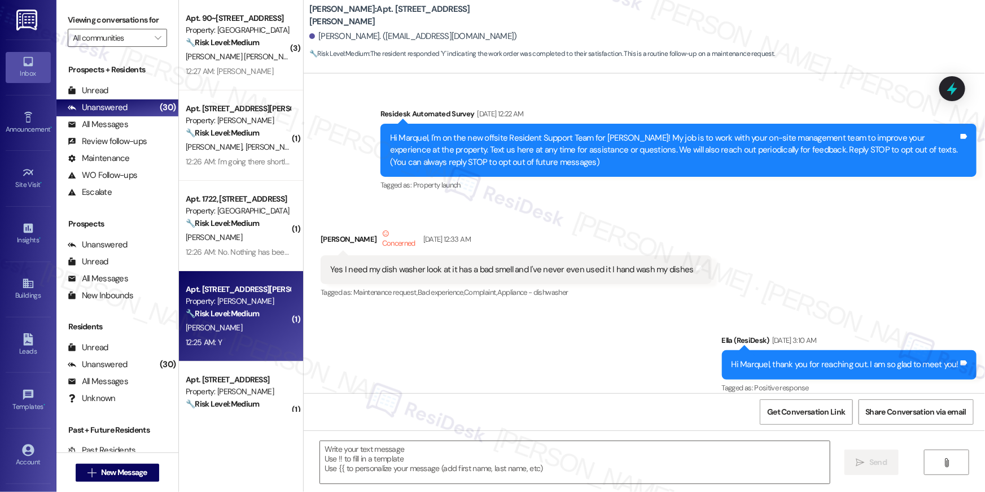
scroll to position [5323, 0]
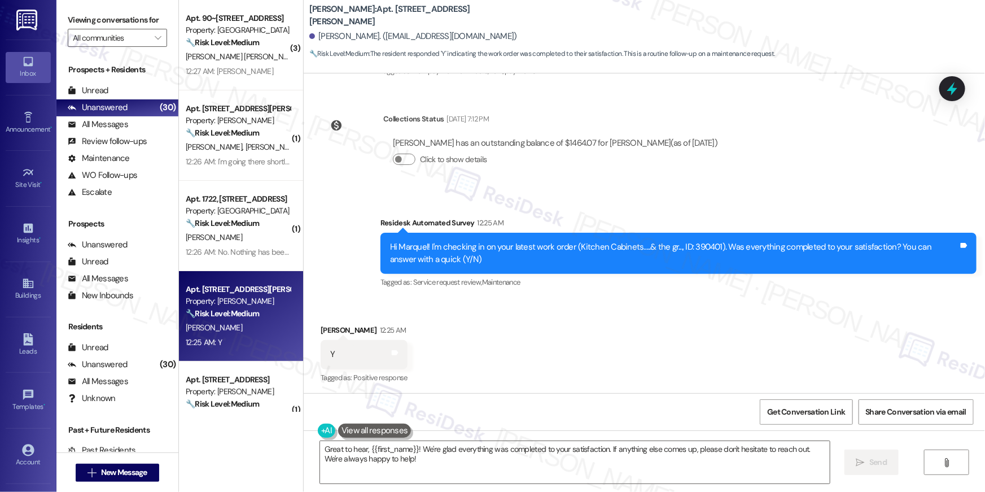
click at [527, 367] on div "Received via SMS Marquel Rhodes 12:25 AM Y Tags and notes Tagged as: Positive r…" at bounding box center [644, 346] width 681 height 95
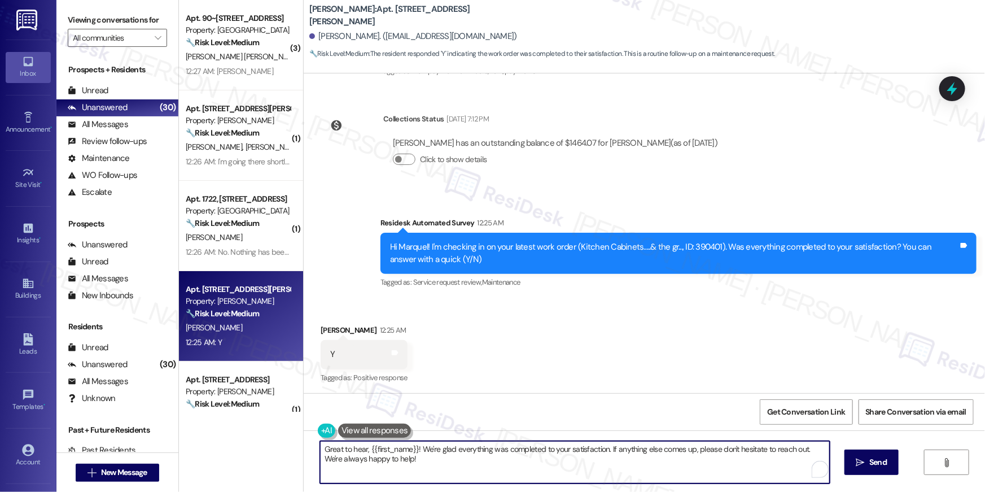
click at [585, 470] on textarea "Great to hear, {{first_name}}! We're glad everything was completed to your sati…" at bounding box center [575, 462] width 510 height 42
paste textarea "Hi {{first_name}}, I’m so happy to hear your work order is all taken care of! I…"
type textarea "Hi {{first_name}}, I’m so happy to hear your work order is all taken care of! I…"
click at [864, 457] on span " Send" at bounding box center [872, 462] width 36 height 12
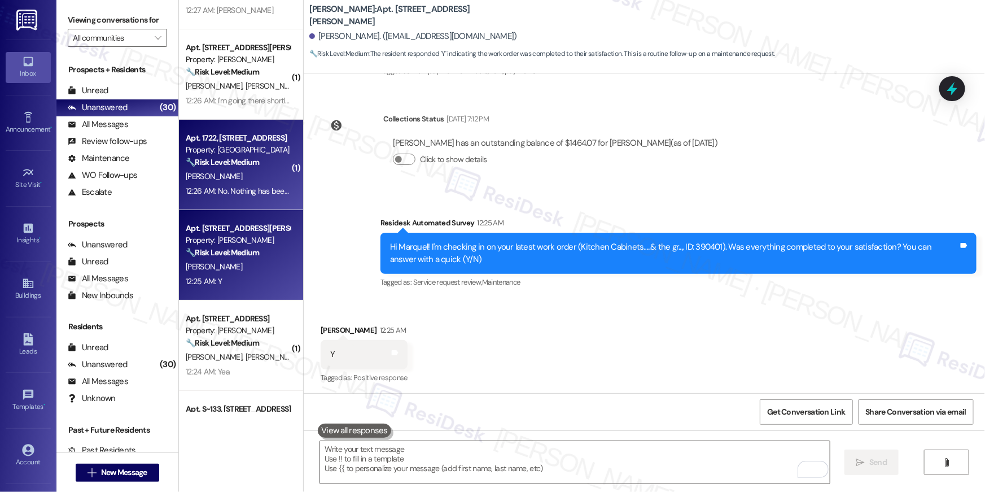
scroll to position [396, 0]
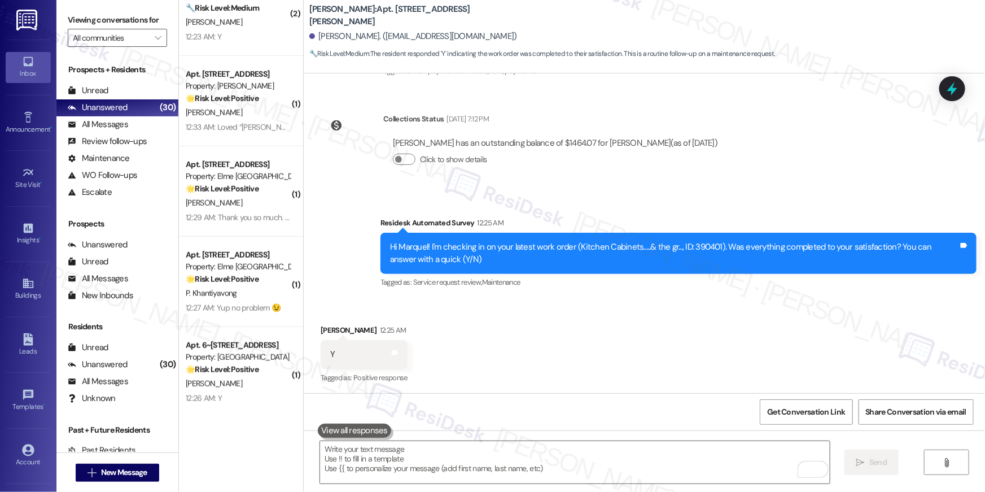
click at [230, 126] on div "12:33 AM: Loved “Ella (Elme Marietta): Hi Manouchka, I’m so happy t…” 12:33 AM:…" at bounding box center [335, 127] width 299 height 10
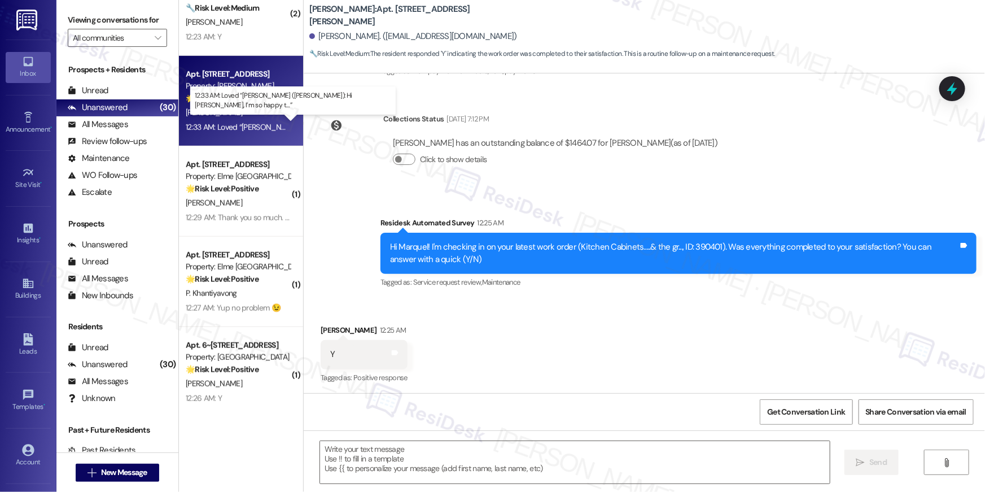
type textarea "Fetching suggested responses. Please feel free to read through the conversation…"
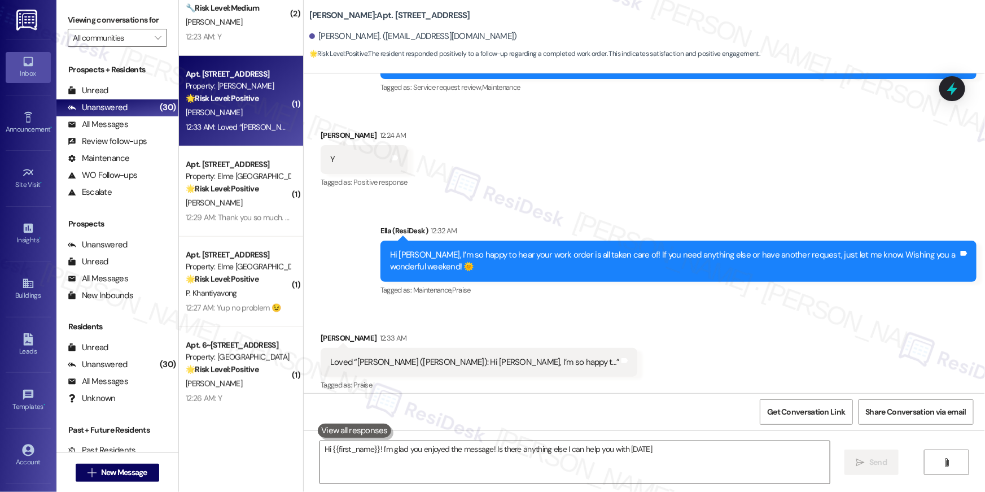
type textarea "Hi {{first_name}}! I'm glad you enjoyed the message! Is there anything else I c…"
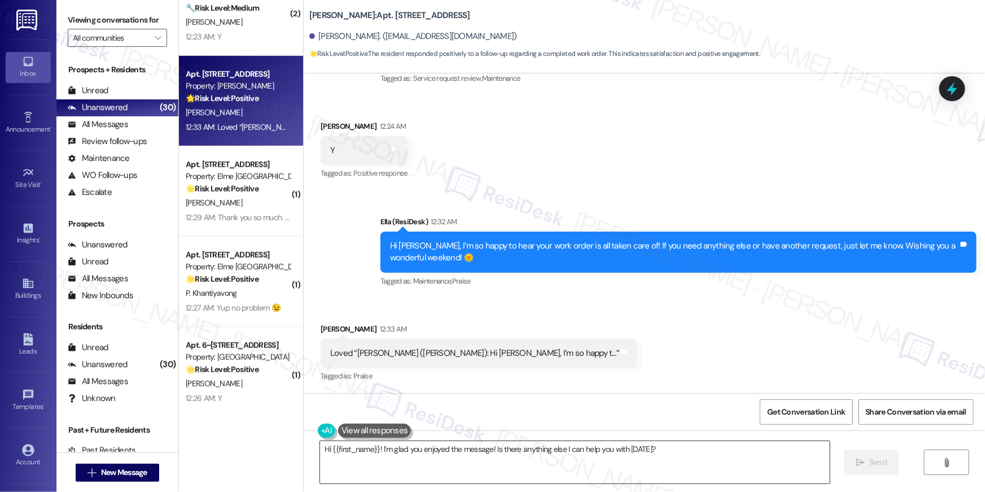
click at [595, 459] on textarea "Hi {{first_name}}! I'm glad you enjoyed the message! Is there anything else I c…" at bounding box center [575, 462] width 510 height 42
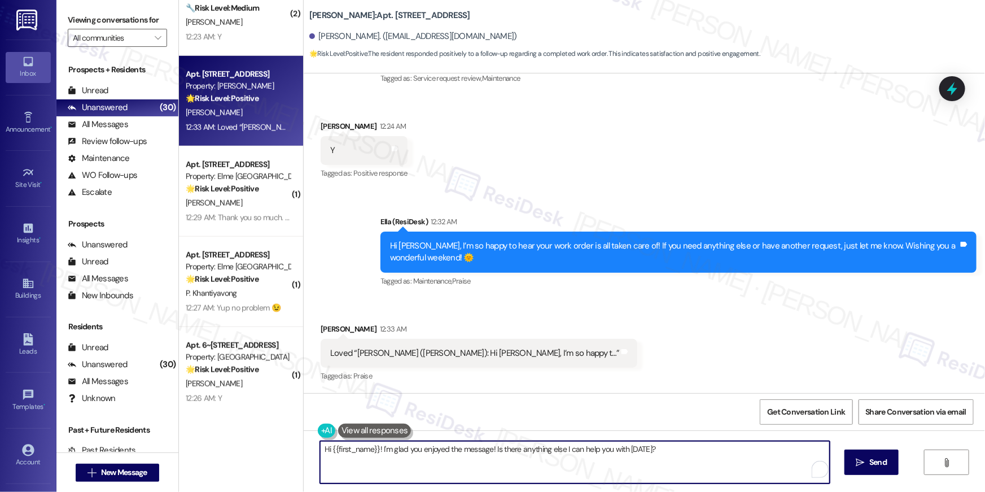
click at [595, 459] on textarea "Hi {{first_name}}! I'm glad you enjoyed the message! Is there anything else I c…" at bounding box center [575, 462] width 510 height 42
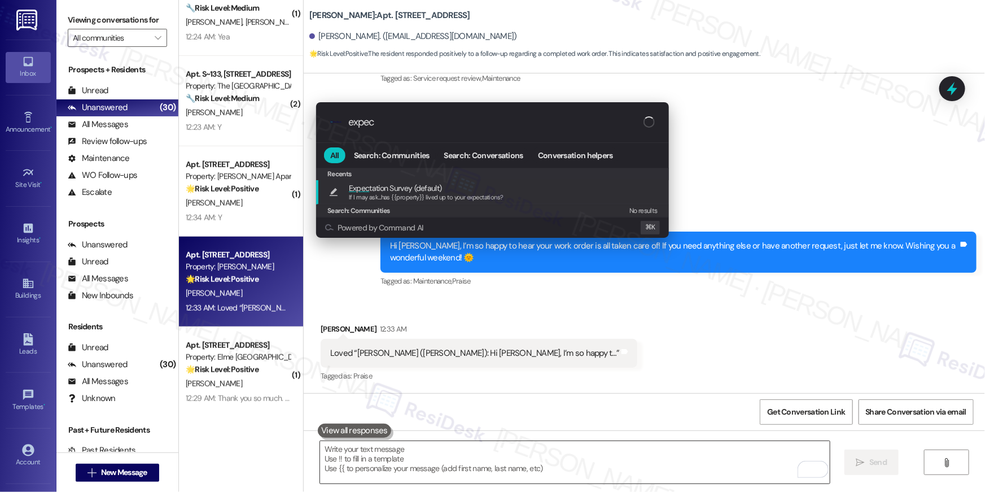
type input "expect"
type textarea "If I may ask...has {{property}} lived up to your expectations?"
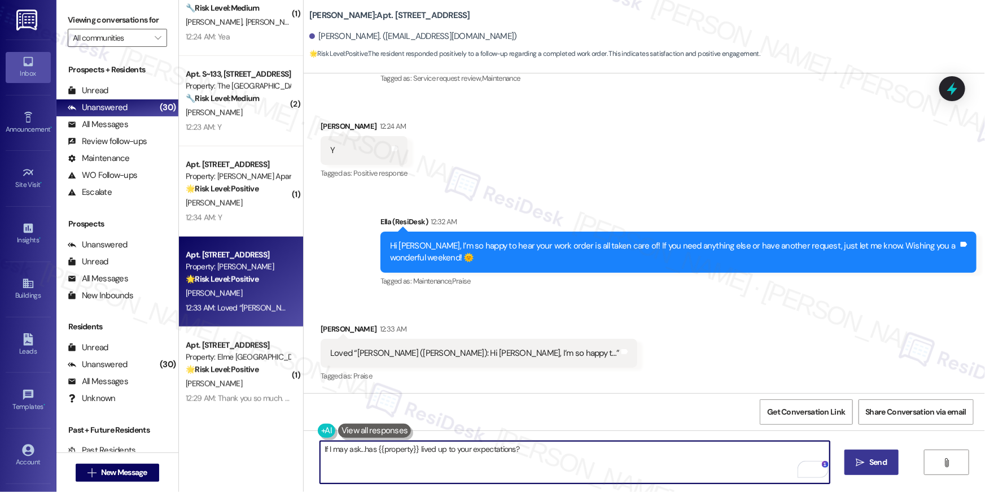
drag, startPoint x: 721, startPoint y: 460, endPoint x: 858, endPoint y: 453, distance: 137.4
click at [721, 460] on textarea "If I may ask...has {{property}} lived up to your expectations?" at bounding box center [575, 462] width 510 height 42
click at [882, 460] on span "Send" at bounding box center [877, 462] width 17 height 12
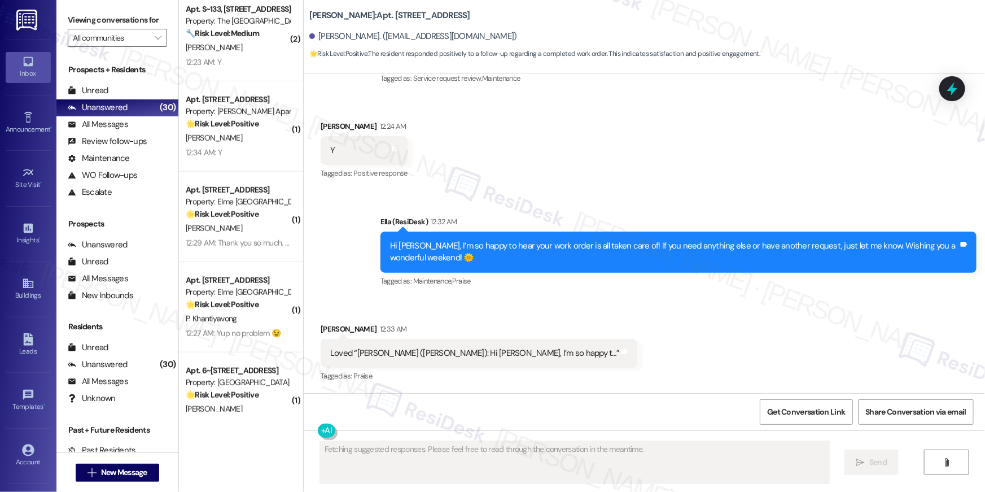
scroll to position [0, 0]
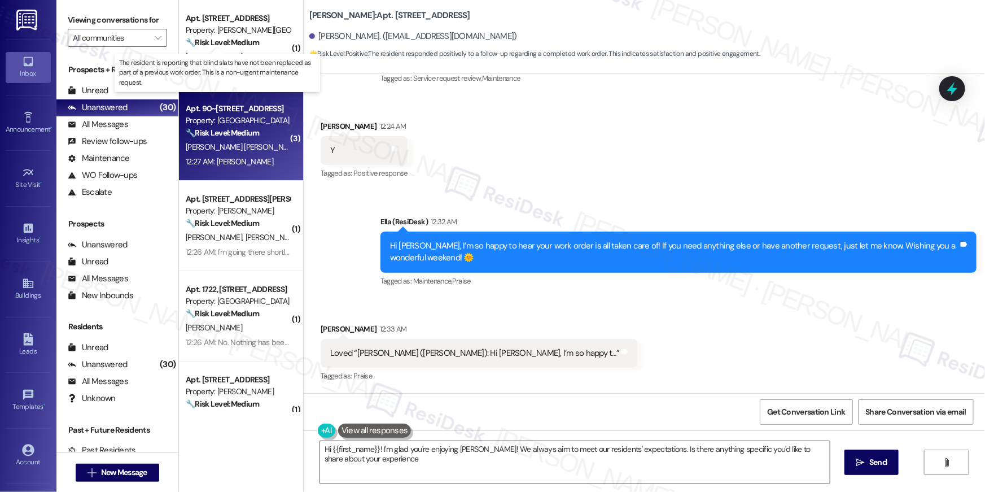
type textarea "Hi {{first_name}}! I'm glad you're enjoying Elme Marietta! We always aim to mee…"
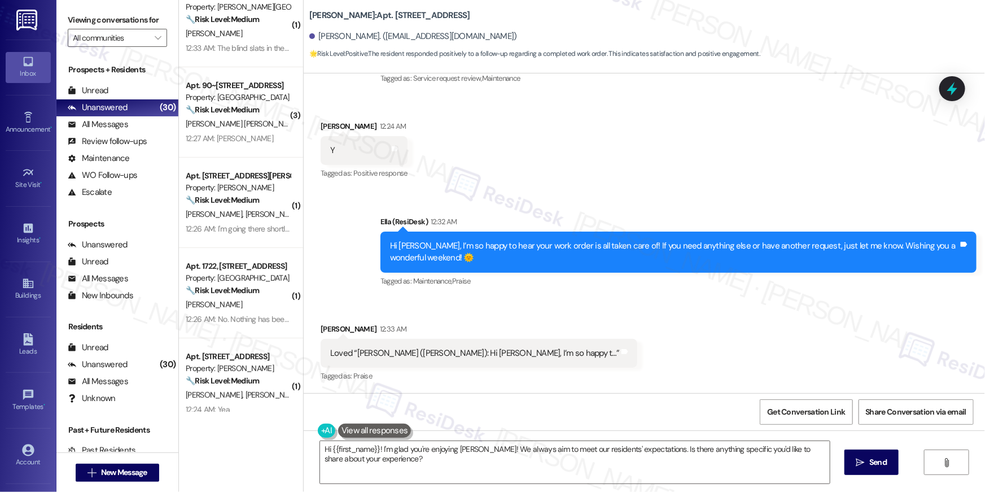
scroll to position [169, 0]
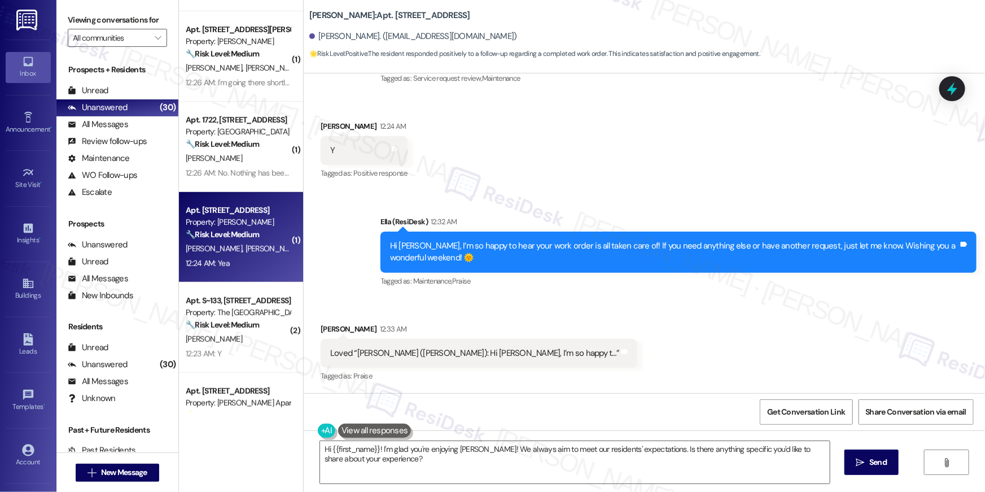
click at [228, 241] on div "Apt. 4513, 1113 Powers Ferry Place SE Property: Elme Marietta 🔧 Risk Level: Med…" at bounding box center [238, 222] width 107 height 38
type textarea "Fetching suggested responses. Please feel free to read through the conversation…"
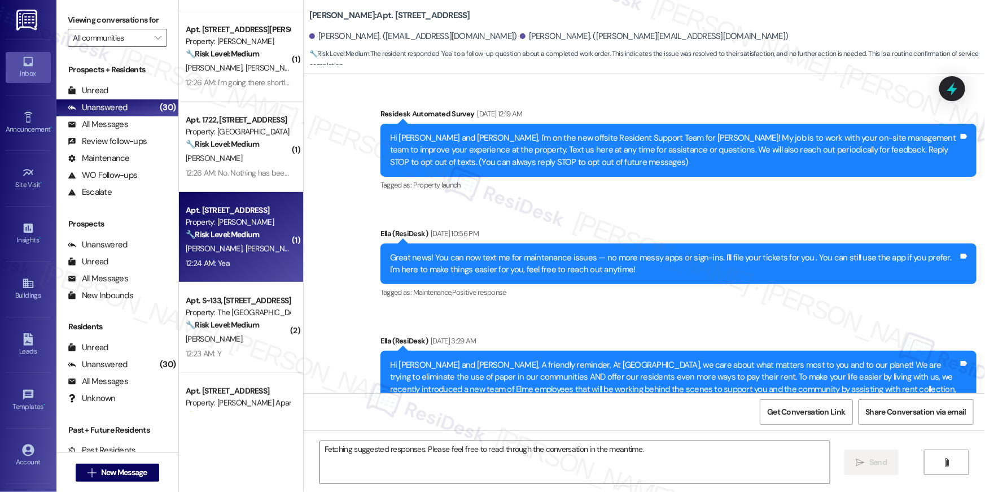
scroll to position [17258, 0]
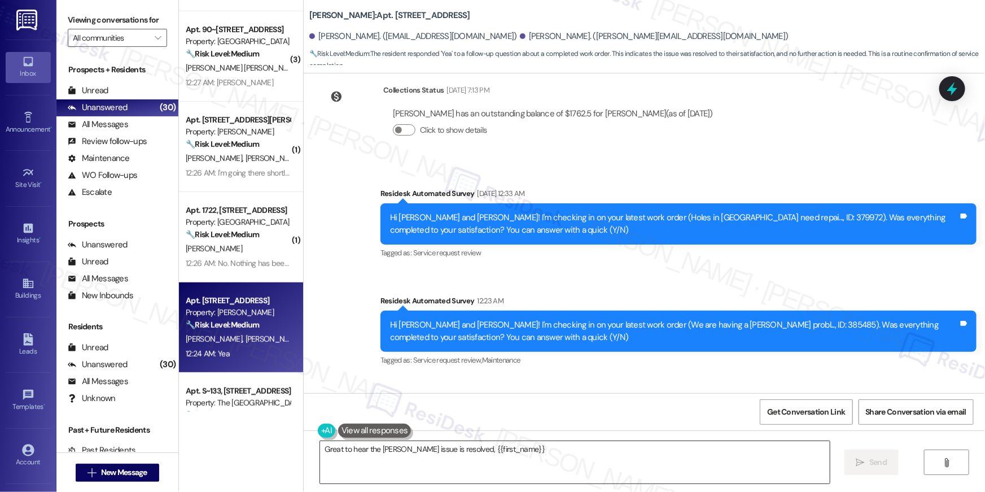
click at [598, 462] on textarea "Great to hear the roach issue is" at bounding box center [575, 462] width 510 height 42
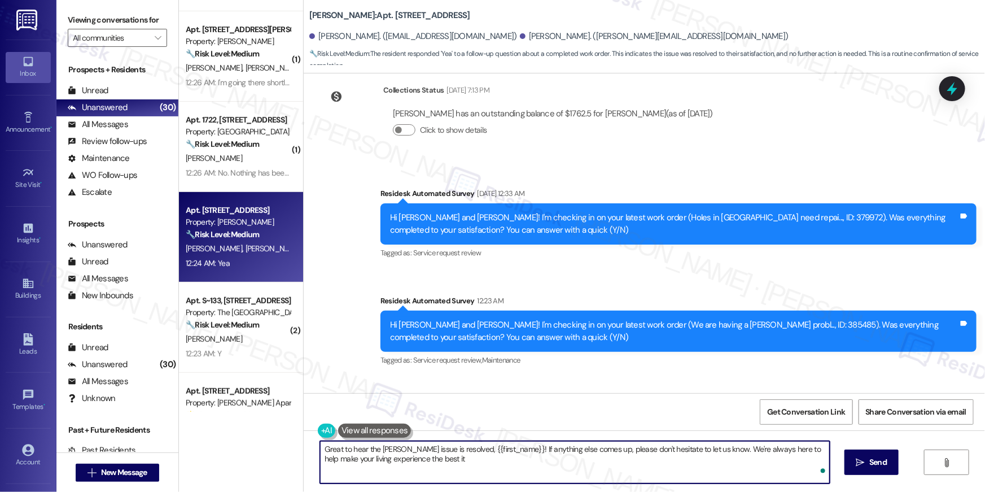
type textarea "Great to hear the roach issue is resolved, {{first_name}}! If anything else com…"
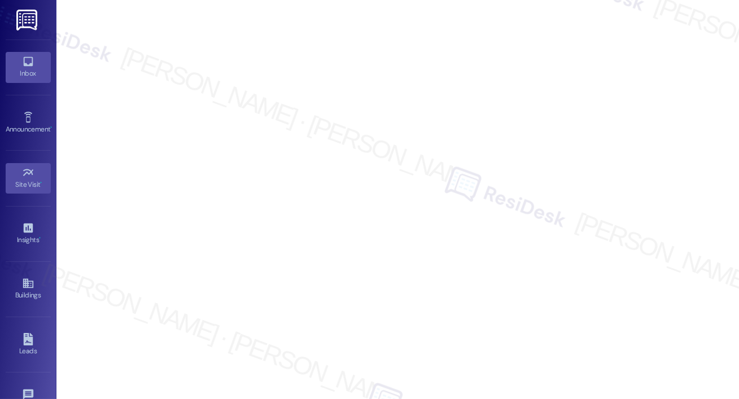
click at [27, 63] on icon at bounding box center [28, 61] width 12 height 12
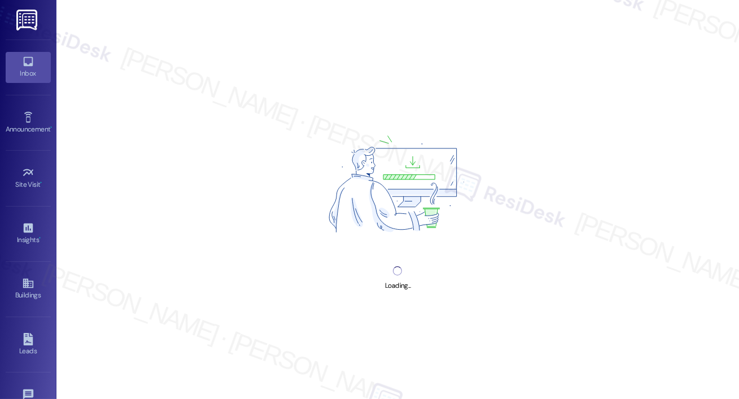
click at [27, 63] on icon at bounding box center [28, 61] width 12 height 12
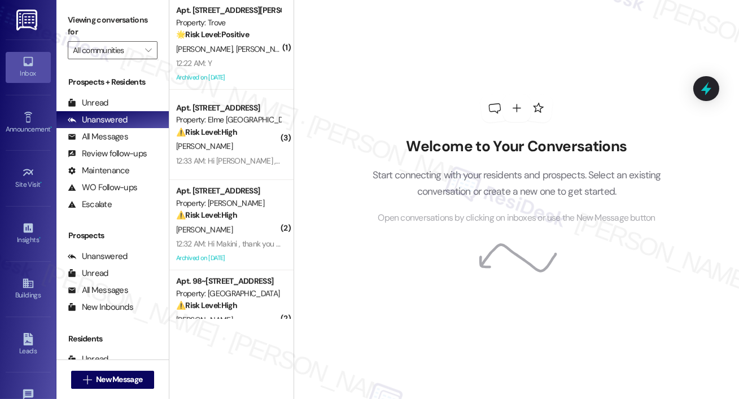
scroll to position [1386, 0]
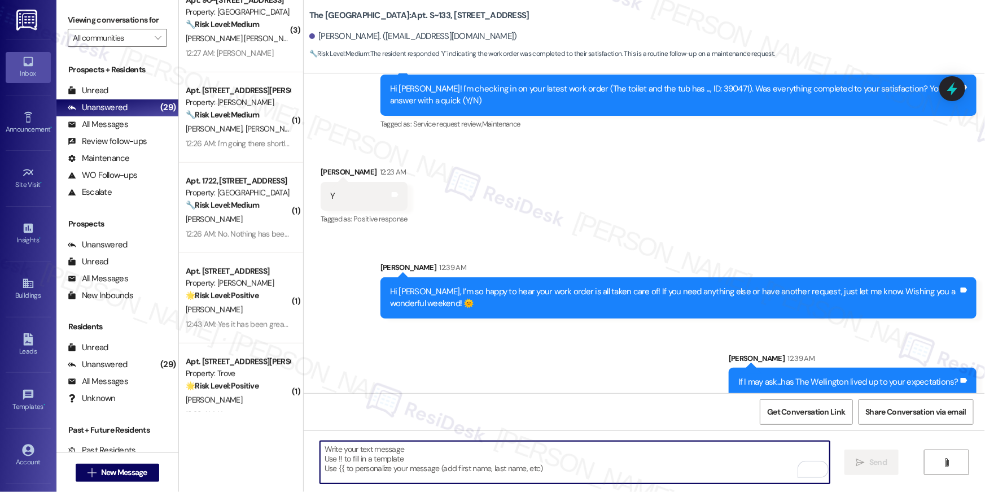
scroll to position [545, 0]
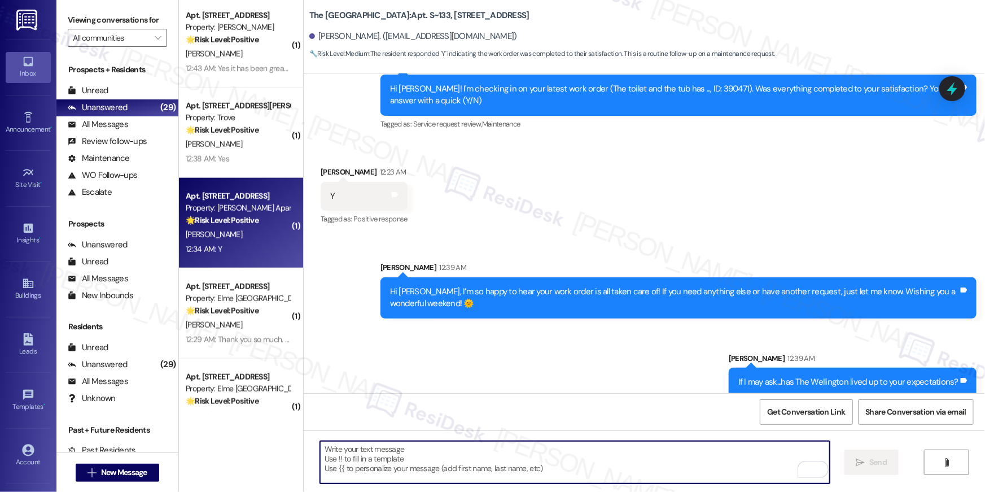
click at [233, 222] on strong "🌟 Risk Level: Positive" at bounding box center [222, 220] width 73 height 10
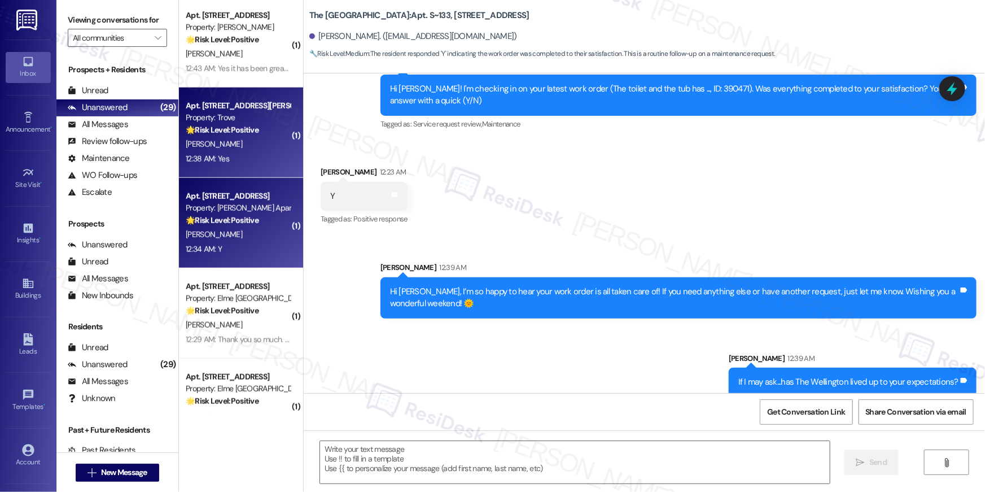
type textarea "Fetching suggested responses. Please feel free to read through the conversation…"
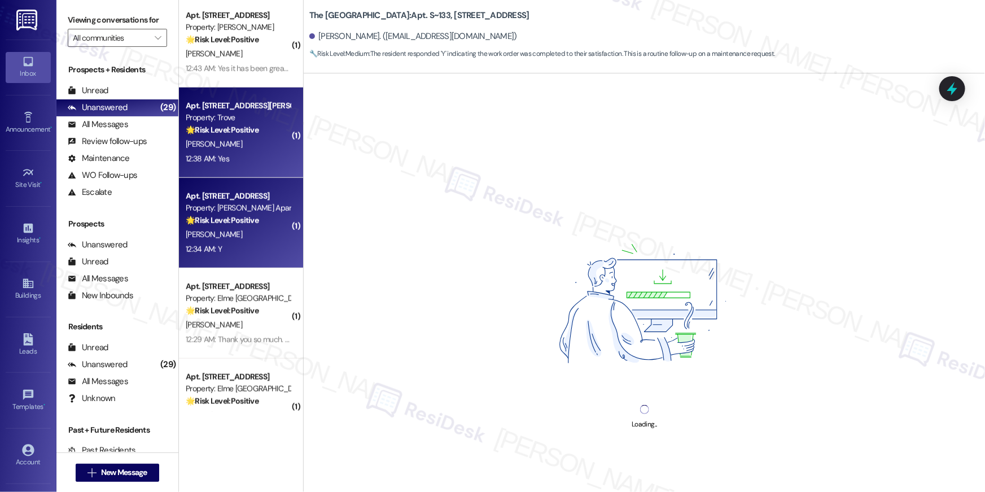
click at [220, 122] on div "Property: Trove" at bounding box center [238, 118] width 104 height 12
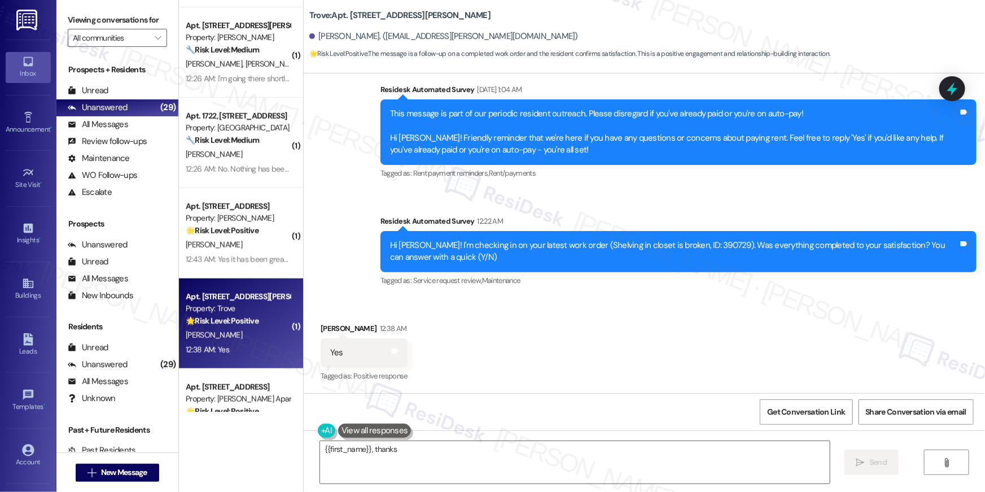
scroll to position [198, 0]
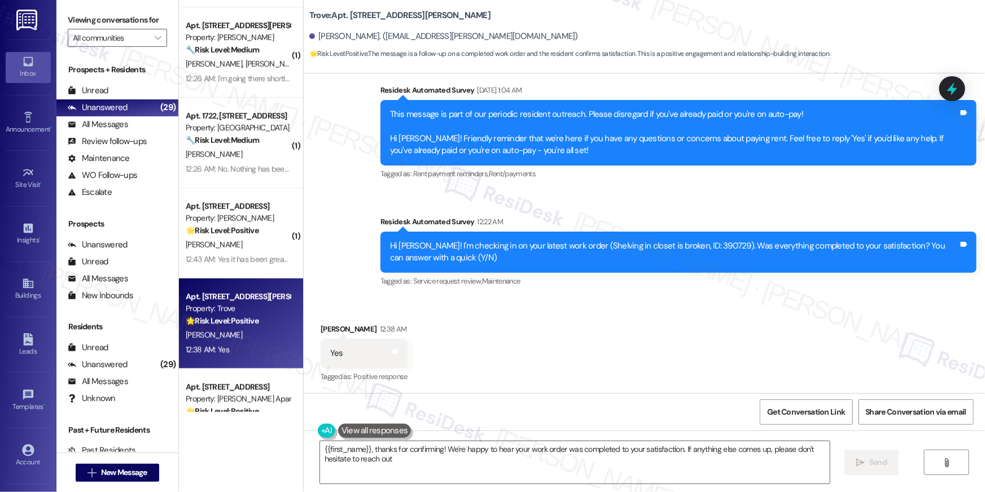
type textarea "{{first_name}}, thanks for confirming! We're happy to hear your work order was …"
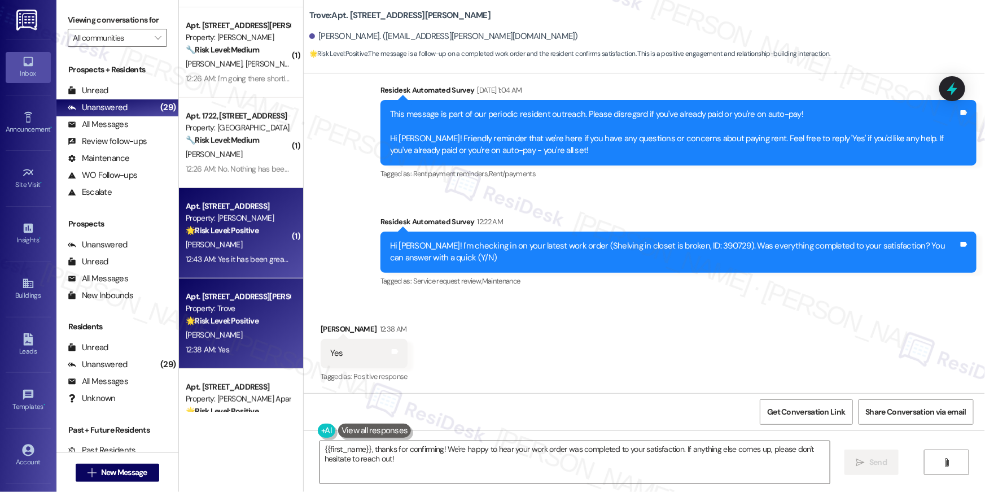
click at [251, 230] on strong "🌟 Risk Level: Positive" at bounding box center [222, 230] width 73 height 10
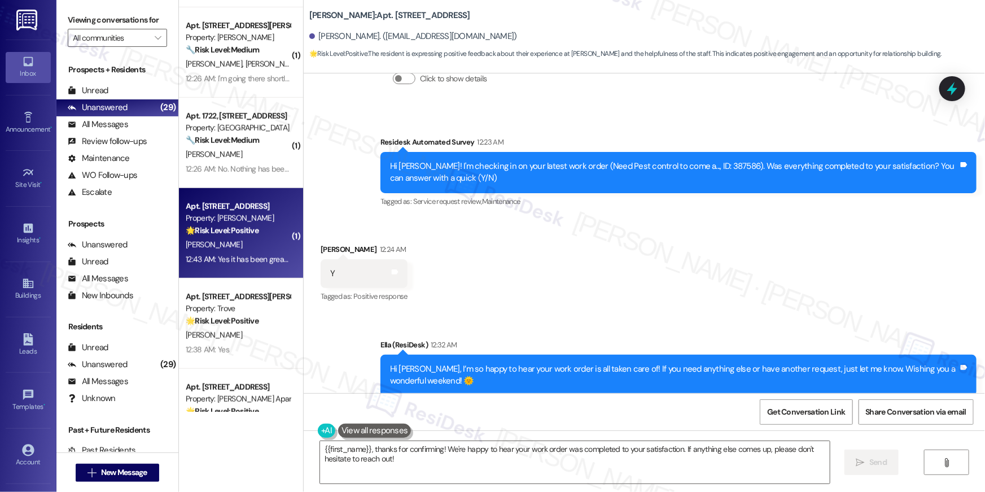
scroll to position [563, 0]
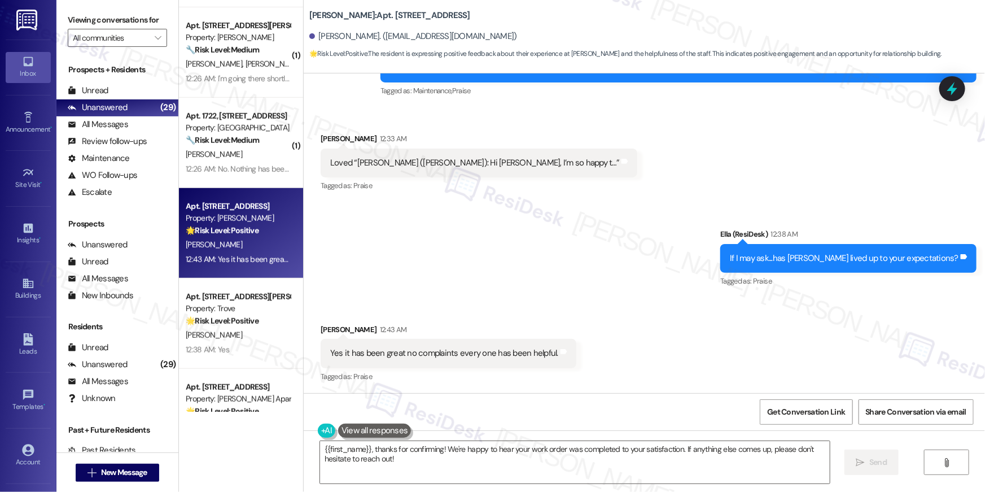
click at [575, 484] on div "{{first_name}}, thanks for confirming! We're happy to hear your work order was …" at bounding box center [644, 472] width 681 height 85
click at [501, 480] on textarea "{{first_name}}, thanks for confirming! We're happy to hear your work order was …" at bounding box center [575, 462] width 510 height 42
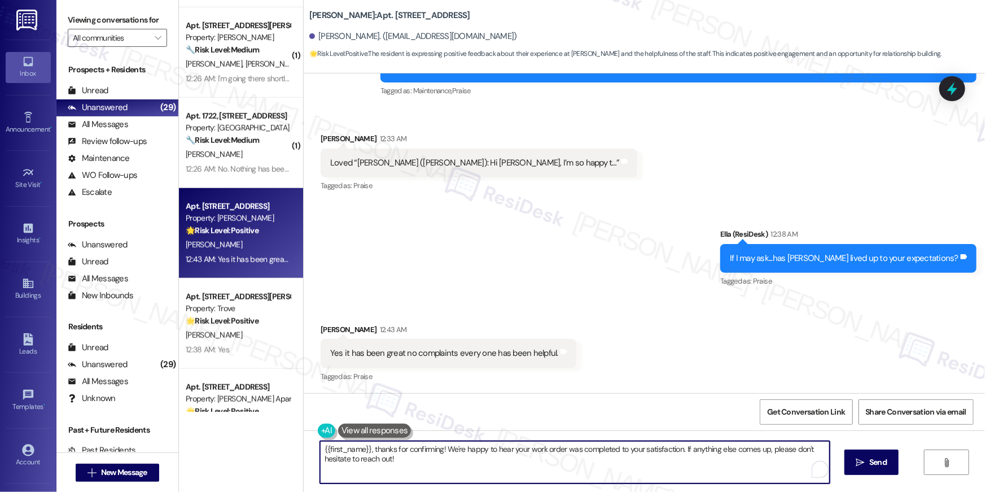
click at [503, 463] on textarea "{{first_name}}, thanks for confirming! We're happy to hear your work order was …" at bounding box center [575, 462] width 510 height 42
paste textarea "Thank you for sharing that the property has lived up to your expectations, {{fi…"
type textarea "Fetching suggested responses. Please feel free to read through the conversation…"
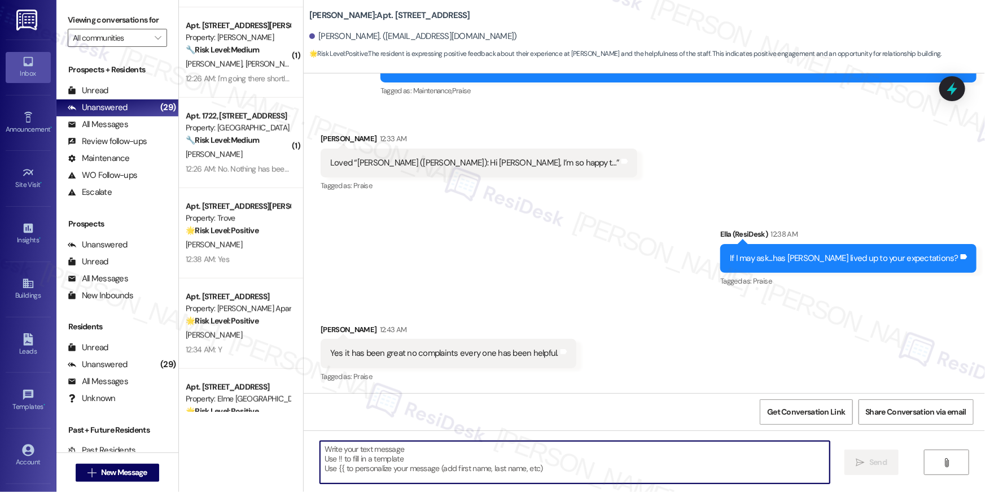
click at [660, 450] on textarea "To enrich screen reader interactions, please activate Accessibility in Grammarl…" at bounding box center [575, 462] width 510 height 42
paste textarea "I hope you don’t mind me asking a quick favor—would you be willing to leave us …"
type textarea "I hope you don’t mind me asking a quick favor—would you be willing to leave us …"
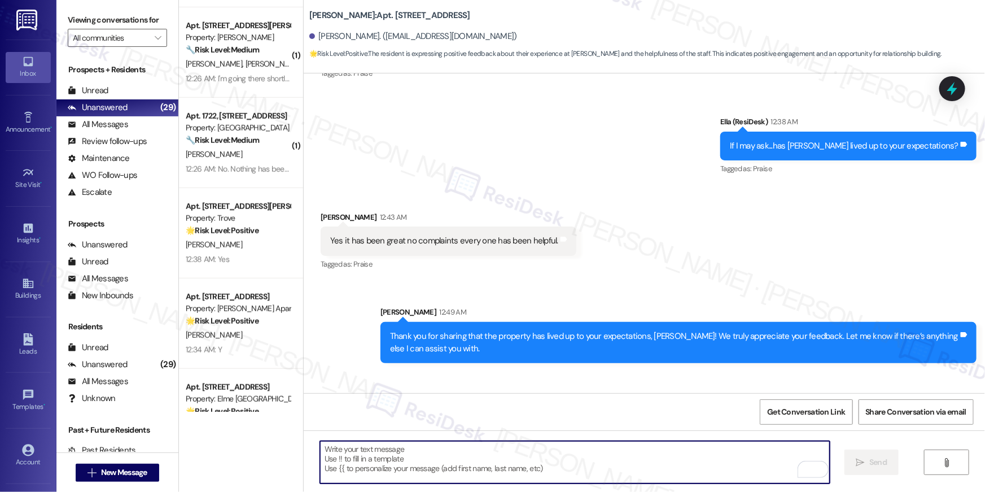
scroll to position [744, 0]
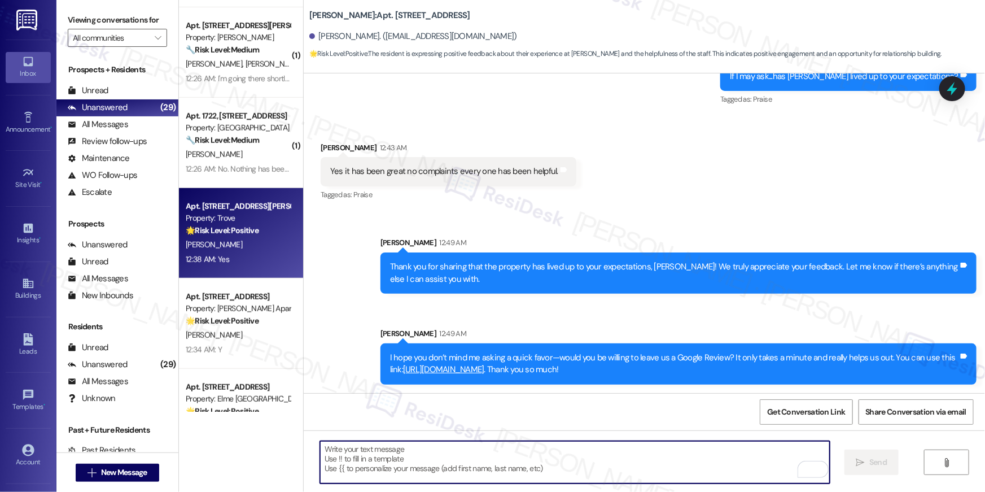
click at [260, 222] on div "Property: Trove" at bounding box center [238, 218] width 104 height 12
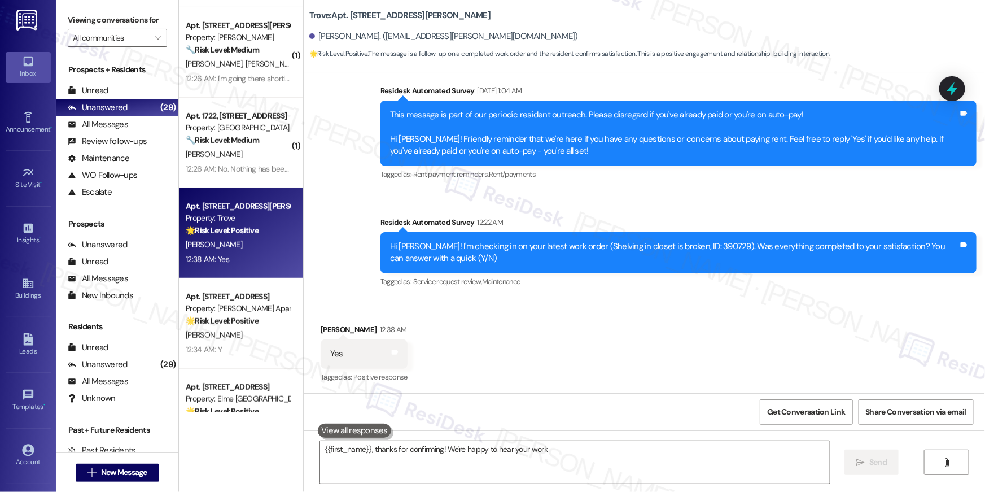
scroll to position [198, 0]
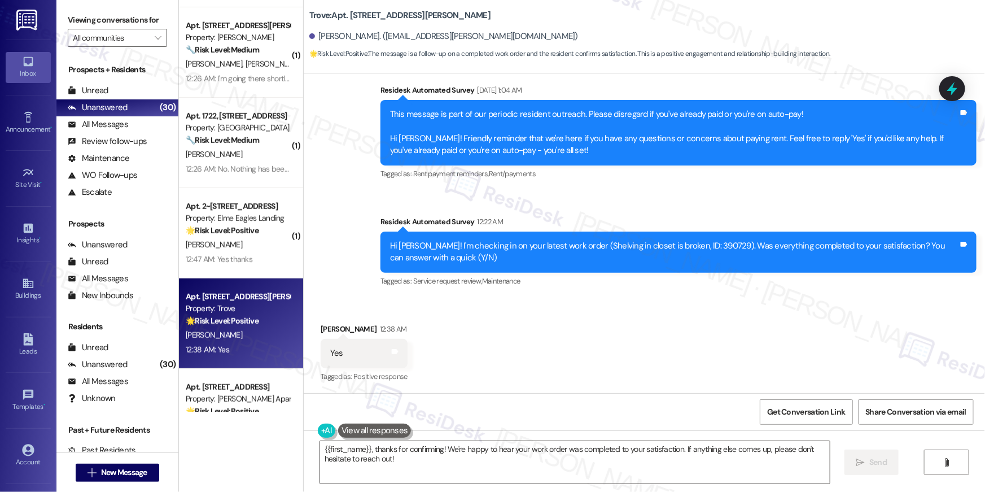
click at [605, 349] on div "Received via SMS [PERSON_NAME] 12:38 AM Yes Tags and notes Tagged as: Positive …" at bounding box center [644, 344] width 681 height 95
click at [890, 326] on div "Received via SMS [PERSON_NAME] 12:38 AM Yes Tags and notes Tagged as: Positive …" at bounding box center [644, 344] width 681 height 95
click at [762, 321] on div "Received via SMS Gracen Govan 12:38 AM Yes Tags and notes Tagged as: Positive r…" at bounding box center [644, 344] width 681 height 95
click at [716, 456] on textarea "{{first_name}}, thanks for confirming! We're happy to hear your work order was …" at bounding box center [575, 462] width 510 height 42
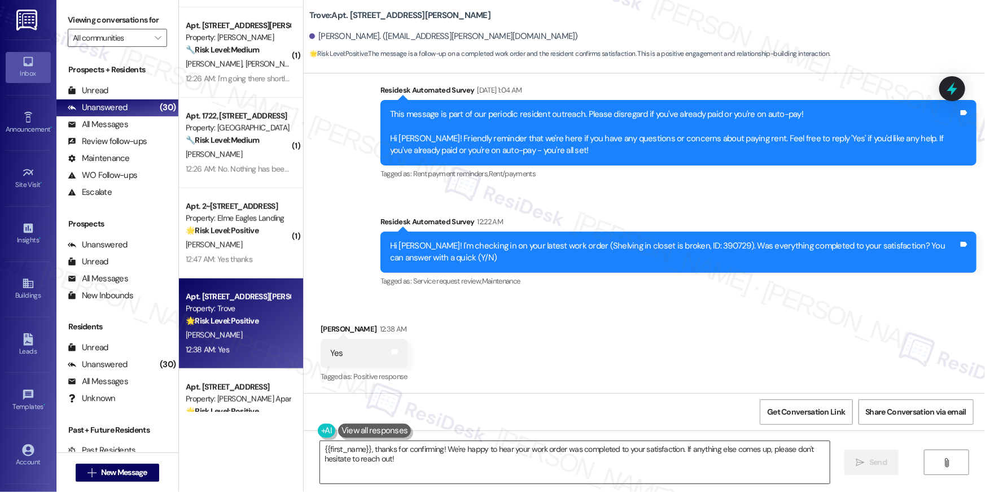
click at [716, 456] on textarea "{{first_name}}, thanks for confirming! We're happy to hear your work order was …" at bounding box center [575, 462] width 510 height 42
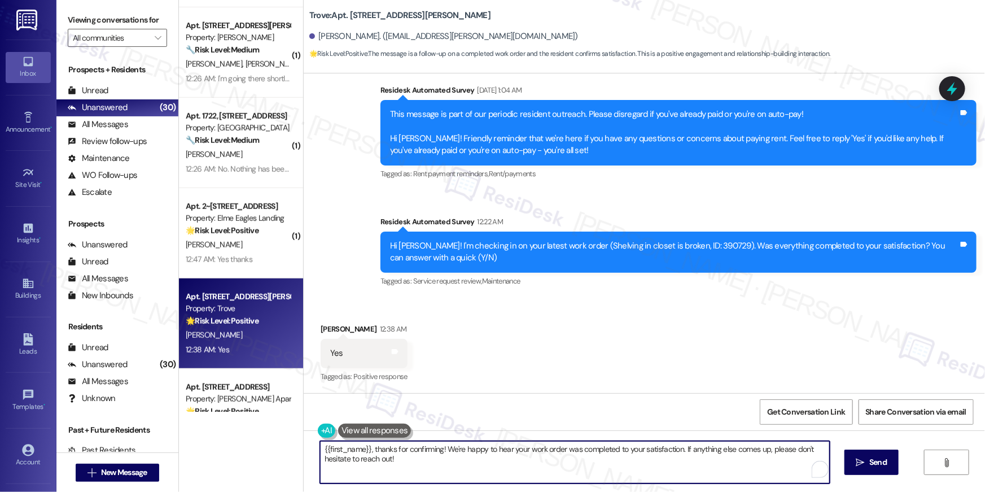
paste textarea "Hi {{first_name}}, I’m so happy to hear your work order is all taken care of! I…"
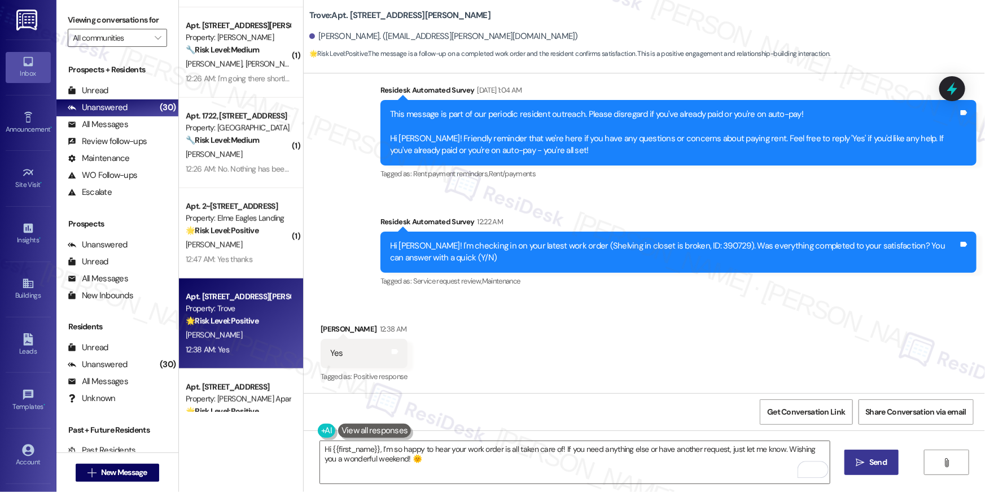
click at [880, 471] on button " Send" at bounding box center [871, 461] width 55 height 25
type textarea "Fetching suggested responses. Please feel free to read through the conversation…"
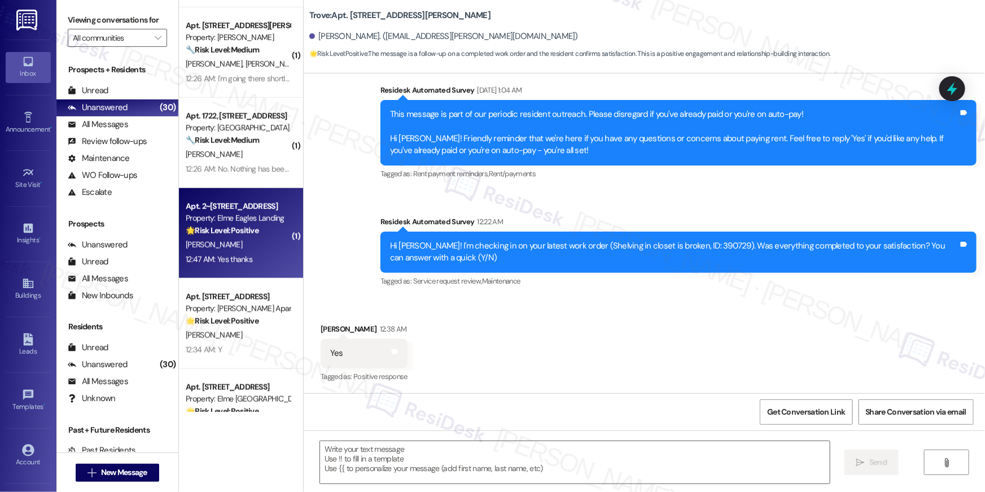
click at [234, 251] on div "[PERSON_NAME]" at bounding box center [238, 245] width 107 height 14
type textarea "Fetching suggested responses. Please feel free to read through the conversation…"
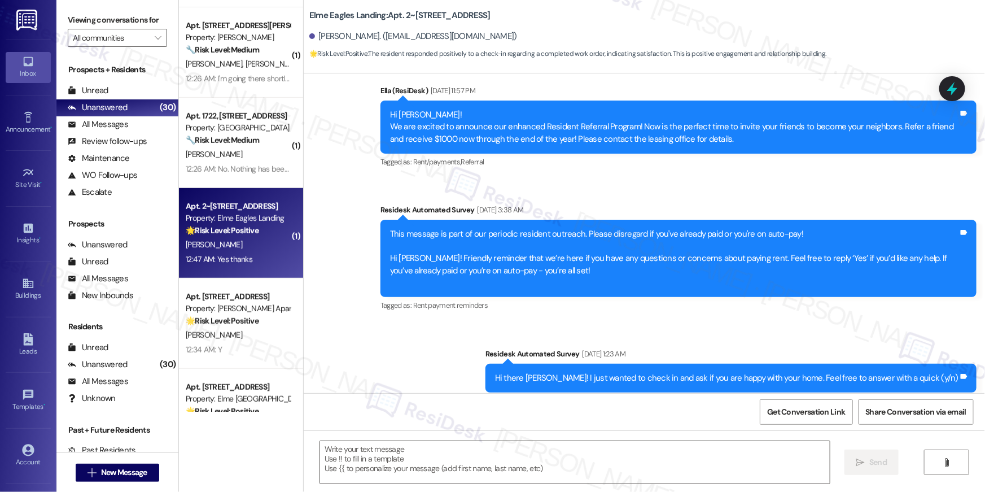
type textarea "Fetching suggested responses. Please feel free to read through the conversation…"
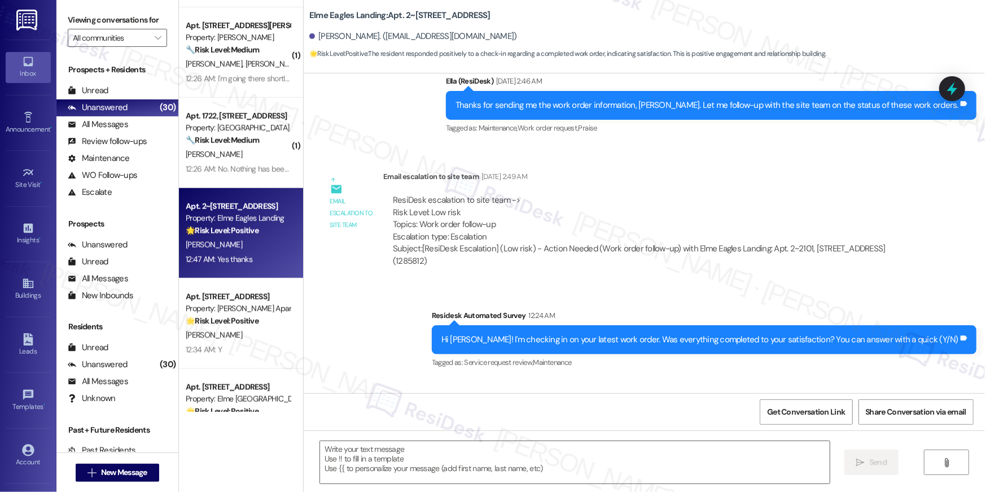
scroll to position [3426, 0]
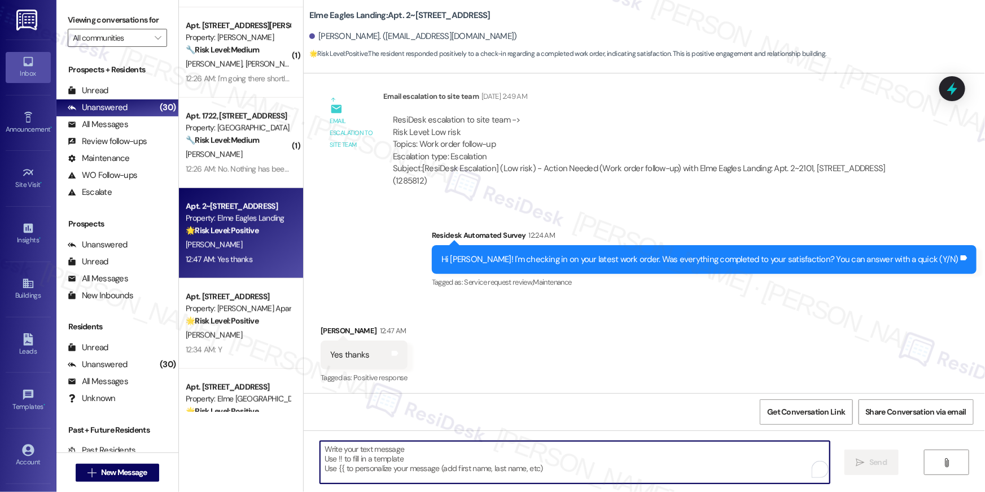
click at [545, 469] on textarea "To enrich screen reader interactions, please activate Accessibility in Grammarl…" at bounding box center [575, 462] width 510 height 42
click at [576, 340] on div "Received via SMS Maulik Patel 12:47 AM Yes thanks Tags and notes Tagged as: Pos…" at bounding box center [644, 346] width 681 height 95
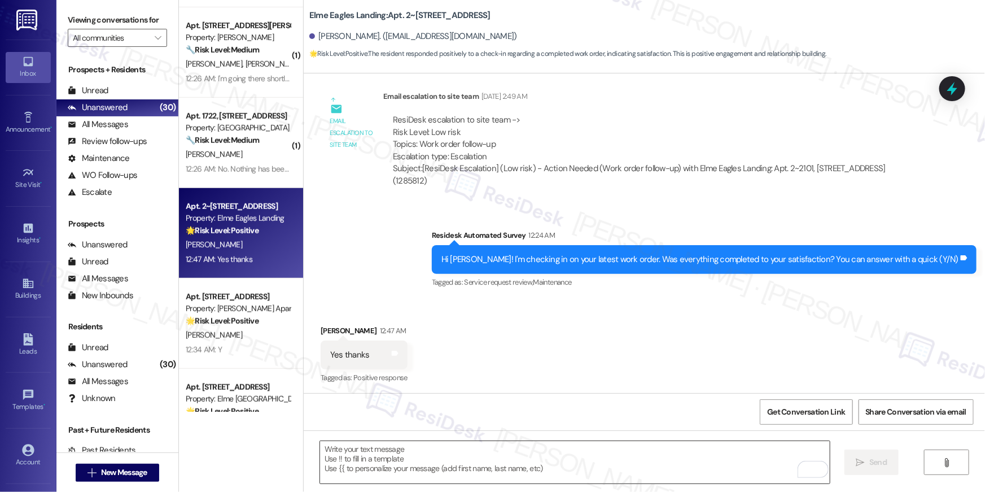
click at [658, 454] on textarea "To enrich screen reader interactions, please activate Accessibility in Grammarl…" at bounding box center [575, 462] width 510 height 42
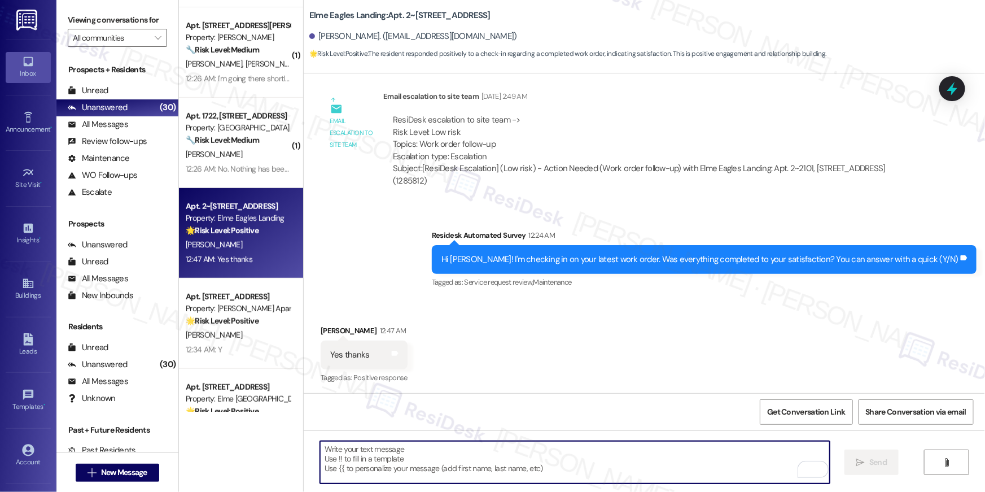
click at [658, 454] on textarea "To enrich screen reader interactions, please activate Accessibility in Grammarl…" at bounding box center [575, 462] width 510 height 42
paste textarea "Hi {{first_name}}, I’m so happy to hear your work order is all taken care of! I…"
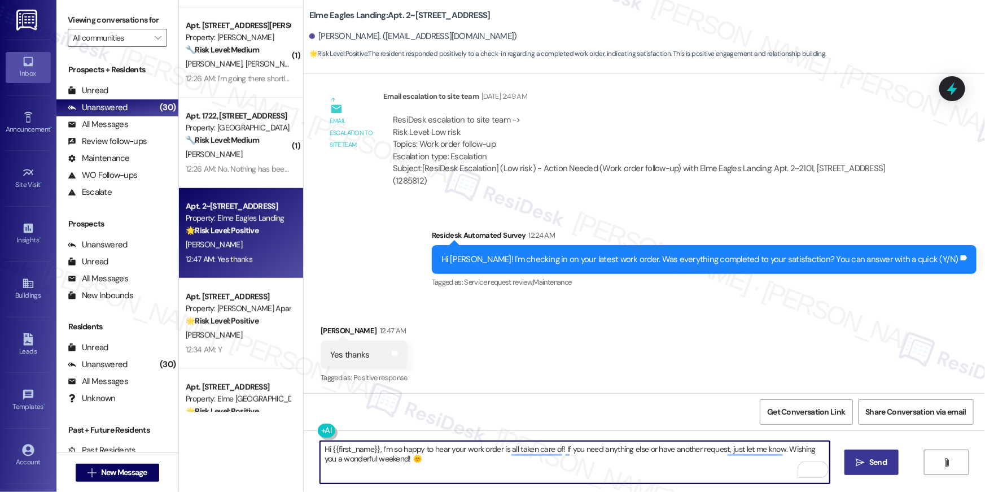
type textarea "Hi {{first_name}}, I’m so happy to hear your work order is all taken care of! I…"
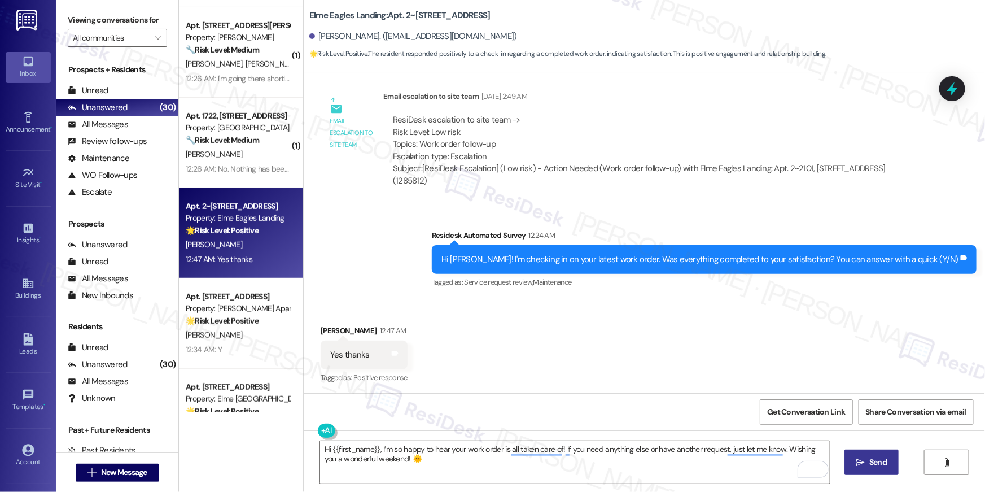
click at [876, 462] on span "Send" at bounding box center [877, 462] width 17 height 12
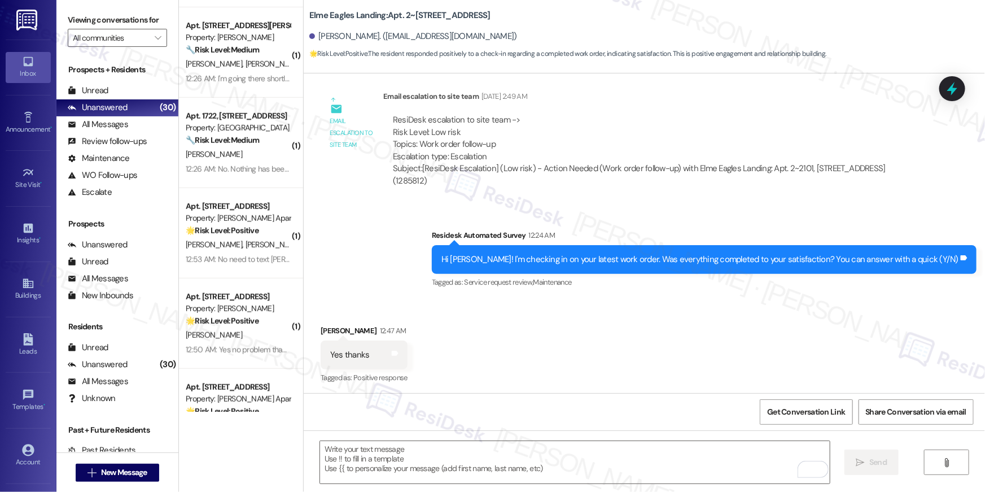
click at [891, 359] on div "Received via SMS Maulik Patel 12:47 AM Yes thanks Tags and notes Tagged as: Pos…" at bounding box center [644, 346] width 681 height 95
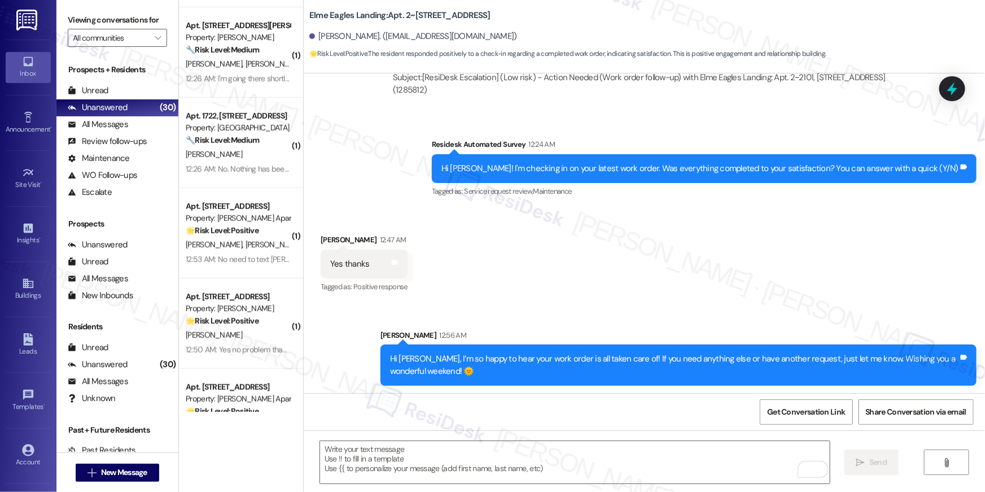
click at [923, 252] on div "Received via SMS Maulik Patel 12:47 AM Yes thanks Tags and notes Tagged as: Pos…" at bounding box center [644, 255] width 681 height 95
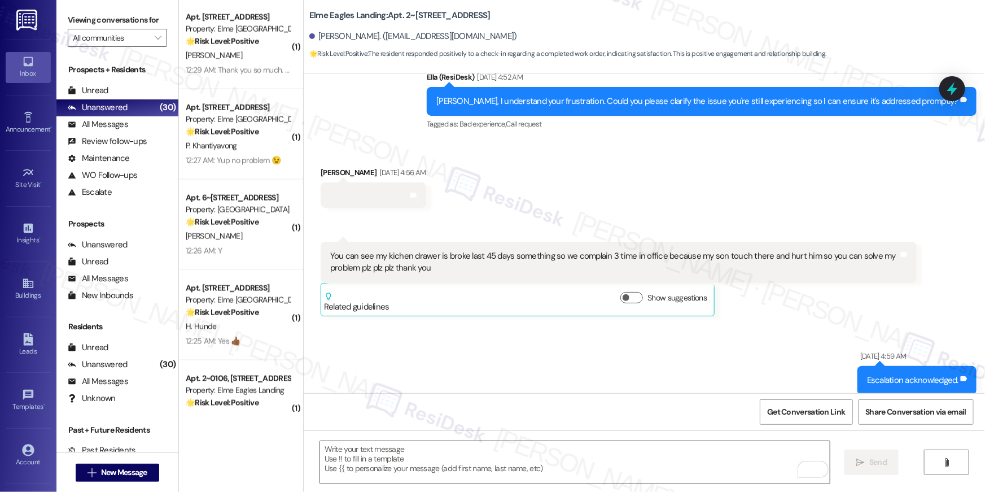
scroll to position [812, 0]
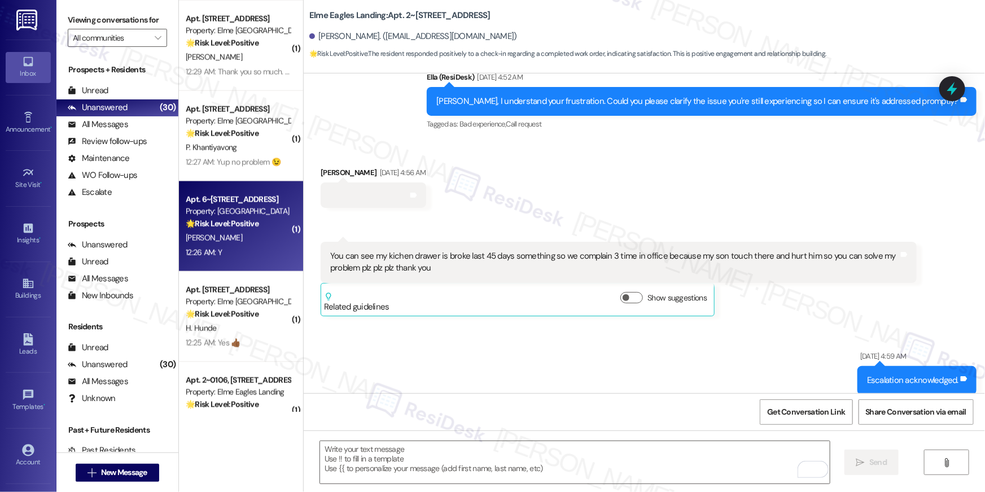
click at [228, 240] on div "[PERSON_NAME]" at bounding box center [238, 238] width 107 height 14
type textarea "Fetching suggested responses. Please feel free to read through the conversation…"
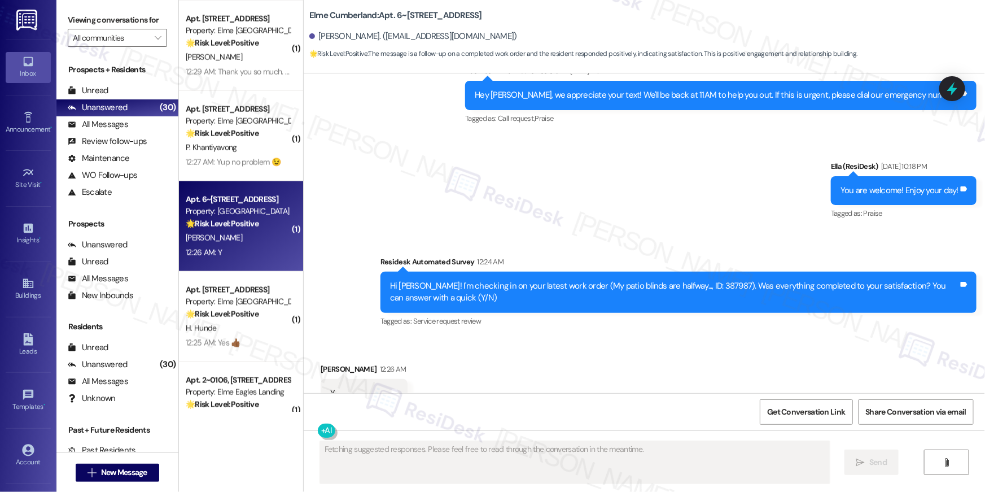
scroll to position [1688, 0]
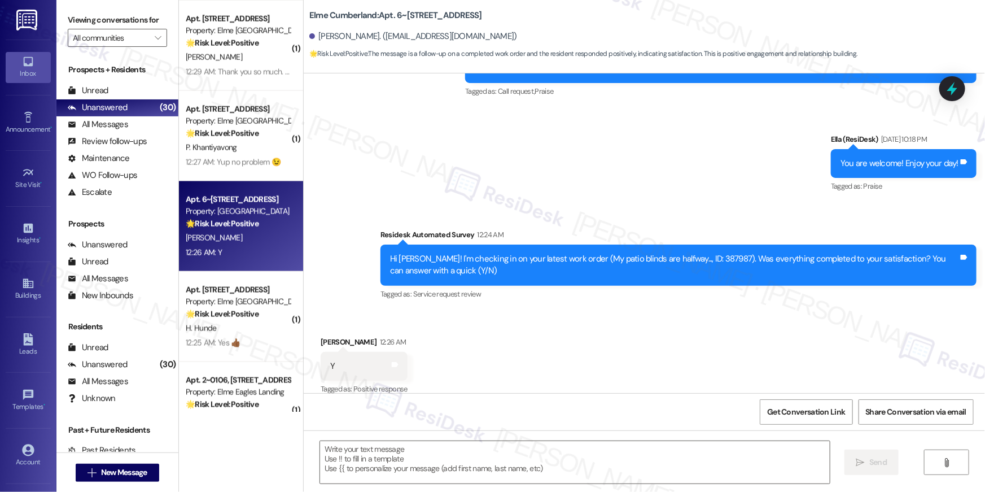
click at [668, 320] on div "Received via SMS Shelby Smith 12:26 AM Y Tags and notes Tagged as: Positive res…" at bounding box center [644, 357] width 681 height 95
click at [667, 470] on textarea at bounding box center [575, 462] width 510 height 42
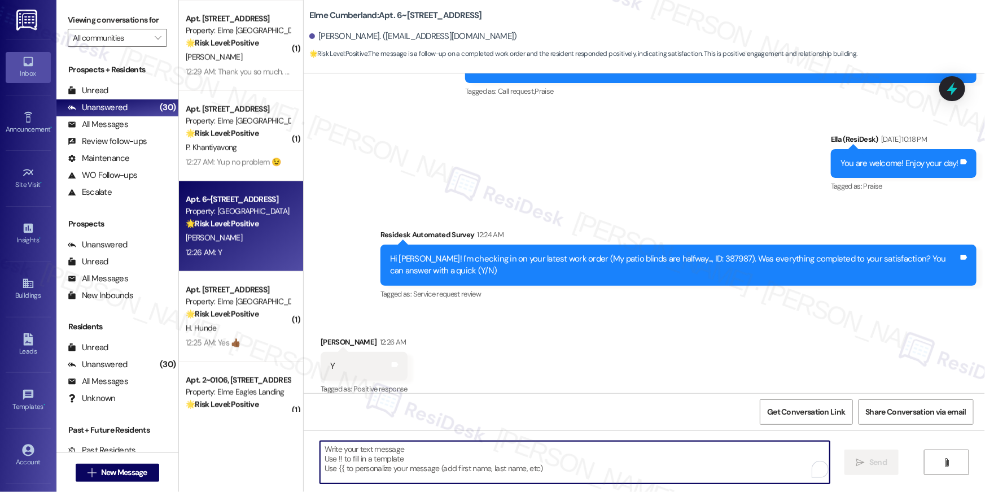
click at [667, 470] on textarea "To enrich screen reader interactions, please activate Accessibility in Grammarl…" at bounding box center [575, 462] width 510 height 42
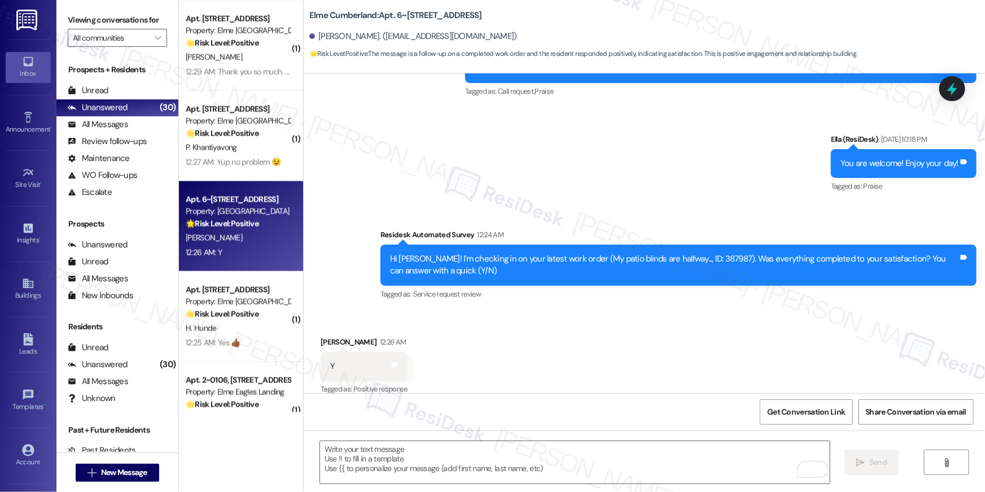
click at [678, 373] on div "Received via SMS Shelby Smith 12:26 AM Y Tags and notes Tagged as: Positive res…" at bounding box center [644, 357] width 681 height 95
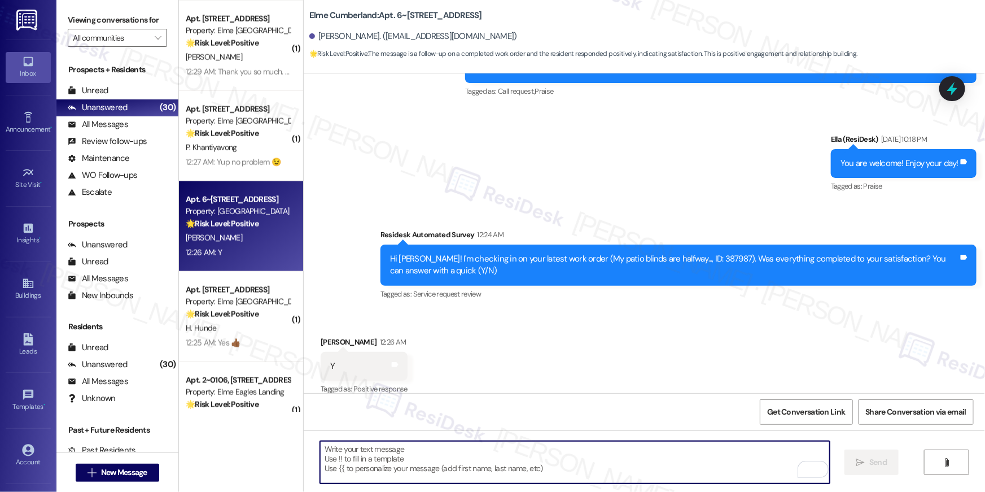
click at [685, 447] on textarea "To enrich screen reader interactions, please activate Accessibility in Grammarl…" at bounding box center [575, 462] width 510 height 42
paste textarea "Hi {{first_name}}, I’m so happy to hear your work order is all taken care of! I…"
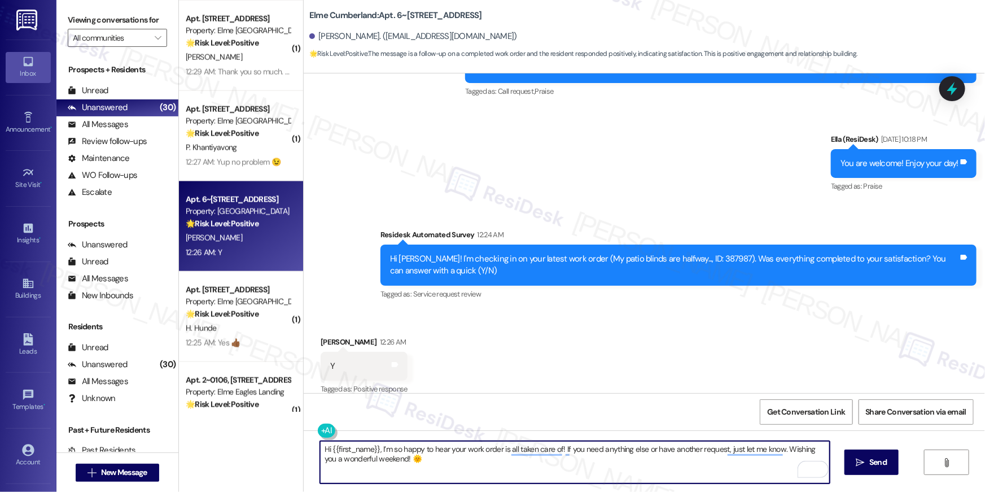
type textarea "Hi {{first_name}}, I’m so happy to hear your work order is all taken care of! I…"
click at [884, 458] on span "Send" at bounding box center [877, 462] width 17 height 12
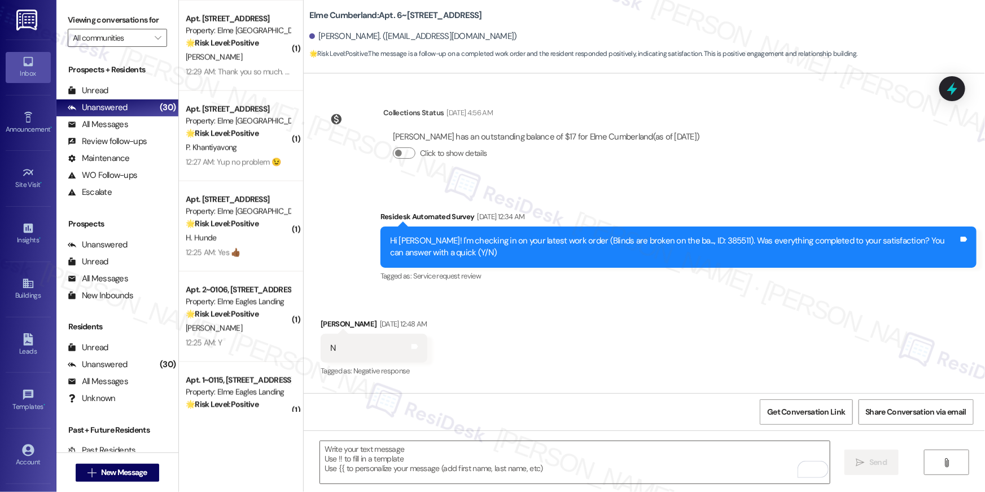
scroll to position [0, 0]
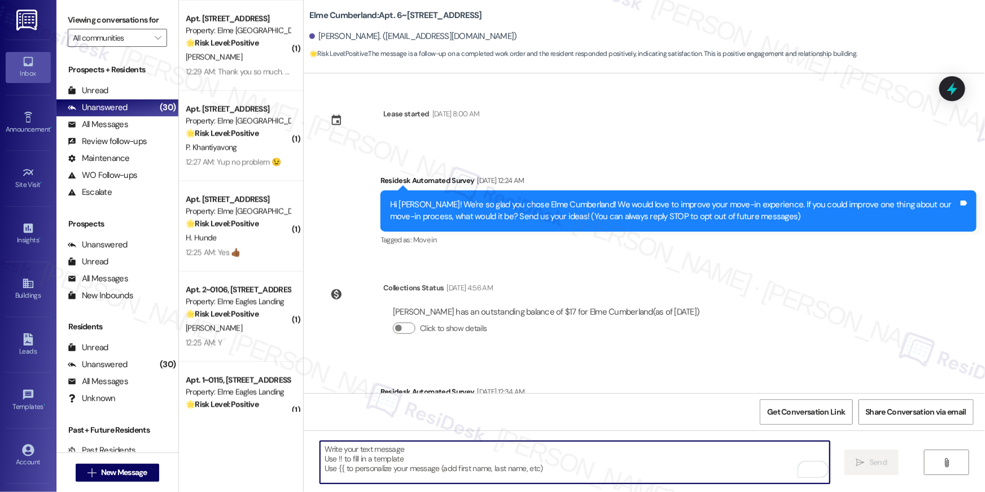
click at [741, 454] on textarea "To enrich screen reader interactions, please activate Accessibility in Grammarl…" at bounding box center [575, 462] width 510 height 42
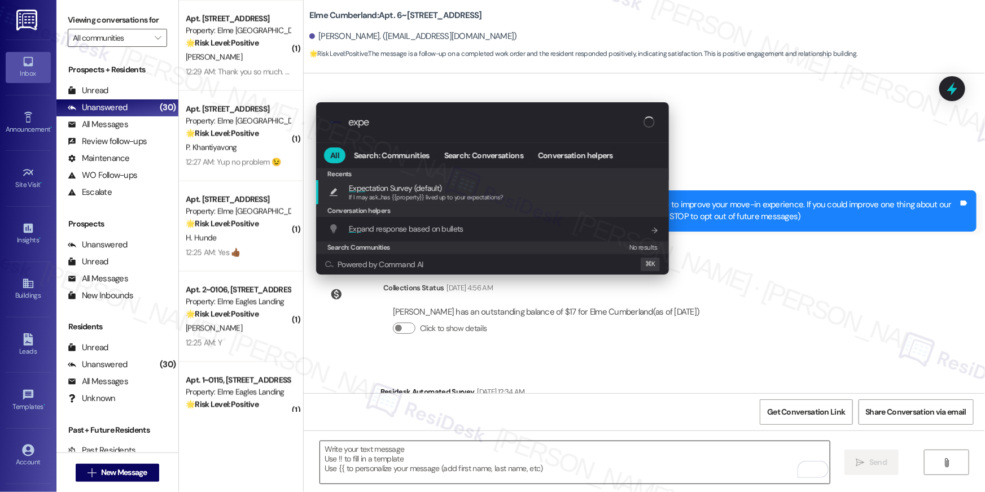
type input "expec"
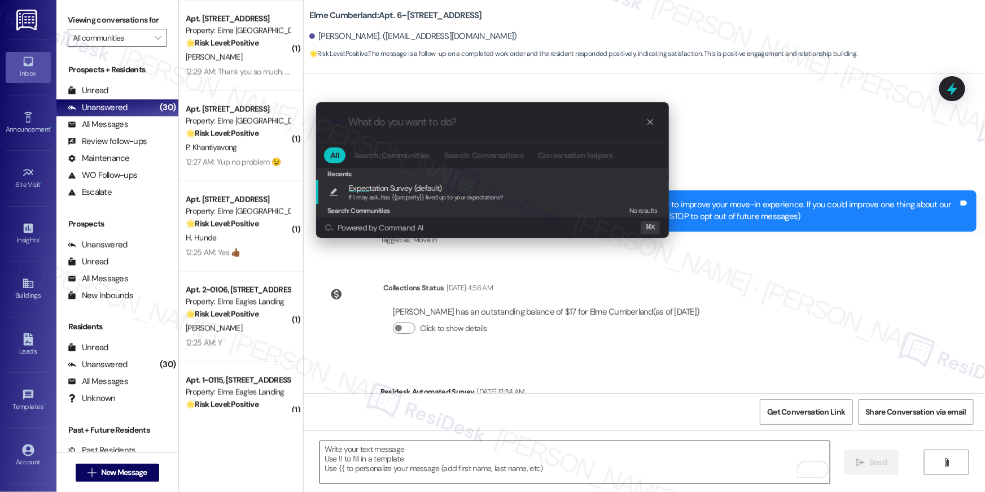
type textarea "If I may ask...has {{property}} lived up to your expectations?"
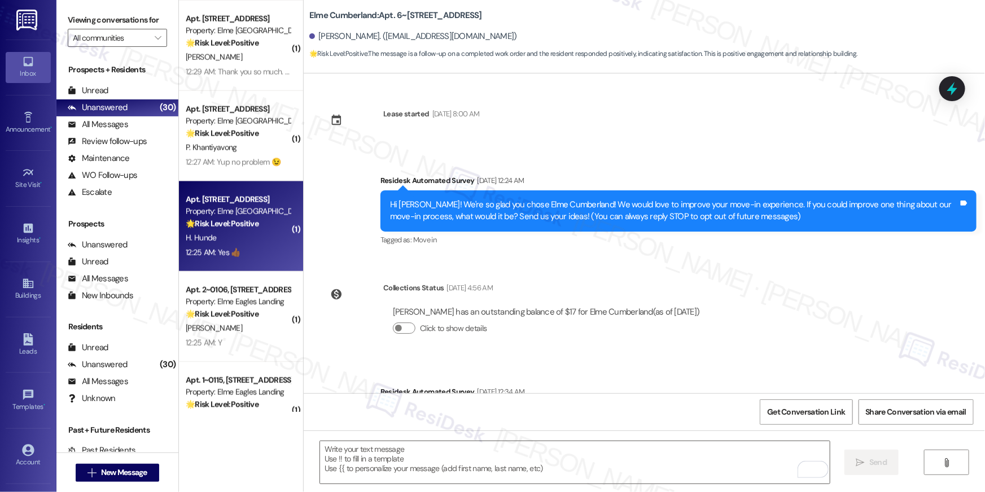
click at [230, 227] on strong "🌟 Risk Level: Positive" at bounding box center [222, 223] width 73 height 10
type textarea "Fetching suggested responses. Please feel free to read through the conversation…"
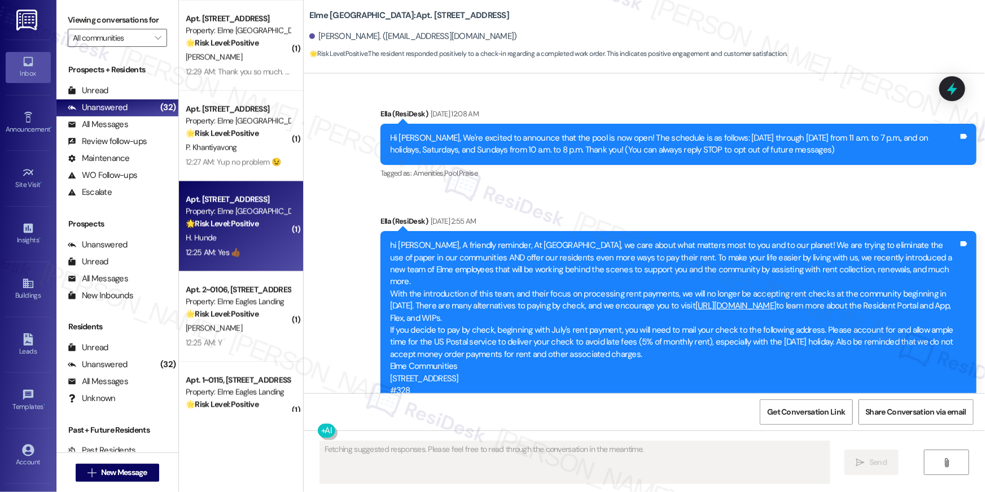
scroll to position [11975, 0]
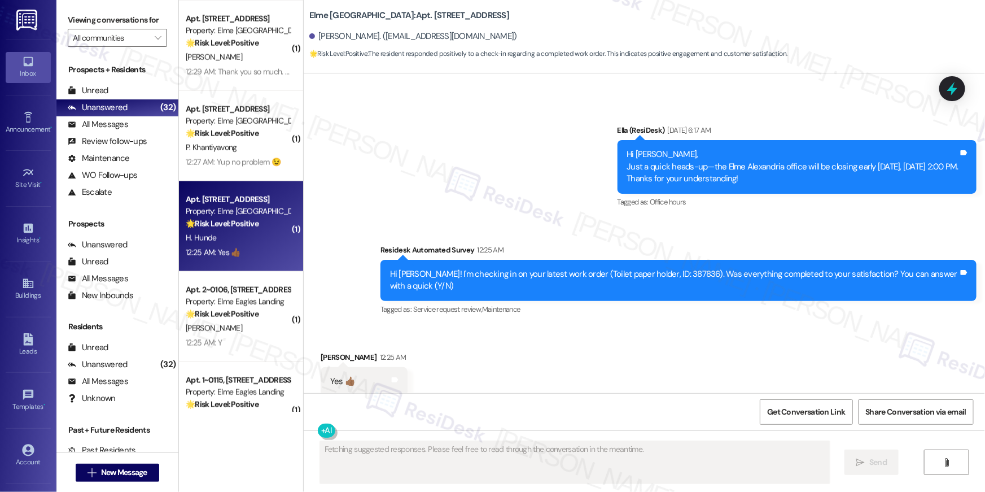
click at [490, 326] on div "Received via SMS Helen Hunde 12:25 AM Yes 👍🏾 Tags and notes Tagged as: Positive…" at bounding box center [644, 373] width 681 height 95
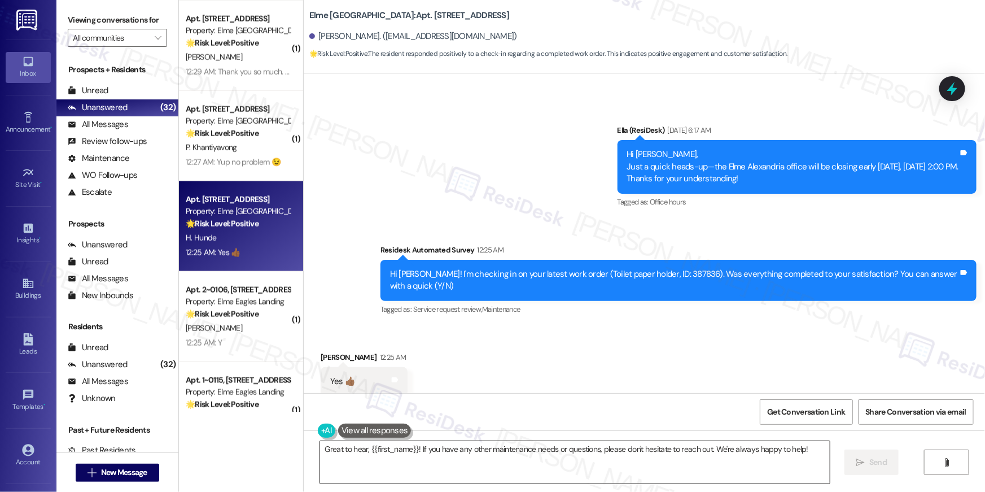
click at [527, 459] on textarea "Great to hear, {{first_name}}! If you have any other maintenance needs or quest…" at bounding box center [575, 462] width 510 height 42
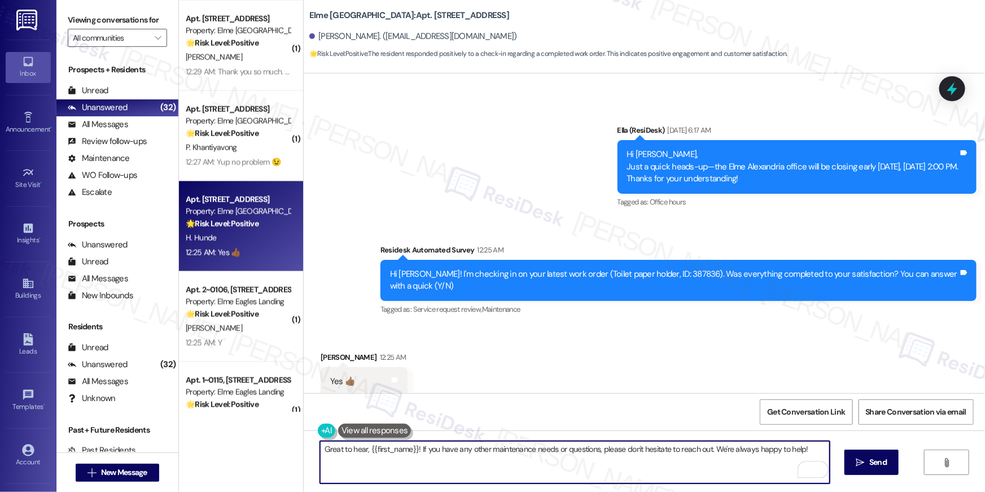
click at [577, 472] on textarea "Great to hear, {{first_name}}! If you have any other maintenance needs or quest…" at bounding box center [575, 462] width 510 height 42
paste textarea "Hi {{first_name}}, I’m so happy to hear your work order is all taken care of! I…"
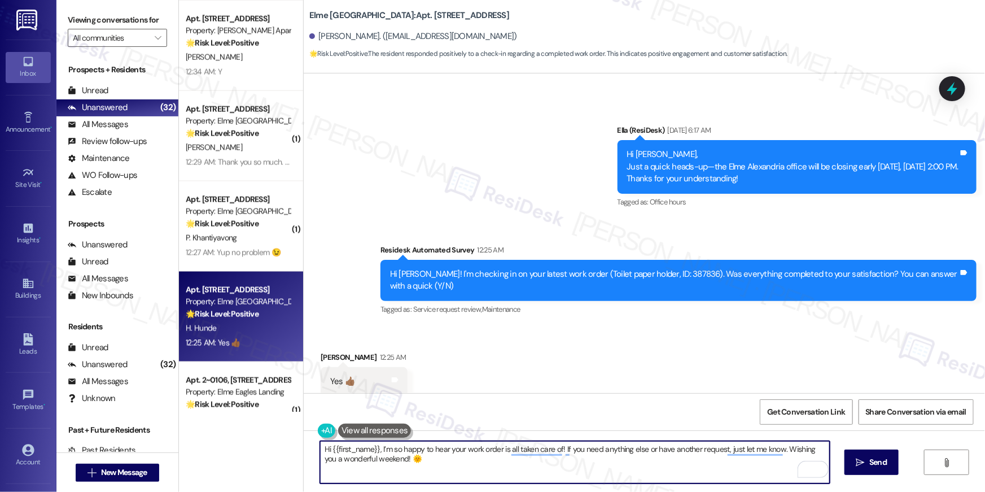
type textarea "Hi {{first_name}}, I’m so happy to hear your work order is all taken care of! I…"
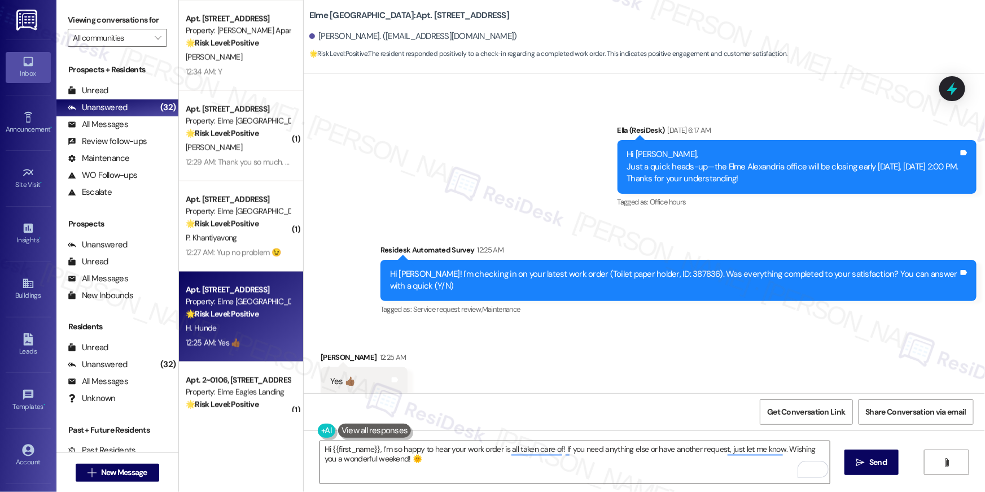
click at [638, 357] on div "Received via SMS Helen Hunde 12:25 AM Yes 👍🏾 Tags and notes Tagged as: Positive…" at bounding box center [644, 373] width 681 height 95
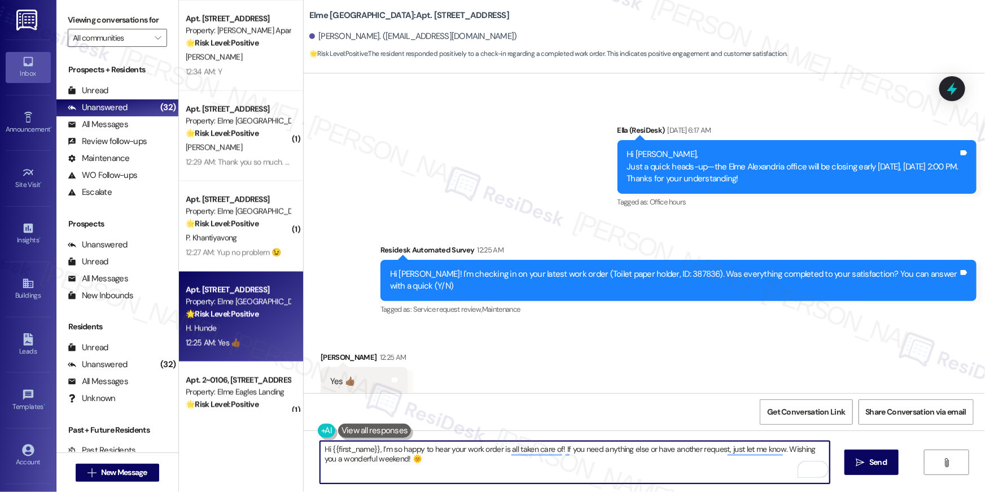
click at [605, 466] on textarea "Hi {{first_name}}, I’m so happy to hear your work order is all taken care of! I…" at bounding box center [575, 462] width 510 height 42
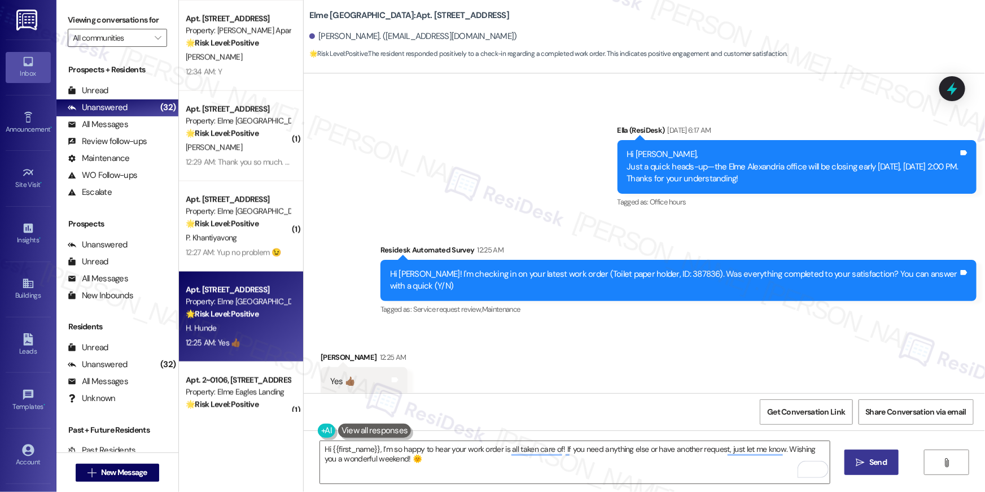
click at [867, 464] on span "Send" at bounding box center [878, 462] width 22 height 12
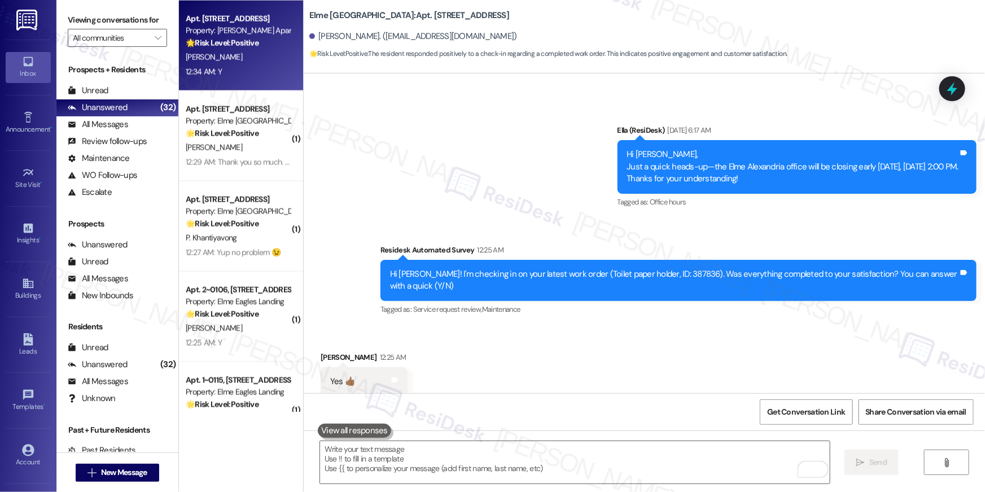
click at [230, 56] on div "M. Masse" at bounding box center [238, 57] width 107 height 14
type textarea "Fetching suggested responses. Please feel free to read through the conversation…"
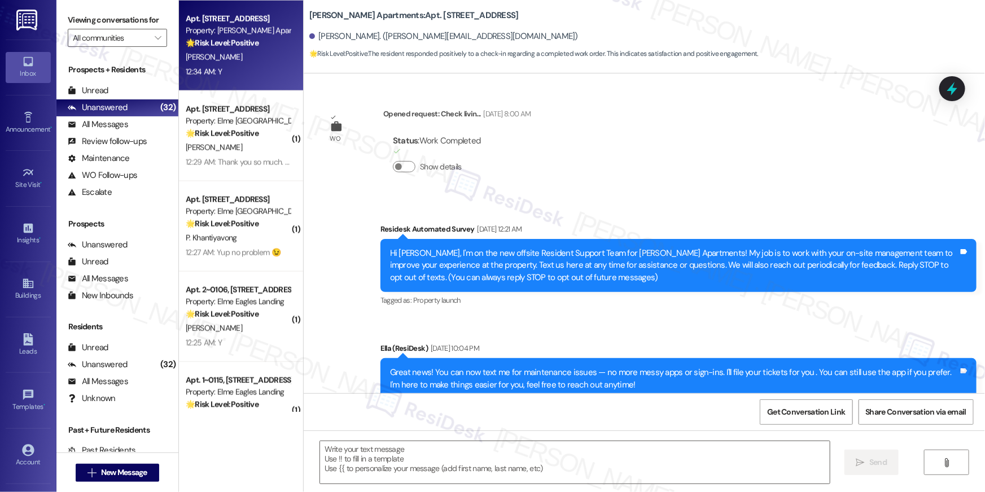
scroll to position [4145, 0]
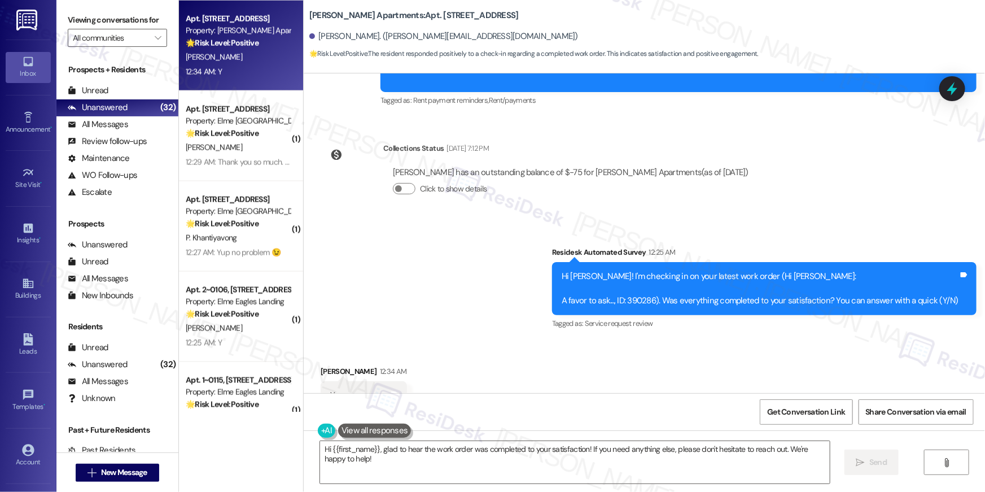
click at [502, 271] on div "Survey, sent via SMS Residesk Automated Survey 12:25 AM Hi Michael! I'm checkin…" at bounding box center [644, 281] width 681 height 120
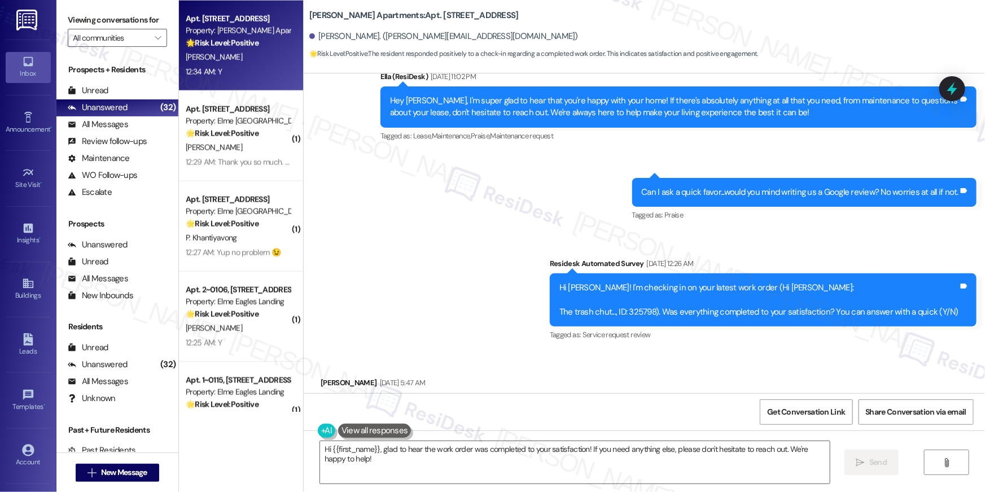
scroll to position [2456, 0]
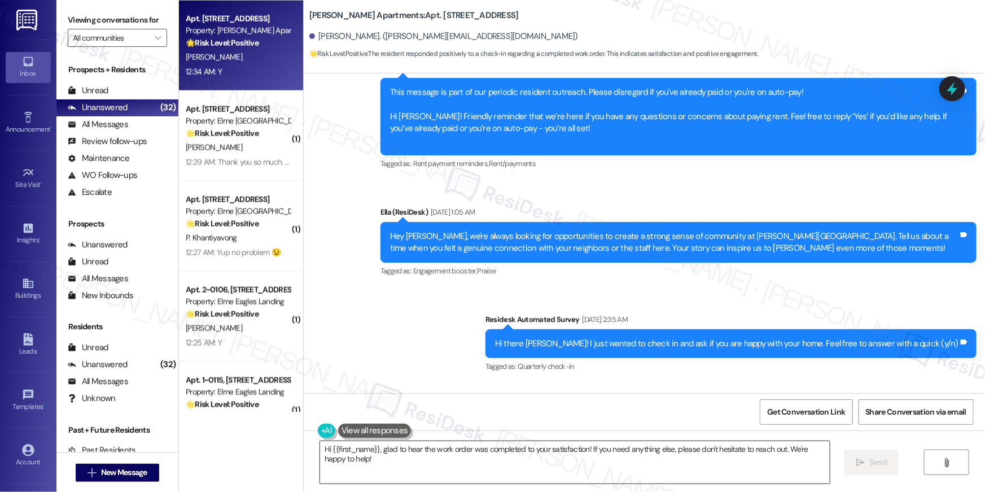
click at [514, 466] on textarea "Hi {{first_name}}, glad to hear the work order was completed to your satisfacti…" at bounding box center [575, 462] width 510 height 42
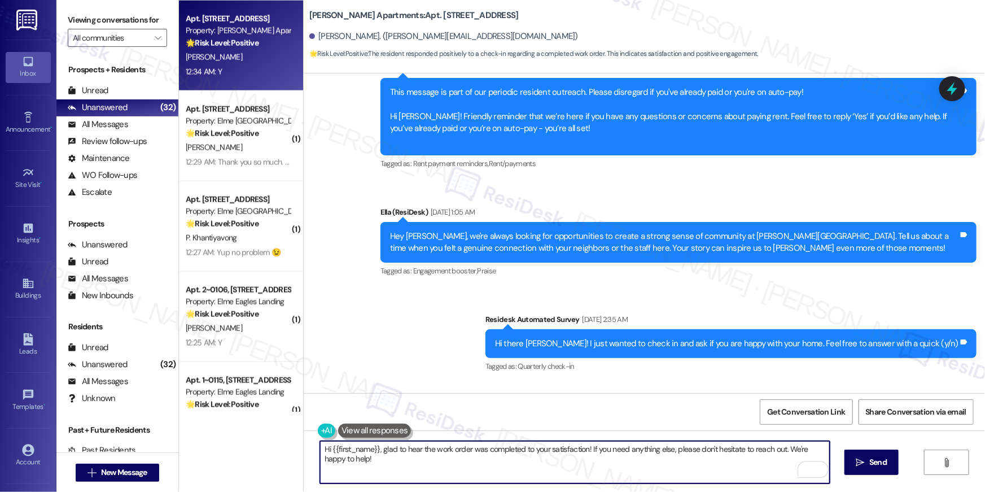
paste textarea "I’m so happy to hear your work order is all taken care of! If you need anything…"
type textarea "Hi {{first_name}}, I’m so happy to hear your work order is all taken care of! I…"
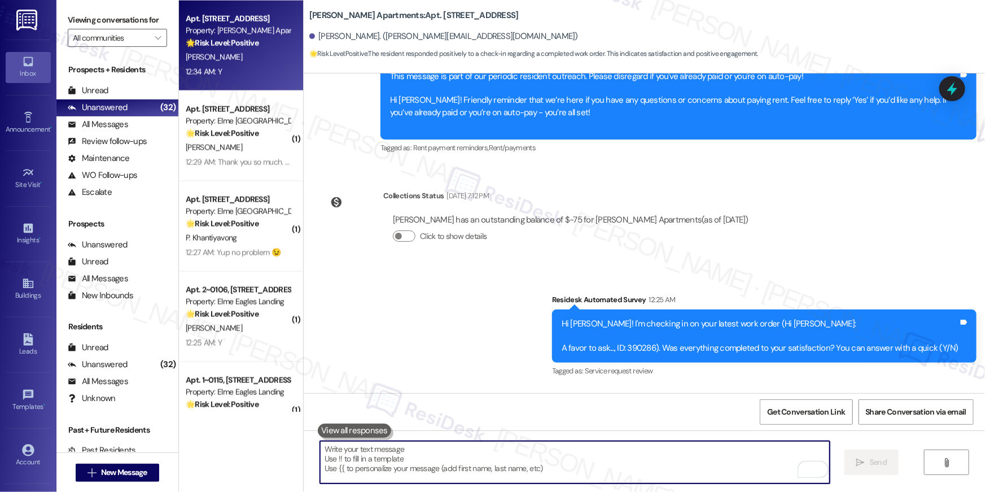
scroll to position [4145, 0]
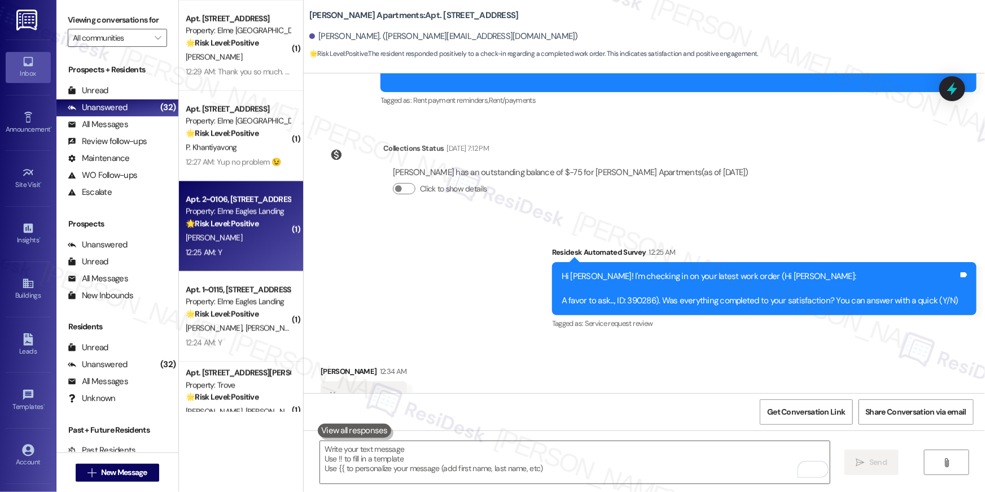
click at [233, 256] on div "12:25 AM: Y 12:25 AM: Y" at bounding box center [238, 253] width 107 height 14
type textarea "Fetching suggested responses. Please feel free to read through the conversation…"
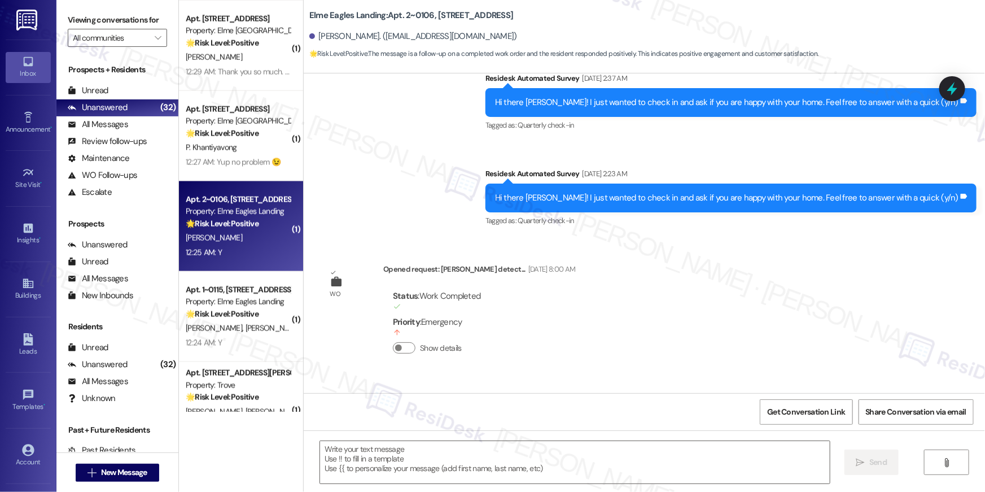
type textarea "Fetching suggested responses. Please feel free to read through the conversation…"
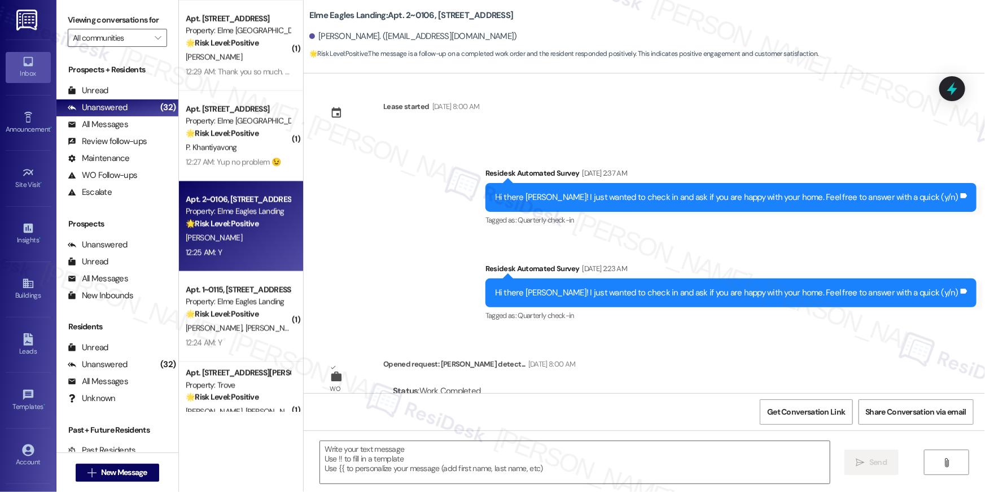
scroll to position [0, 0]
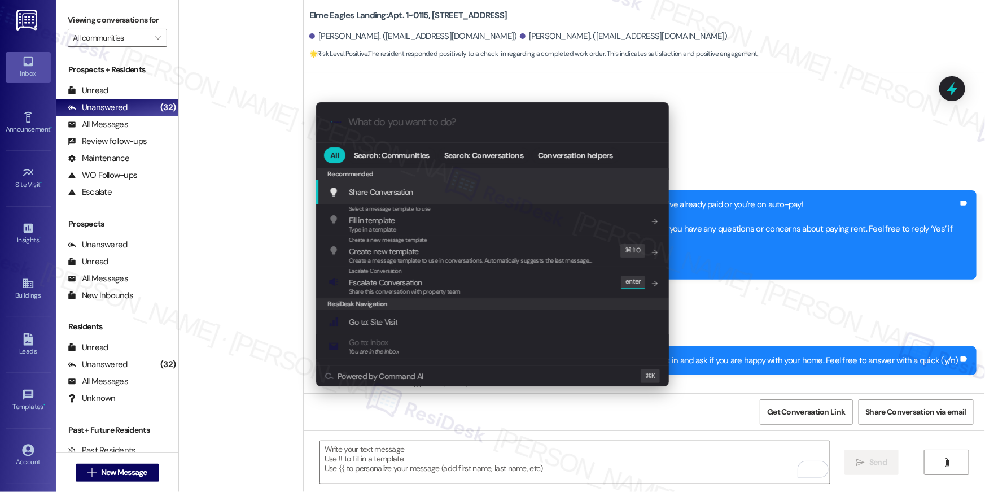
scroll to position [504, 0]
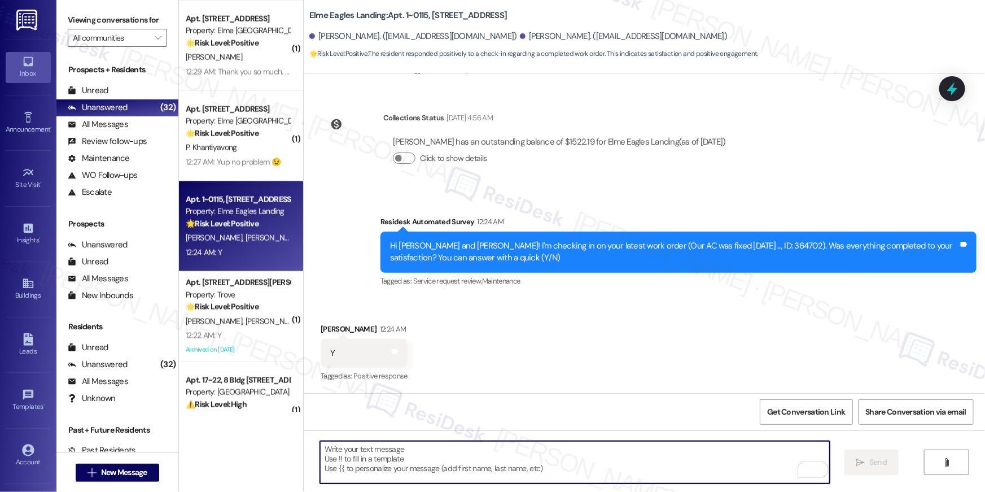
paste textarea "Hi {{first_name}}, I’m so happy to hear your work order is all taken care of! I…"
type textarea "Hi {{first_name}}, I’m so happy to hear your work order is all taken care of! I…"
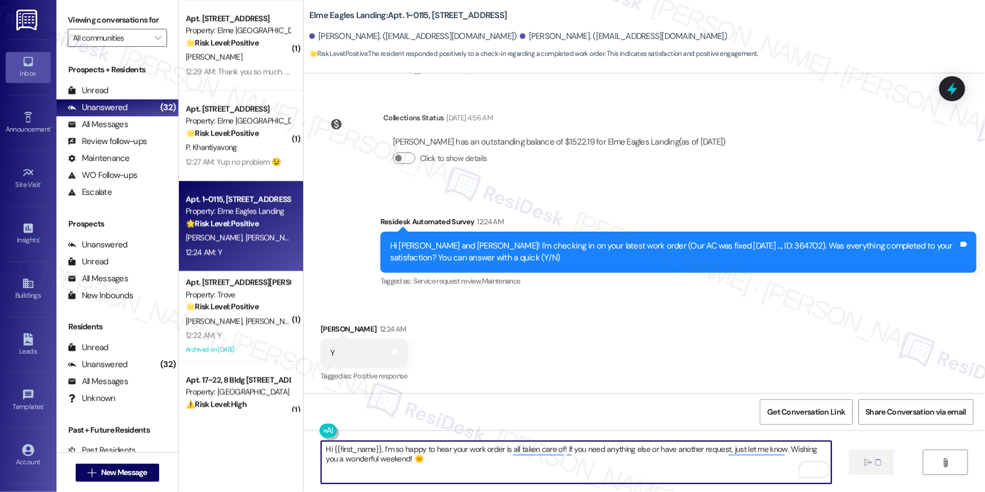
scroll to position [466, 0]
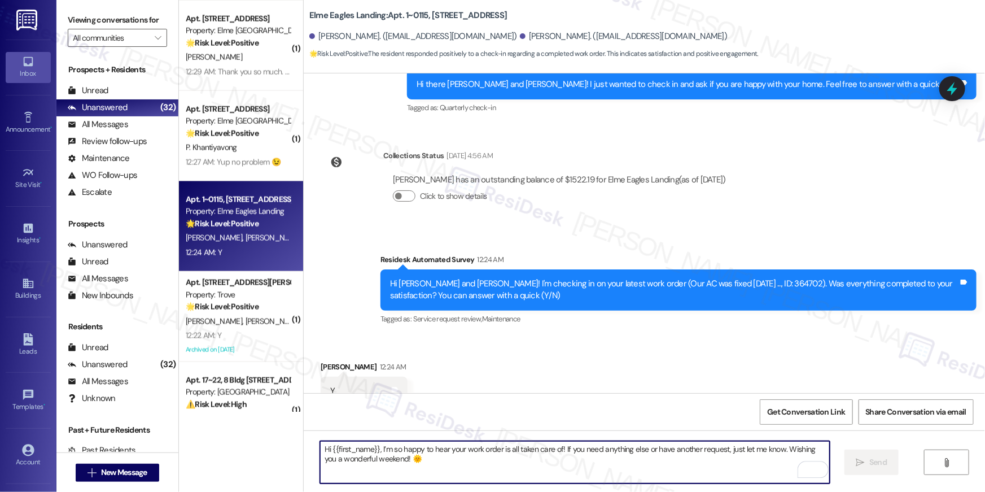
click at [602, 458] on textarea "Hi {{first_name}}, I’m so happy to hear your work order is all taken care of! I…" at bounding box center [575, 462] width 510 height 42
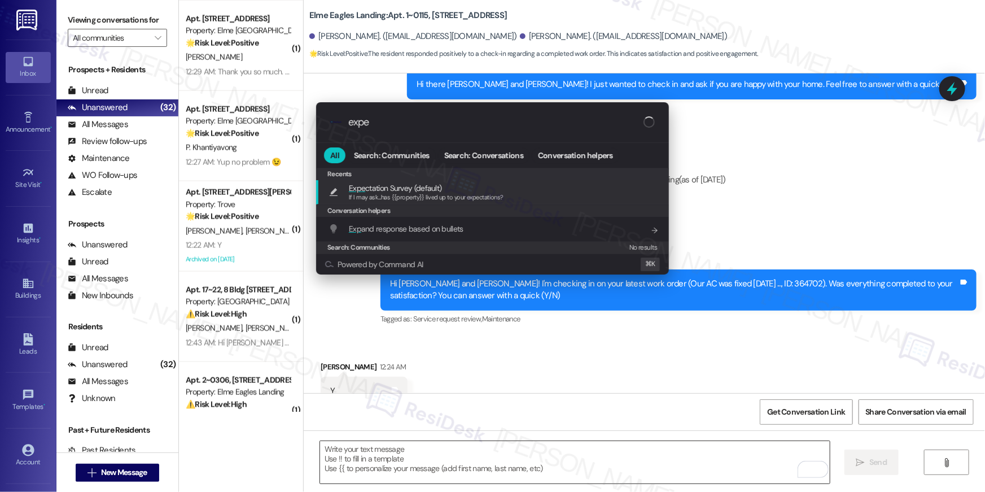
type input "expec"
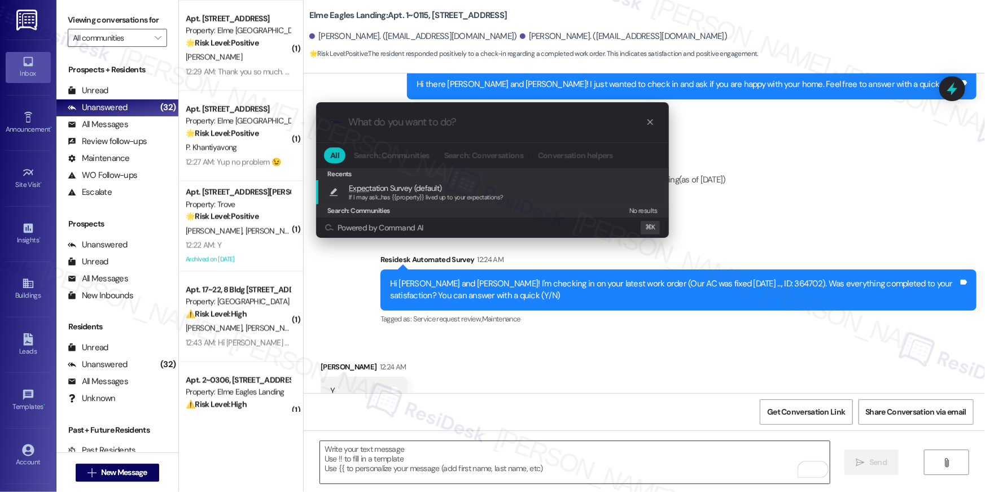
type textarea "If I may ask...has {{property}} lived up to your expectations?"
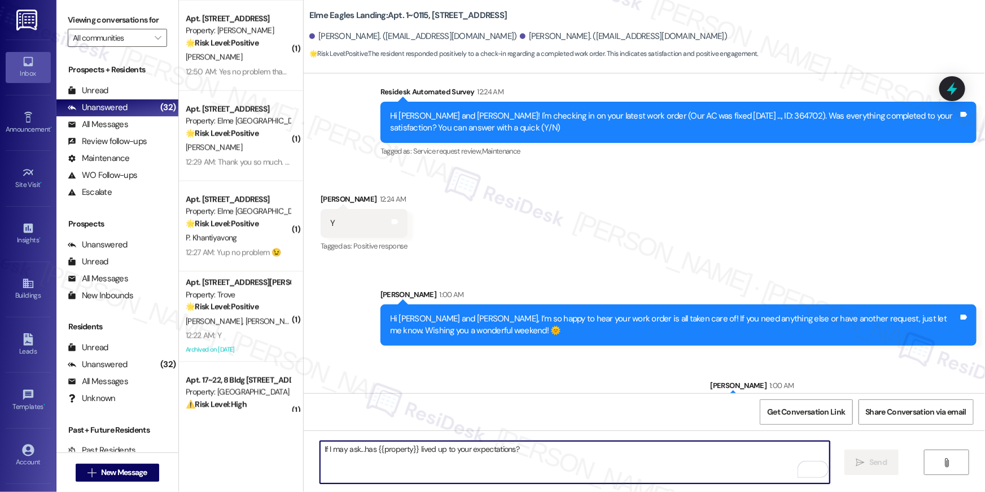
scroll to position [673, 0]
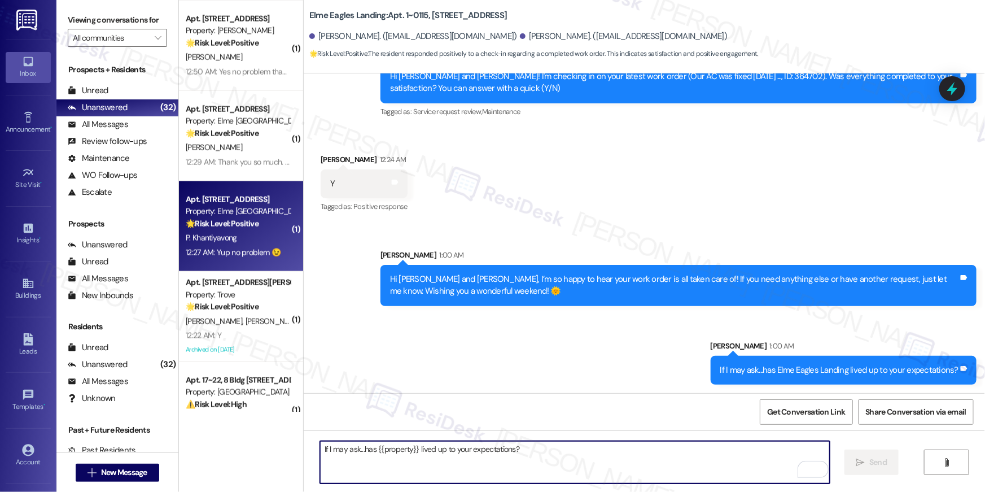
click at [246, 254] on div "12:27 AM: Yup no problem 😉 12:27 AM: Yup no problem 😉" at bounding box center [233, 252] width 95 height 10
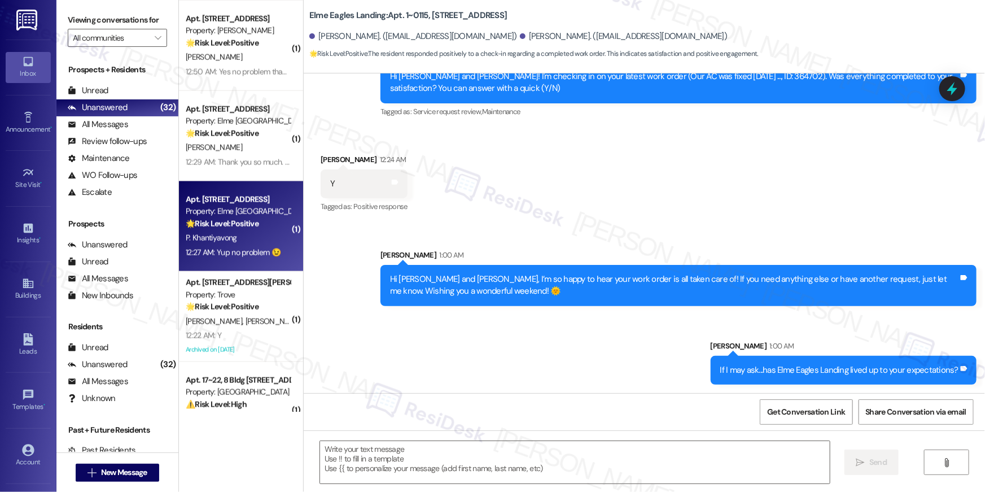
type textarea "Fetching suggested responses. Please feel free to read through the conversation…"
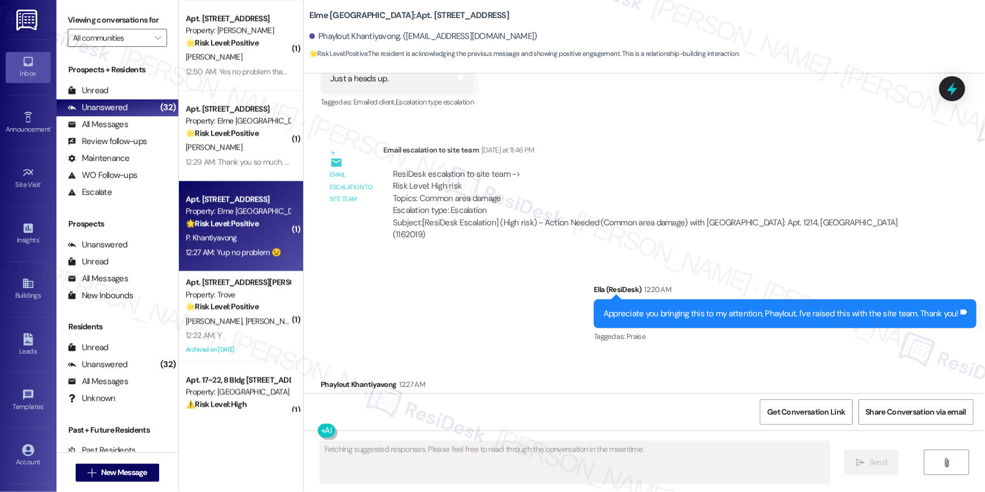
scroll to position [16922, 0]
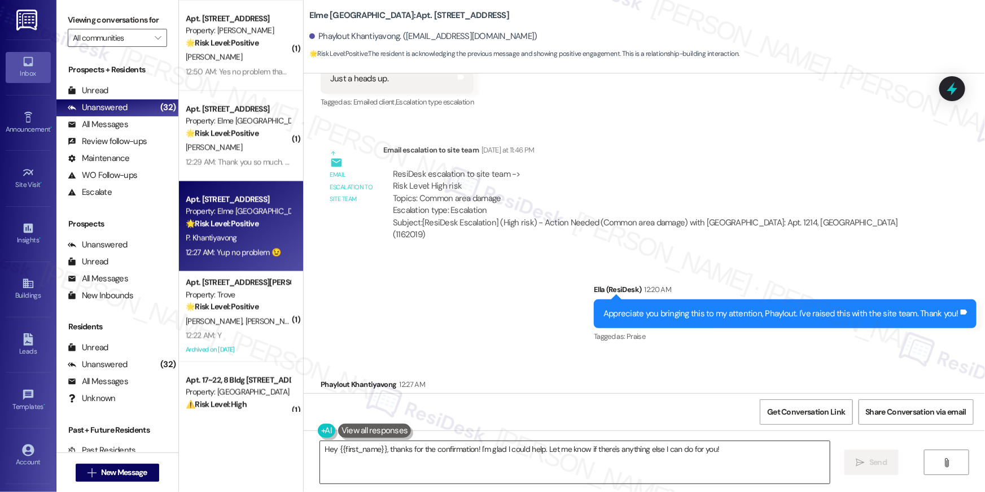
click at [536, 468] on textarea "Hey {{first_name}}, thanks for the confirmation! I'm glad I could help. Let me …" at bounding box center [575, 462] width 510 height 42
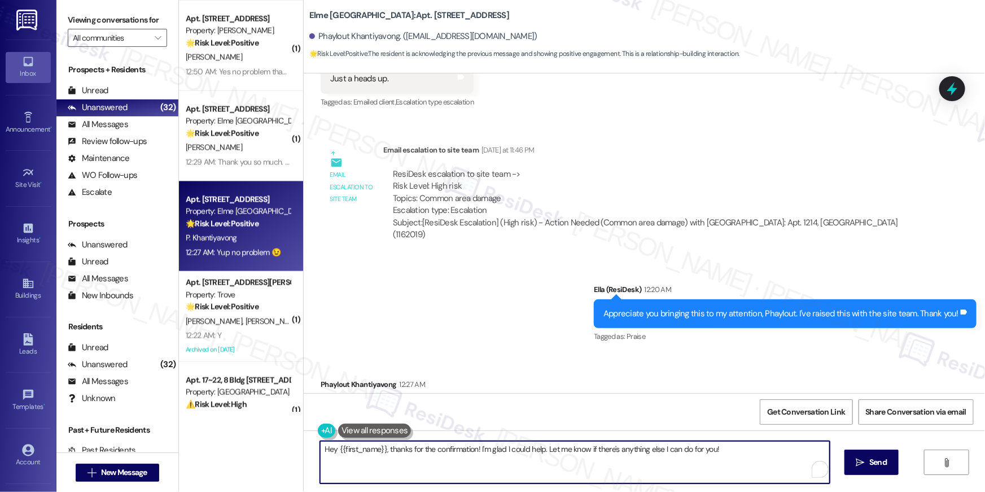
click at [537, 468] on textarea "Hey {{first_name}}, thanks for the confirmation! I'm glad I could help. Let me …" at bounding box center [575, 462] width 510 height 42
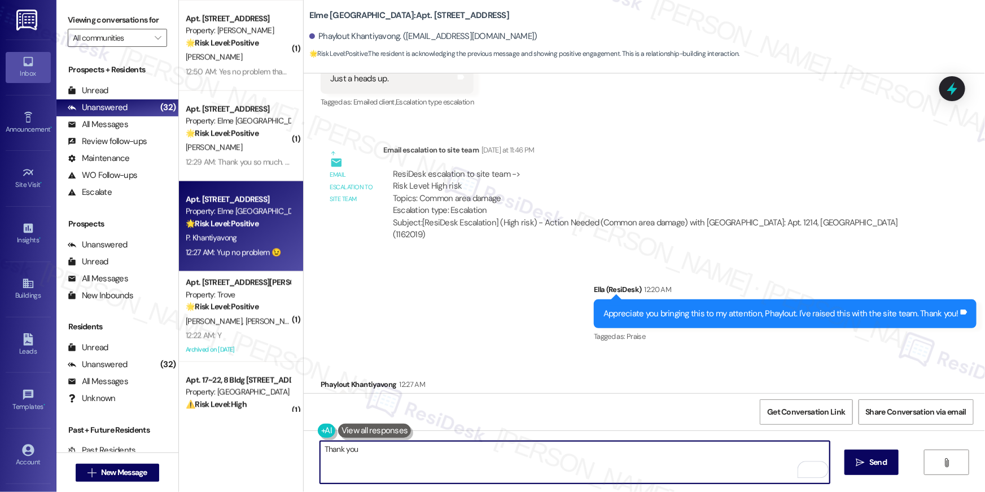
type textarea "Thank you."
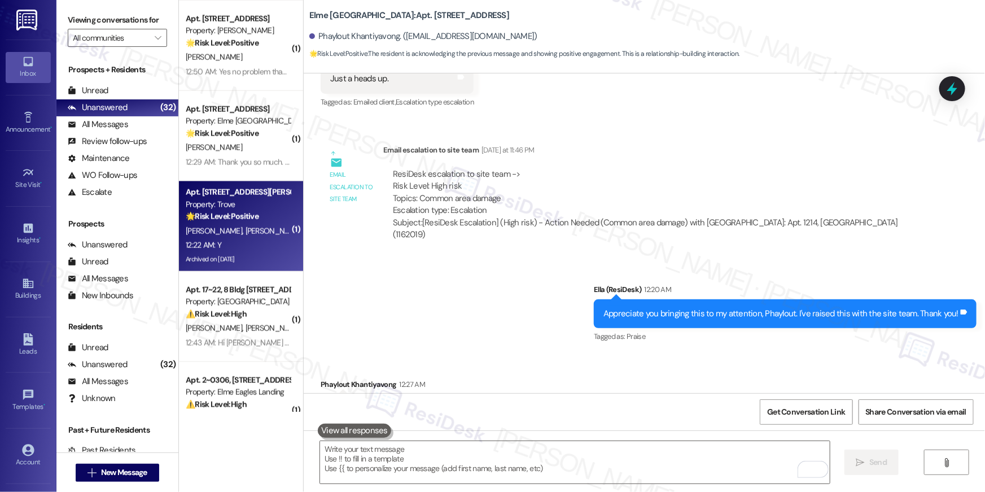
click at [249, 248] on div "12:22 AM: Y 12:22 AM: Y" at bounding box center [238, 245] width 107 height 14
type textarea "Fetching suggested responses. Please feel free to read through the conversation…"
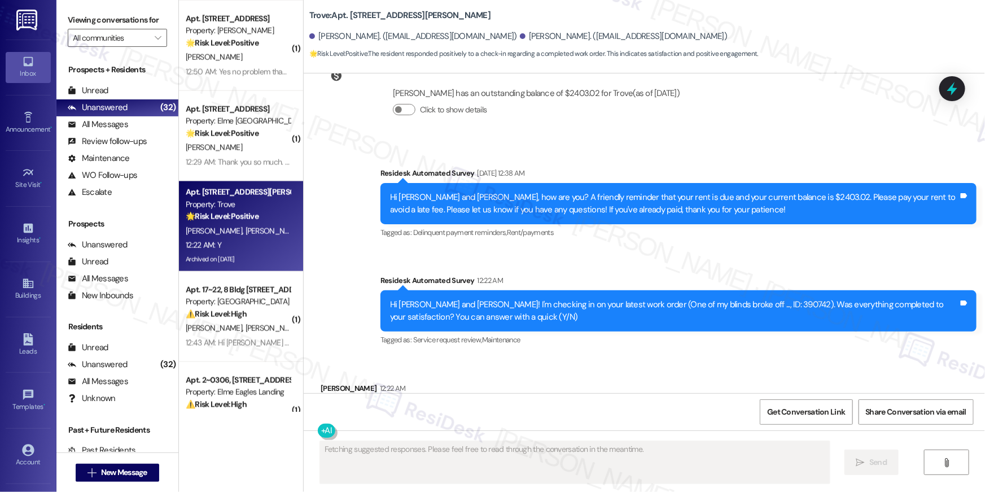
scroll to position [5870, 0]
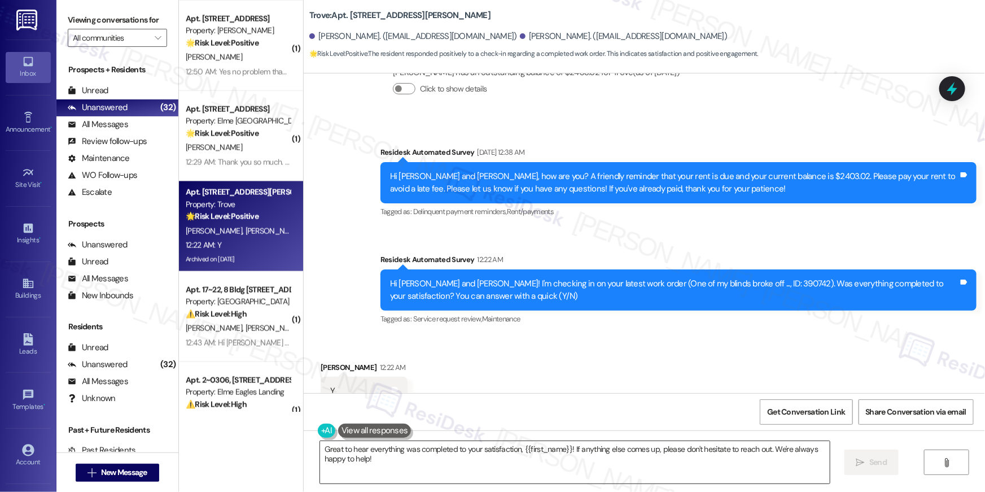
click at [685, 449] on textarea "Great to hear everything was completed to your satisfaction, {{first_name}}! If…" at bounding box center [575, 462] width 510 height 42
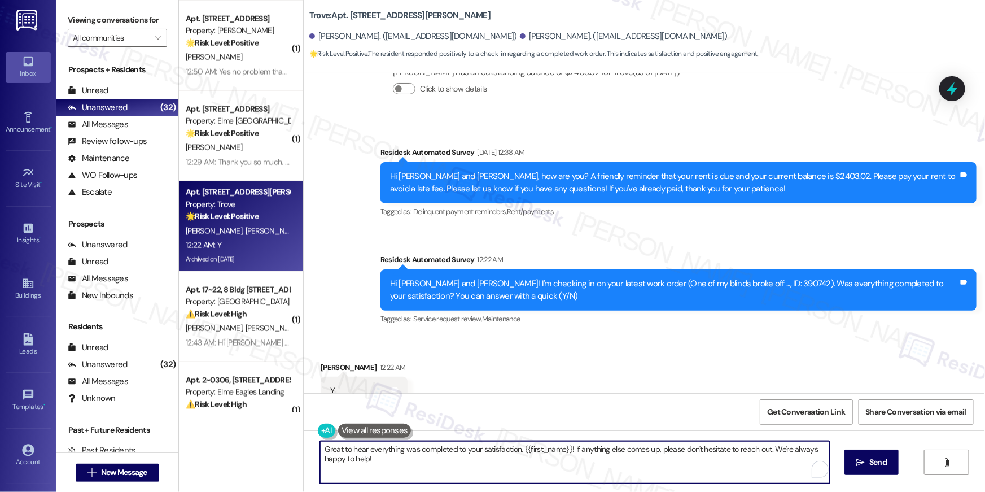
click at [685, 449] on textarea "Great to hear everything was completed to your satisfaction, {{first_name}}! If…" at bounding box center [575, 462] width 510 height 42
paste textarea "Hi {{first_name}}, I’m so happy to hear your work order is all taken care of! I…"
type textarea "Hi {{first_name}}, I’m so happy to hear your work order is all taken care of! I…"
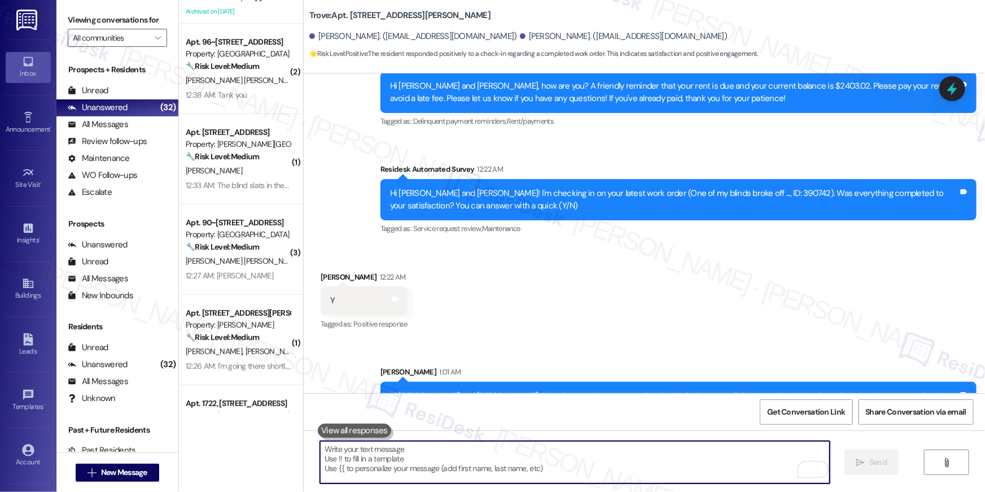
scroll to position [0, 0]
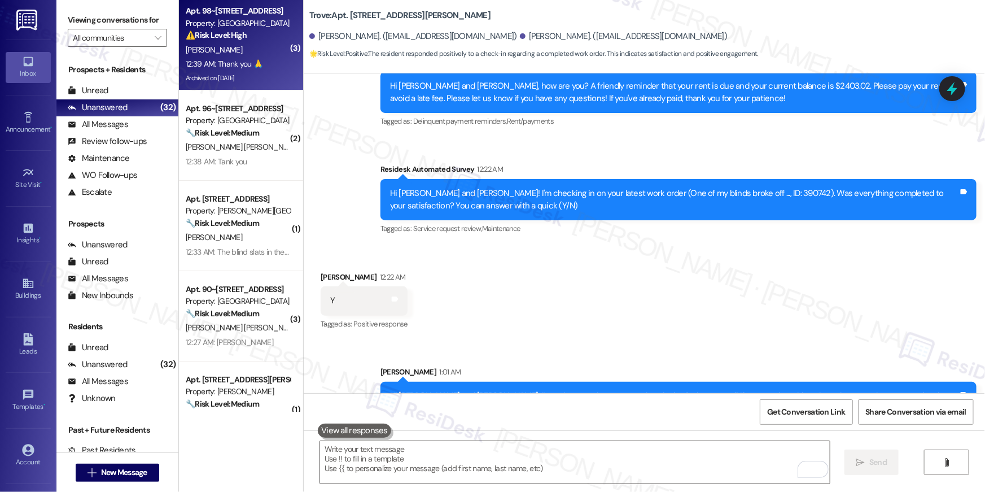
click at [228, 54] on div "[PERSON_NAME]" at bounding box center [238, 50] width 107 height 14
type textarea "Fetching suggested responses. Please feel free to read through the conversation…"
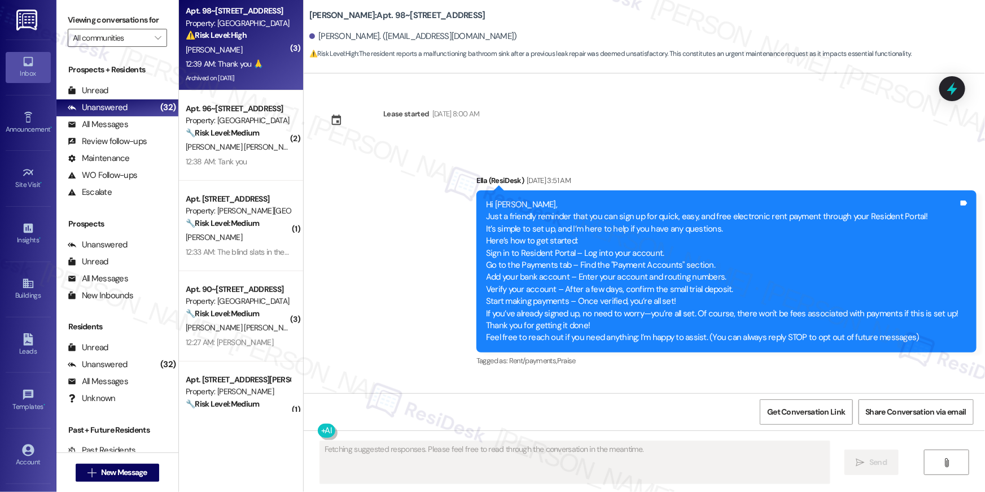
scroll to position [10115, 0]
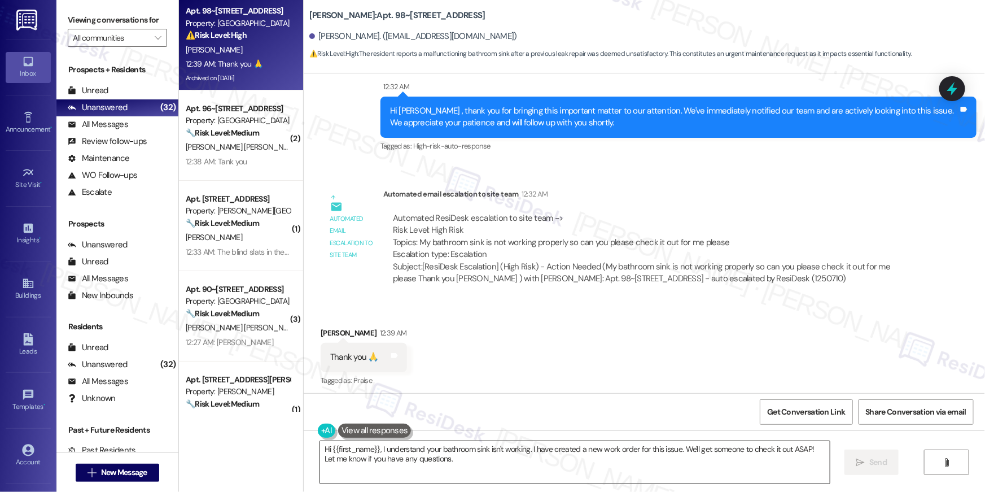
click at [532, 444] on textarea "Hi {{first_name}}, I understand your bathroom sink isn't working. I have create…" at bounding box center [575, 462] width 510 height 42
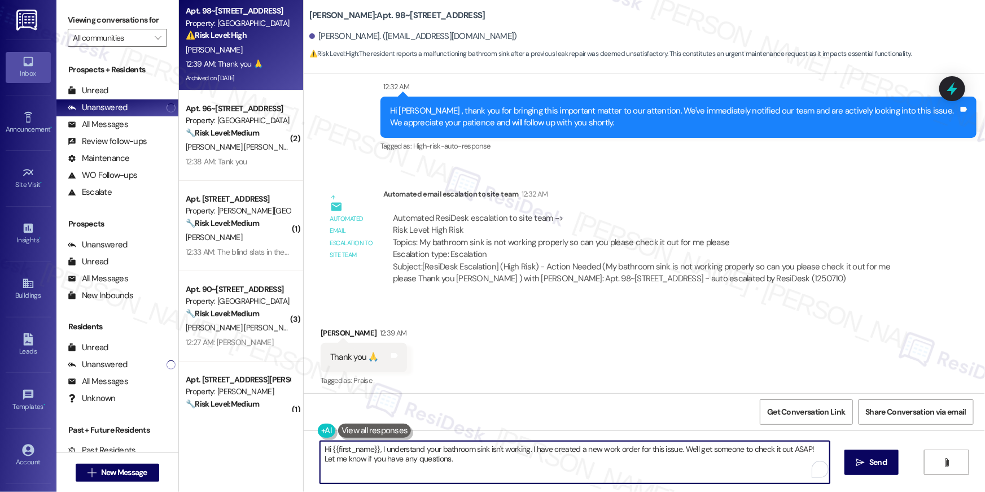
drag, startPoint x: 530, startPoint y: 448, endPoint x: 549, endPoint y: 487, distance: 43.2
click at [549, 487] on div "Hi {{first_name}}, I understand your bathroom sink isn't working. I have create…" at bounding box center [644, 472] width 681 height 85
type textarea "Hi [PERSON_NAME], may I know which part of your sink is not working? is it the …"
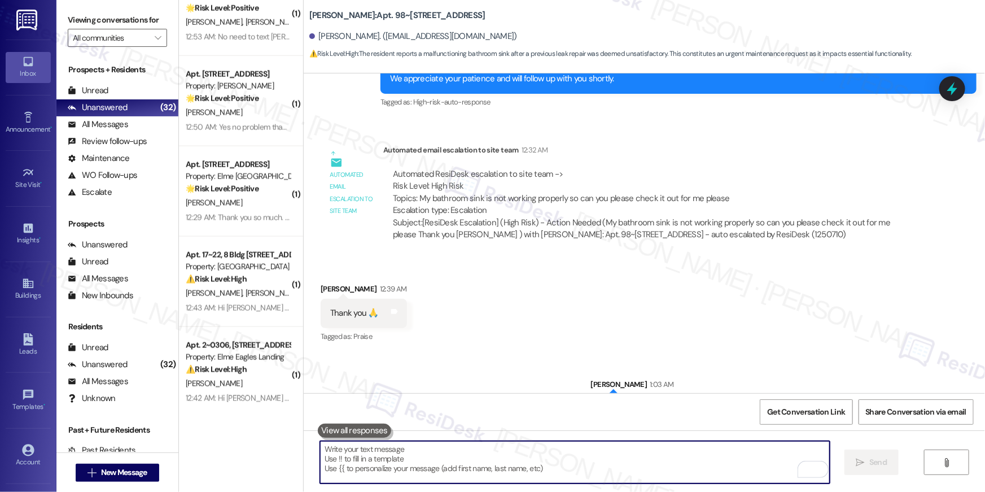
scroll to position [10194, 0]
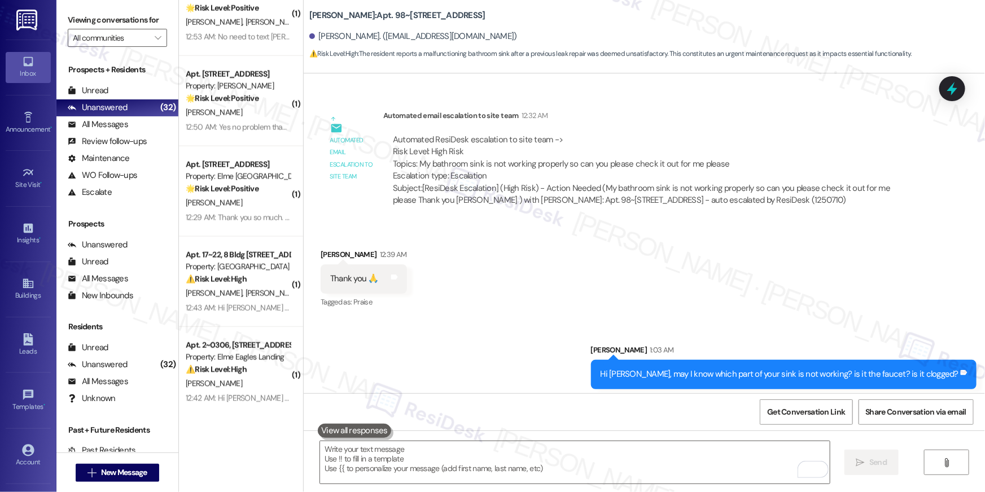
click at [532, 339] on div "Sent via SMS [PERSON_NAME] 1:03 AM Hi [PERSON_NAME], may I know which part of y…" at bounding box center [644, 357] width 681 height 78
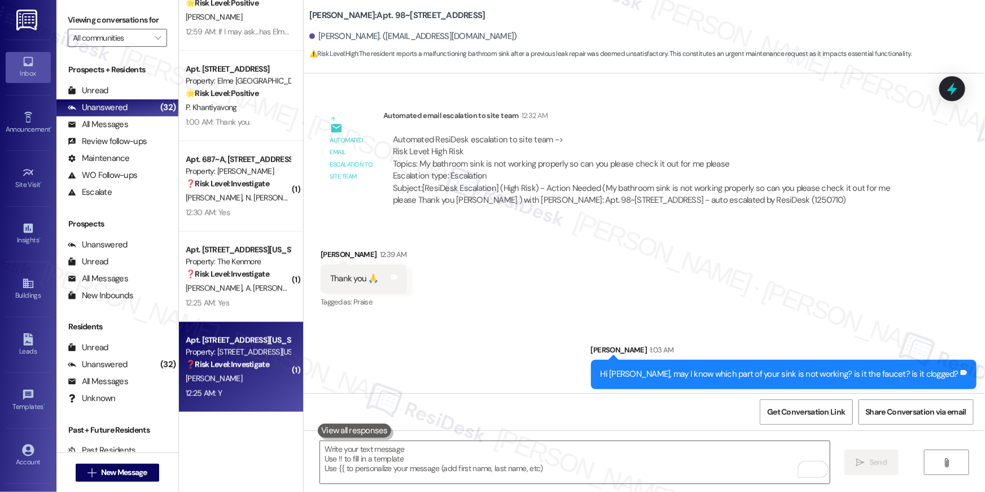
click at [235, 378] on div "[PERSON_NAME]" at bounding box center [238, 378] width 107 height 14
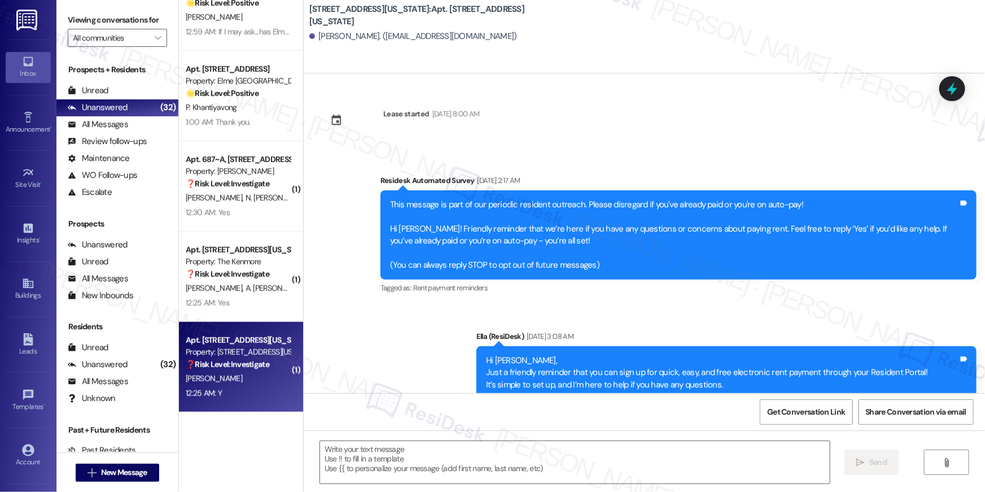
scroll to position [4461, 0]
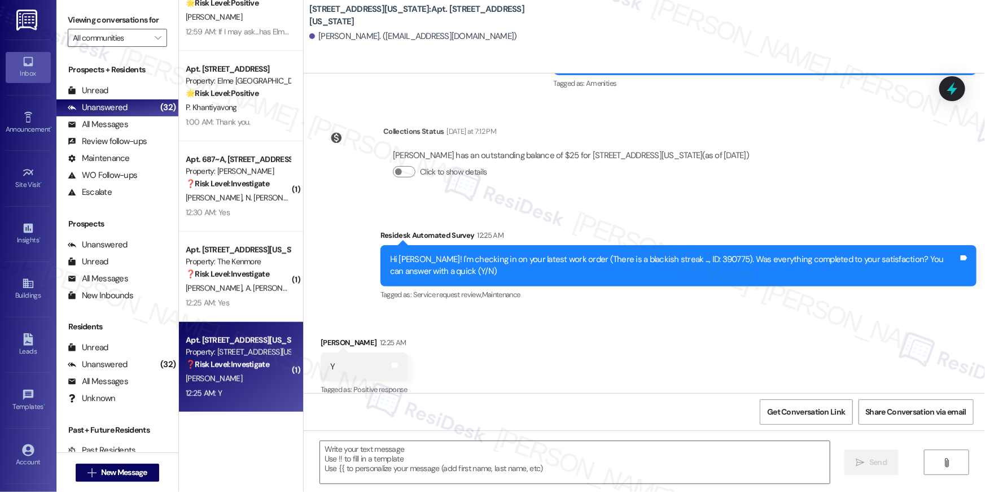
type textarea "Fetching suggested responses. Please feel free to read through the conversation…"
click at [749, 463] on textarea at bounding box center [575, 462] width 510 height 42
paste textarea "Hi {{first_name}}, I’m so happy to hear your work order is all taken care of! I…"
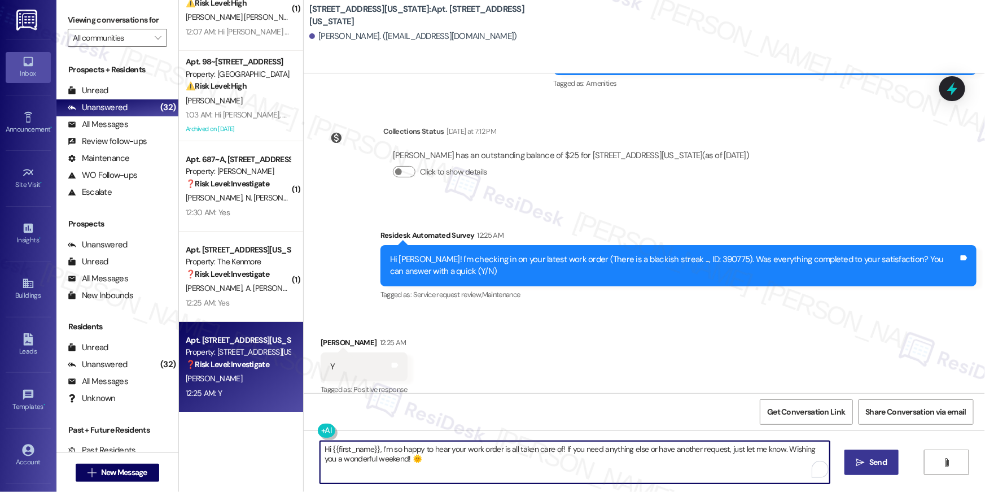
type textarea "Hi {{first_name}}, I’m so happy to hear your work order is all taken care of! I…"
click at [887, 457] on span "Send" at bounding box center [878, 462] width 22 height 12
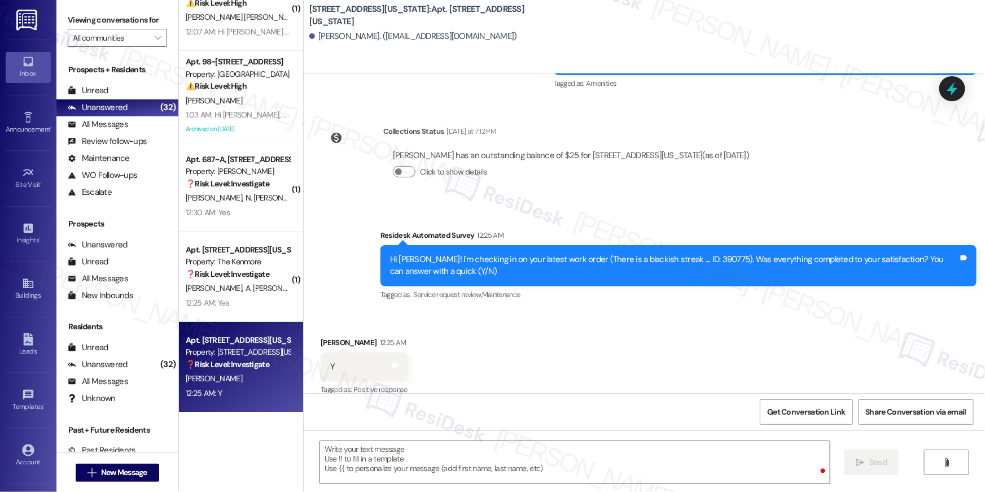
scroll to position [4460, 0]
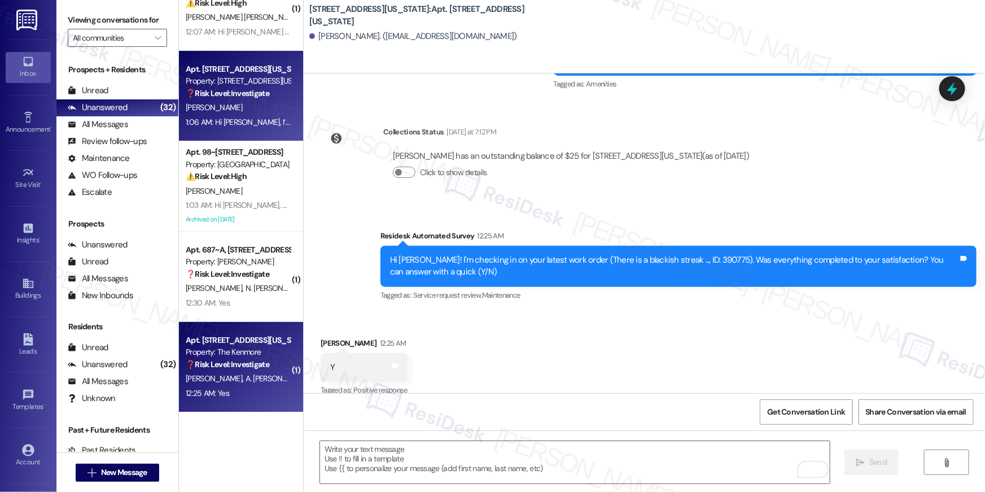
click at [227, 362] on strong "❓ Risk Level: Investigate" at bounding box center [228, 364] width 84 height 10
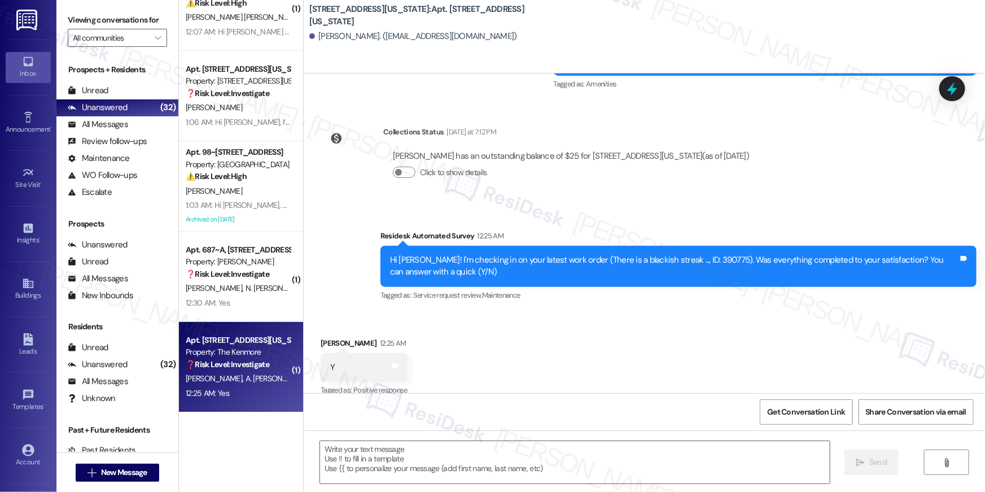
type textarea "Fetching suggested responses. Please feel free to read through the conversation…"
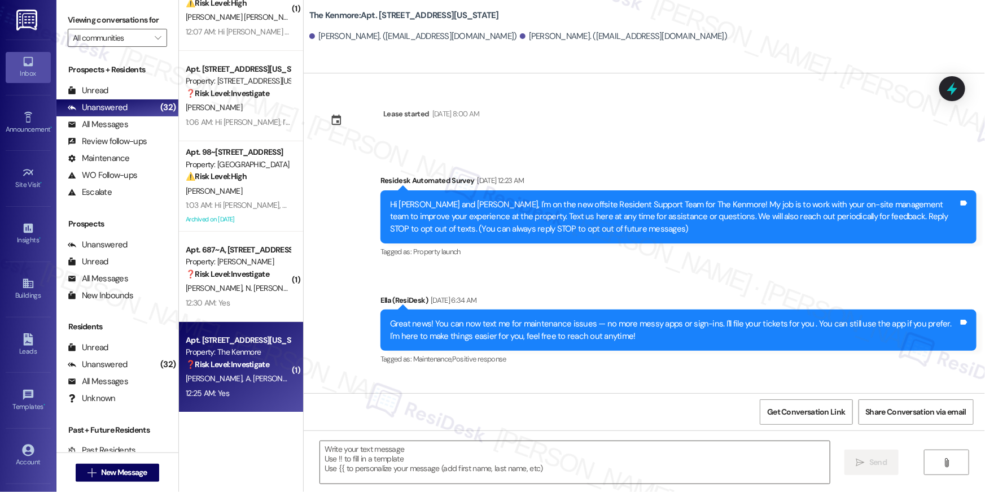
scroll to position [5651, 0]
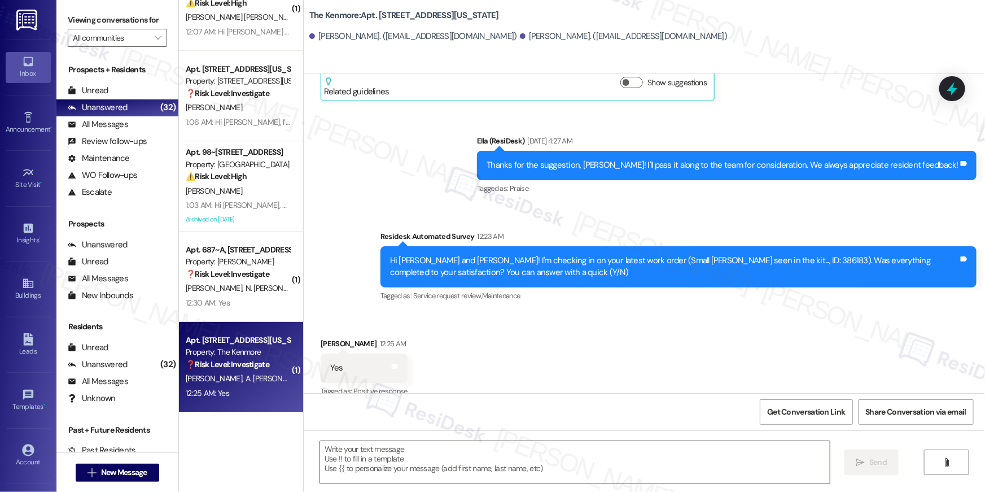
type textarea "Fetching suggested responses. Please feel free to read through the conversation…"
click at [486, 455] on textarea at bounding box center [575, 462] width 510 height 42
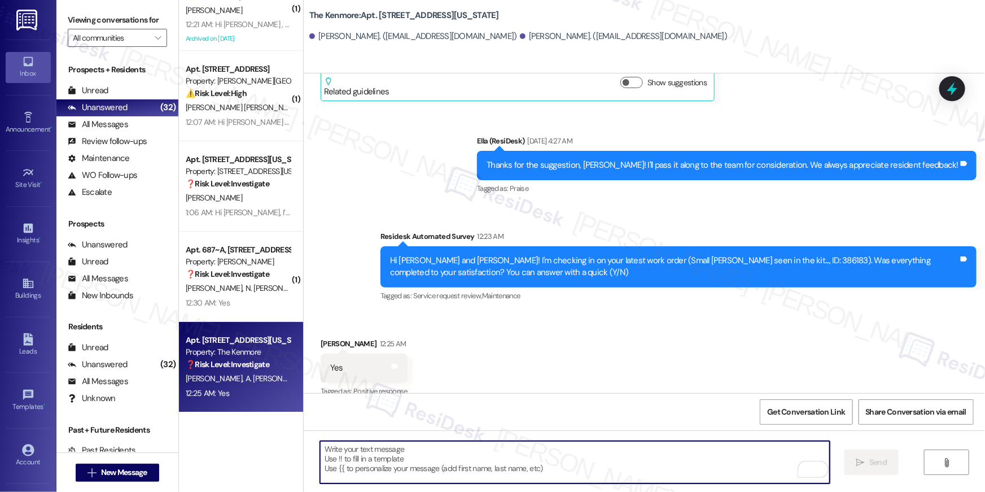
click at [500, 362] on div "Received via SMS Alexandra Rivera 12:25 AM Yes Tags and notes Tagged as: Positi…" at bounding box center [644, 359] width 681 height 95
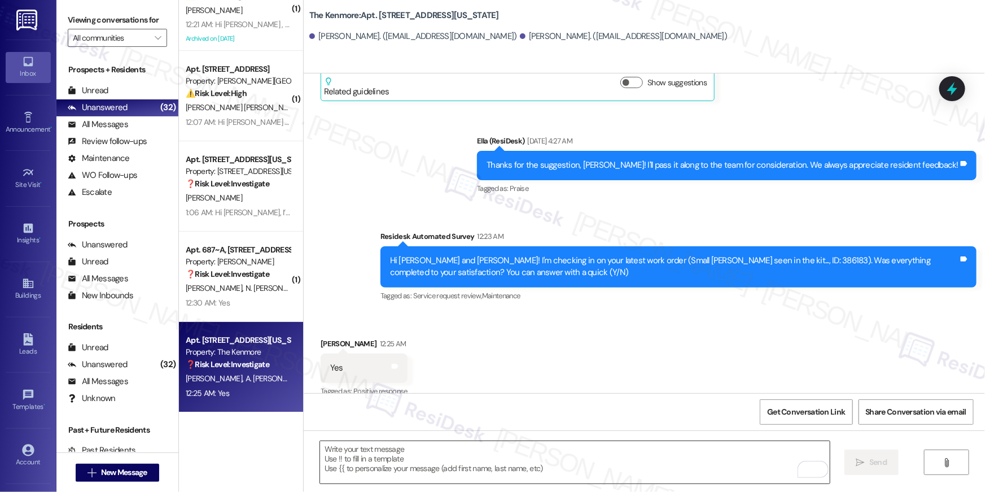
click at [516, 471] on textarea "To enrich screen reader interactions, please activate Accessibility in Grammarl…" at bounding box center [575, 462] width 510 height 42
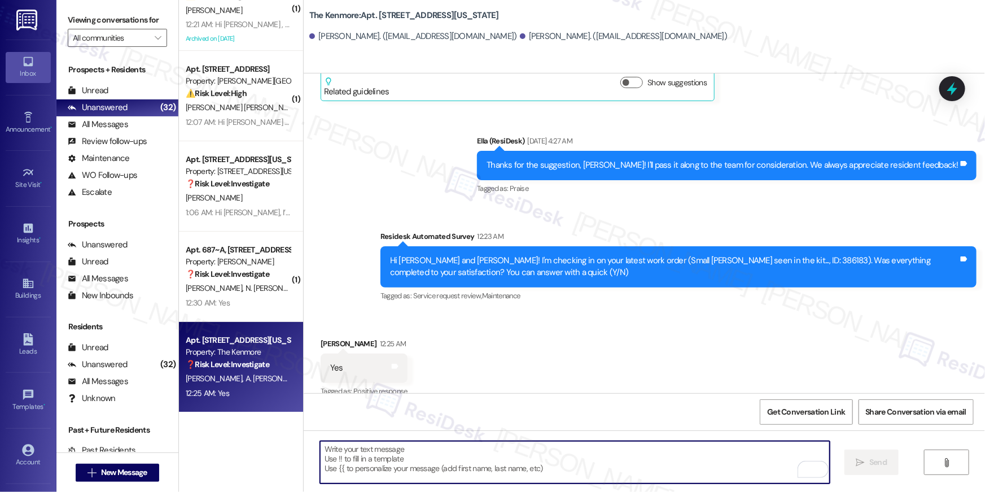
click at [520, 458] on textarea "To enrich screen reader interactions, please activate Accessibility in Grammarl…" at bounding box center [575, 462] width 510 height 42
click at [521, 456] on textarea "To enrich screen reader interactions, please activate Accessibility in Grammarl…" at bounding box center [575, 462] width 510 height 42
click at [528, 455] on textarea "To enrich screen reader interactions, please activate Accessibility in Grammarl…" at bounding box center [575, 462] width 510 height 42
paste textarea "Hi {{first_name}}, I’m so happy to hear your work order is all taken care of! I…"
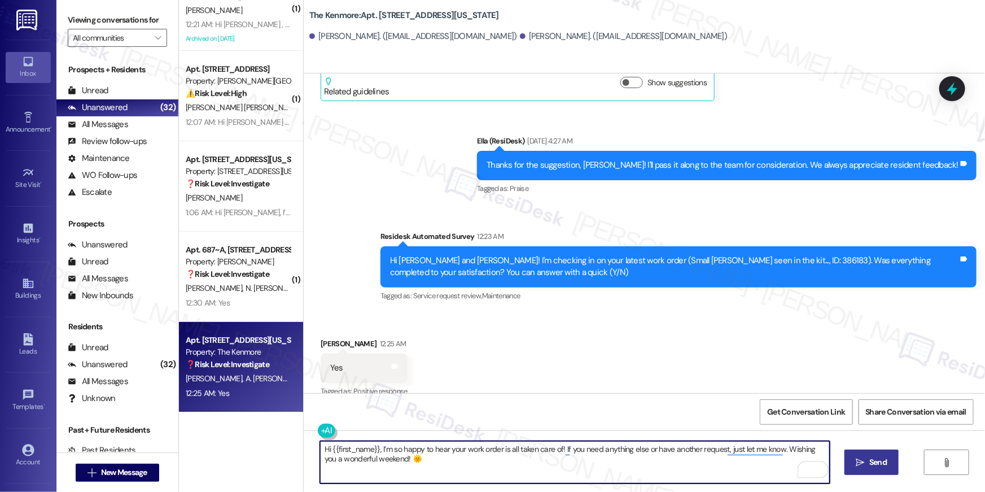
type textarea "Hi {{first_name}}, I’m so happy to hear your work order is all taken care of! I…"
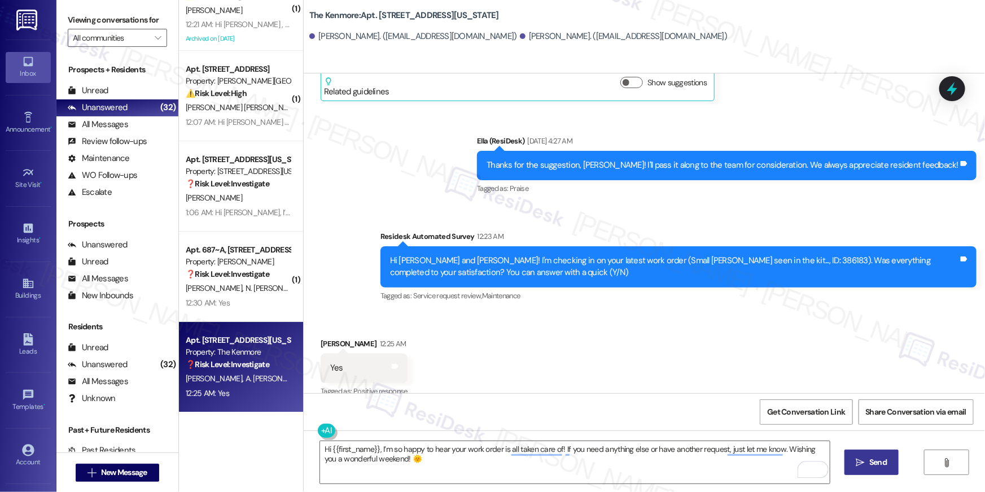
click at [888, 466] on span "Send" at bounding box center [878, 462] width 22 height 12
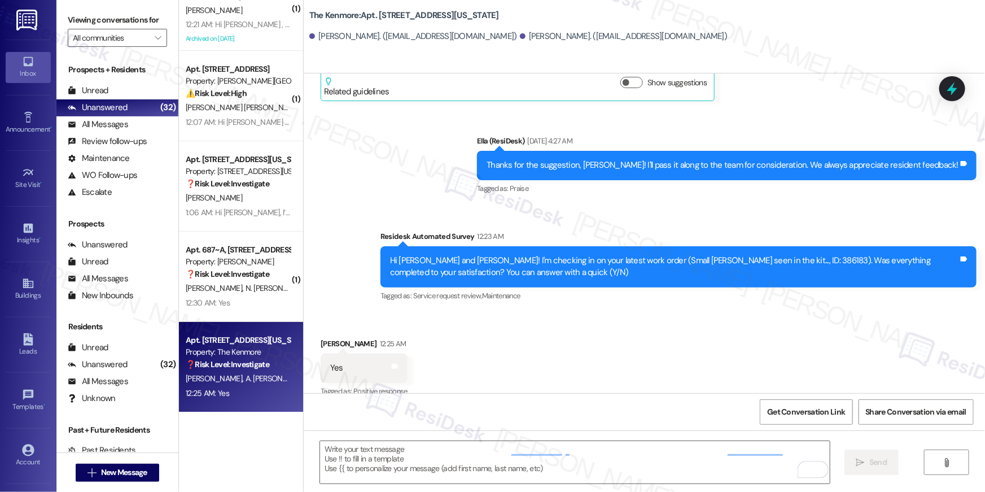
scroll to position [5650, 0]
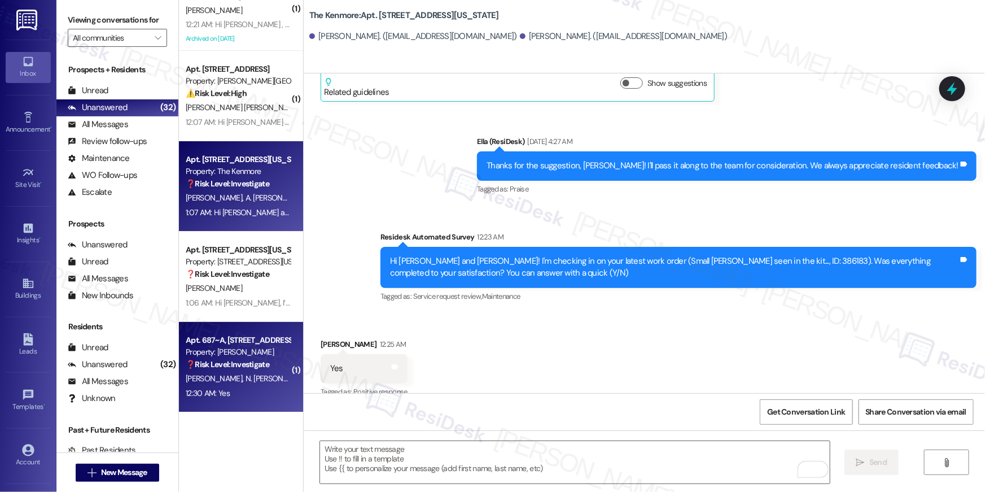
click at [249, 349] on div "Property: [PERSON_NAME]" at bounding box center [238, 352] width 104 height 12
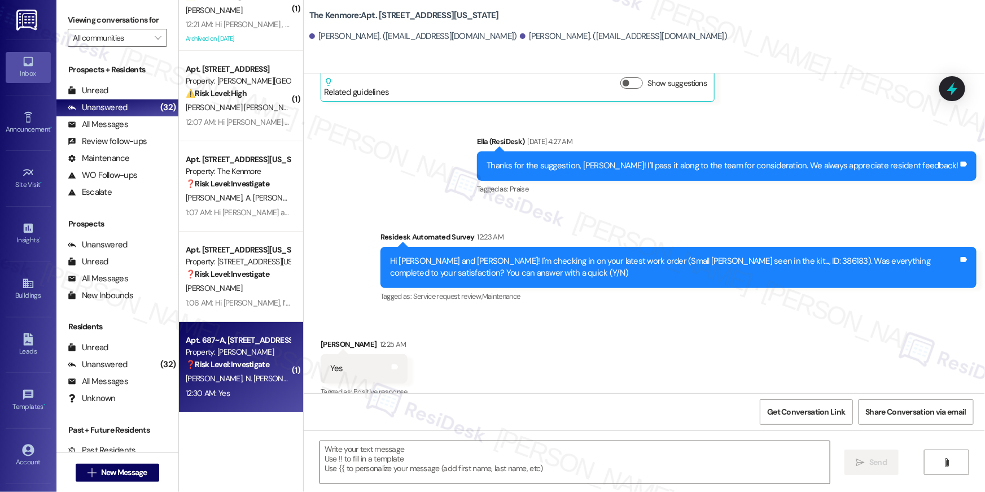
type textarea "Fetching suggested responses. Please feel free to read through the conversation…"
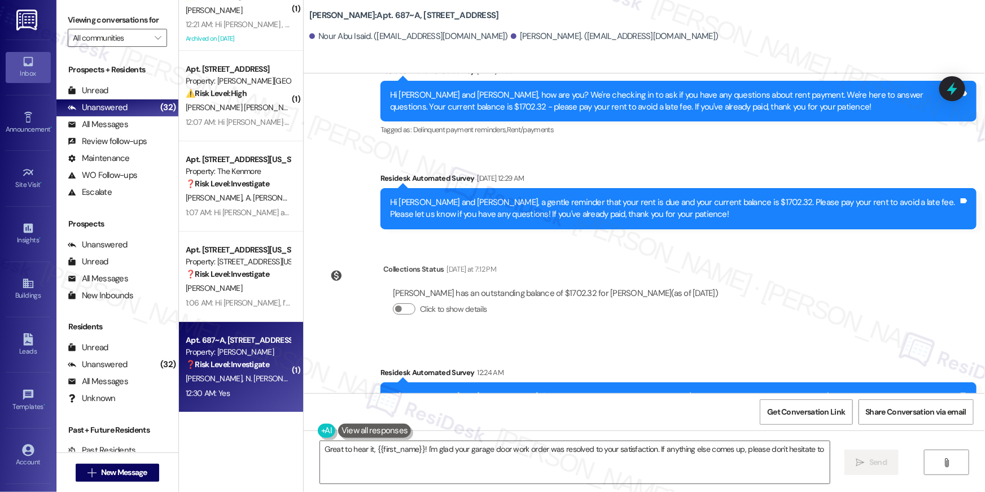
scroll to position [1699, 0]
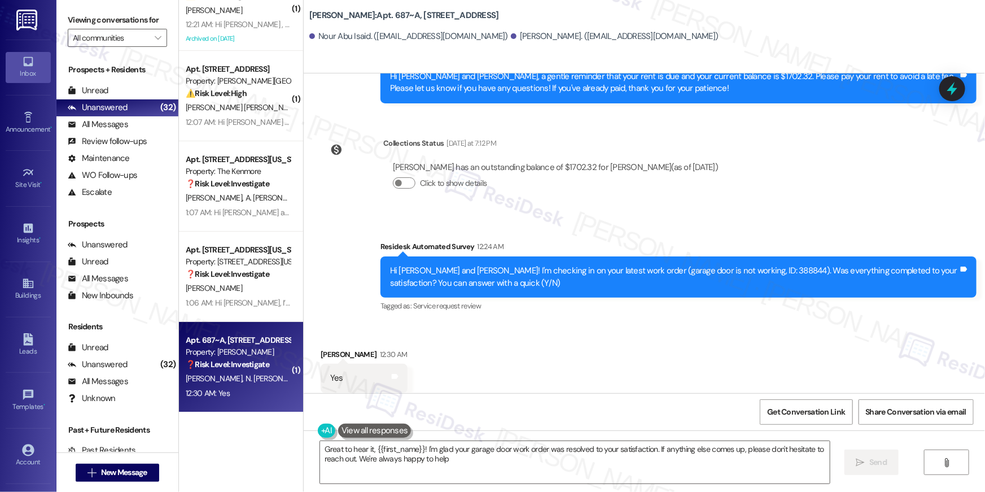
type textarea "Great to hear it, {{first_name}}! I'm glad your garage door work order was reso…"
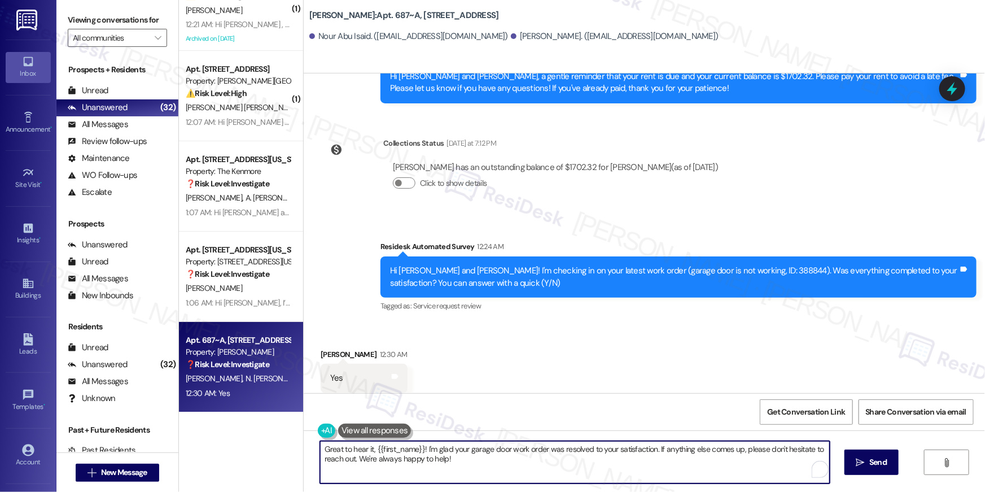
click at [545, 465] on textarea "Great to hear it, {{first_name}}! I'm glad your garage door work order was reso…" at bounding box center [575, 462] width 510 height 42
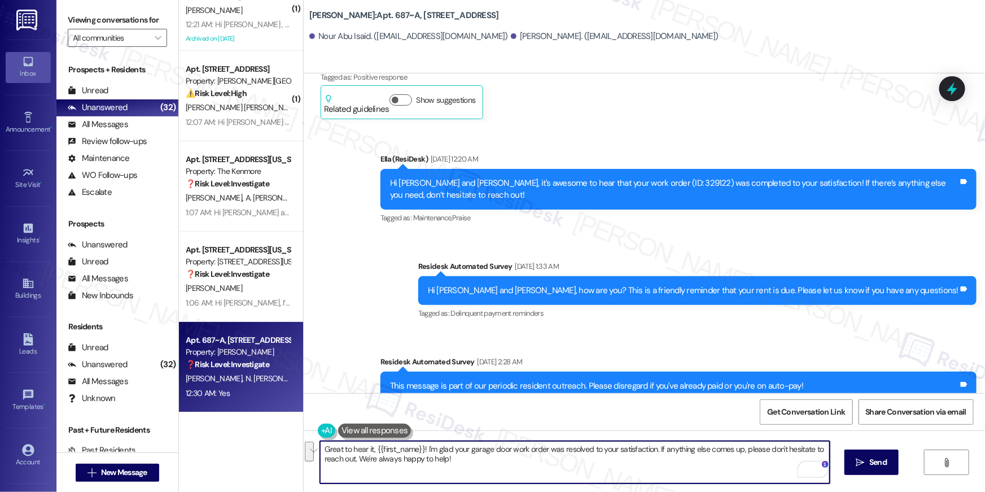
scroll to position [0, 0]
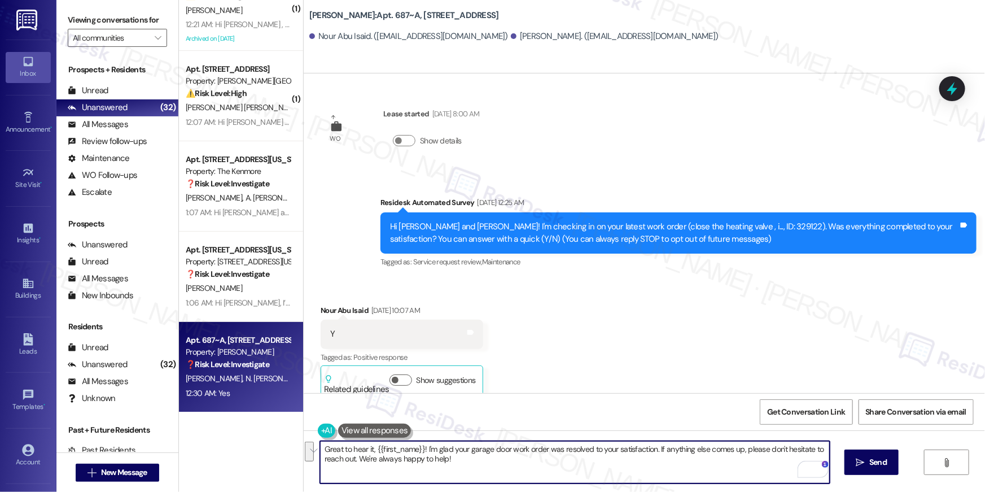
click at [561, 456] on textarea "Great to hear it, {{first_name}}! I'm glad your garage door work order was reso…" at bounding box center [575, 462] width 510 height 42
click at [870, 465] on span "Send" at bounding box center [877, 462] width 17 height 12
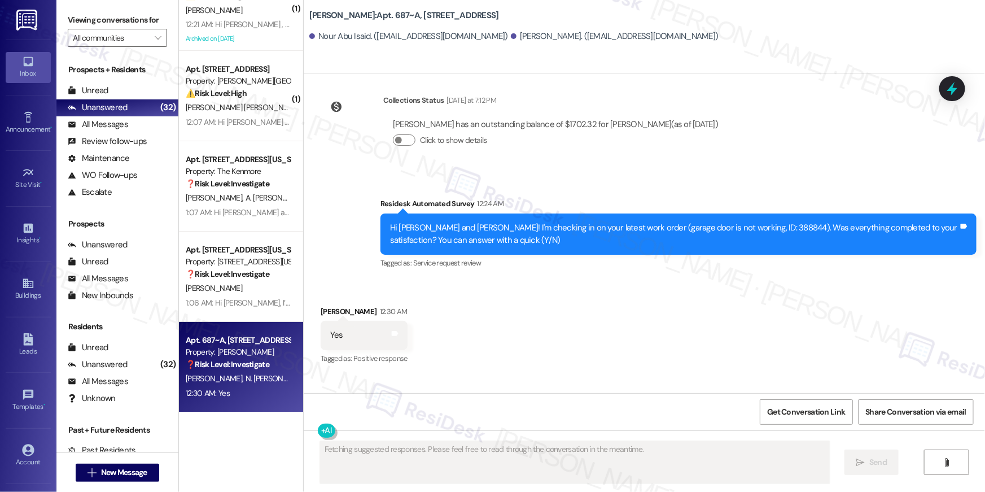
scroll to position [1790, 0]
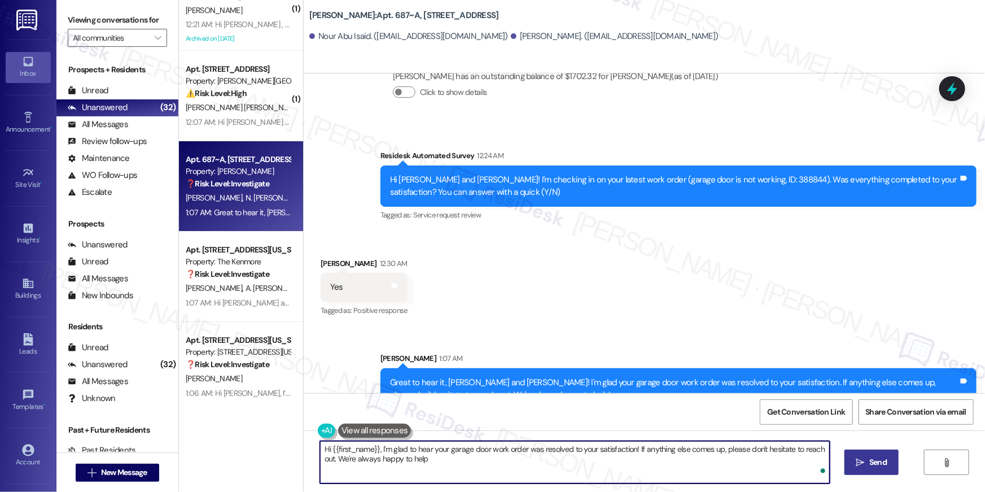
type textarea "Hi {{first_name}}, I'm glad to hear your garage door work order was resolved to…"
click at [688, 454] on textarea "Hi {{first_name}}, I'm glad to hear your garage door work order was resolved to…" at bounding box center [575, 462] width 510 height 42
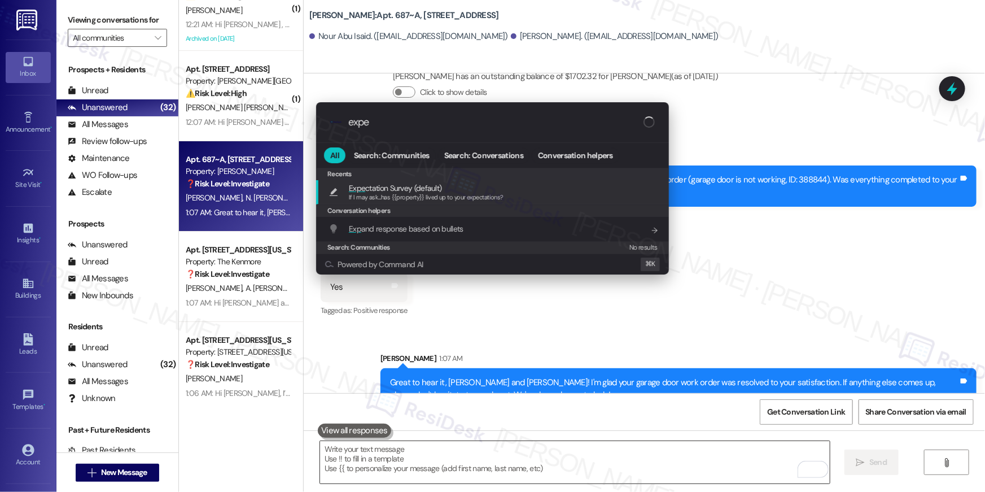
type input "expec"
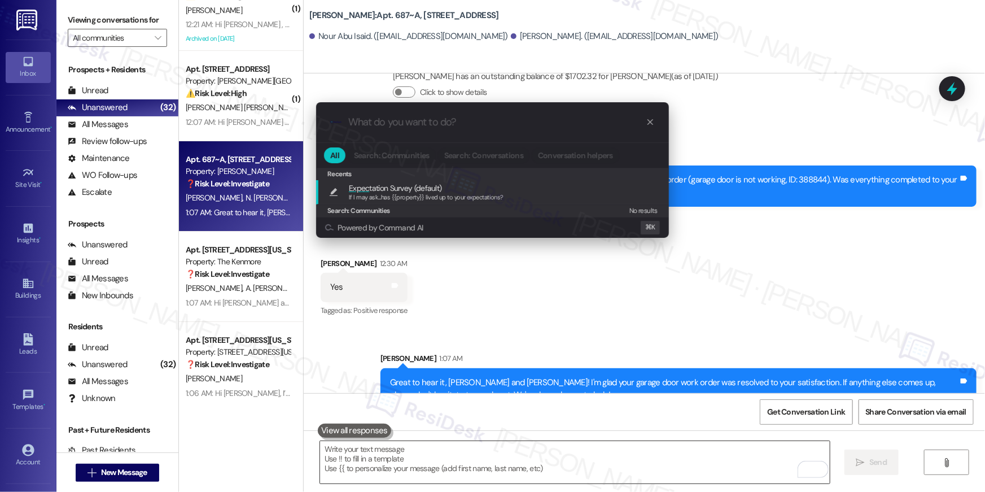
type textarea "If I may ask...has {{property}} lived up to your expectations?"
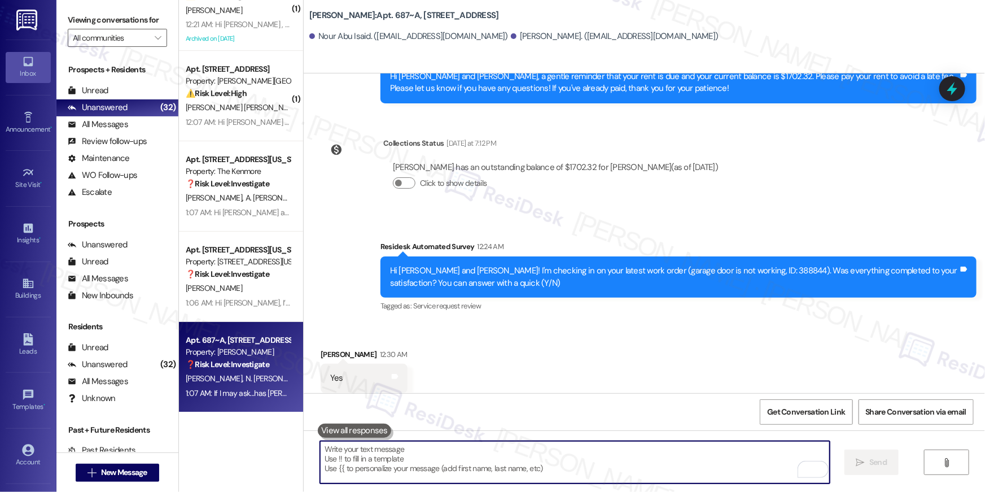
scroll to position [1869, 0]
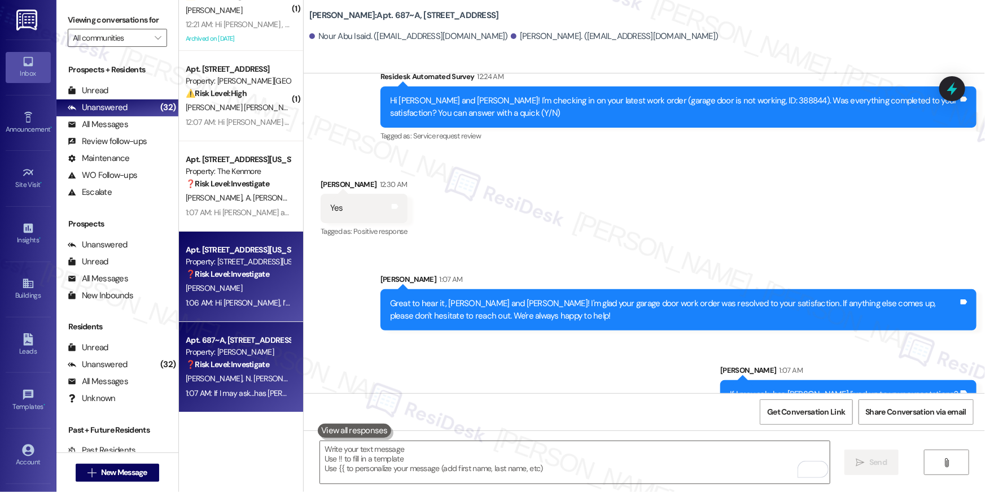
click at [266, 290] on div "J. Grimes" at bounding box center [238, 288] width 107 height 14
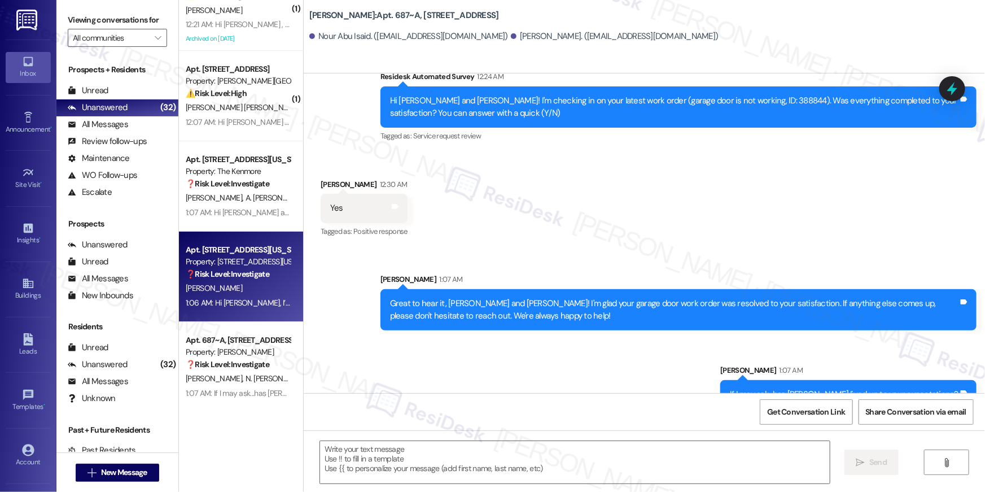
type textarea "Fetching suggested responses. Please feel free to read through the conversation…"
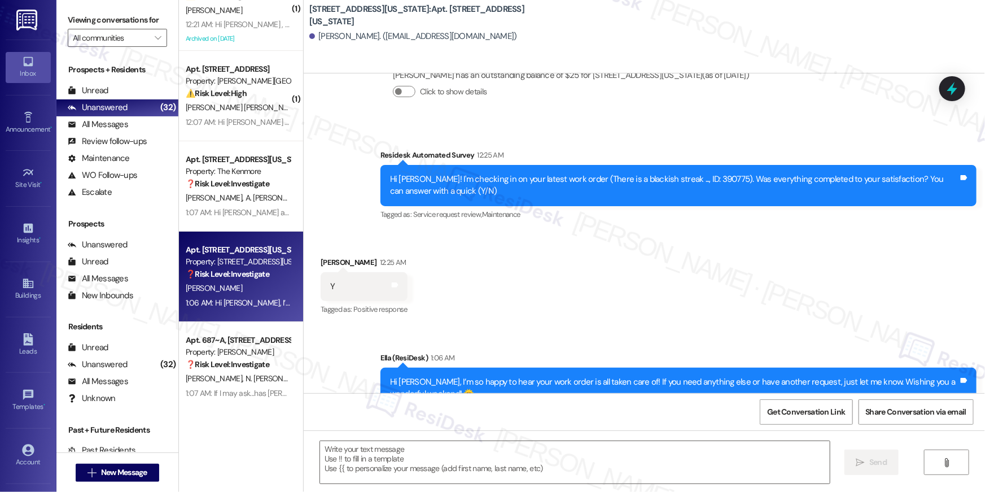
scroll to position [4460, 0]
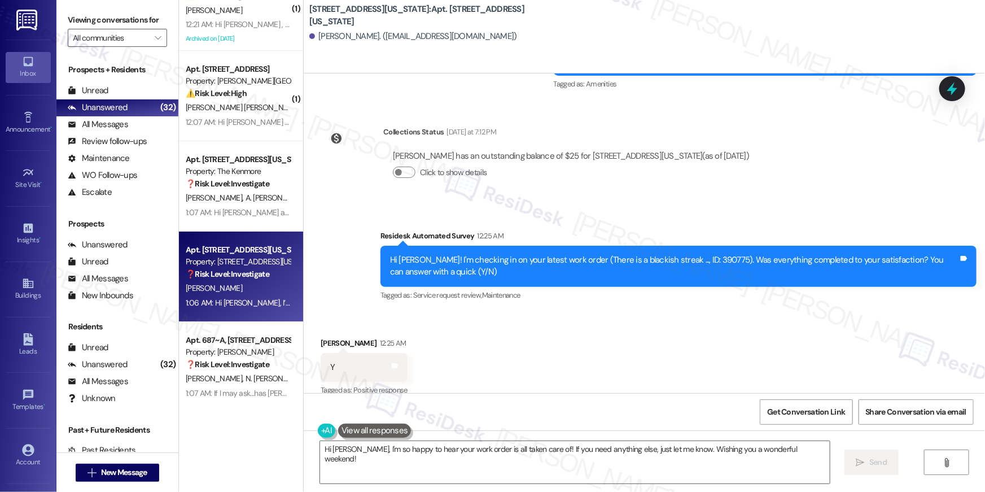
type textarea "Hi Jamal, I'm so happy to hear your work order is all taken care of! If you nee…"
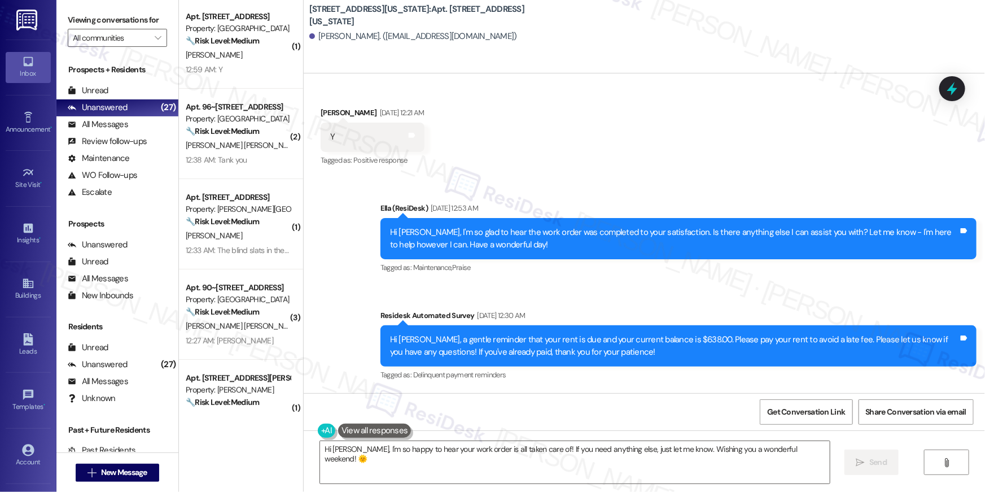
scroll to position [0, 0]
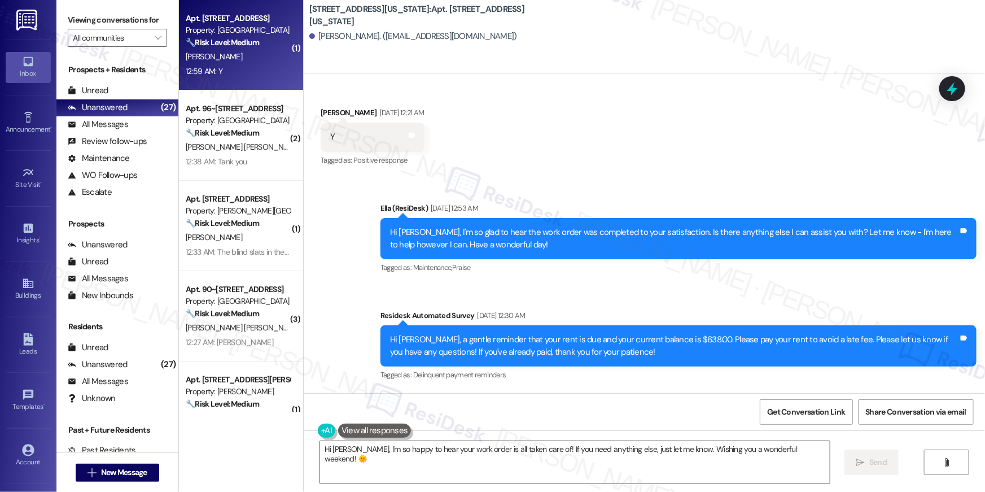
click at [212, 69] on div "12:59 AM: Y 12:59 AM: Y" at bounding box center [204, 71] width 37 height 10
type textarea "Fetching suggested responses. Please feel free to read through the conversation…"
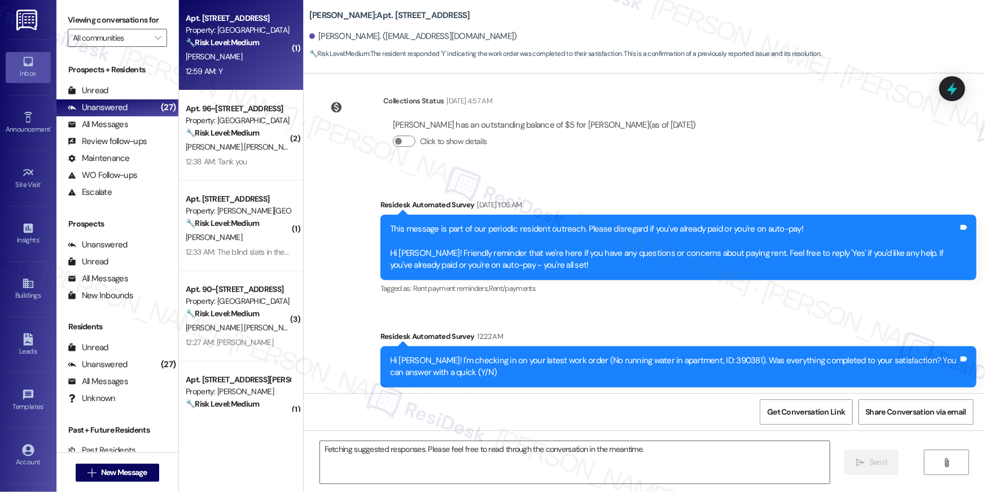
scroll to position [9414, 0]
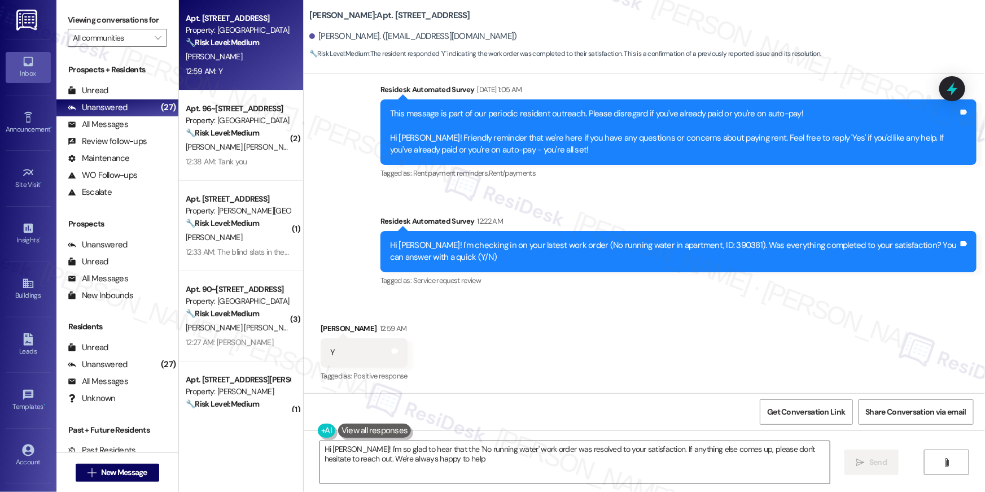
type textarea "Hi Tony! I'm so glad to hear that the 'No running water' work order was resolve…"
click at [585, 327] on div "Received via SMS Tony Reyes 12:59 AM Y Tags and notes Tagged as: Positive respo…" at bounding box center [644, 344] width 681 height 95
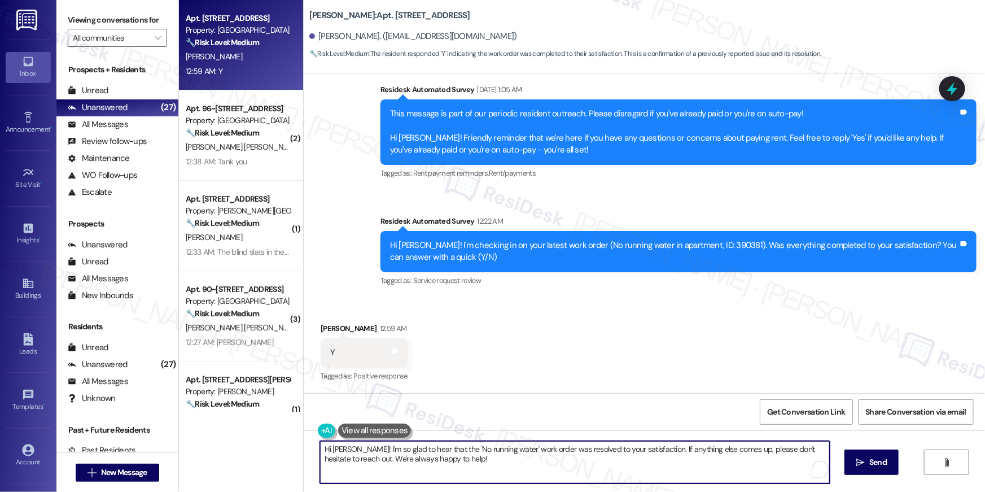
click at [692, 461] on textarea "Hi Tony! I'm so glad to hear that the 'No running water' work order was resolve…" at bounding box center [575, 462] width 510 height 42
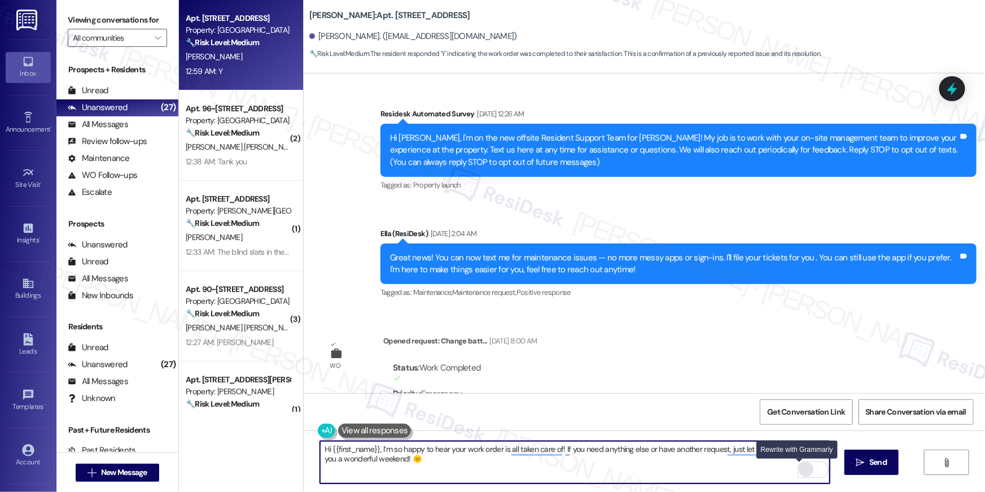
scroll to position [9414, 0]
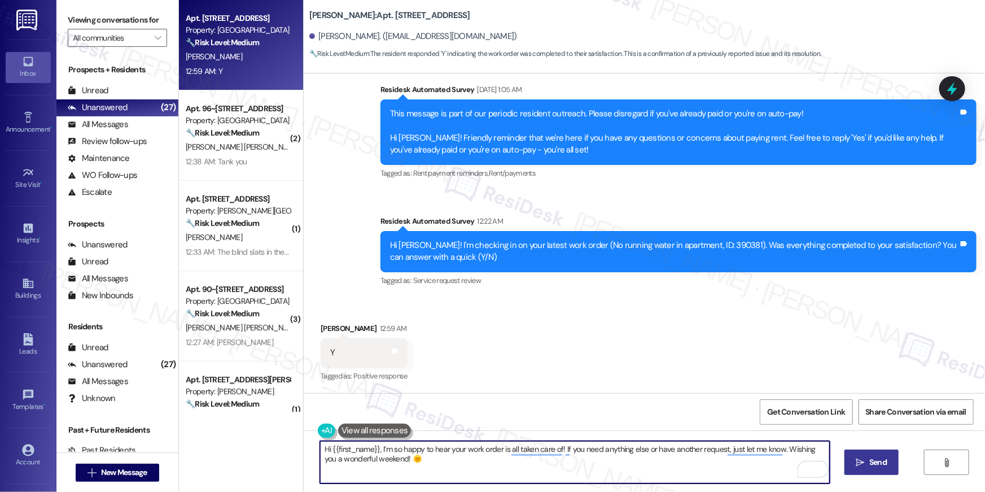
type textarea "Hi {{first_name}}, I’m so happy to hear your work order is all taken care of! I…"
click at [860, 465] on icon "" at bounding box center [860, 462] width 8 height 9
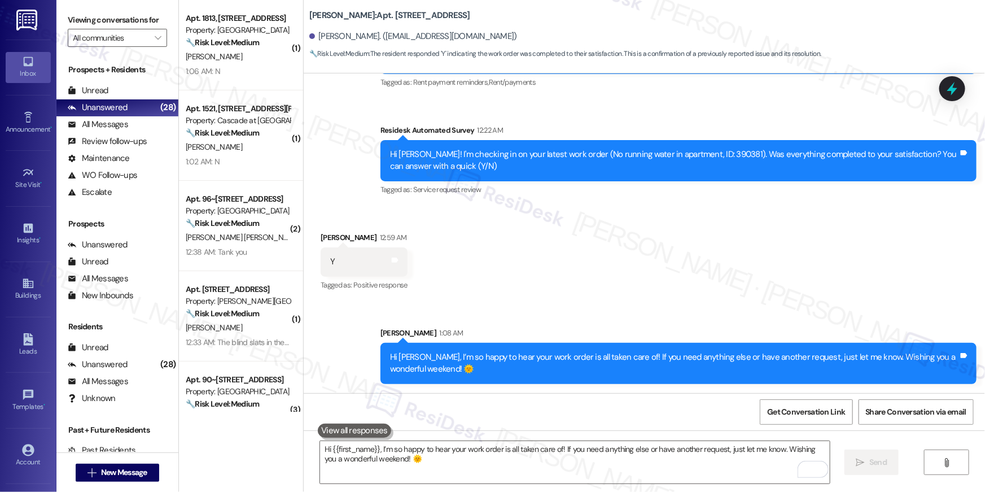
scroll to position [9505, 0]
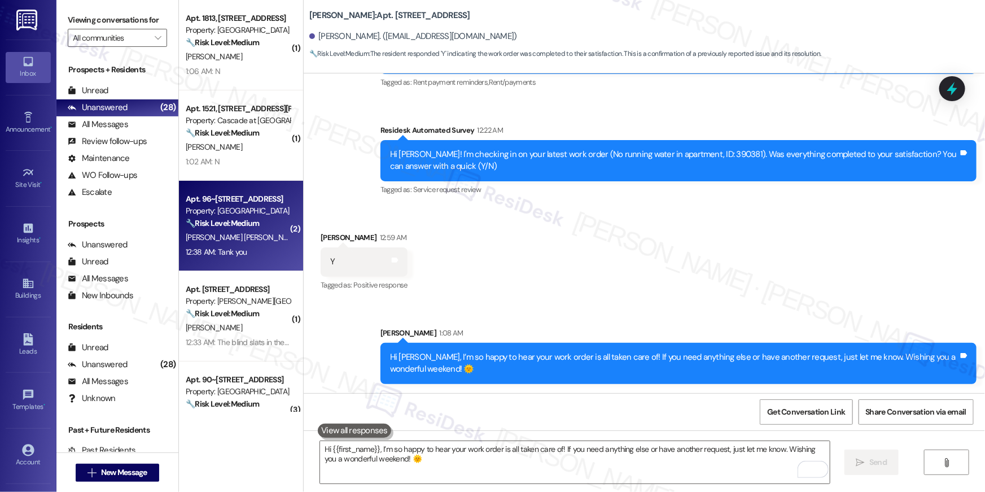
click at [239, 216] on div "Property: [GEOGRAPHIC_DATA]" at bounding box center [238, 211] width 104 height 12
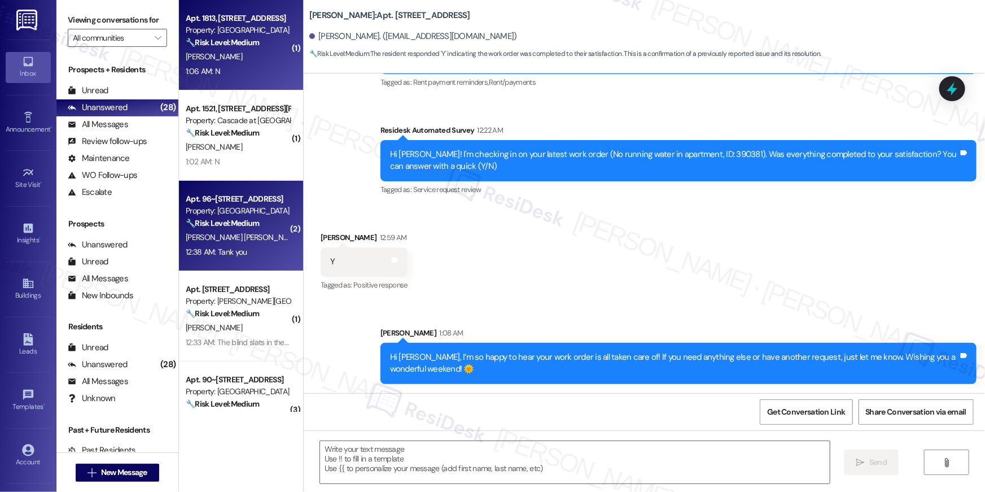
type textarea "Fetching suggested responses. Please feel free to read through the conversation…"
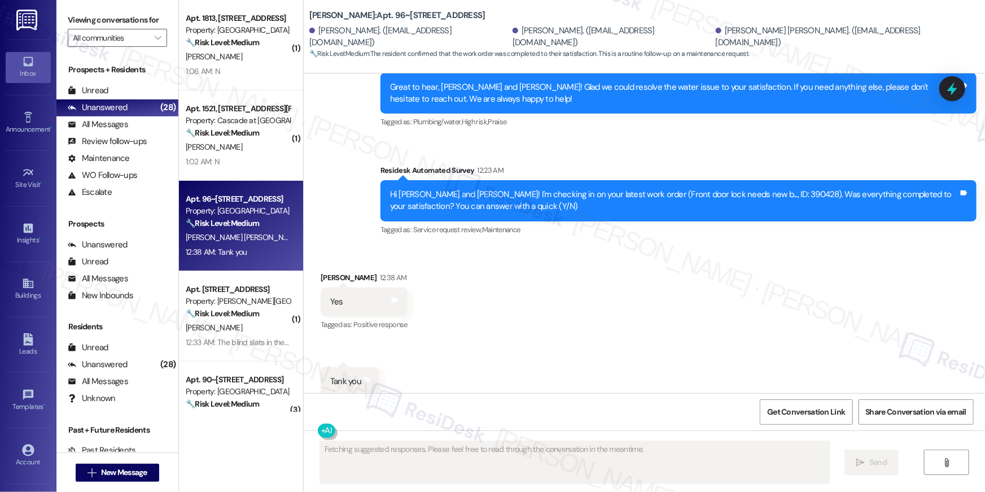
scroll to position [9936, 0]
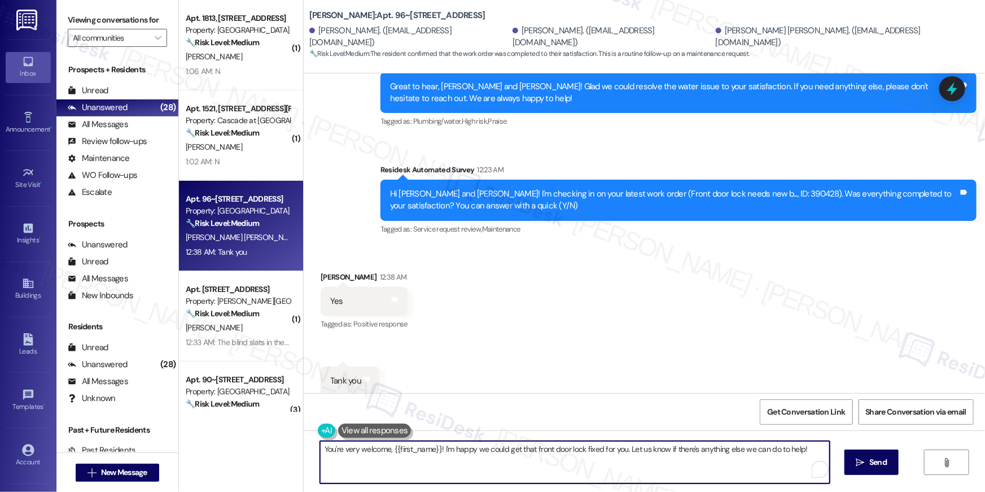
click at [590, 455] on textarea "You're very welcome, {{first_name}}! I'm happy we could get that front door loc…" at bounding box center [575, 462] width 510 height 42
click at [601, 456] on textarea "You're very welcome, {{first_name}}! I'm happy we could get that front door loc…" at bounding box center [575, 462] width 510 height 42
paste textarea "Hi {{first_name}}, I’m so happy to hear your work order is all taken care of! I…"
type textarea "Hi {{first_name}}, I’m so happy to hear your work order is all taken care of! I…"
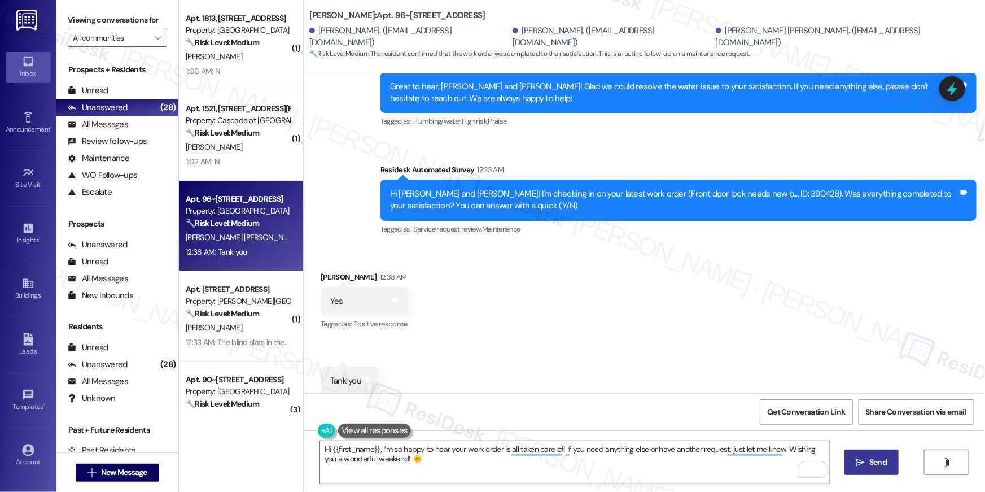
click at [867, 459] on span "Send" at bounding box center [878, 462] width 22 height 12
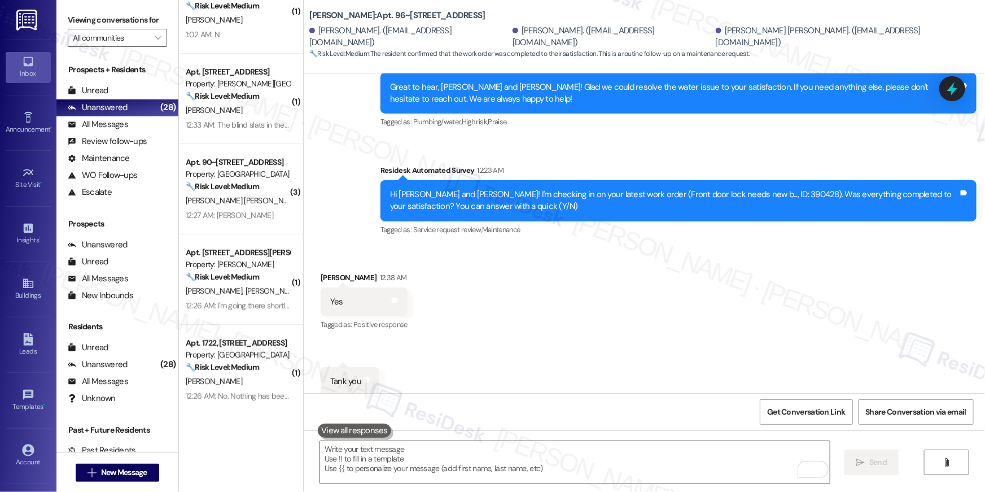
scroll to position [128, 0]
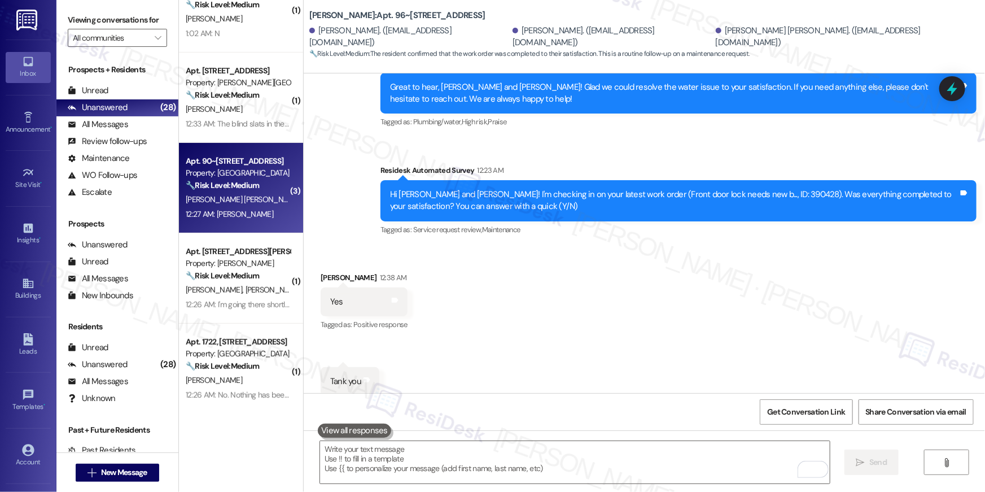
click at [227, 198] on span "[PERSON_NAME] [PERSON_NAME]" at bounding box center [243, 199] width 115 height 10
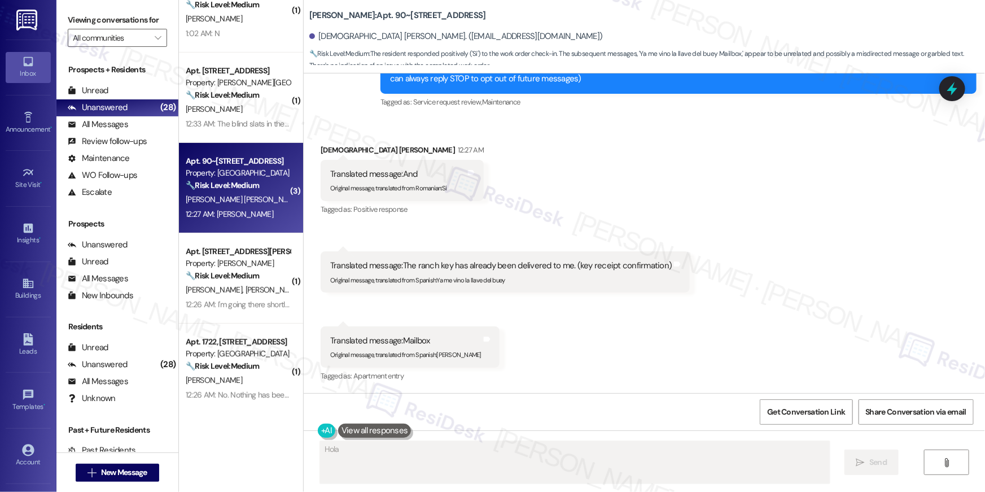
scroll to position [137, 0]
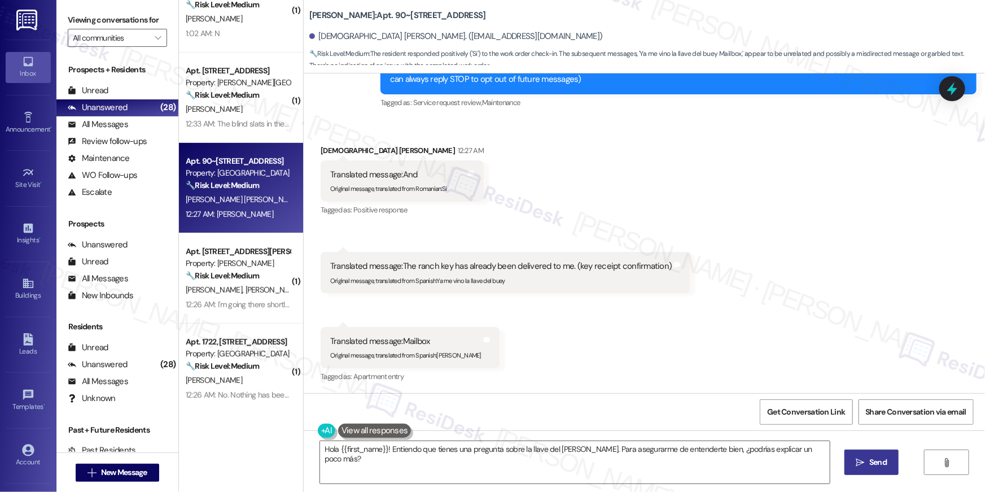
click at [668, 341] on div "Received via SMS Pastor [PERSON_NAME] 12:27 AM Translated message: And Original…" at bounding box center [644, 256] width 681 height 274
click at [617, 323] on div "Received via SMS Pastor [PERSON_NAME] 12:27 AM Translated message: And Original…" at bounding box center [644, 256] width 681 height 274
click at [599, 314] on div "Received via SMS Pastor [PERSON_NAME] 12:27 AM Translated message: And Original…" at bounding box center [644, 256] width 681 height 274
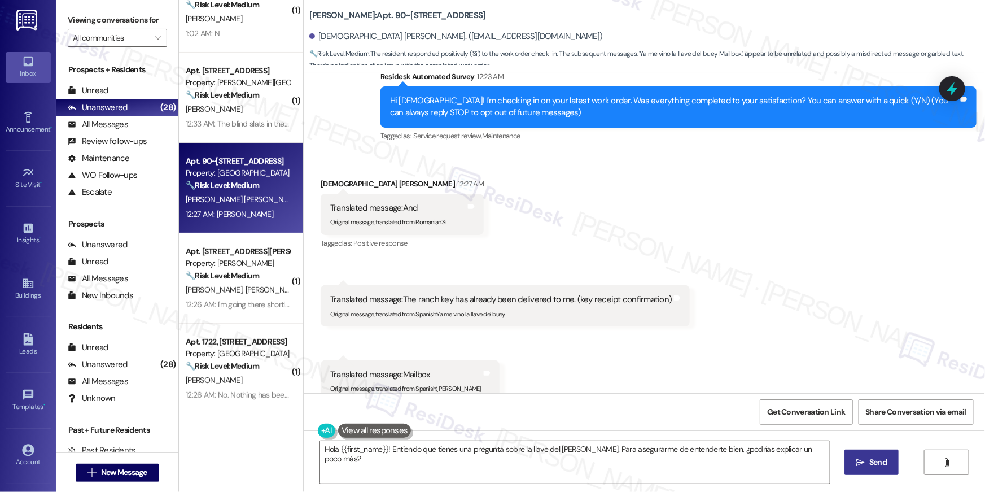
scroll to position [103, 0]
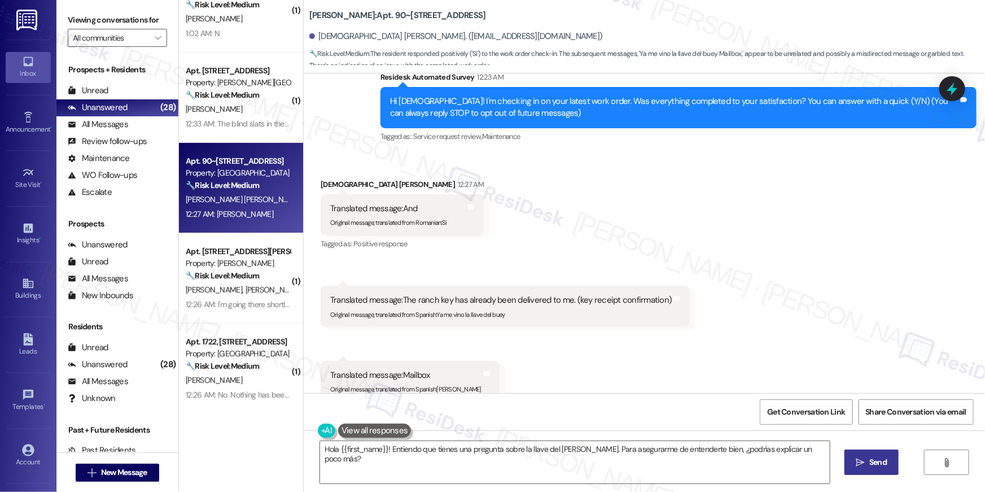
click at [667, 255] on div "Received via SMS Pastor [PERSON_NAME] 12:27 AM Translated message: And Original…" at bounding box center [644, 290] width 681 height 274
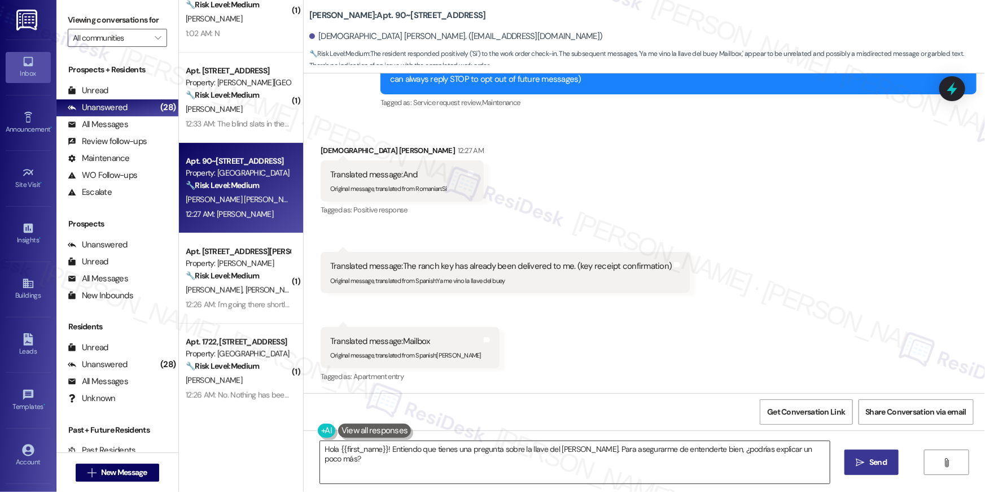
click at [522, 448] on textarea "Hola {{first_name}}! Entiendo que tienes una pregunta sobre la llave del buzón.…" at bounding box center [575, 462] width 510 height 42
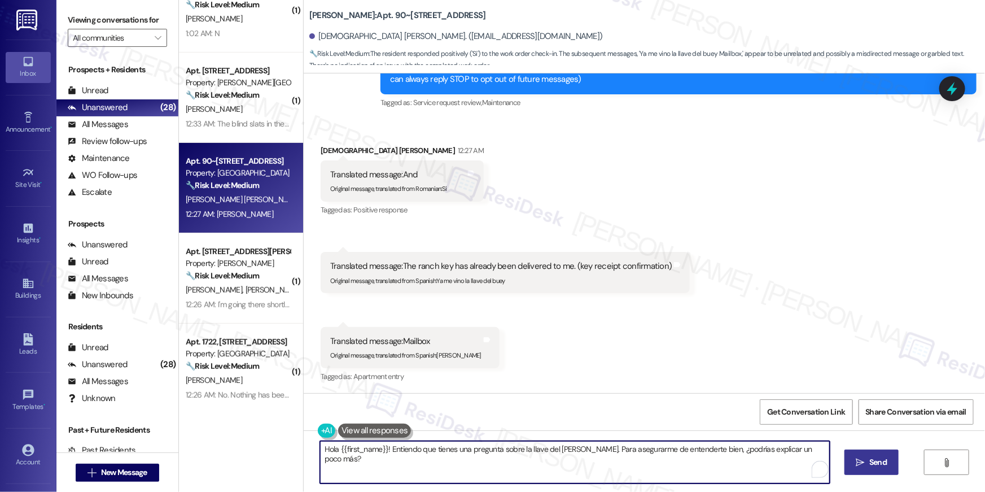
click at [560, 458] on textarea "Hola {{first_name}}! Entiendo que tienes una pregunta sobre la llave del buzón.…" at bounding box center [575, 462] width 510 height 42
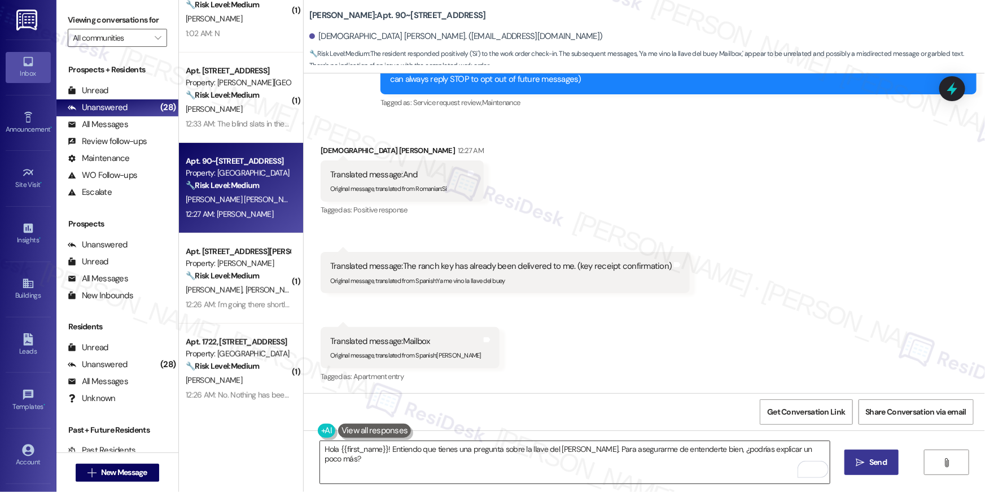
click at [690, 467] on textarea "Hola {{first_name}}! Entiendo que tienes una pregunta sobre la llave del buzón.…" at bounding box center [575, 462] width 510 height 42
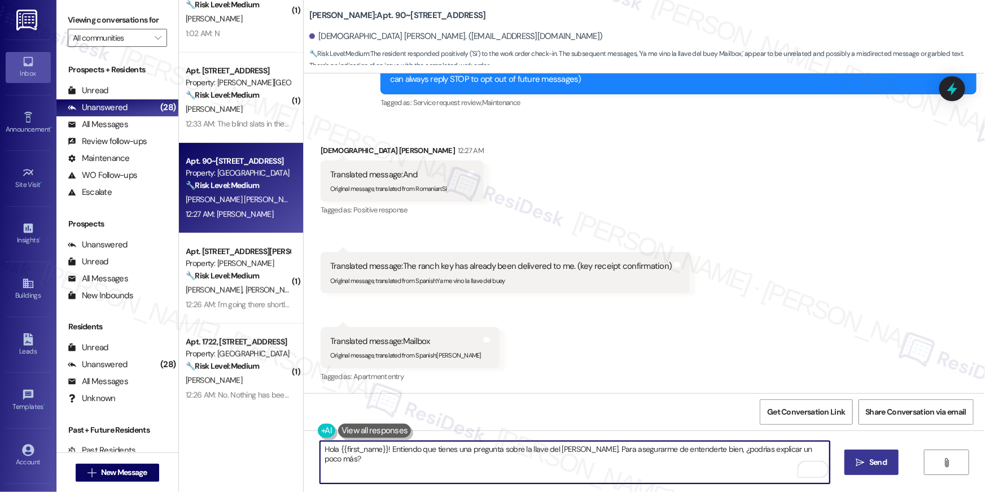
click at [690, 467] on textarea "Hola {{first_name}}! Entiendo que tienes una pregunta sobre la llave del buzón.…" at bounding box center [575, 462] width 510 height 42
paste textarea "i {{first_name}}, I’m so happy to hear your work order is all taken care of! If…"
click at [690, 467] on textarea "Hi {{first_name}}, I’m so happy to hear your work order is all taken care of! I…" at bounding box center [575, 462] width 510 height 42
click at [691, 456] on textarea "Hi {{first_name}}, I’m so happy to hear your work order is all taken care of! I…" at bounding box center [575, 462] width 510 height 42
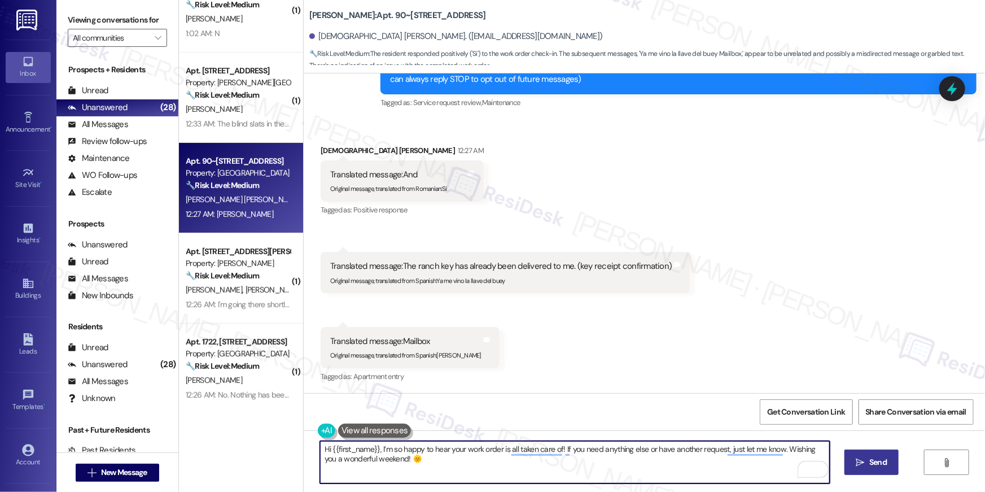
click at [690, 469] on textarea "Hi {{first_name}}, I’m so happy to hear your work order is all taken care of! I…" at bounding box center [575, 462] width 510 height 42
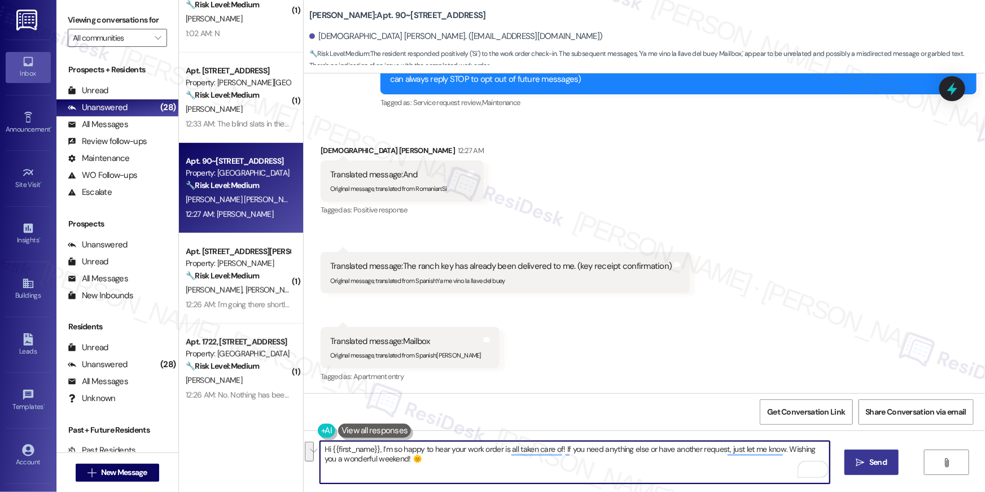
type textarea "Hi {{first_name}}, I’m so happy to hear your work order is all taken care of! I…"
click at [743, 472] on textarea "Hi {{first_name}}, I’m so happy to hear your work order is all taken care of! I…" at bounding box center [575, 462] width 510 height 42
click at [742, 472] on textarea "Hi {{first_name}}, I’m so happy to hear your work order is all taken care of! I…" at bounding box center [575, 462] width 510 height 42
click at [742, 471] on textarea "Hi {{first_name}}, I’m so happy to hear your work order is all taken care of! I…" at bounding box center [575, 462] width 510 height 42
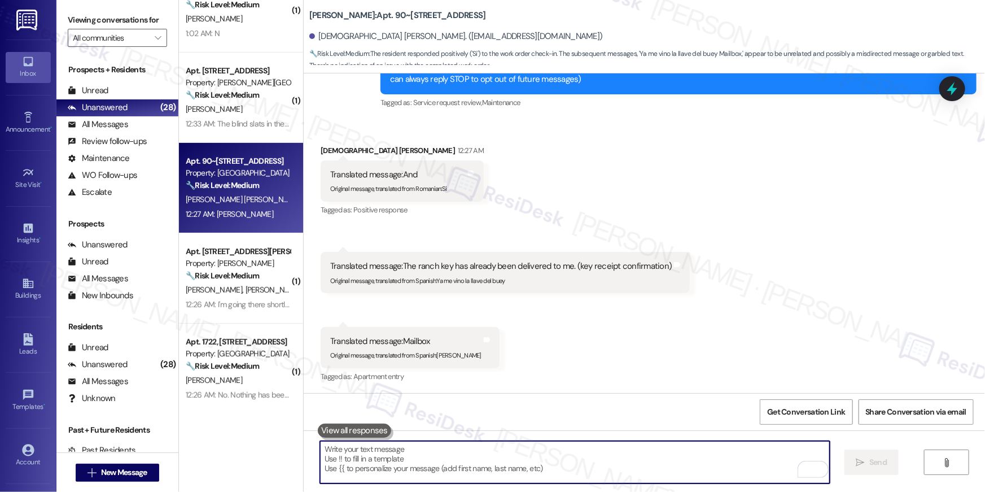
click at [678, 453] on textarea "To enrich screen reader interactions, please activate Accessibility in Grammarl…" at bounding box center [575, 462] width 510 height 42
paste textarea "Hola {{first_name}}, ¡me alegra mucho saber que su orden de trabajo ya está com…"
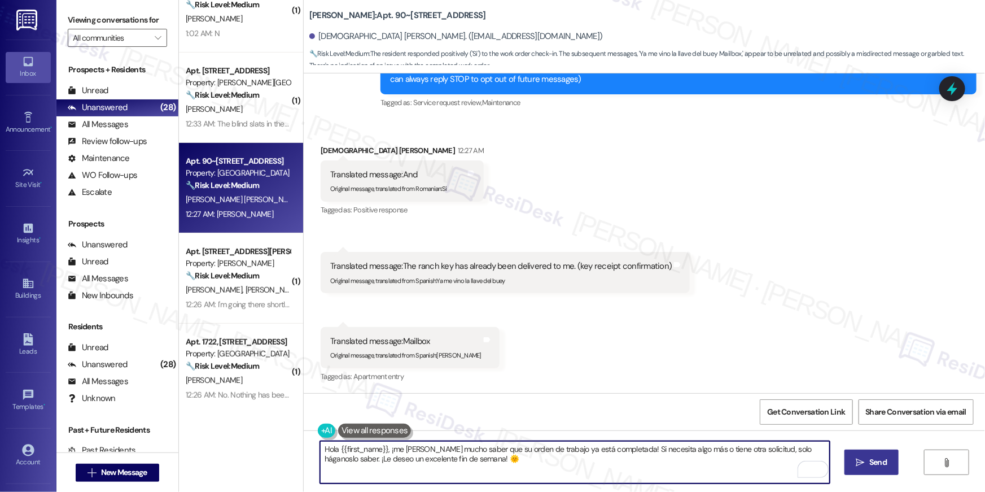
drag, startPoint x: 646, startPoint y: 469, endPoint x: 633, endPoint y: 402, distance: 67.9
click at [646, 469] on textarea "Hola {{first_name}}, ¡me alegra mucho saber que su orden de trabajo ya está com…" at bounding box center [575, 462] width 510 height 42
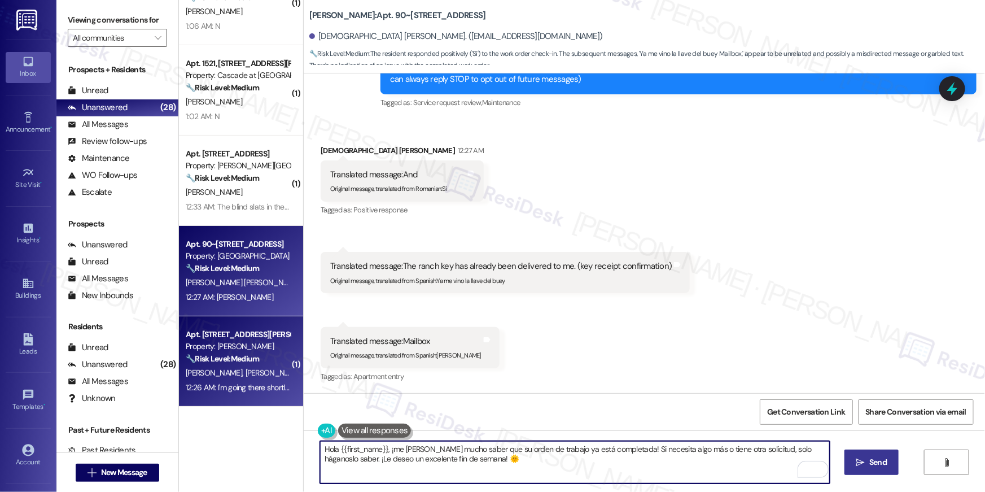
scroll to position [0, 0]
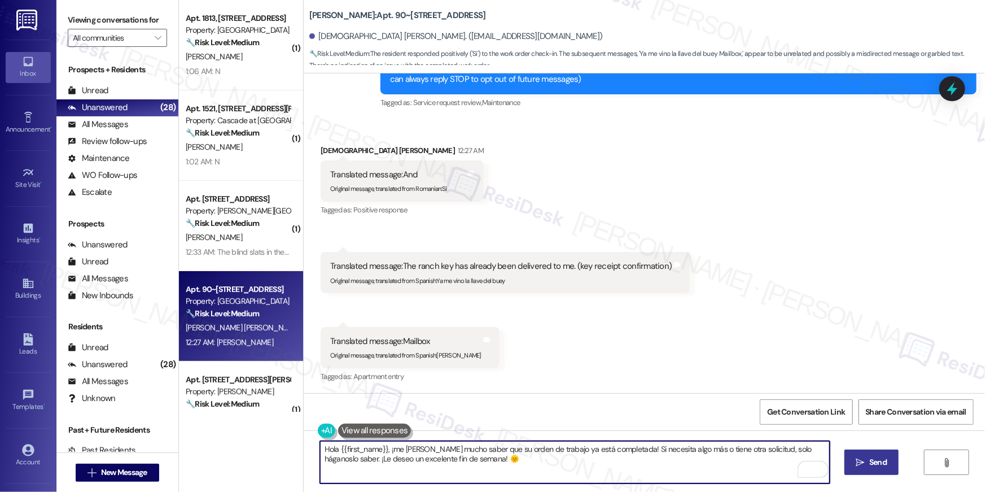
type textarea "Hola {{first_name}}, ¡me alegra mucho saber que su orden de trabajo ya está com…"
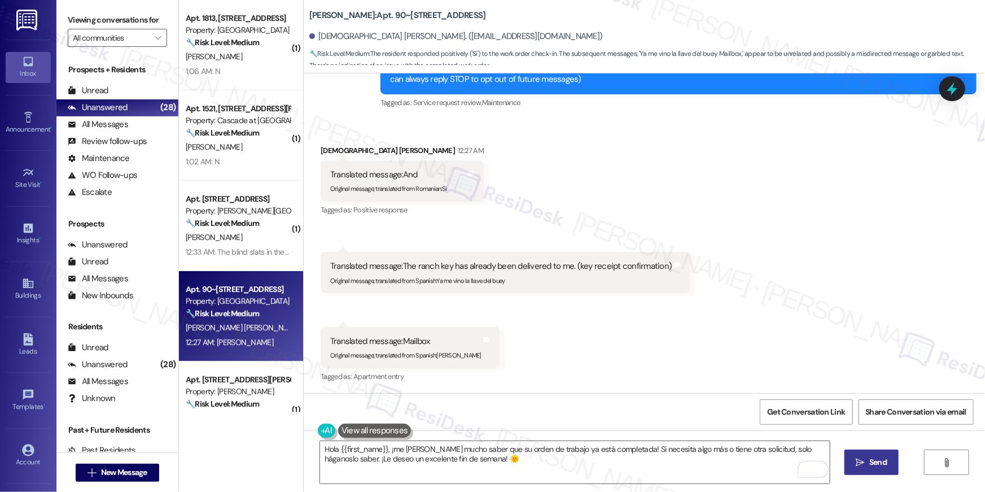
click at [579, 294] on div "Received via SMS 12:27 AM Pastor Membreno Cerrato 12:27 AM Translated message: …" at bounding box center [505, 272] width 386 height 58
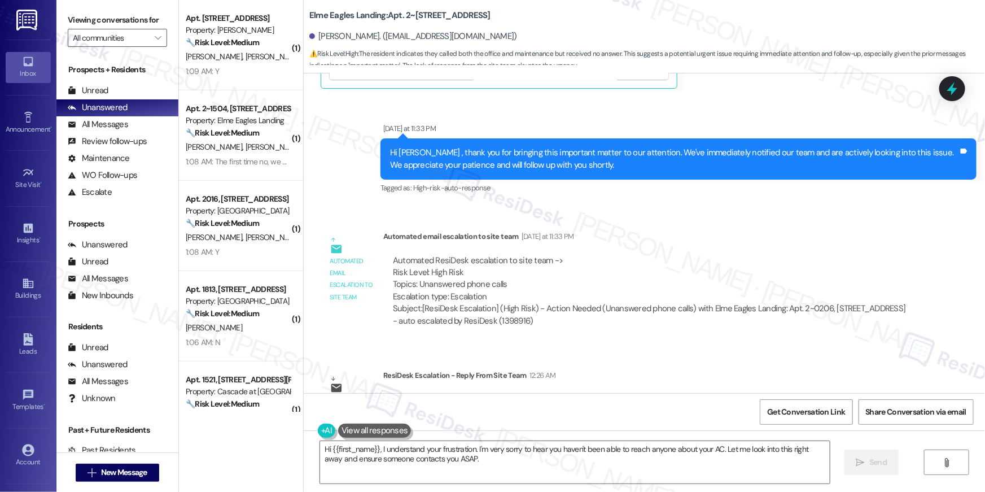
scroll to position [4199, 0]
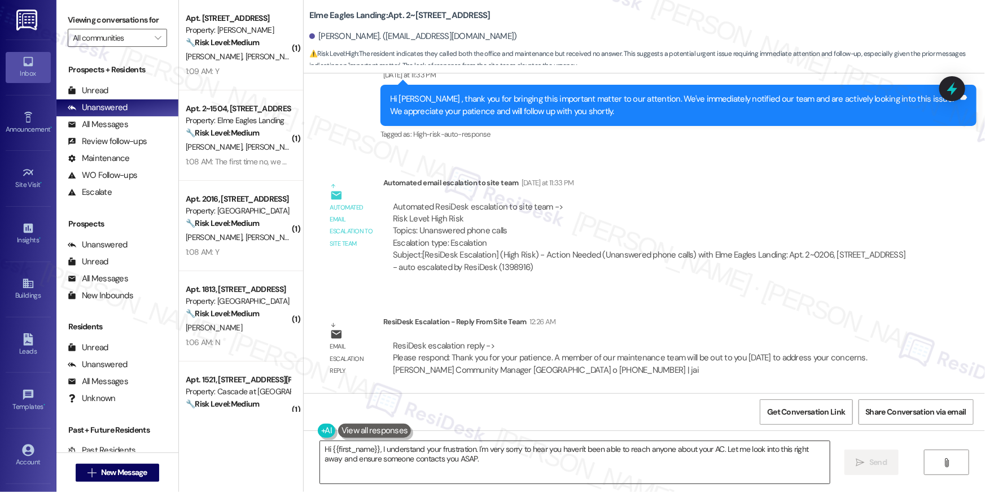
click at [521, 471] on textarea "Hi {{first_name}}, I understand your frustration. I'm very sorry to hear you ha…" at bounding box center [575, 462] width 510 height 42
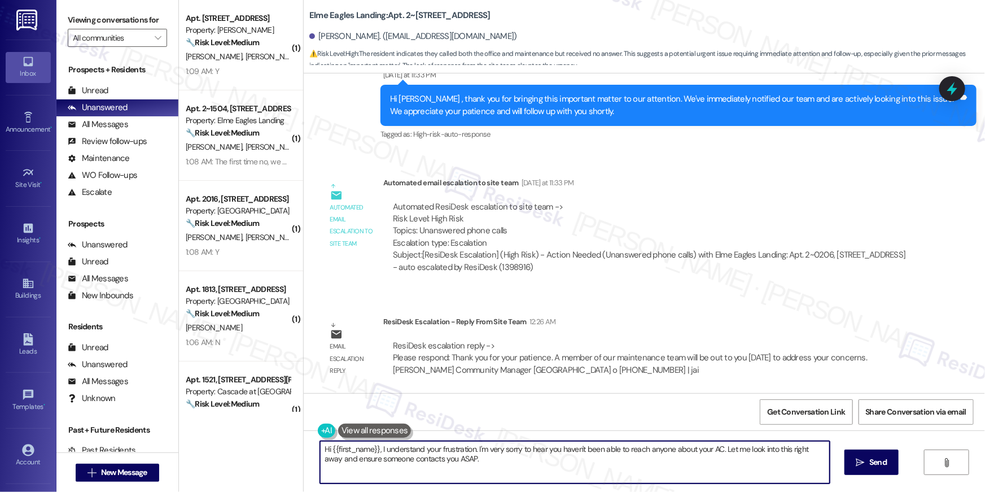
click at [521, 471] on textarea "Hi {{first_name}}, I understand your frustration. I'm very sorry to hear you ha…" at bounding box center [575, 462] width 510 height 42
paste textarea "The site team sent an update: thank you for your patience. A member of our main…"
click at [484, 446] on textarea "Hi {{first_name}}, I understand your frustration. I'm very sorry to hear you ha…" at bounding box center [575, 462] width 510 height 42
drag, startPoint x: 477, startPoint y: 465, endPoint x: 376, endPoint y: 449, distance: 102.4
click at [376, 449] on textarea "Hi {{first_name}}, I understand your frustration. I'm very sorry to hear you ha…" at bounding box center [575, 462] width 510 height 42
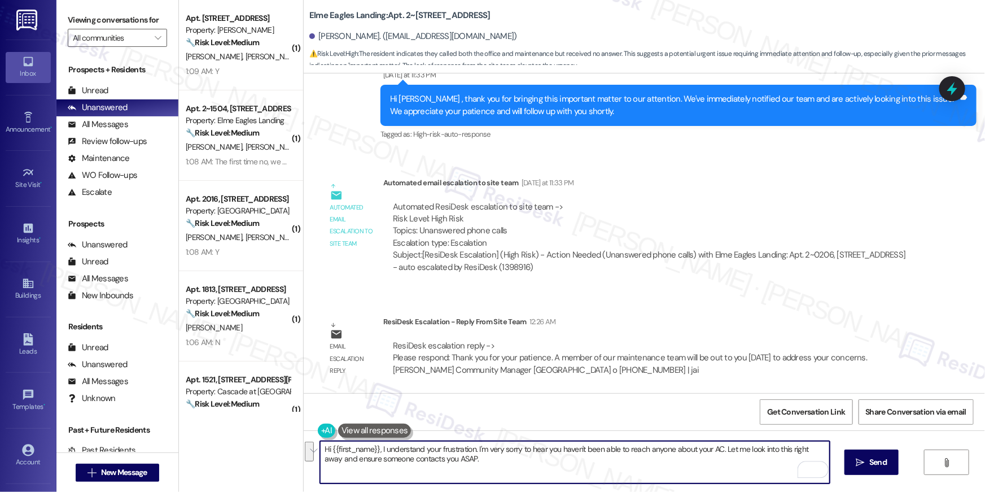
paste textarea "The site team sent an update: thank you for your patience. A member of our main…"
type textarea "Hi {{first_name}}, The site team sent an update: thank you for your patience. A…"
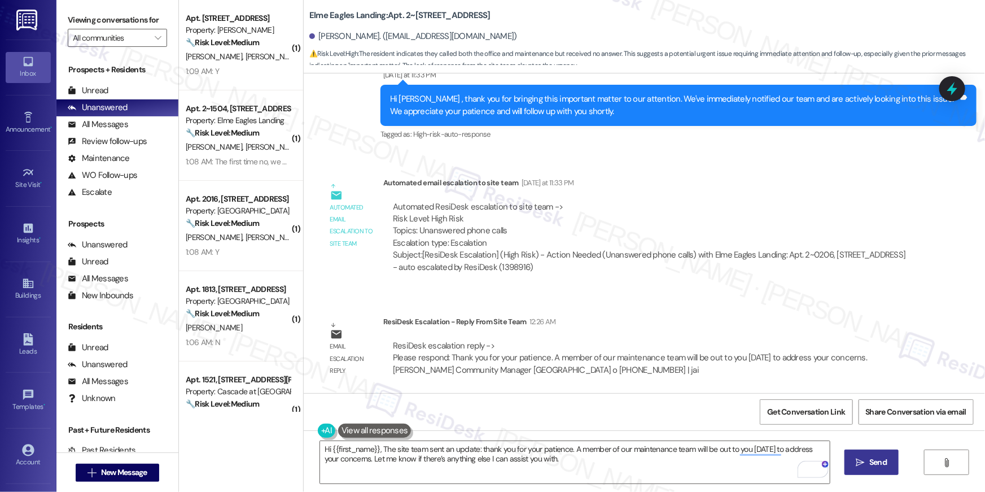
click at [861, 452] on button " Send" at bounding box center [871, 461] width 55 height 25
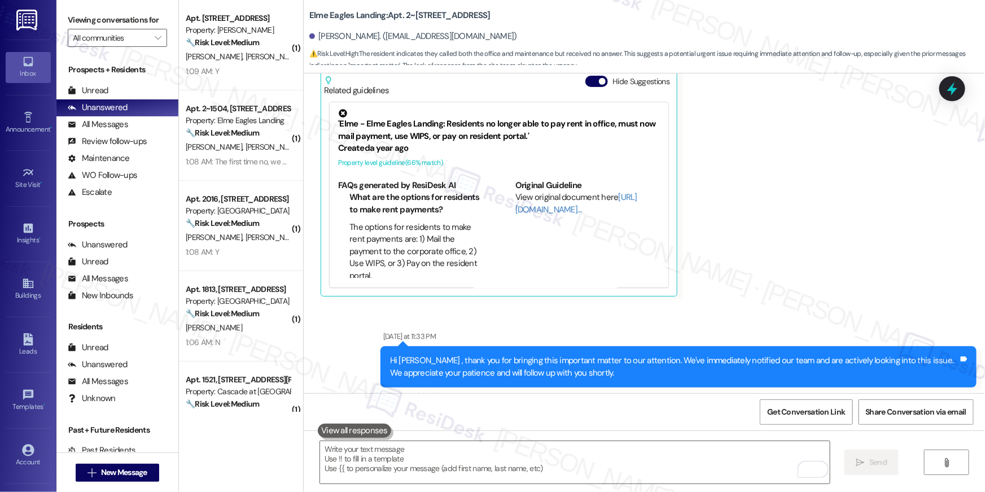
scroll to position [3849, 0]
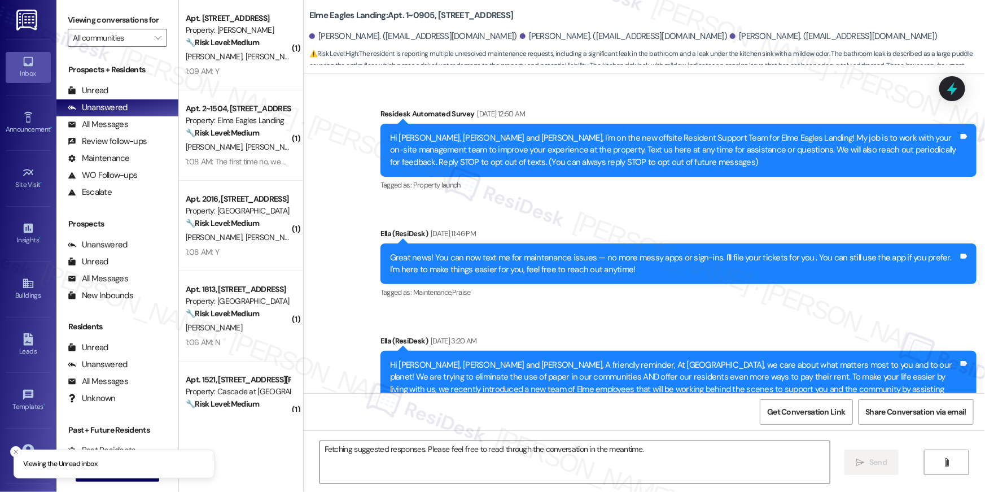
scroll to position [10530, 0]
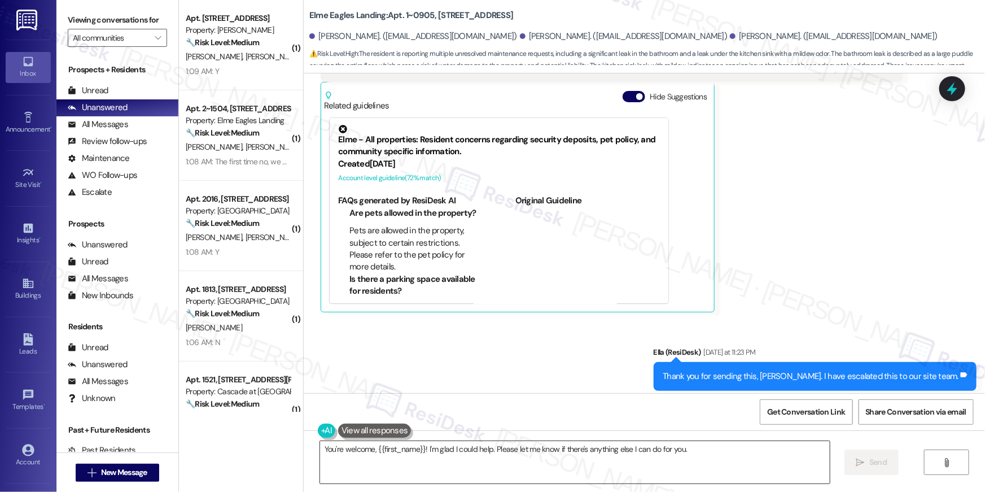
click at [706, 460] on textarea "You're welcome, {{first_name}}! I'm glad I could help. Please let me know if th…" at bounding box center [575, 462] width 510 height 42
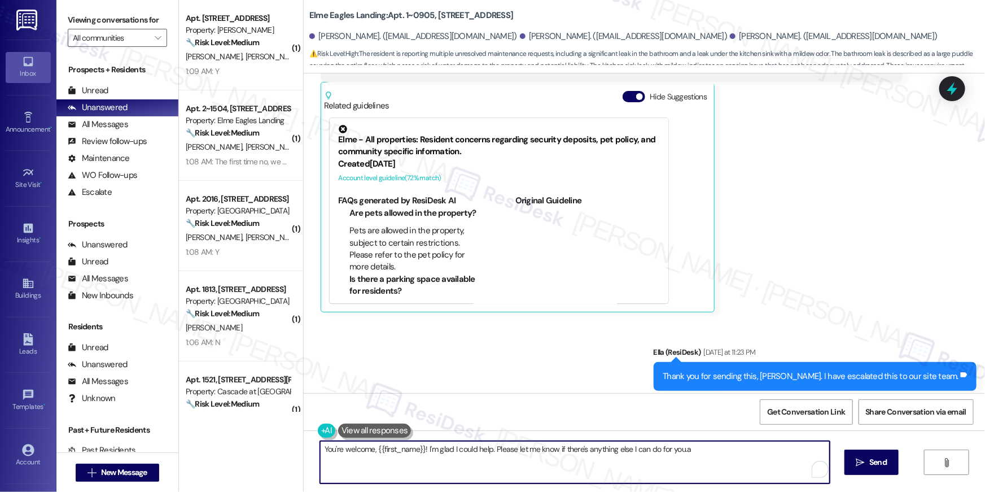
paste textarea "The site team sent an update: thank you for your patience. A member of our main…"
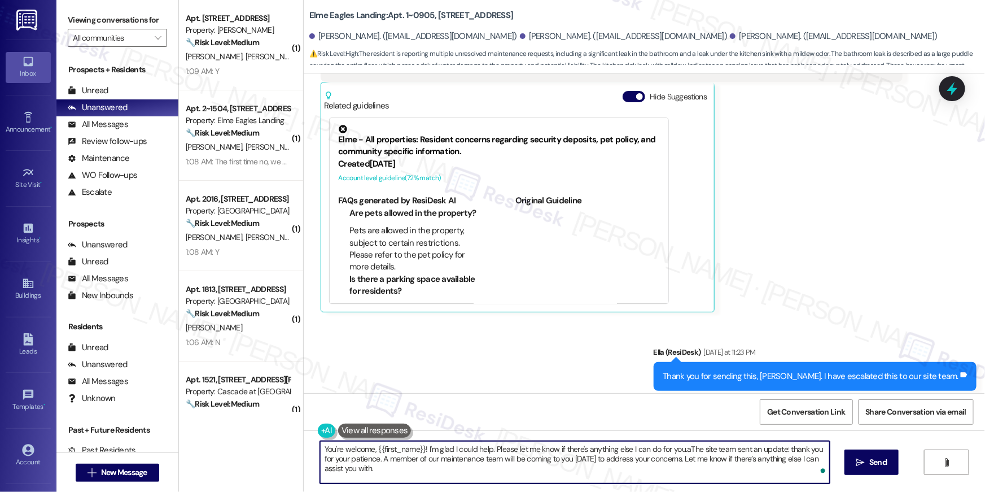
click at [706, 459] on textarea "You're welcome, {{first_name}}! I'm glad I could help. Please let me know if th…" at bounding box center [575, 462] width 510 height 42
paste textarea "To enrich screen reader interactions, please activate Accessibility in Grammarl…"
click at [480, 465] on textarea "You're welcome, {{first_name}}! I'm glad I could help. Please let me know if th…" at bounding box center [575, 462] width 510 height 42
drag, startPoint x: 424, startPoint y: 448, endPoint x: 428, endPoint y: 488, distance: 40.2
click at [428, 488] on div "You're welcome, {{first_name}}! I'm glad I could help. Please let me know if th…" at bounding box center [644, 472] width 681 height 85
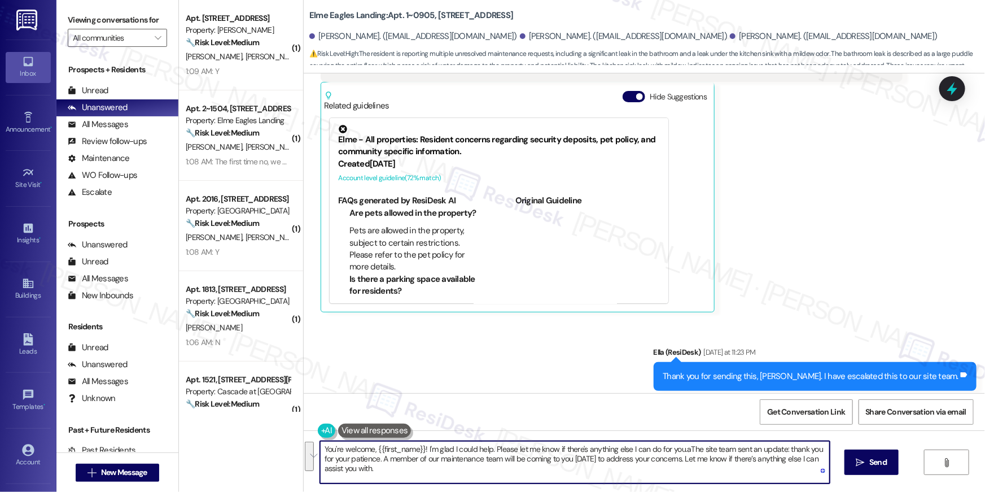
drag, startPoint x: 422, startPoint y: 450, endPoint x: 430, endPoint y: 479, distance: 29.9
click at [430, 479] on textarea "You're welcome, {{first_name}}! I'm glad I could help. Please let me know if th…" at bounding box center [575, 462] width 510 height 42
paste textarea "To enrich screen reader interactions, please activate Accessibility in Grammarl…"
drag, startPoint x: 371, startPoint y: 449, endPoint x: 269, endPoint y: 444, distance: 102.3
click at [269, 444] on div "( 1 ) Apt. 607, 2511 Farmcrest Drive Property: Elme Herndon 🔧 Risk Level: Mediu…" at bounding box center [582, 246] width 806 height 492
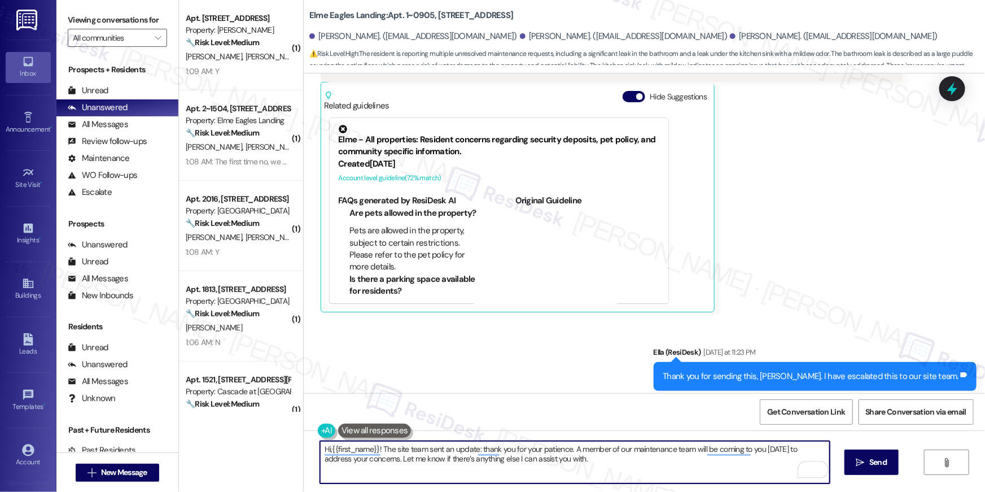
type textarea "Hi, {{first_name}}! The site team sent an update: thank you for your patience. …"
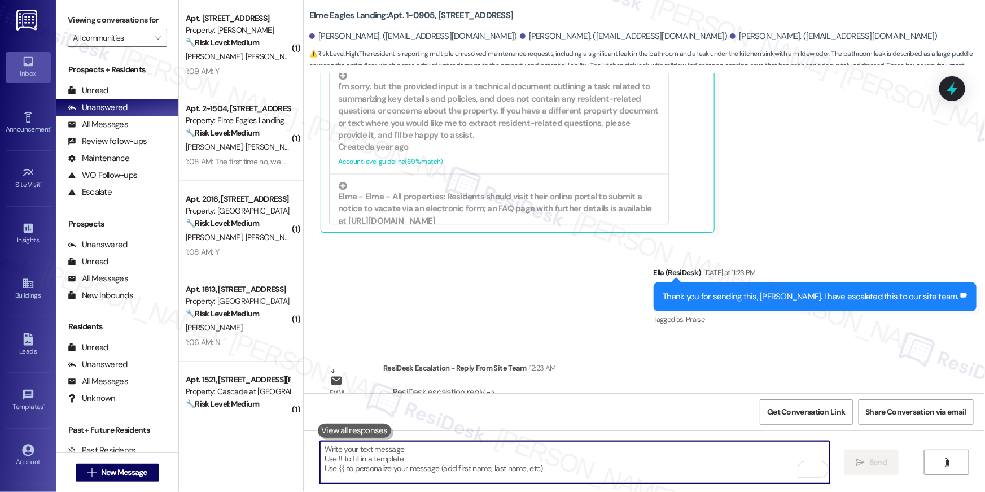
scroll to position [10620, 0]
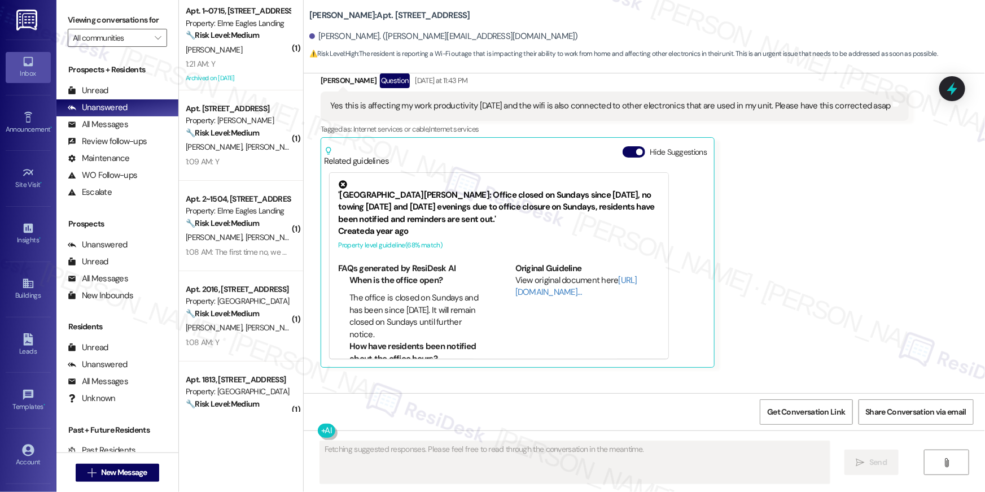
scroll to position [4510, 0]
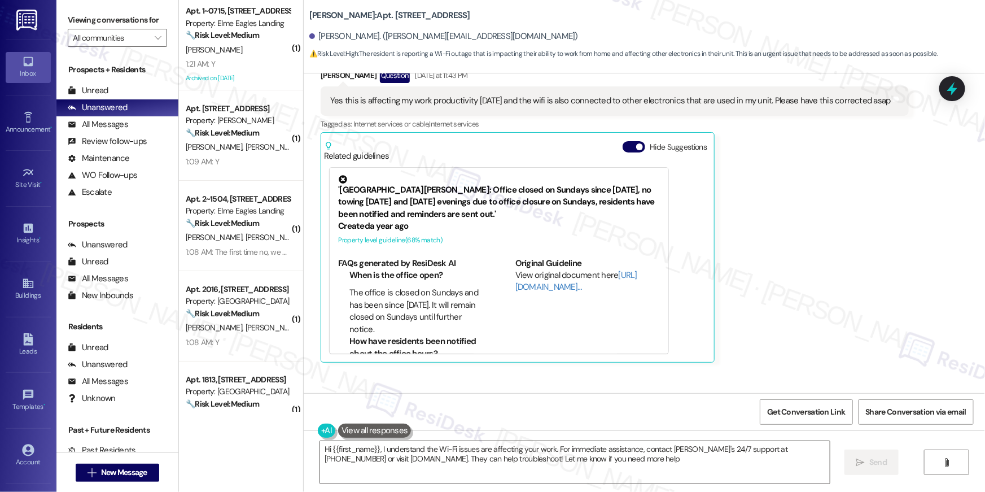
type textarea "Hi {{first_name}}, I understand the Wi-Fi issues are affecting your work. For i…"
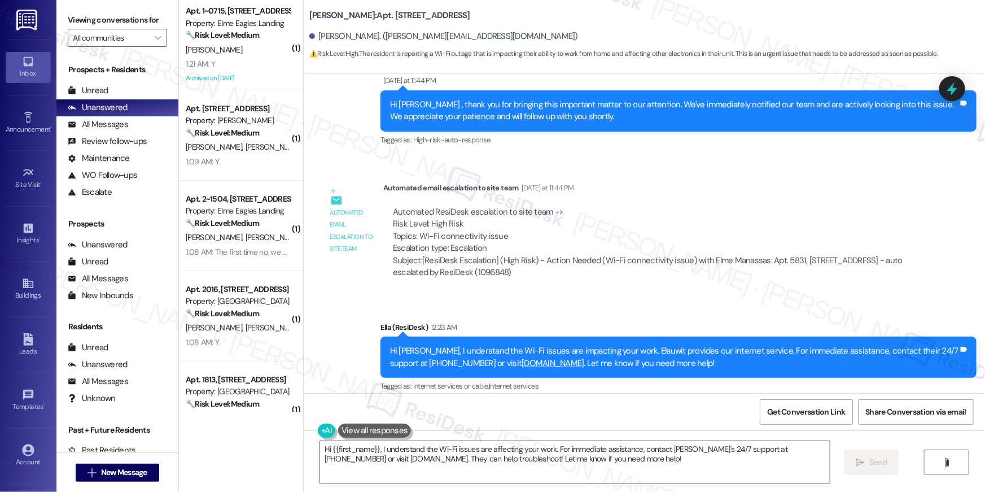
scroll to position [4864, 0]
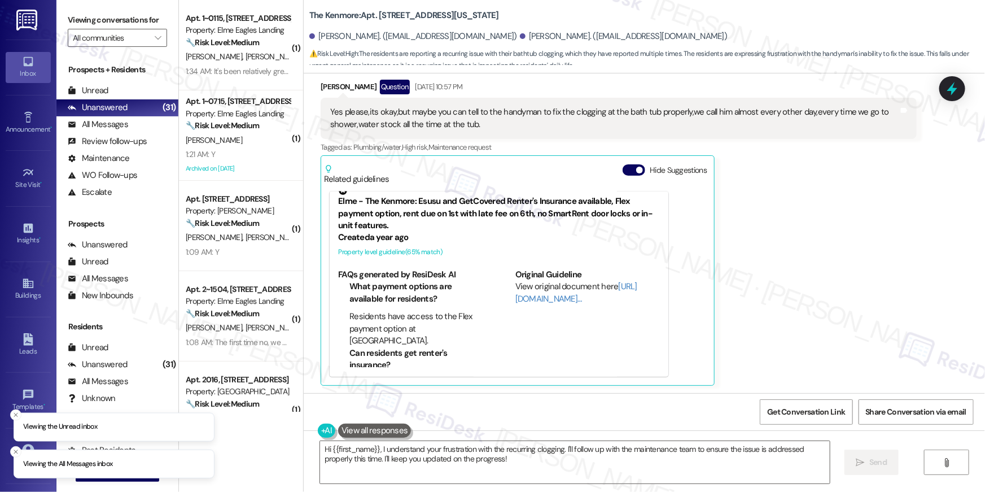
scroll to position [15, 0]
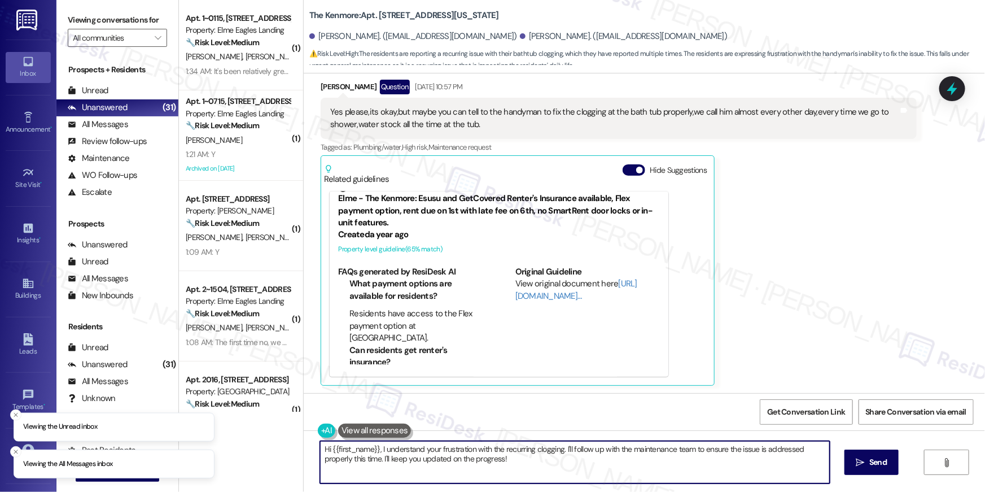
click at [516, 463] on textarea "Hi {{first_name}}, I understand your frustration with the recurring clogging. I…" at bounding box center [575, 462] width 510 height 42
click at [510, 463] on textarea "Hi {{first_name}}, I understand your frustration with the recurring clogging. I…" at bounding box center [575, 462] width 510 height 42
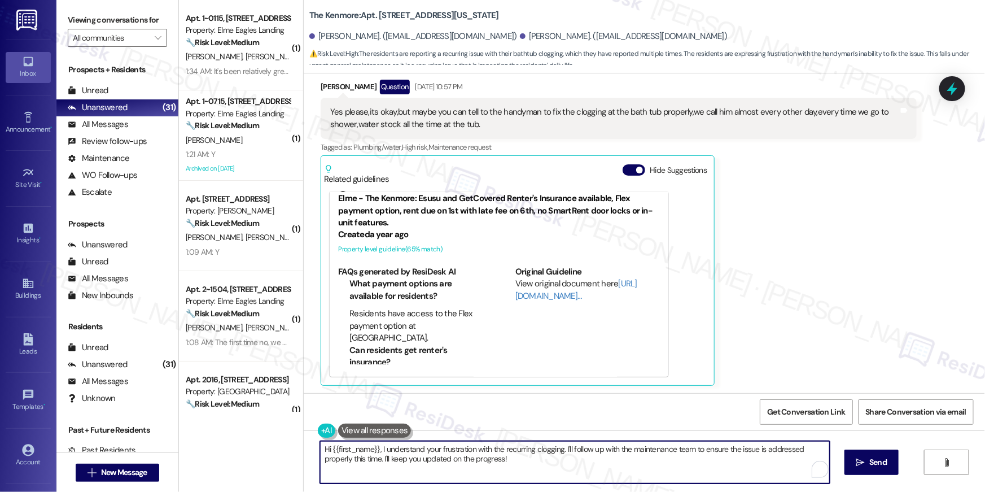
click at [376, 452] on textarea "Hi {{first_name}}, I understand your frustration with the recurring clogging. I…" at bounding box center [575, 462] width 510 height 42
paste textarea "The site team sent an update: you have been added to the pest control list for …"
type textarea "Hi {{first_name}}, The site team sent an update: you have been added to the pes…"
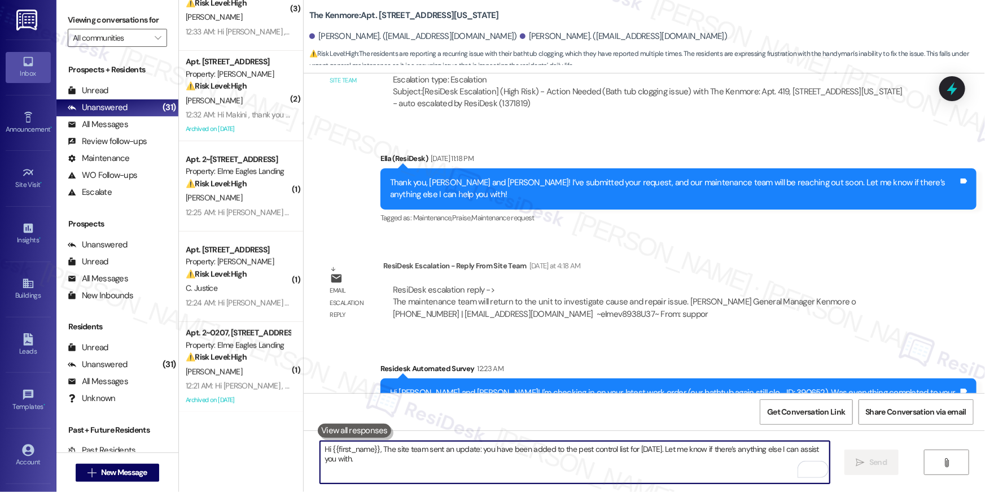
scroll to position [3726, 0]
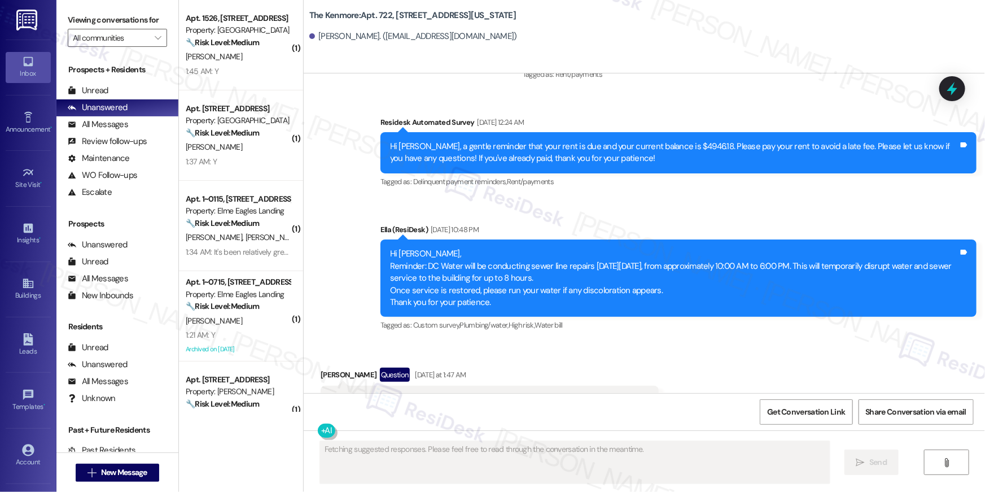
scroll to position [2244, 0]
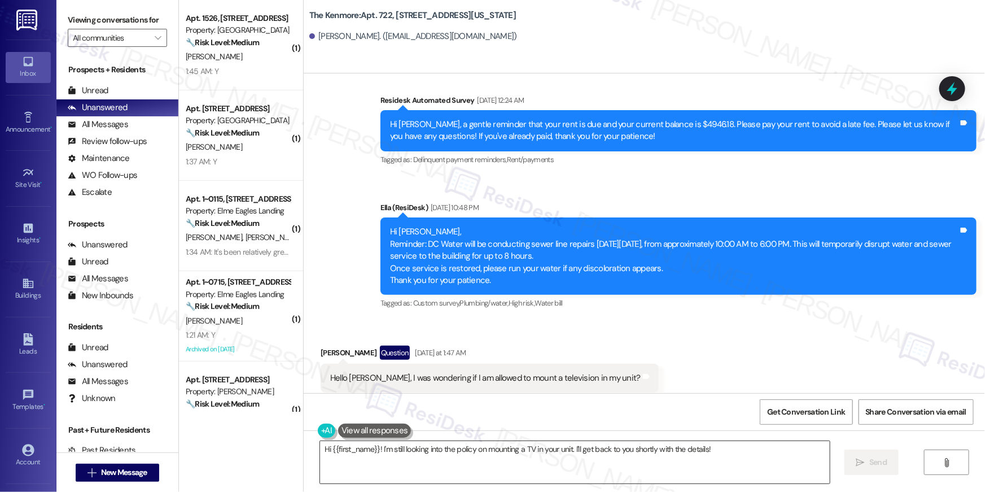
click at [730, 449] on textarea "Hi {{first_name}}! I'm still looking into the policy on mounting a TV in your u…" at bounding box center [575, 462] width 510 height 42
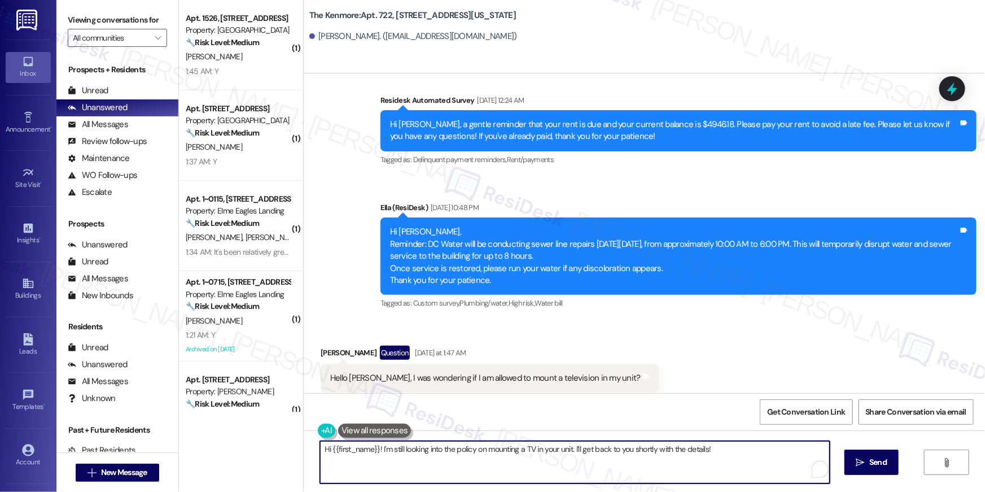
drag, startPoint x: 705, startPoint y: 449, endPoint x: 376, endPoint y: 452, distance: 329.1
click at [378, 448] on textarea "Hi {{first_name}}! I'm still looking into the policy on mounting a TV in your u…" at bounding box center [575, 462] width 510 height 42
paste textarea "The site team sent an update: you may decorate and accessorize your unit. We ju…"
type textarea "Hi {{first_name}}! The site team sent an update: you may decorate and accessori…"
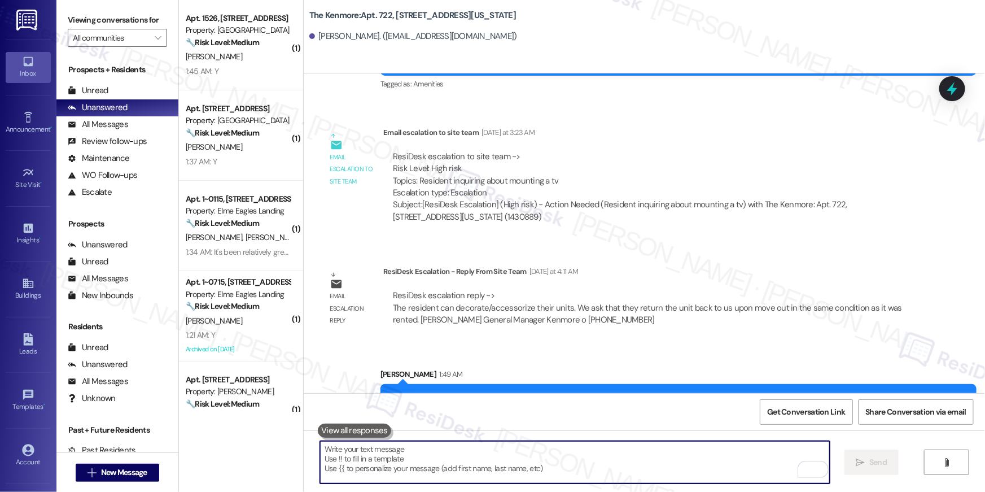
scroll to position [2672, 0]
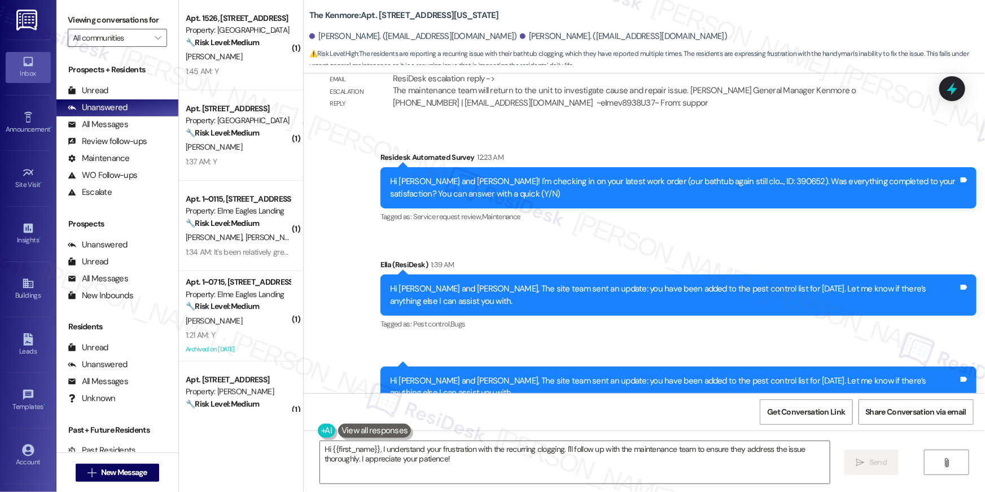
scroll to position [3664, 0]
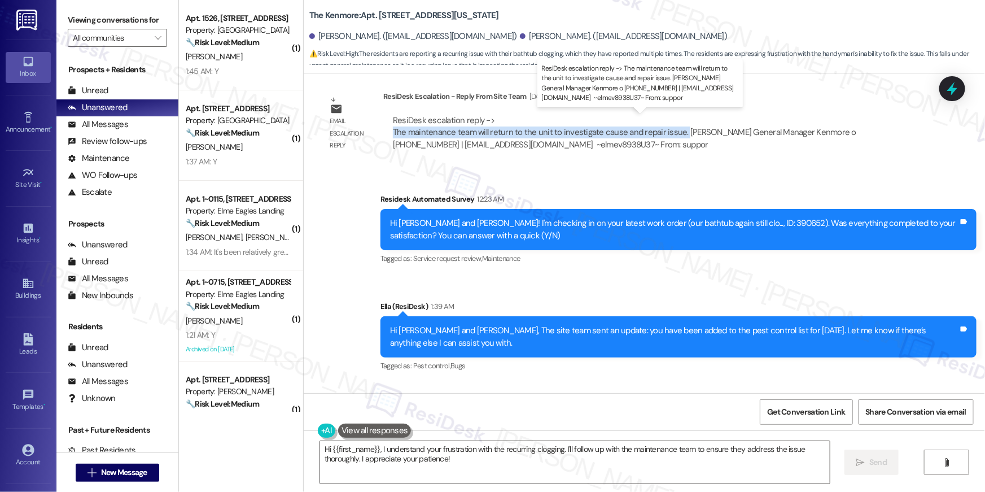
drag, startPoint x: 404, startPoint y: 129, endPoint x: 675, endPoint y: 129, distance: 270.4
click at [675, 129] on div "ResiDesk escalation reply -> The maintenance team will return to the unit to in…" at bounding box center [650, 133] width 516 height 36
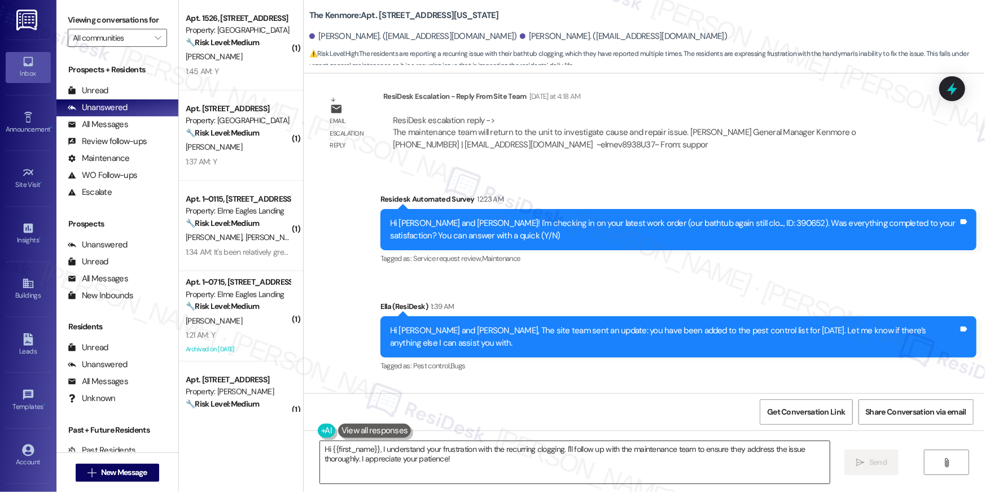
drag, startPoint x: 478, startPoint y: 453, endPoint x: 384, endPoint y: 444, distance: 94.1
click at [478, 453] on textarea "Hi {{first_name}}, I understand your frustration with the recurring clogging. I…" at bounding box center [575, 462] width 510 height 42
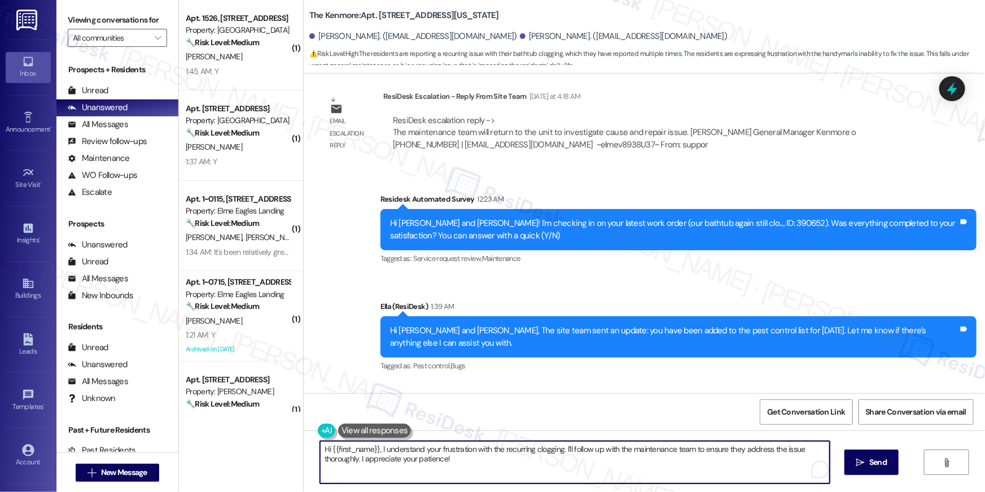
click at [380, 448] on textarea "Hi {{first_name}}, I understand your frustration with the recurring clogging. I…" at bounding box center [575, 462] width 510 height 42
click at [439, 460] on textarea "Hi {{first_name}}, I understand your frustration with the recurring clogging. I…" at bounding box center [575, 462] width 510 height 42
click at [453, 459] on textarea "Hi {{first_name}}, I understand your frustration with the recurring clogging. I…" at bounding box center [575, 462] width 510 height 42
click at [376, 448] on textarea "Hi {{first_name}}, I understand your frustration with the recurring clogging. I…" at bounding box center [575, 462] width 510 height 42
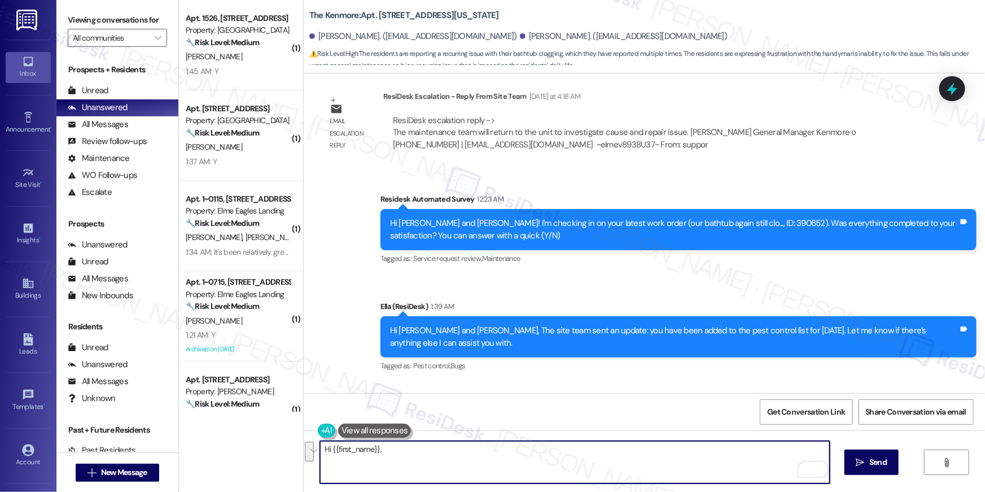
paste textarea "The site team sent an update: the maintenance team will return to your unit to …"
type textarea "Hi {{first_name}}, The site team sent an update: the maintenance team will retu…"
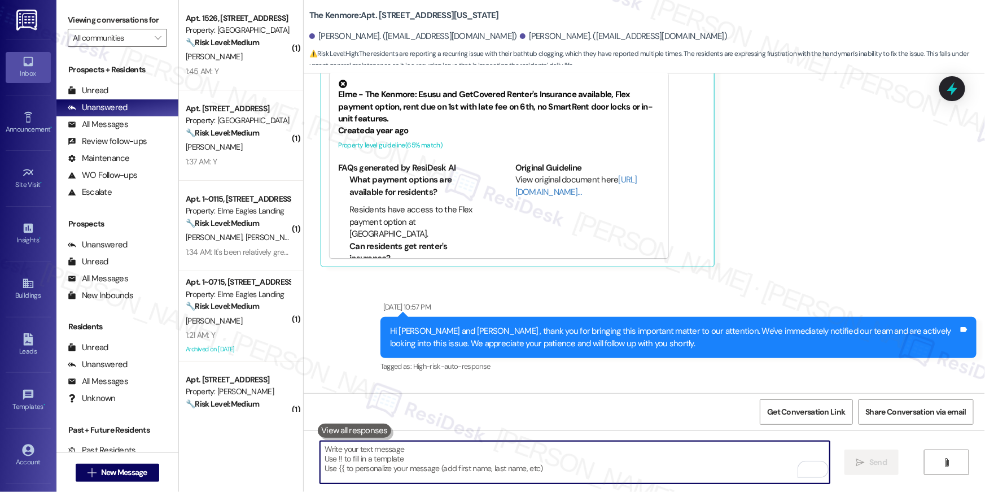
scroll to position [2981, 0]
